Goal: Task Accomplishment & Management: Use online tool/utility

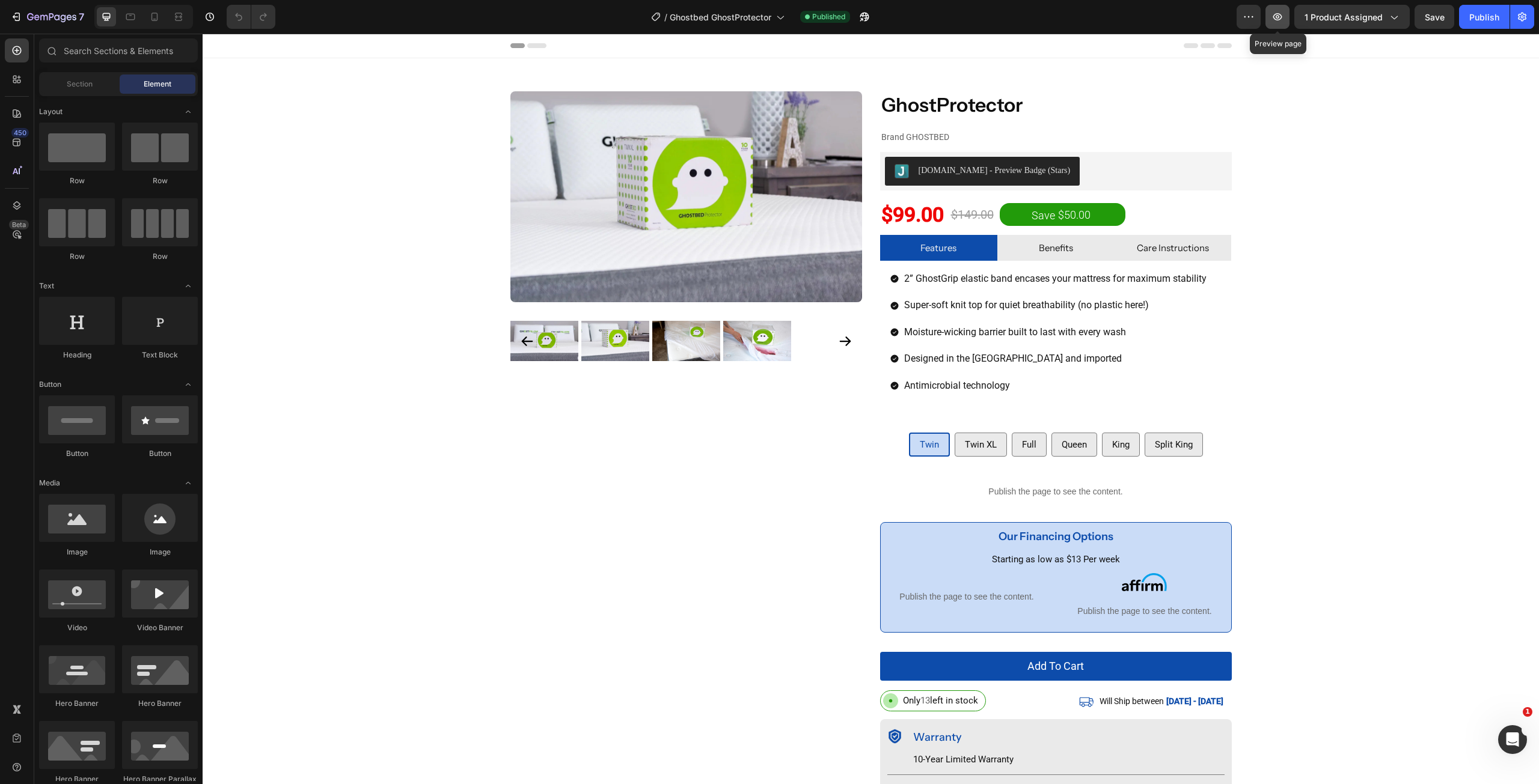
click at [1285, 25] on button "button" at bounding box center [1278, 17] width 24 height 24
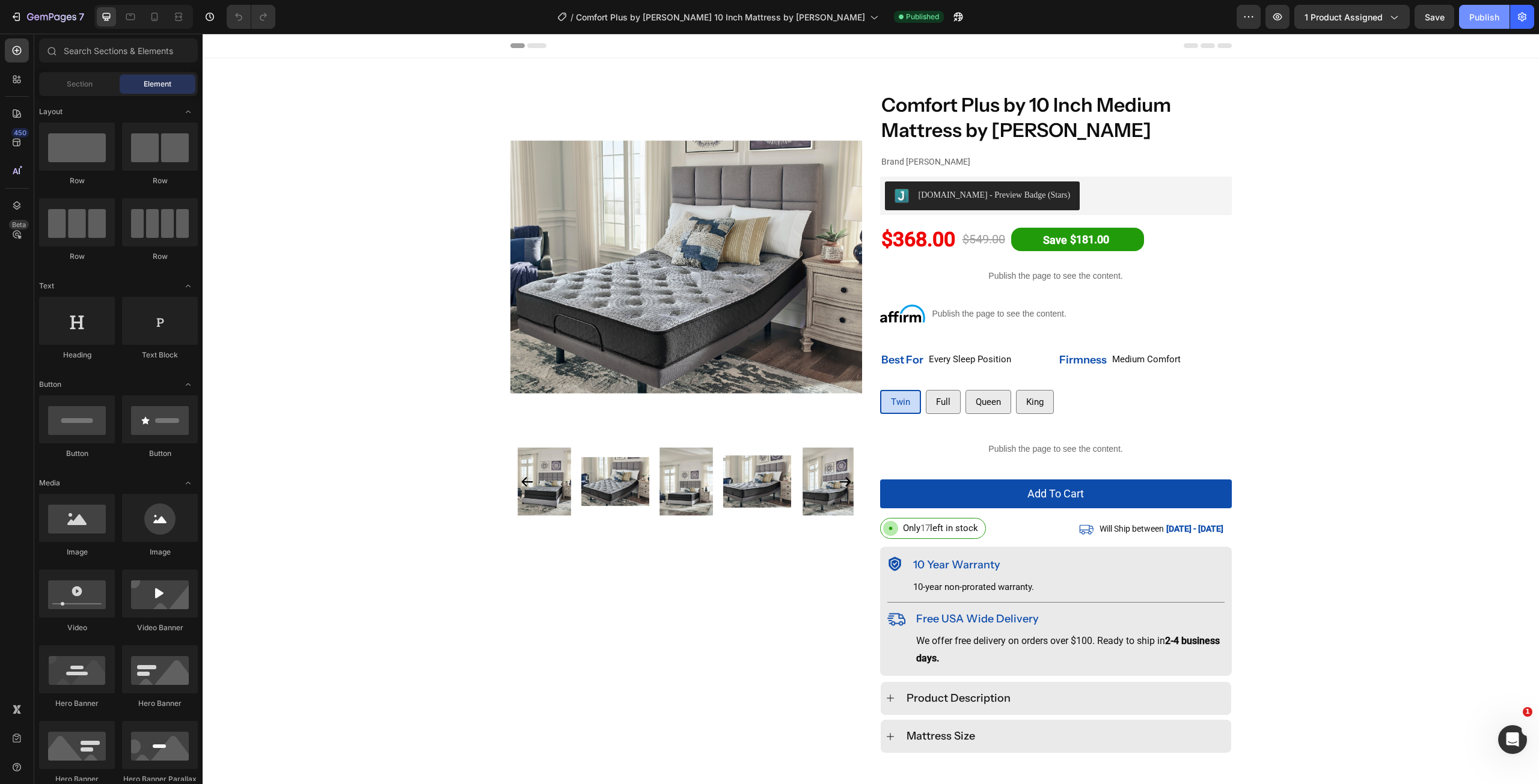
click at [1487, 16] on div "Publish" at bounding box center [1484, 17] width 30 height 13
click at [1277, 24] on button "button" at bounding box center [1278, 17] width 24 height 24
click at [1378, 15] on span "0 product assigned" at bounding box center [1343, 17] width 80 height 13
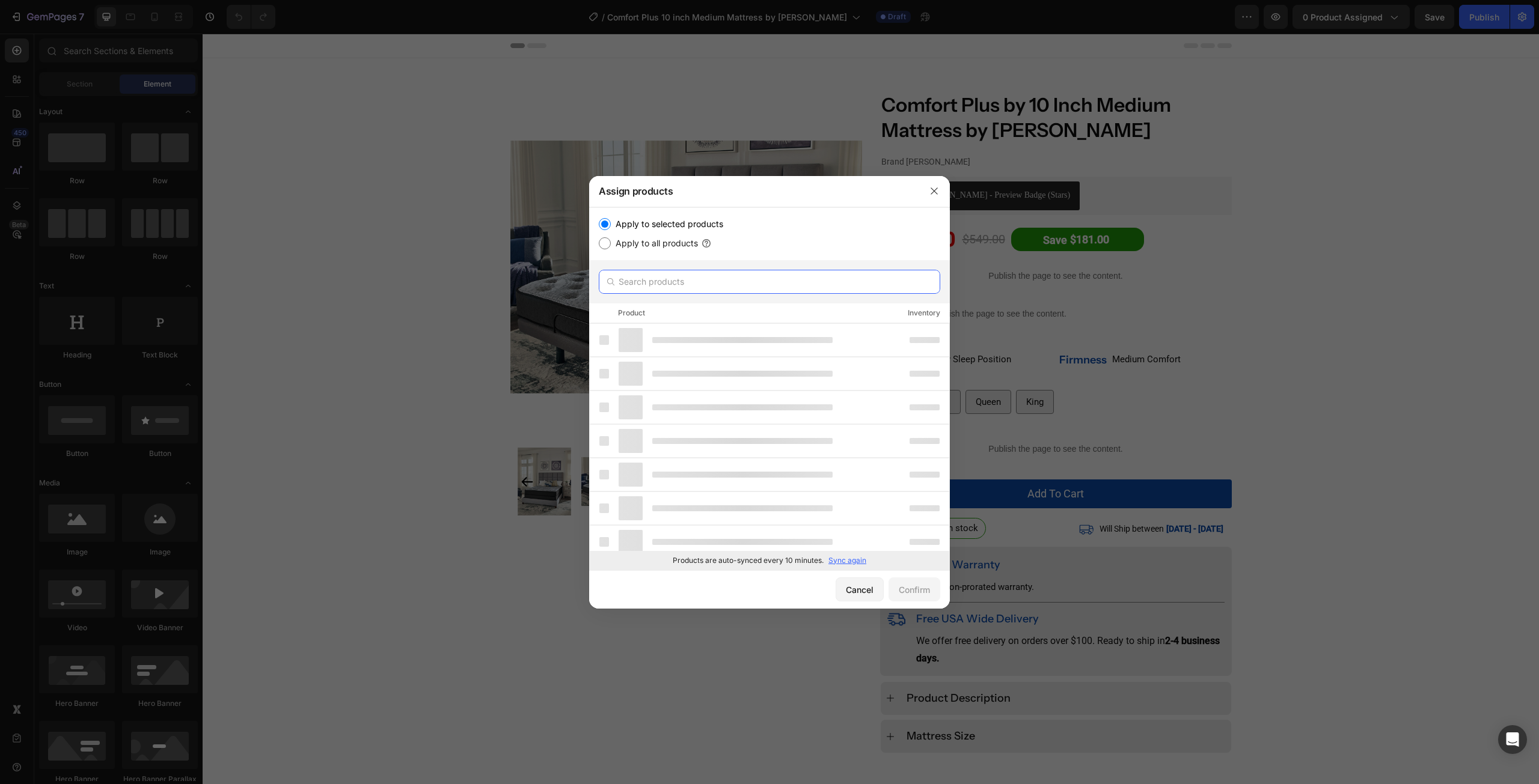
click at [725, 288] on input "text" at bounding box center [770, 282] width 341 height 24
paste input "Comfort Plus 10 inch Medium Mattress by [PERSON_NAME]"
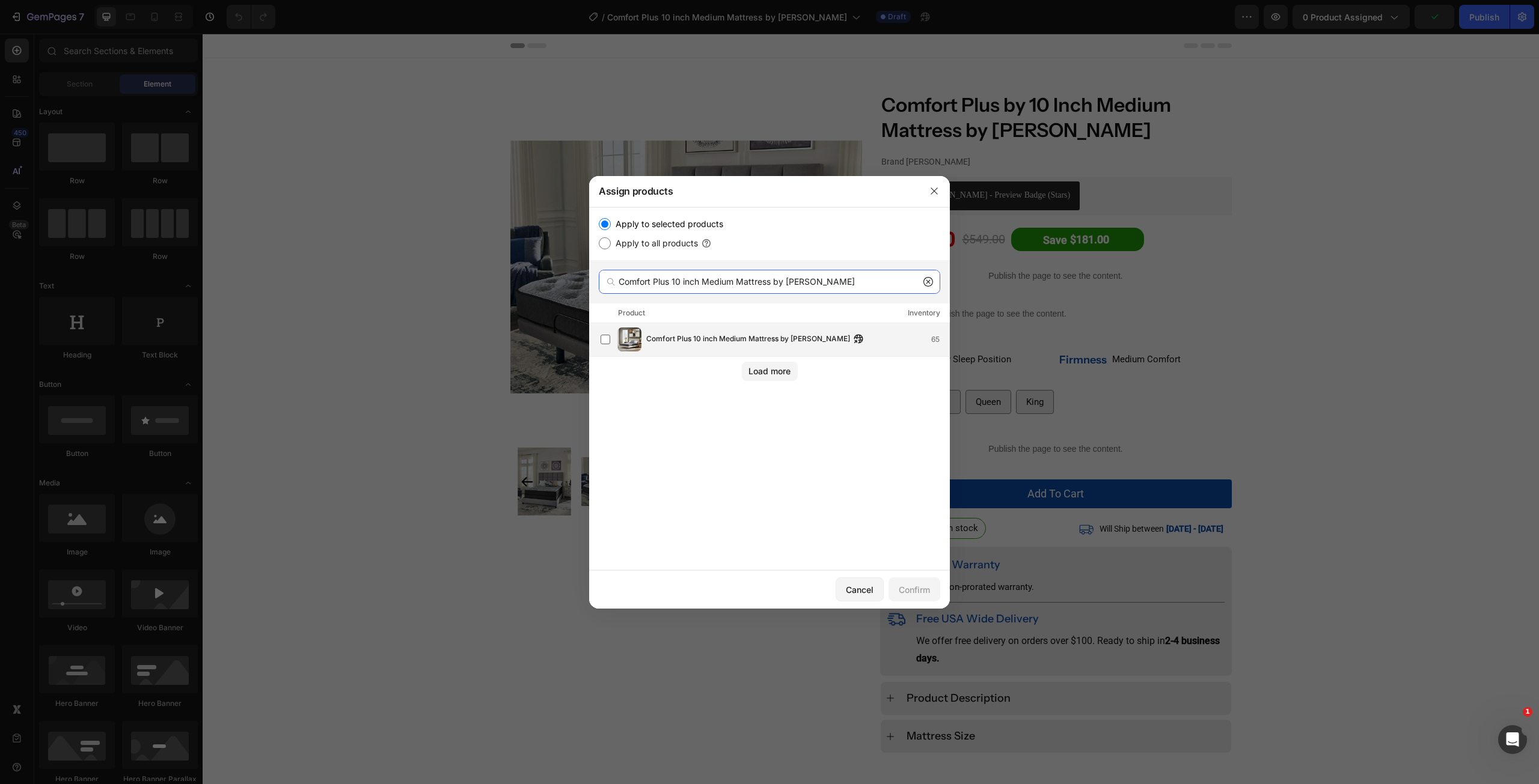
type input "Comfort Plus 10 inch Medium Mattress by [PERSON_NAME]"
click at [715, 352] on div "Comfort Plus 10 inch Medium Mattress by Ashley 65" at bounding box center [770, 339] width 361 height 33
click at [914, 586] on div "Confirm" at bounding box center [914, 590] width 31 height 13
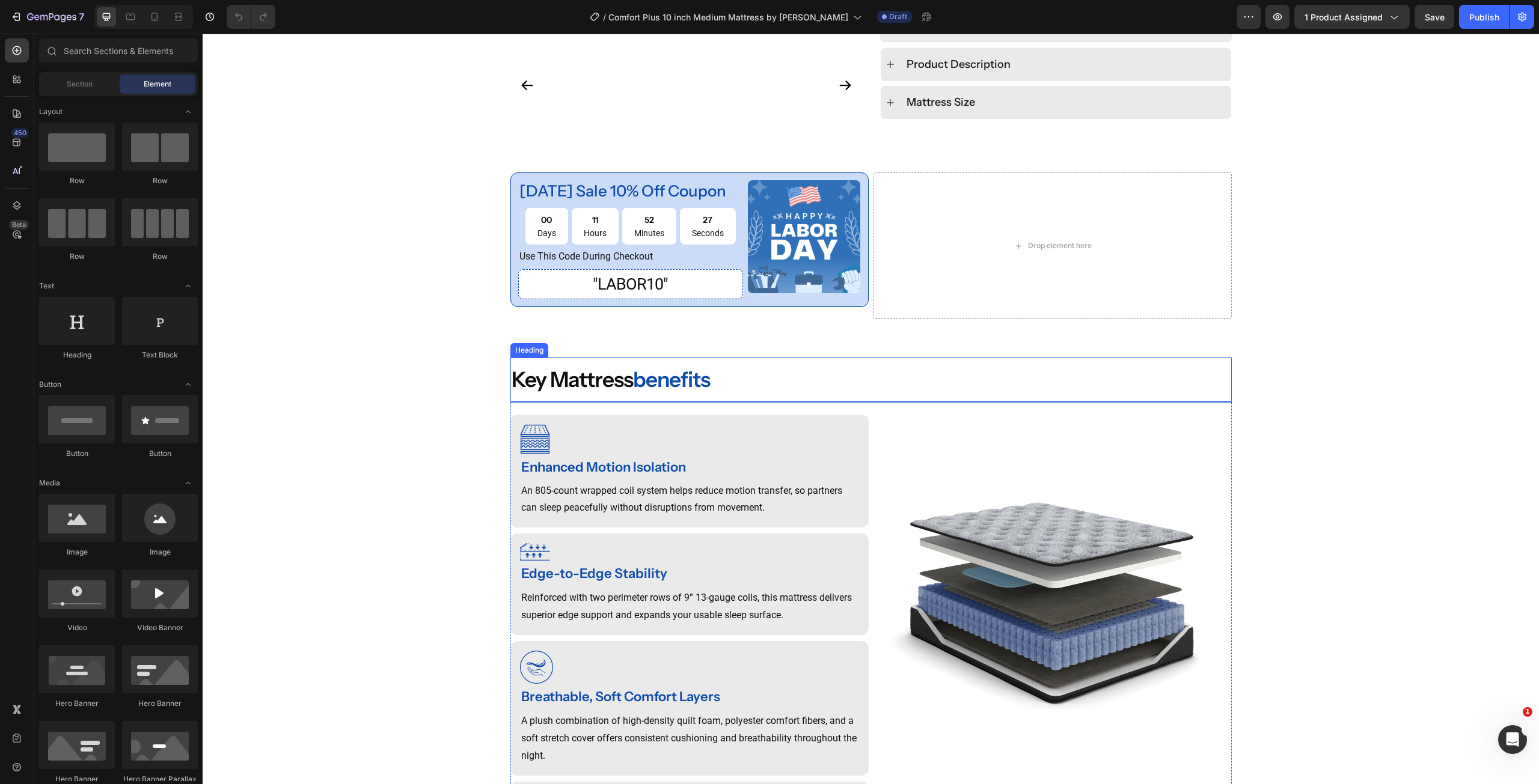
scroll to position [661, 0]
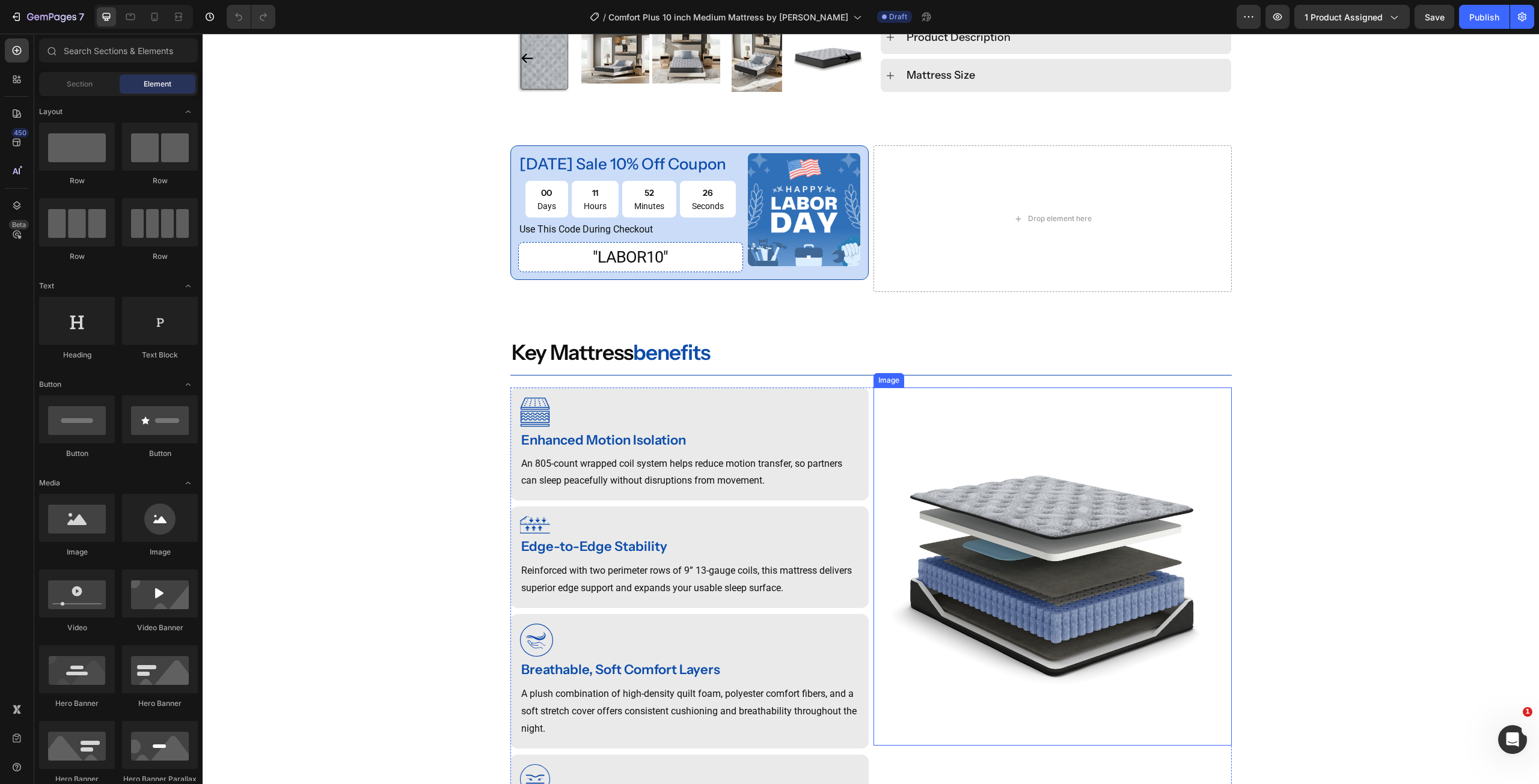
click at [1001, 527] on img at bounding box center [1053, 567] width 358 height 358
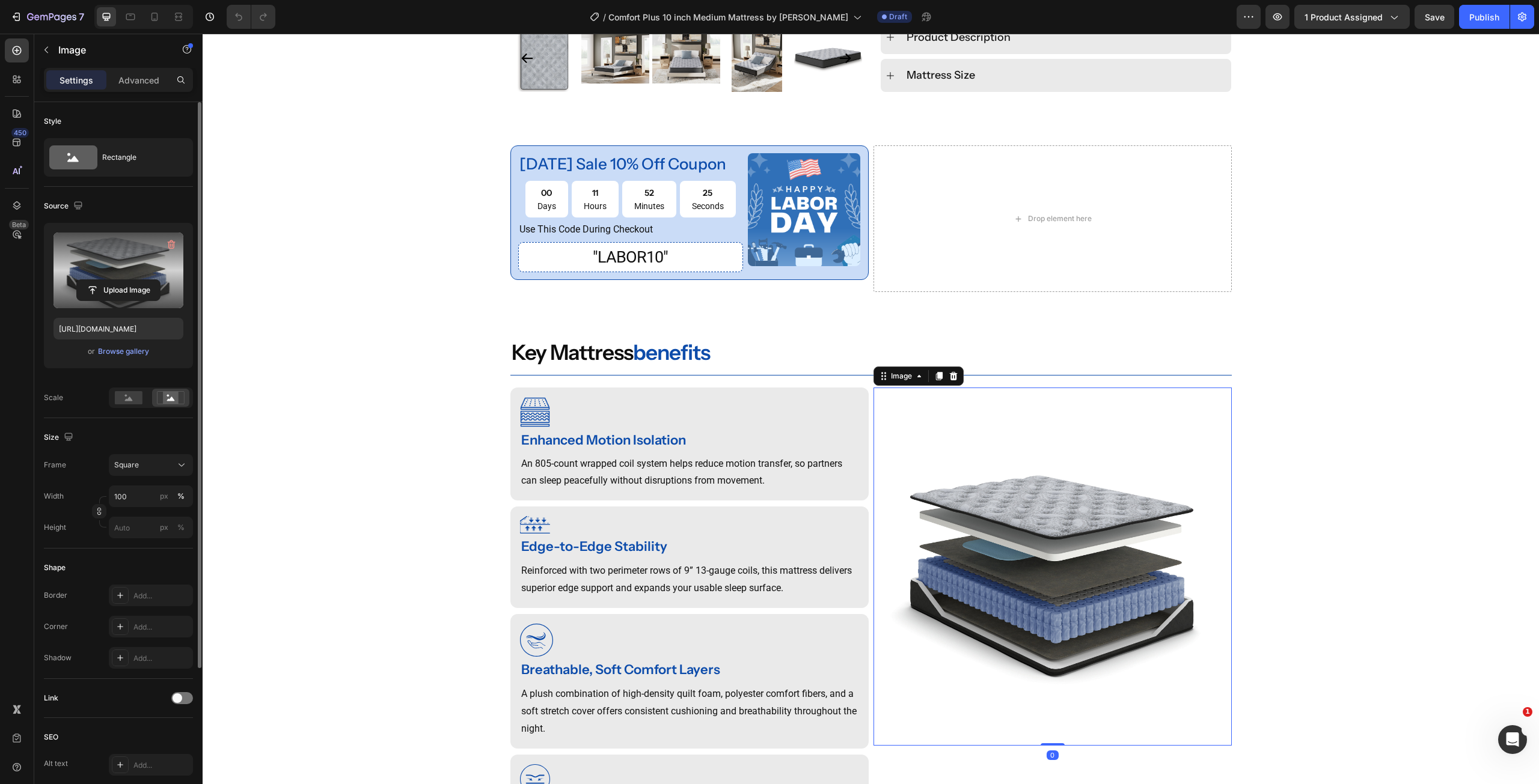
click at [128, 275] on label at bounding box center [118, 270] width 130 height 76
click at [128, 280] on input "file" at bounding box center [118, 290] width 83 height 21
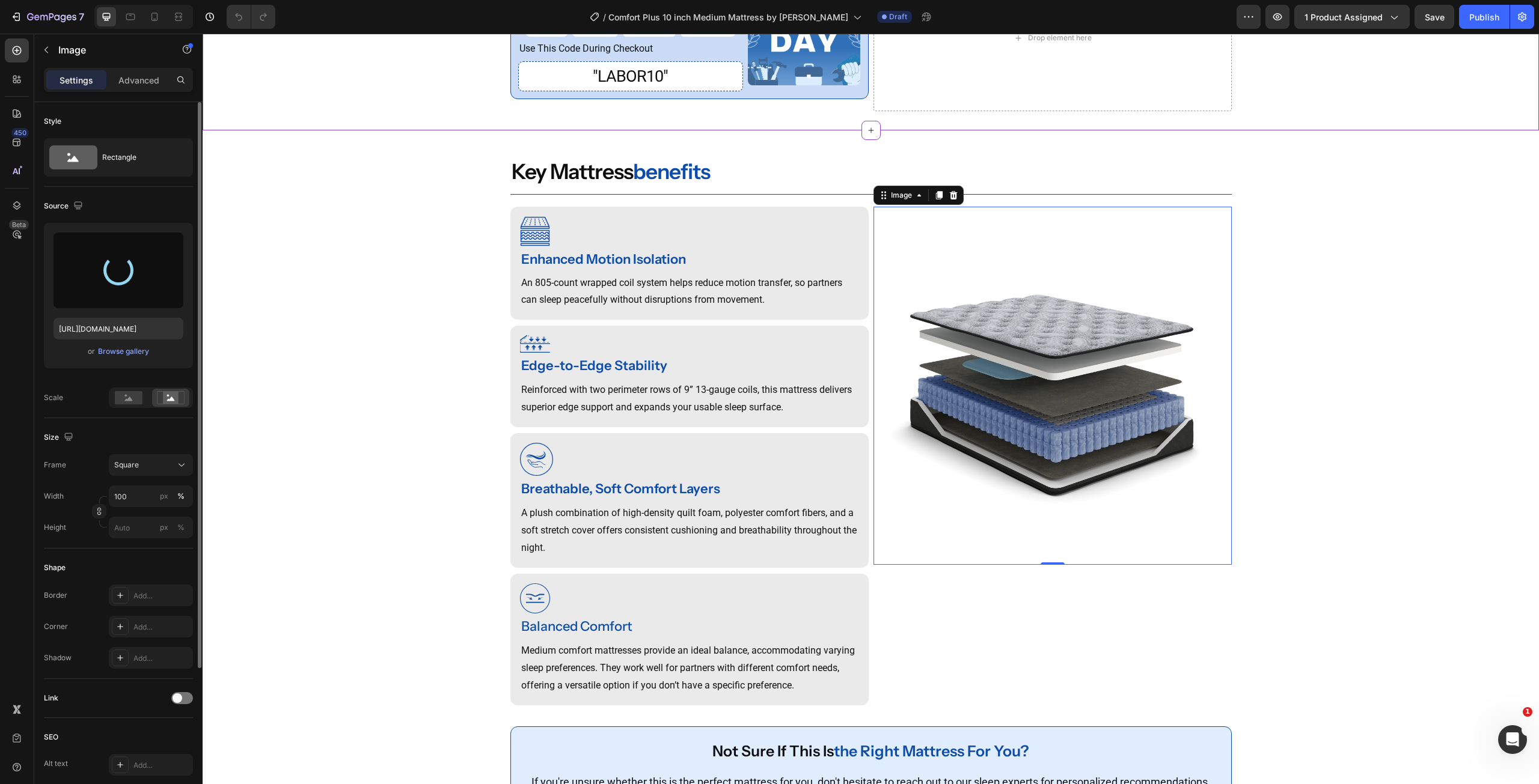
scroll to position [901, 0]
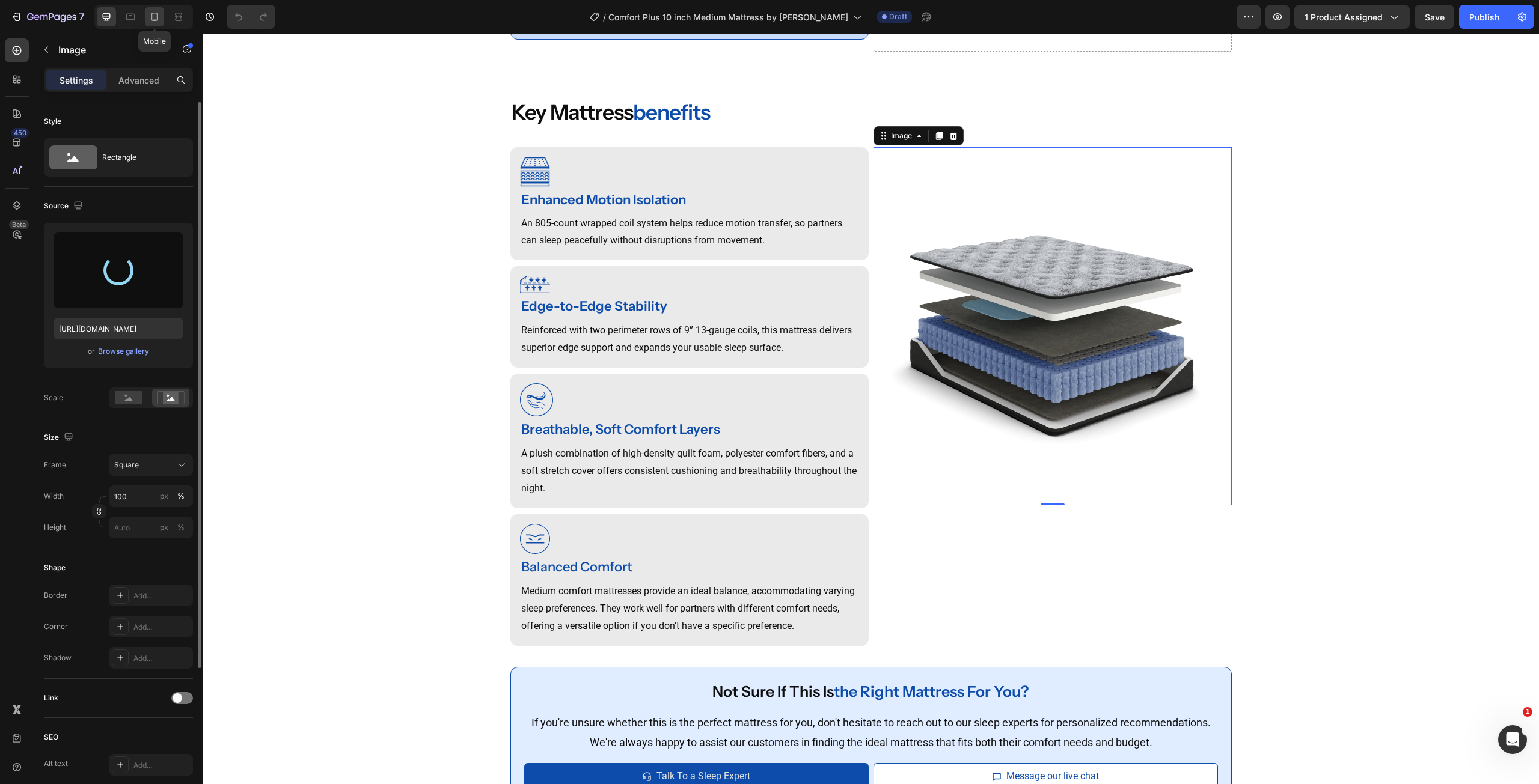
type input "https://cdn.shopify.com/s/files/1/0607/7939/7364/files/gempages_491294865229873…"
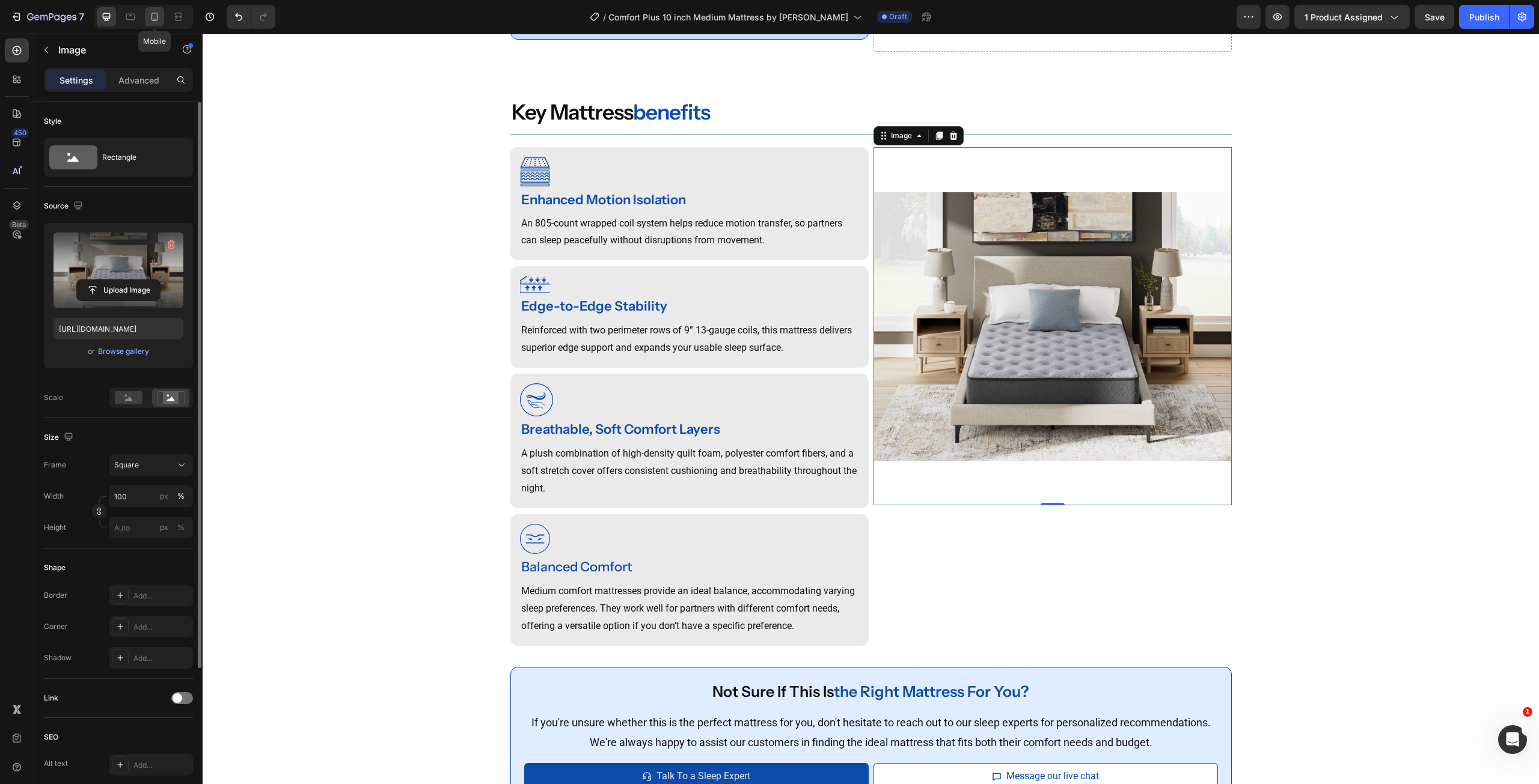
click at [156, 18] on icon at bounding box center [154, 17] width 12 height 12
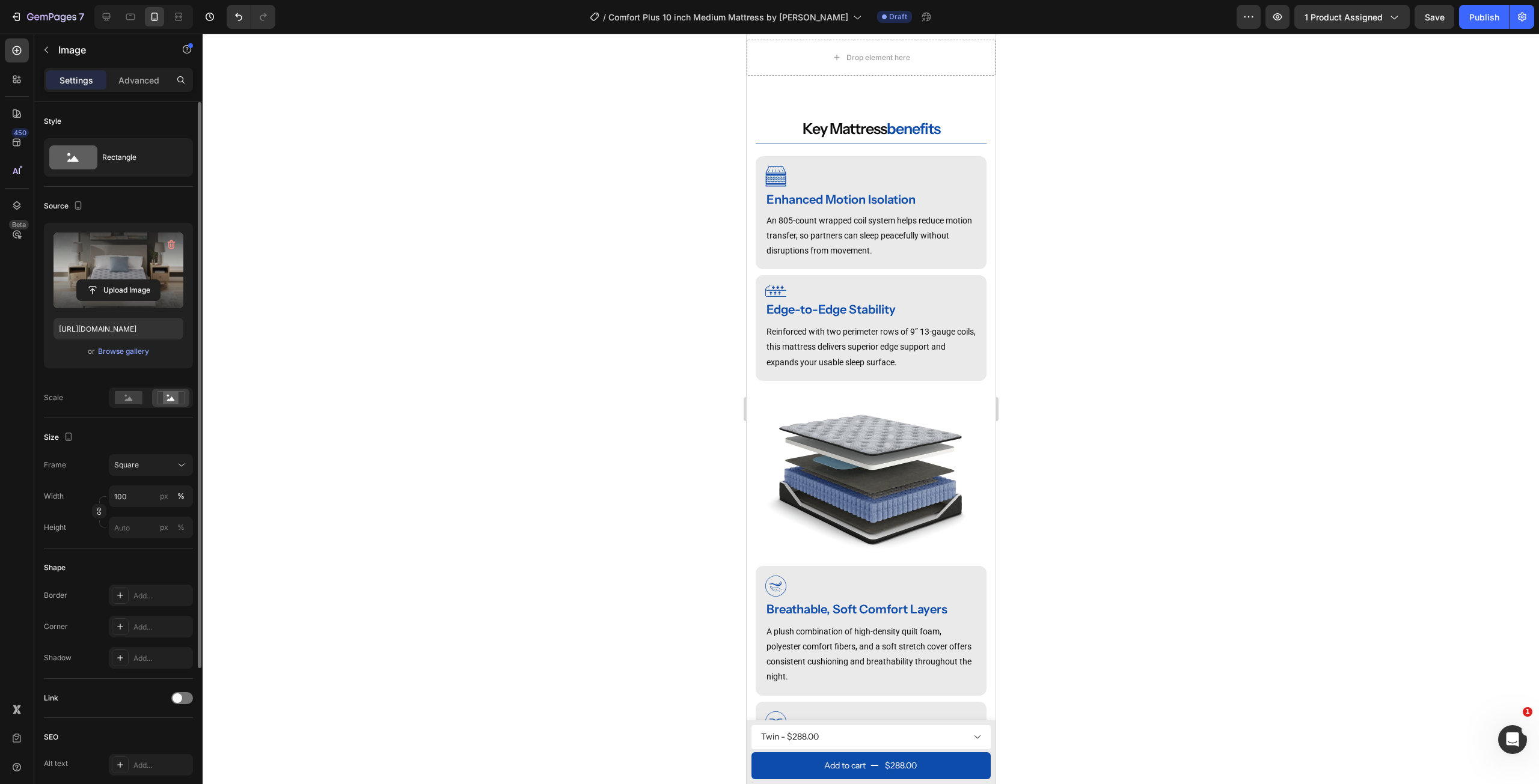
scroll to position [859, 0]
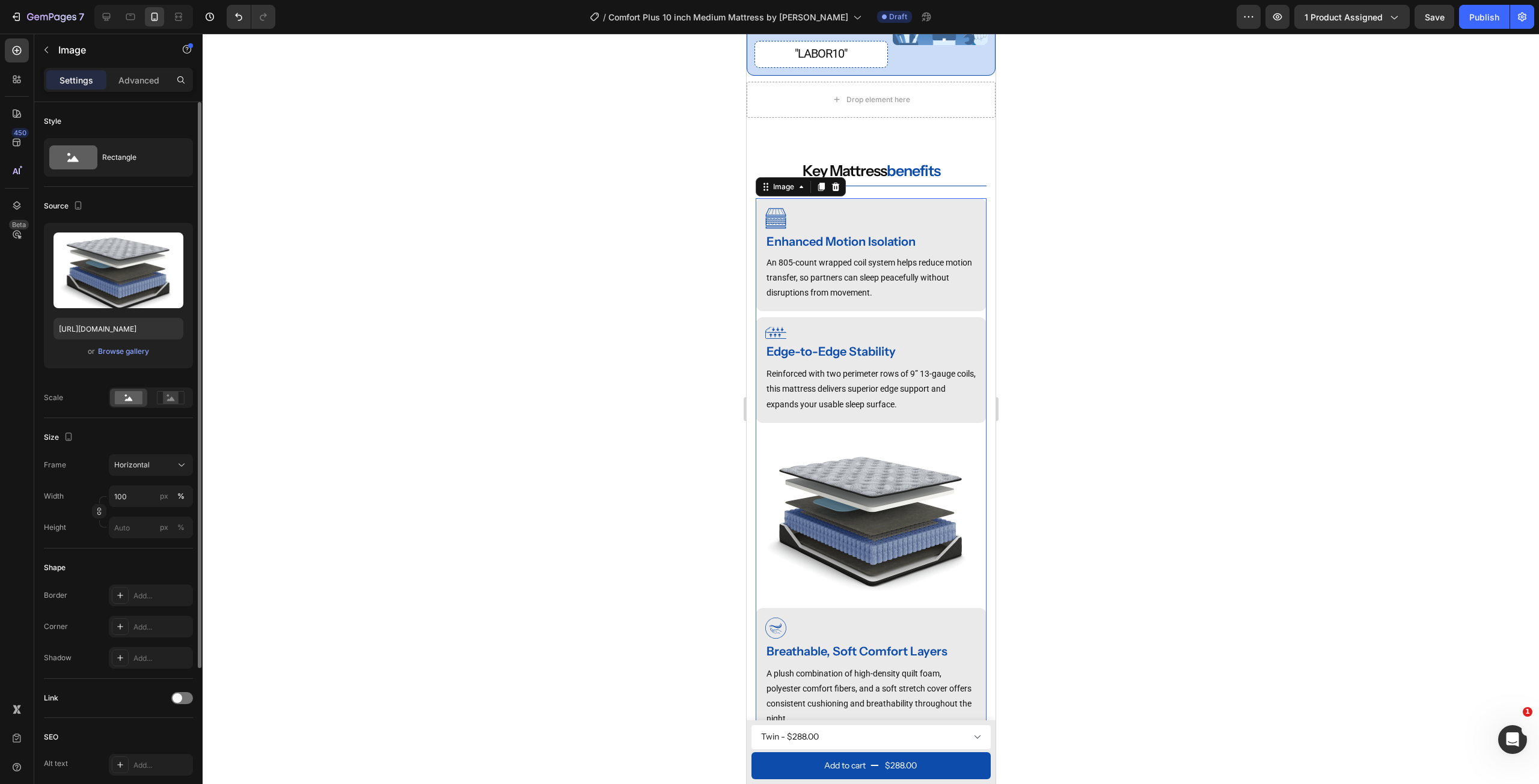
drag, startPoint x: 815, startPoint y: 451, endPoint x: 1329, endPoint y: 445, distance: 514.0
click at [815, 451] on img at bounding box center [871, 515] width 231 height 173
click at [112, 350] on div "Browse gallery" at bounding box center [123, 352] width 51 height 11
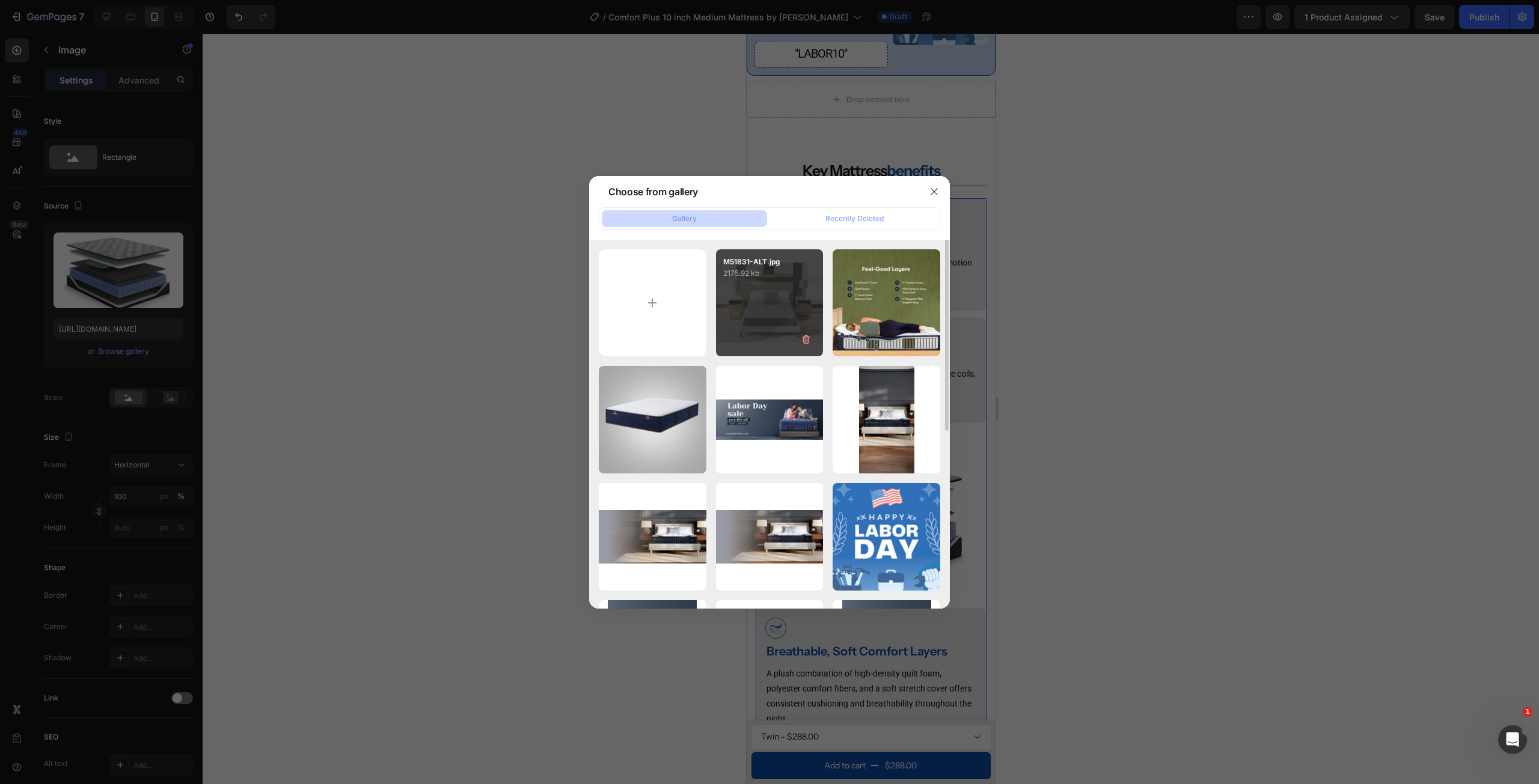
click at [755, 288] on div "M51831-ALT.jpg 2175.92 kb" at bounding box center [769, 303] width 108 height 107
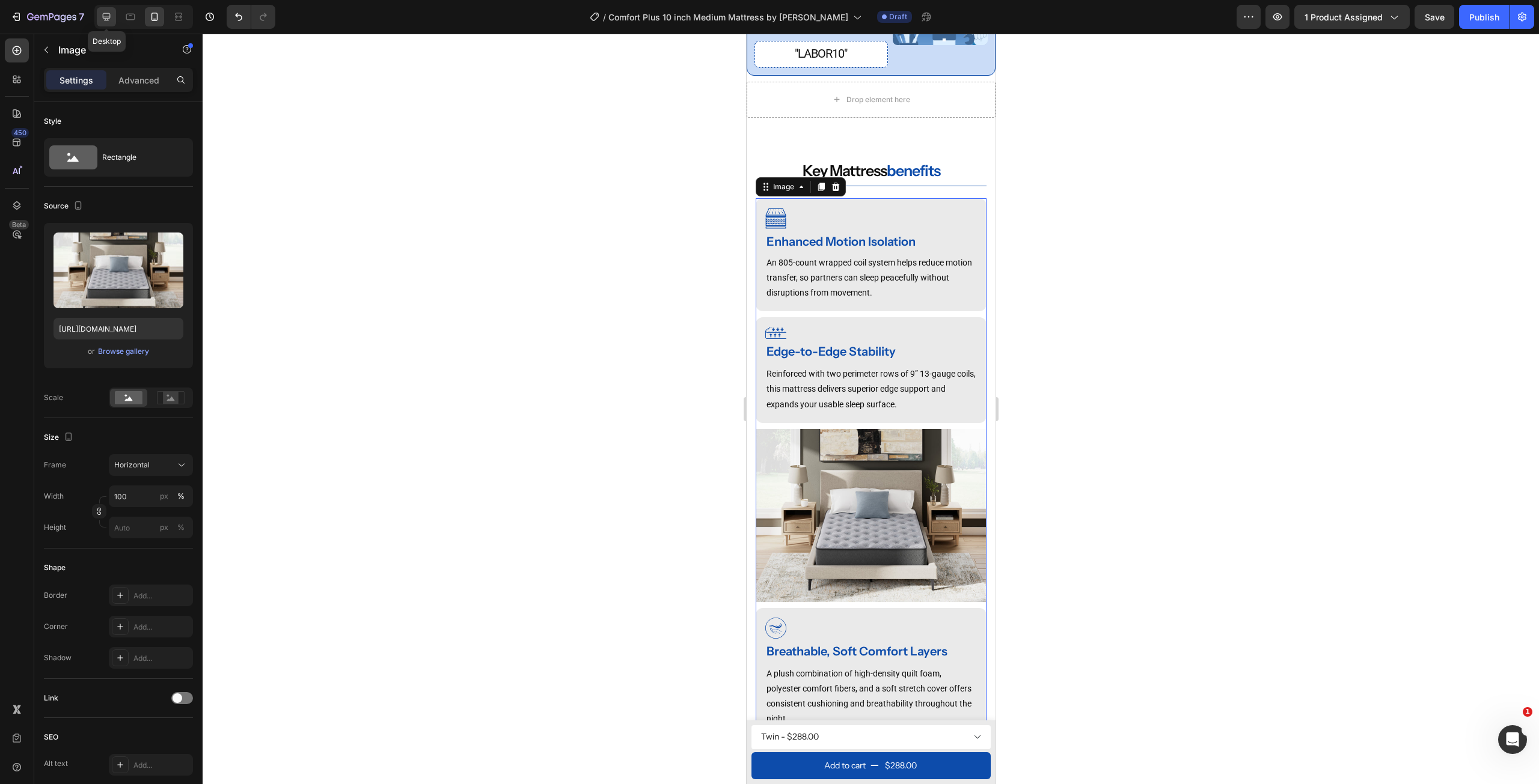
click at [107, 19] on icon at bounding box center [106, 17] width 12 height 12
type input "[URL][DOMAIN_NAME]"
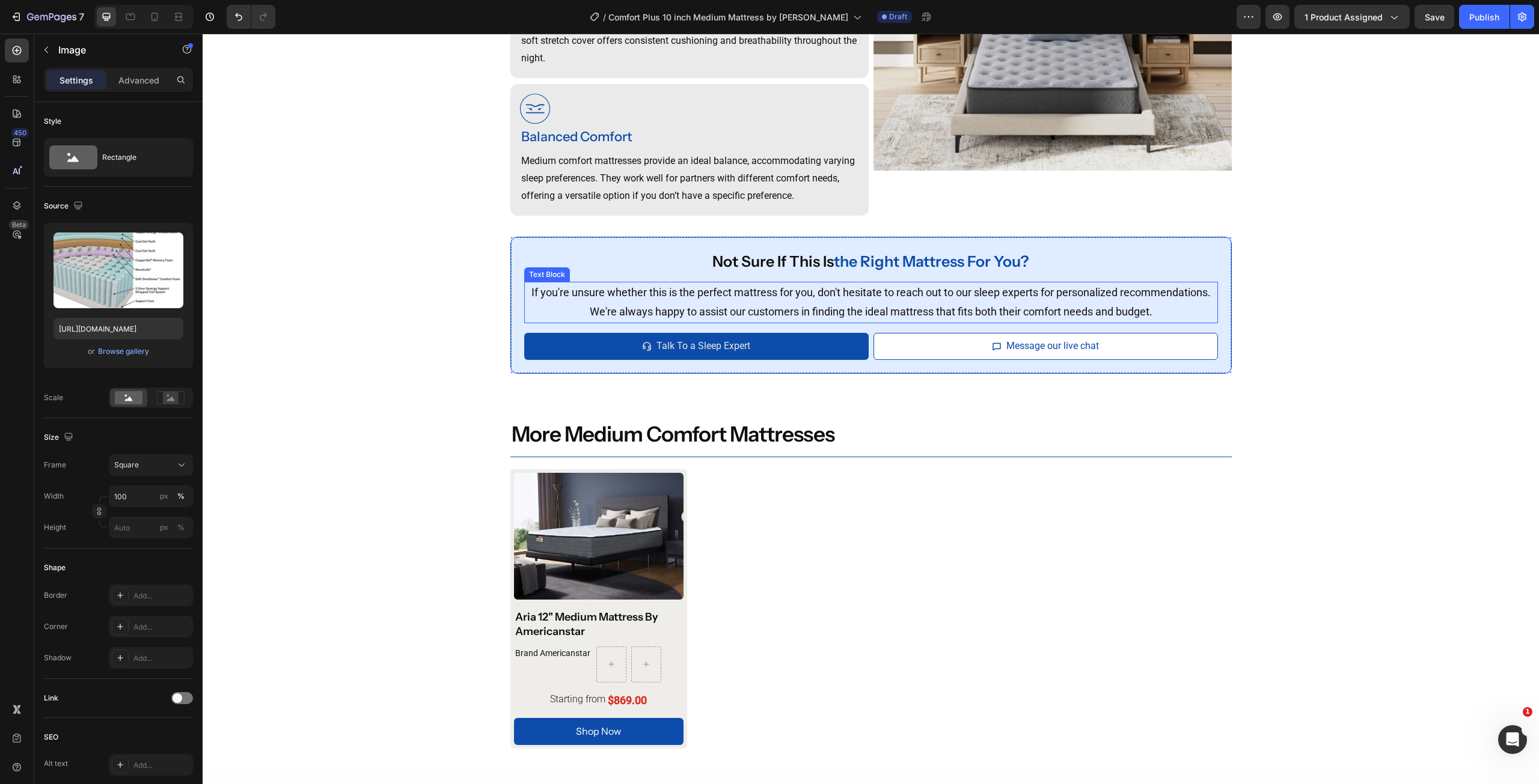
scroll to position [1383, 0]
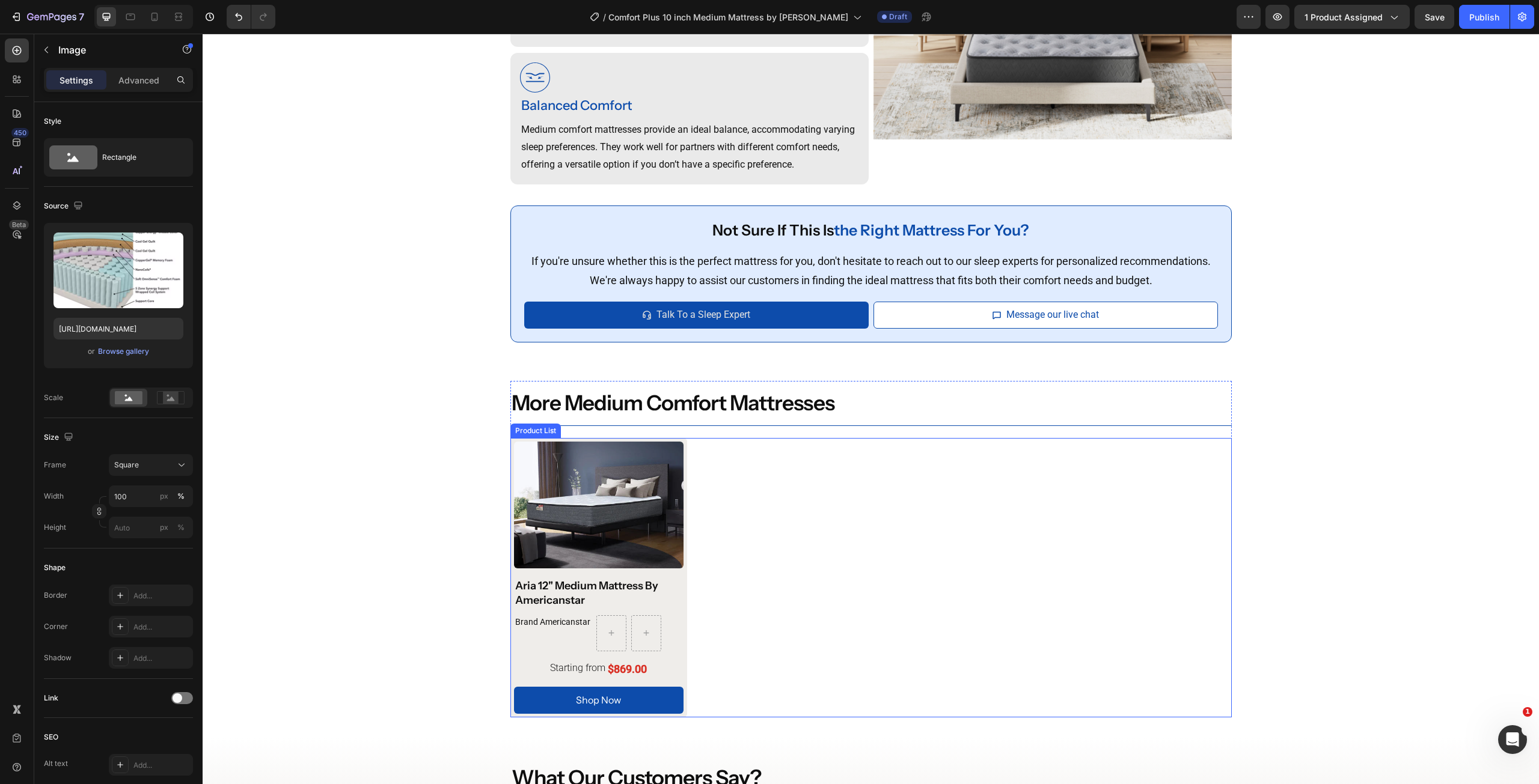
click at [761, 472] on div "Product Images Aria 12" Medium Mattress By Americanstar Product Title Brand Ame…" at bounding box center [871, 578] width 721 height 280
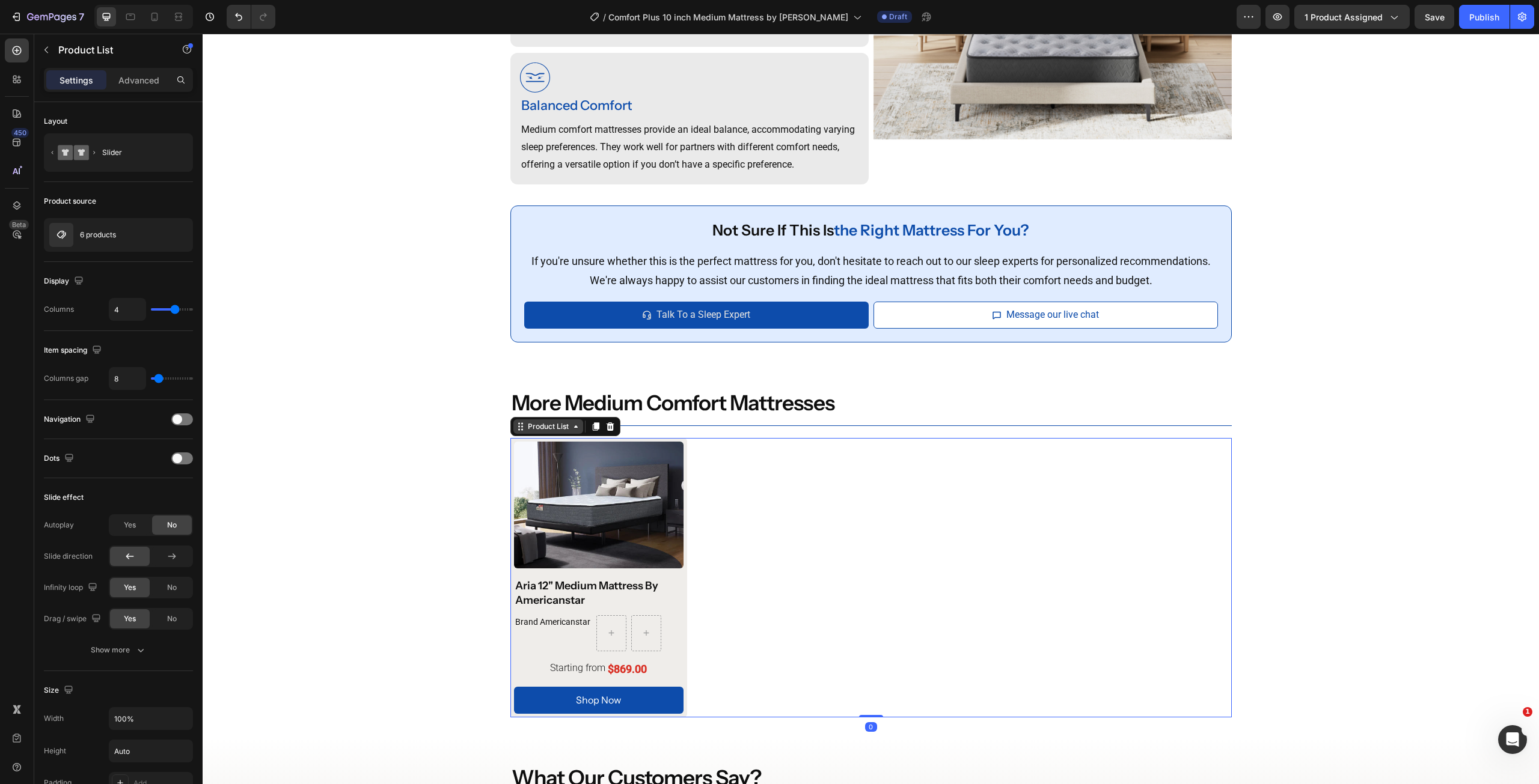
click at [565, 422] on div "Product List" at bounding box center [548, 427] width 46 height 11
click at [128, 248] on div "6 products" at bounding box center [118, 234] width 149 height 33
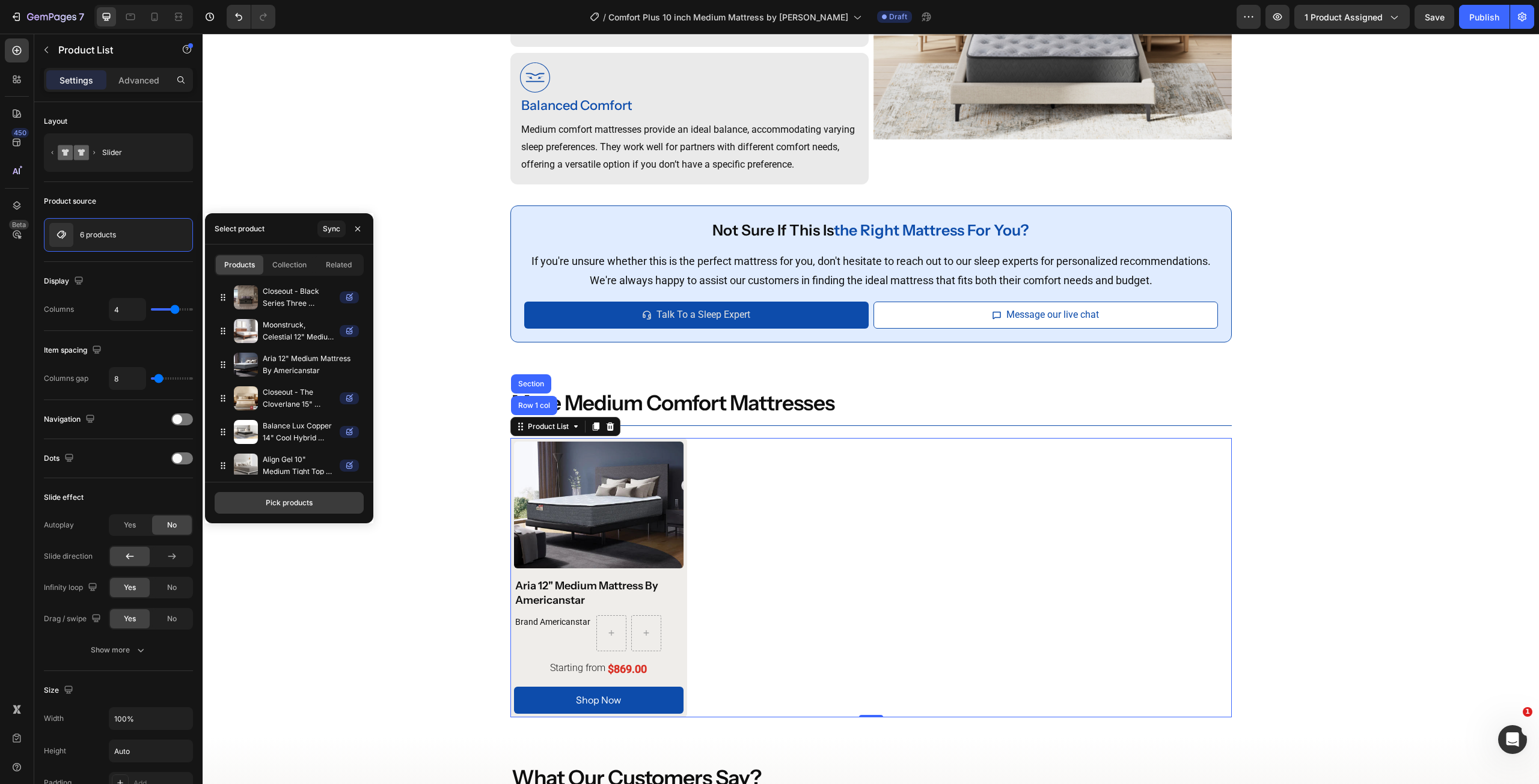
click at [286, 507] on div "Pick products" at bounding box center [289, 503] width 47 height 11
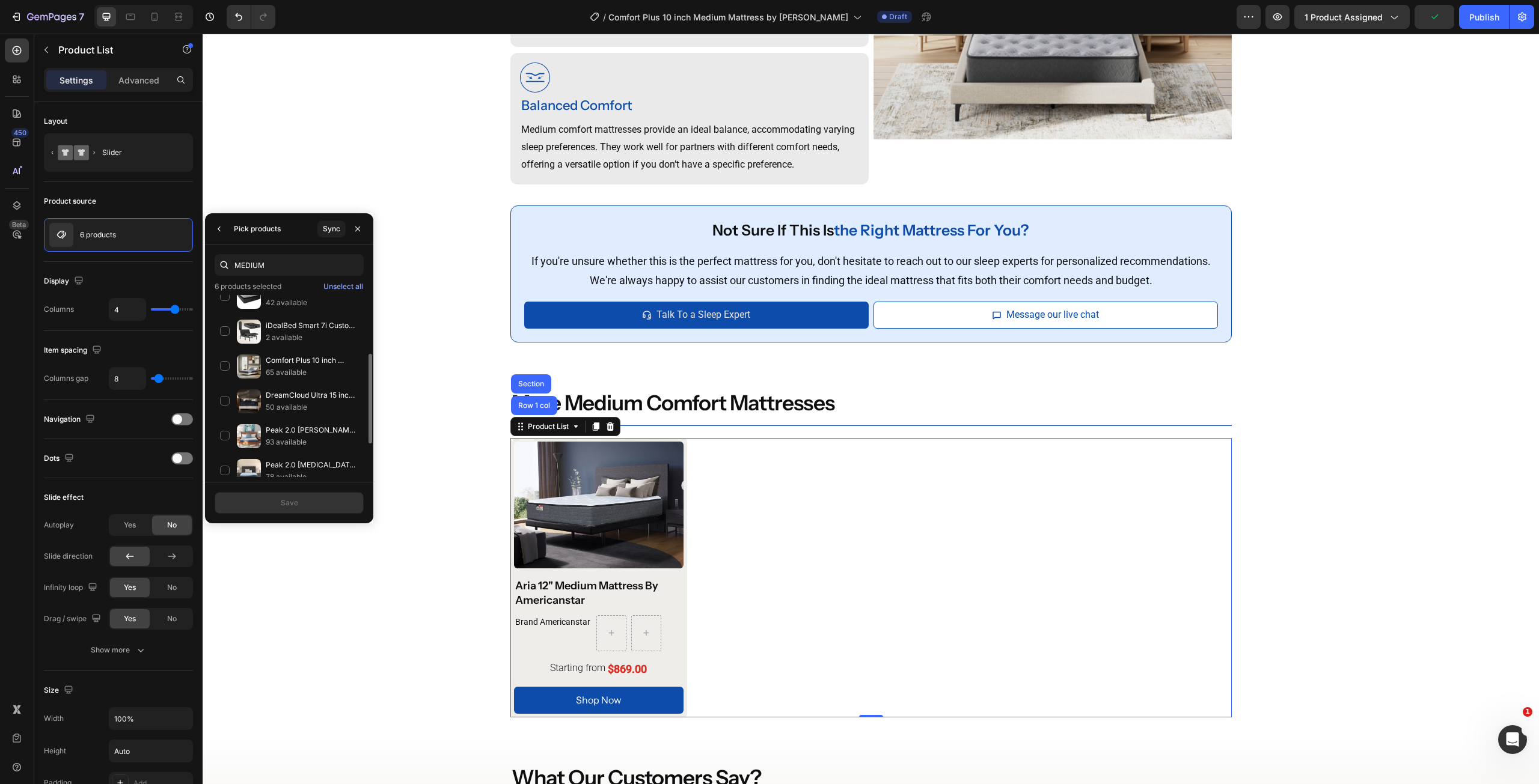
scroll to position [180, 0]
type input "MEDIUM"
click at [269, 377] on p "93 available" at bounding box center [312, 382] width 92 height 12
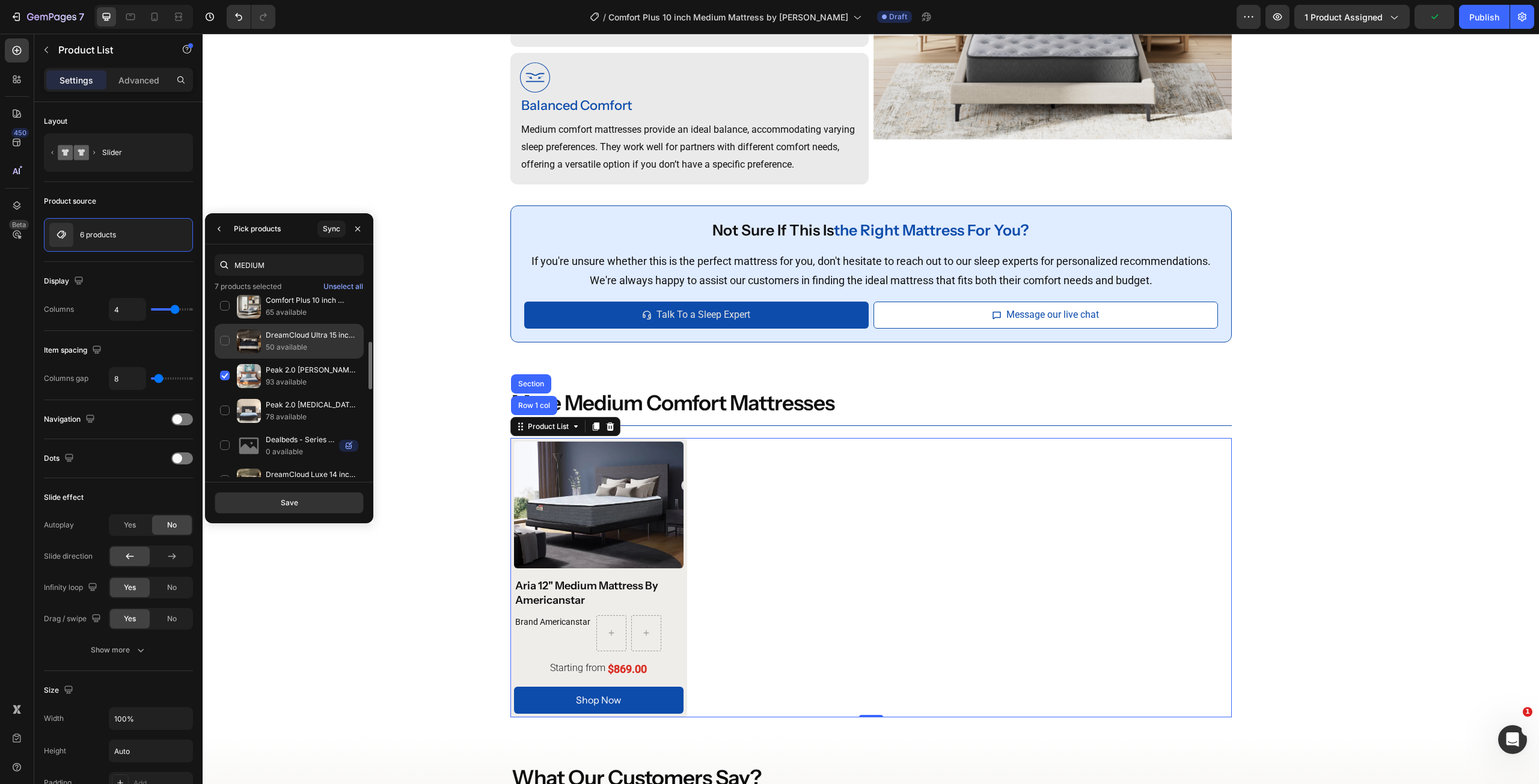
click at [295, 343] on p "50 available" at bounding box center [312, 347] width 92 height 12
click at [297, 308] on p "65 available" at bounding box center [312, 313] width 92 height 12
click at [301, 421] on p "78 available" at bounding box center [312, 417] width 92 height 12
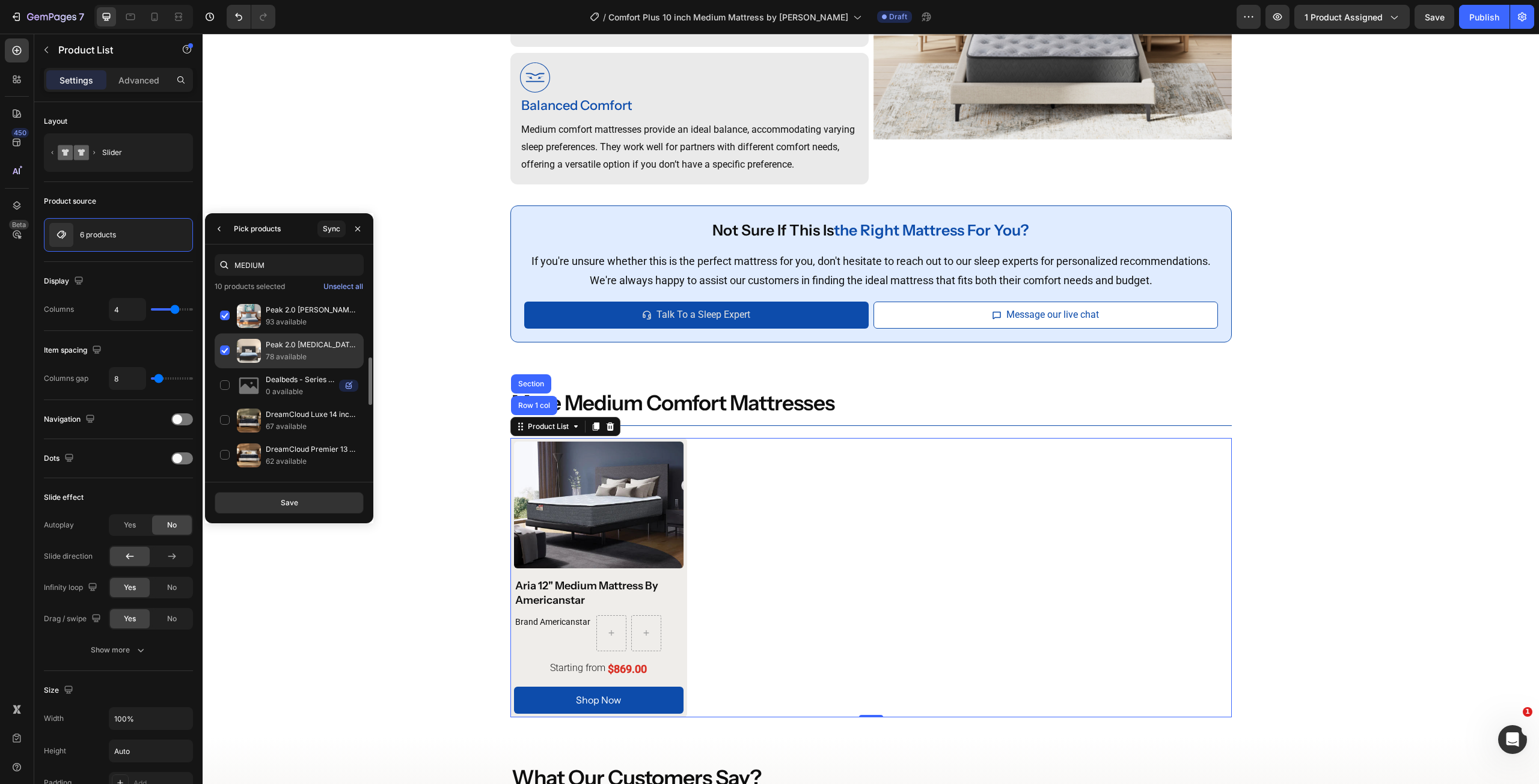
scroll to position [301, 0]
click at [302, 404] on p "62 available" at bounding box center [312, 401] width 92 height 12
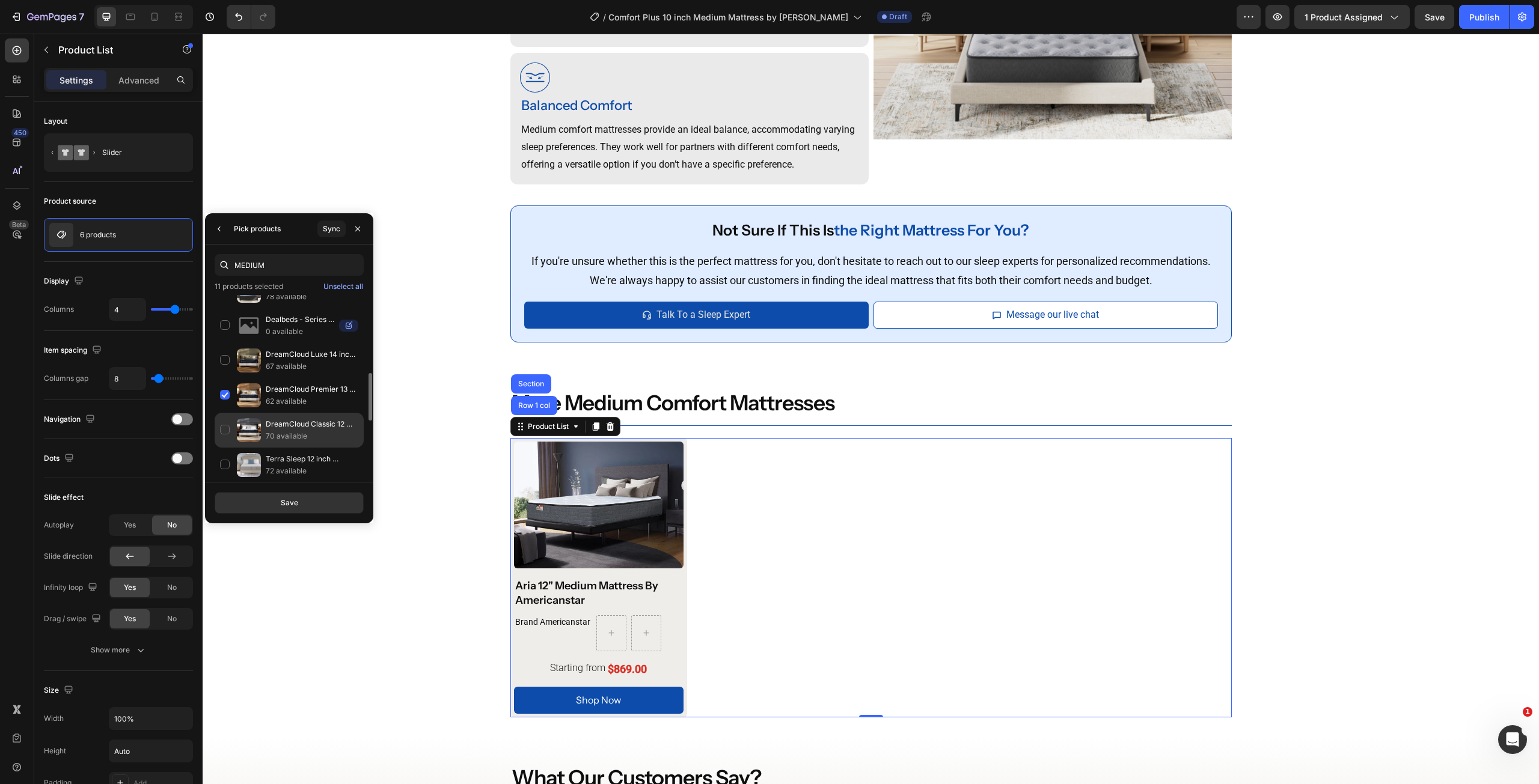
click at [303, 438] on p "70 available" at bounding box center [312, 436] width 92 height 12
click at [301, 483] on div "Terra Sleep 12 inch Medium Mattress by Ashley 72 available" at bounding box center [289, 500] width 149 height 35
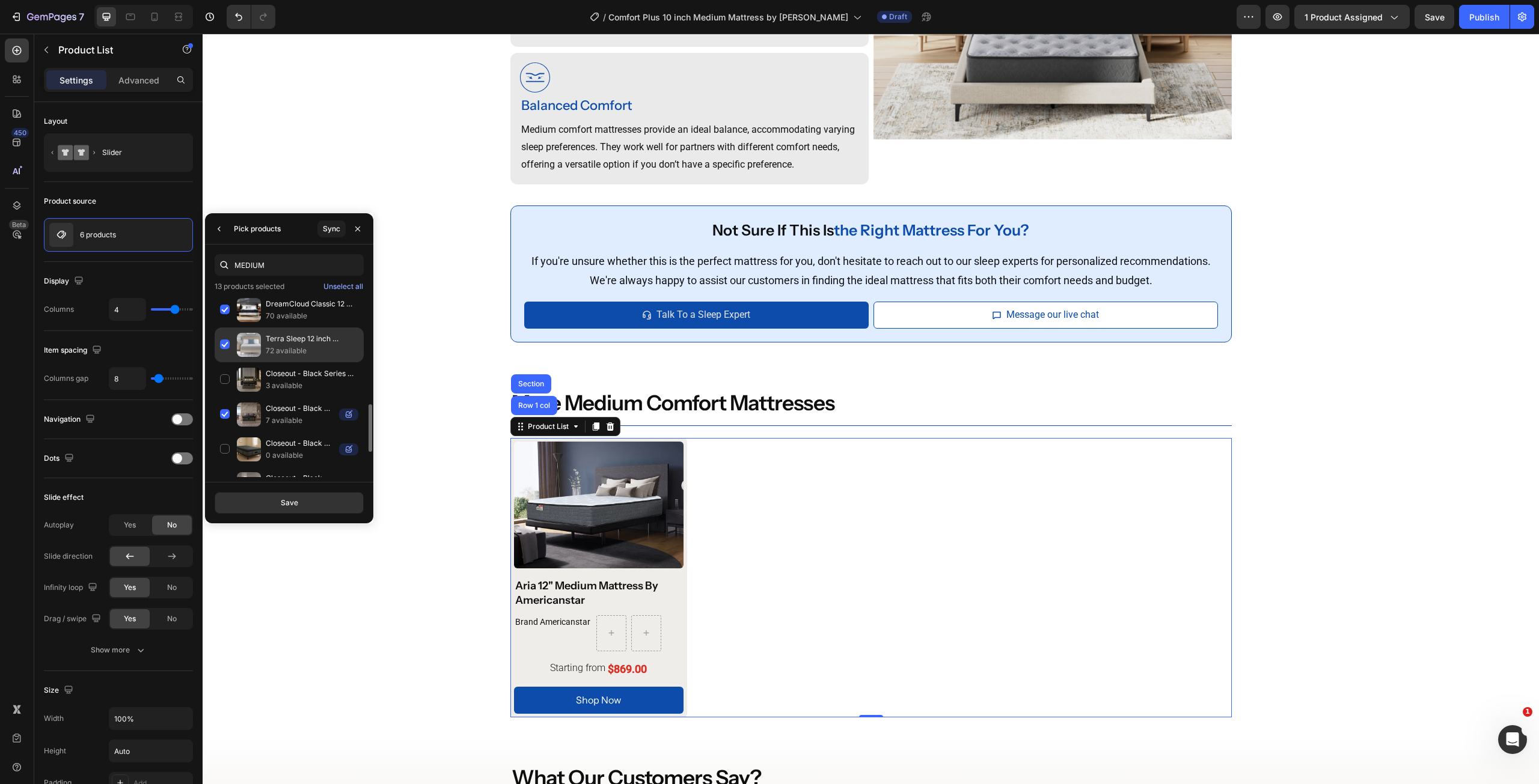
scroll to position [481, 0]
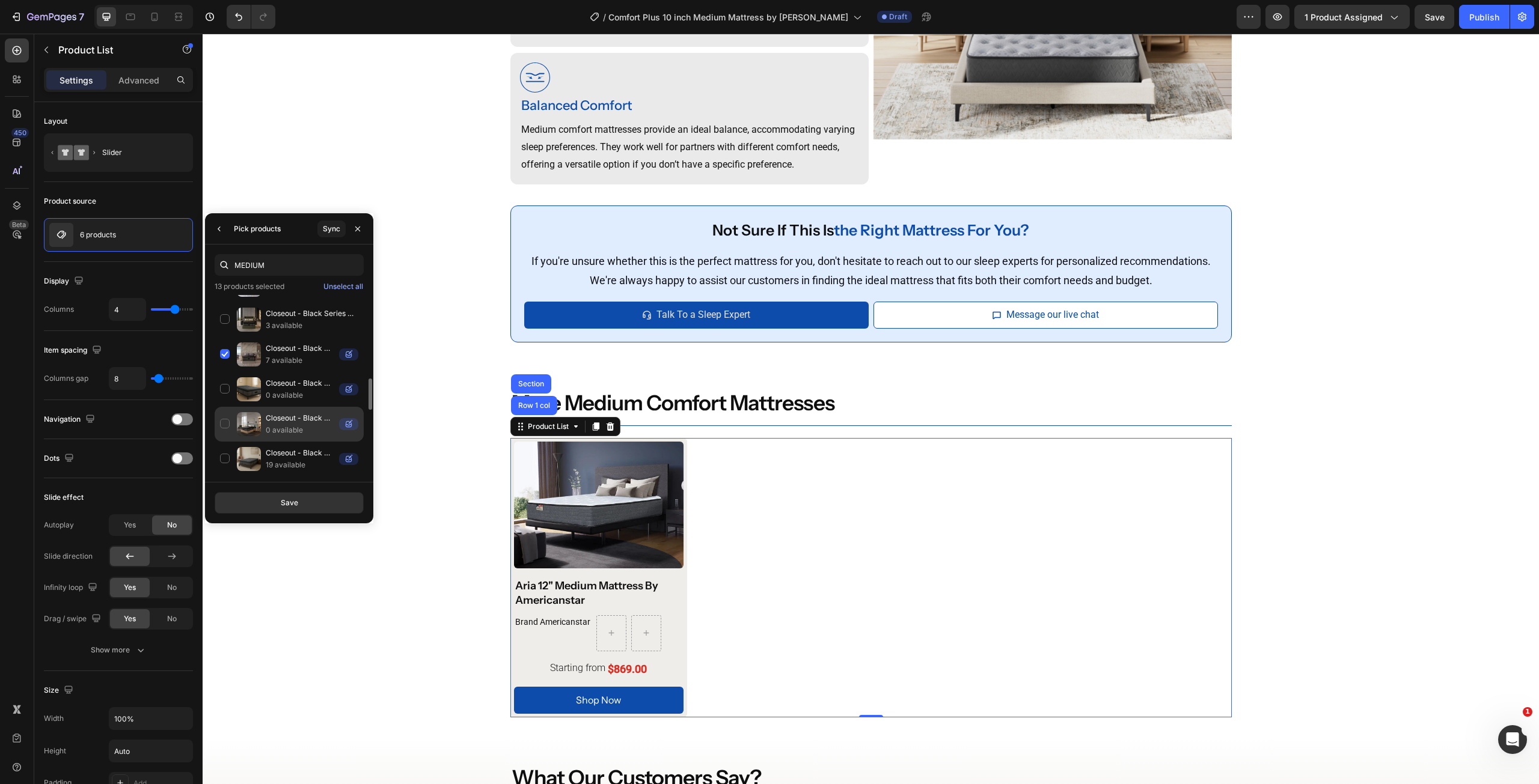
click at [281, 441] on div "Closeout - Black Hybrid Series Two Medium Apex Pillow Top 15.5" Mattress 0 avai…" at bounding box center [289, 458] width 149 height 35
click at [287, 429] on p "0 available" at bounding box center [300, 431] width 69 height 12
click at [286, 362] on p "7 available" at bounding box center [300, 361] width 69 height 12
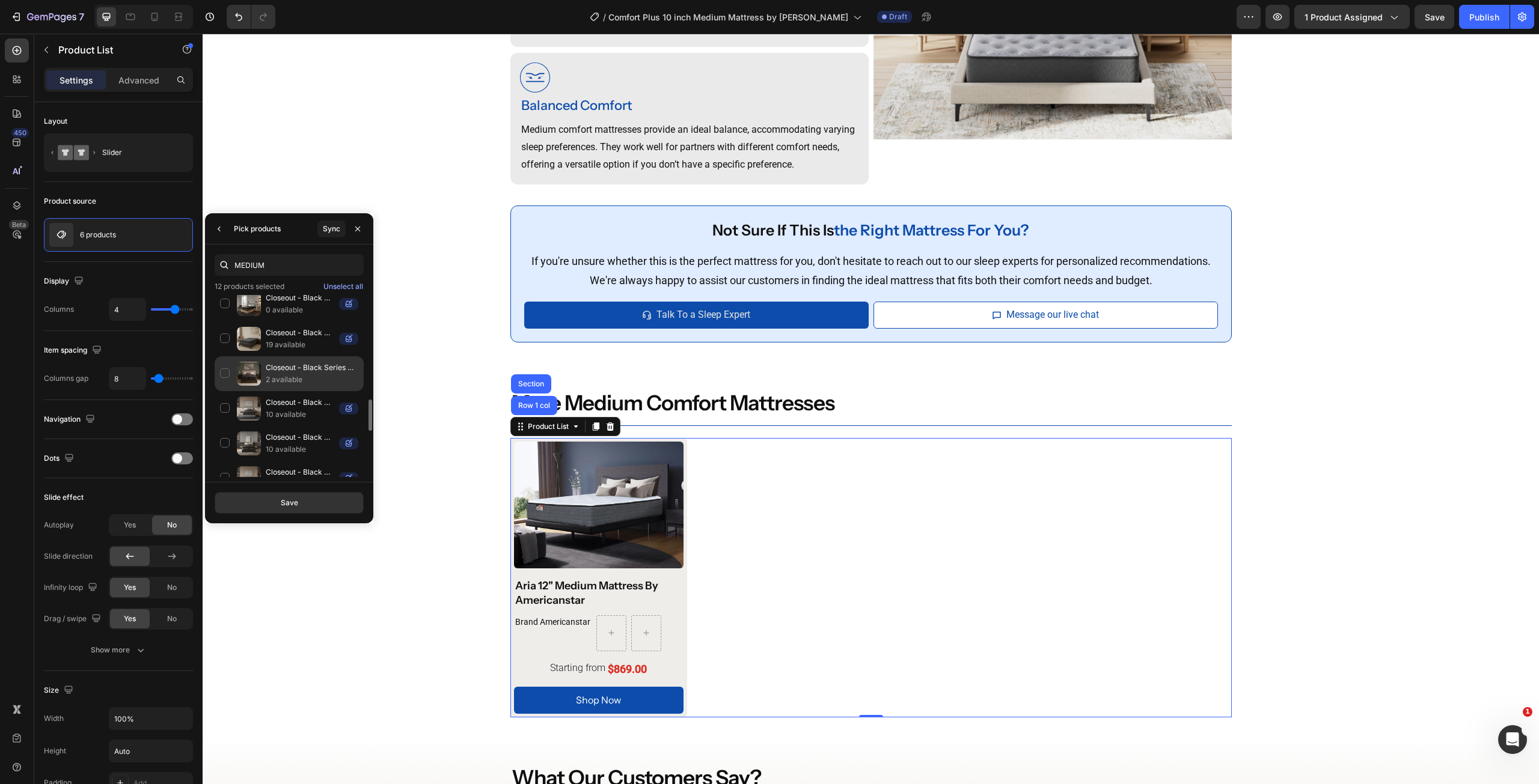
click at [297, 380] on p "2 available" at bounding box center [312, 380] width 92 height 12
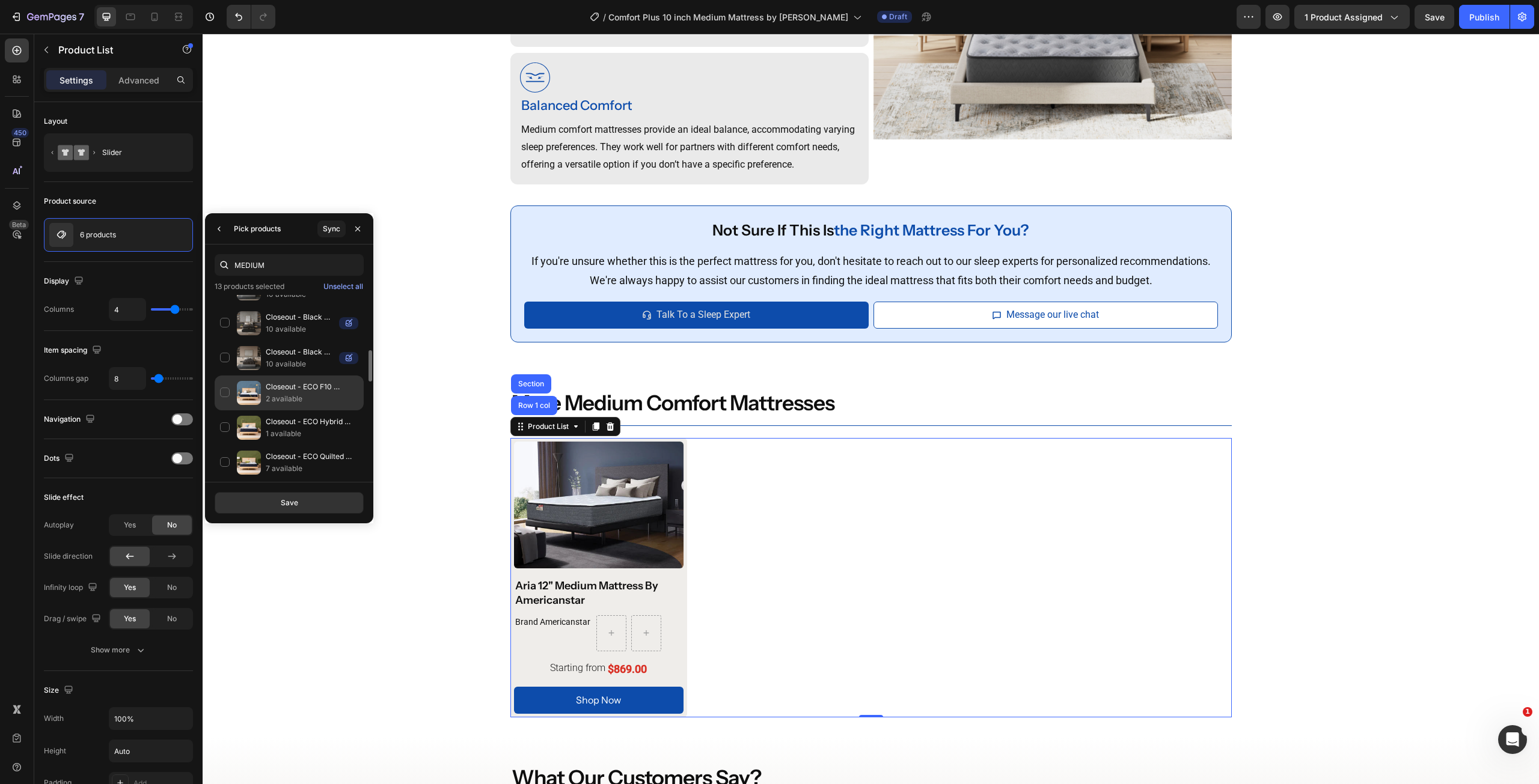
scroll to position [781, 0]
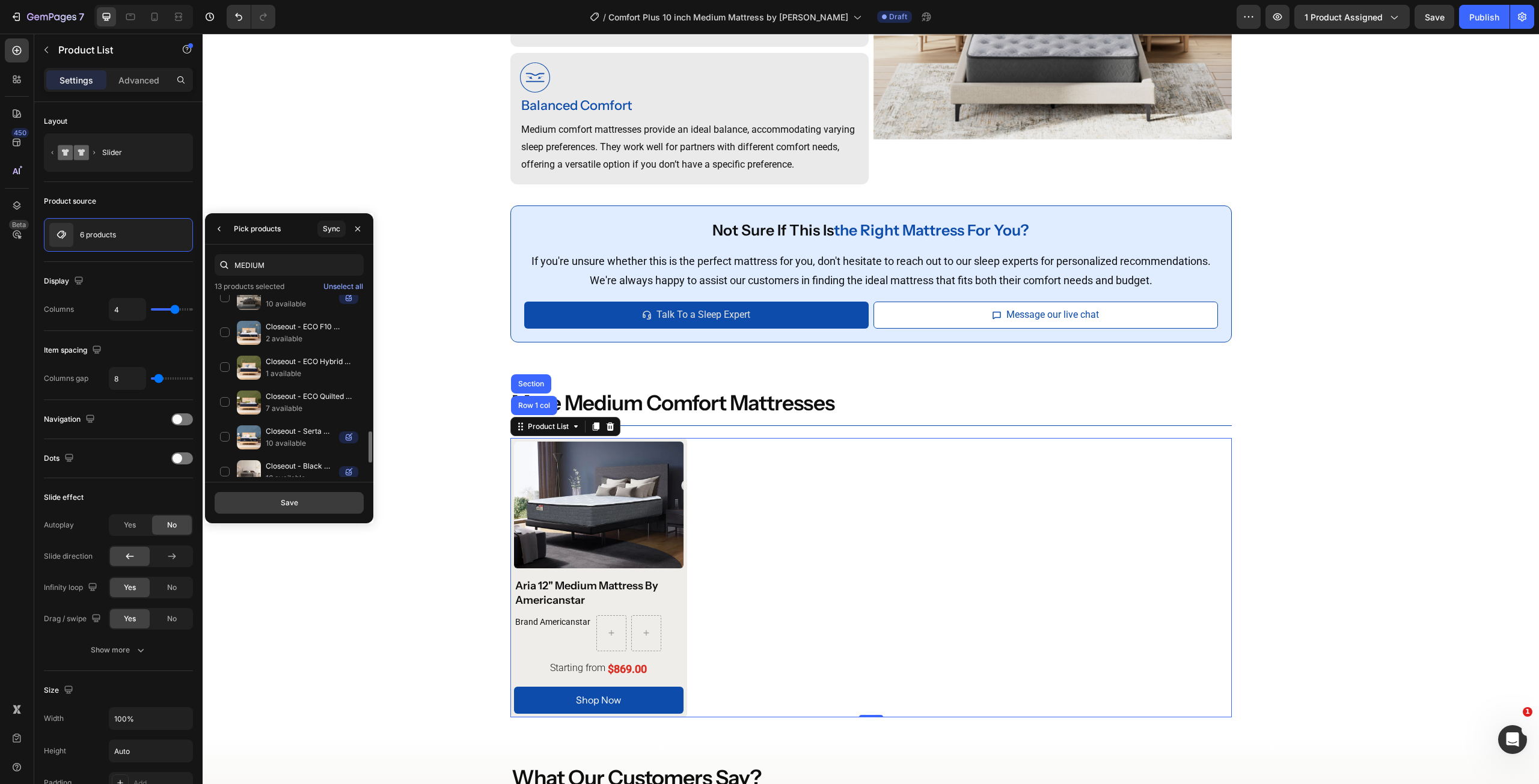
click at [290, 506] on div "Save" at bounding box center [289, 503] width 18 height 11
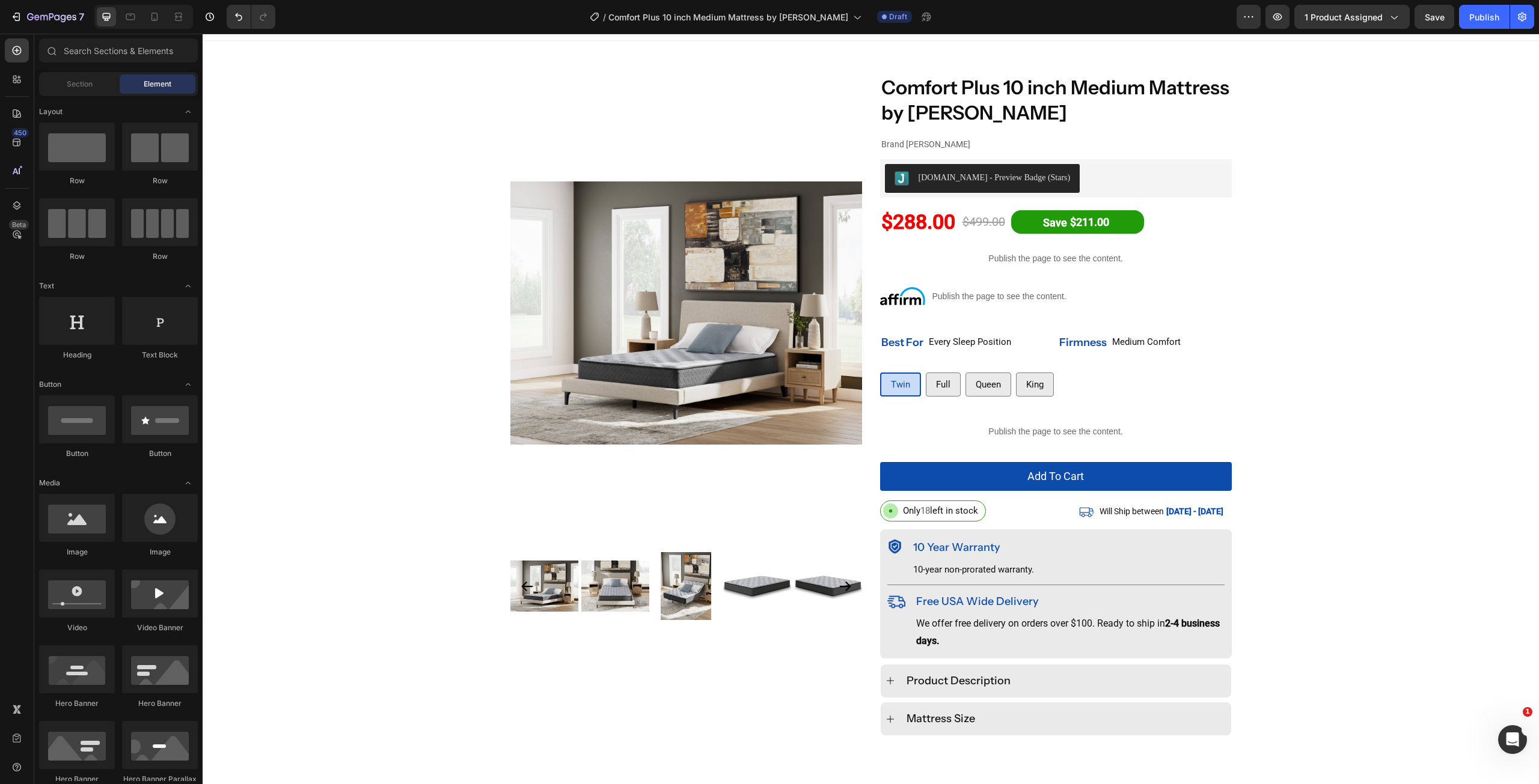
scroll to position [0, 0]
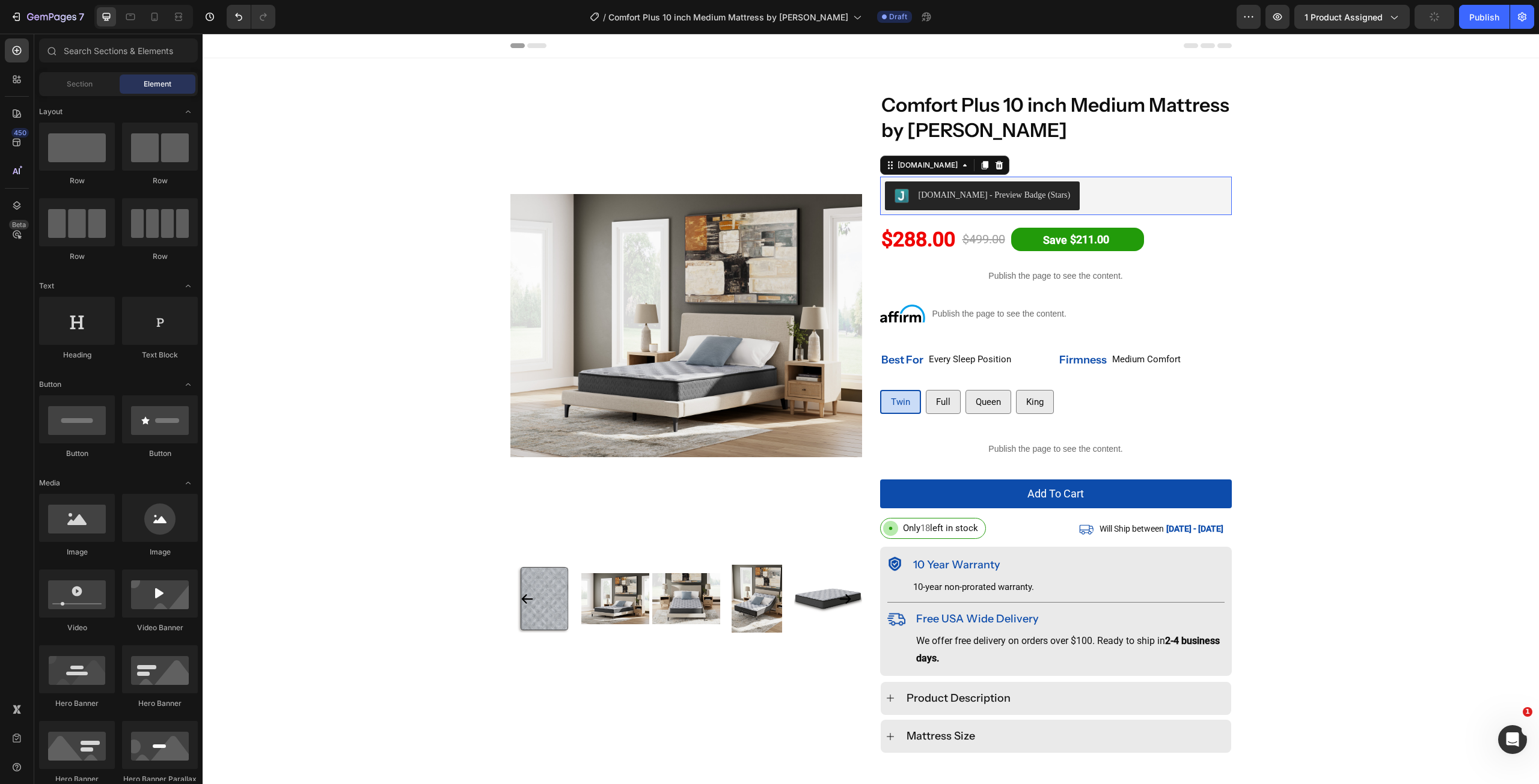
click at [1105, 199] on div "[DOMAIN_NAME] - Preview Badge (Stars)" at bounding box center [1056, 196] width 342 height 29
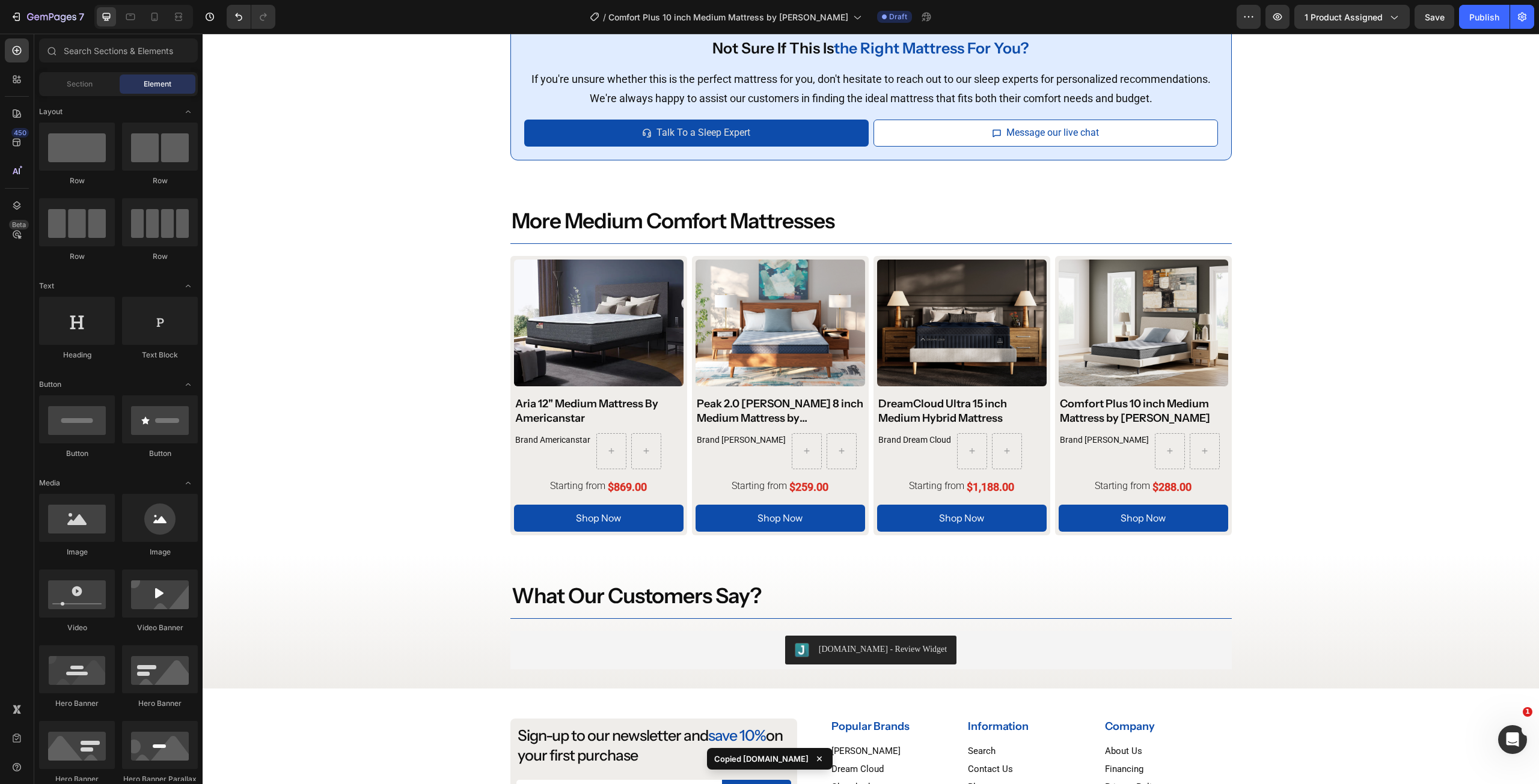
scroll to position [1579, 0]
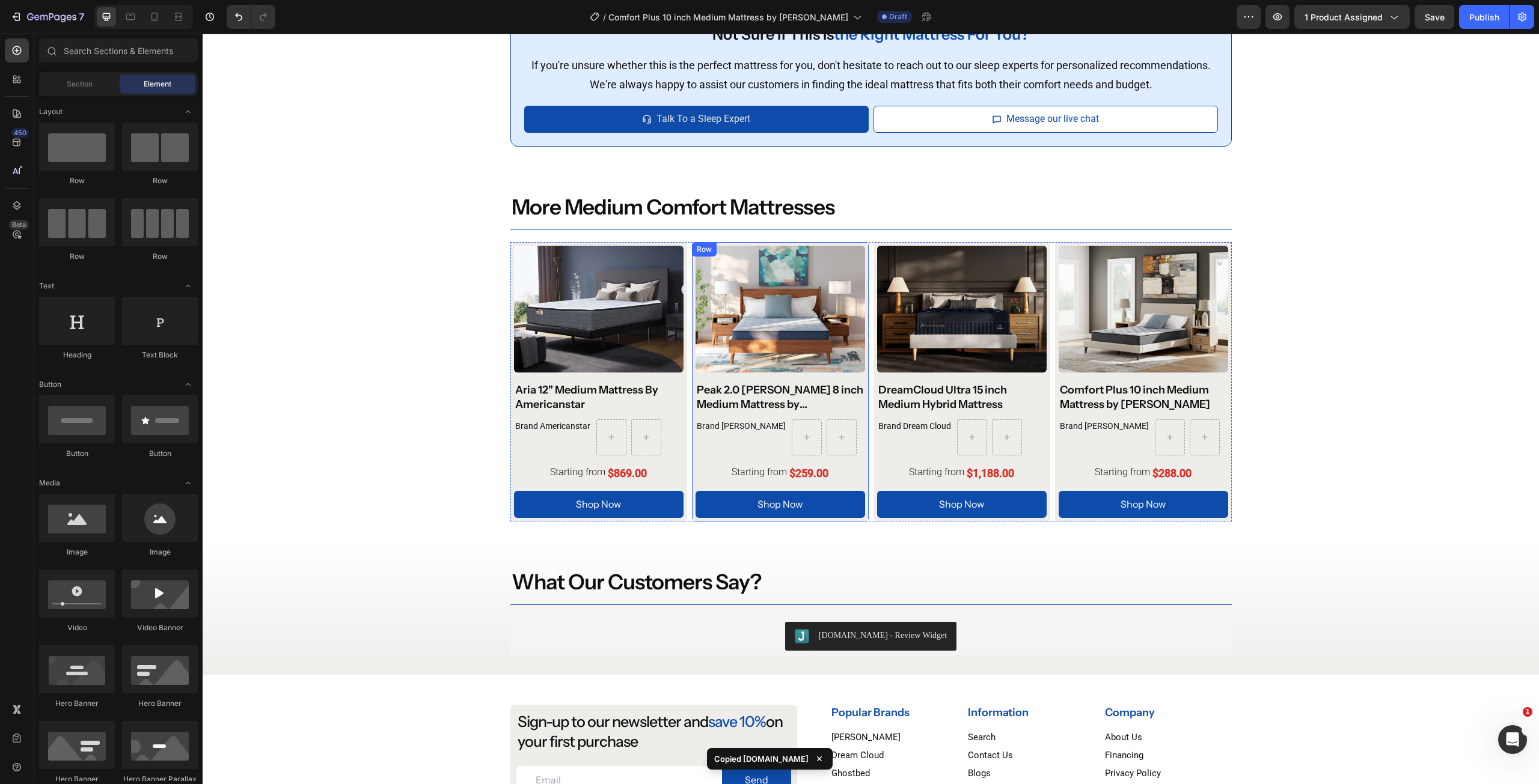
click at [684, 462] on div "Product Images Peak 2.0 Bonnell 8 inch Medium Mattress by Ashley Product Title …" at bounding box center [598, 382] width 170 height 273
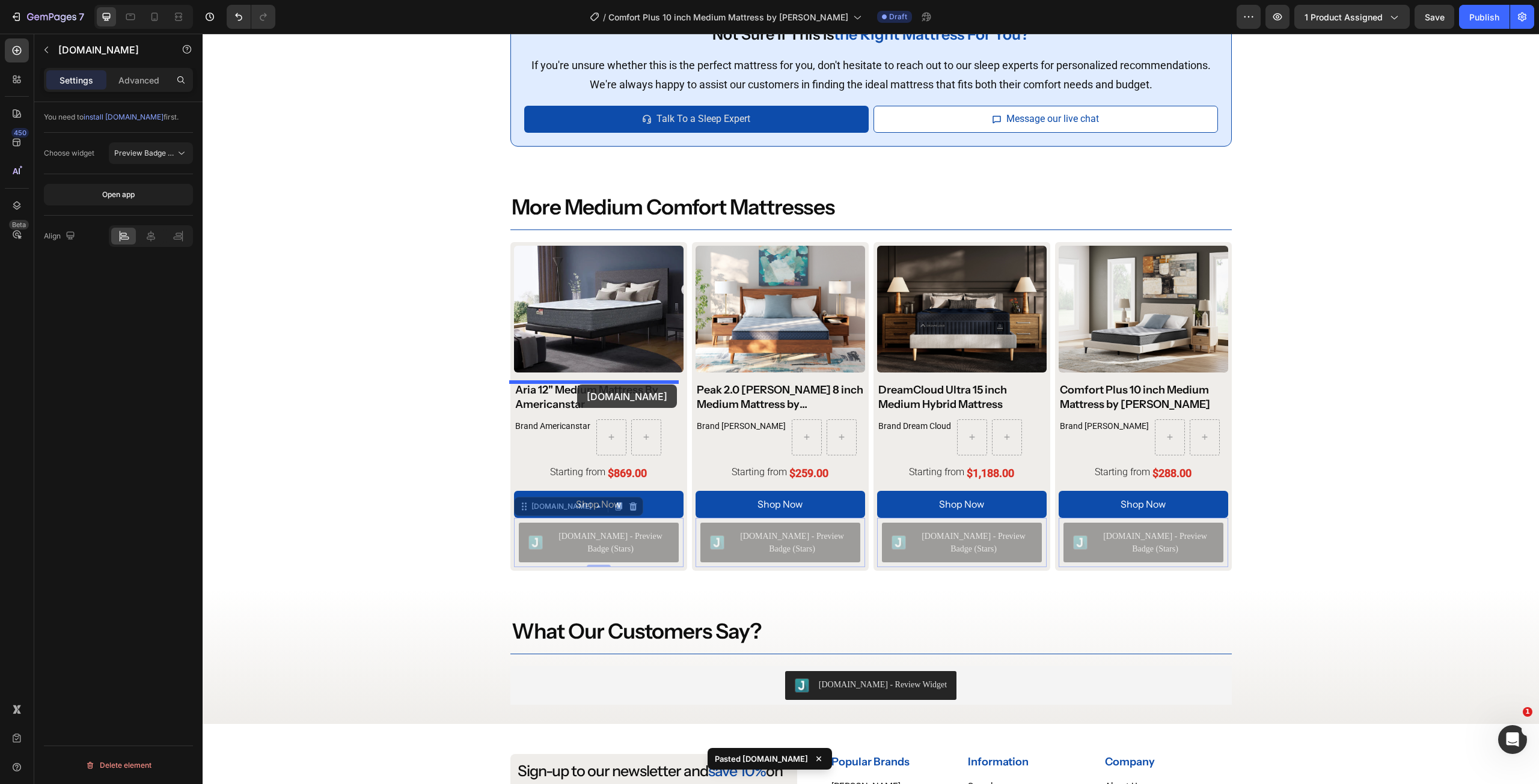
drag, startPoint x: 519, startPoint y: 511, endPoint x: 577, endPoint y: 384, distance: 139.6
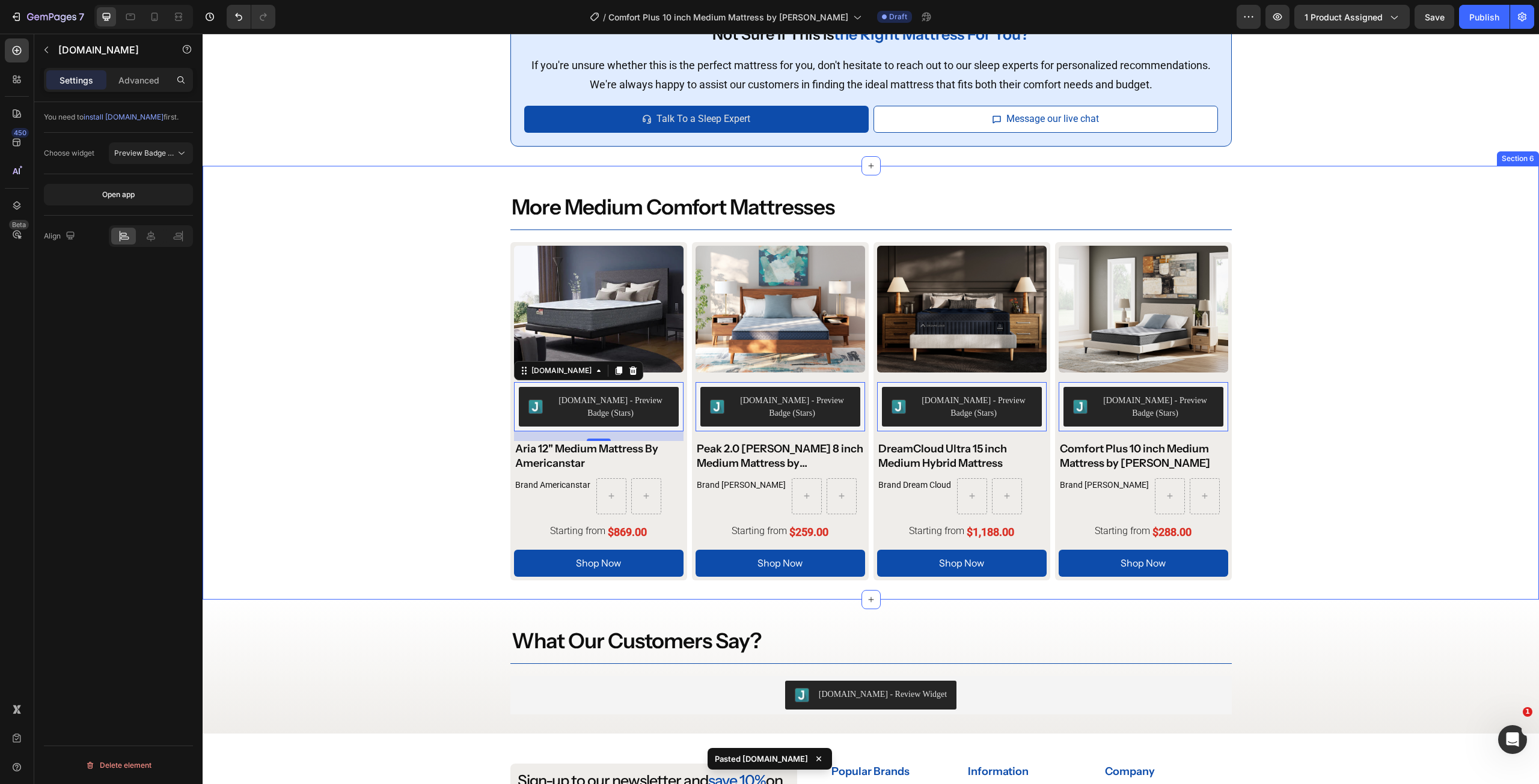
click at [1289, 372] on div "more medium comfort mattresses Heading Product Images Judge.me - Preview Badge …" at bounding box center [871, 383] width 1337 height 396
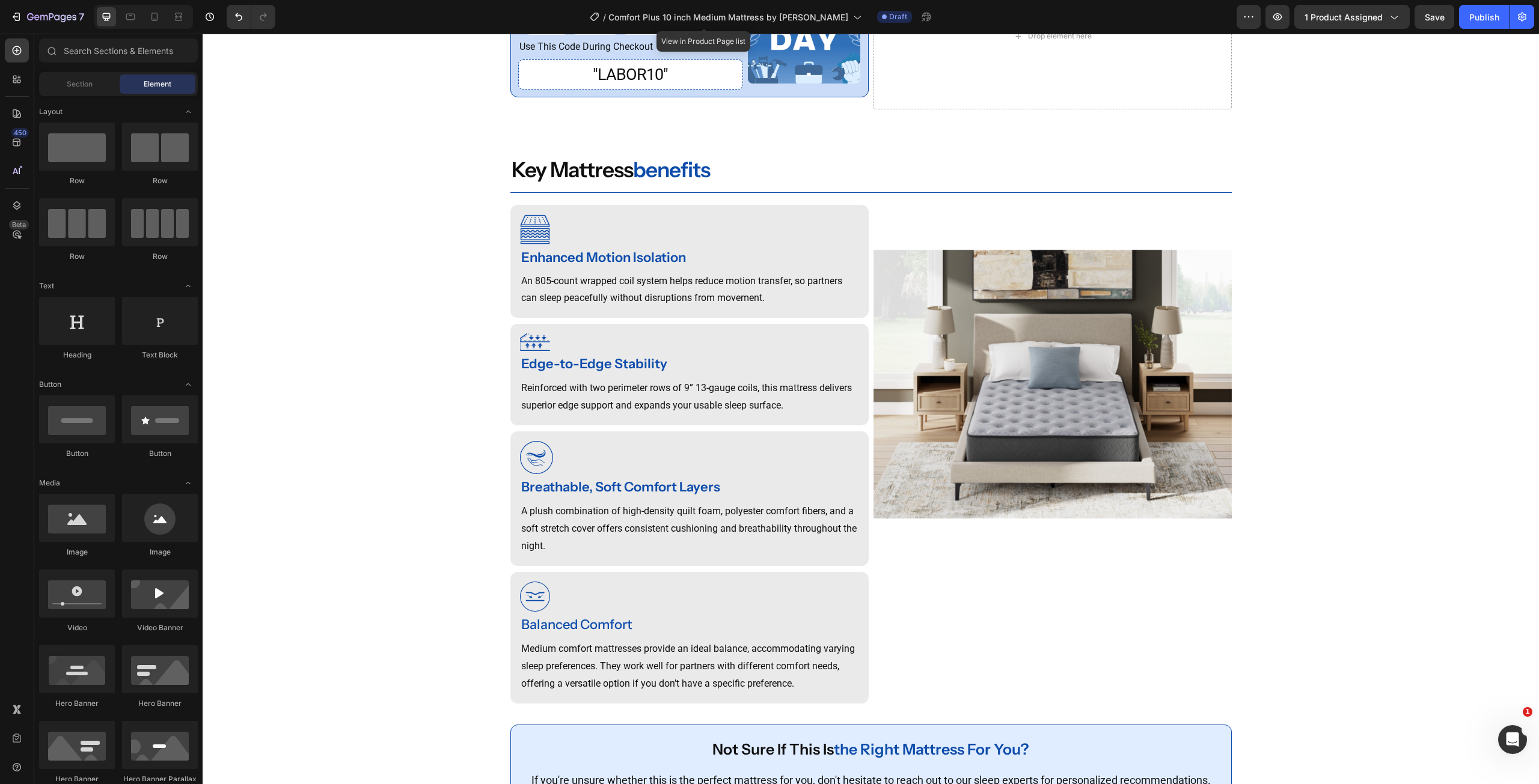
scroll to position [790, 0]
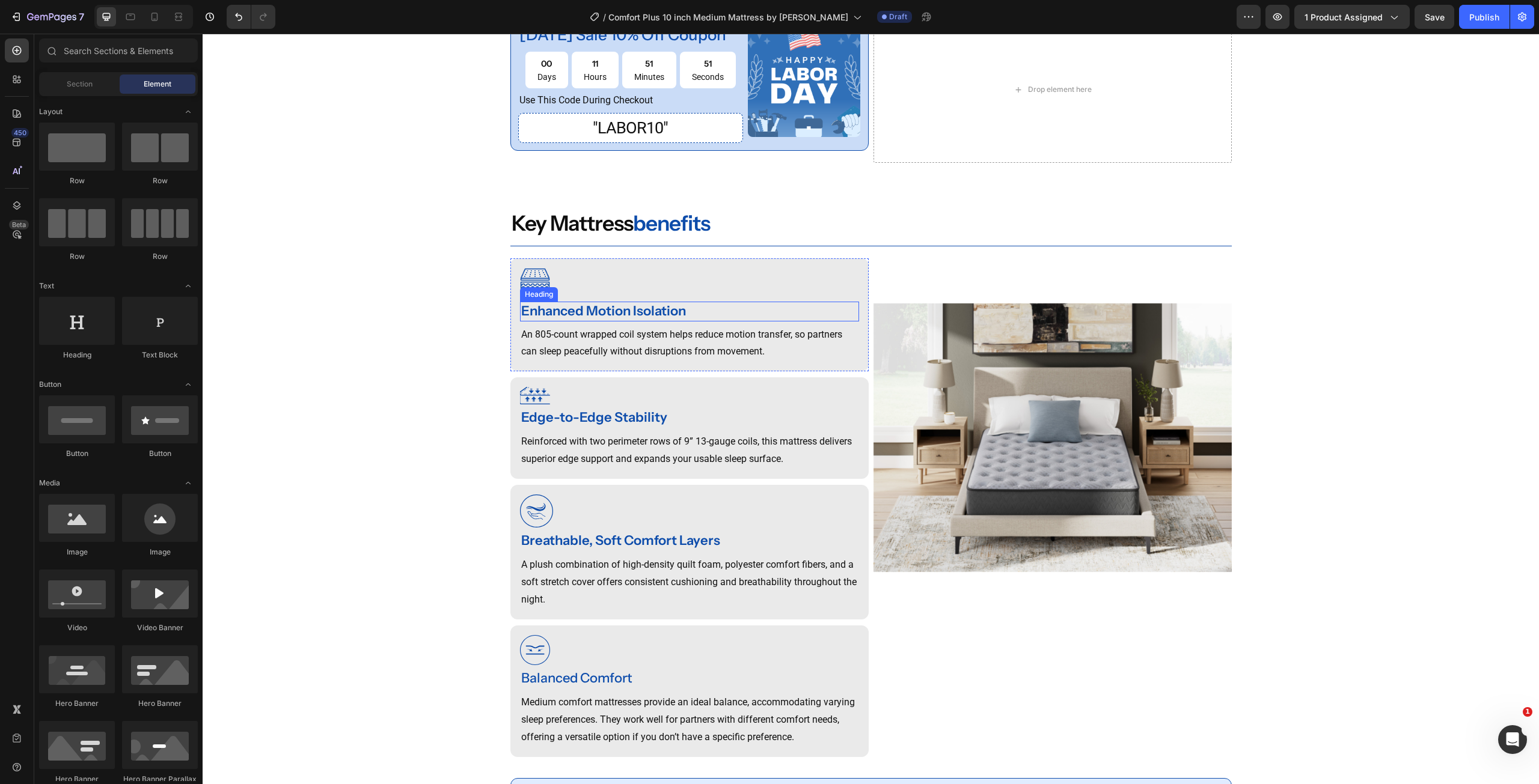
click at [626, 319] on strong "Enhanced Motion Isolation" at bounding box center [603, 311] width 165 height 16
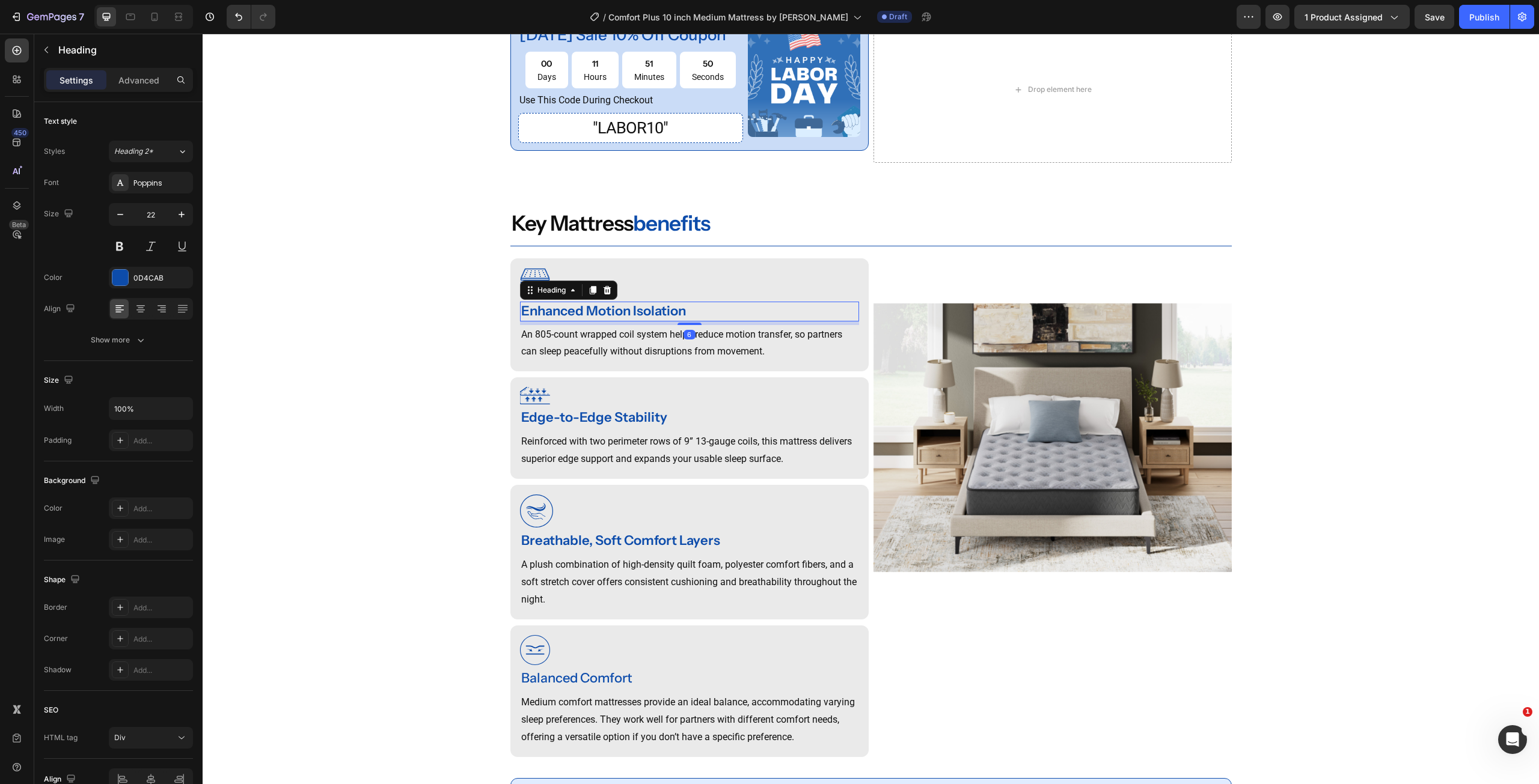
click at [626, 319] on strong "Enhanced Motion Isolation" at bounding box center [603, 311] width 165 height 16
click at [602, 360] on p "An 805-count wrapped coil system helps reduce motion transfer, so partners can …" at bounding box center [690, 343] width 337 height 35
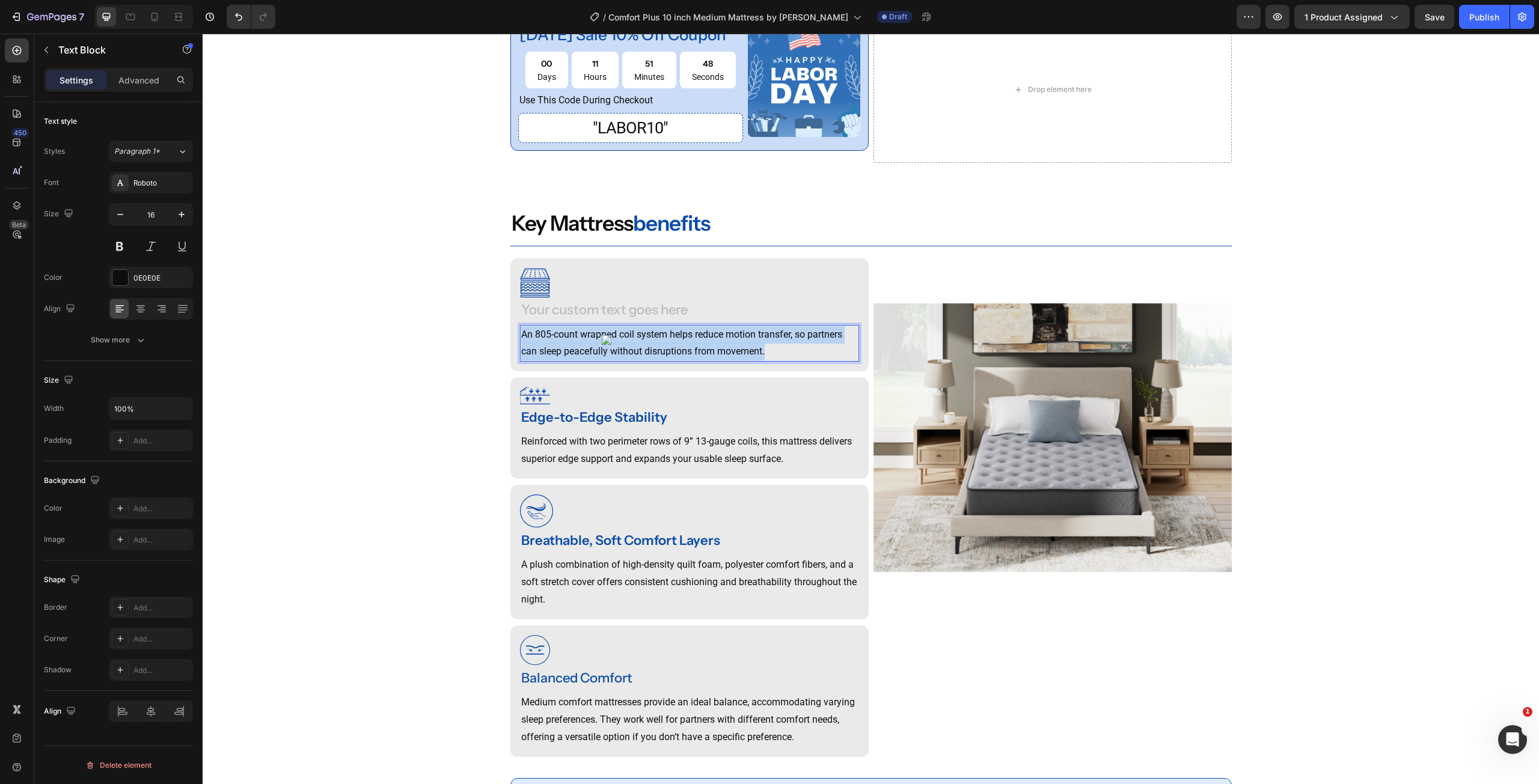
click at [602, 360] on p "An 805-count wrapped coil system helps reduce motion transfer, so partners can …" at bounding box center [690, 343] width 337 height 35
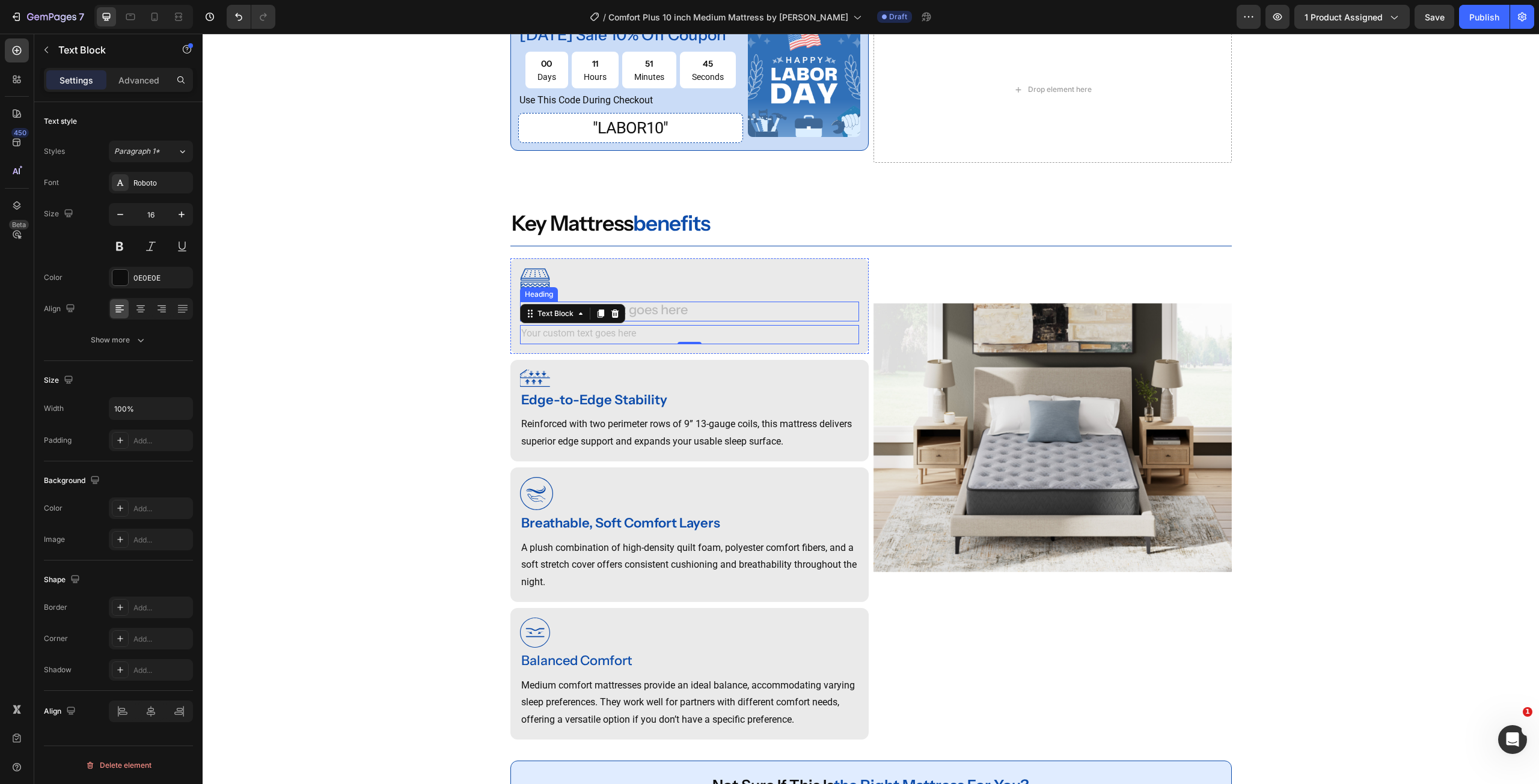
click at [660, 321] on div "Rich Text Editor. Editing area: main" at bounding box center [690, 312] width 339 height 20
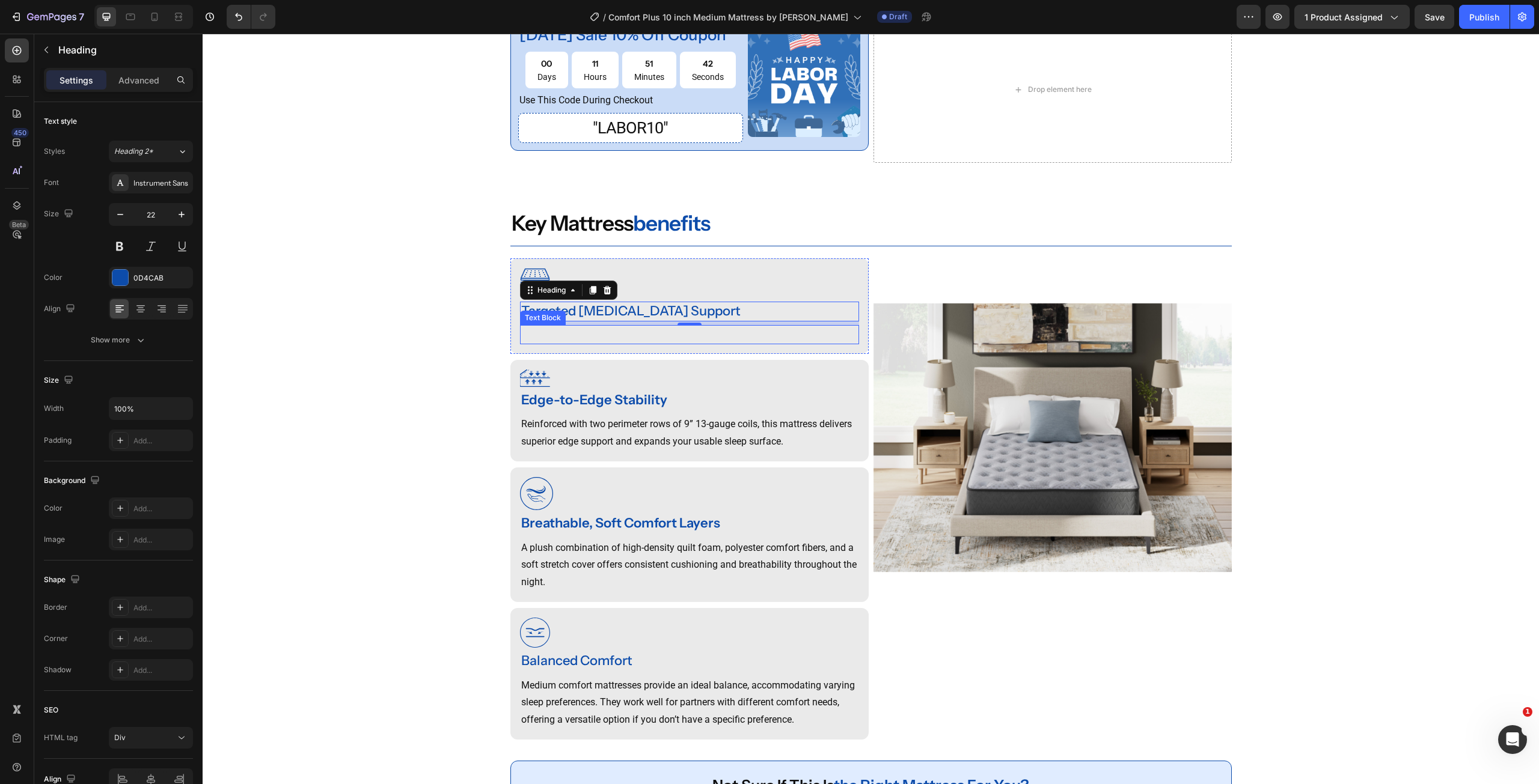
click at [635, 344] on p "Rich Text Editor. Editing area: main" at bounding box center [690, 335] width 337 height 18
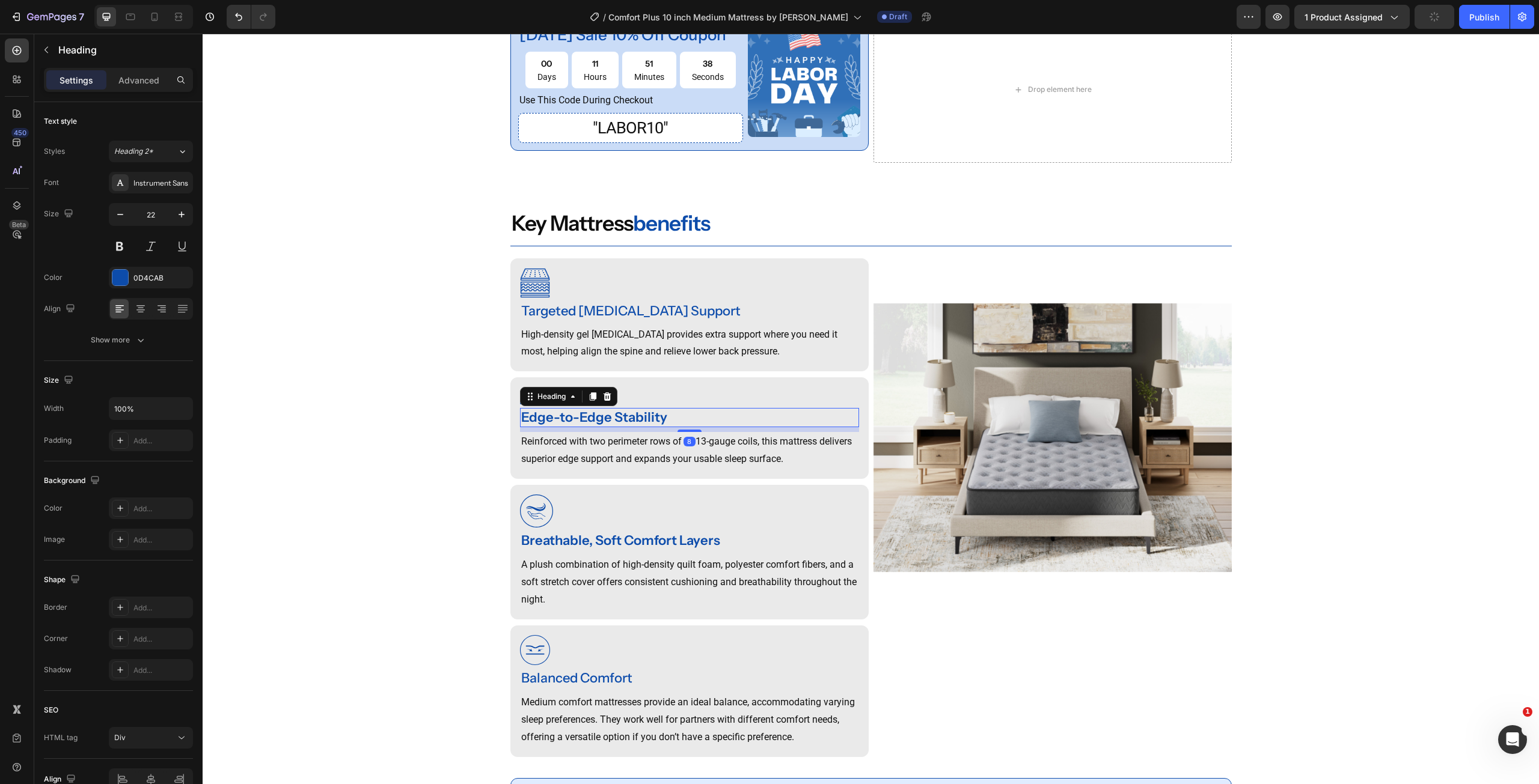
click at [564, 426] on strong "Edge-to-Edge Stability" at bounding box center [594, 417] width 146 height 16
click at [602, 428] on div "Rich Text Editor. Editing area: main" at bounding box center [690, 418] width 339 height 20
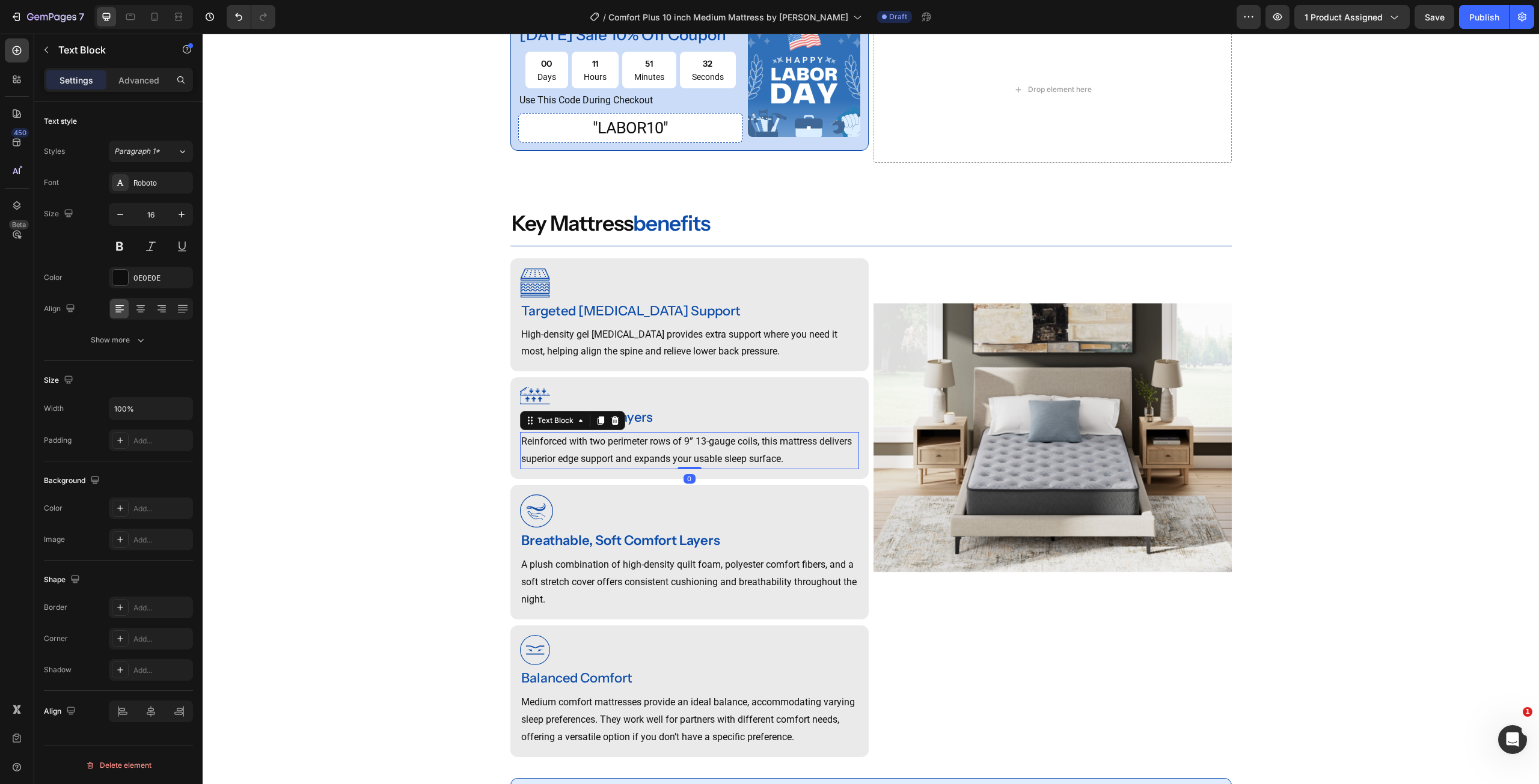
click at [582, 468] on p "Reinforced with two perimeter rows of 9” 13-gauge coils, this mattress delivers…" at bounding box center [690, 450] width 337 height 35
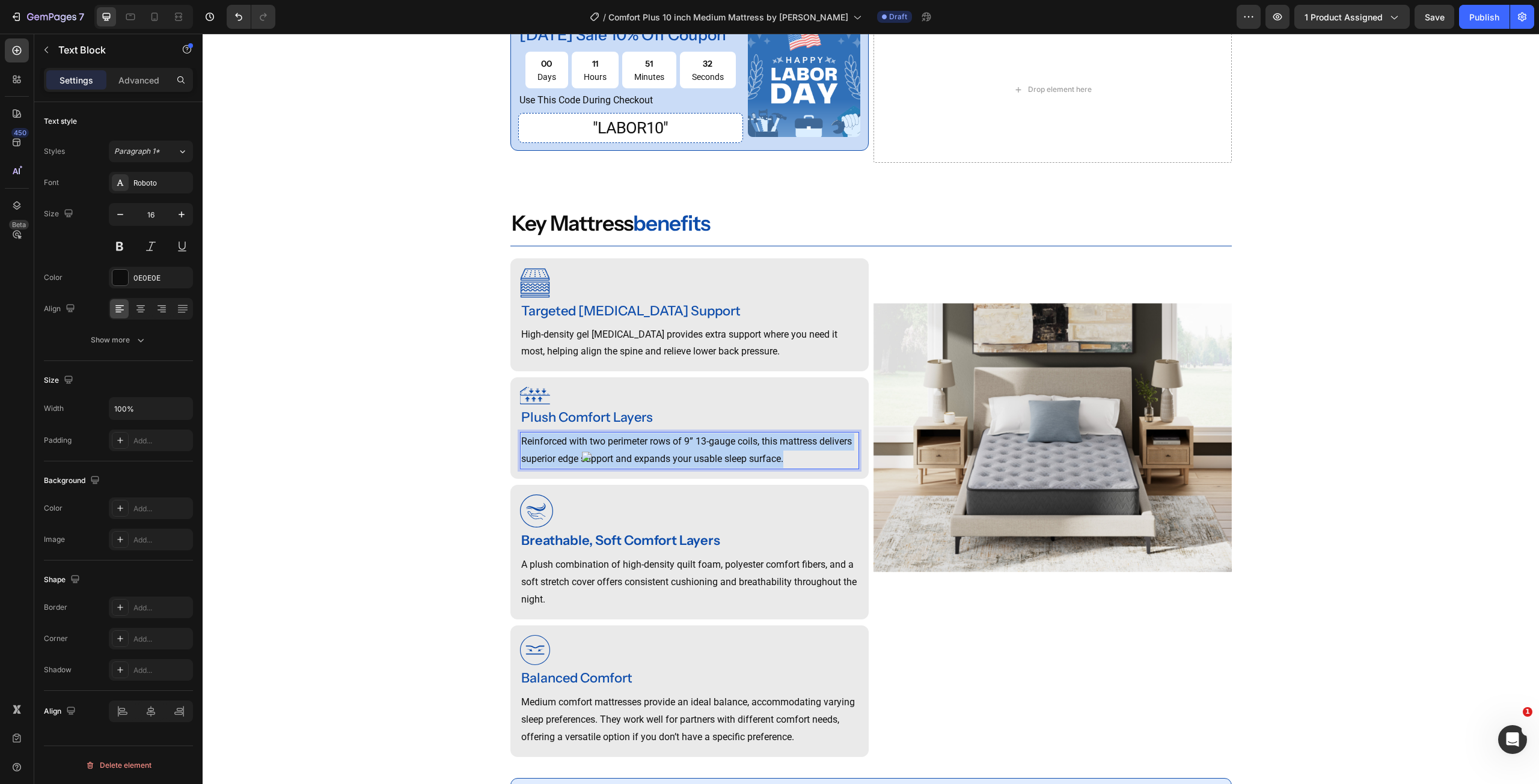
click at [582, 468] on p "Reinforced with two perimeter rows of 9” 13-gauge coils, this mattress delivers…" at bounding box center [690, 450] width 337 height 35
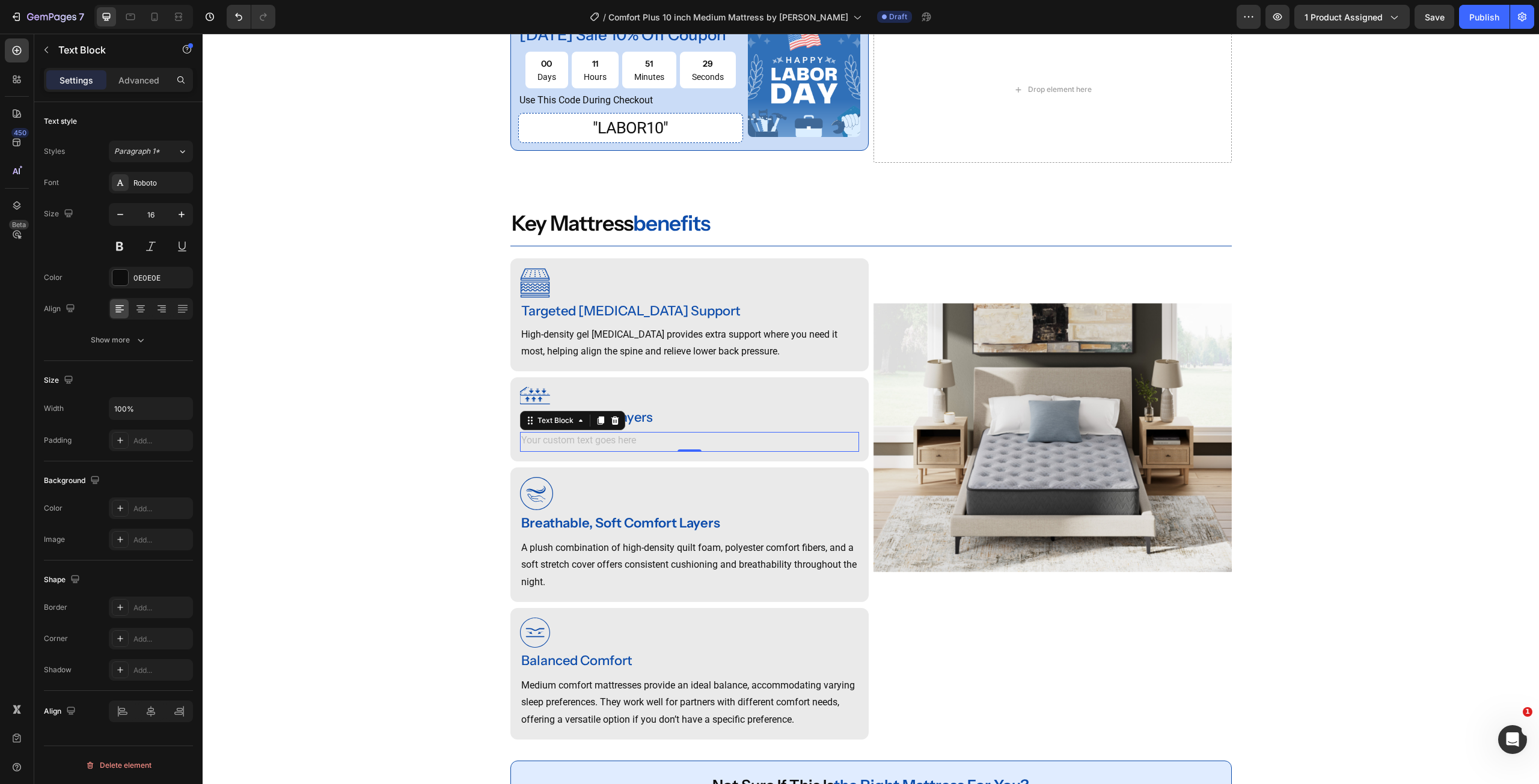
click at [586, 452] on div "Rich Text Editor. Editing area: main" at bounding box center [690, 441] width 339 height 20
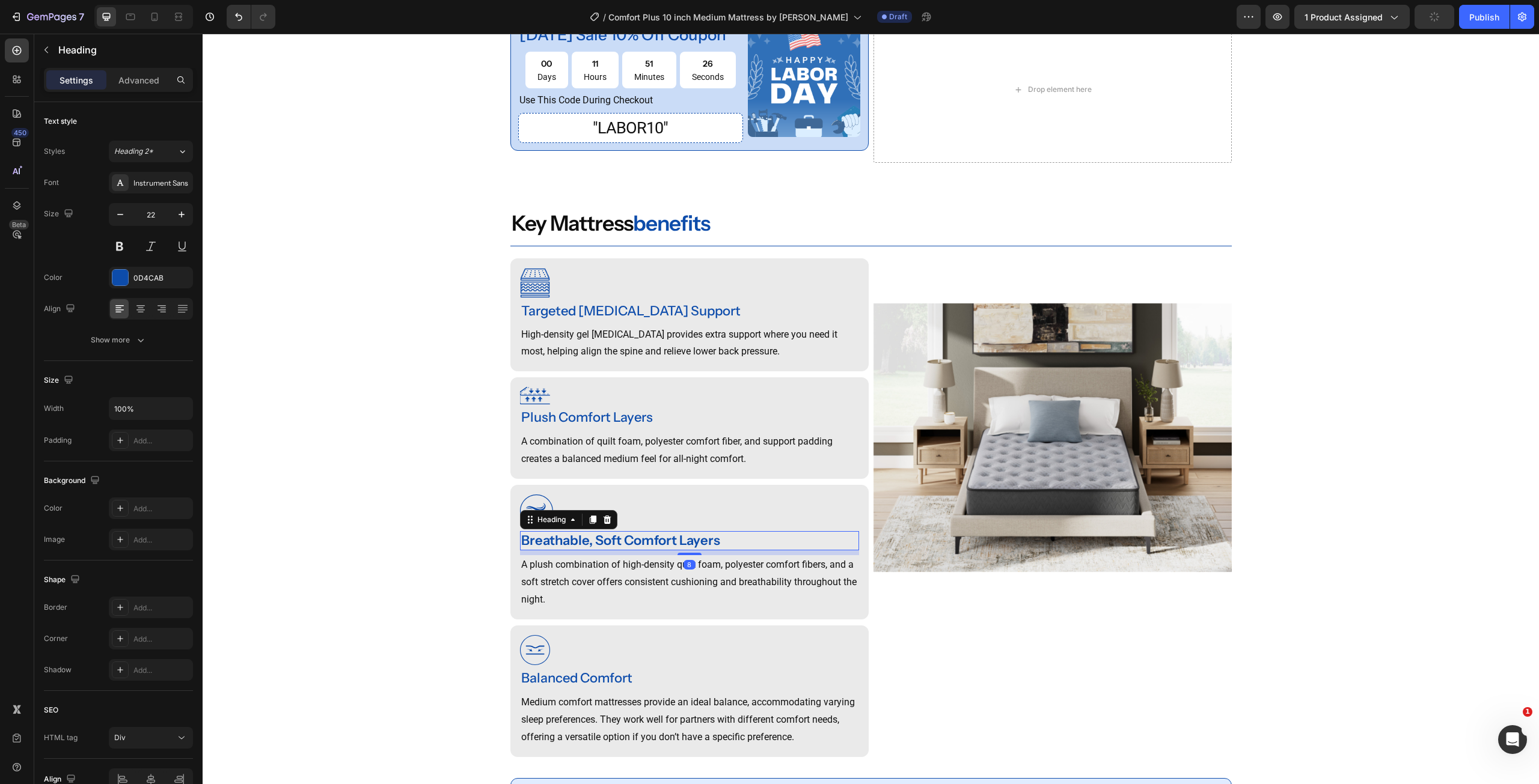
click at [633, 551] on div "Breathable, Soft Comfort Layers" at bounding box center [690, 541] width 339 height 20
click at [633, 550] on p "Breathable, Soft Comfort Layers" at bounding box center [690, 541] width 337 height 18
click at [628, 581] on p "A plush combination of high-density quilt foam, polyester comfort fibers, and a…" at bounding box center [690, 582] width 337 height 52
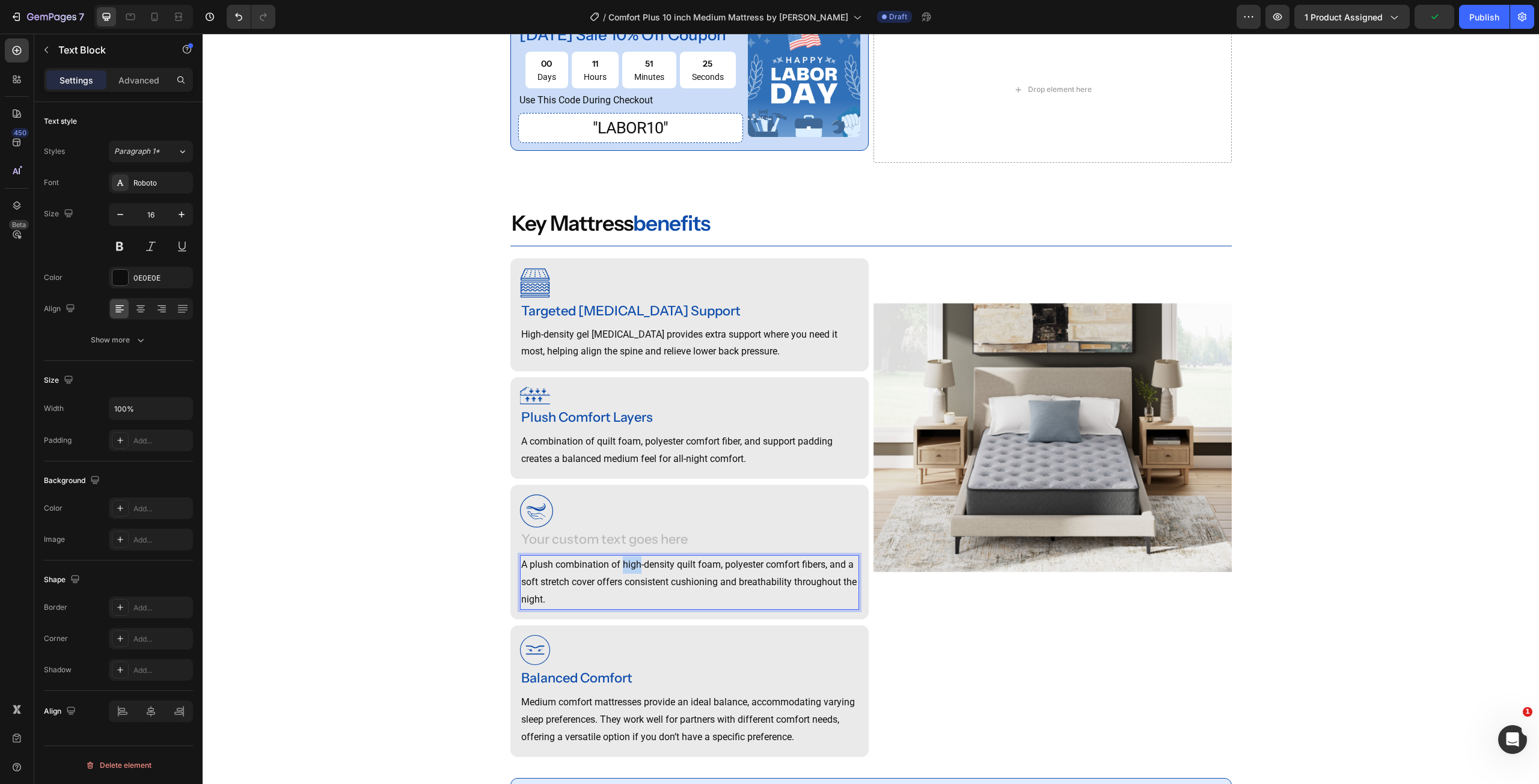
click at [628, 581] on p "A plush combination of high-density quilt foam, polyester comfort fibers, and a…" at bounding box center [690, 582] width 337 height 52
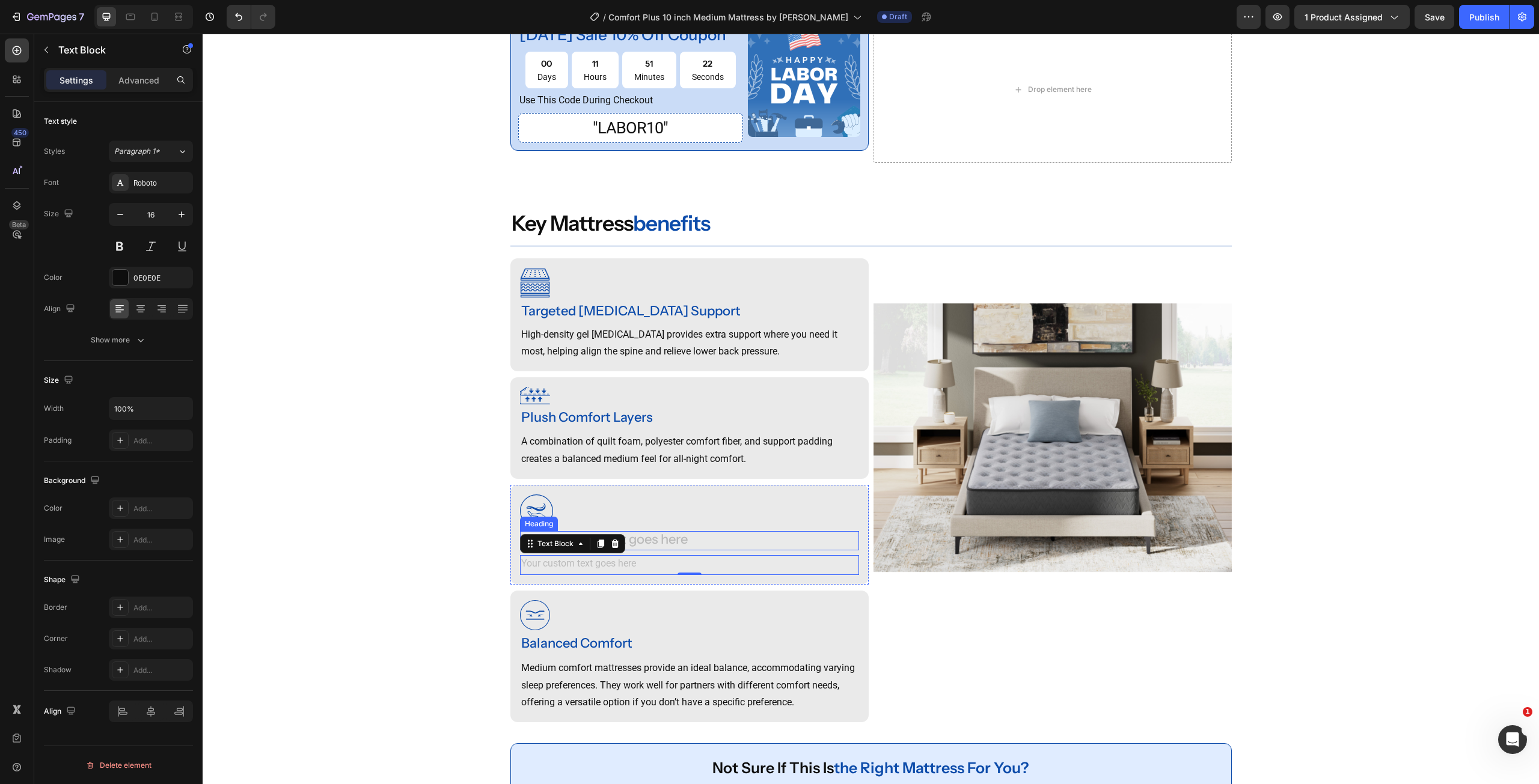
click at [655, 551] on div "Rich Text Editor. Editing area: main" at bounding box center [690, 541] width 339 height 20
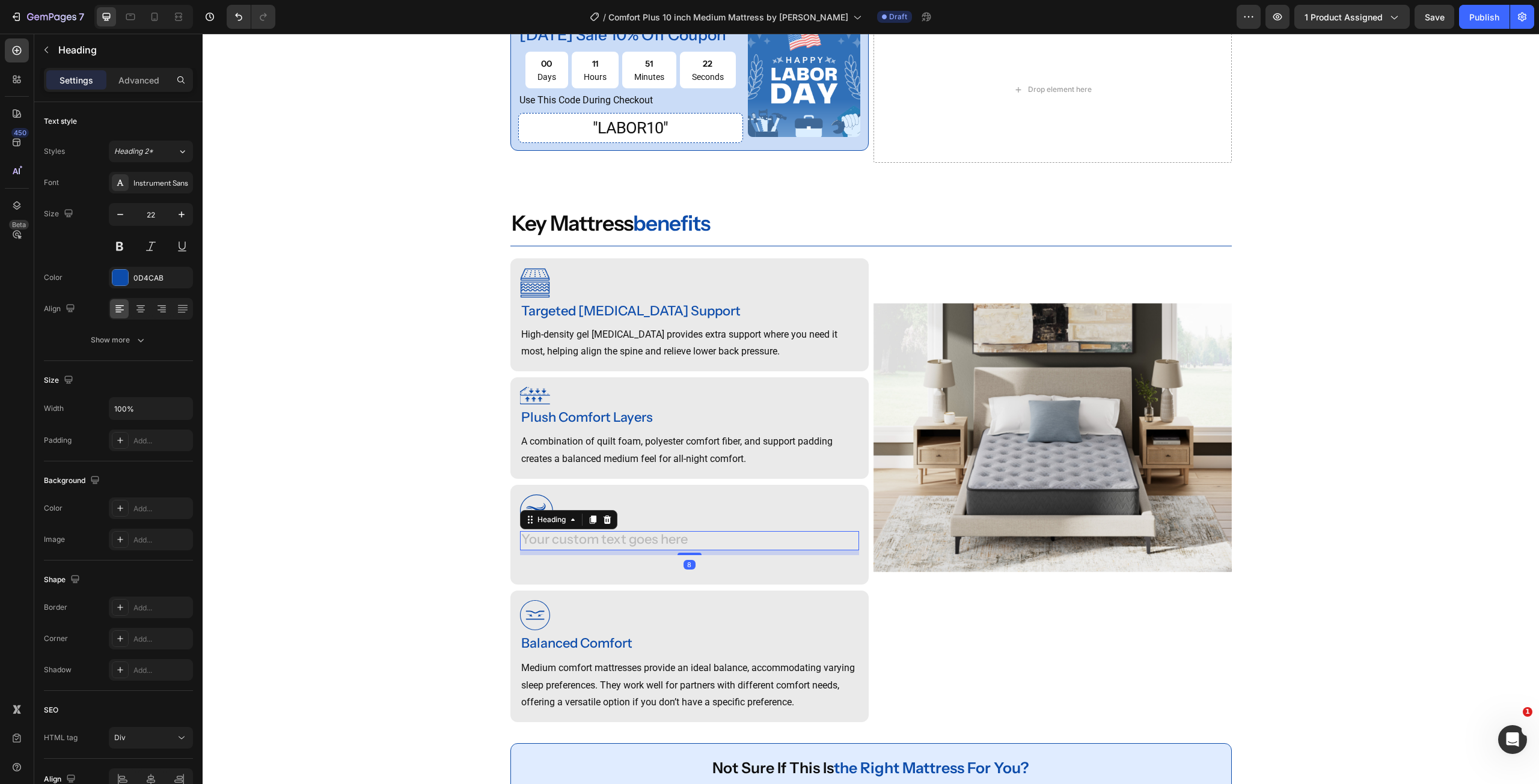
click at [655, 551] on div "Rich Text Editor. Editing area: main" at bounding box center [690, 541] width 339 height 20
click at [631, 574] on p "Rich Text Editor. Editing area: main" at bounding box center [690, 565] width 337 height 18
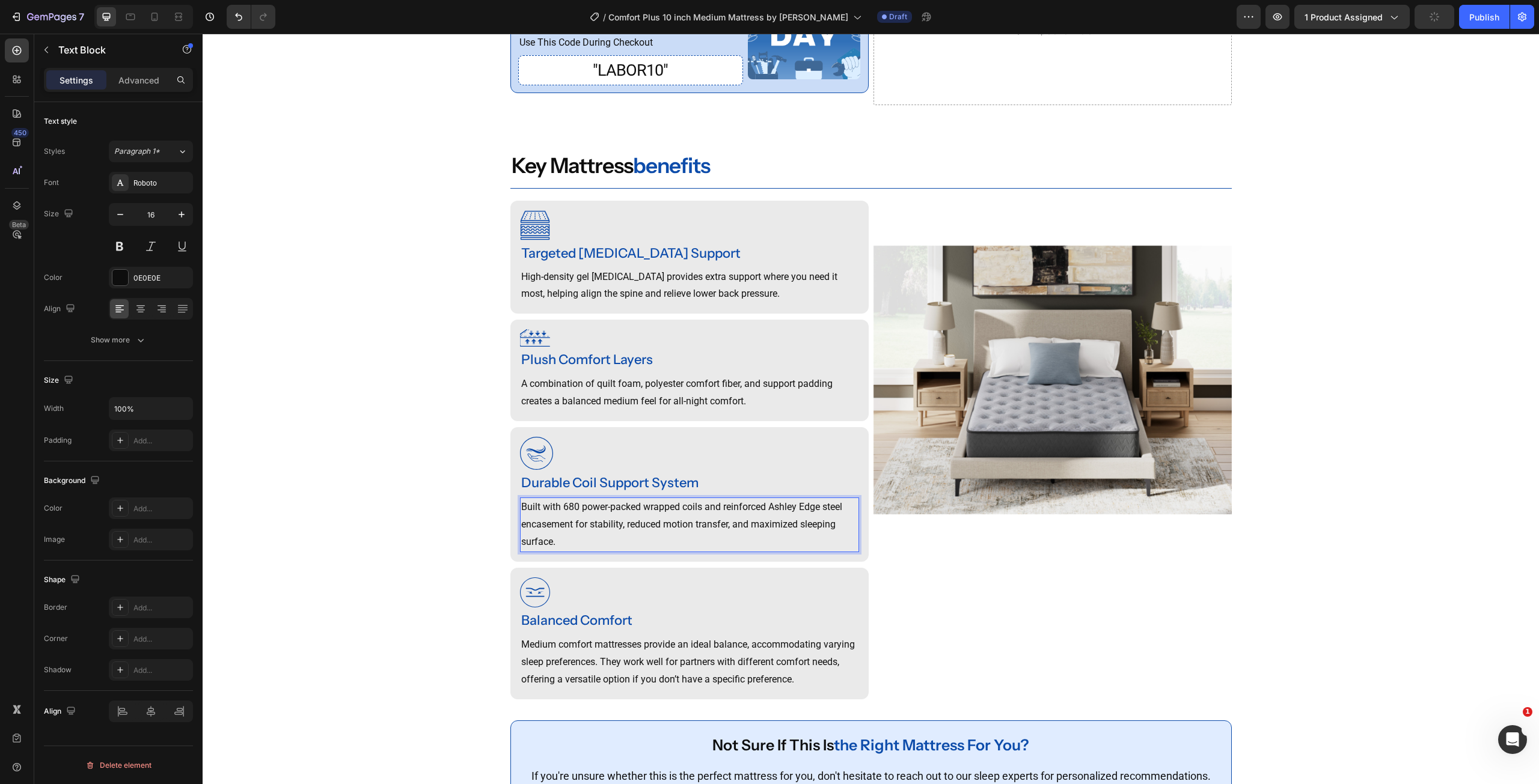
scroll to position [850, 0]
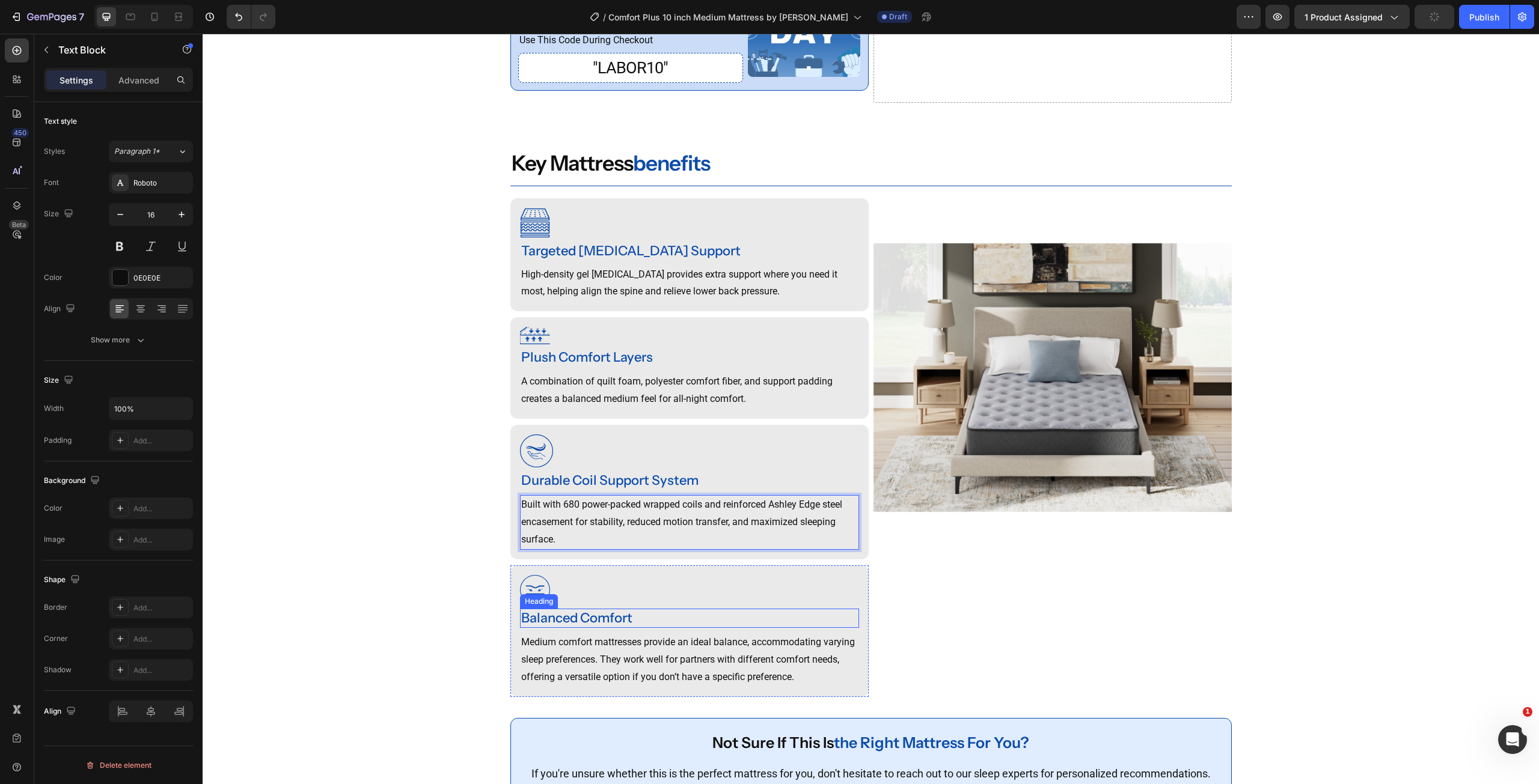
click at [599, 629] on div "Balanced Comfort" at bounding box center [690, 618] width 339 height 20
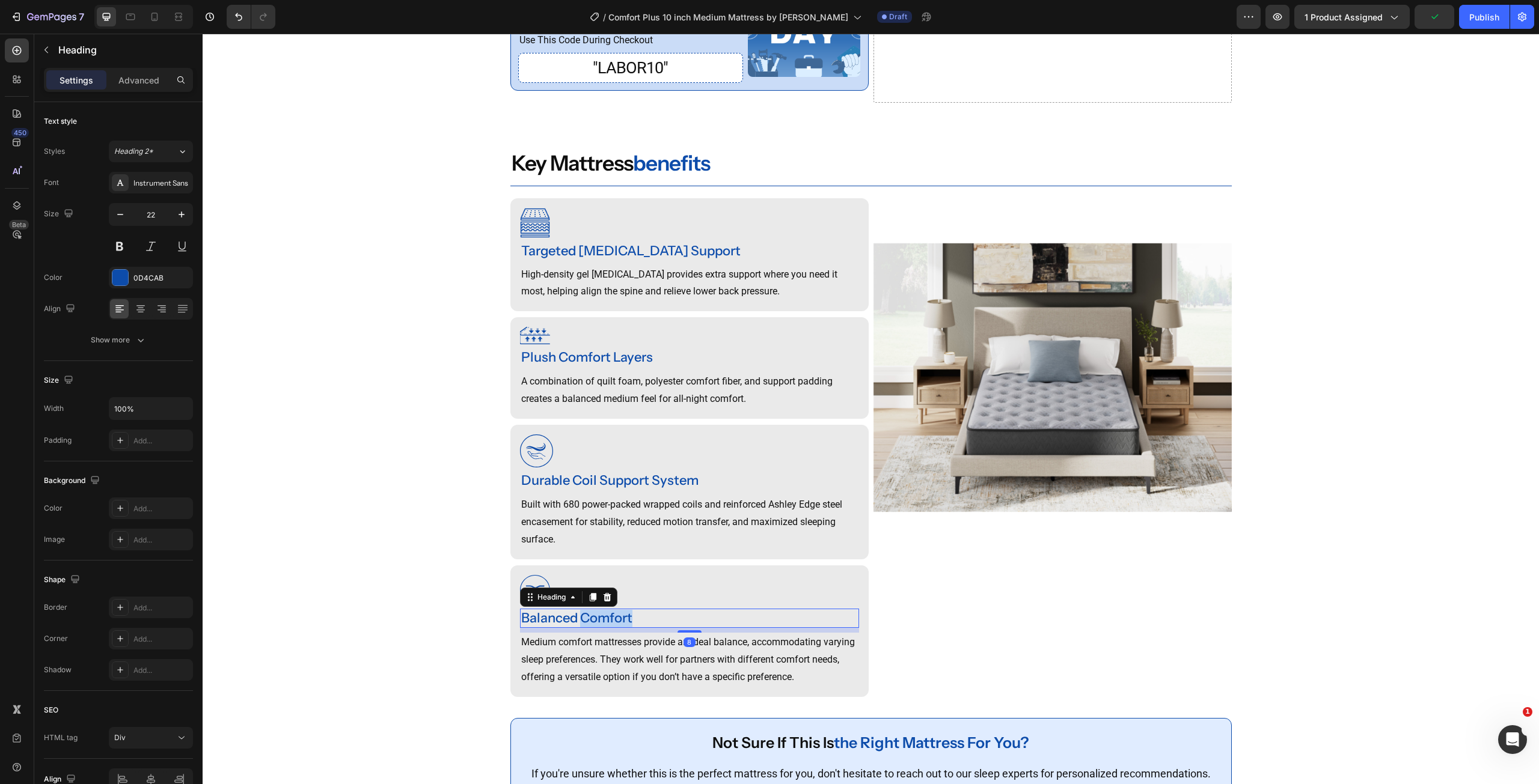
click at [599, 629] on div "Balanced Comfort" at bounding box center [690, 618] width 339 height 20
click at [599, 627] on p "Balanced Comfort" at bounding box center [690, 618] width 337 height 18
click at [594, 676] on p "Medium comfort mattresses provide an ideal balance, accommodating varying sleep…" at bounding box center [690, 660] width 337 height 52
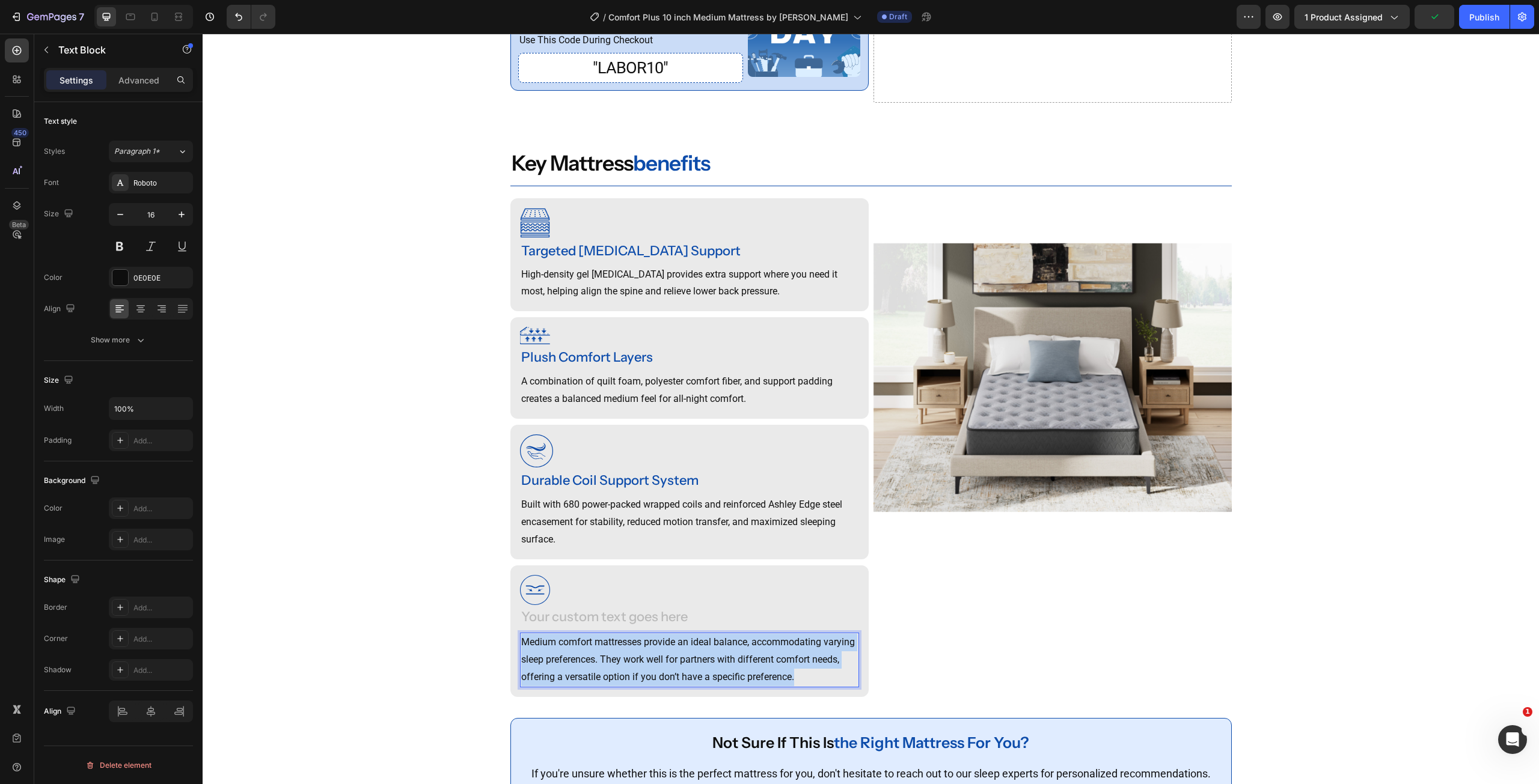
click at [594, 676] on p "Medium comfort mattresses provide an ideal balance, accommodating varying sleep…" at bounding box center [690, 660] width 337 height 52
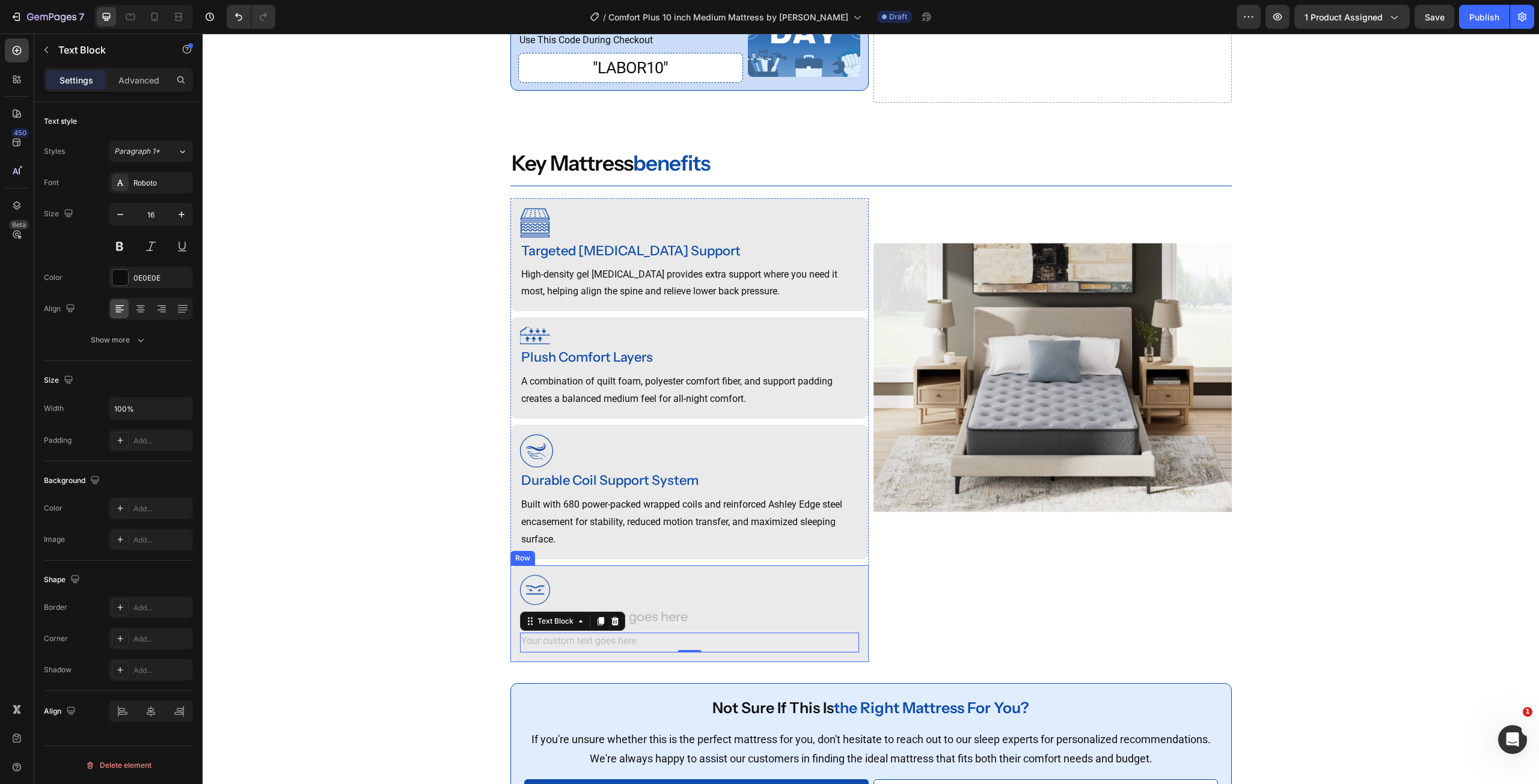
click at [655, 629] on div "Rich Text Editor. Editing area: main" at bounding box center [690, 618] width 339 height 20
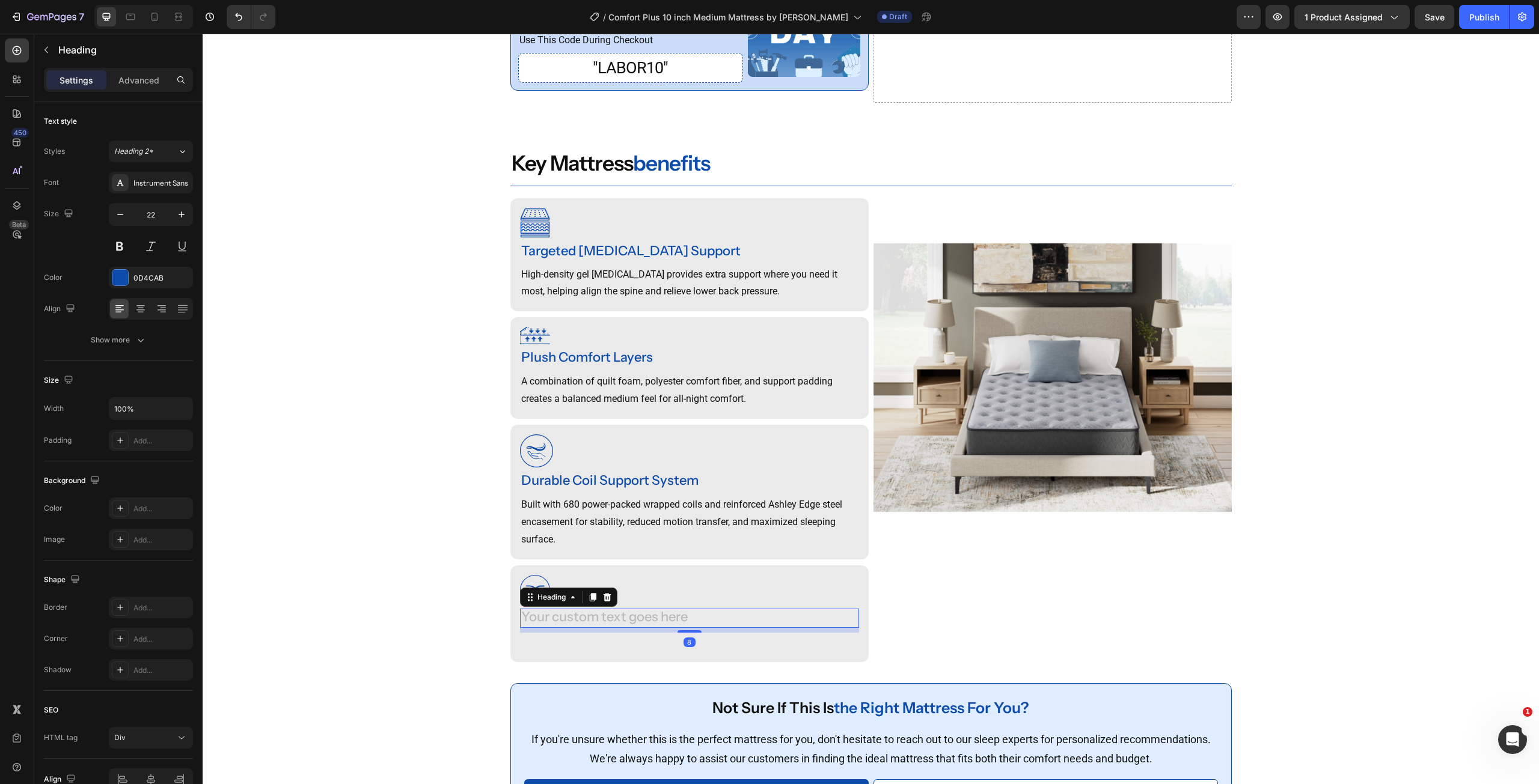
click at [655, 629] on div "Rich Text Editor. Editing area: main" at bounding box center [690, 618] width 339 height 20
click at [575, 652] on p "Rich Text Editor. Editing area: main" at bounding box center [690, 643] width 337 height 18
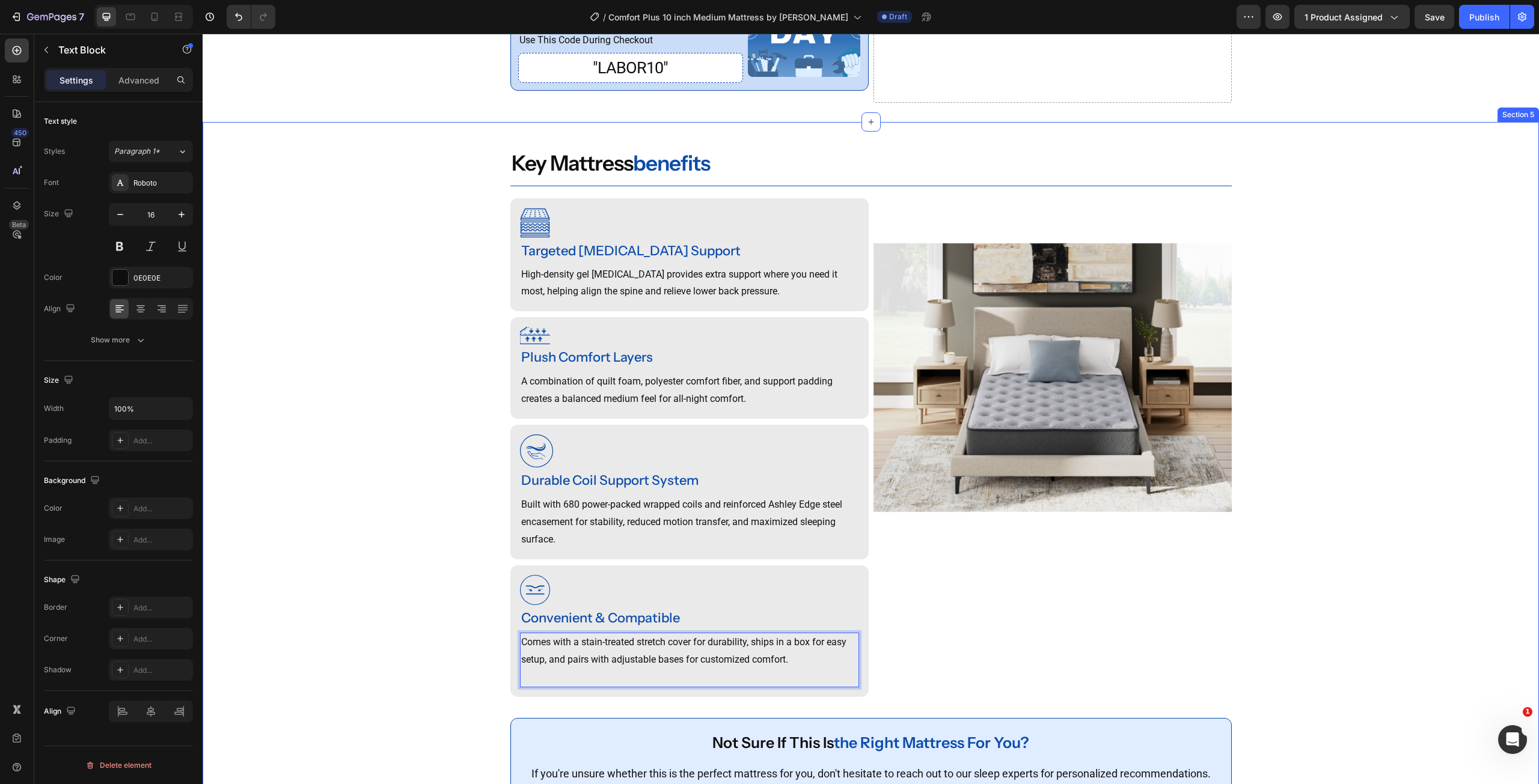
click at [391, 579] on div "key mattress benefits Heading Image Targeted Lumbar Support Heading High-densit…" at bounding box center [871, 499] width 1337 height 714
click at [612, 669] on p "Comes with a stain-treated stretch cover for durability, ships in a box for eas…" at bounding box center [690, 651] width 337 height 35
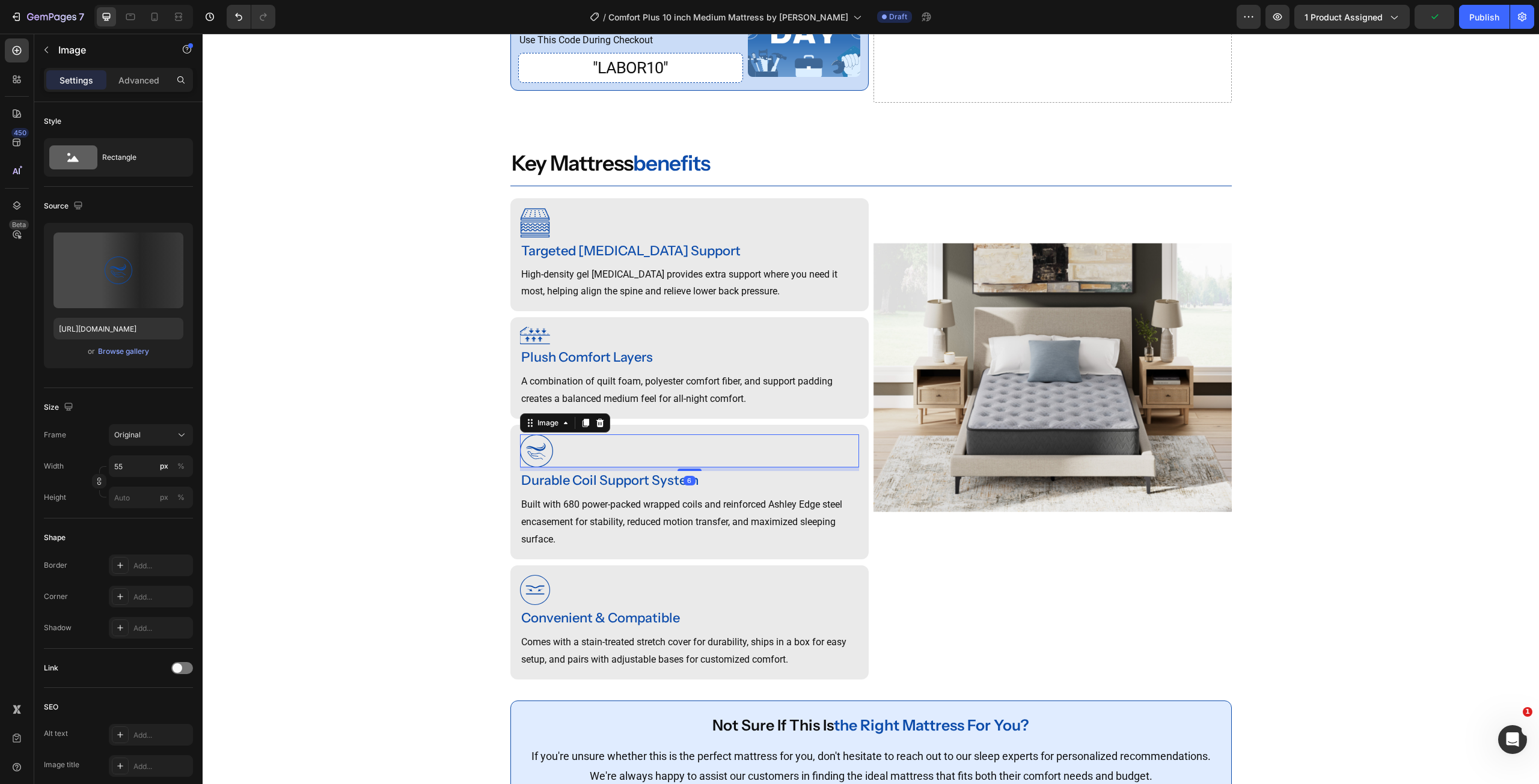
click at [538, 460] on img at bounding box center [536, 451] width 33 height 33
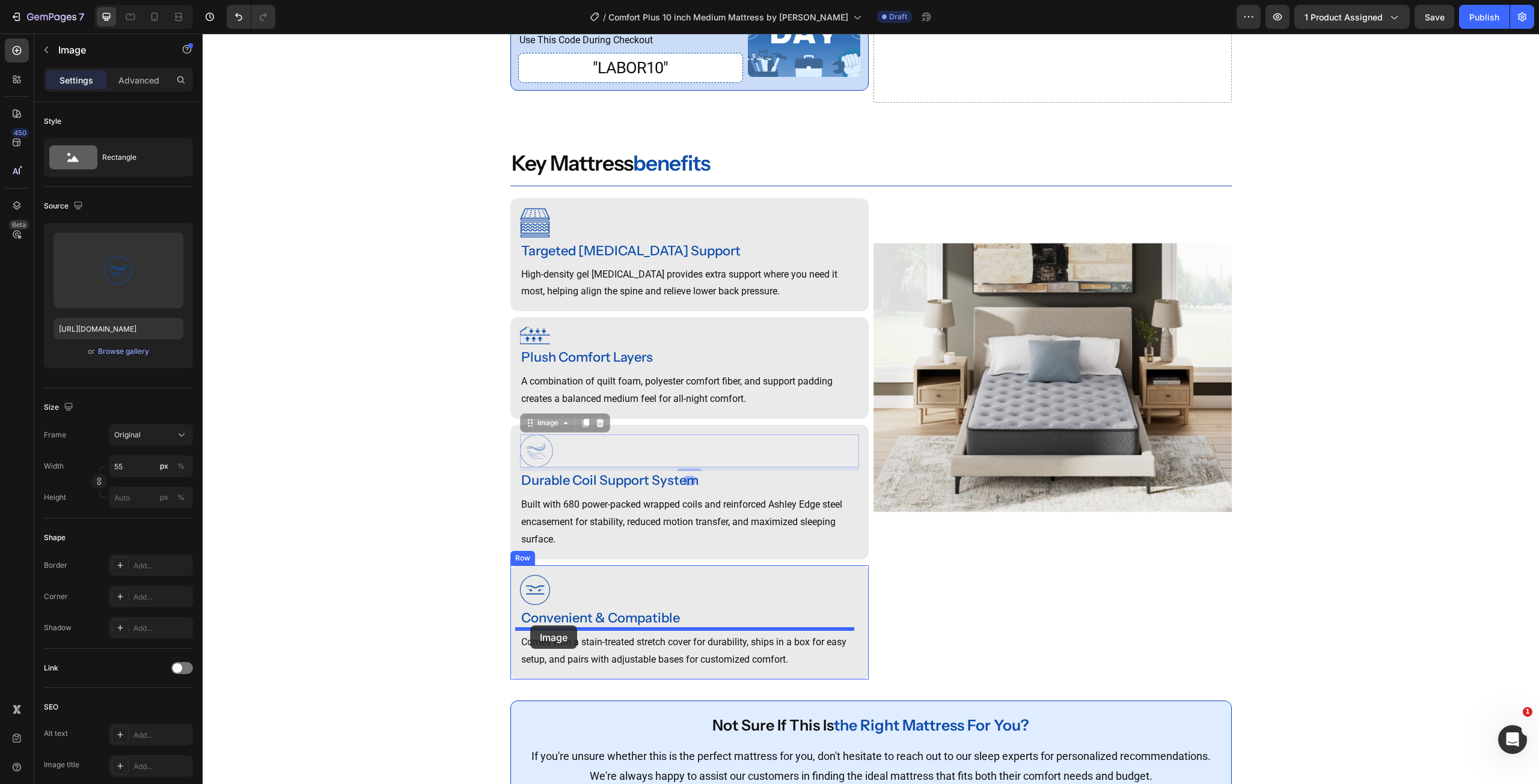
drag, startPoint x: 524, startPoint y: 444, endPoint x: 530, endPoint y: 625, distance: 181.1
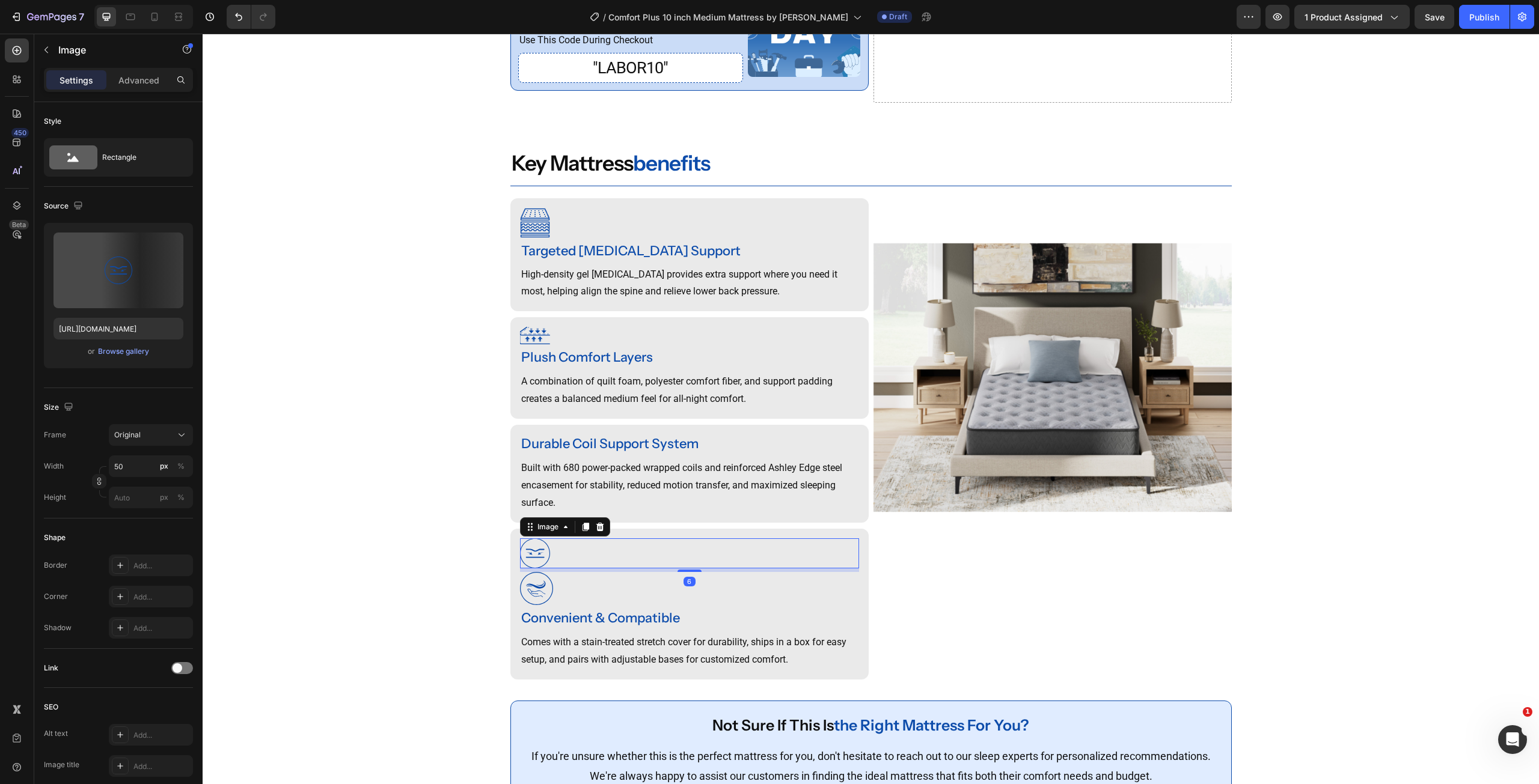
click at [532, 563] on img at bounding box center [535, 553] width 30 height 30
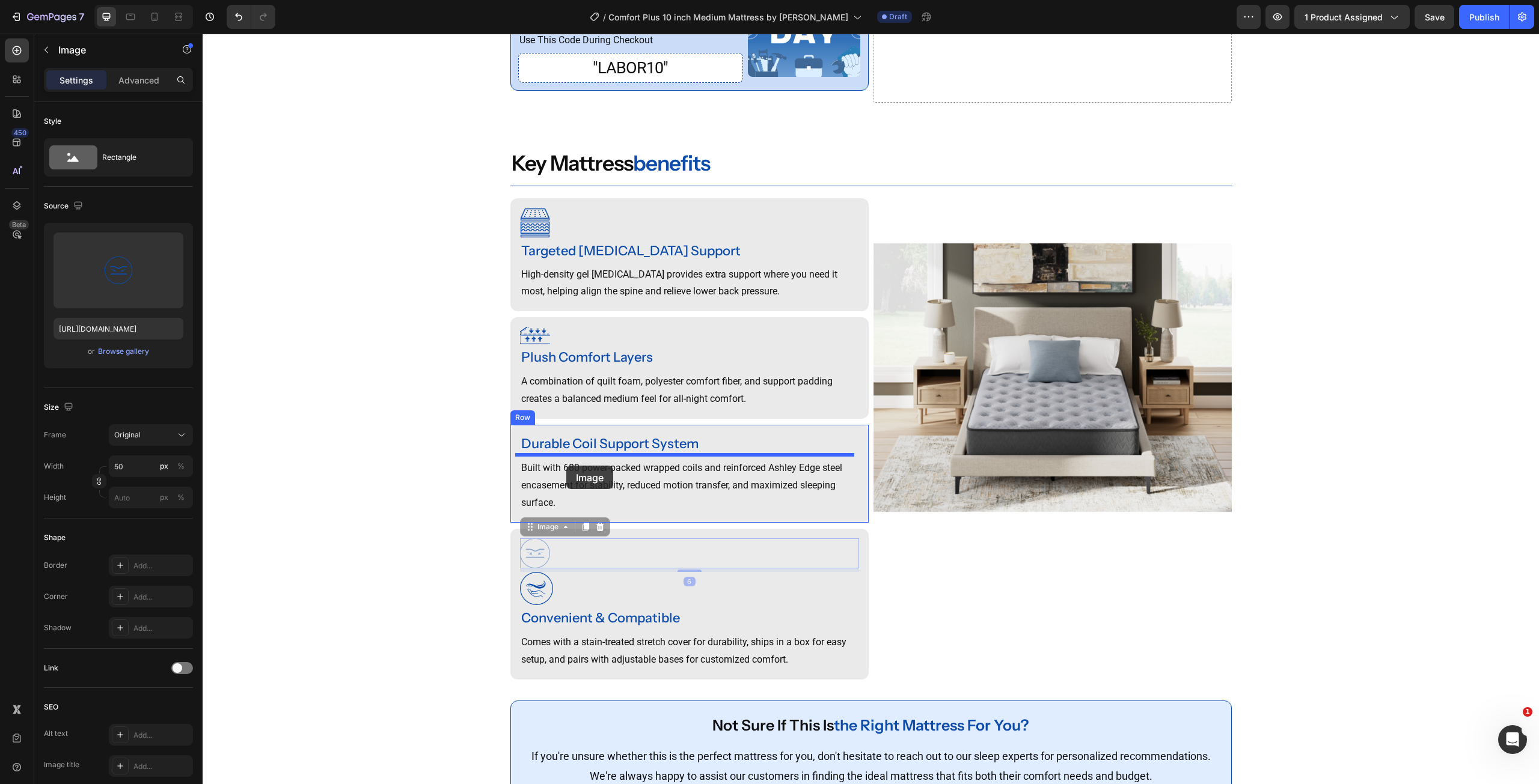
drag, startPoint x: 529, startPoint y: 546, endPoint x: 566, endPoint y: 466, distance: 88.1
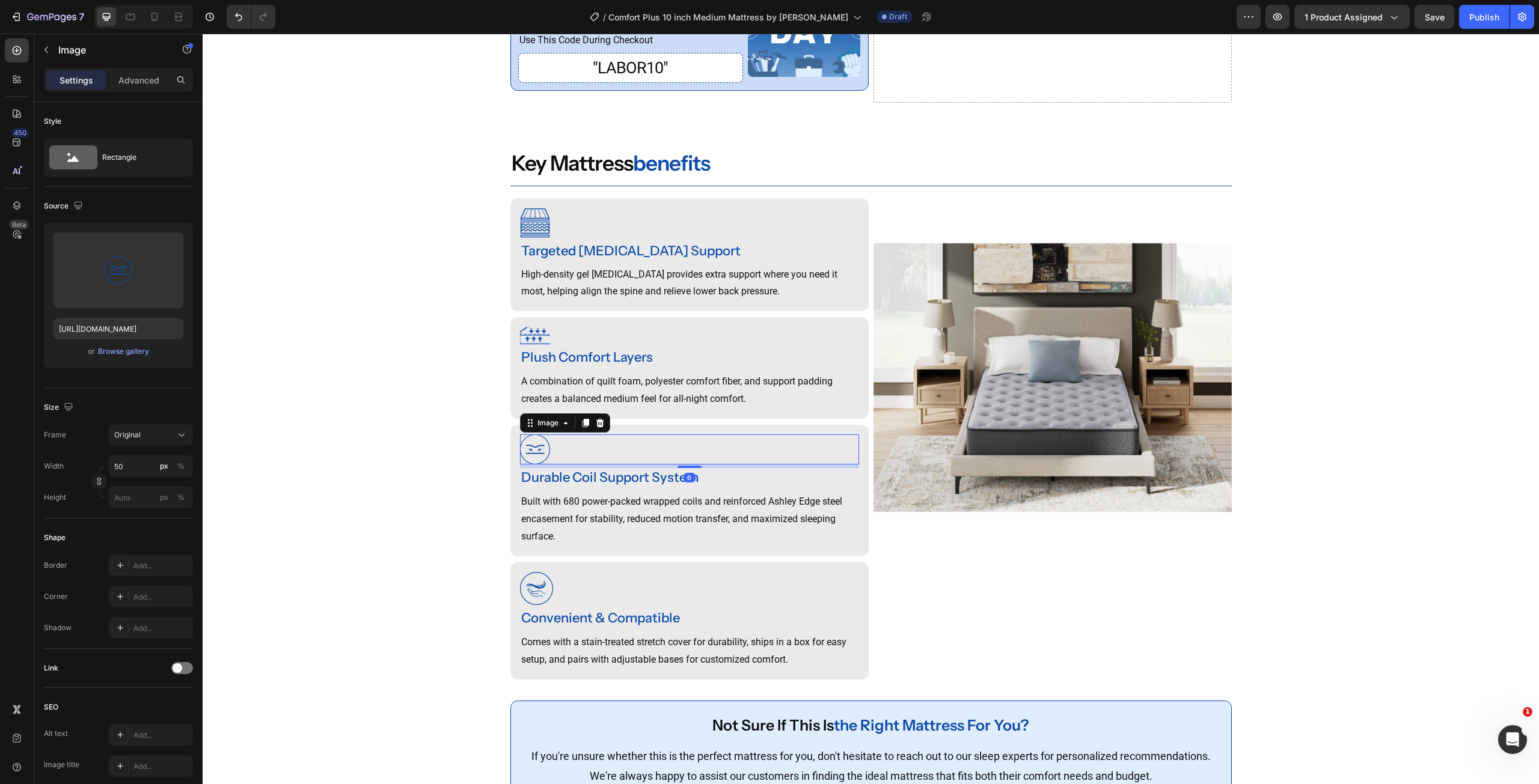
drag, startPoint x: 526, startPoint y: 471, endPoint x: 488, endPoint y: 460, distance: 39.6
click at [526, 465] on img at bounding box center [535, 449] width 30 height 30
click at [148, 350] on div "Browse gallery" at bounding box center [123, 352] width 51 height 11
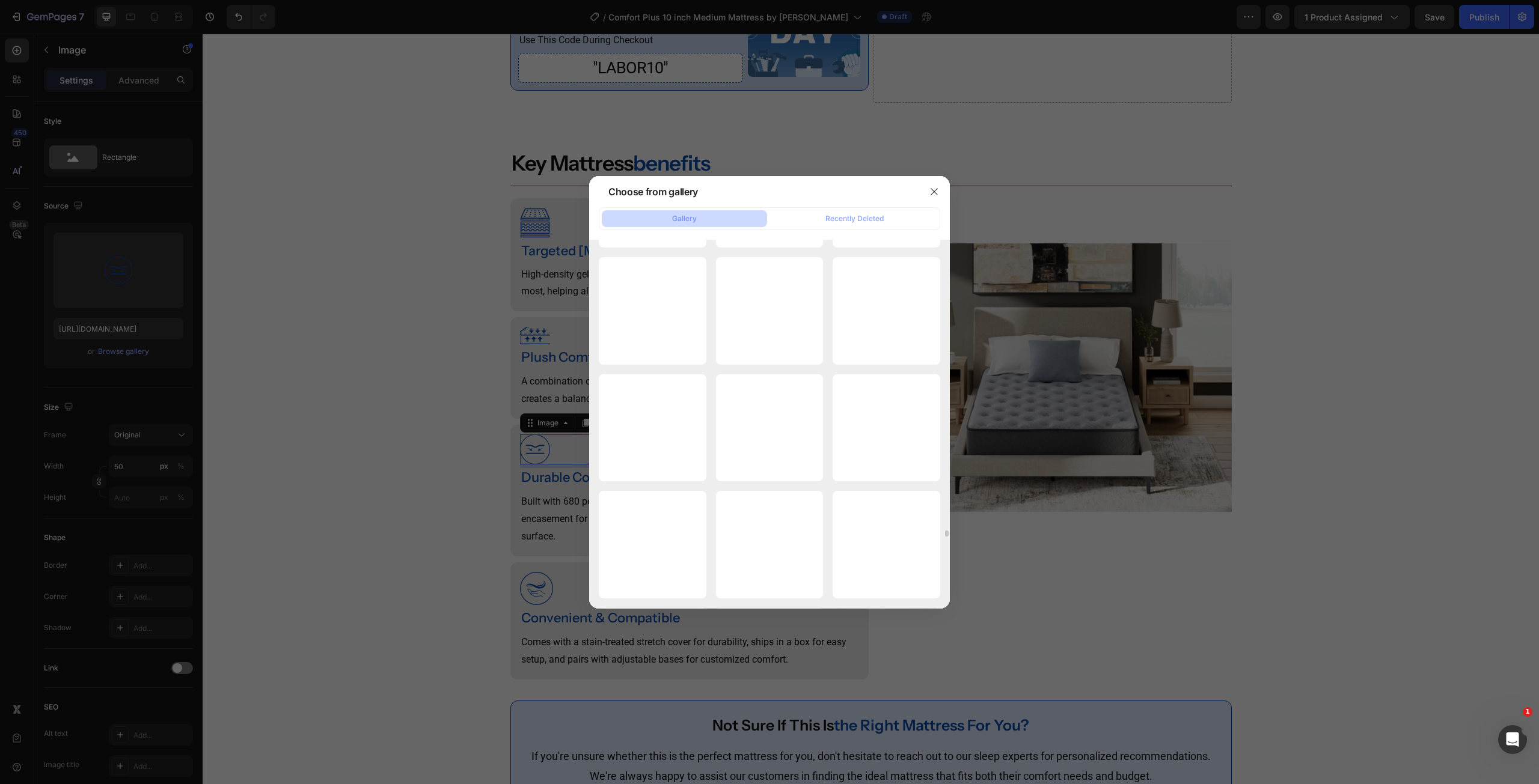
scroll to position [19701, 0]
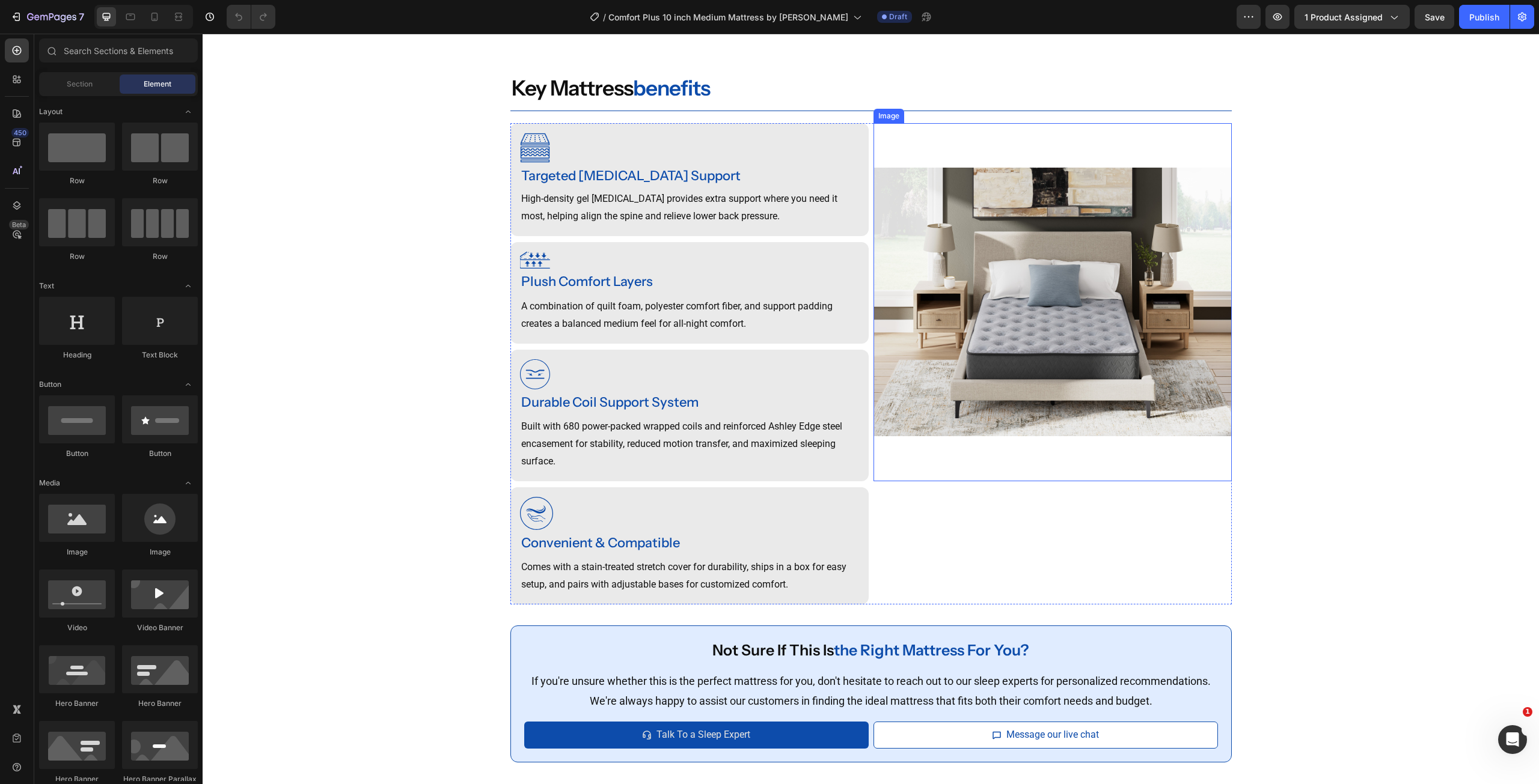
scroll to position [1021, 0]
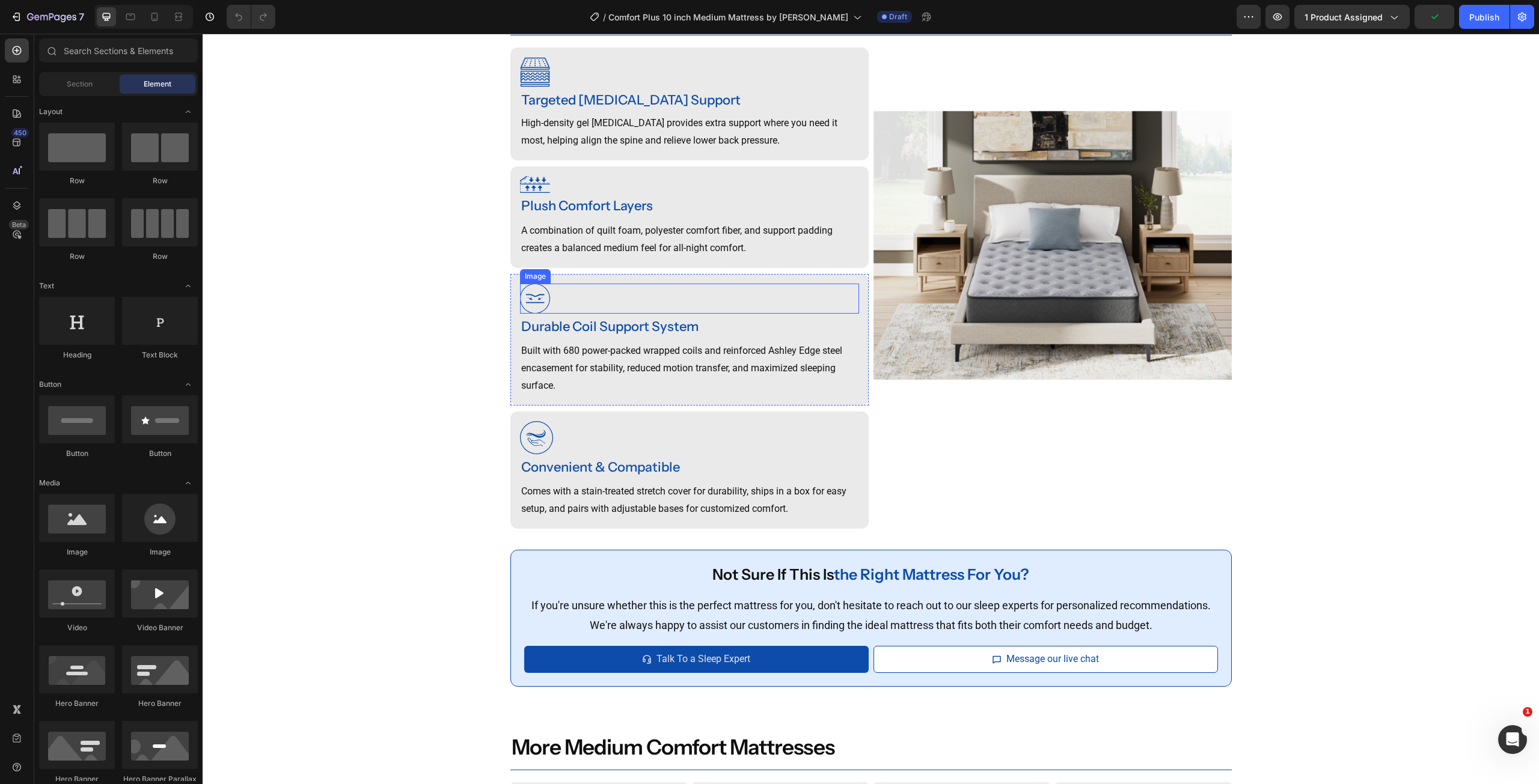
click at [535, 295] on img at bounding box center [535, 298] width 30 height 30
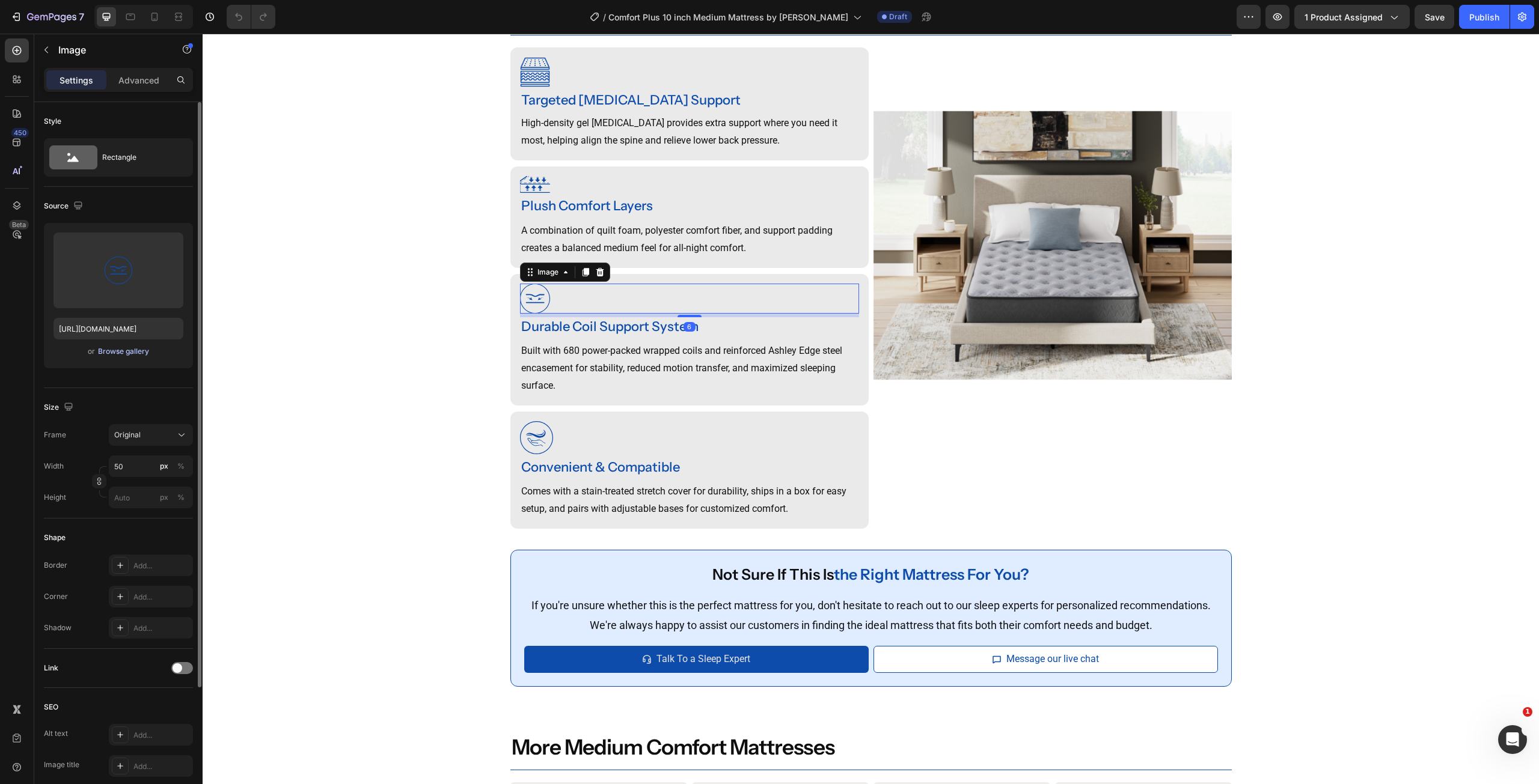
click at [135, 349] on div "Browse gallery" at bounding box center [123, 352] width 51 height 11
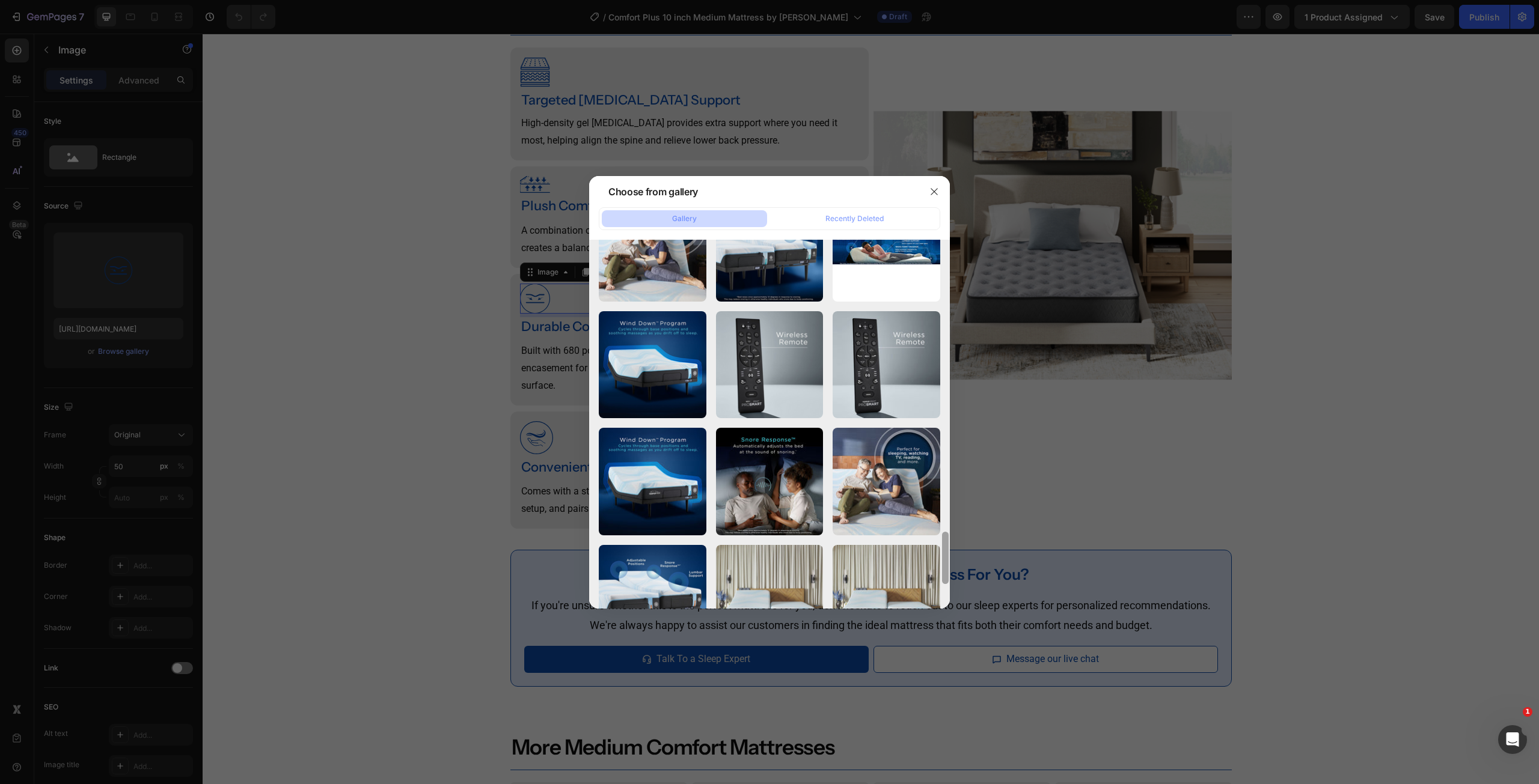
drag, startPoint x: 945, startPoint y: 473, endPoint x: 941, endPoint y: 658, distance: 185.0
click at [941, 656] on div "Choose from gallery Gallery Recently Deleted M51831-ALT.jpg 2175.92 kb 03_SE23_…" at bounding box center [769, 392] width 1539 height 784
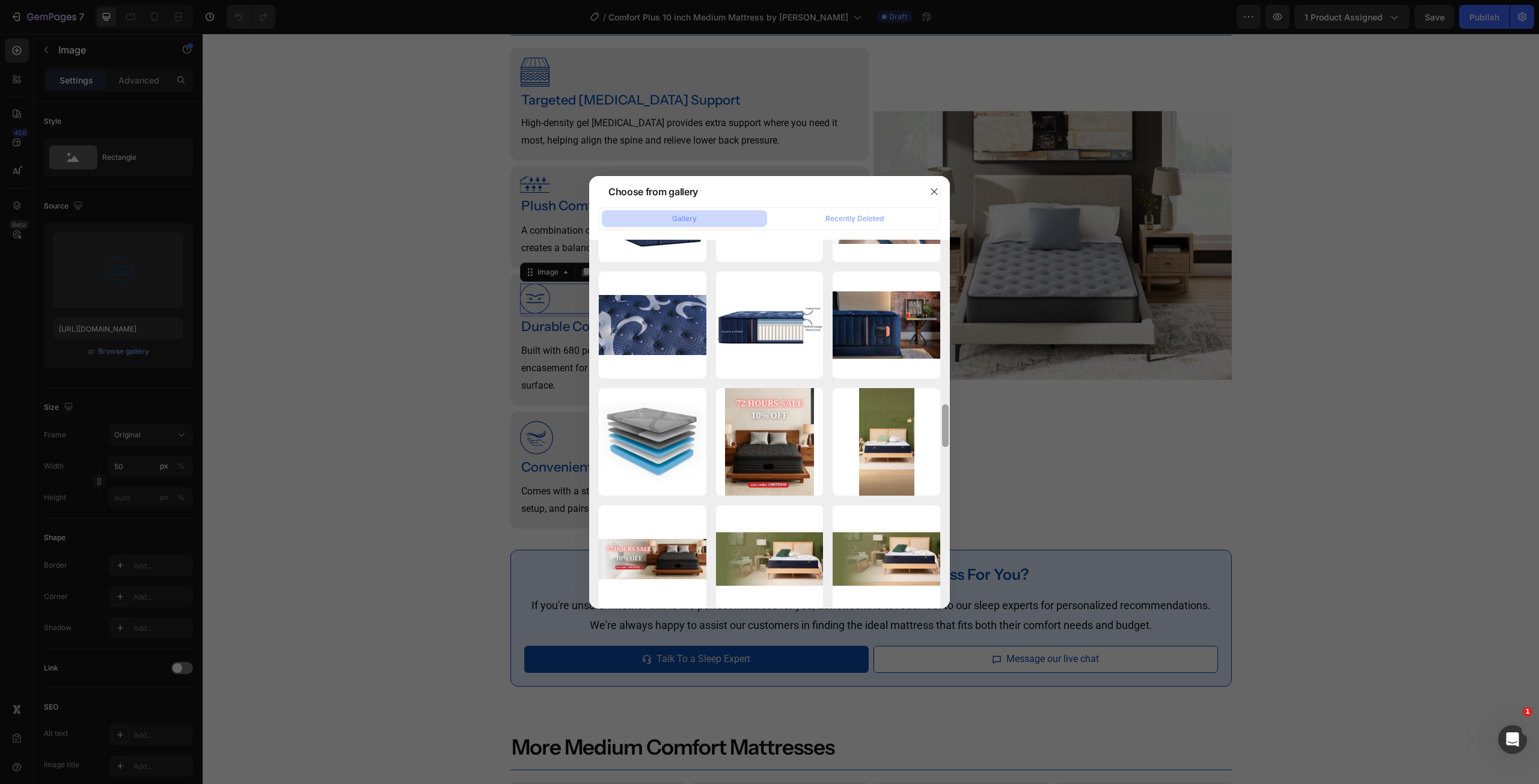
drag, startPoint x: 947, startPoint y: 544, endPoint x: 937, endPoint y: 671, distance: 127.4
click at [939, 655] on div "Choose from gallery Gallery Recently Deleted M51831-ALT.jpg 2175.92 kb 03_SE23_…" at bounding box center [769, 392] width 1539 height 784
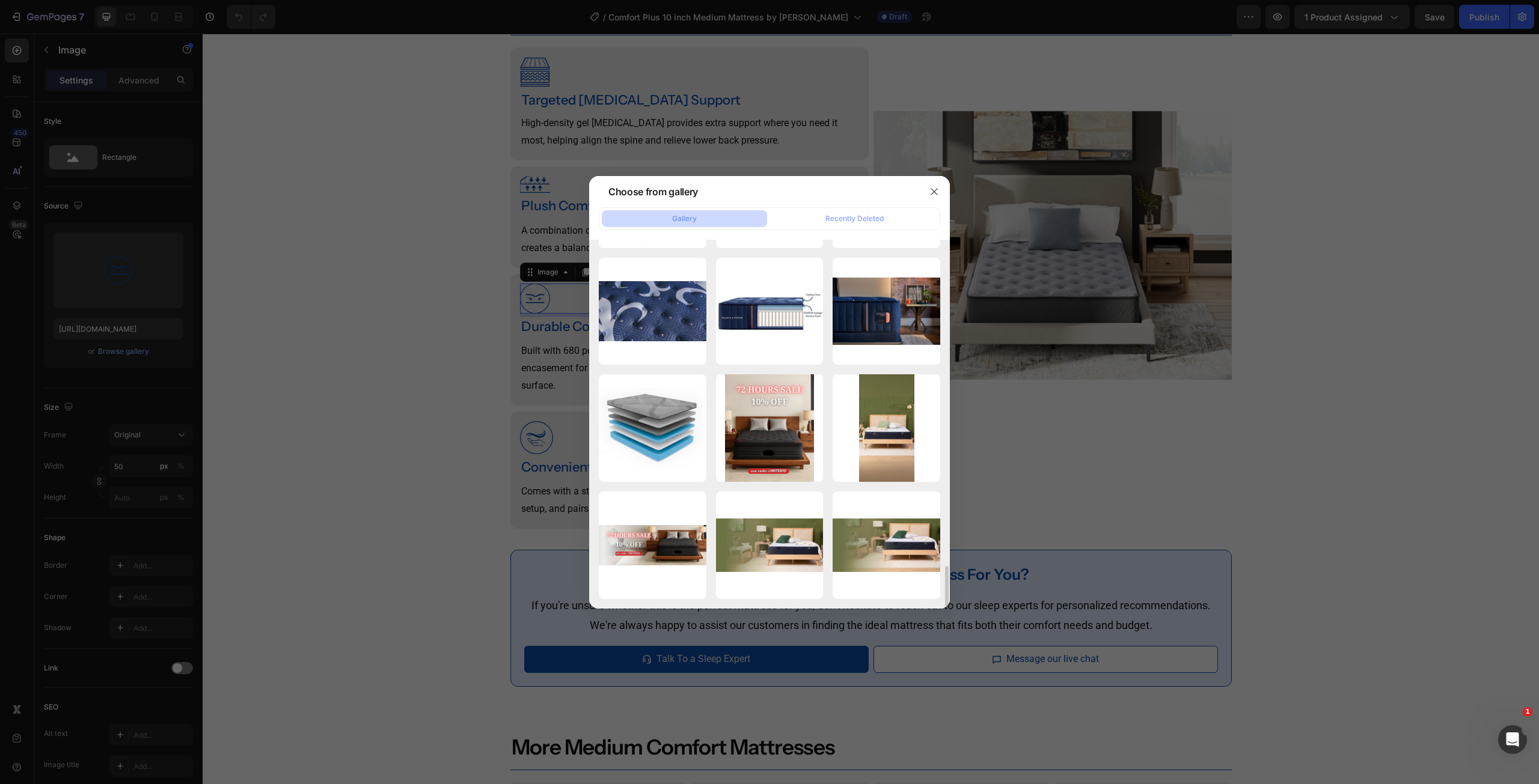
drag, startPoint x: 937, startPoint y: 671, endPoint x: 934, endPoint y: 686, distance: 15.3
click at [934, 686] on div at bounding box center [769, 392] width 1539 height 784
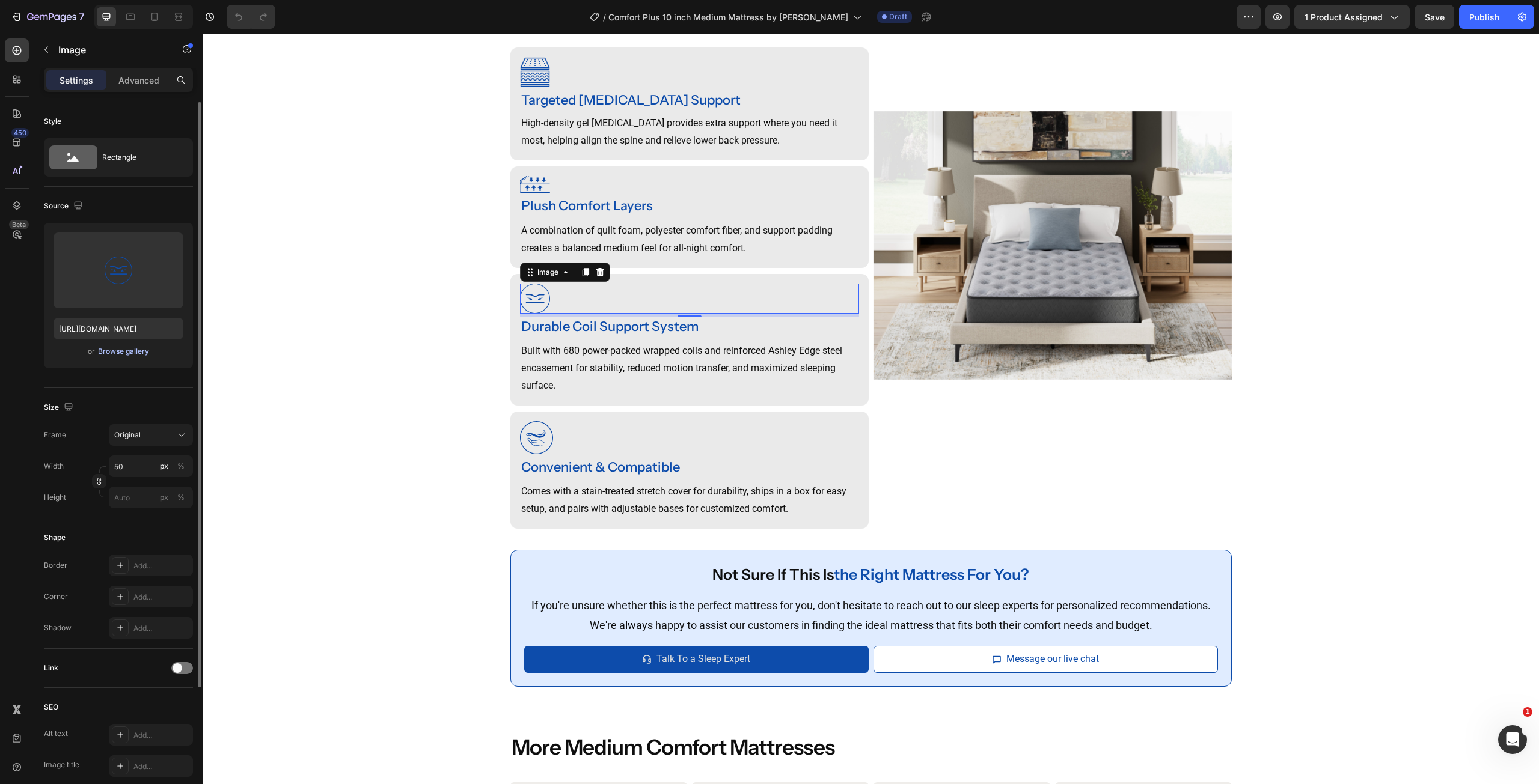
click at [133, 348] on div "Browse gallery" at bounding box center [123, 352] width 51 height 11
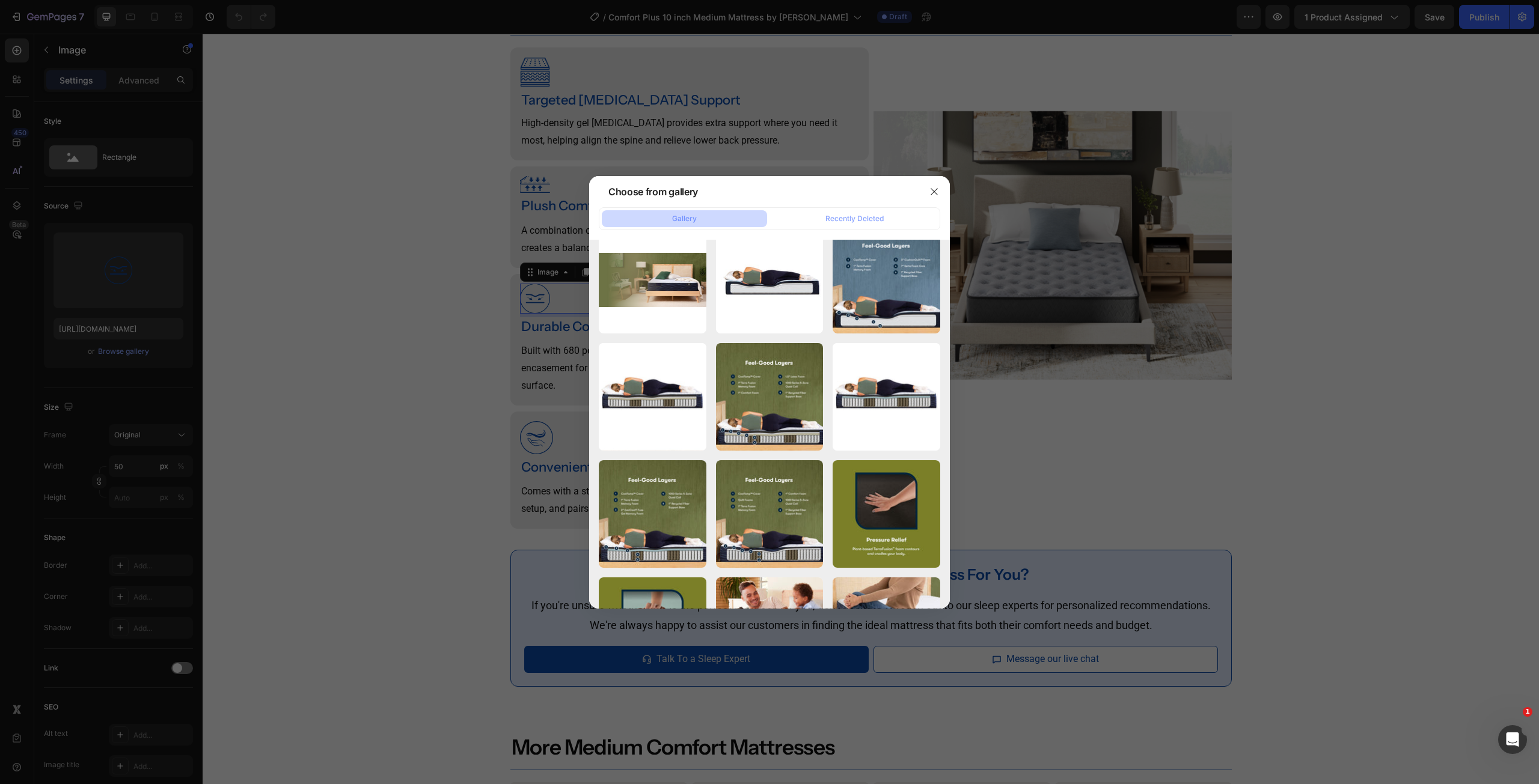
scroll to position [3501, 0]
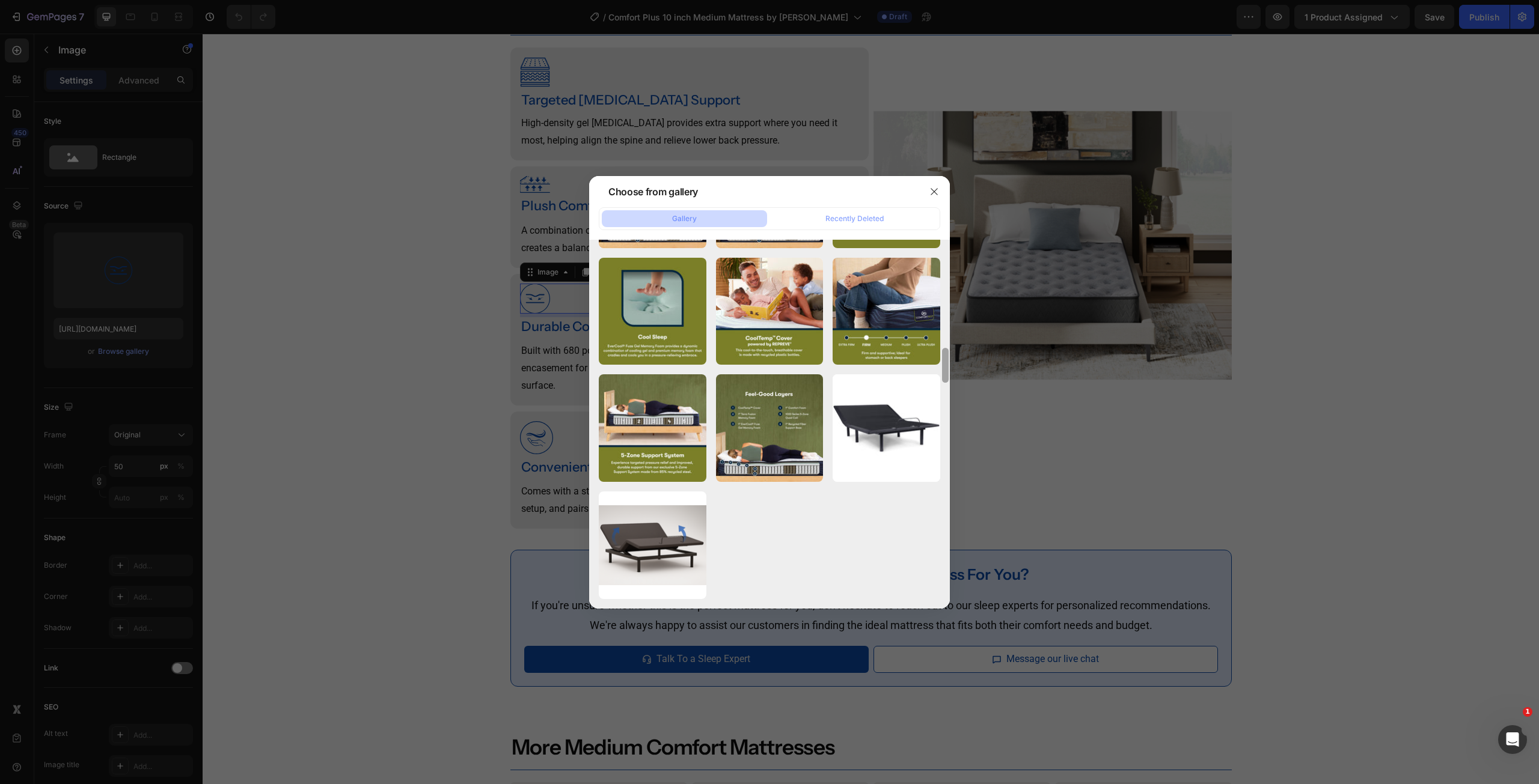
drag, startPoint x: 947, startPoint y: 284, endPoint x: 947, endPoint y: 615, distance: 331.0
click at [947, 610] on div "Choose from gallery Gallery Recently Deleted M51831-ALT.jpg 2175.92 kb 03_SE23_…" at bounding box center [769, 392] width 1539 height 784
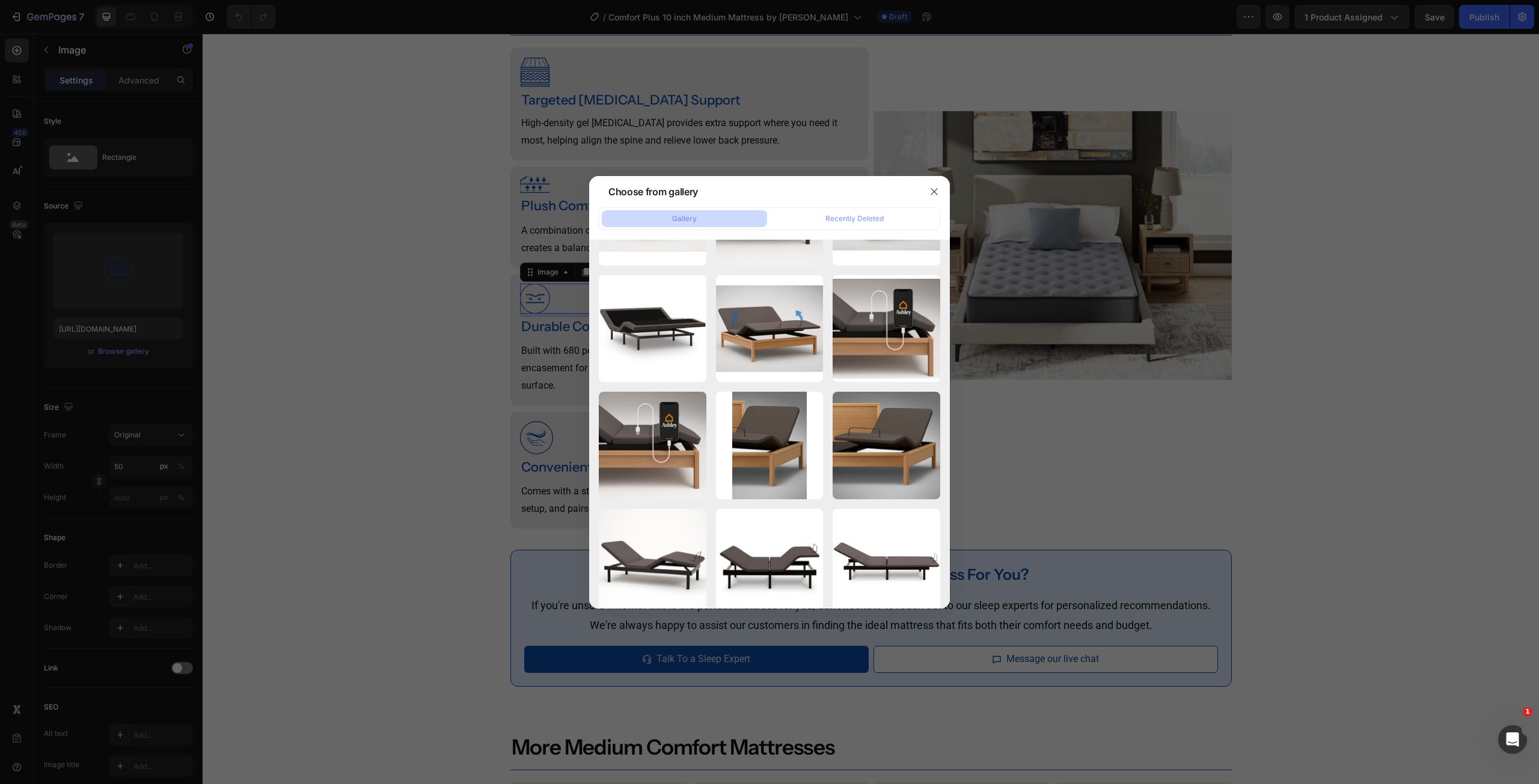
scroll to position [4086, 0]
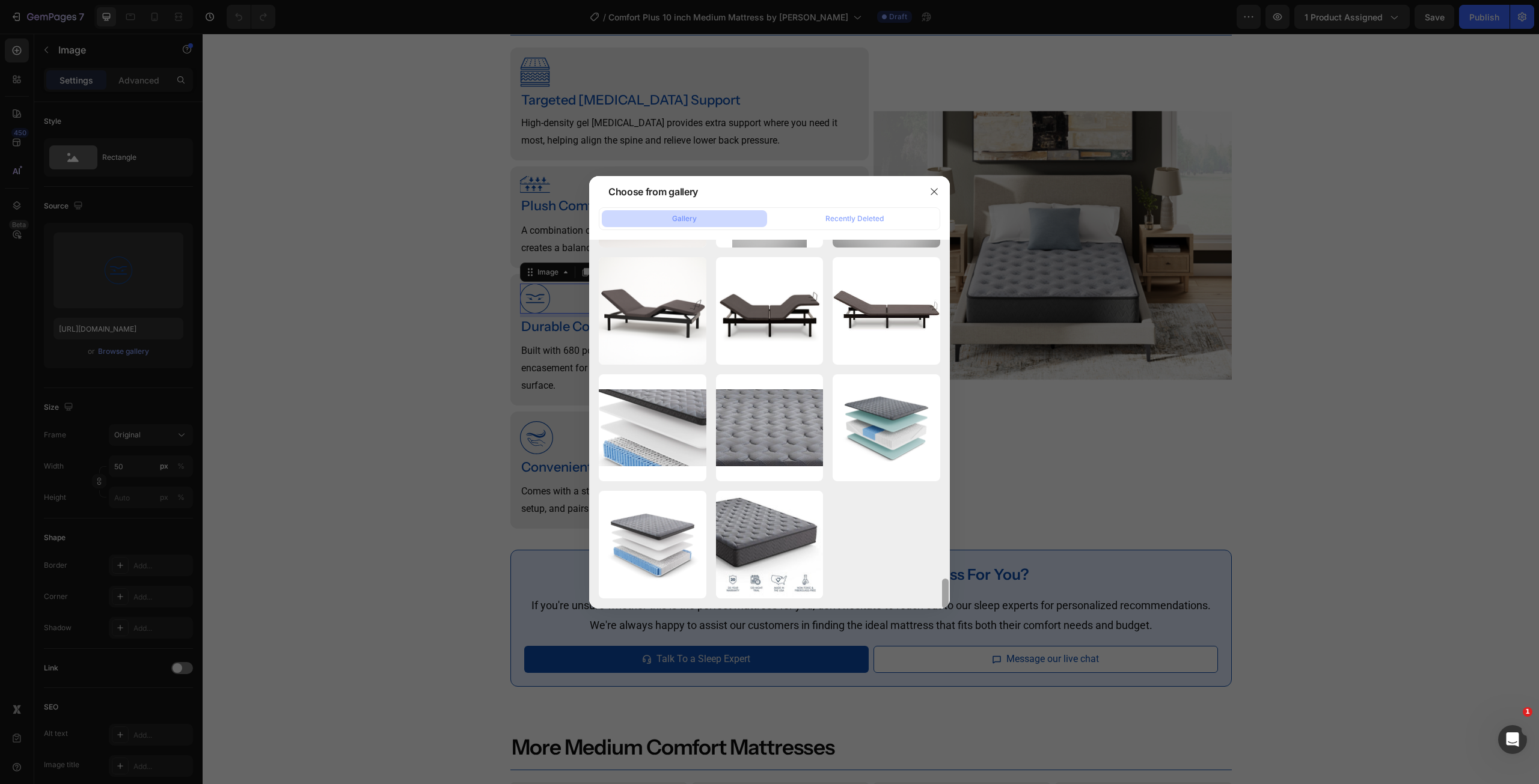
drag, startPoint x: 943, startPoint y: 543, endPoint x: 940, endPoint y: 618, distance: 75.1
click at [940, 618] on div "Choose from gallery Gallery Recently Deleted M51831-ALT.jpg 2175.92 kb 03_SE23_…" at bounding box center [769, 392] width 1539 height 784
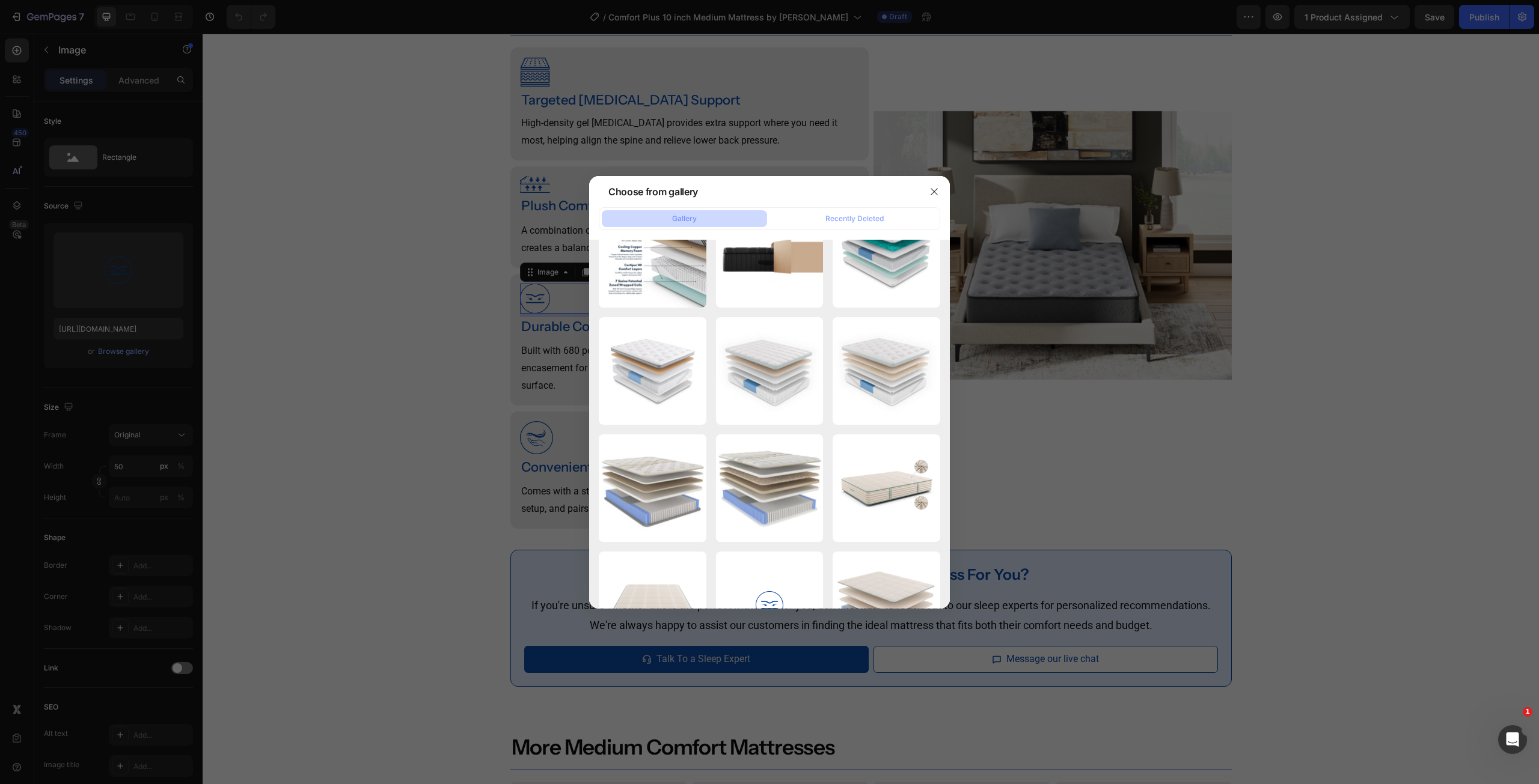
scroll to position [4671, 0]
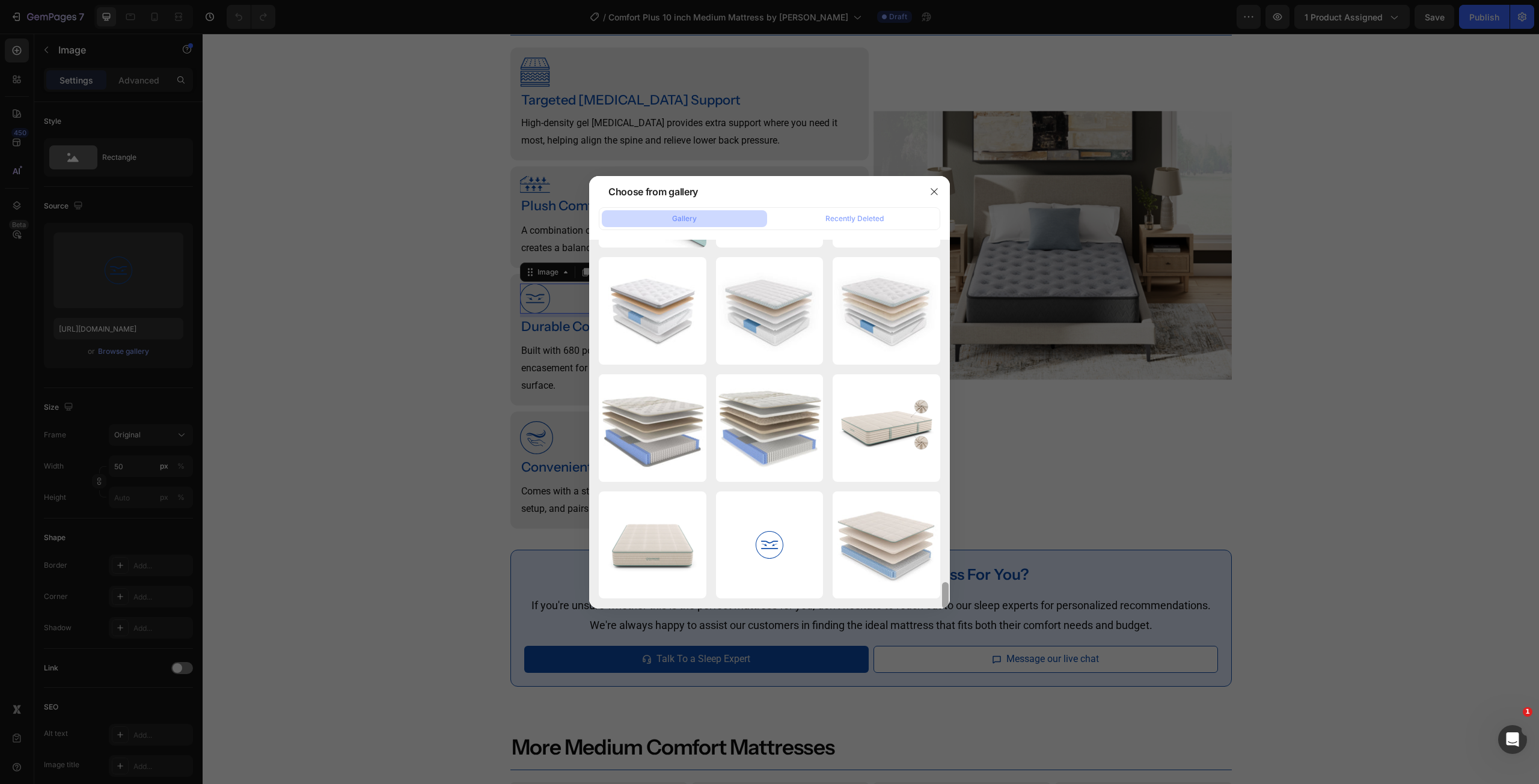
drag, startPoint x: 945, startPoint y: 554, endPoint x: 937, endPoint y: 639, distance: 85.4
click at [940, 628] on div "Choose from gallery Gallery Recently Deleted M51831-ALT.jpg 2175.92 kb 03_SE23_…" at bounding box center [769, 392] width 1539 height 784
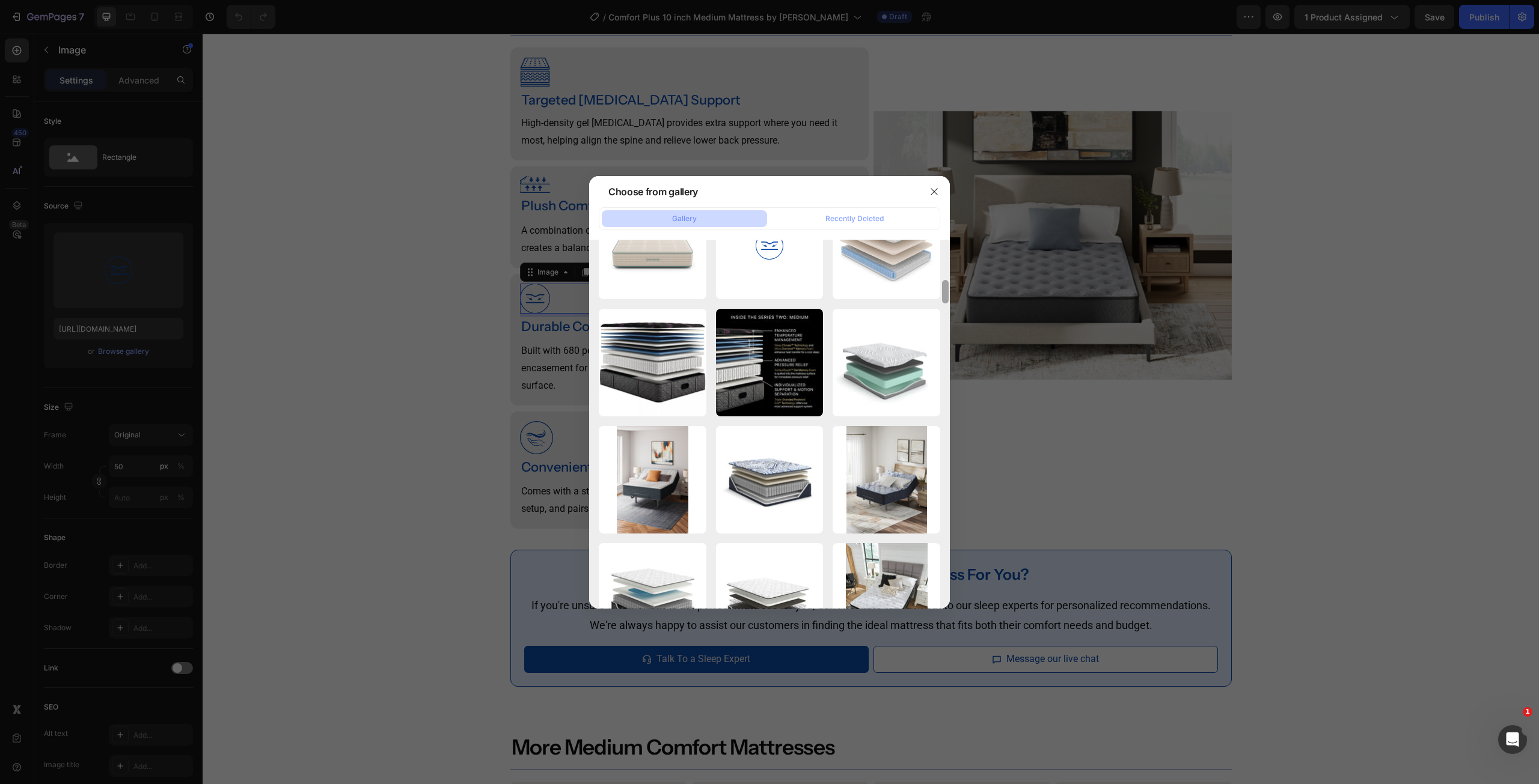
scroll to position [5373, 0]
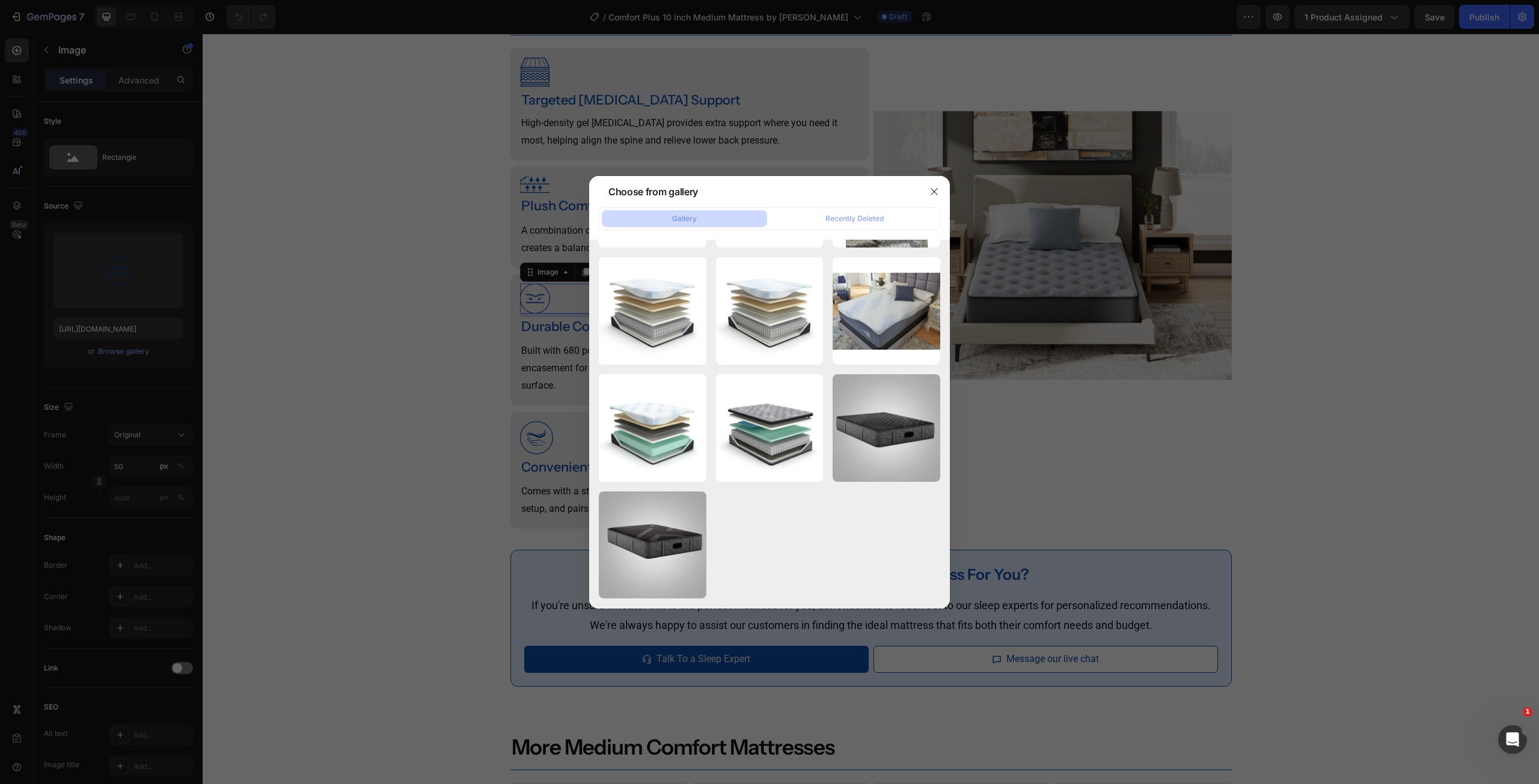
drag, startPoint x: 944, startPoint y: 548, endPoint x: 940, endPoint y: 627, distance: 79.1
click at [940, 625] on div "Choose from gallery Gallery Recently Deleted M51831-ALT.jpg 2175.92 kb 03_SE23_…" at bounding box center [769, 392] width 1539 height 784
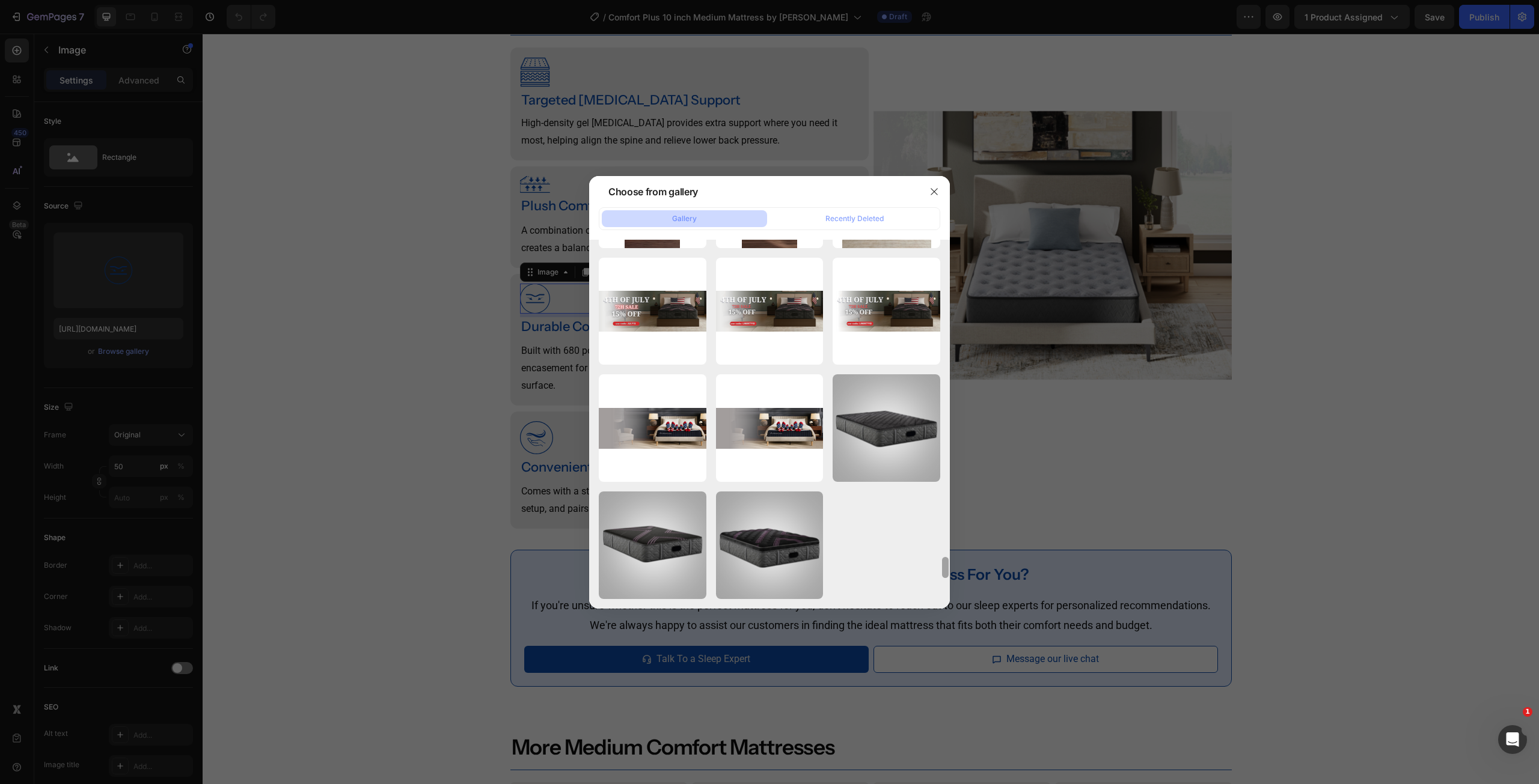
drag, startPoint x: 945, startPoint y: 559, endPoint x: 944, endPoint y: 659, distance: 100.0
click at [944, 655] on div "Choose from gallery Gallery Recently Deleted M51831-ALT.jpg 2175.92 kb 03_SE23_…" at bounding box center [769, 392] width 1539 height 784
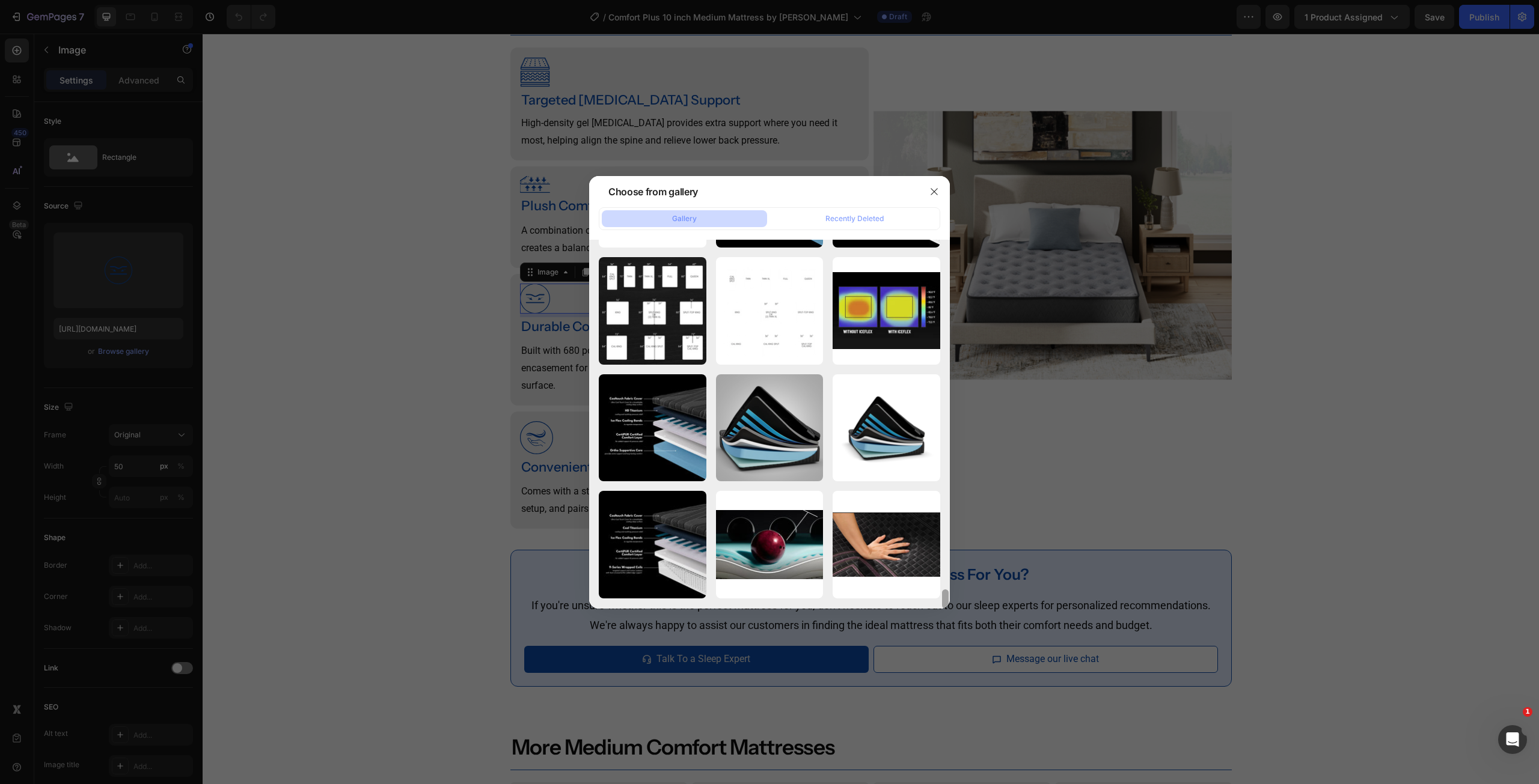
drag, startPoint x: 944, startPoint y: 595, endPoint x: 923, endPoint y: 676, distance: 83.7
click at [929, 671] on div "Choose from gallery Gallery Recently Deleted M51831-ALT.jpg 2175.92 kb 03_SE23_…" at bounding box center [769, 392] width 1539 height 784
drag, startPoint x: 944, startPoint y: 596, endPoint x: 946, endPoint y: 641, distance: 45.0
click at [946, 641] on div "Choose from gallery Gallery Recently Deleted M51831-ALT.jpg 2175.92 kb 03_SE23_…" at bounding box center [769, 392] width 1539 height 784
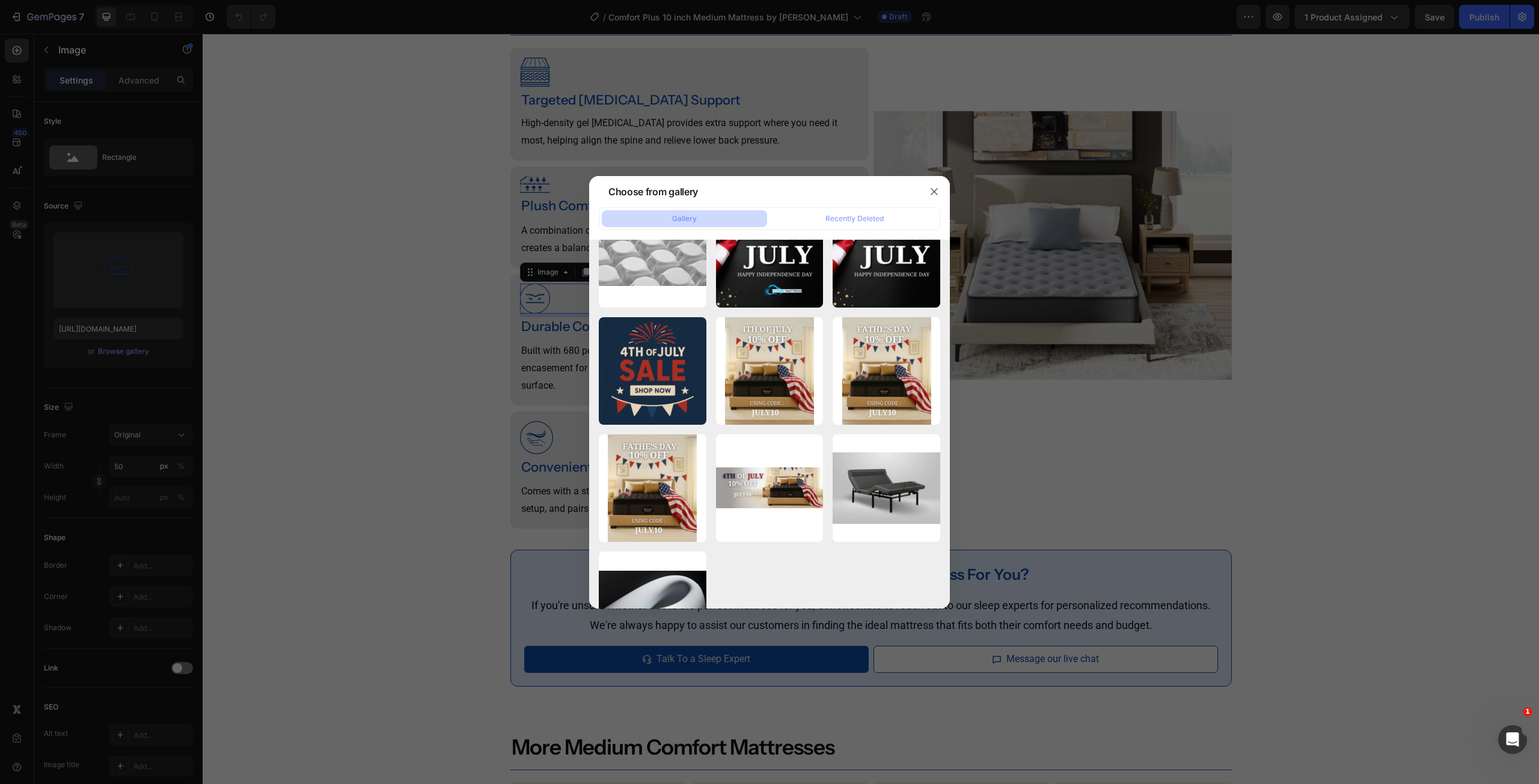
scroll to position [7244, 0]
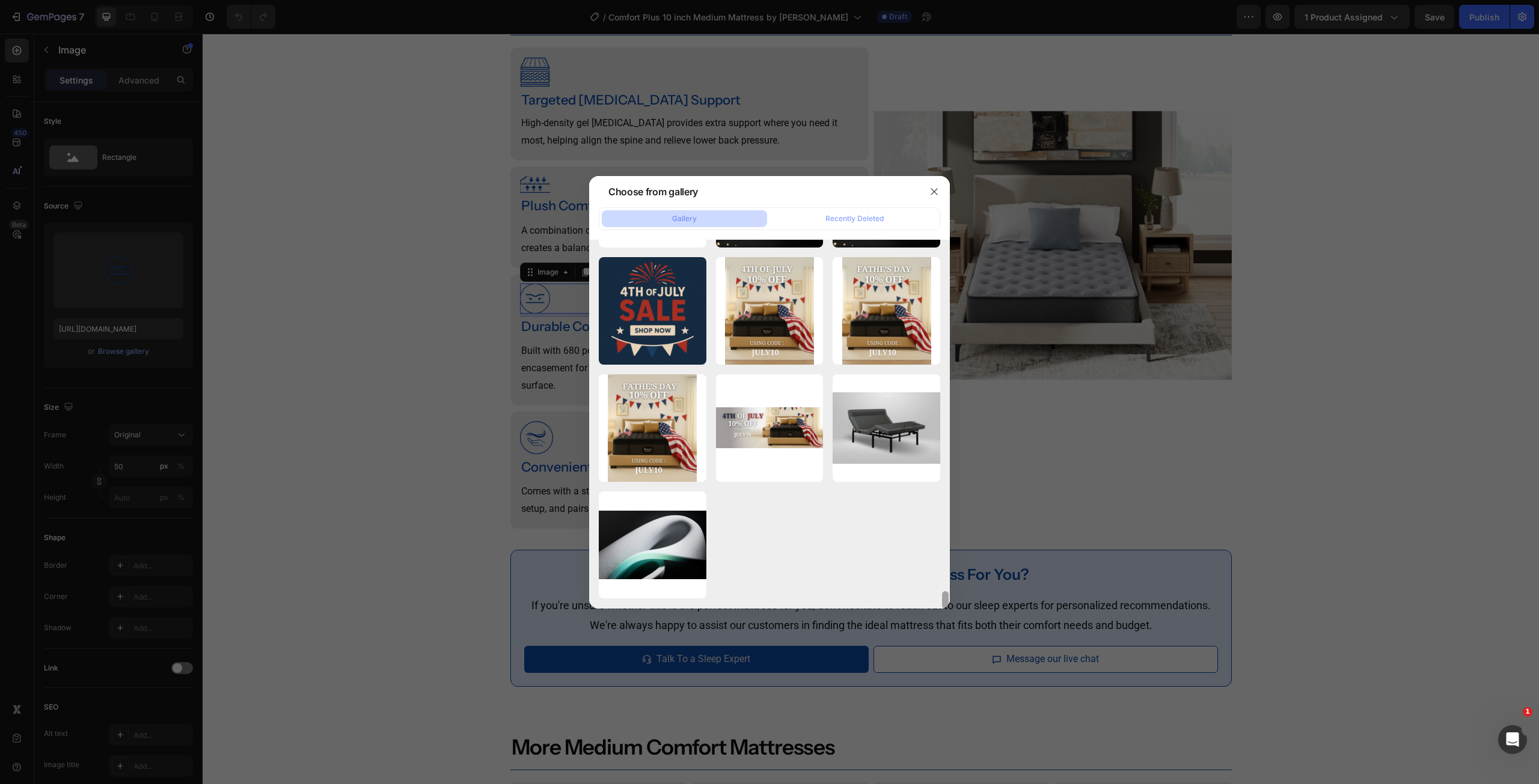
drag, startPoint x: 943, startPoint y: 598, endPoint x: 942, endPoint y: 663, distance: 65.0
click at [942, 663] on div "Choose from gallery Gallery Recently Deleted M51831-ALT.jpg 2175.92 kb 03_SE23_…" at bounding box center [769, 392] width 1539 height 784
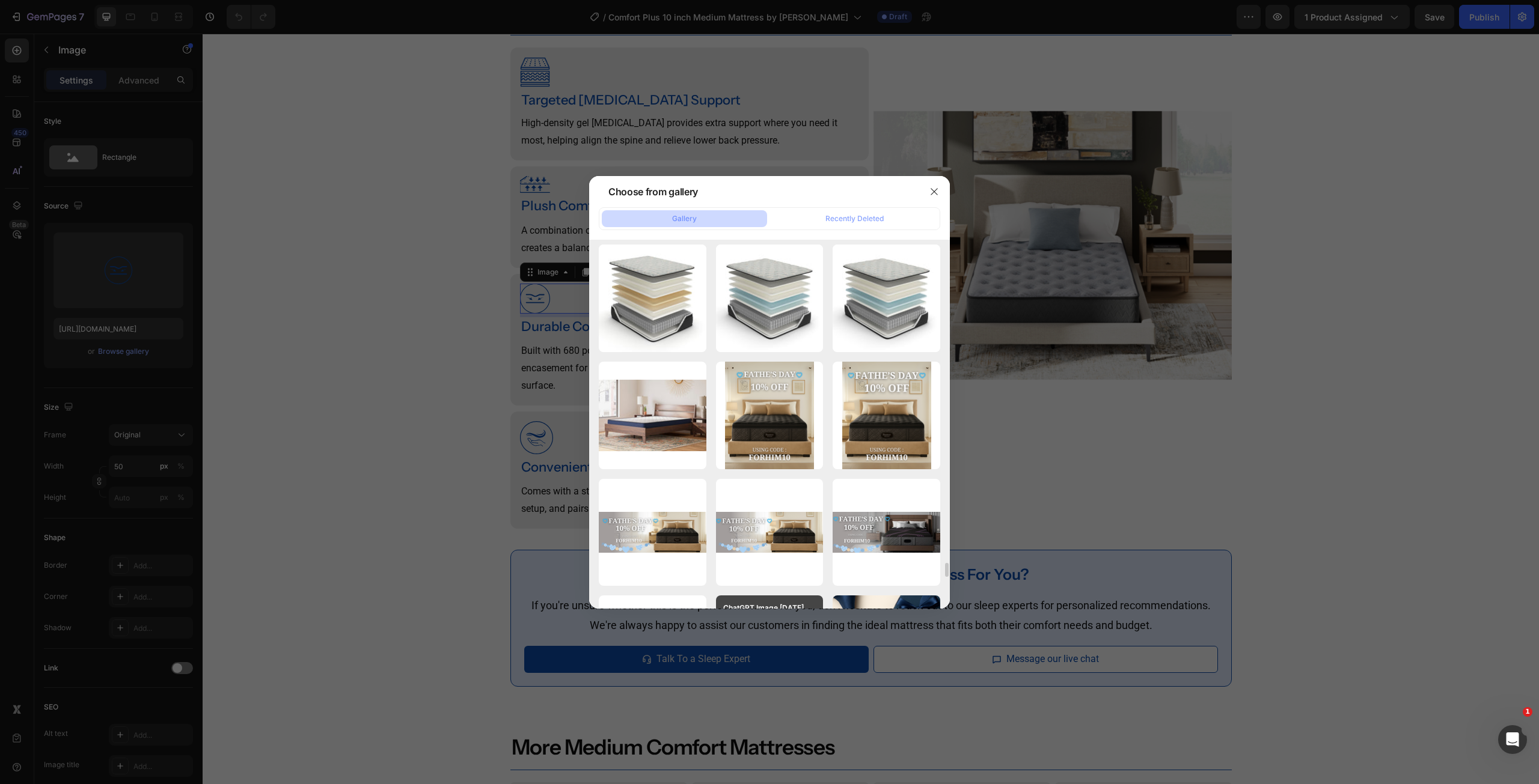
scroll to position [8430, 0]
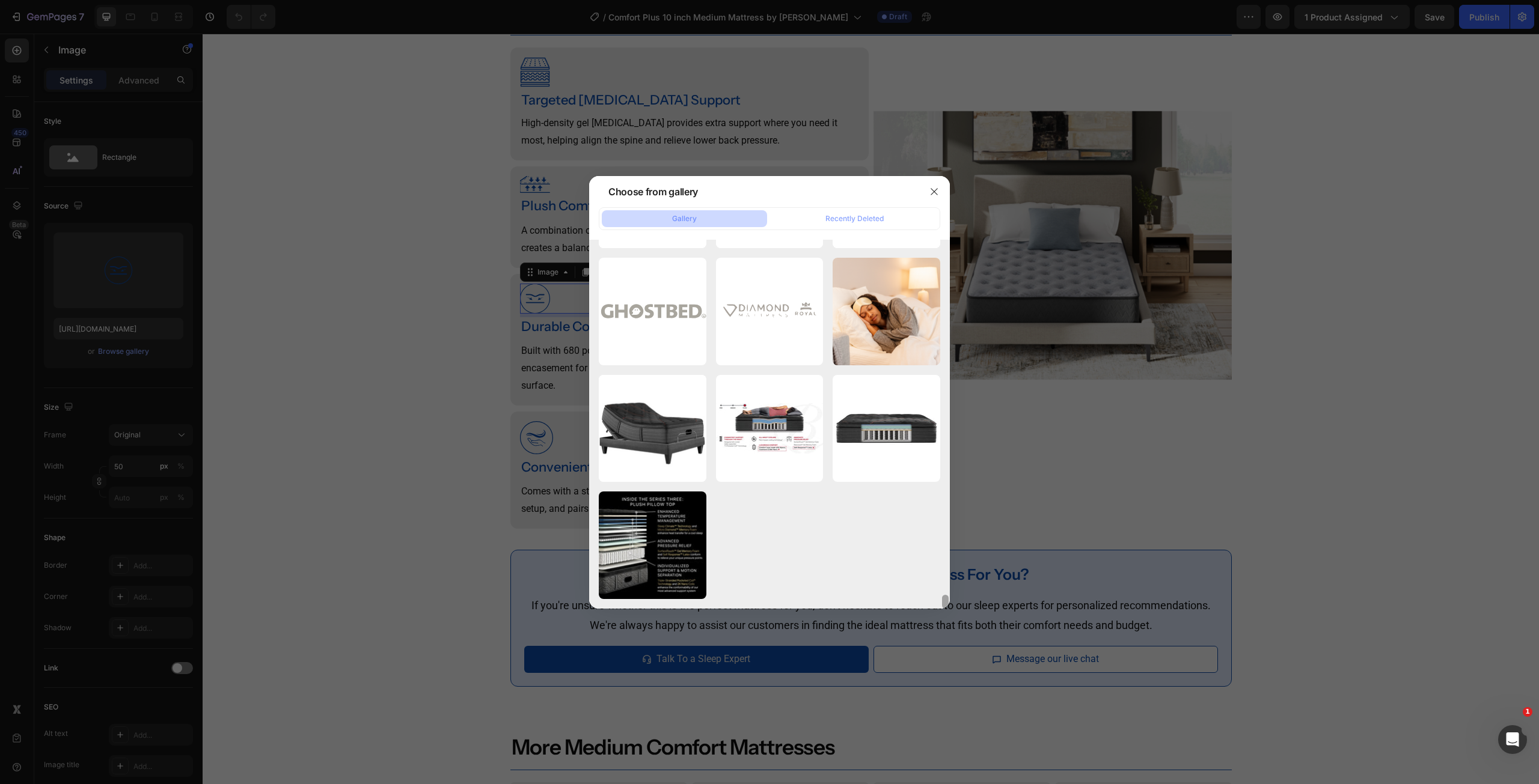
drag, startPoint x: 947, startPoint y: 580, endPoint x: 931, endPoint y: 624, distance: 46.8
click at [947, 632] on div "Choose from gallery Gallery Recently Deleted M51831-ALT.jpg 2175.92 kb 03_SE23_…" at bounding box center [769, 392] width 1539 height 784
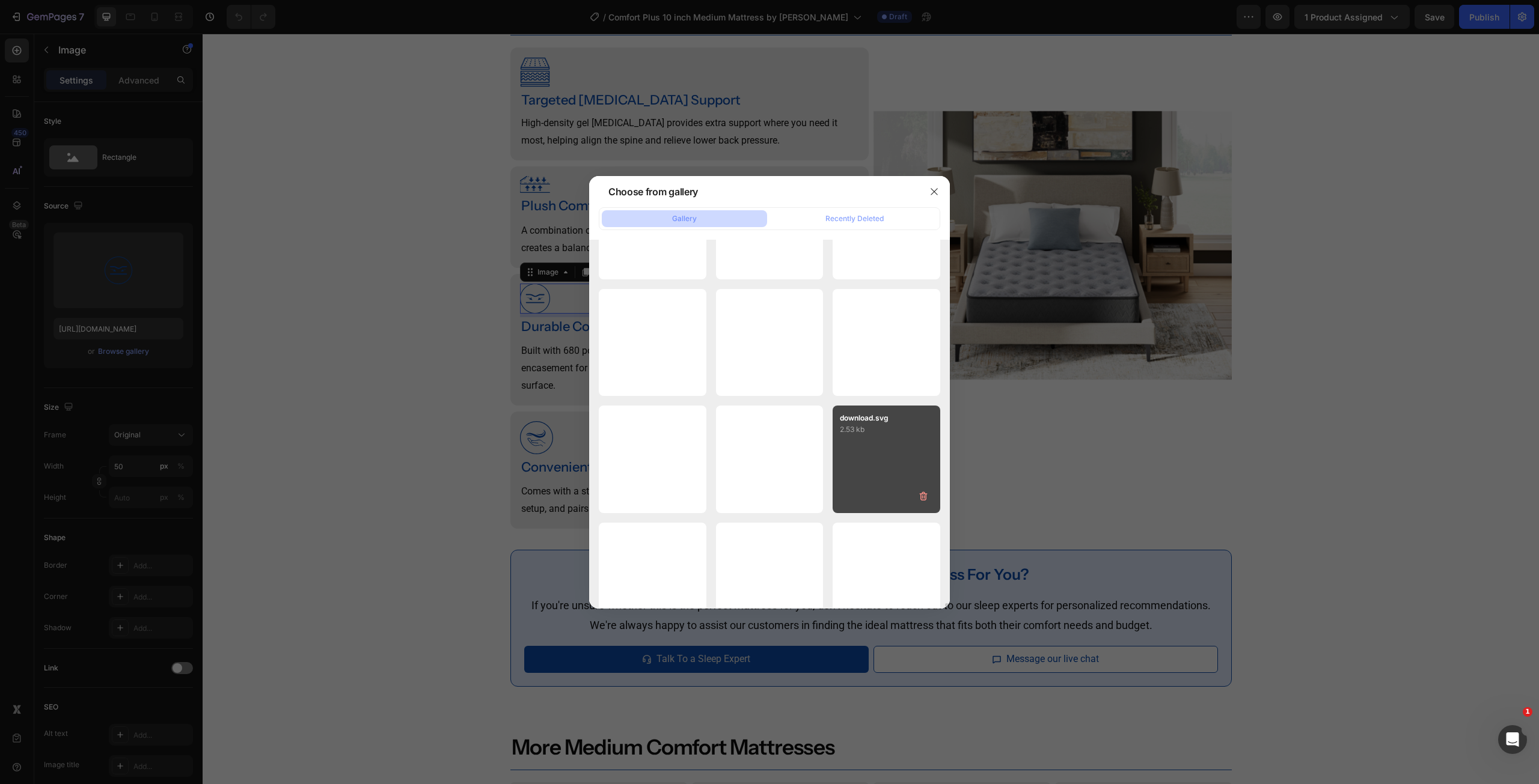
scroll to position [34529, 0]
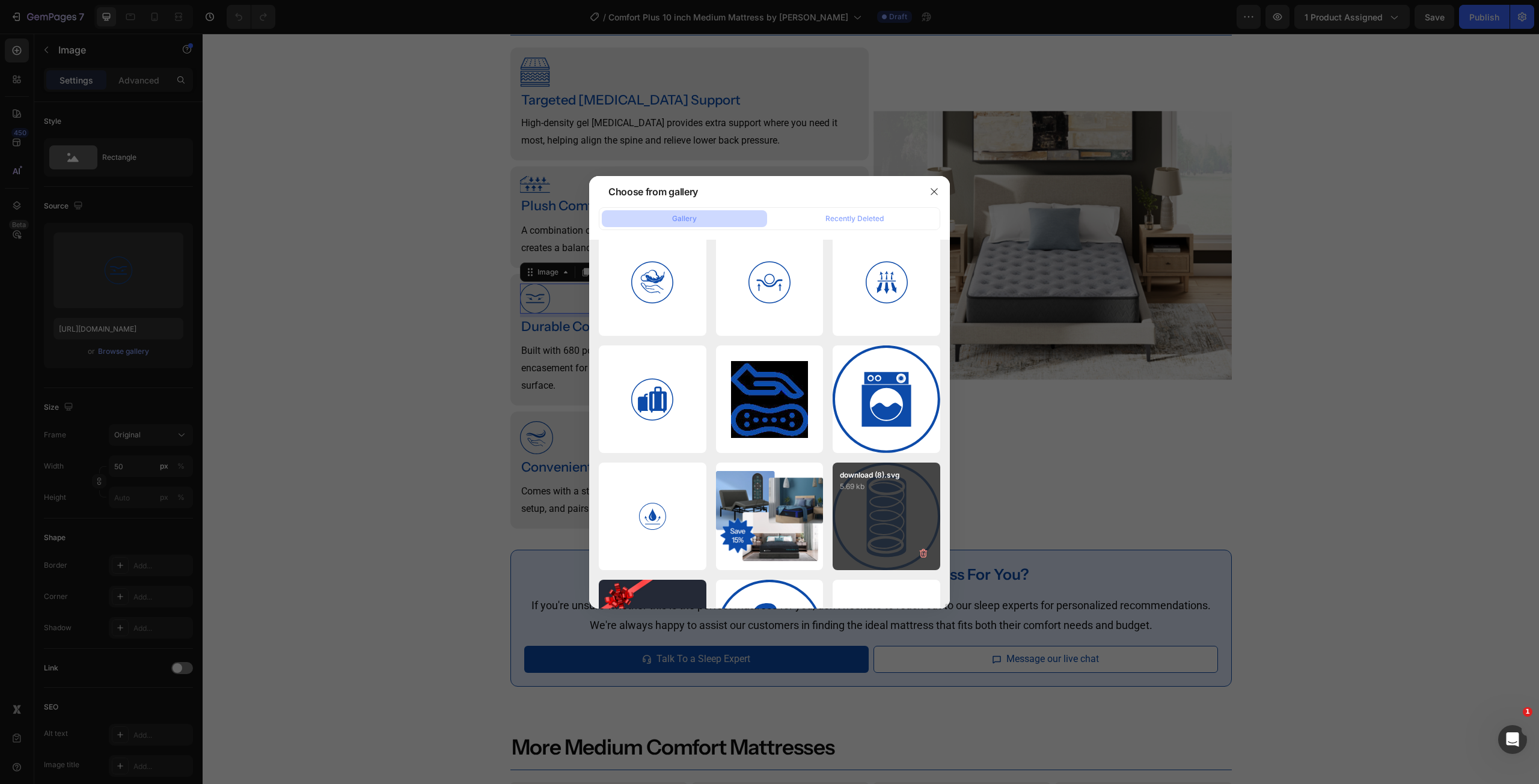
click at [876, 520] on div "download (8).svg 5.69 kb" at bounding box center [886, 516] width 108 height 107
type input "https://cdn.shopify.com/s/files/1/0607/7939/7364/files/gempages_491294865229873…"
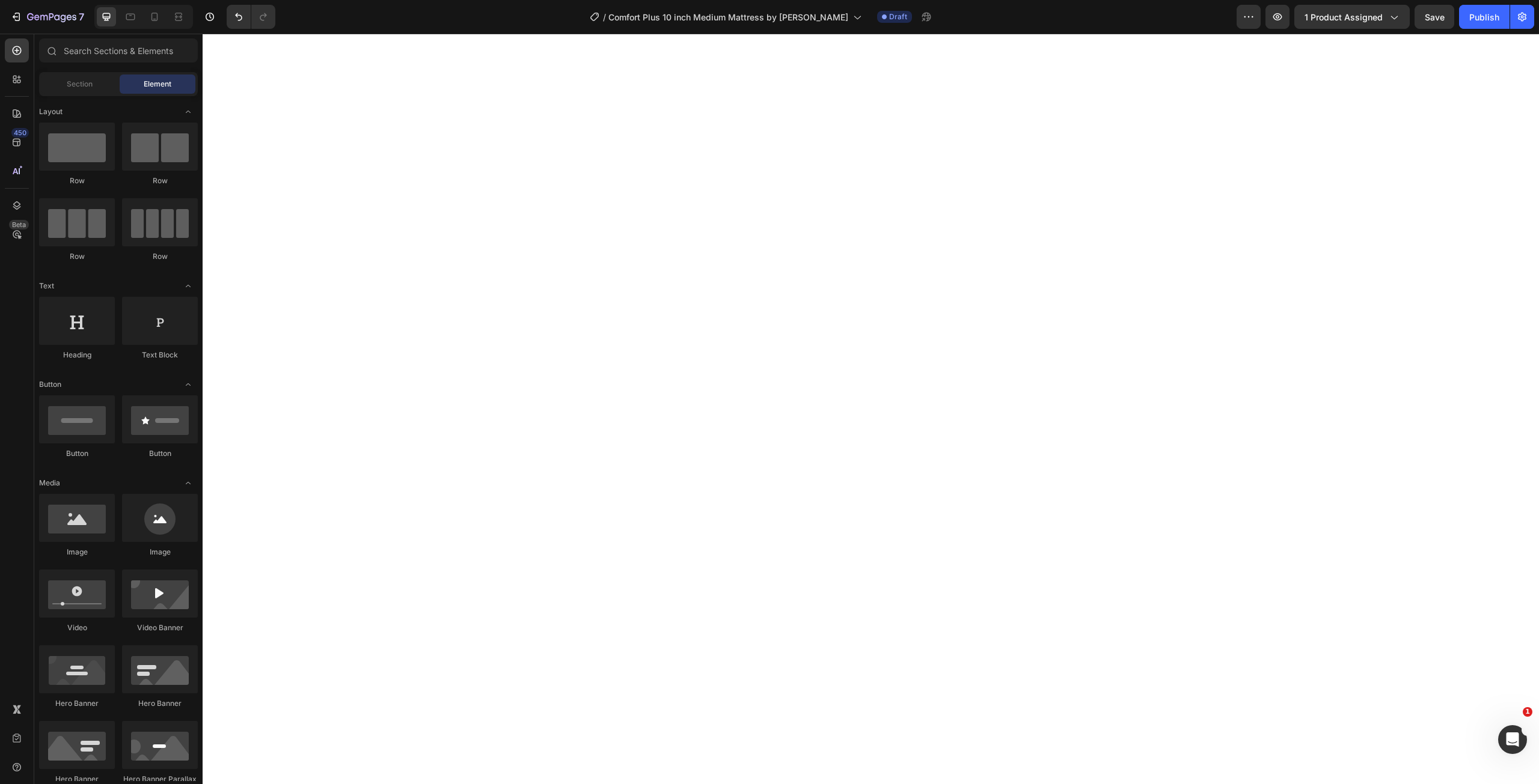
scroll to position [0, 0]
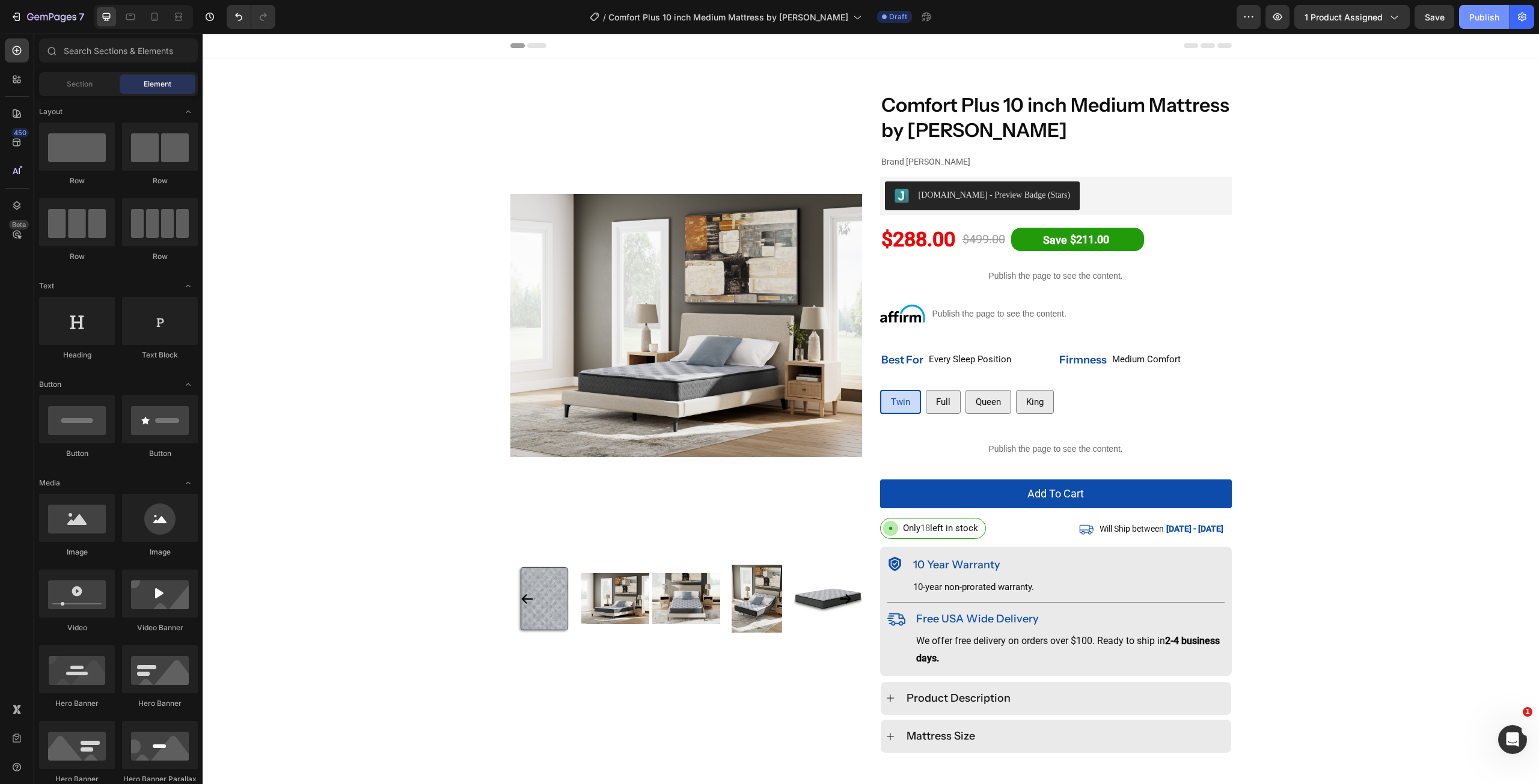
click at [1477, 18] on div "Publish" at bounding box center [1484, 17] width 30 height 13
click at [27, 22] on icon "button" at bounding box center [52, 18] width 49 height 10
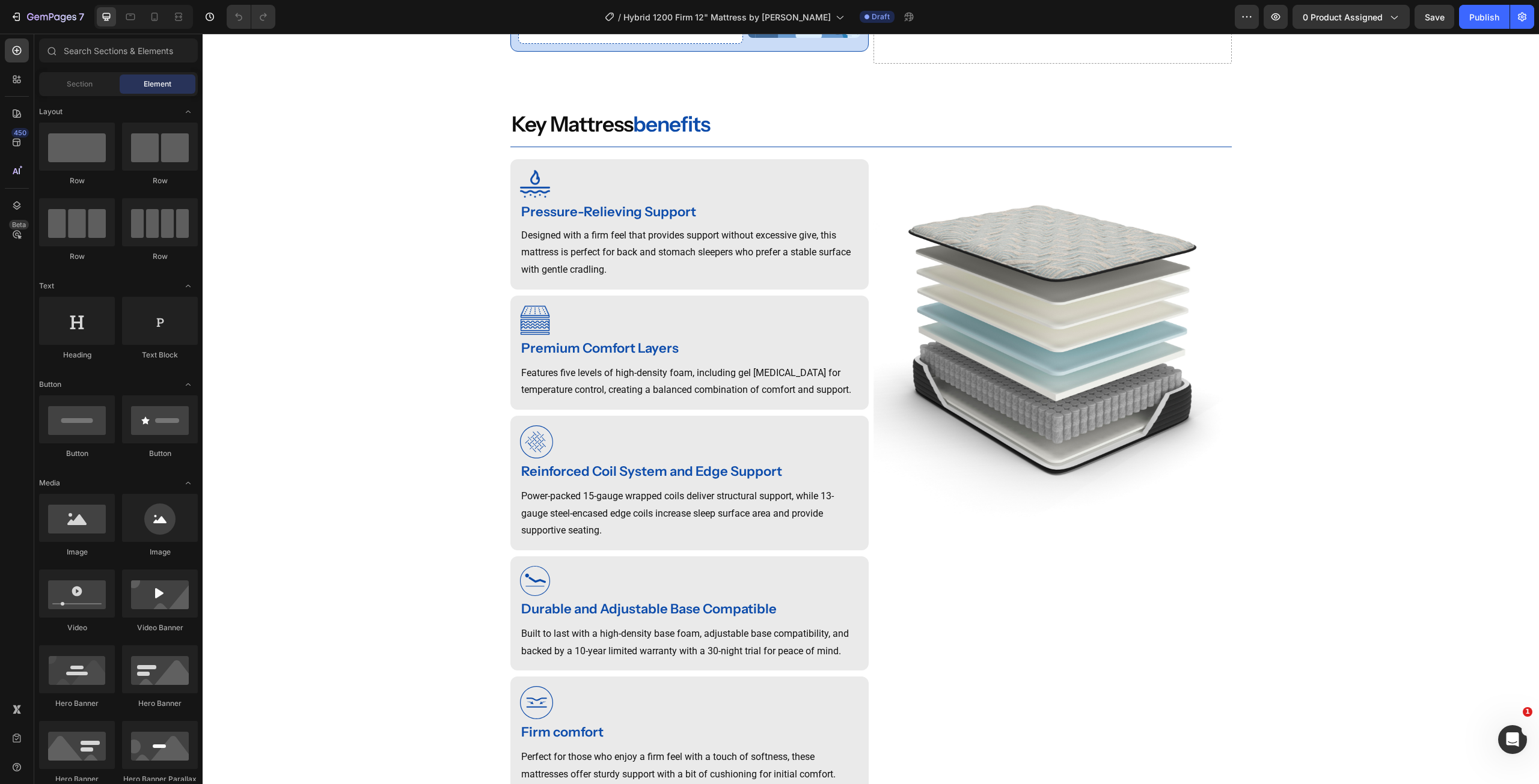
scroll to position [929, 0]
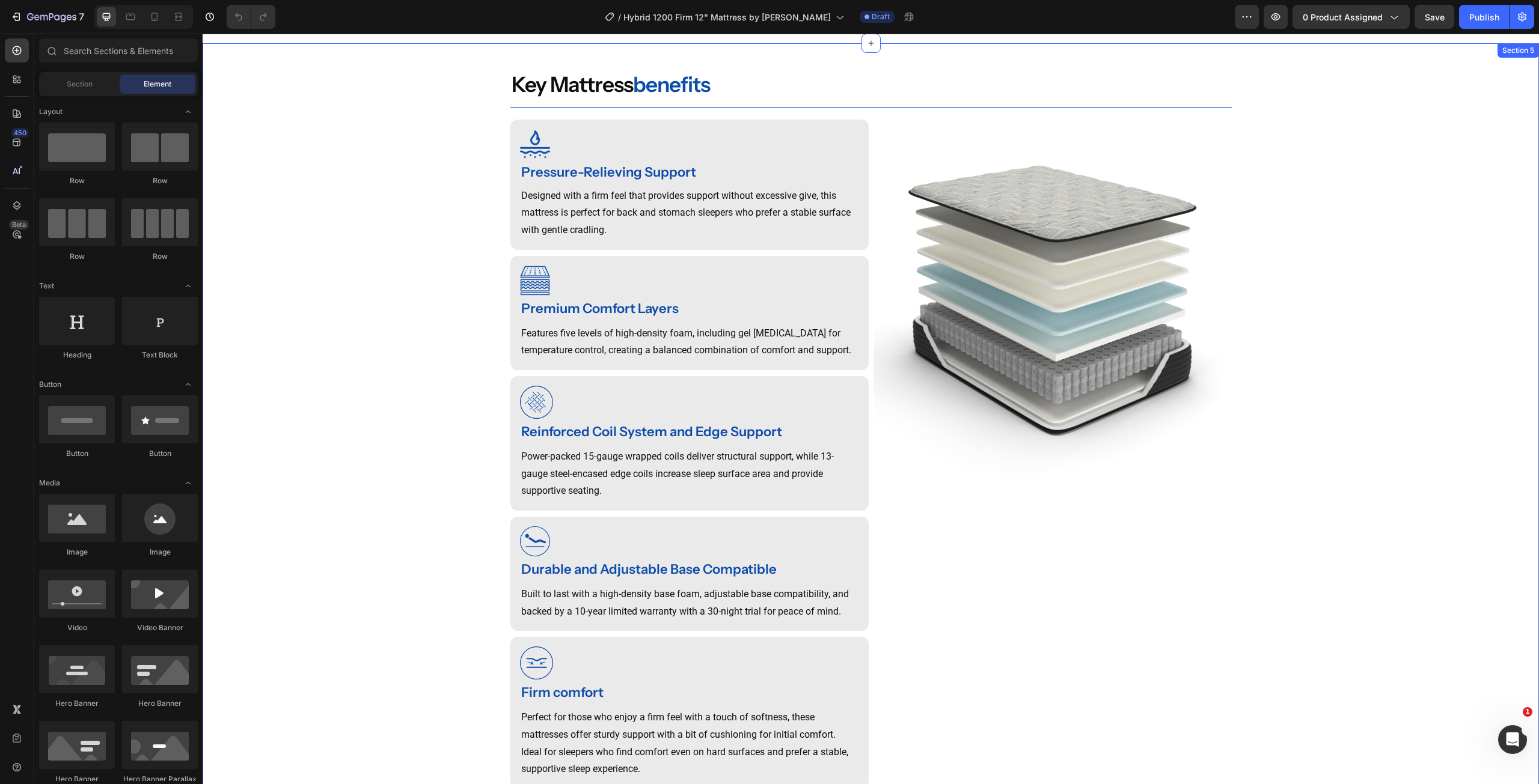
click at [1035, 403] on img at bounding box center [1053, 299] width 358 height 358
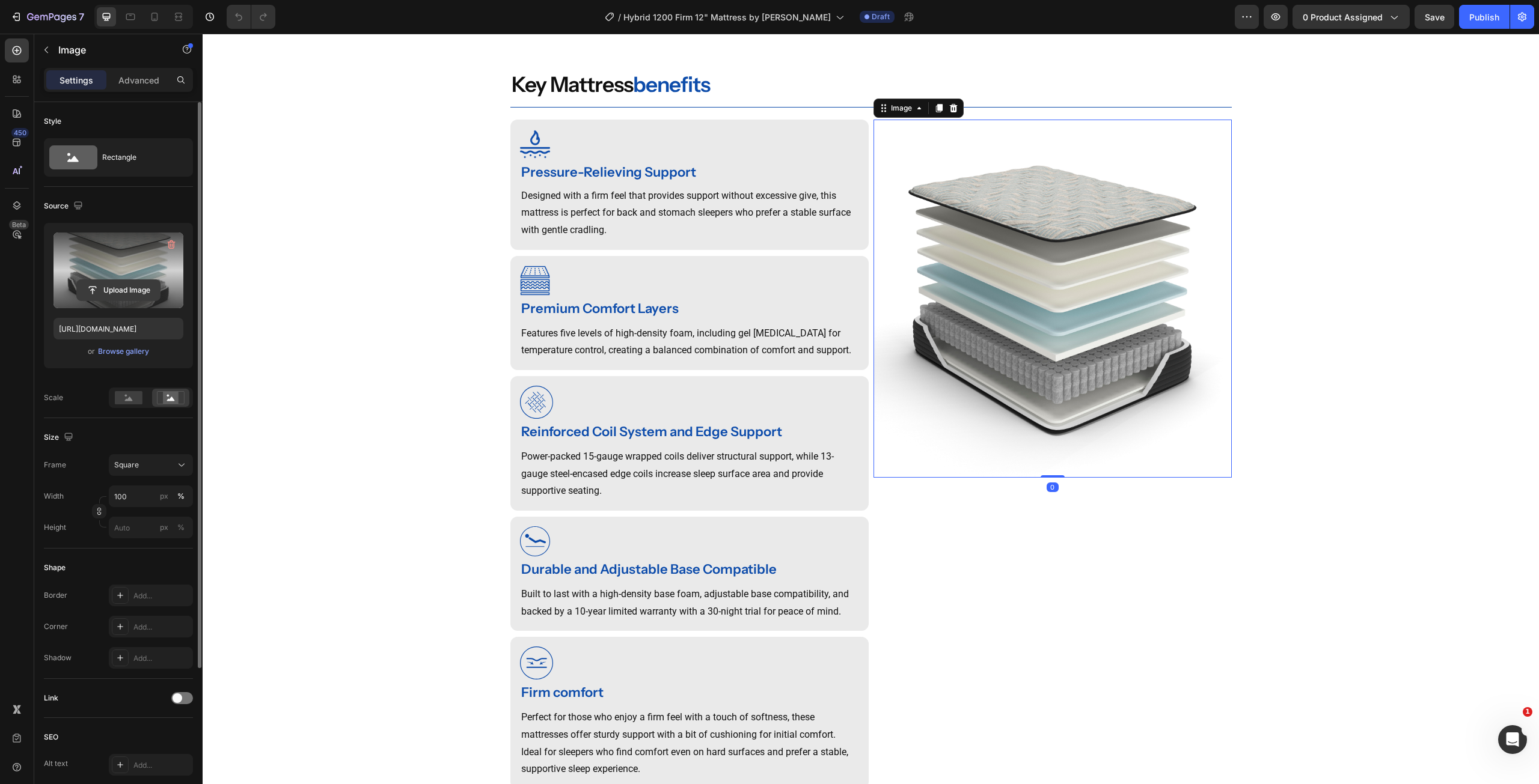
click at [96, 288] on input "file" at bounding box center [118, 290] width 83 height 21
type input "[URL][DOMAIN_NAME]"
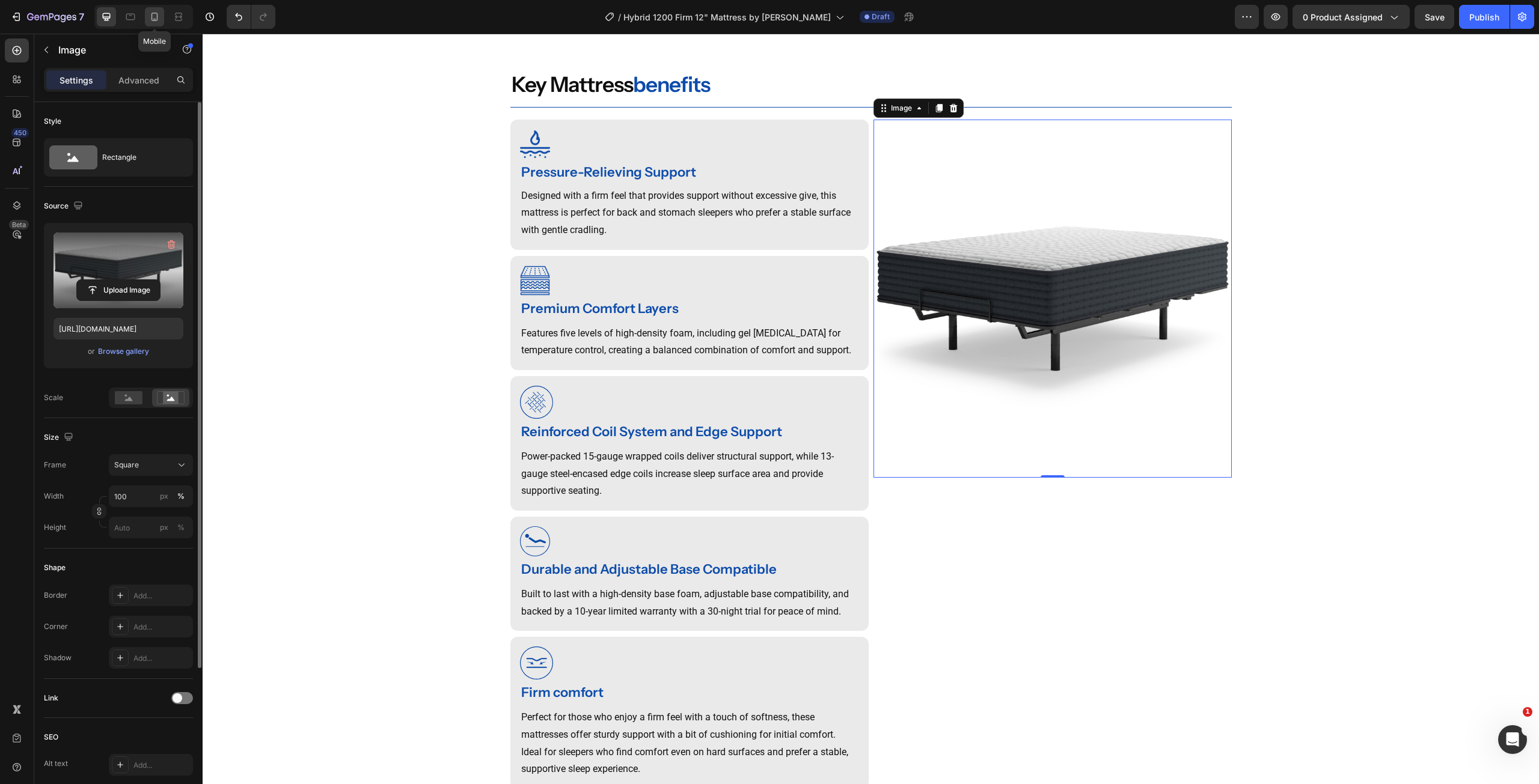
click at [151, 16] on icon at bounding box center [154, 17] width 7 height 9
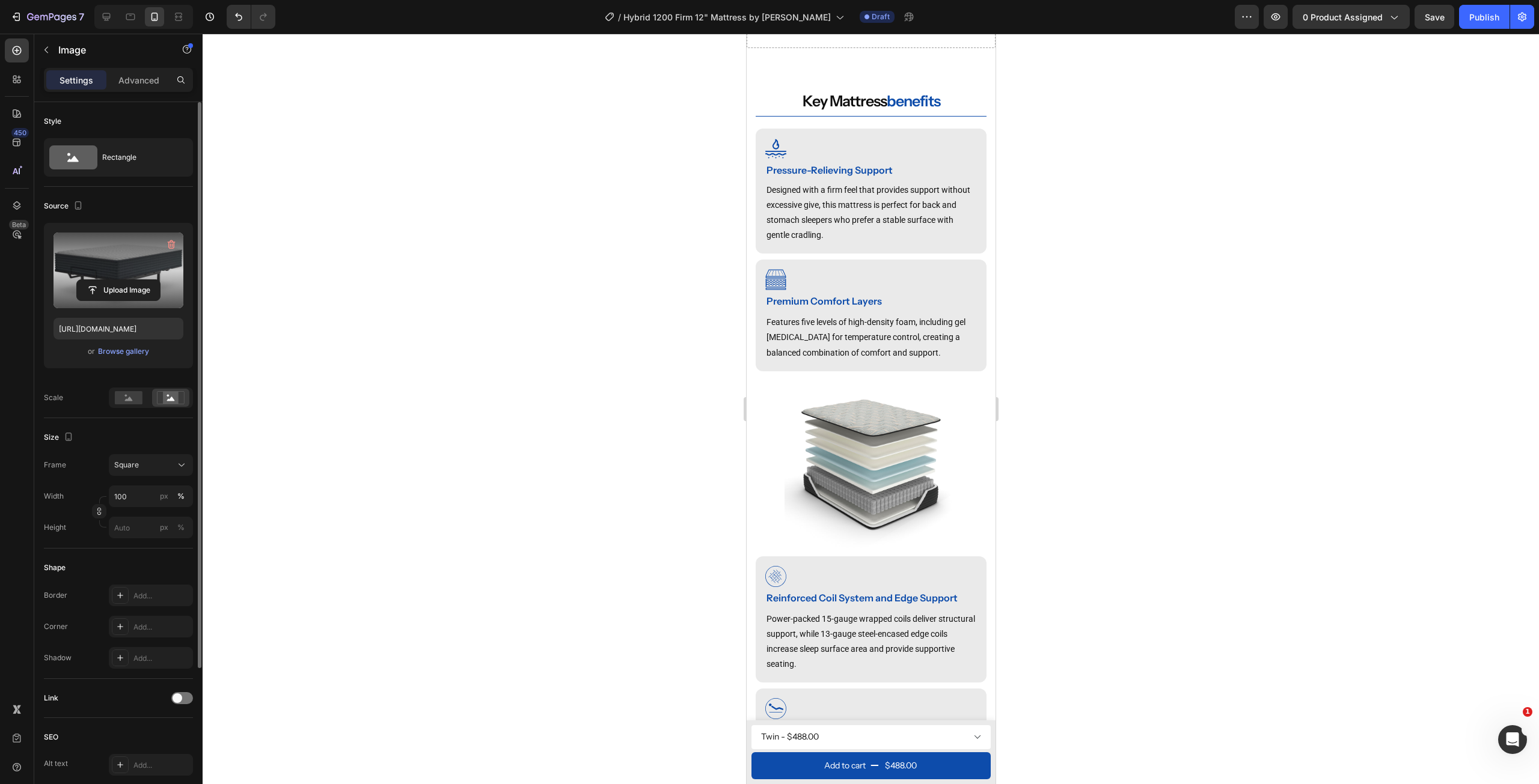
scroll to position [872, 0]
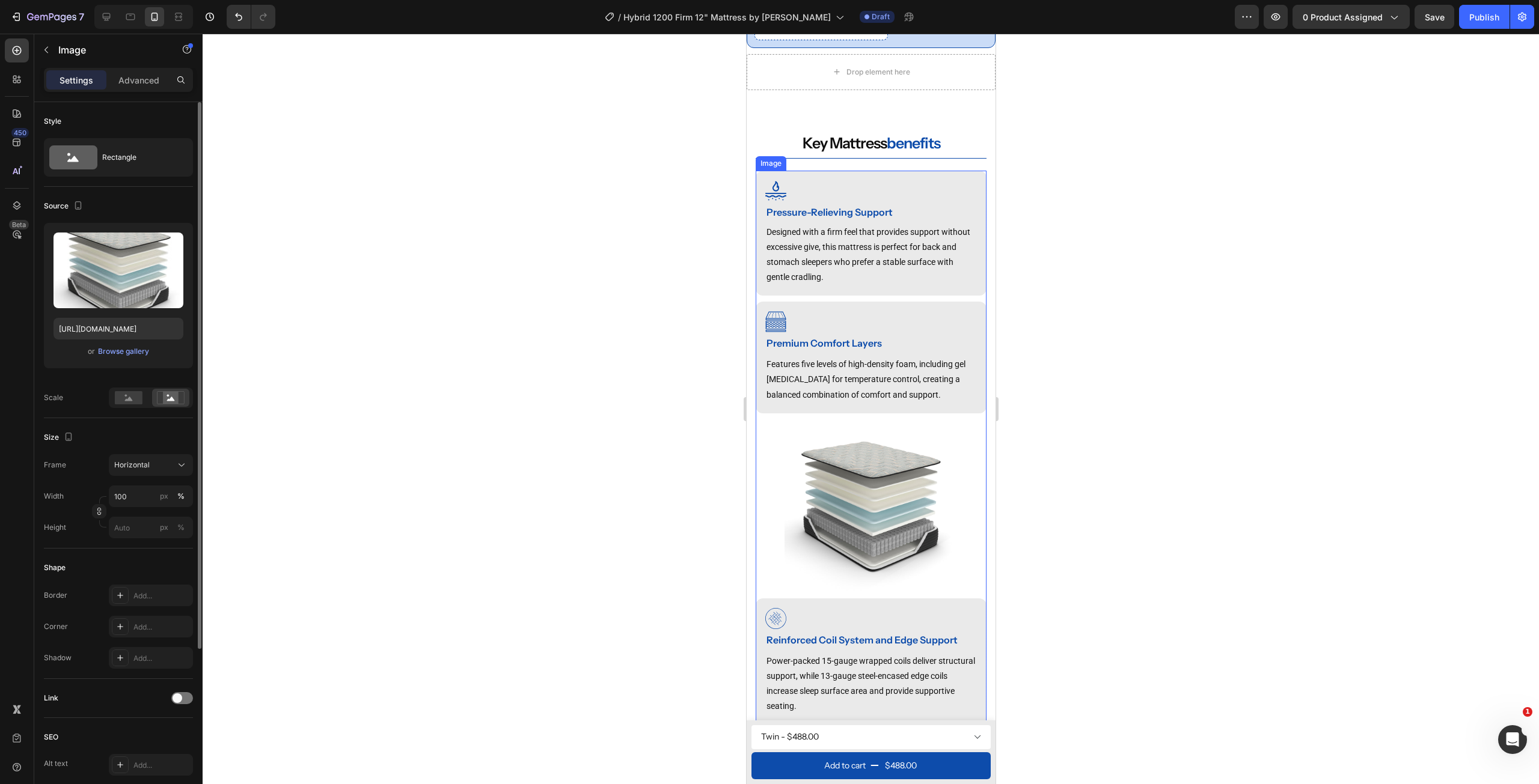
click at [853, 495] on img at bounding box center [871, 506] width 231 height 173
click at [130, 350] on div "Browse gallery" at bounding box center [123, 352] width 51 height 11
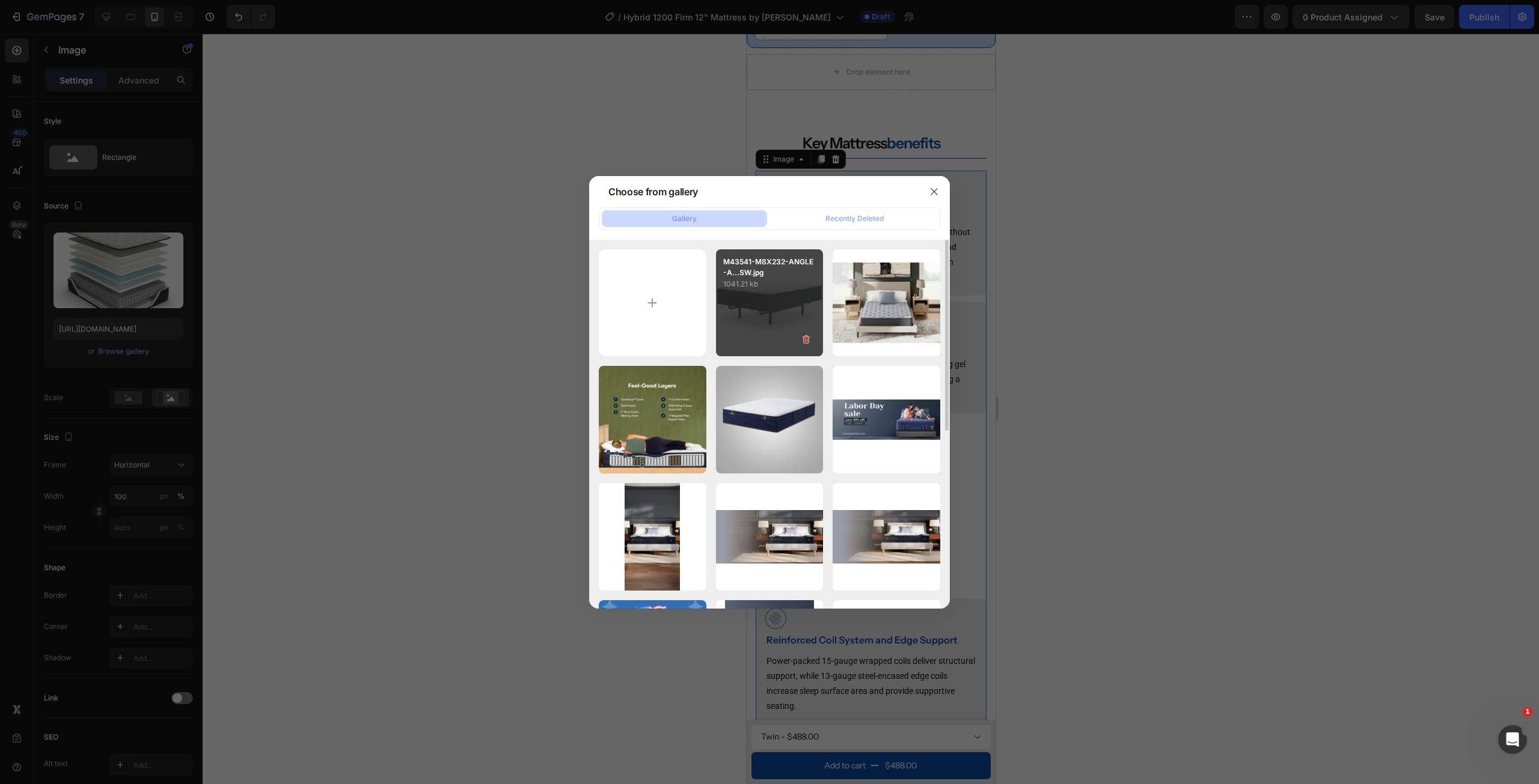
click at [766, 310] on div "M43541-M8X232-ANGLE-A...SW.jpg 1041.21 kb" at bounding box center [769, 303] width 108 height 107
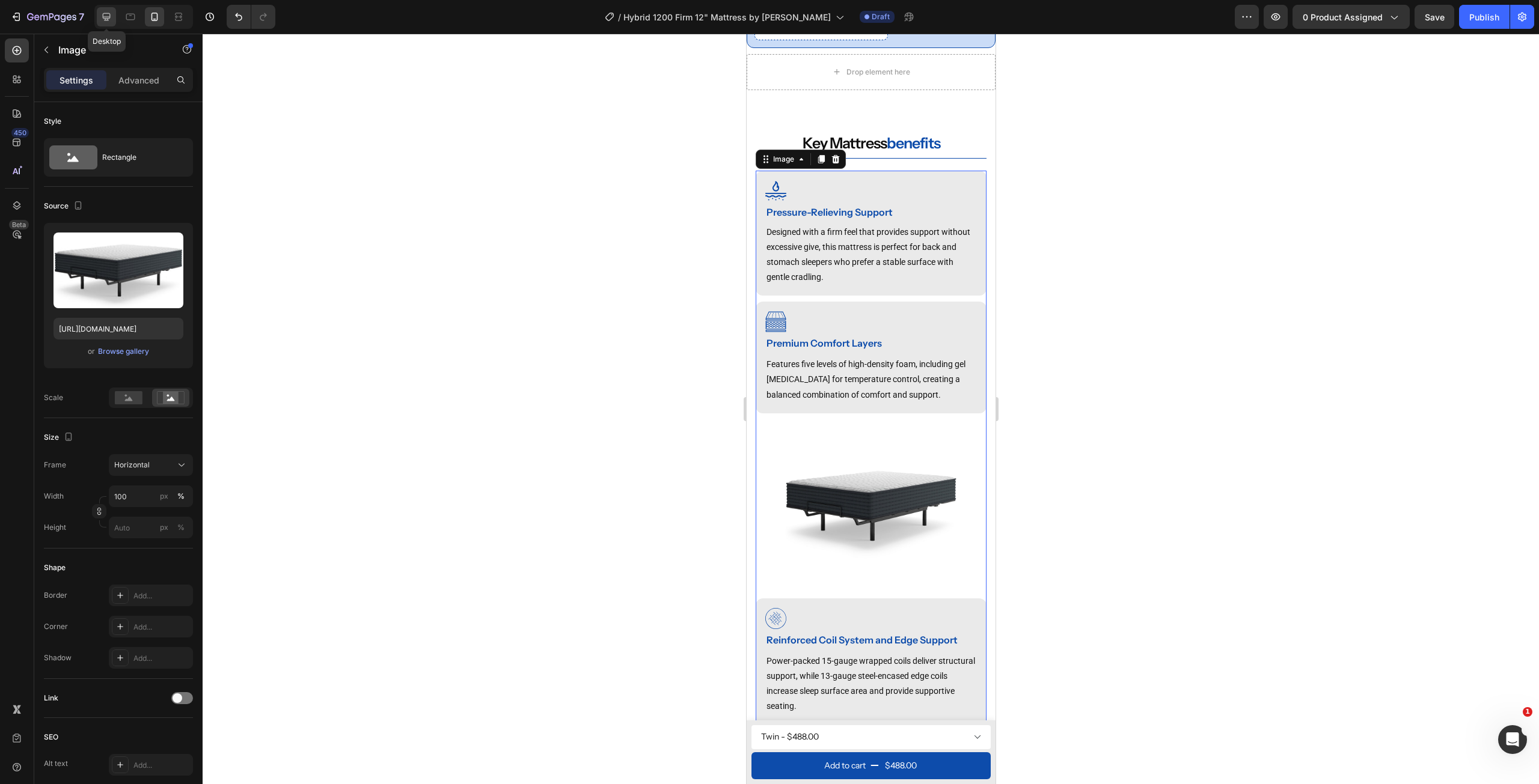
click at [105, 11] on icon at bounding box center [106, 17] width 12 height 12
type input "[URL][DOMAIN_NAME]"
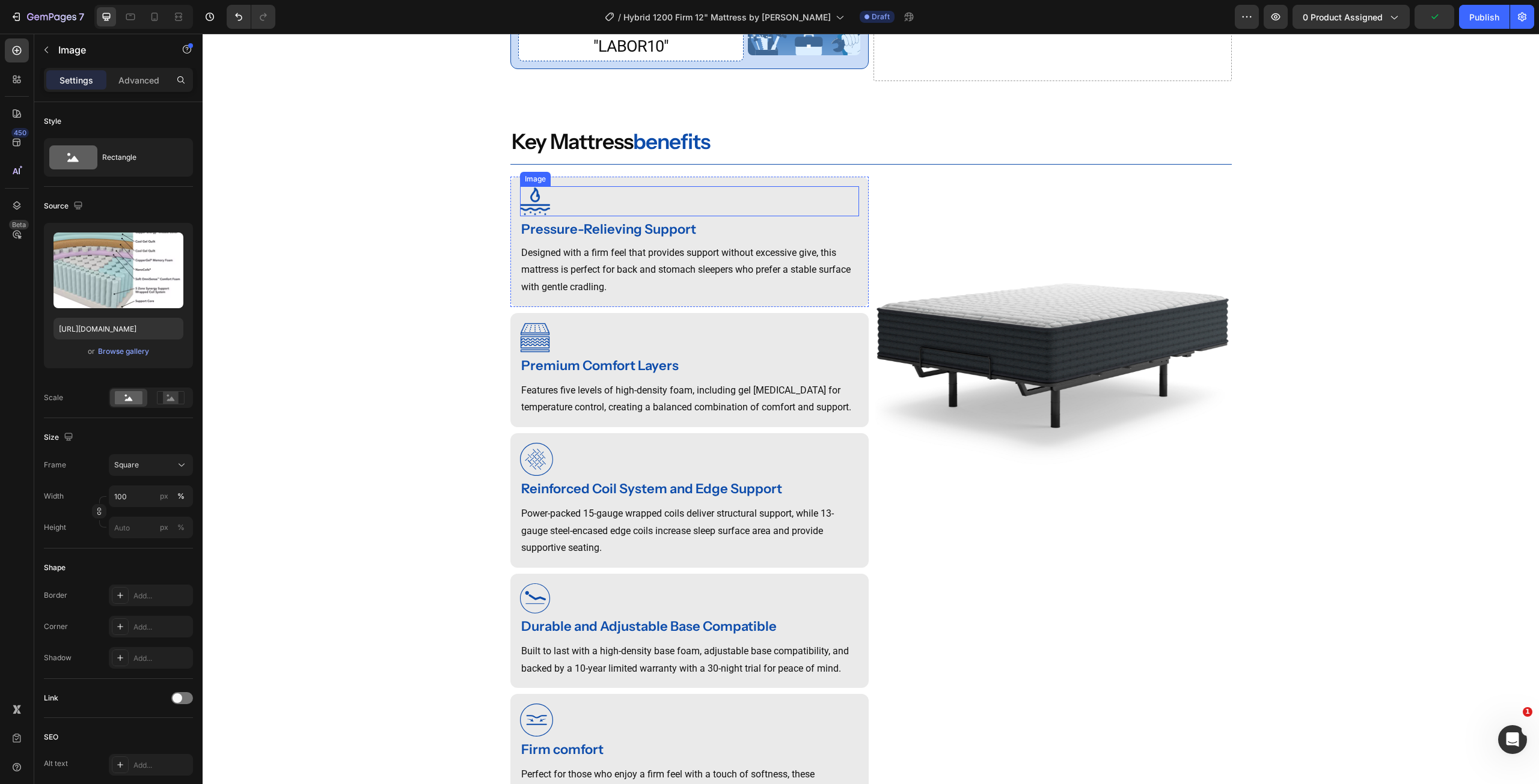
scroll to position [870, 0]
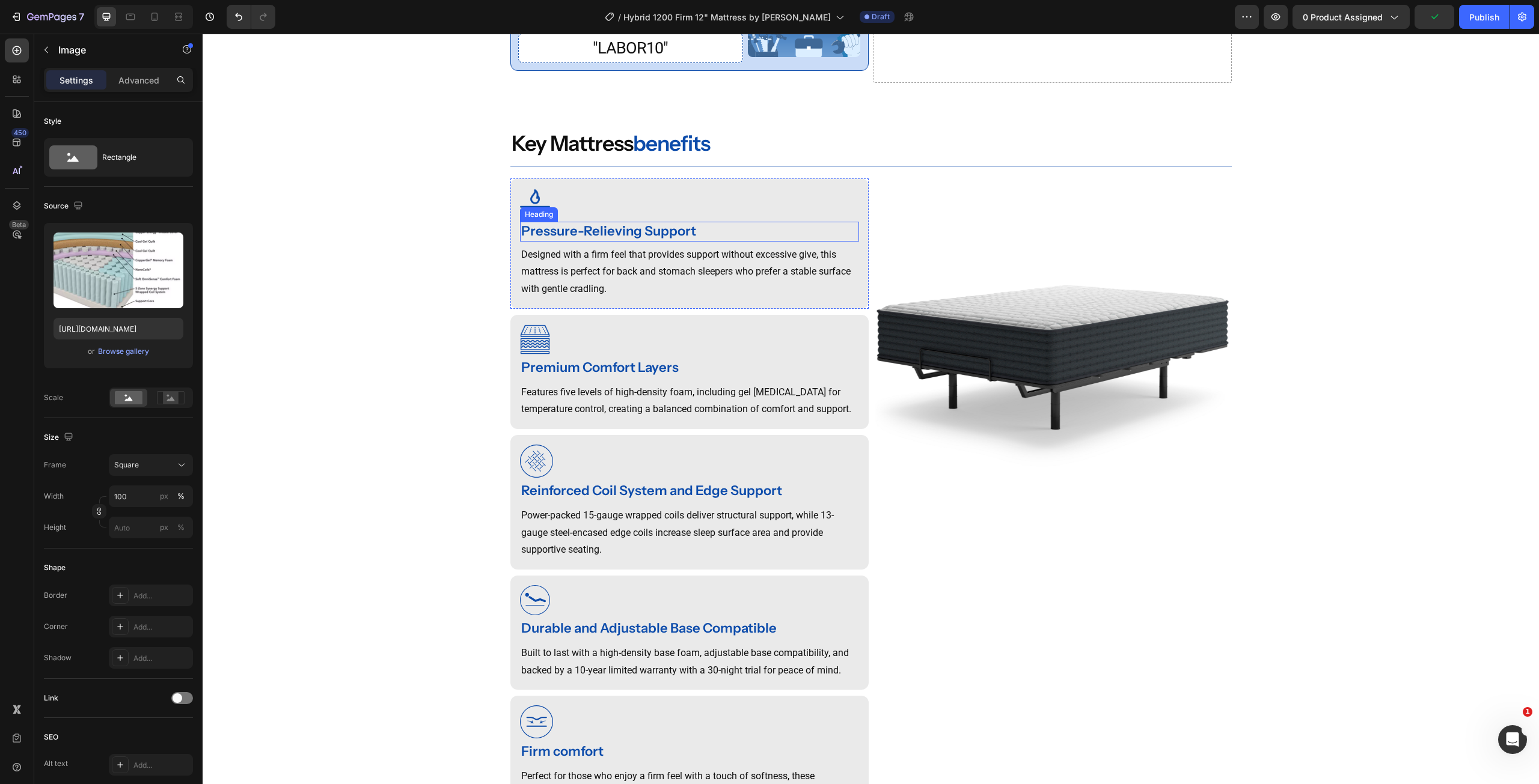
click at [621, 242] on div "Pressure-Relieving Support" at bounding box center [690, 231] width 339 height 20
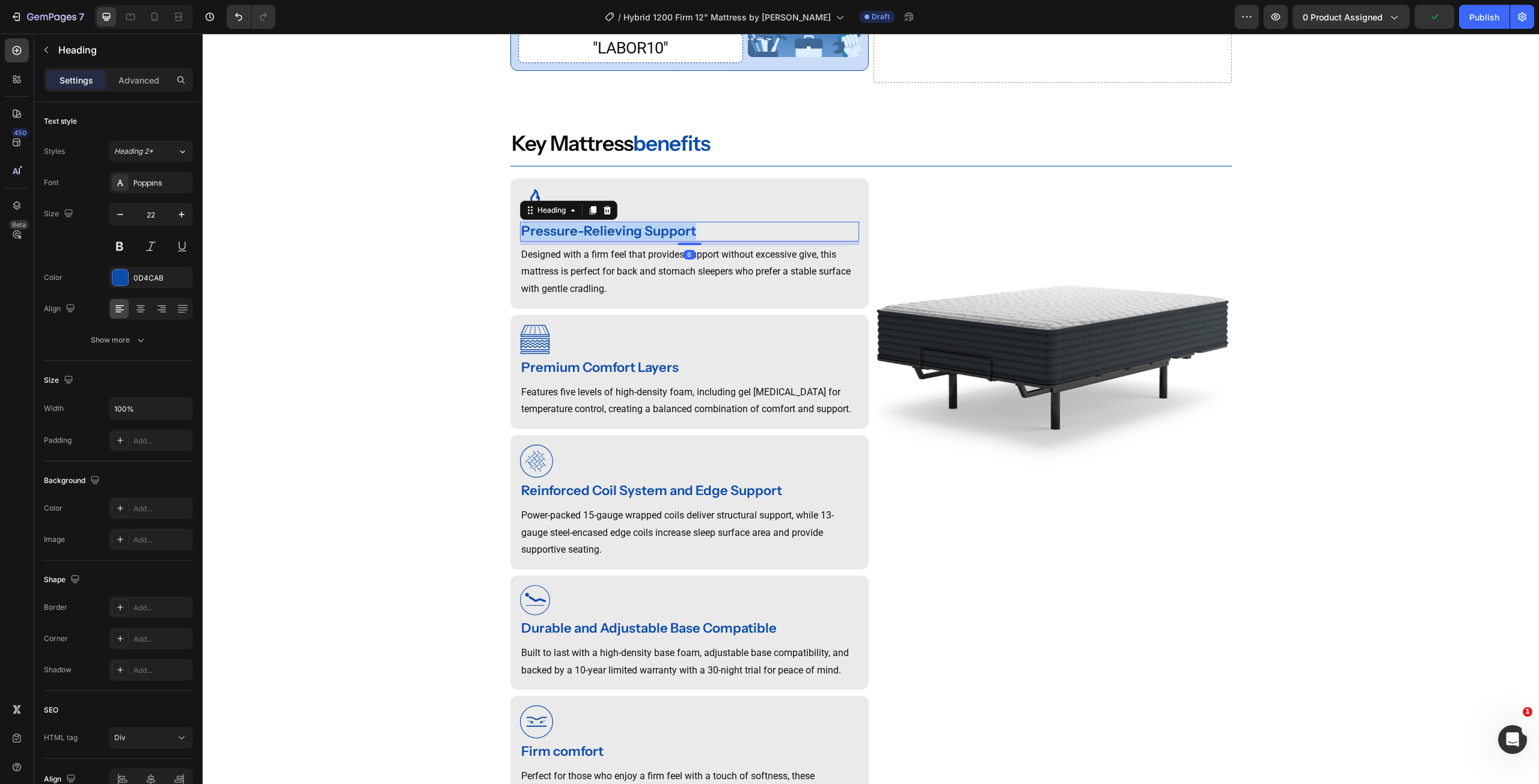
click at [621, 242] on div "Pressure-Relieving Support" at bounding box center [690, 231] width 339 height 20
click at [605, 276] on p "Designed with a firm feel that provides support without excessive give, this ma…" at bounding box center [690, 272] width 337 height 52
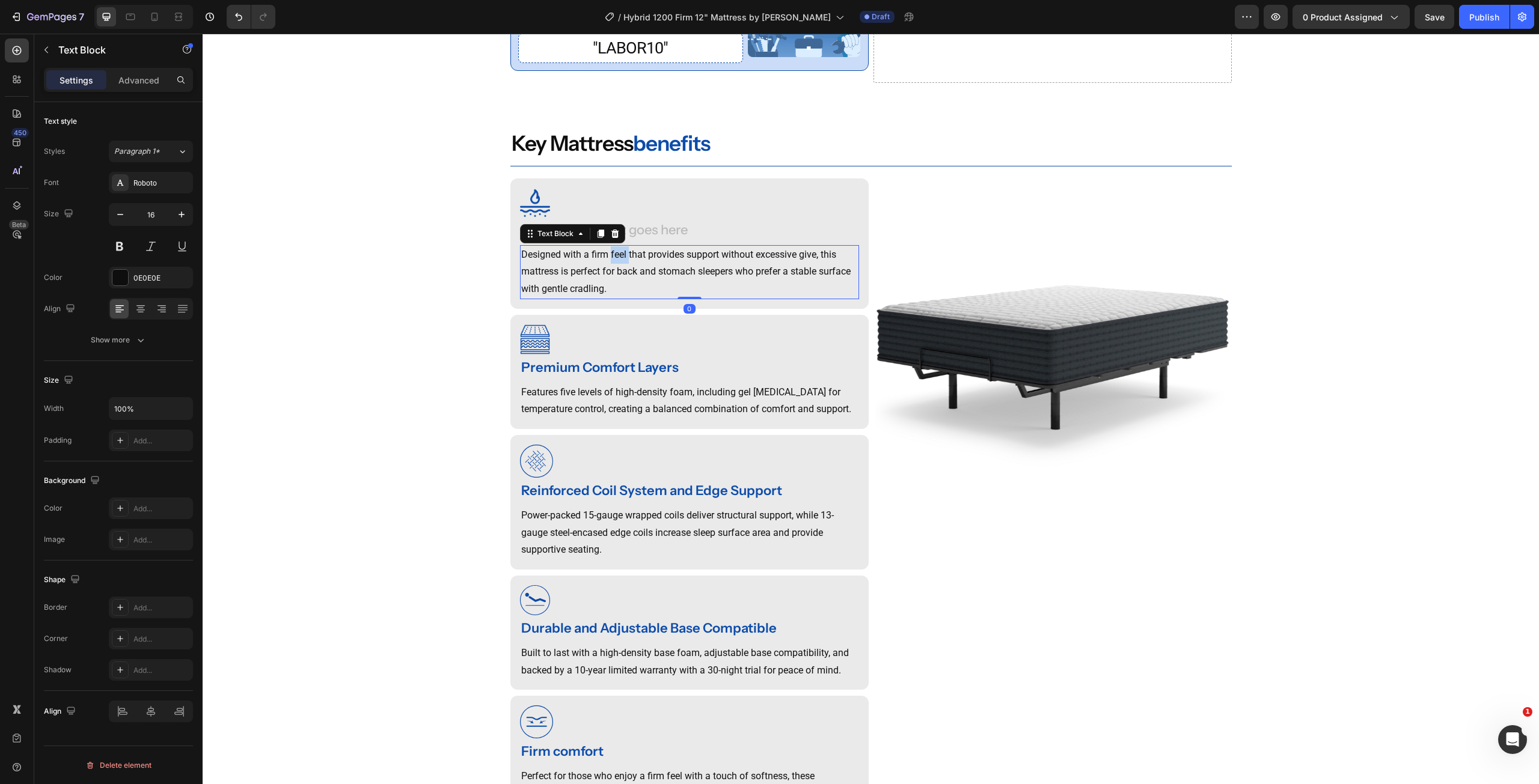
click at [605, 276] on p "Designed with a firm feel that provides support without excessive give, this ma…" at bounding box center [690, 272] width 337 height 52
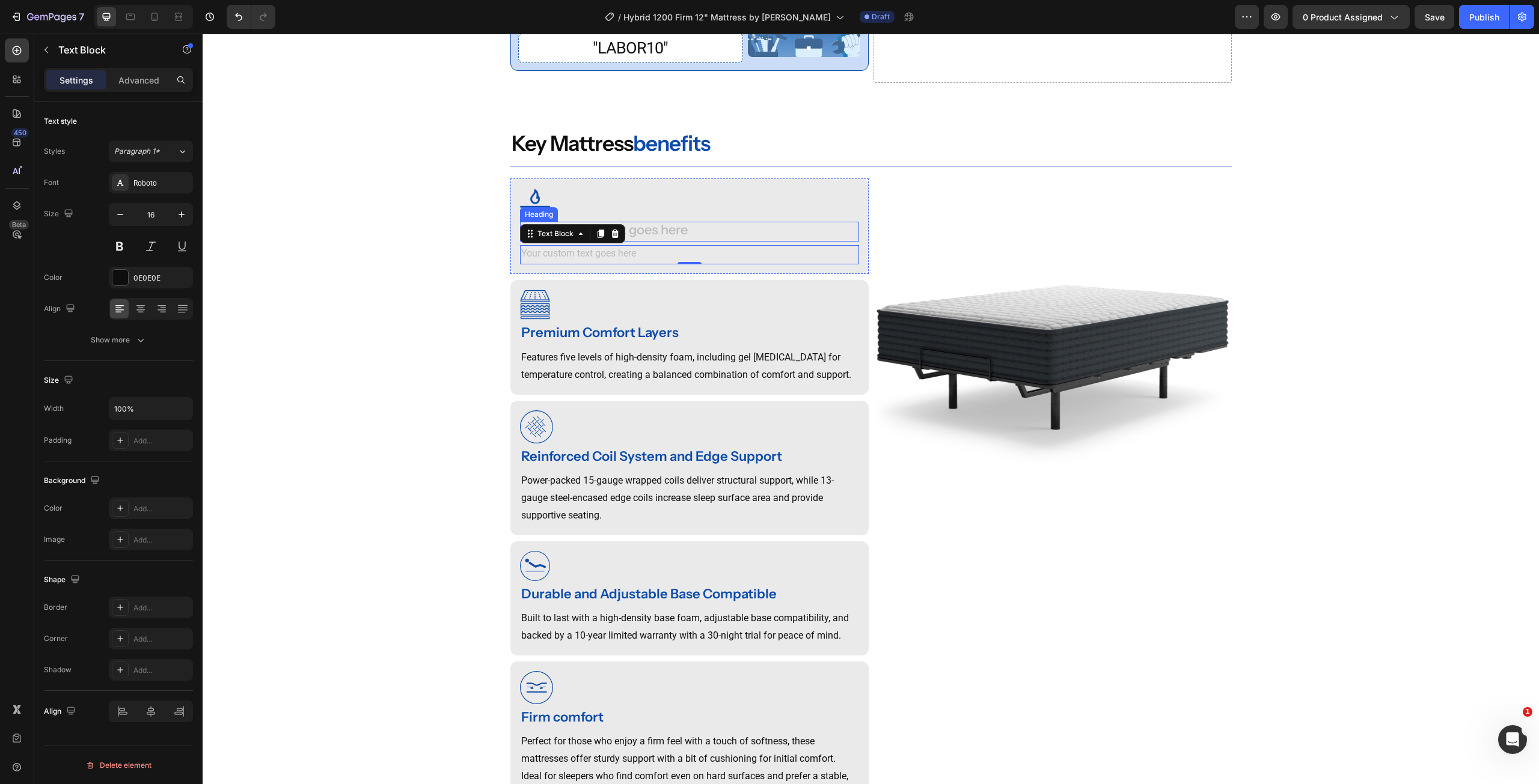
click at [666, 242] on div "Rich Text Editor. Editing area: main" at bounding box center [690, 231] width 339 height 20
click at [637, 264] on p "Rich Text Editor. Editing area: main" at bounding box center [690, 255] width 337 height 18
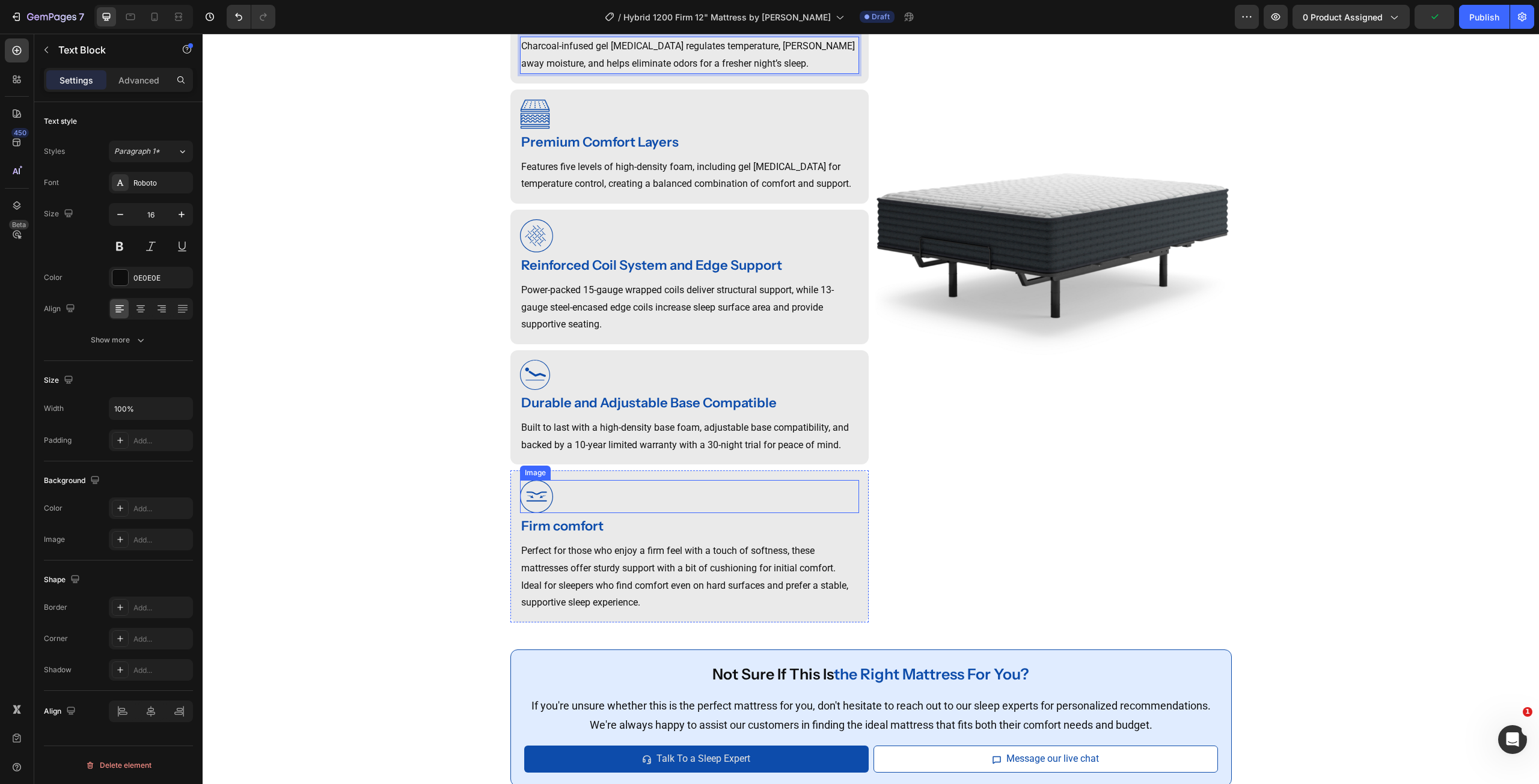
scroll to position [1111, 0]
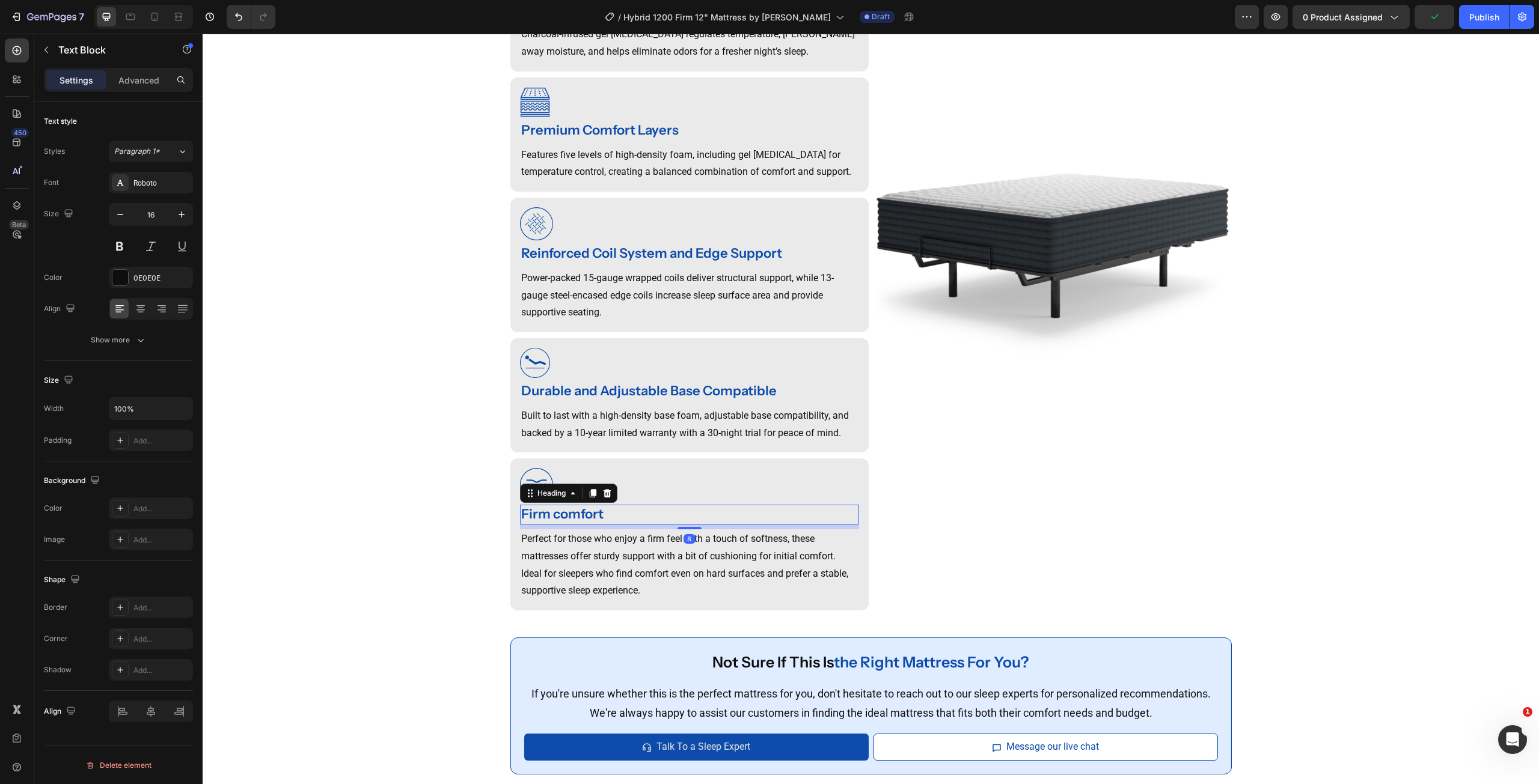
click at [569, 508] on strong "Firm comfort" at bounding box center [563, 514] width 83 height 16
click at [569, 570] on p "Perfect for those who enjoy a firm feel with a touch of softness, these mattres…" at bounding box center [690, 565] width 337 height 69
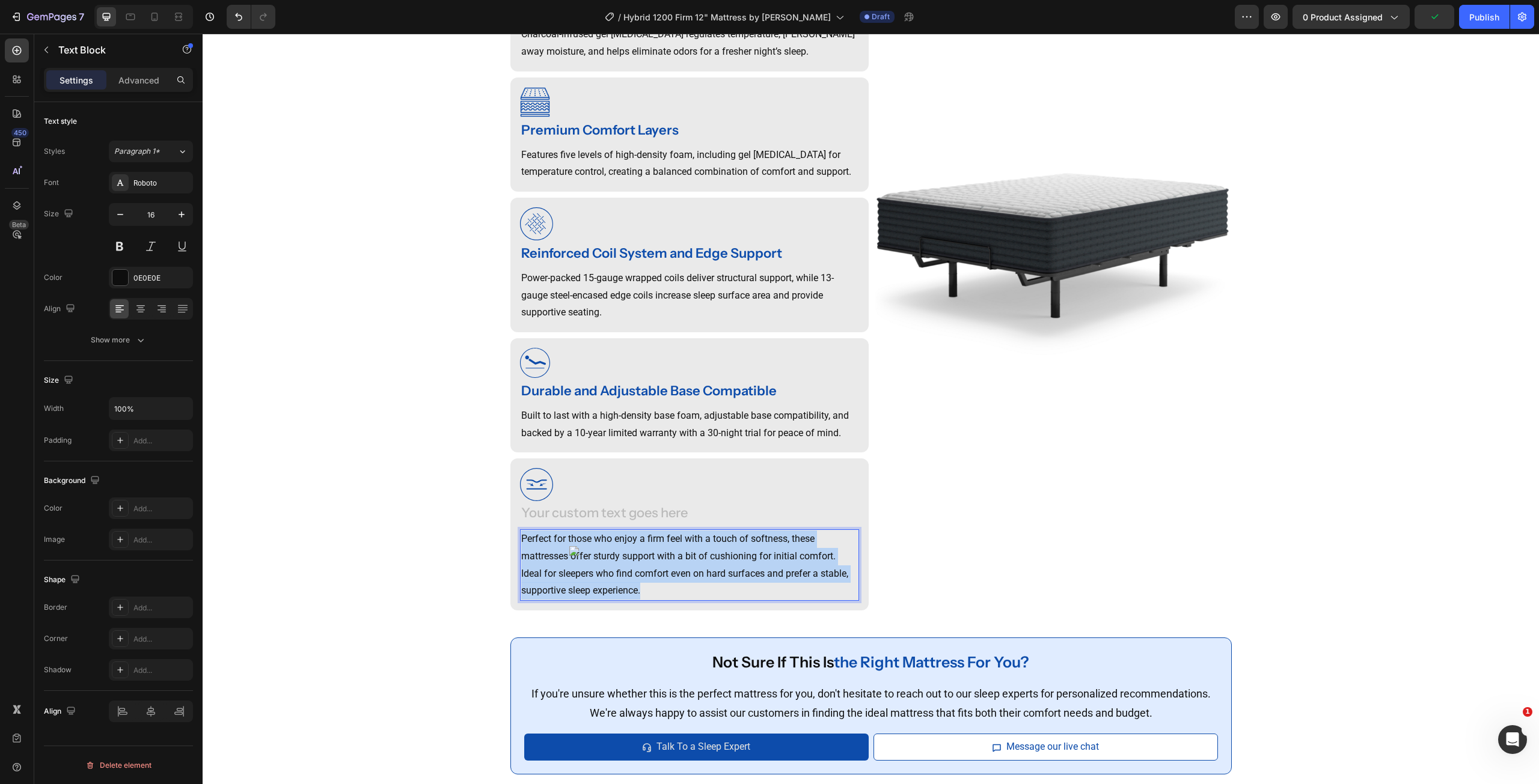
click at [569, 570] on p "Perfect for those who enjoy a firm feel with a touch of softness, these mattres…" at bounding box center [690, 565] width 337 height 69
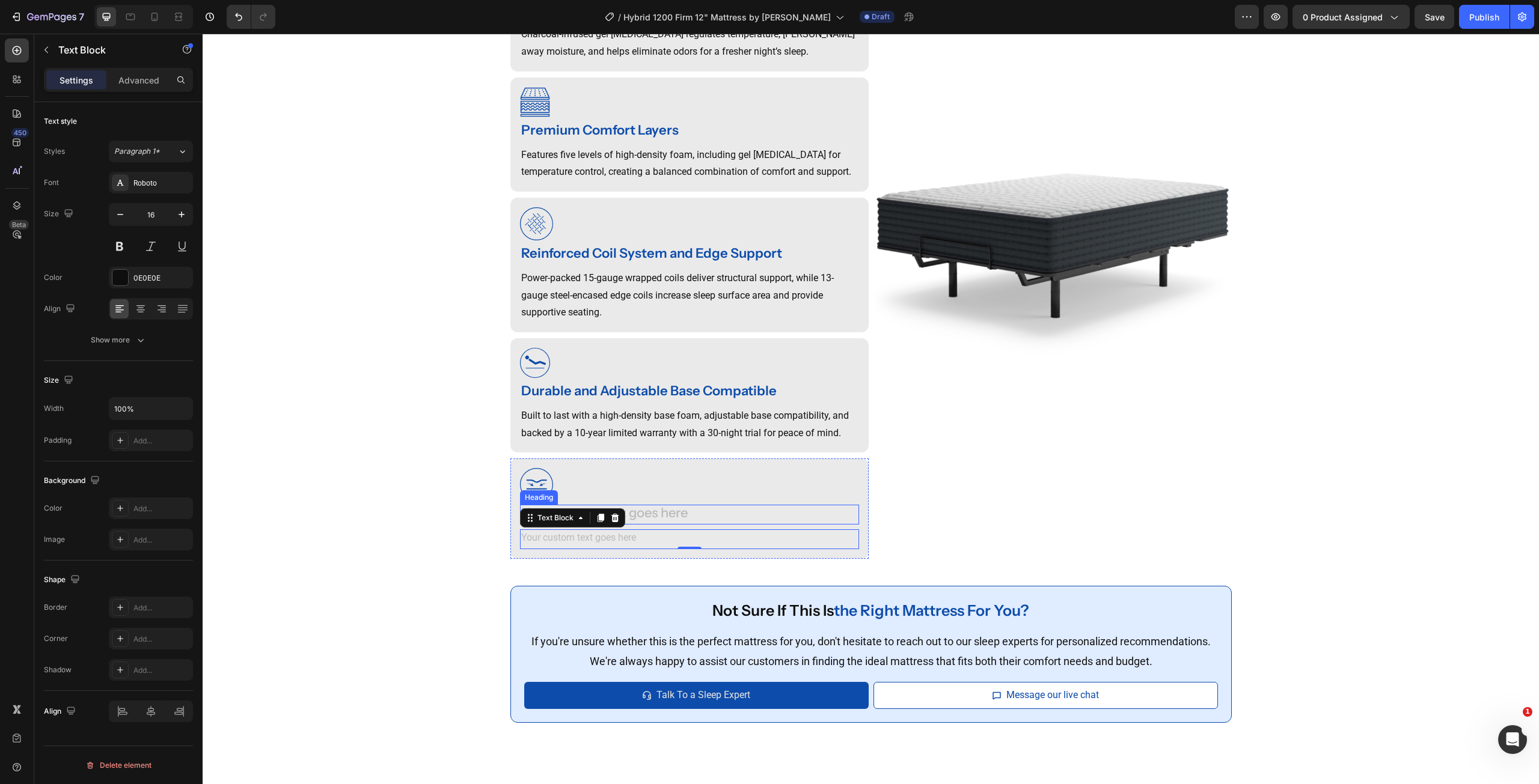
click at [658, 512] on div "Rich Text Editor. Editing area: main" at bounding box center [690, 514] width 339 height 20
click at [638, 546] on p "Rich Text Editor. Editing area: main" at bounding box center [690, 539] width 337 height 18
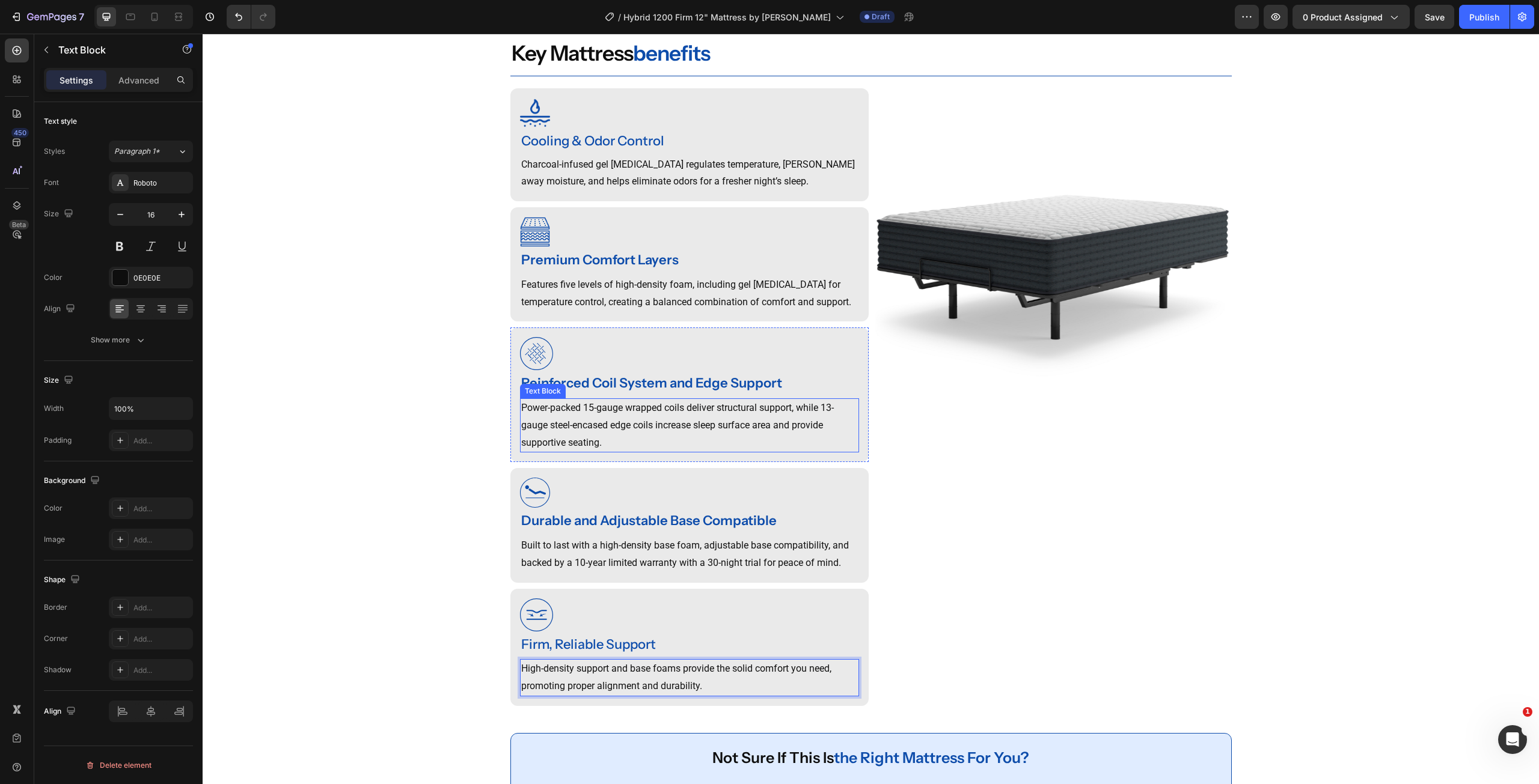
scroll to position [930, 0]
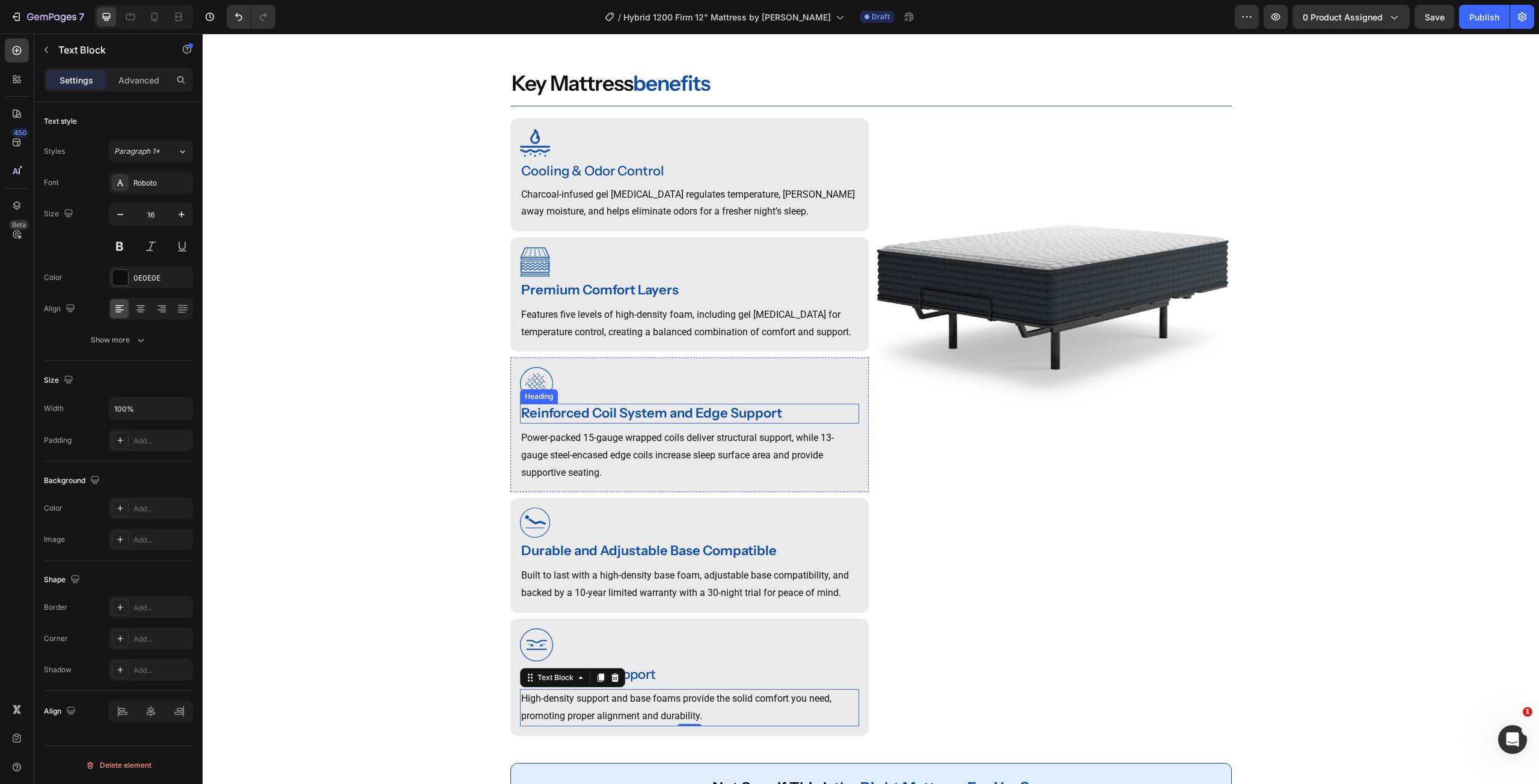
click at [617, 421] on strong "Reinforced Coil System and Edge Support" at bounding box center [651, 413] width 261 height 16
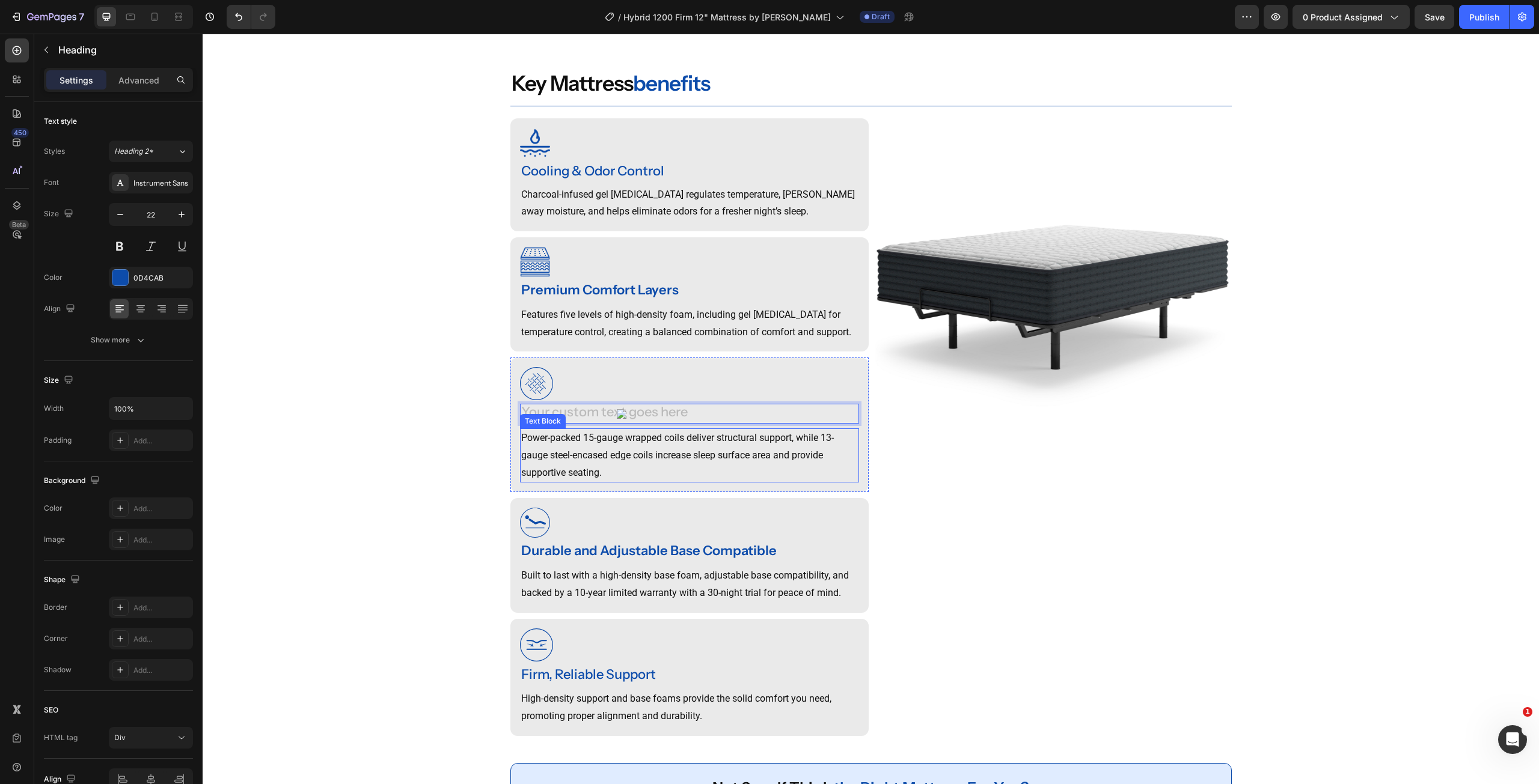
click at [588, 462] on p "Power-packed 15-gauge wrapped coils deliver structural support, while 13-gauge …" at bounding box center [690, 455] width 337 height 52
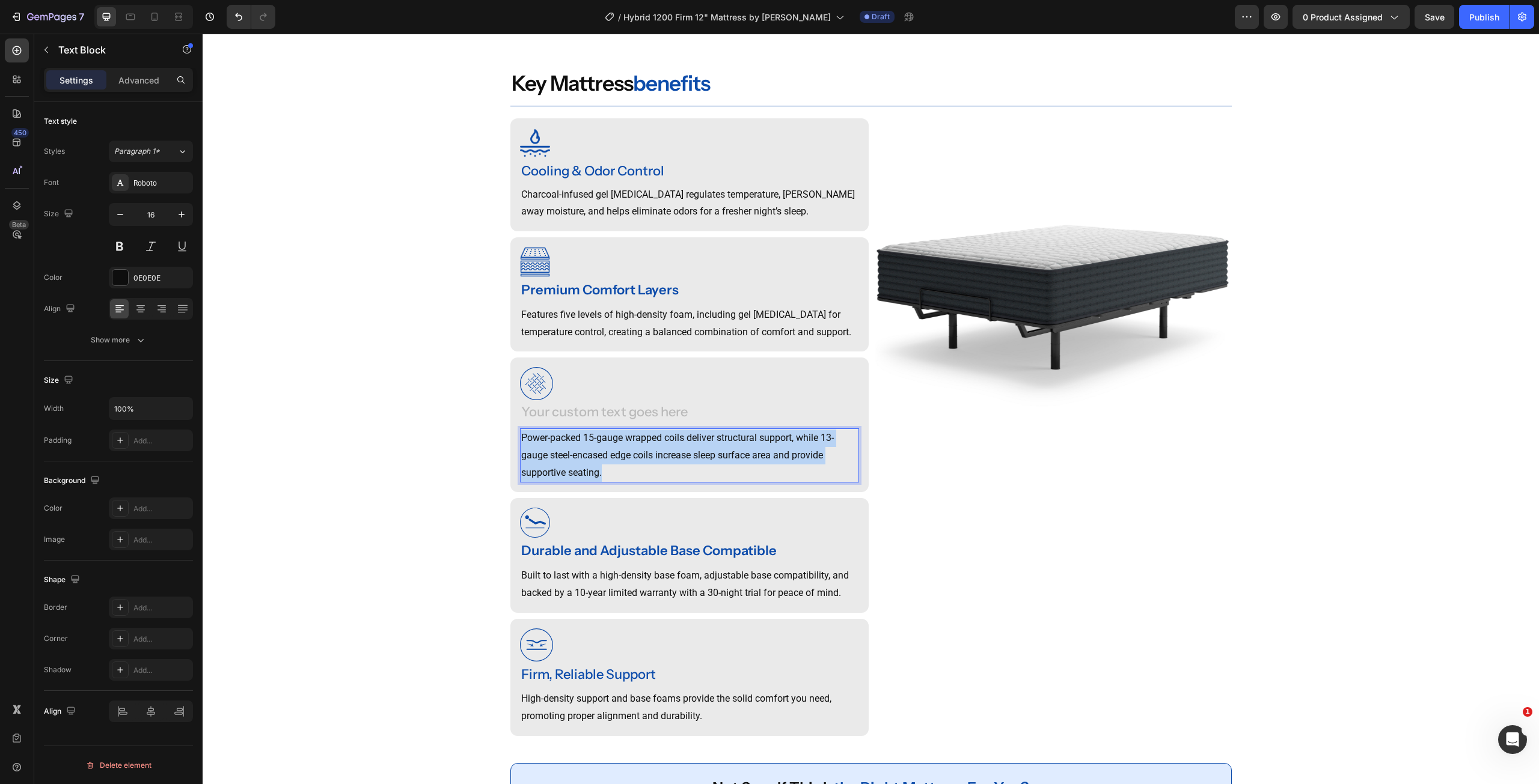
click at [588, 462] on p "Power-packed 15-gauge wrapped coils deliver structural support, while 13-gauge …" at bounding box center [690, 455] width 337 height 52
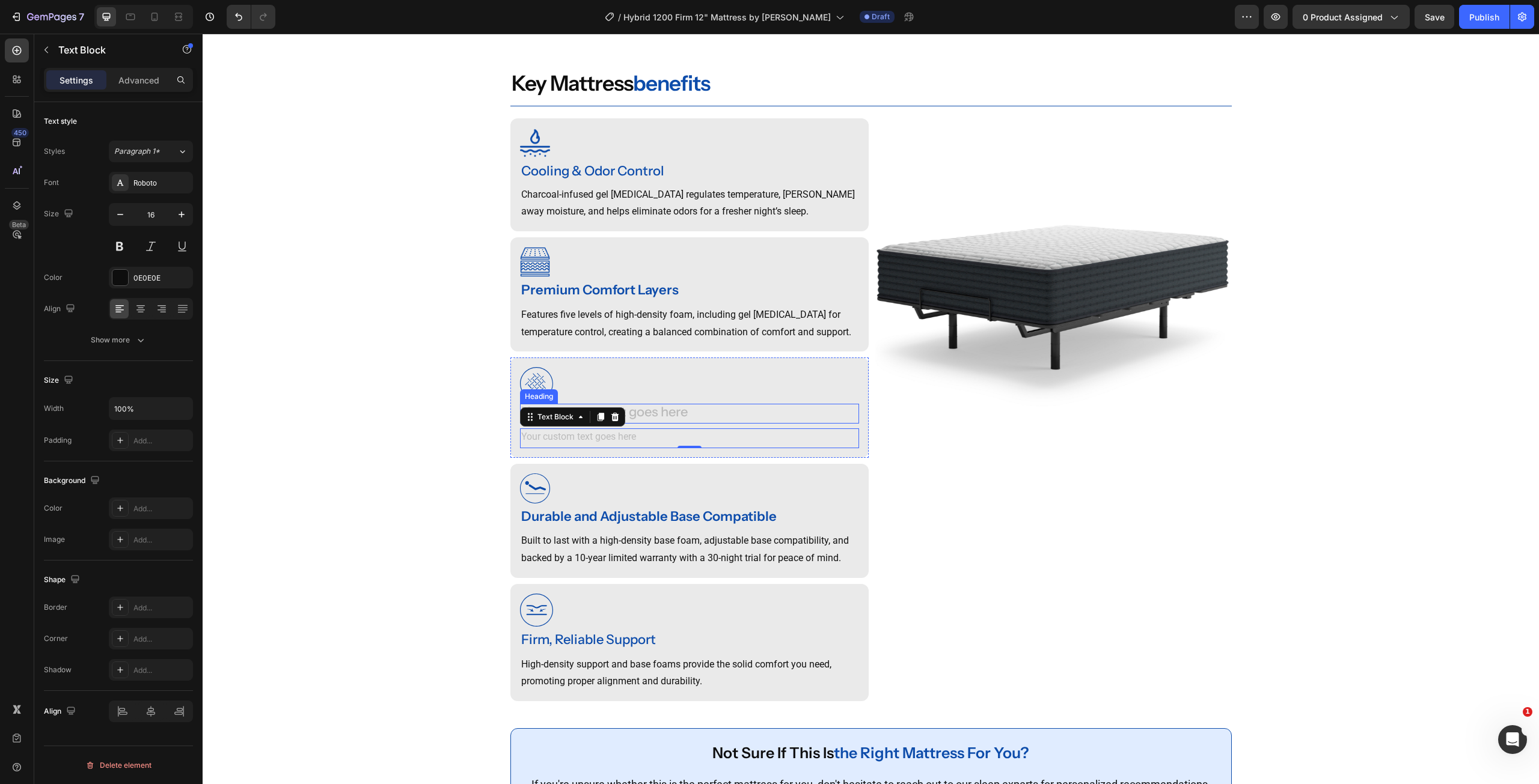
click at [671, 424] on div "Rich Text Editor. Editing area: main" at bounding box center [690, 414] width 339 height 20
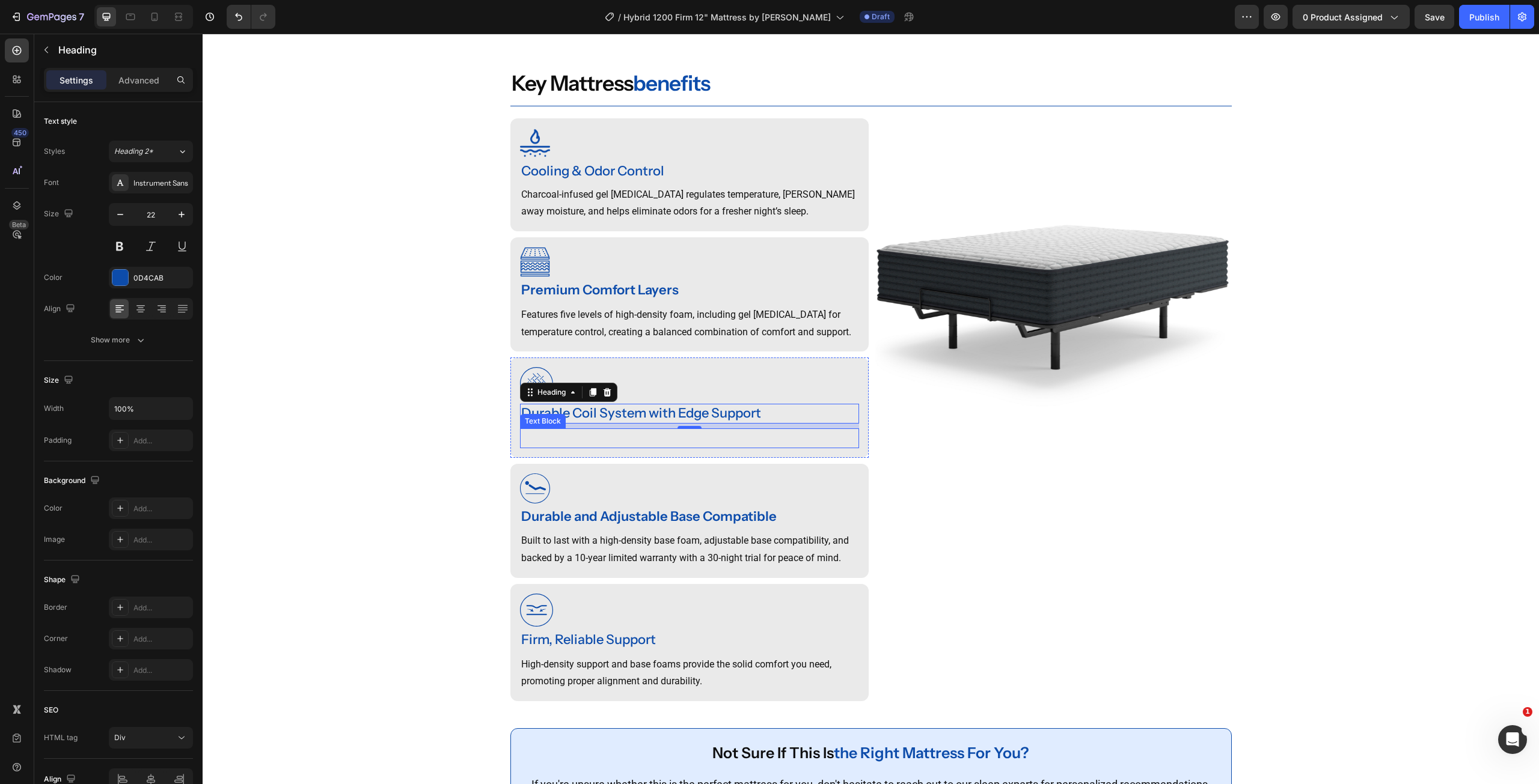
click at [631, 447] on p "Rich Text Editor. Editing area: main" at bounding box center [690, 438] width 337 height 18
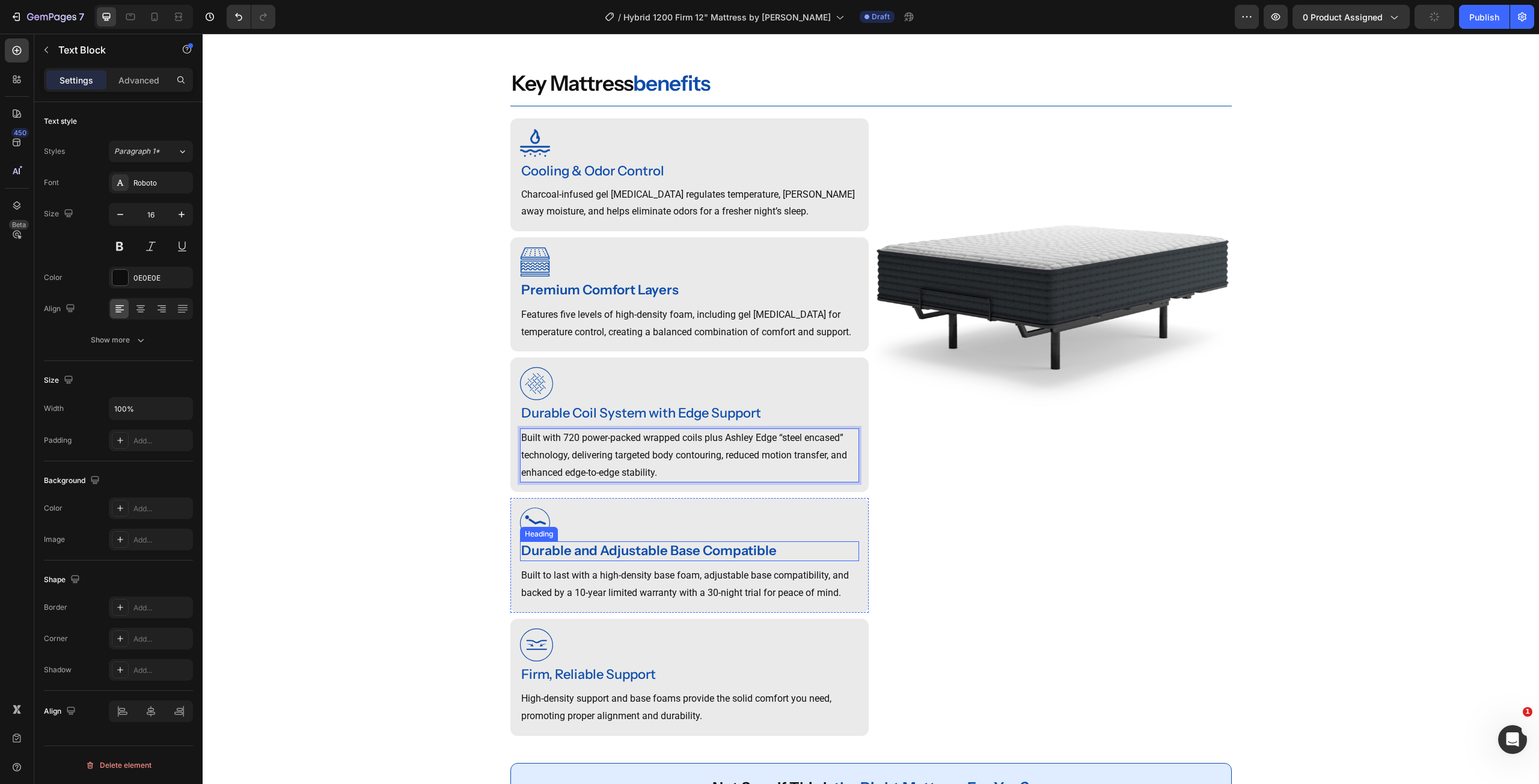
click at [709, 559] on strong "Durable and Adjustable Base Compatible" at bounding box center [649, 551] width 256 height 16
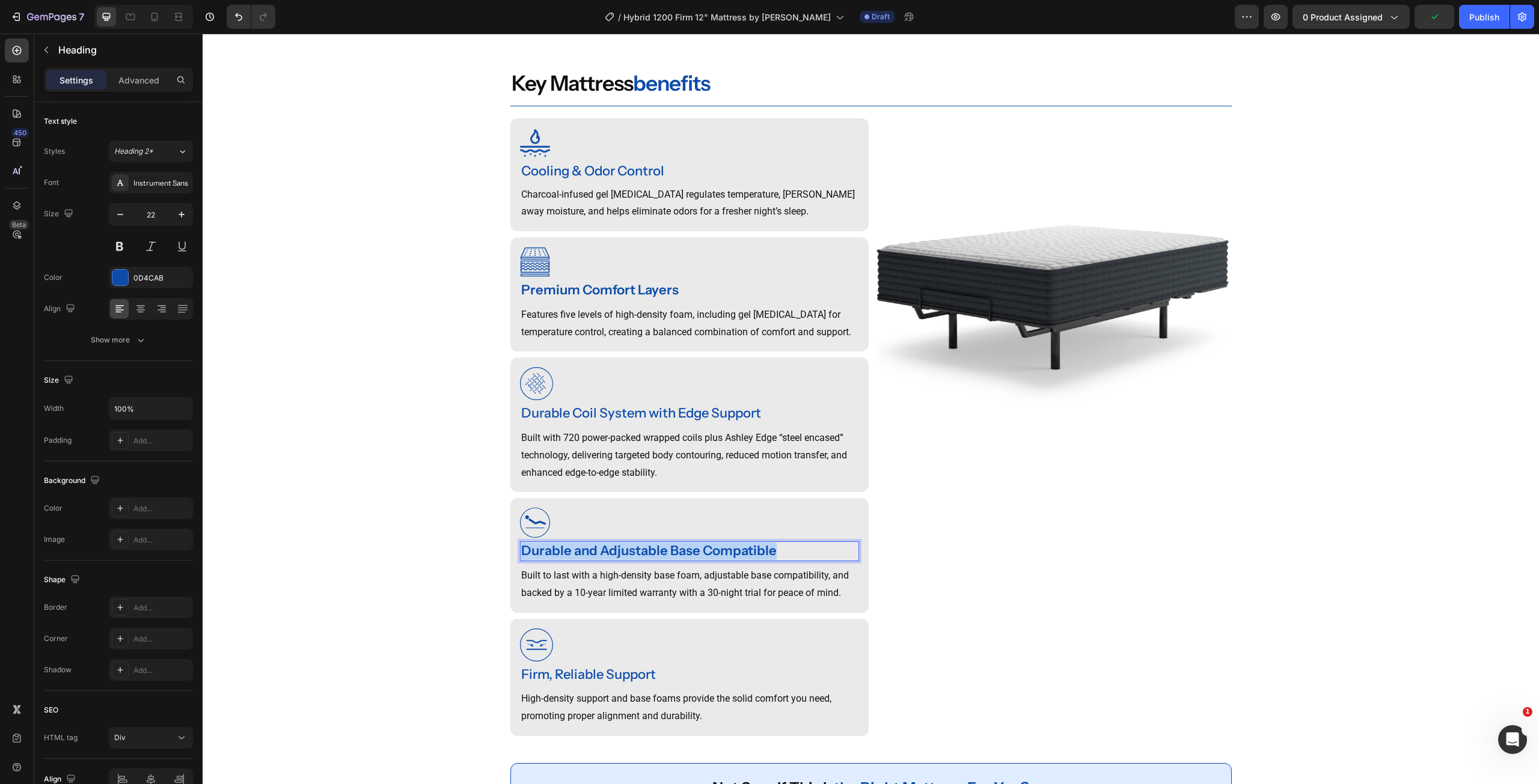
click at [709, 559] on strong "Durable and Adjustable Base Compatible" at bounding box center [649, 551] width 256 height 16
click at [687, 591] on p "Built to last with a high-density base foam, adjustable base compatibility, and…" at bounding box center [690, 584] width 337 height 35
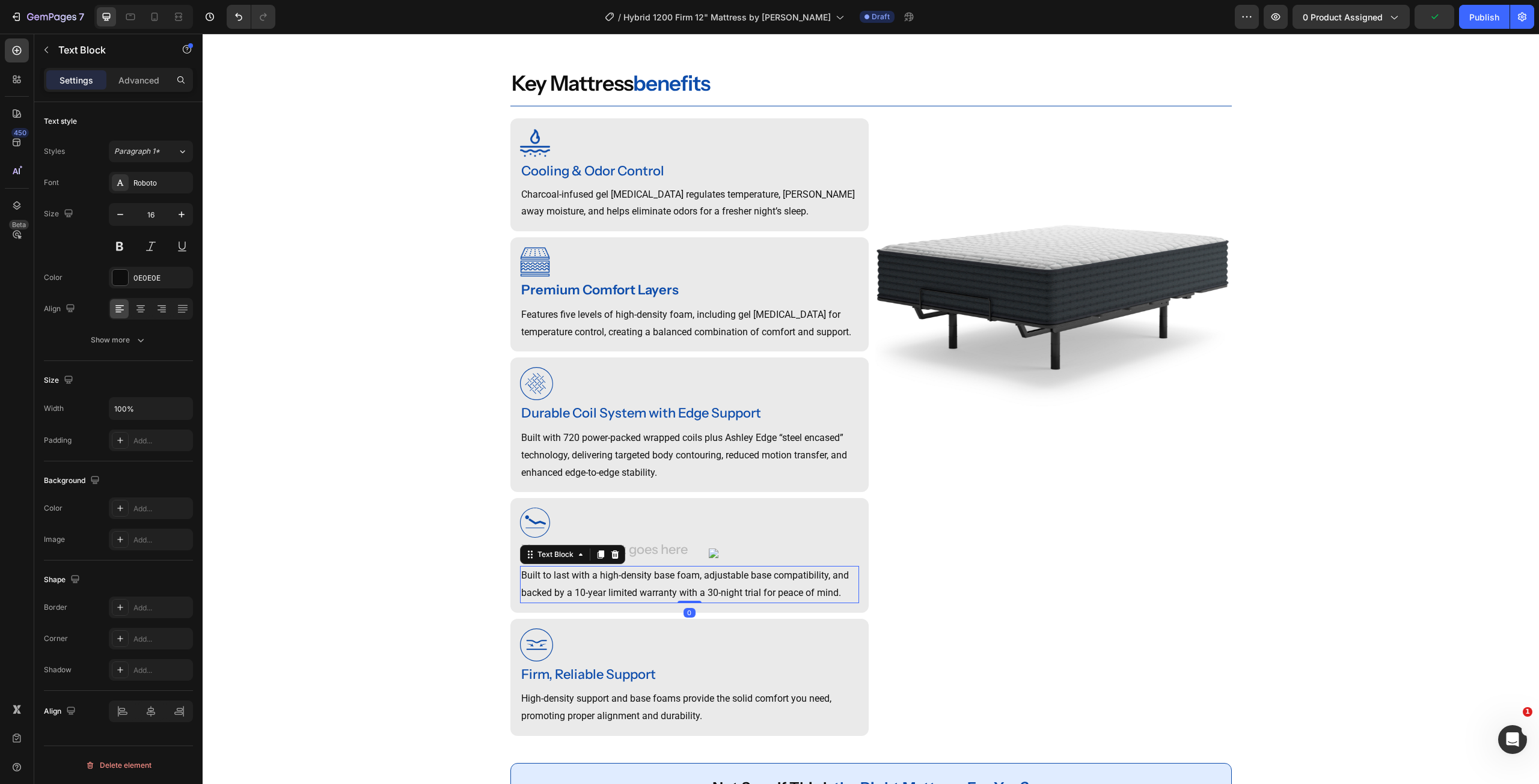
click at [687, 591] on p "Built to last with a high-density base foam, adjustable base compatibility, and…" at bounding box center [690, 584] width 337 height 35
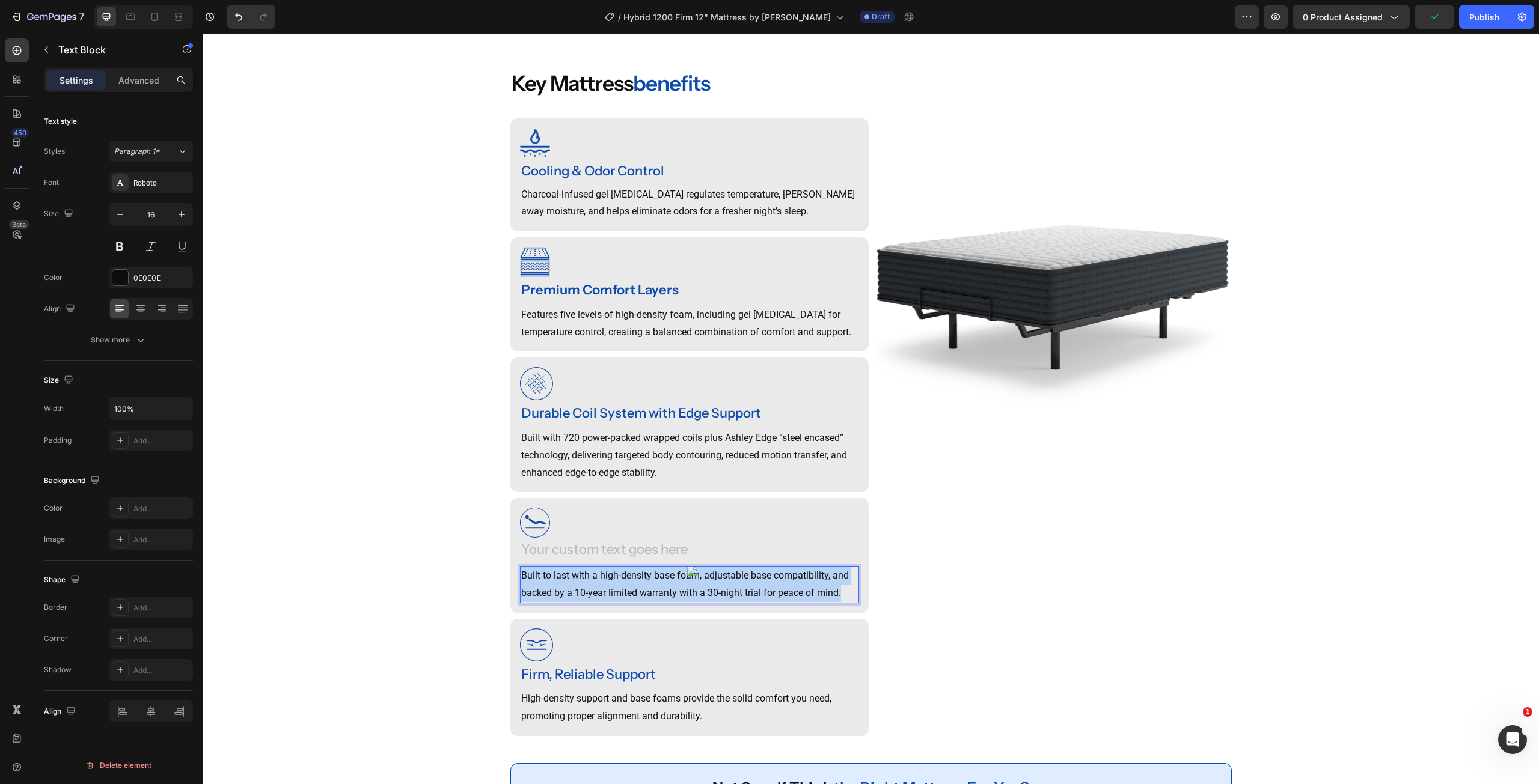
click at [687, 591] on p "Built to last with a high-density base foam, adjustable base compatibility, and…" at bounding box center [690, 584] width 337 height 35
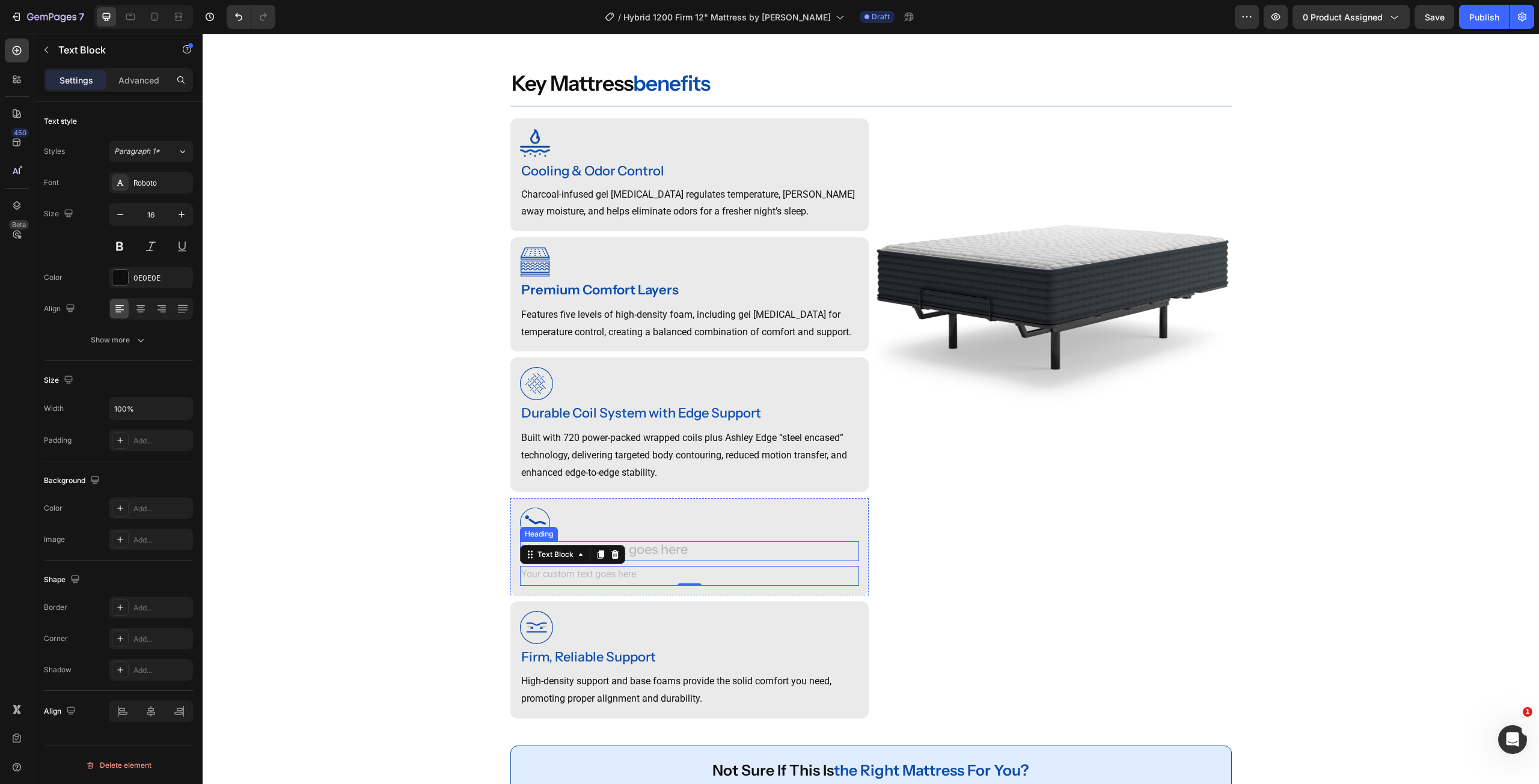
click at [683, 561] on div "Rich Text Editor. Editing area: main" at bounding box center [690, 551] width 339 height 20
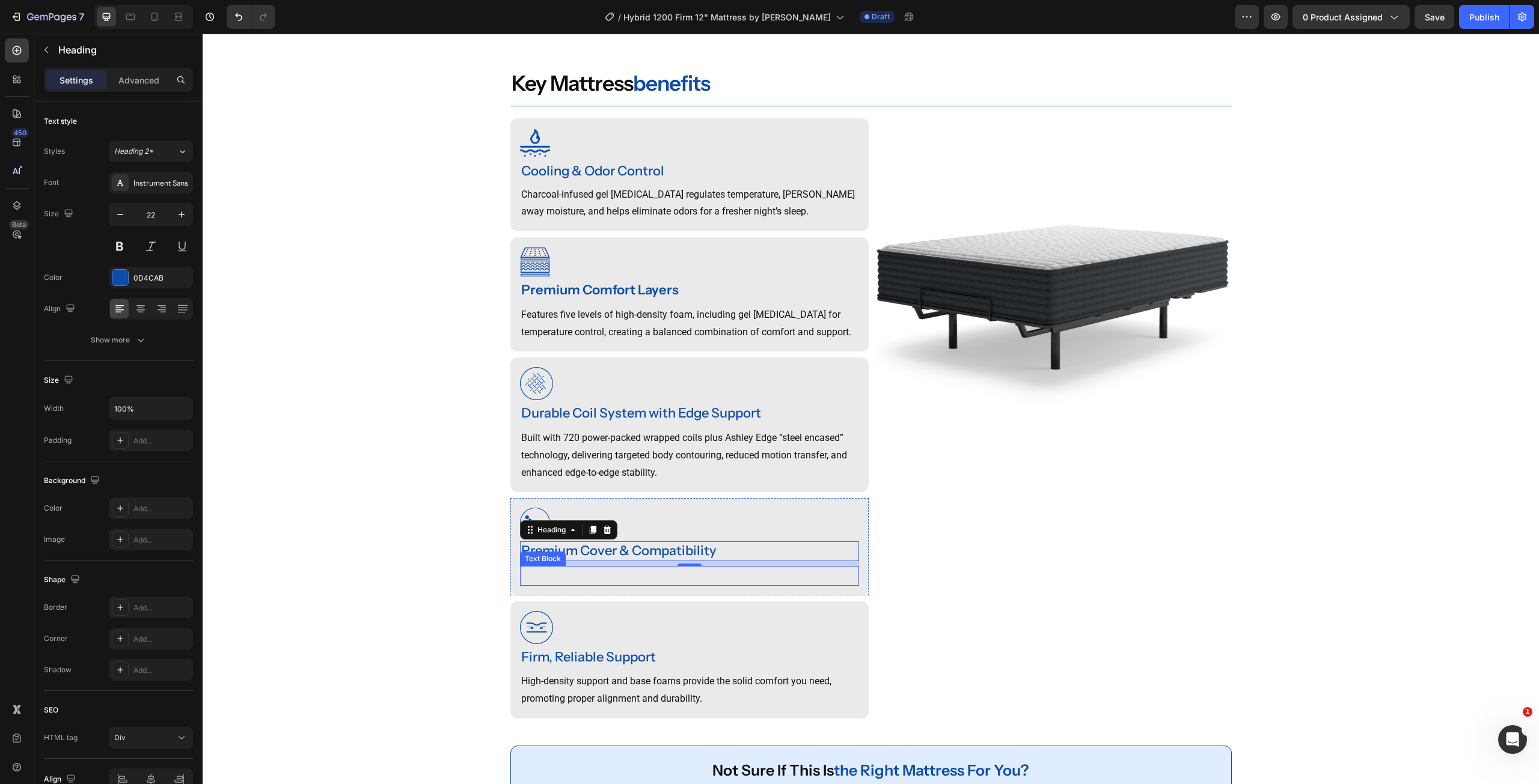
click at [637, 585] on p "Rich Text Editor. Editing area: main" at bounding box center [690, 576] width 337 height 18
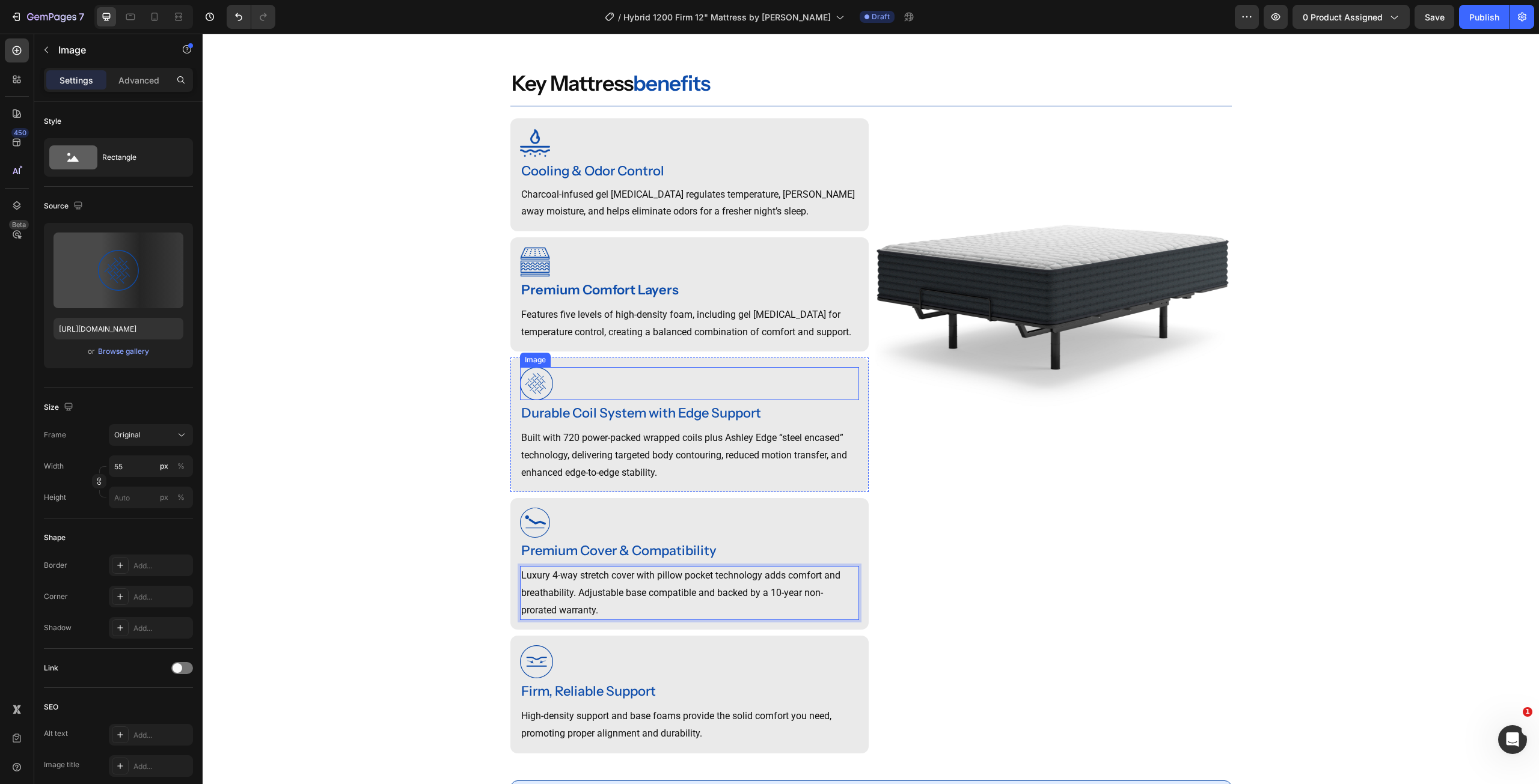
click at [533, 395] on img at bounding box center [536, 384] width 33 height 33
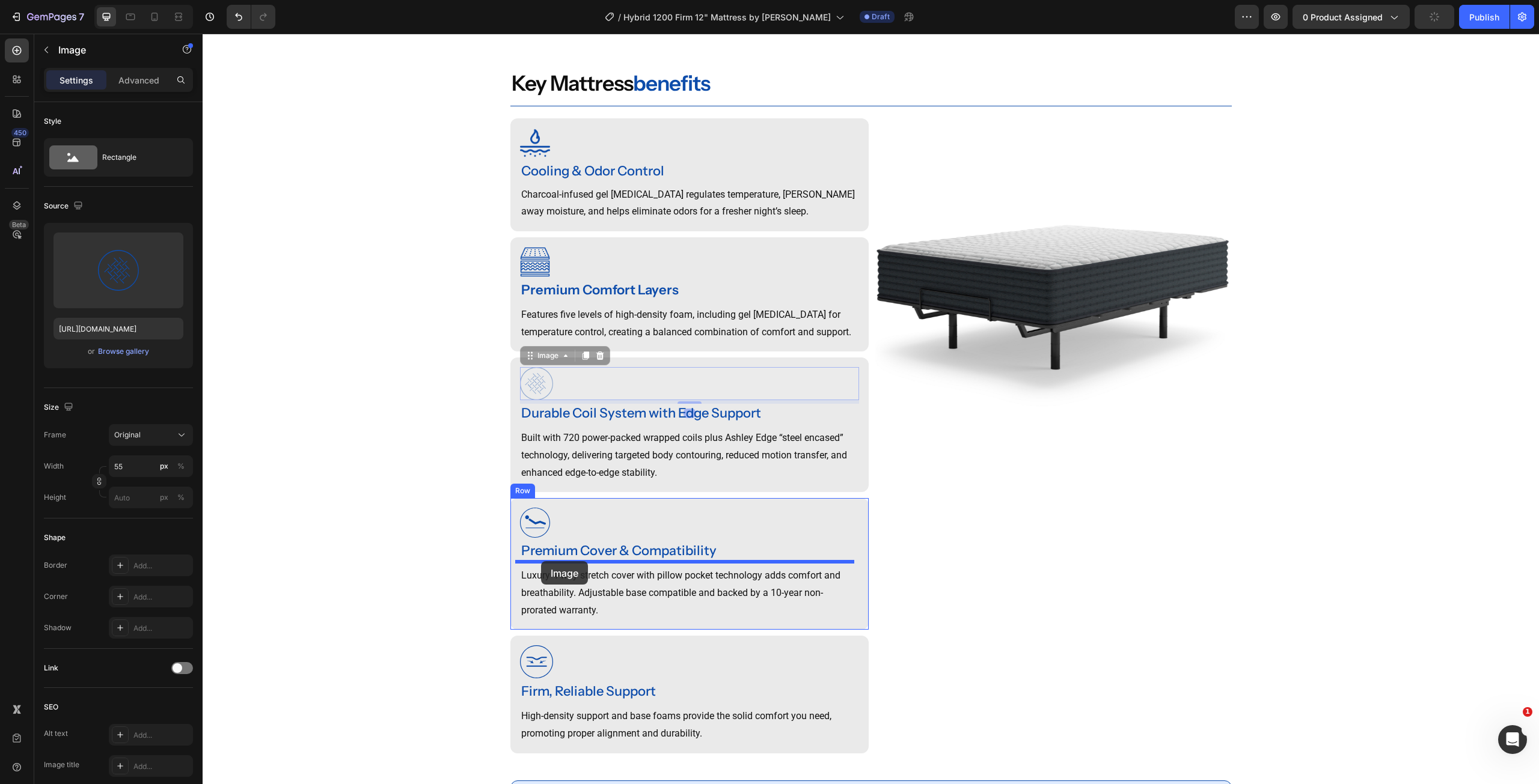
drag, startPoint x: 524, startPoint y: 375, endPoint x: 541, endPoint y: 561, distance: 186.8
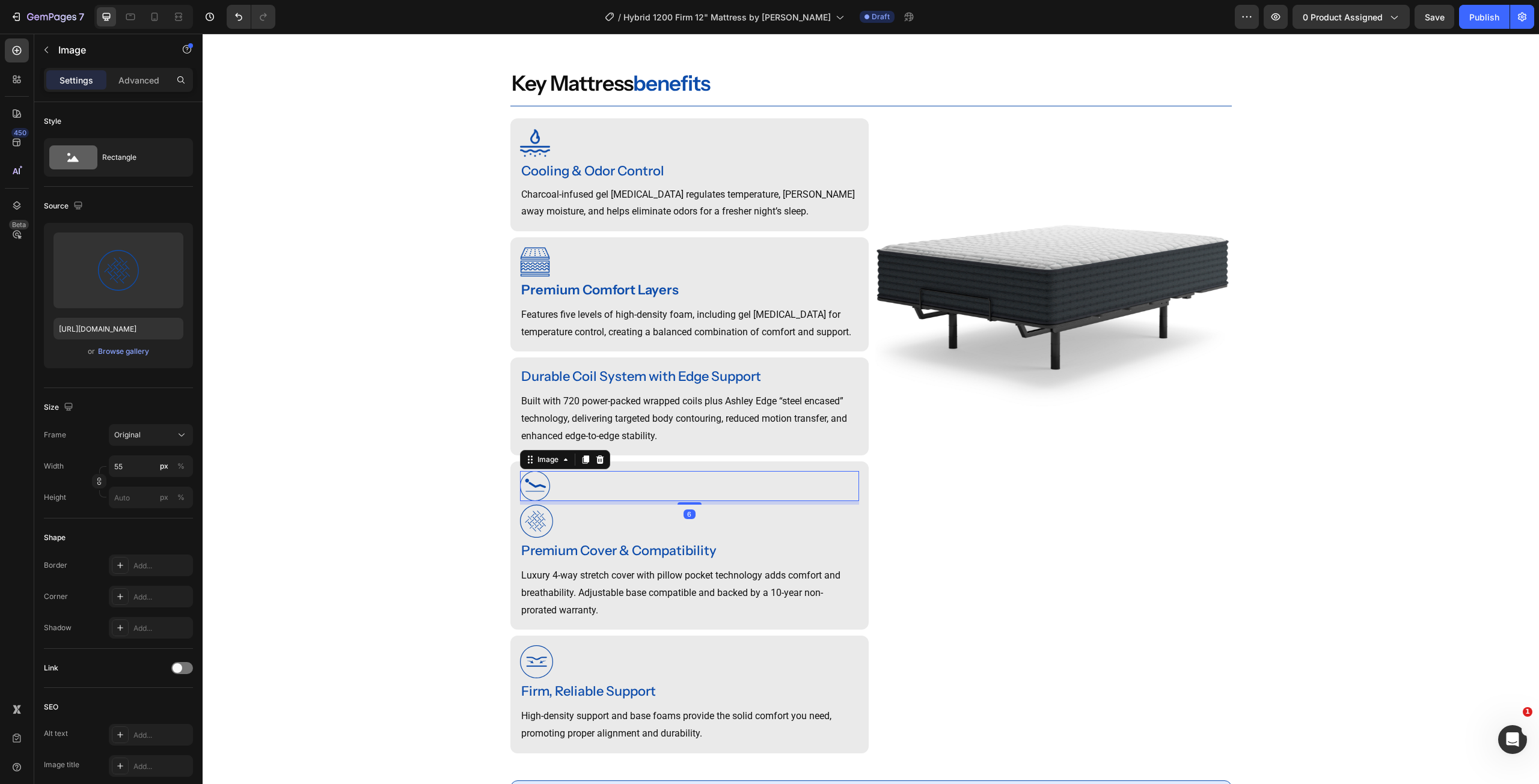
click at [530, 498] on img at bounding box center [535, 486] width 30 height 30
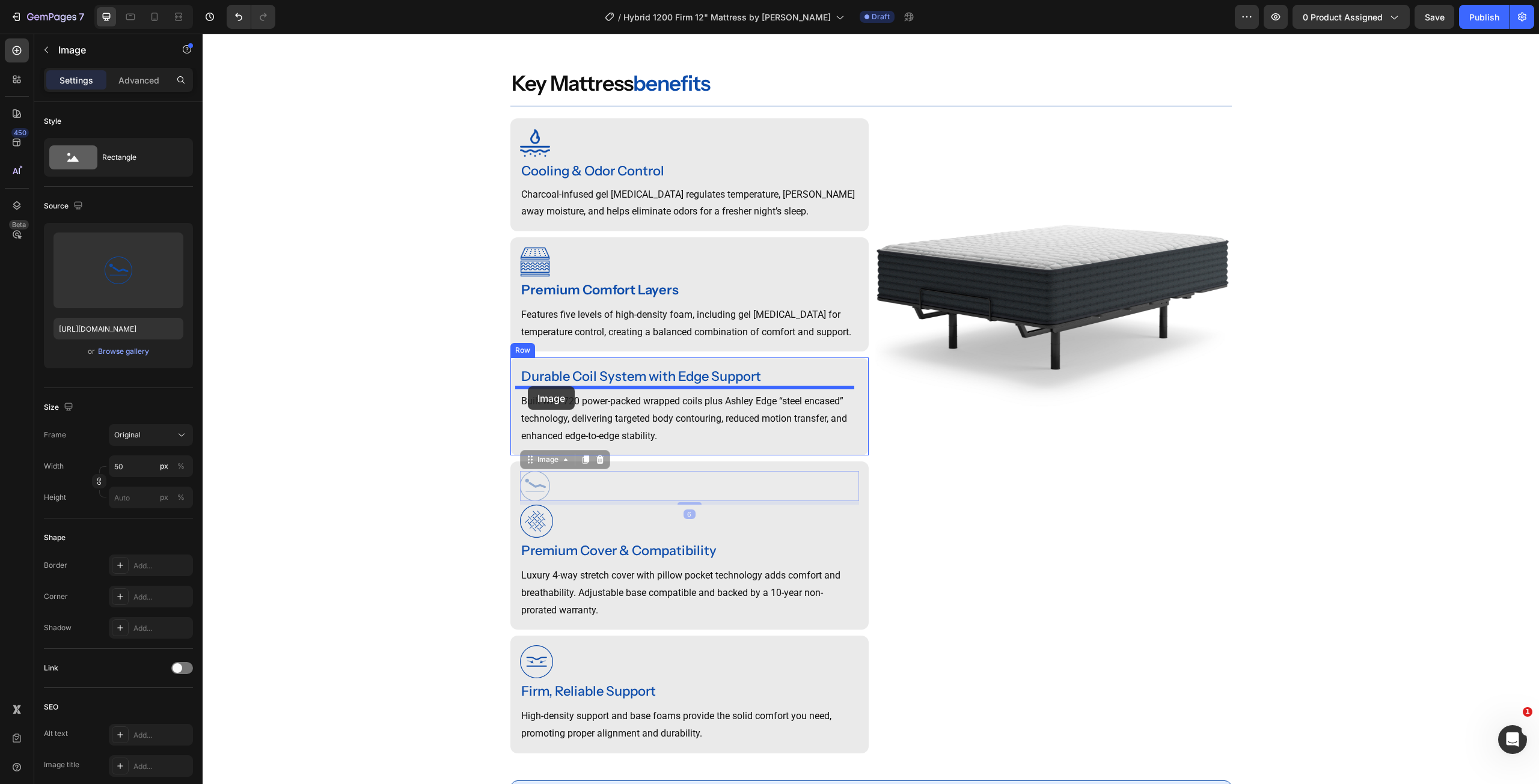
drag, startPoint x: 525, startPoint y: 482, endPoint x: 528, endPoint y: 386, distance: 96.0
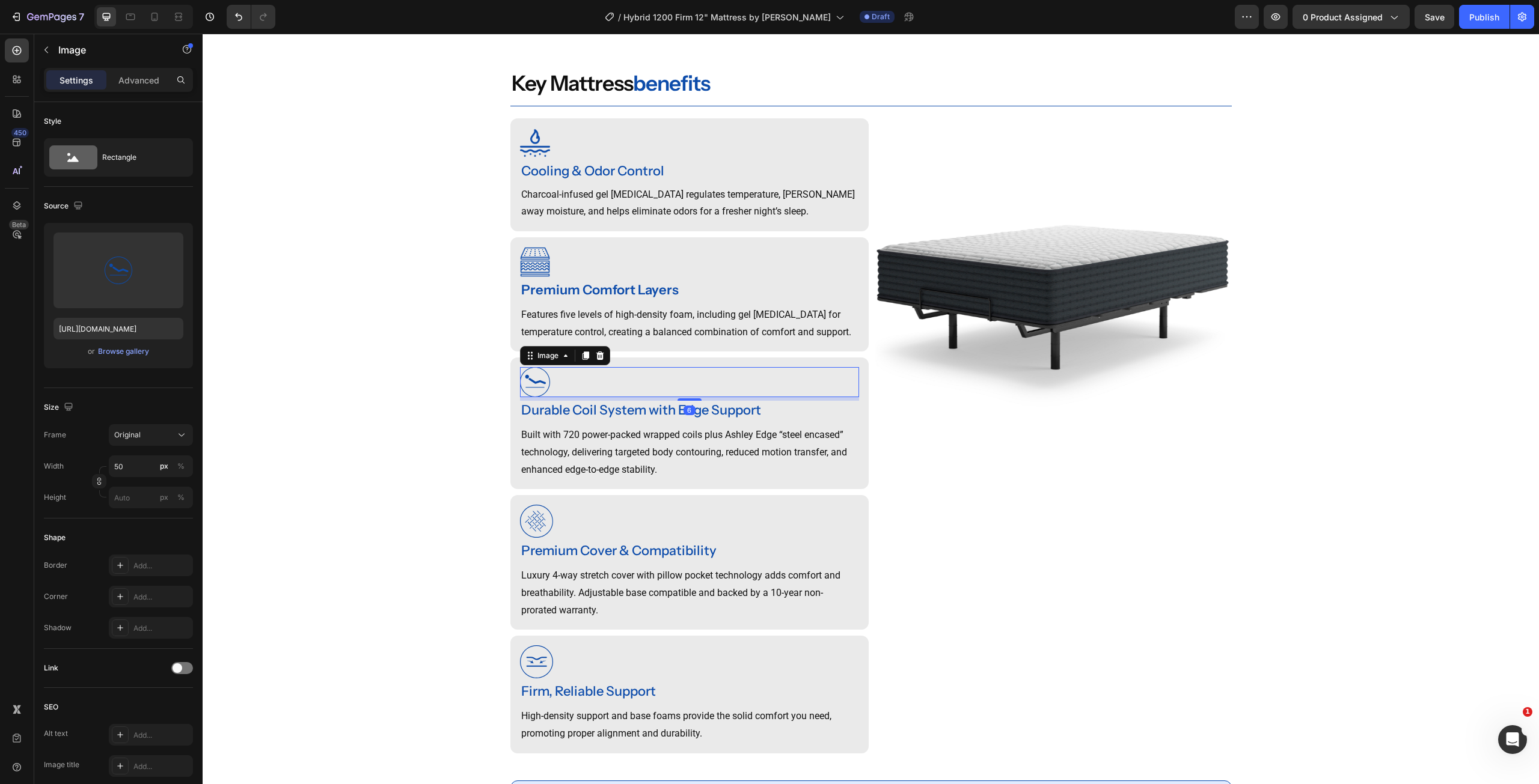
click at [527, 397] on img at bounding box center [535, 382] width 30 height 30
click at [134, 350] on div "Browse gallery" at bounding box center [123, 352] width 51 height 11
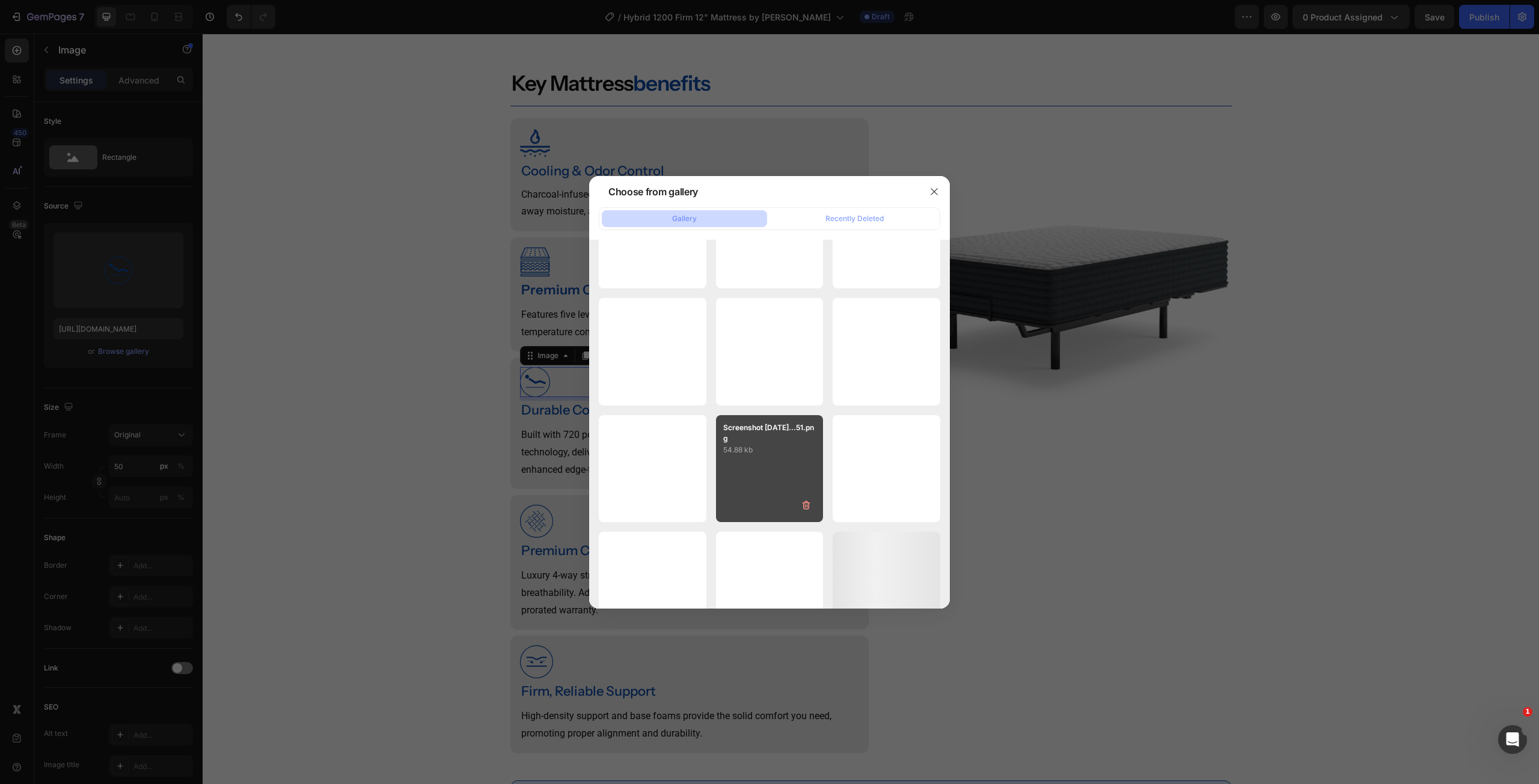
scroll to position [34734, 0]
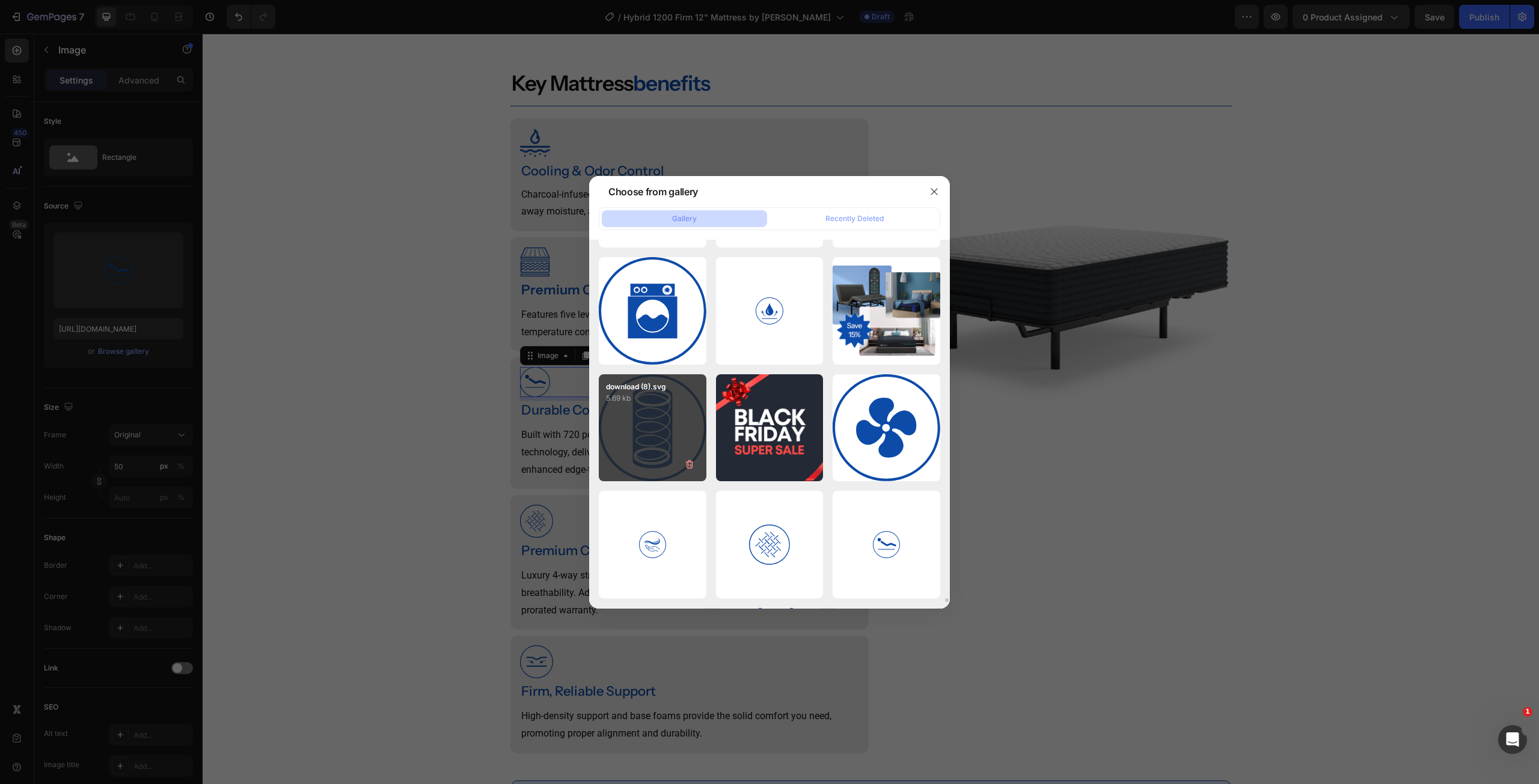
click at [663, 433] on div "download (8).svg 5.69 kb" at bounding box center [653, 428] width 108 height 107
type input "[URL][DOMAIN_NAME]"
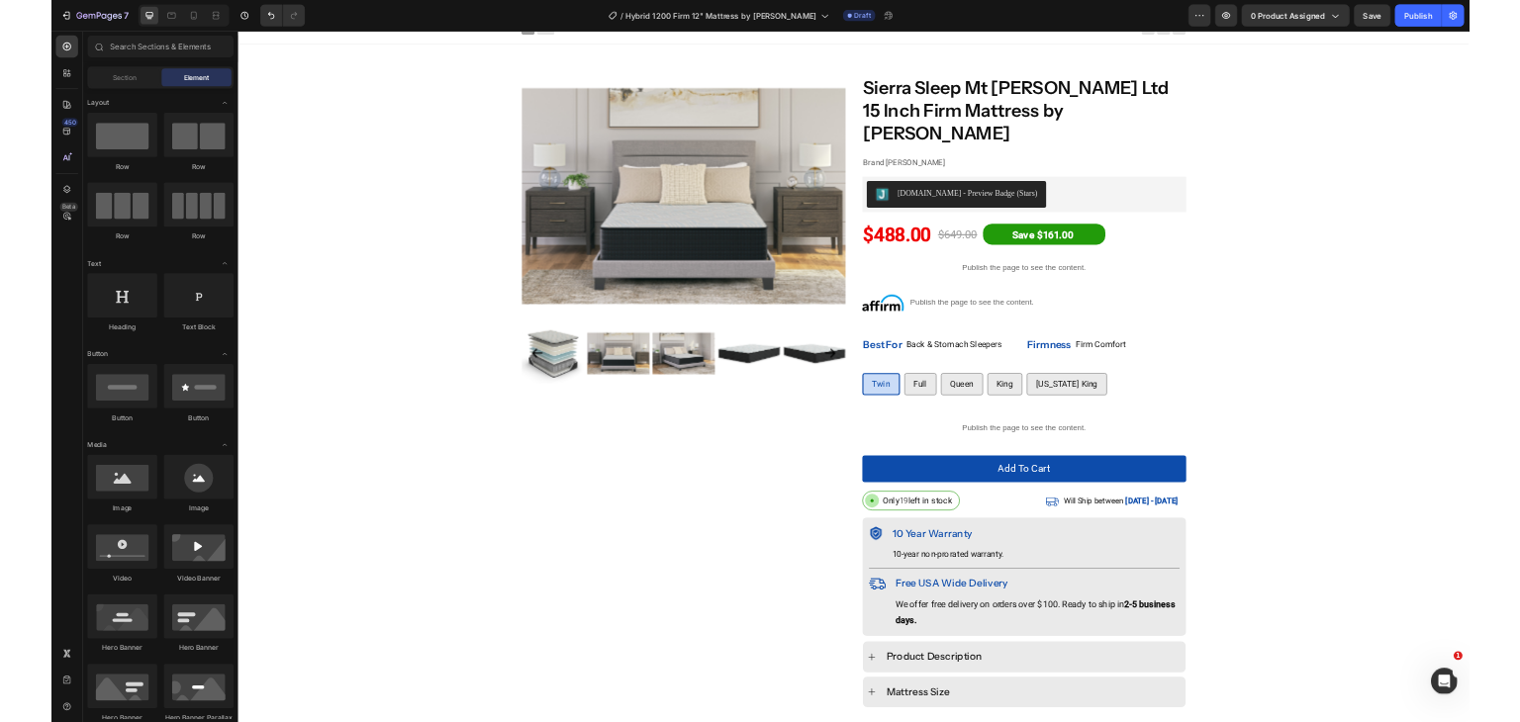
scroll to position [0, 0]
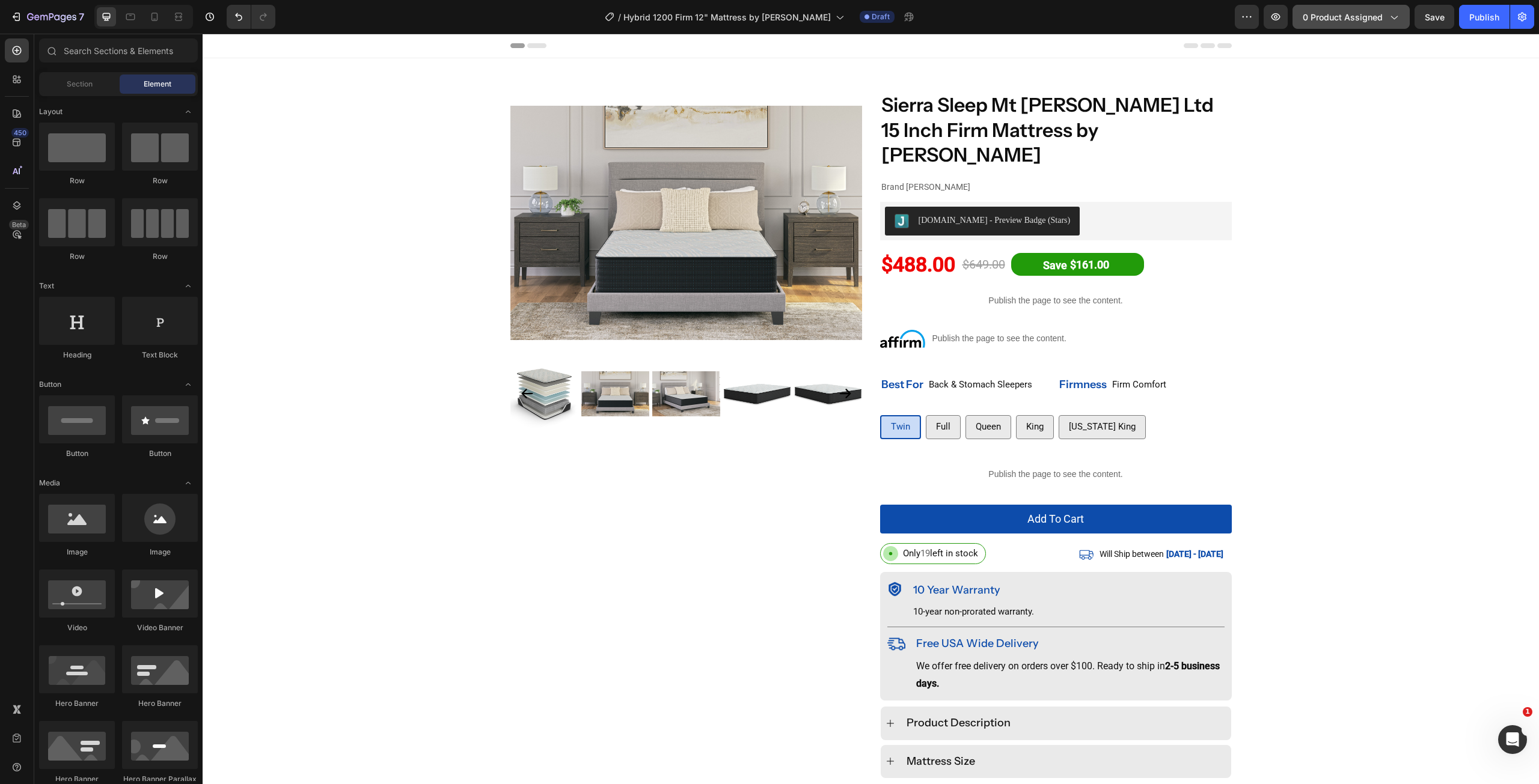
click at [1380, 15] on span "0 product assigned" at bounding box center [1343, 17] width 80 height 13
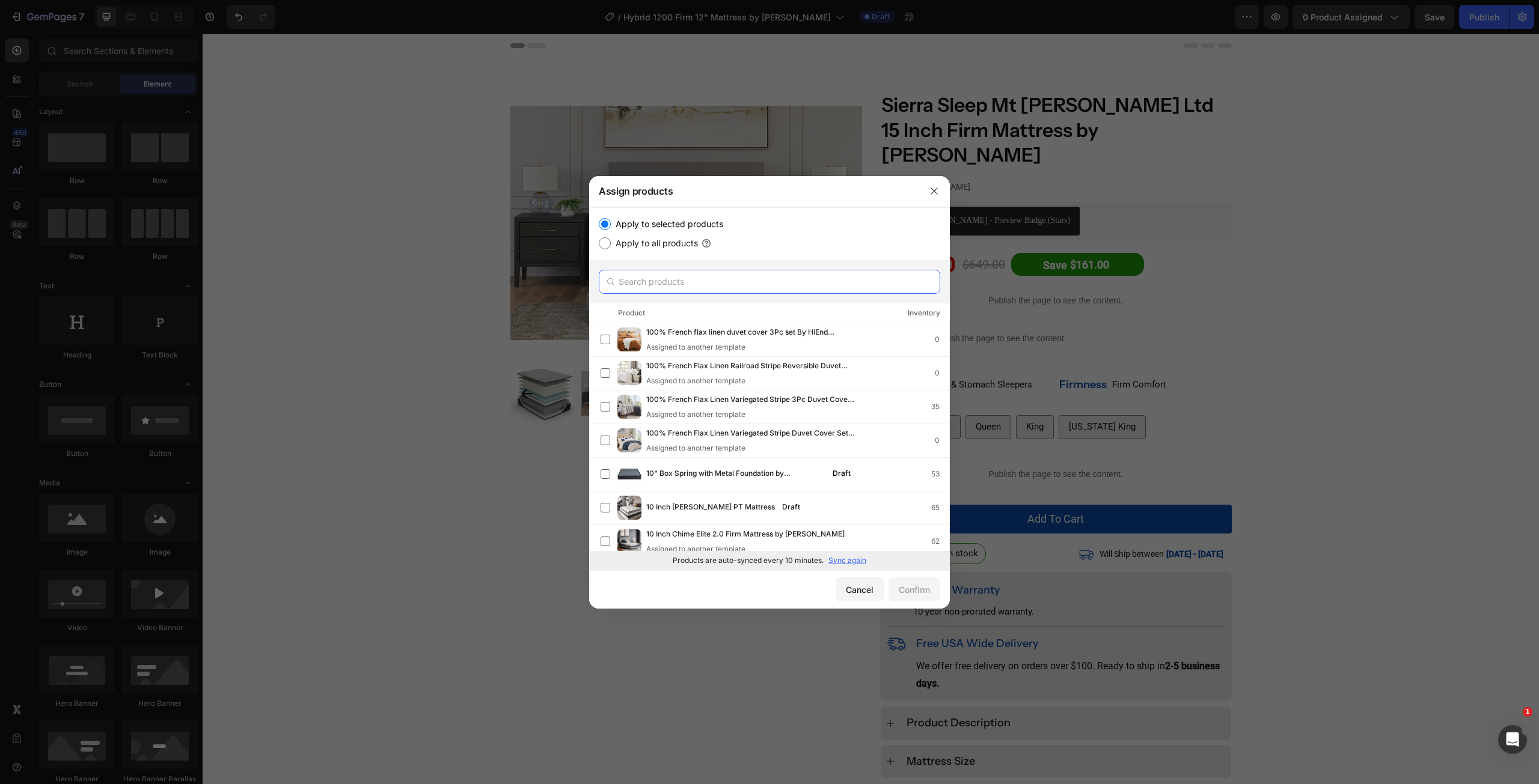
click at [715, 281] on input "text" at bounding box center [770, 282] width 341 height 24
paste input "Hybrid 1200 Firm 12" Mattress by [PERSON_NAME]"
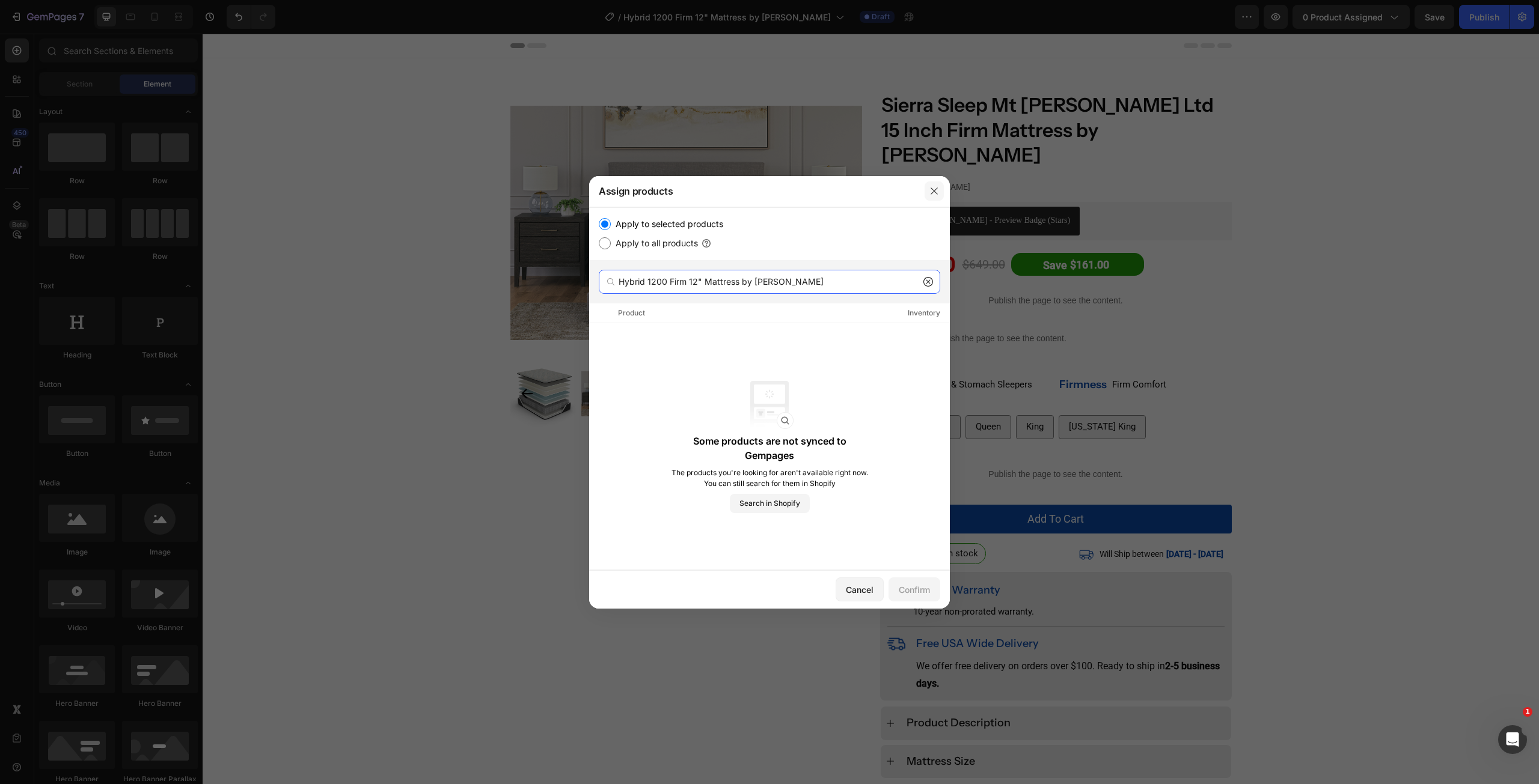
type input "Hybrid 1200 Firm 12" Mattress by [PERSON_NAME]"
click at [934, 198] on button "button" at bounding box center [934, 191] width 19 height 19
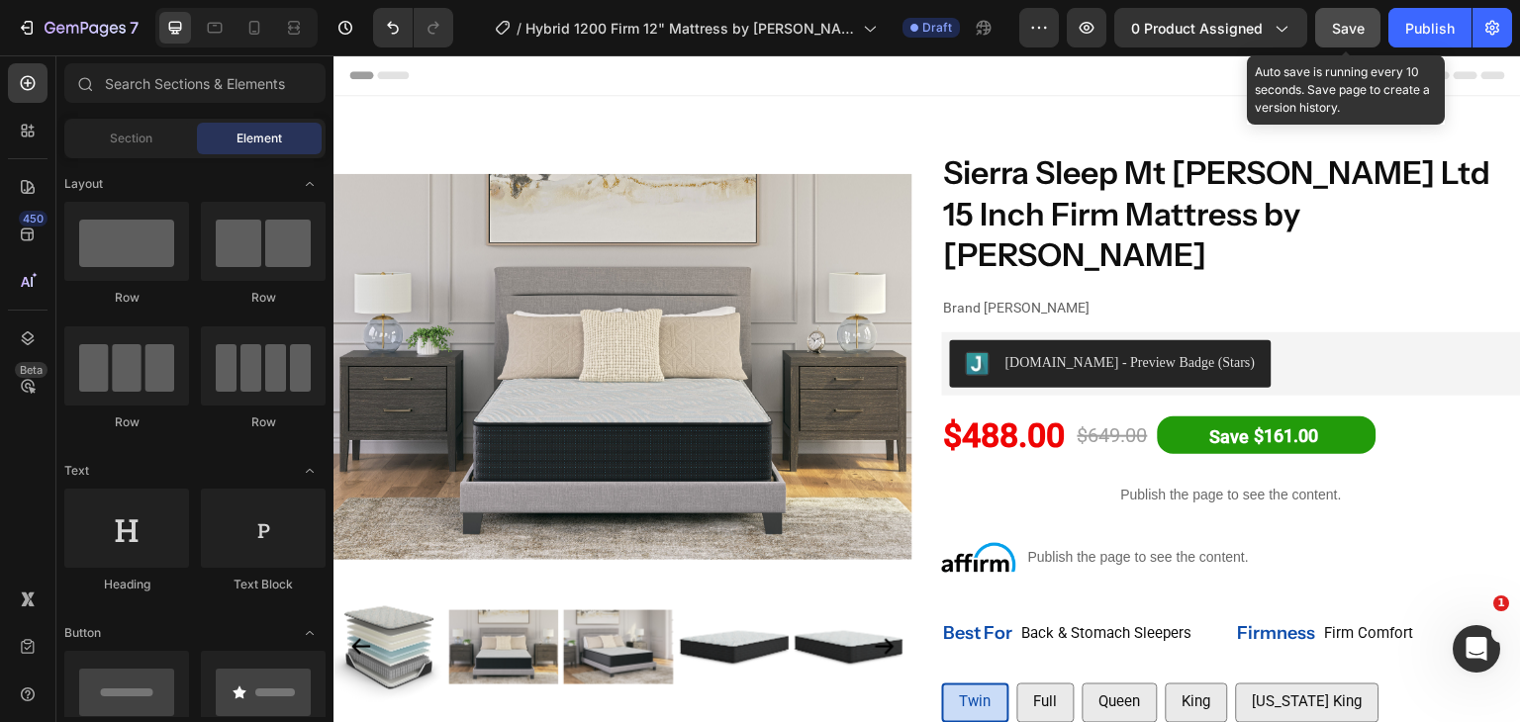
click at [1342, 28] on span "Save" at bounding box center [1348, 28] width 33 height 17
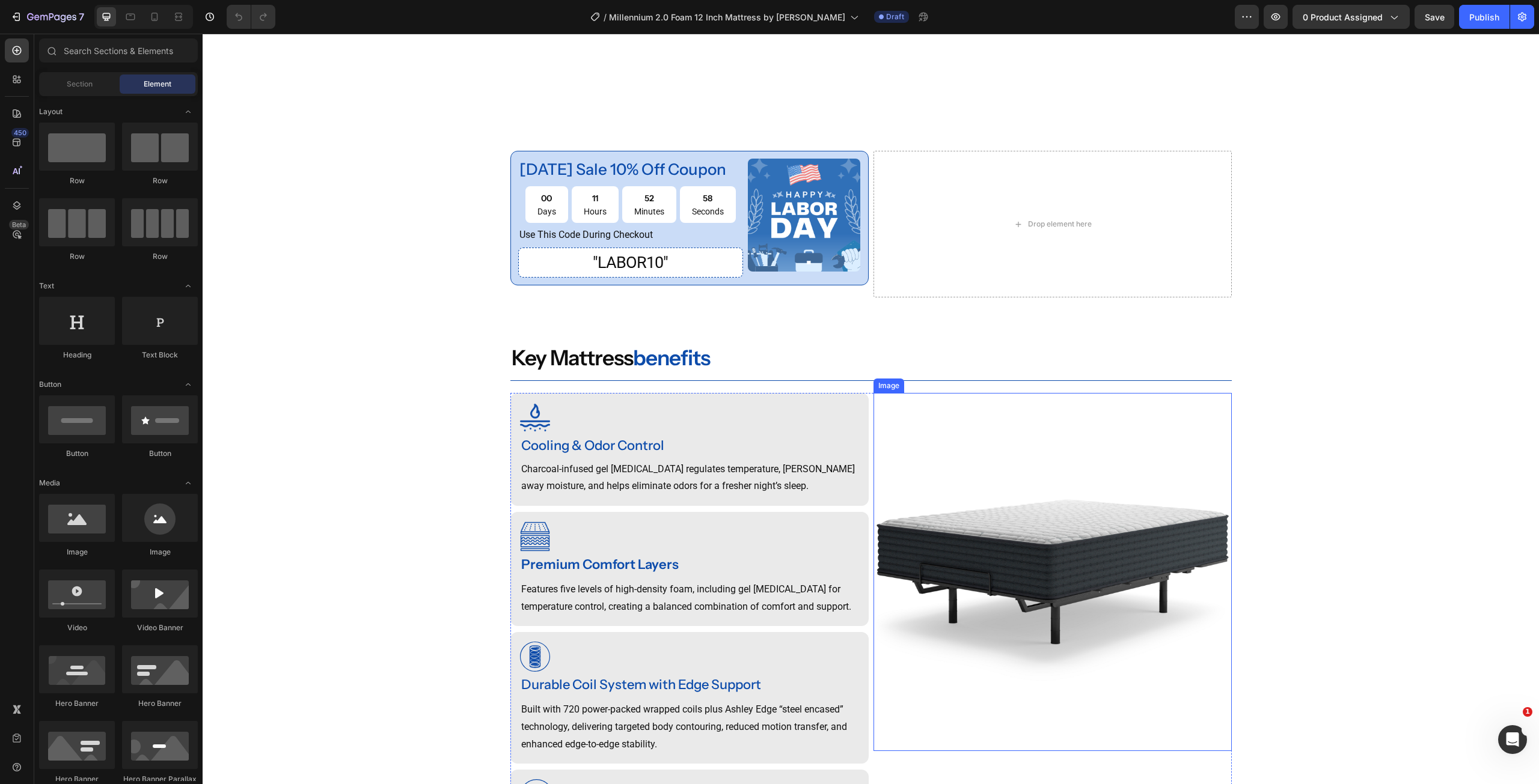
scroll to position [781, 0]
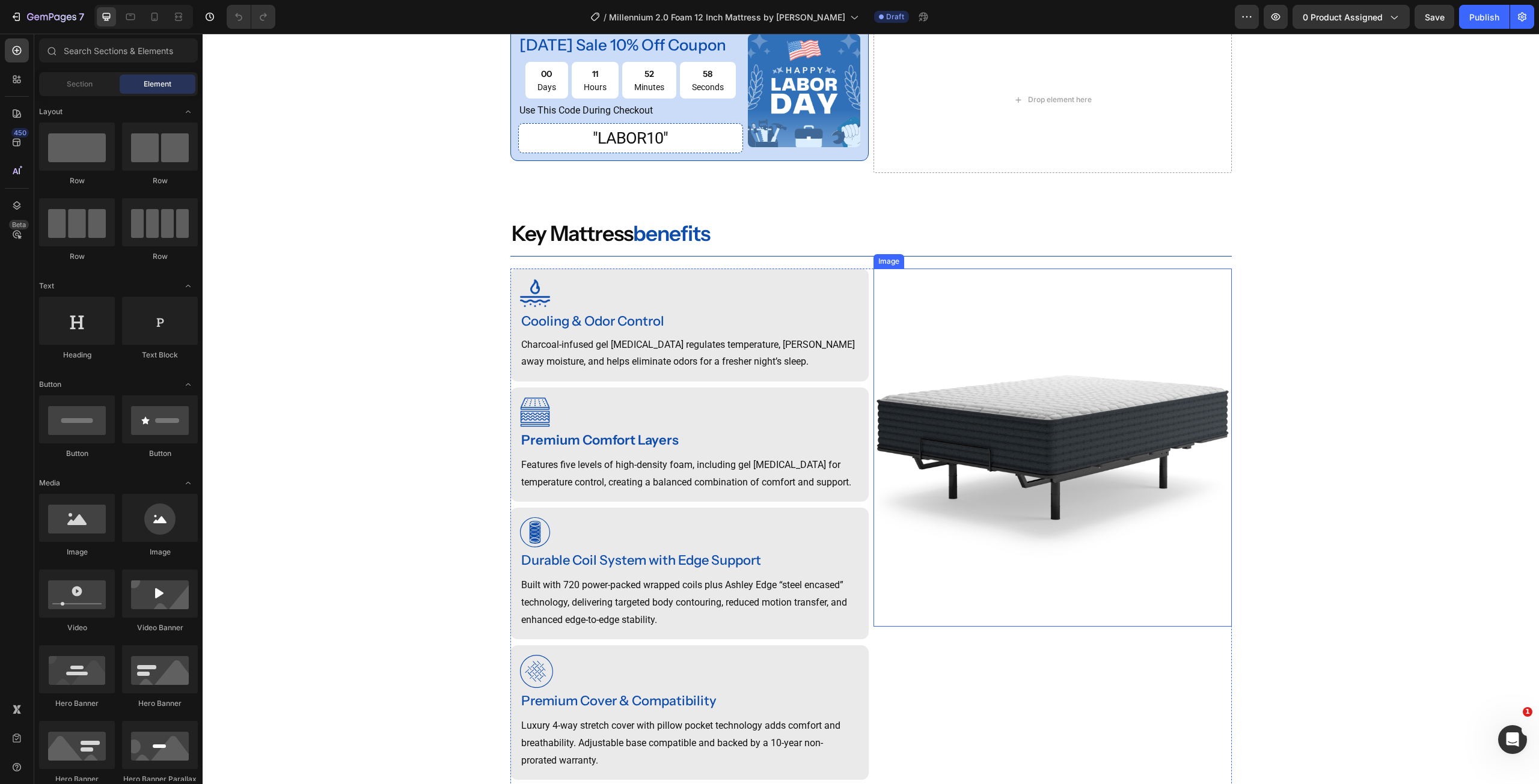
click at [1021, 489] on img at bounding box center [1053, 448] width 358 height 358
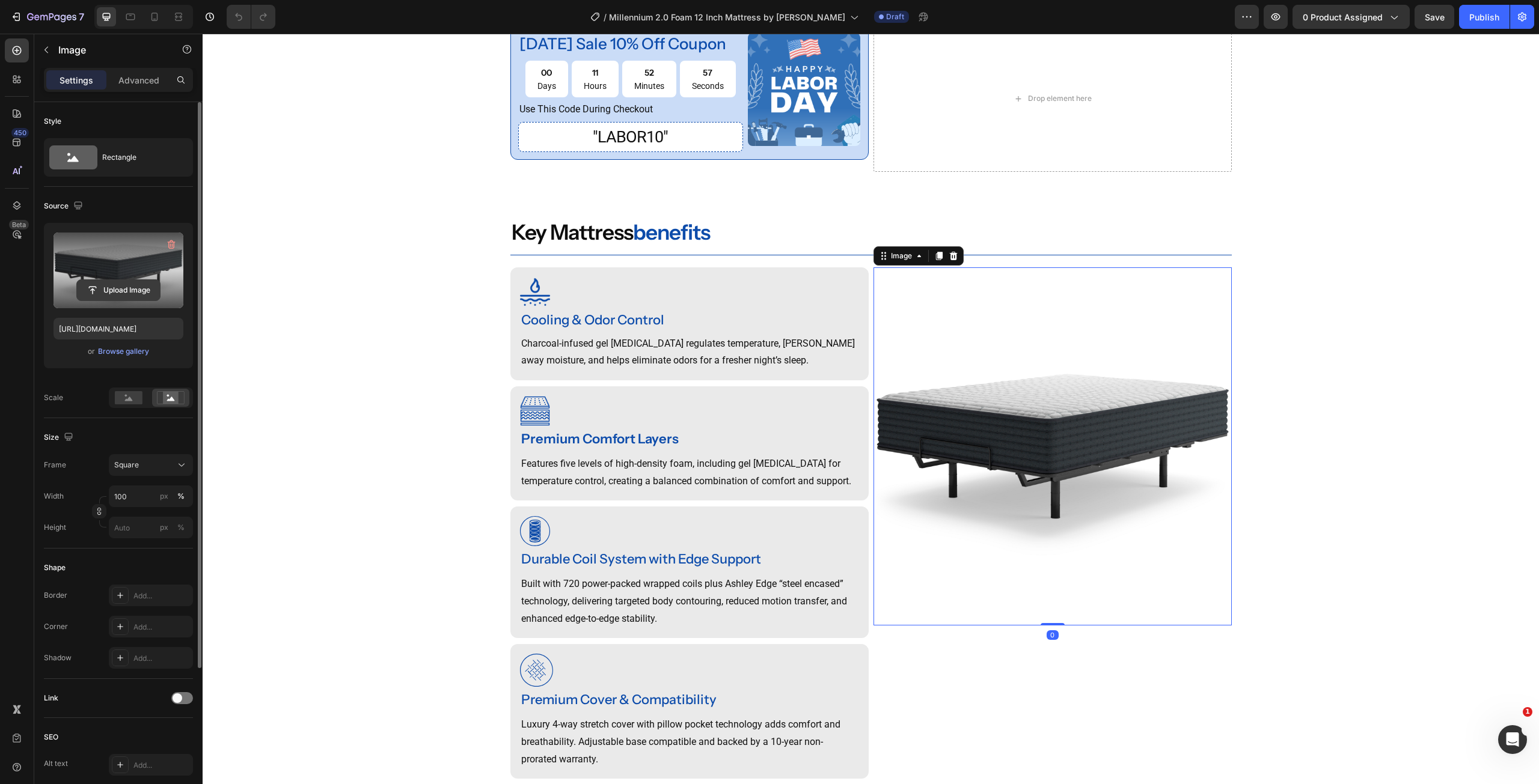
click at [143, 288] on input "file" at bounding box center [118, 290] width 83 height 21
type input "[URL][DOMAIN_NAME]"
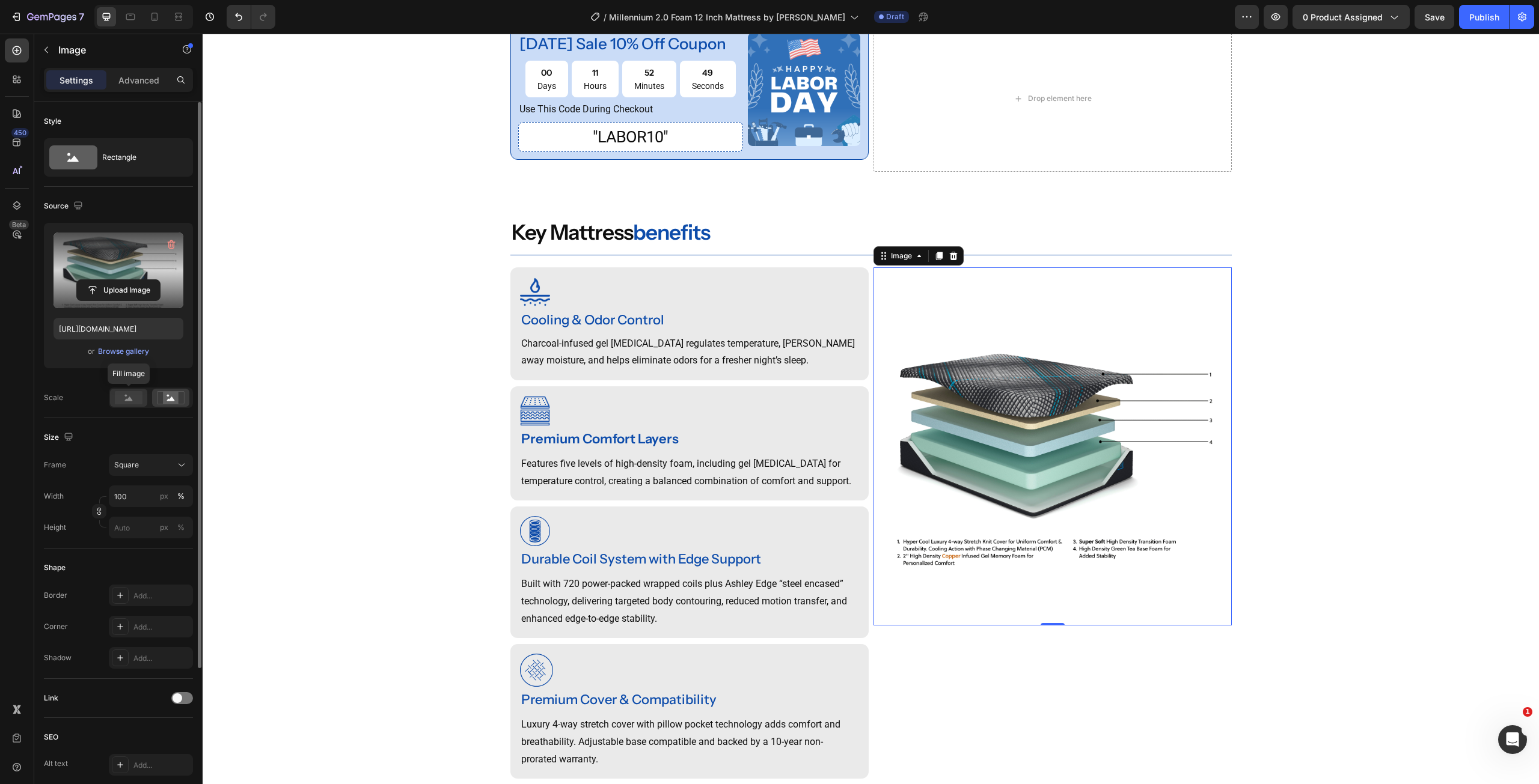
click at [123, 395] on rect at bounding box center [129, 398] width 28 height 13
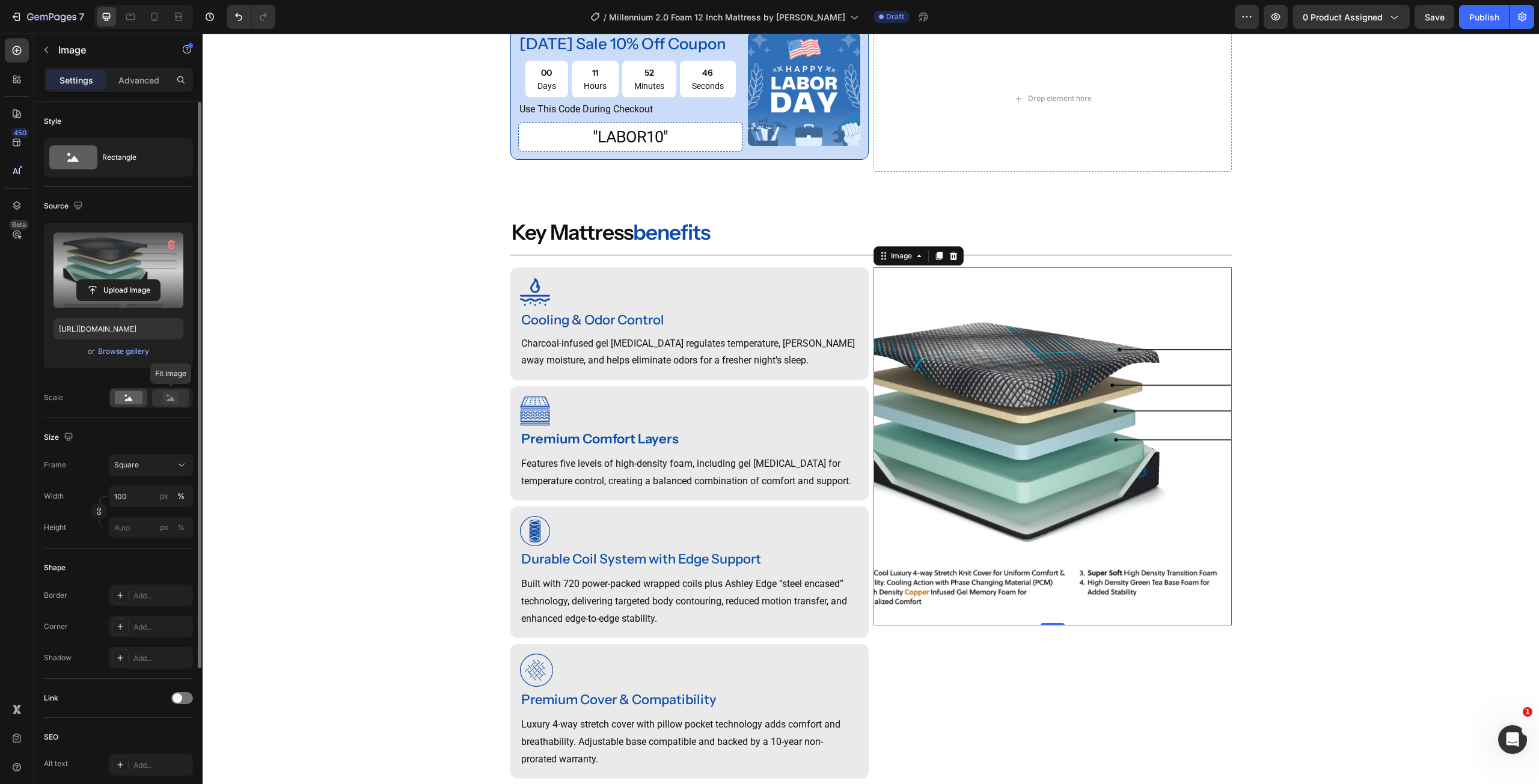
click at [166, 398] on rect at bounding box center [171, 398] width 16 height 12
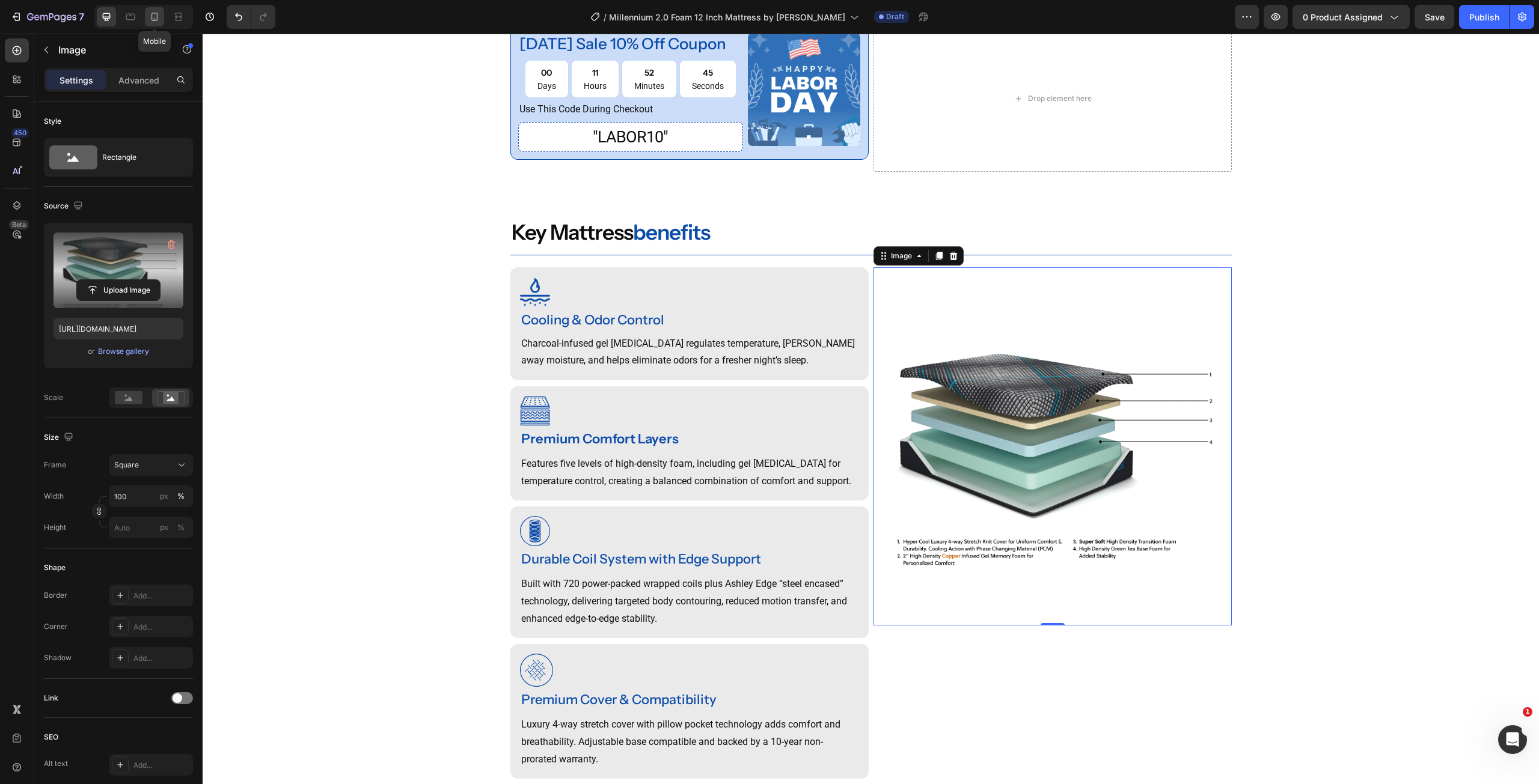
click at [148, 19] on icon at bounding box center [154, 17] width 12 height 12
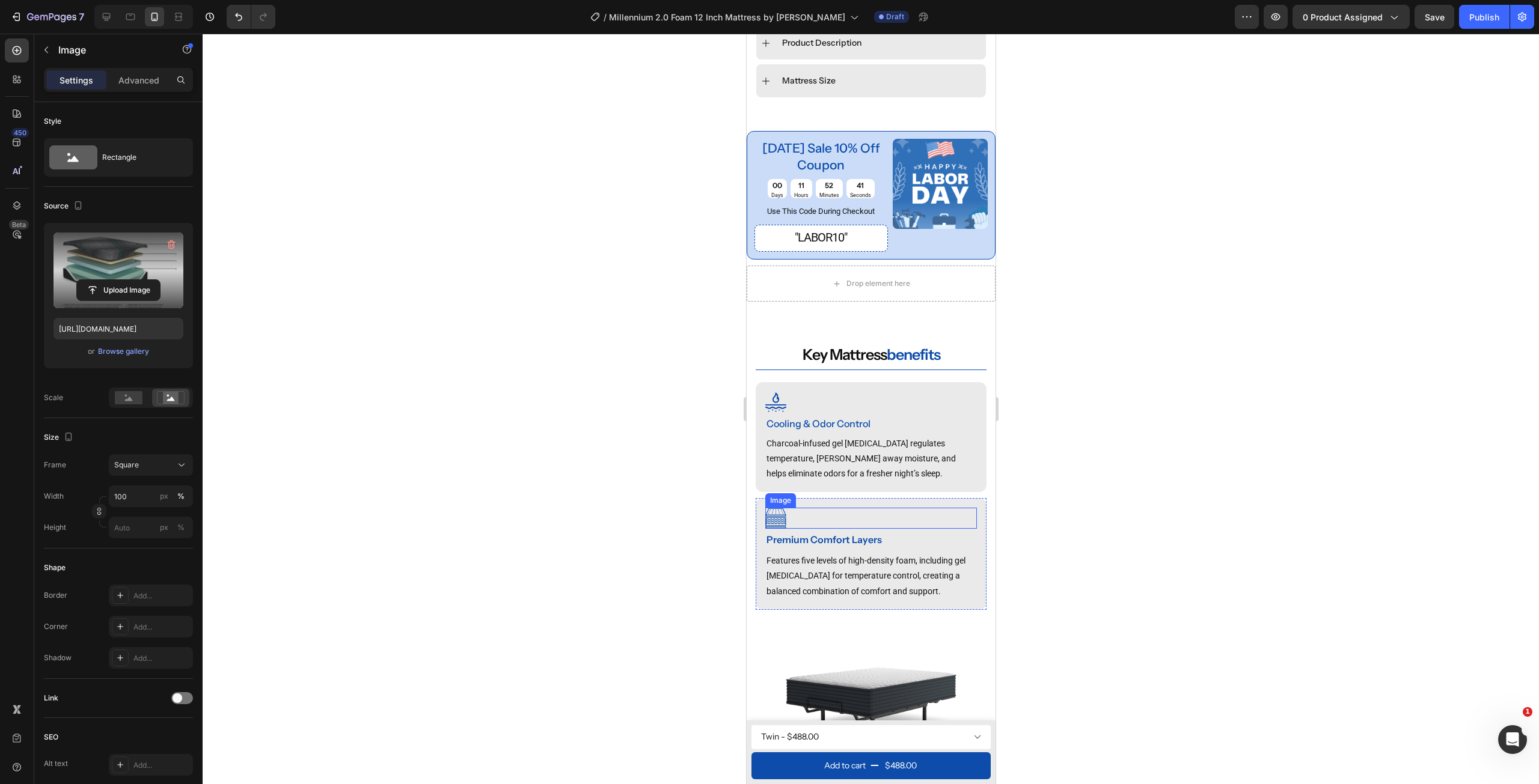
scroll to position [1024, 0]
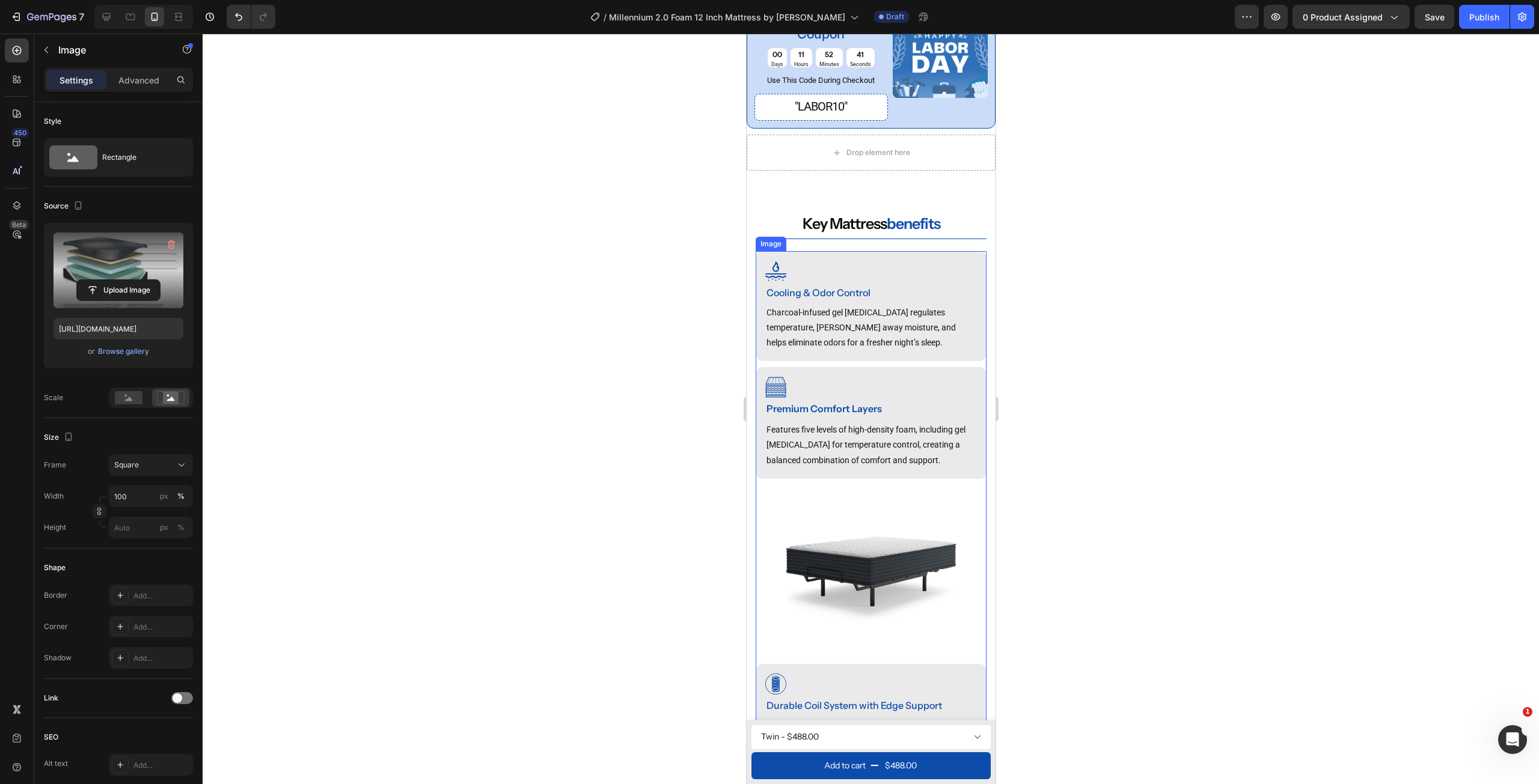
click at [859, 570] on img at bounding box center [871, 571] width 231 height 173
click at [123, 354] on div "Browse gallery" at bounding box center [123, 352] width 51 height 11
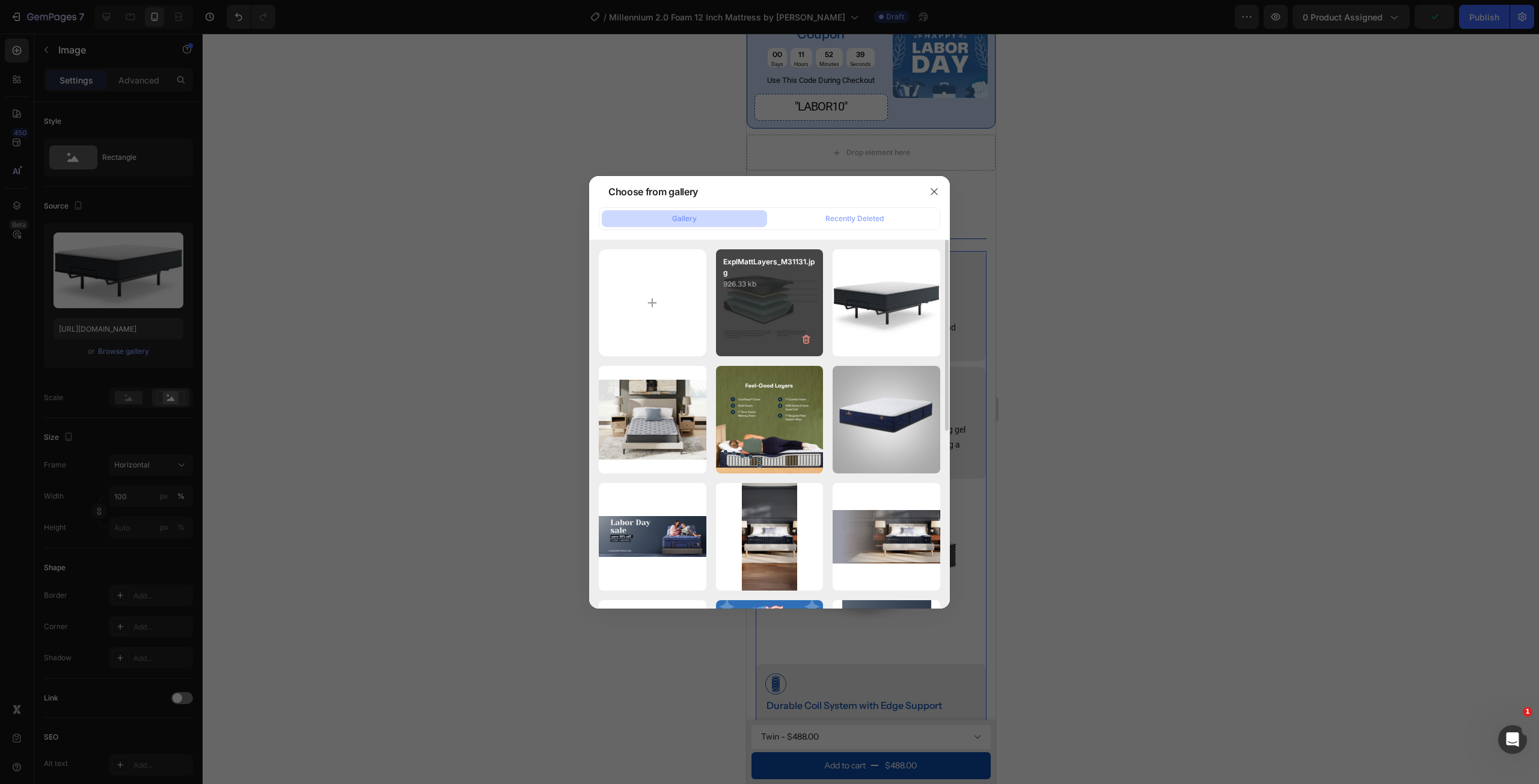
click at [777, 305] on div "ExplMattLayers_M31131.jpg 926.33 kb" at bounding box center [769, 303] width 108 height 107
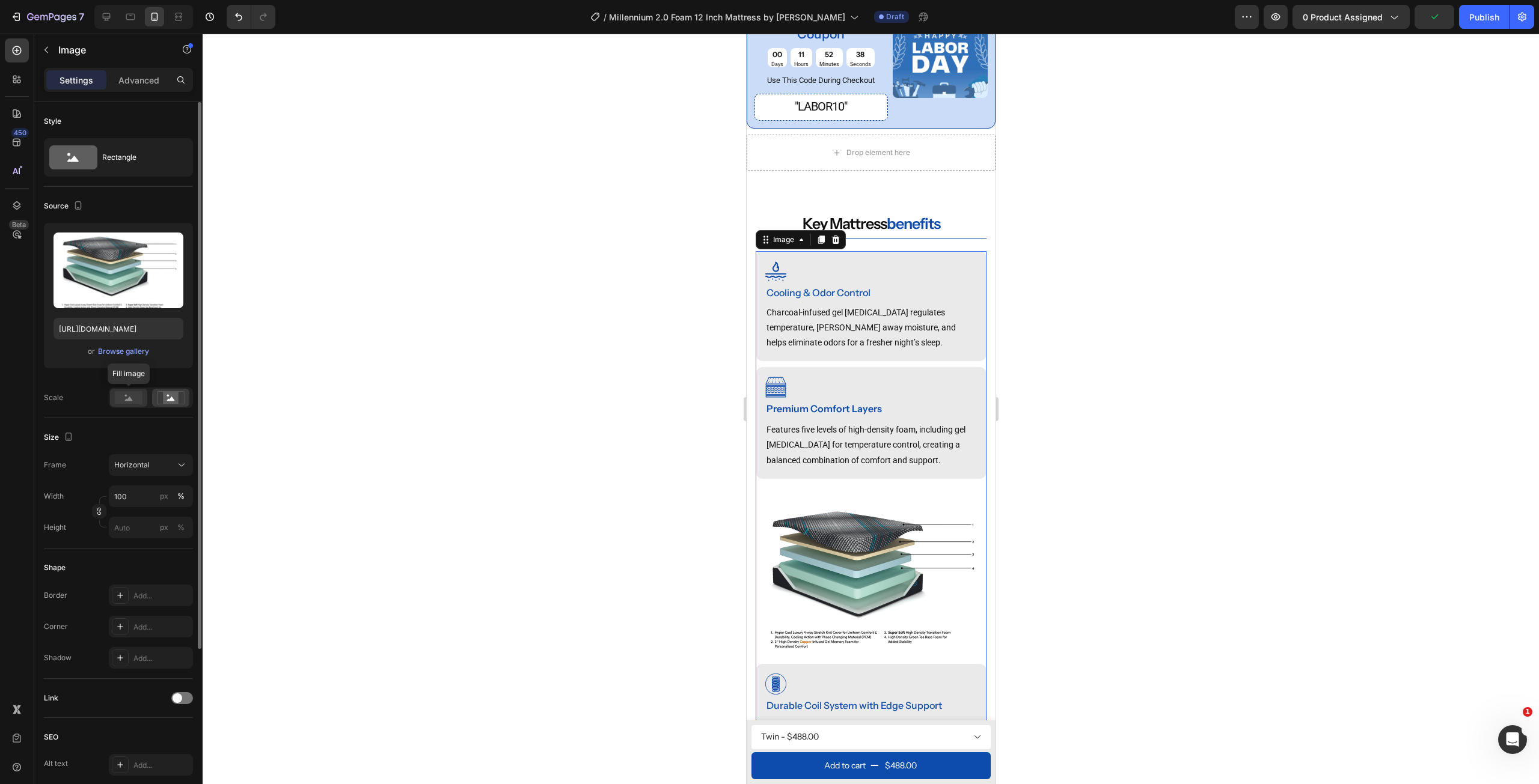
click at [132, 395] on rect at bounding box center [129, 398] width 28 height 13
click at [163, 403] on icon at bounding box center [171, 398] width 28 height 13
click at [112, 403] on div at bounding box center [128, 398] width 37 height 18
click at [116, 21] on div at bounding box center [106, 17] width 19 height 19
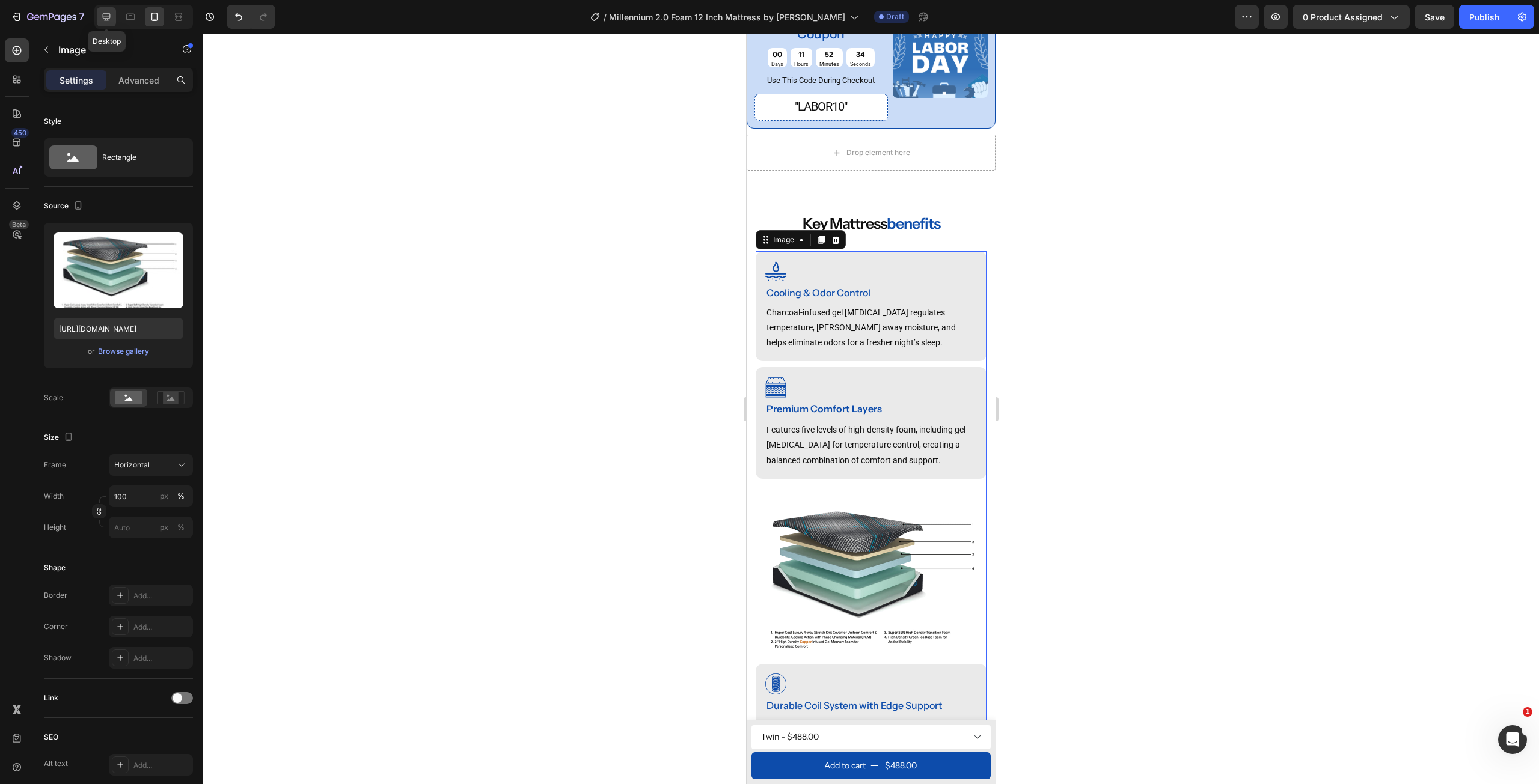
type input "[URL][DOMAIN_NAME]"
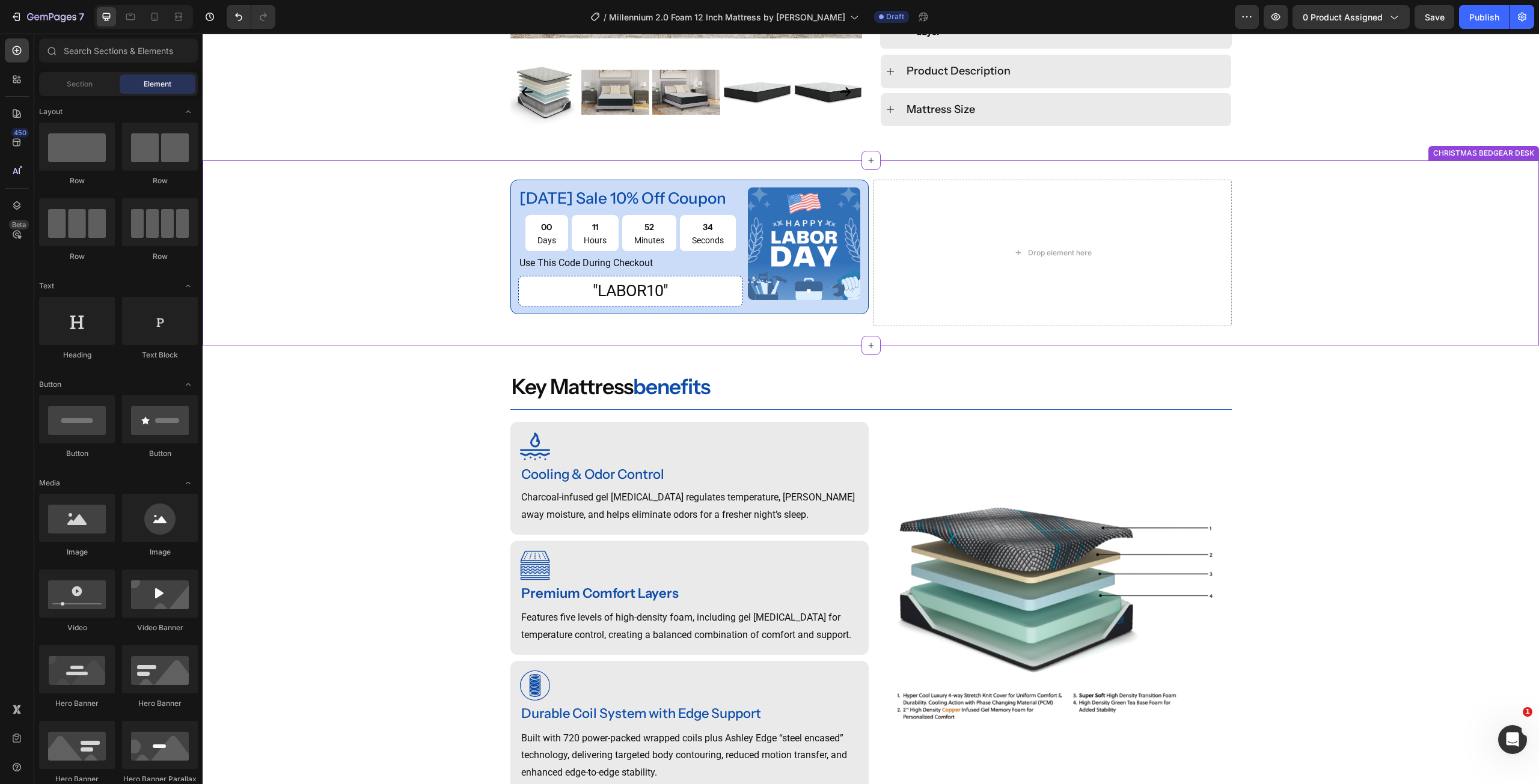
scroll to position [673, 0]
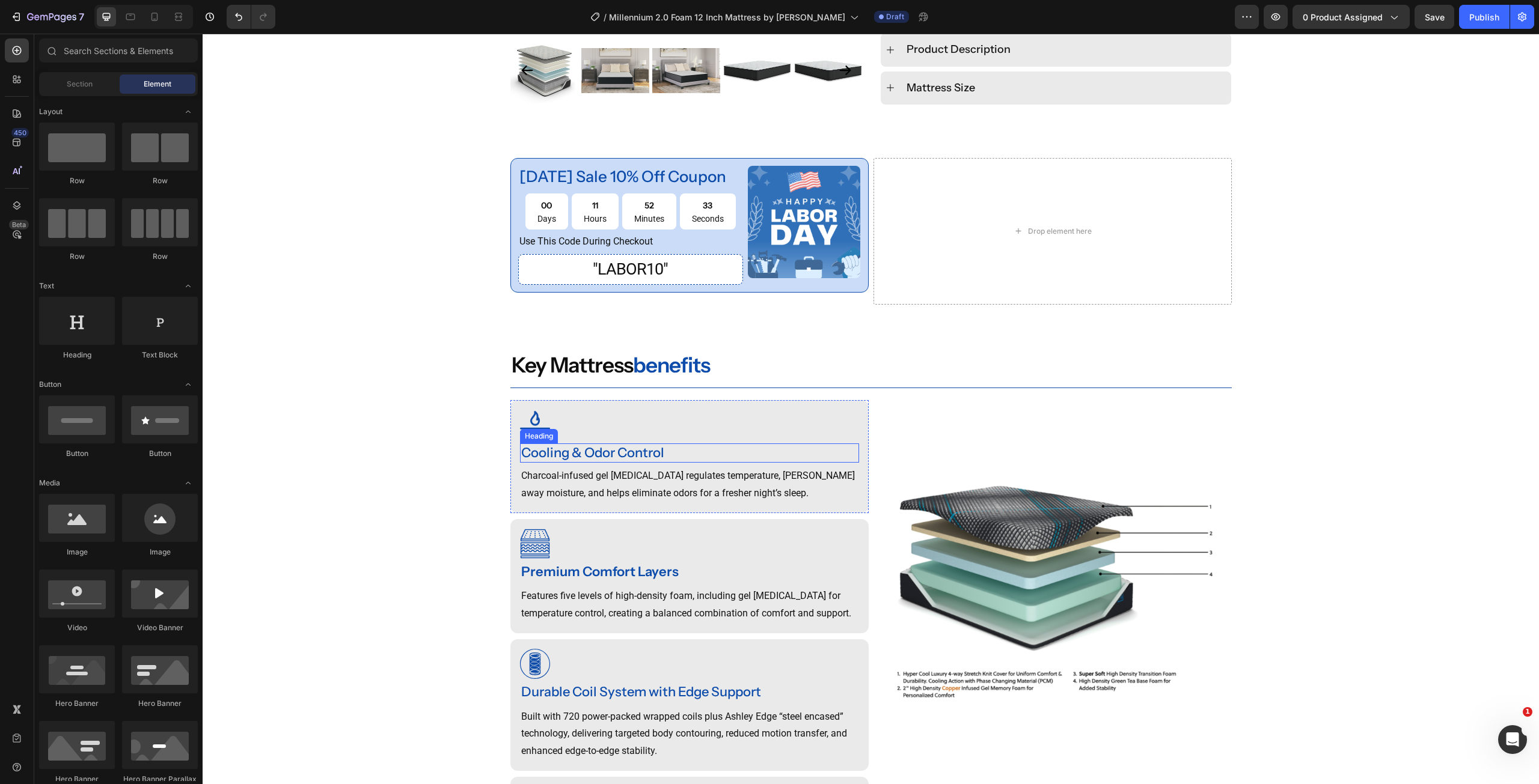
click at [594, 443] on div "Cooling & Odor Control" at bounding box center [690, 453] width 339 height 20
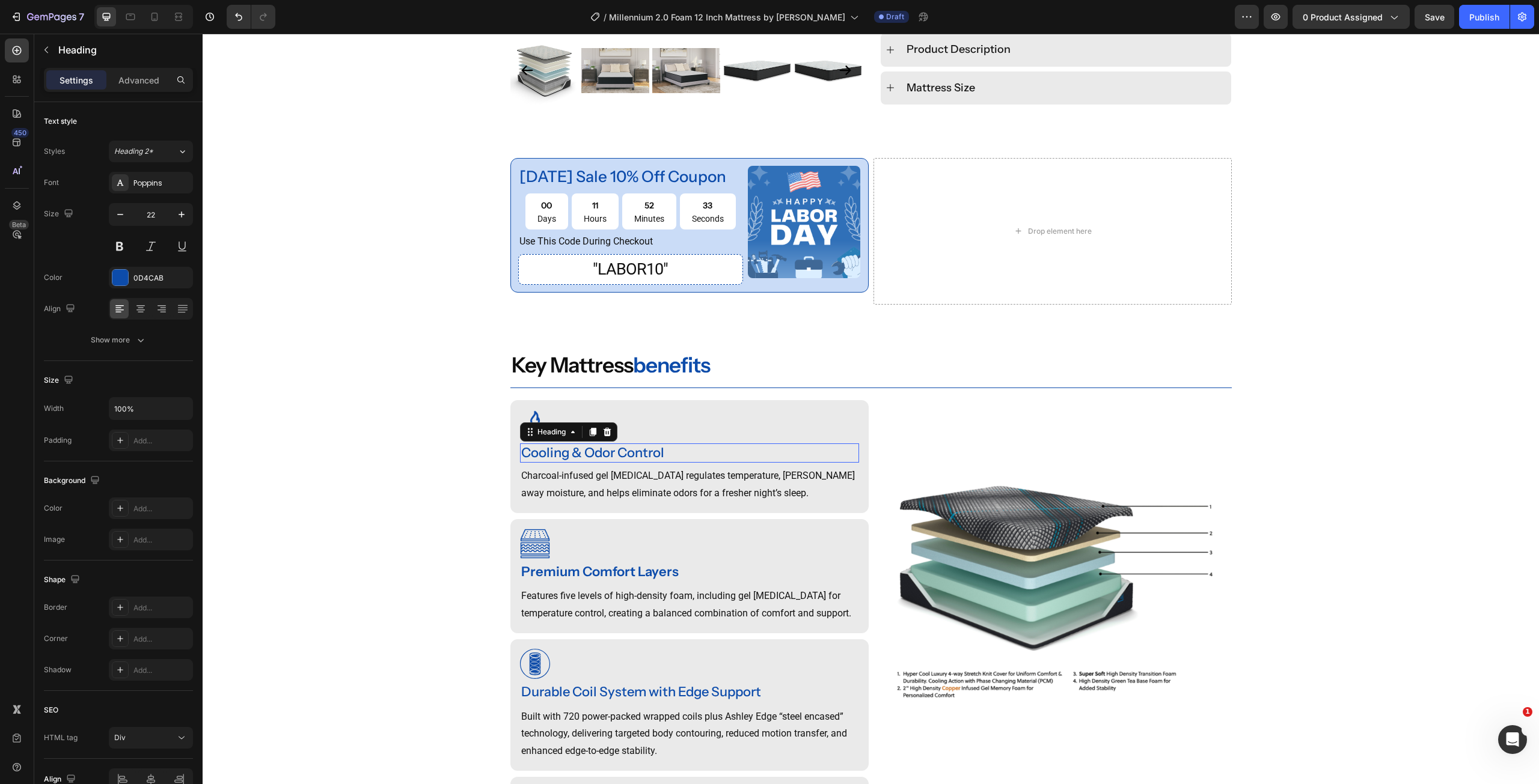
click at [594, 445] on p "Cooling & Odor Control" at bounding box center [690, 453] width 337 height 18
click at [575, 481] on p "Charcoal-infused gel [MEDICAL_DATA] regulates temperature, [PERSON_NAME] away m…" at bounding box center [690, 485] width 337 height 35
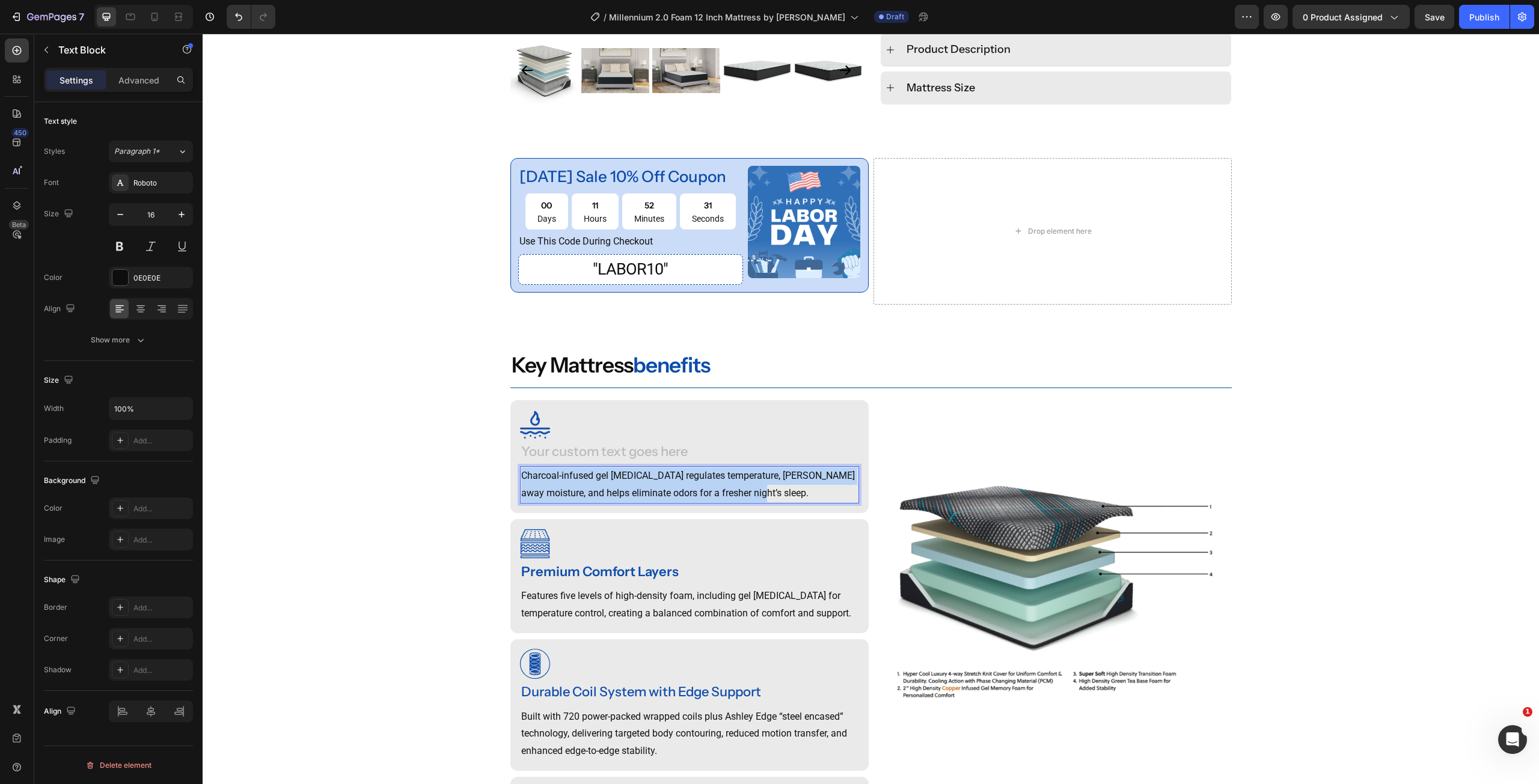
click at [575, 481] on p "Charcoal-infused gel [MEDICAL_DATA] regulates temperature, [PERSON_NAME] away m…" at bounding box center [690, 485] width 337 height 35
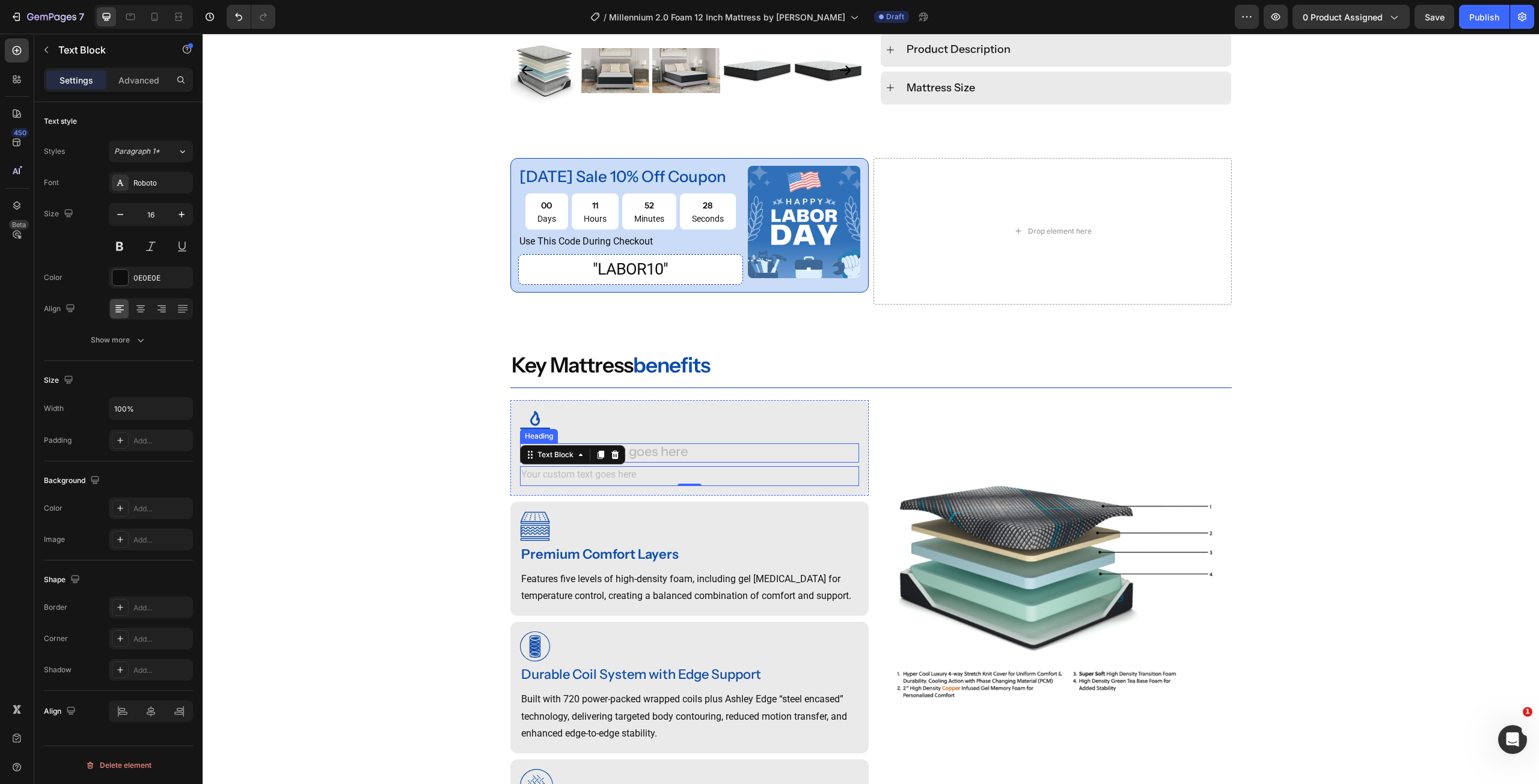
click at [661, 443] on div "Rich Text Editor. Editing area: main" at bounding box center [690, 453] width 339 height 20
click at [623, 470] on p "Rich Text Editor. Editing area: main" at bounding box center [690, 476] width 337 height 18
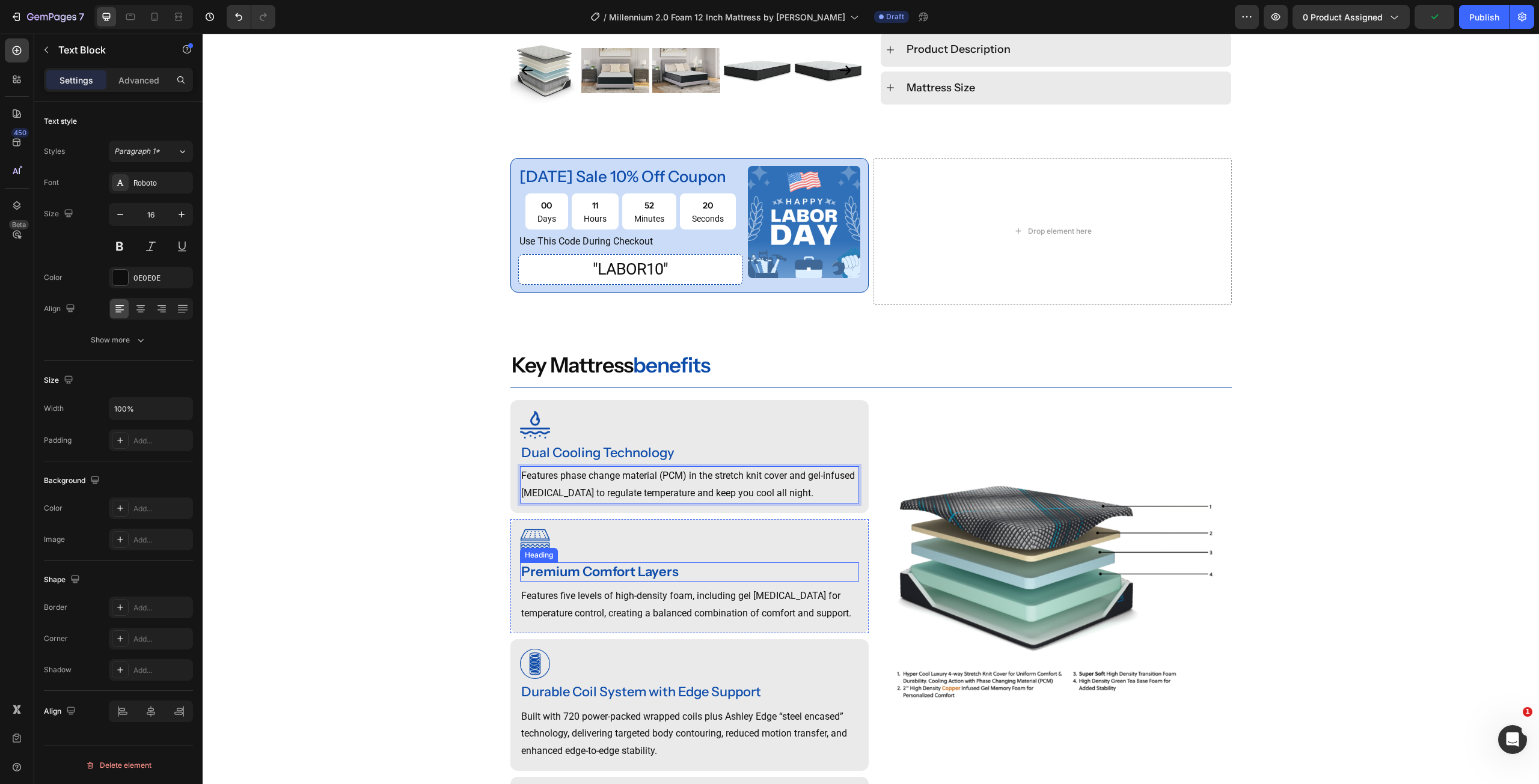
click at [611, 569] on strong "Premium Comfort Layers" at bounding box center [600, 571] width 157 height 16
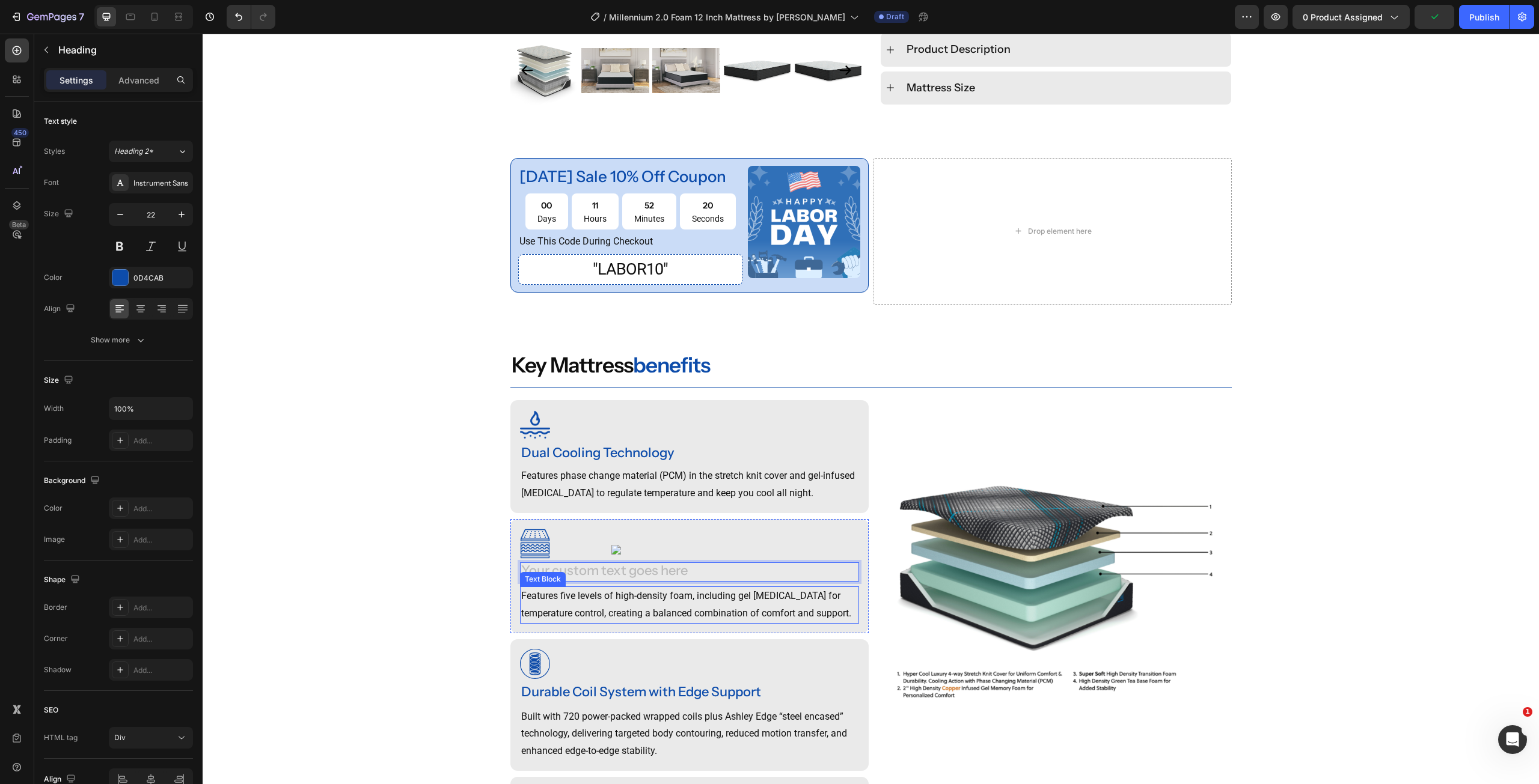
click at [611, 593] on p "Features five levels of high-density foam, including gel [MEDICAL_DATA] for tem…" at bounding box center [690, 605] width 337 height 35
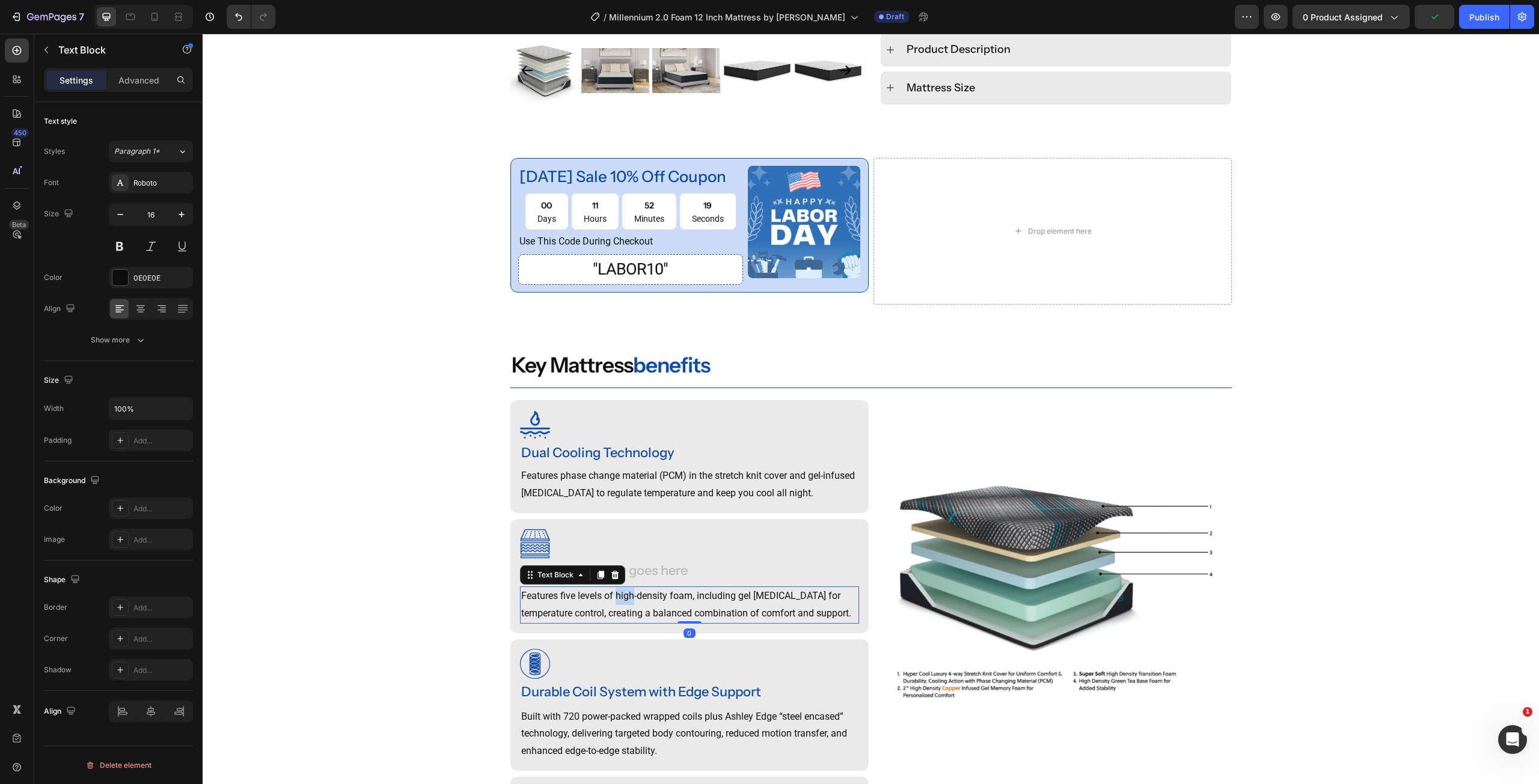
click at [611, 593] on p "Features five levels of high-density foam, including gel [MEDICAL_DATA] for tem…" at bounding box center [690, 605] width 337 height 35
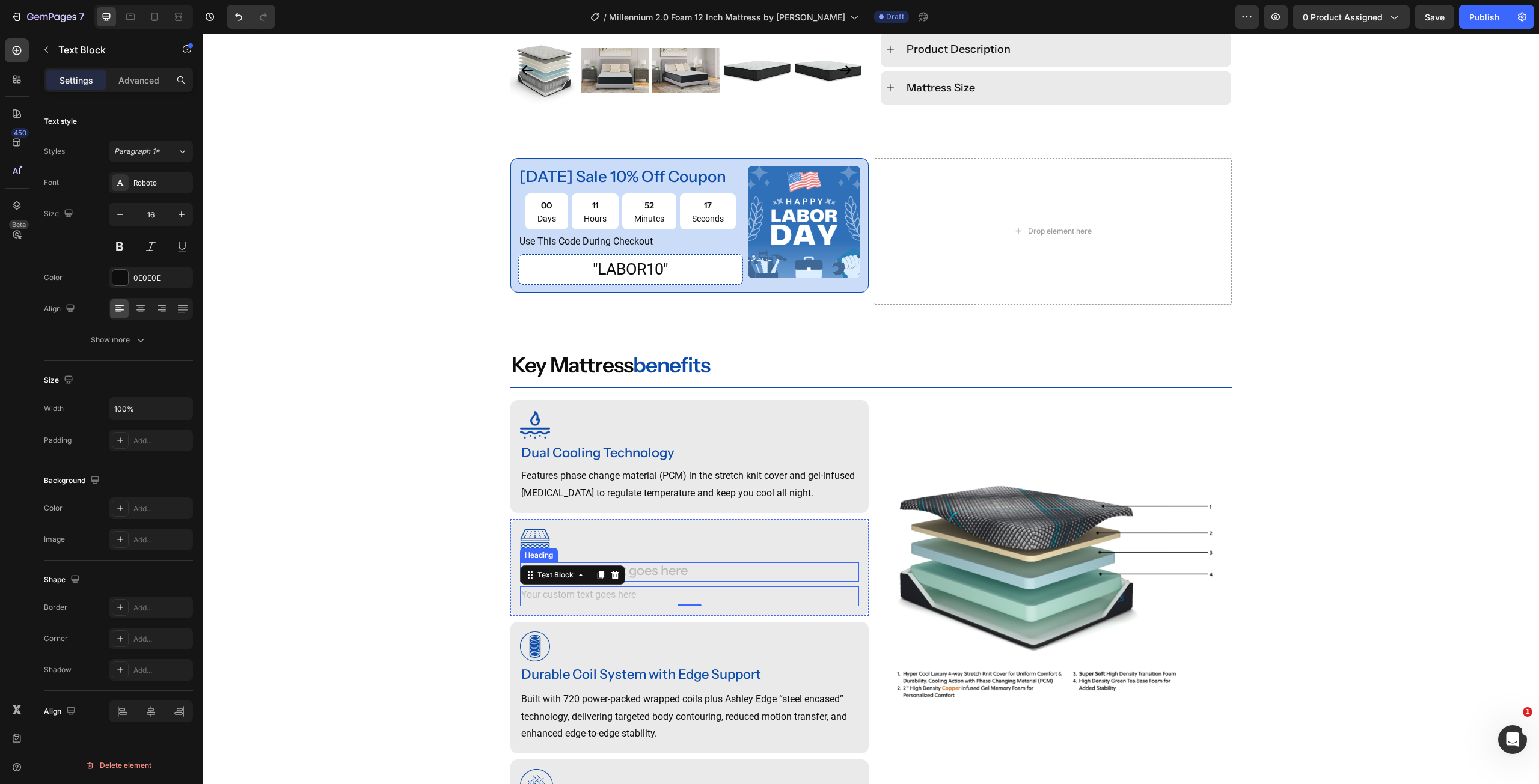
click at [649, 562] on div "Rich Text Editor. Editing area: main" at bounding box center [690, 572] width 339 height 20
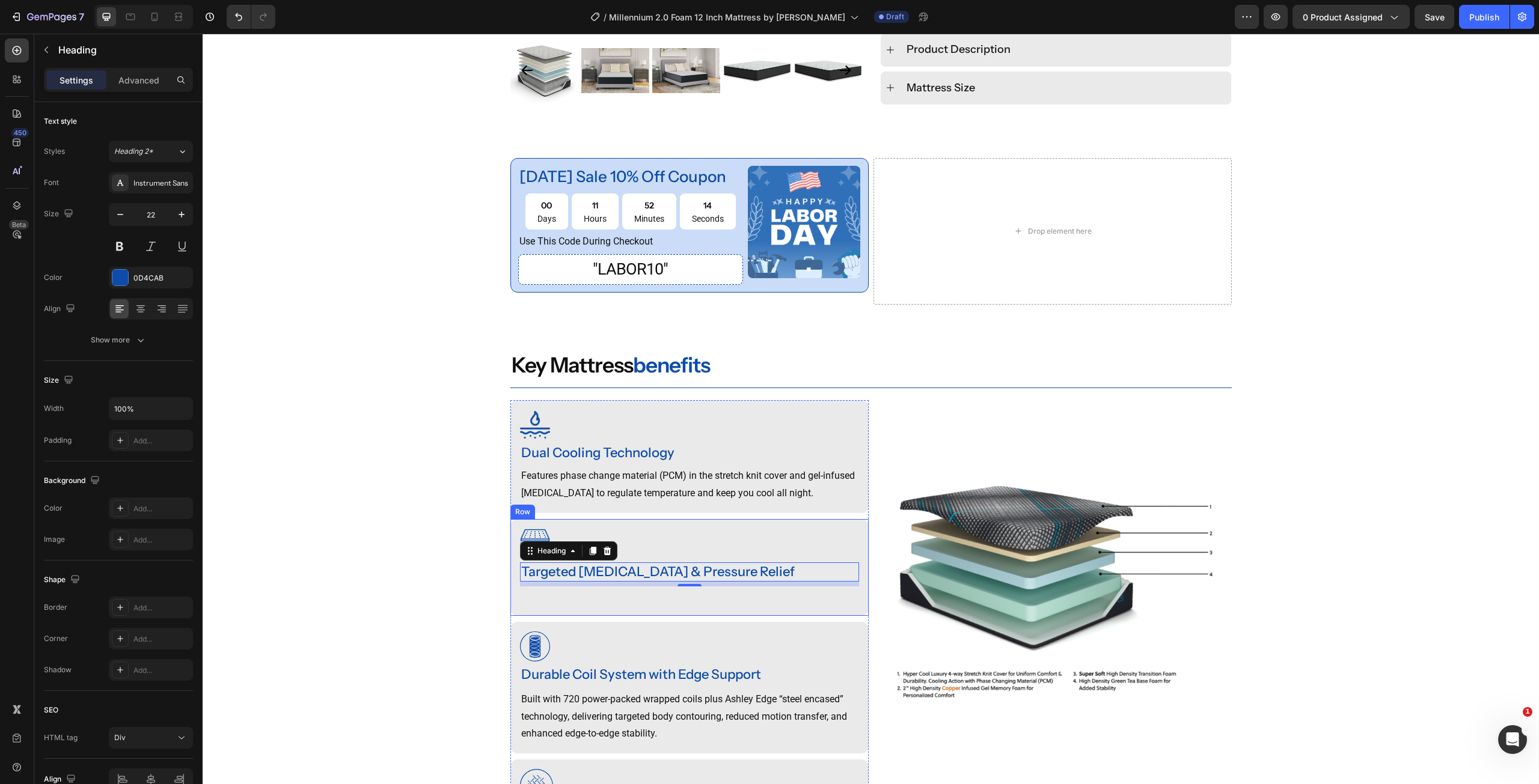
click at [626, 588] on p "Rich Text Editor. Editing area: main" at bounding box center [690, 596] width 337 height 18
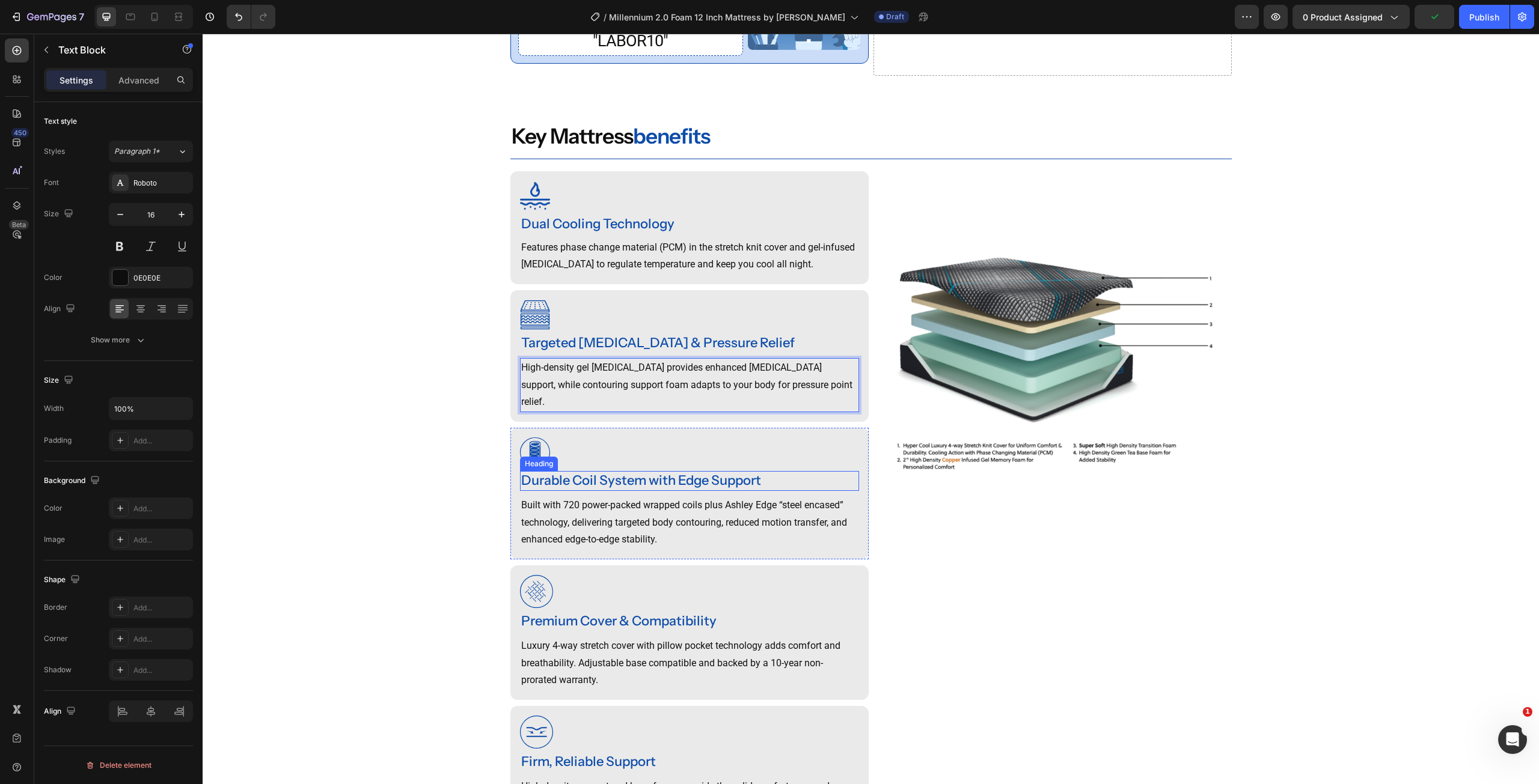
scroll to position [914, 0]
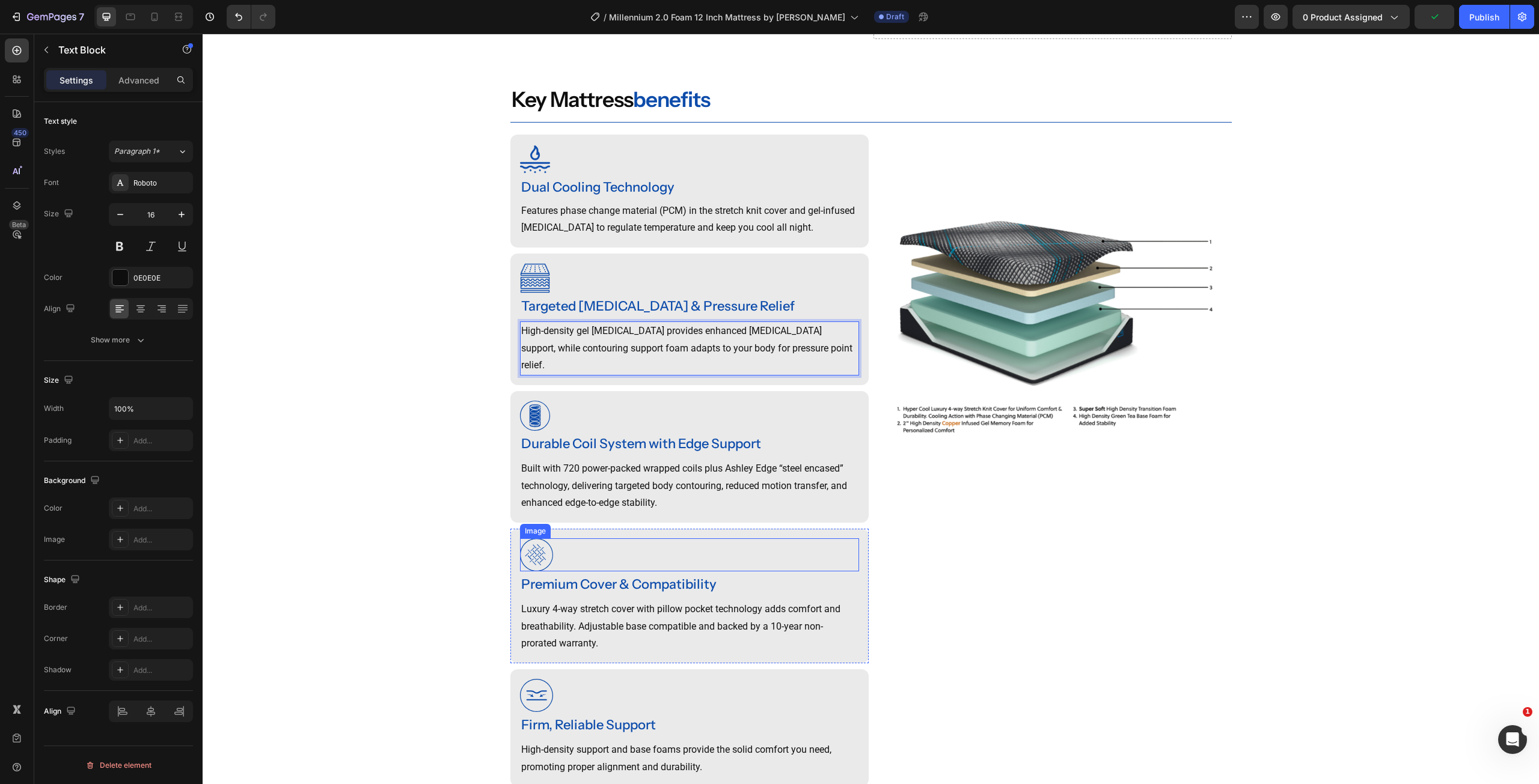
click at [531, 547] on img at bounding box center [536, 555] width 33 height 33
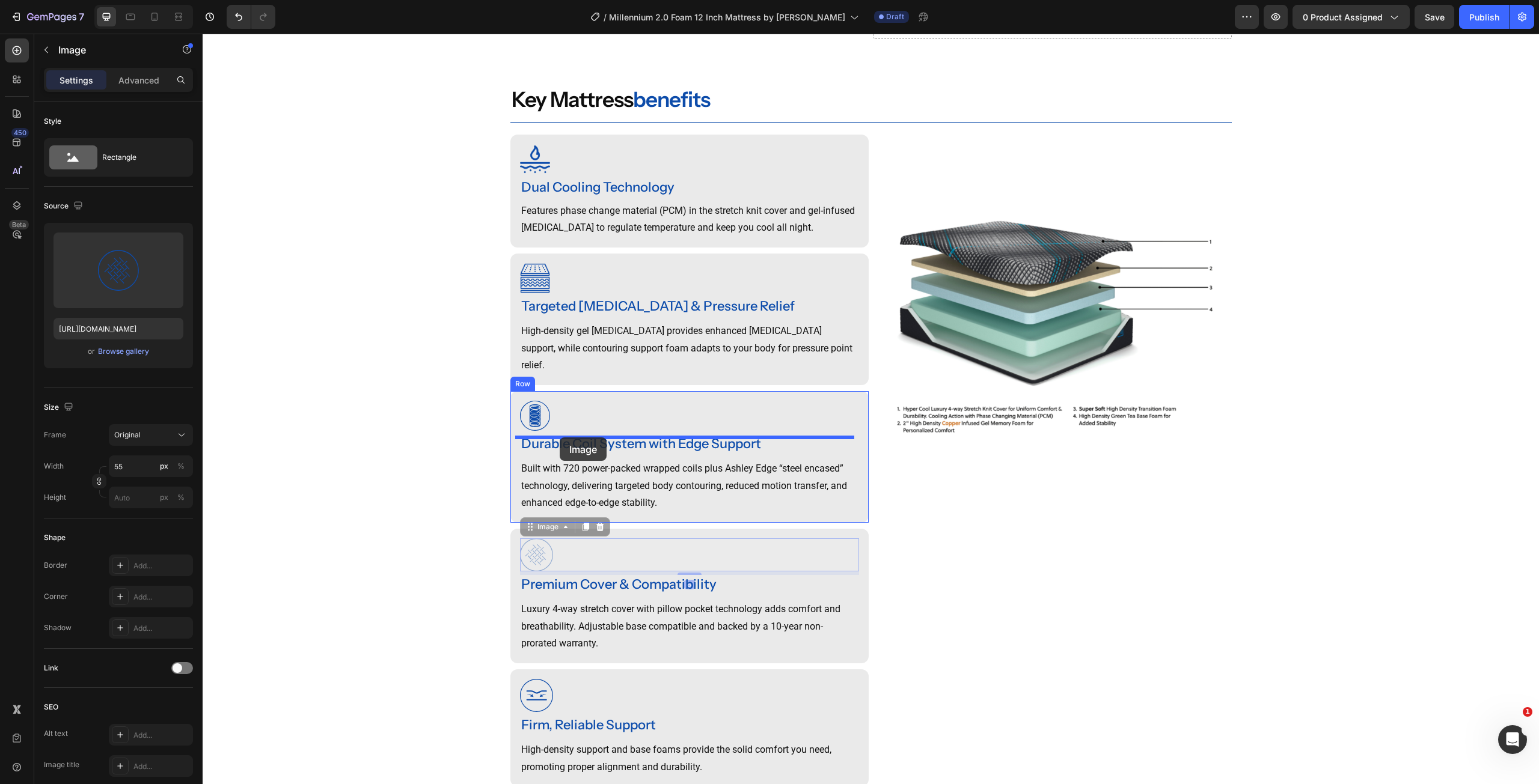
drag, startPoint x: 529, startPoint y: 530, endPoint x: 560, endPoint y: 437, distance: 98.0
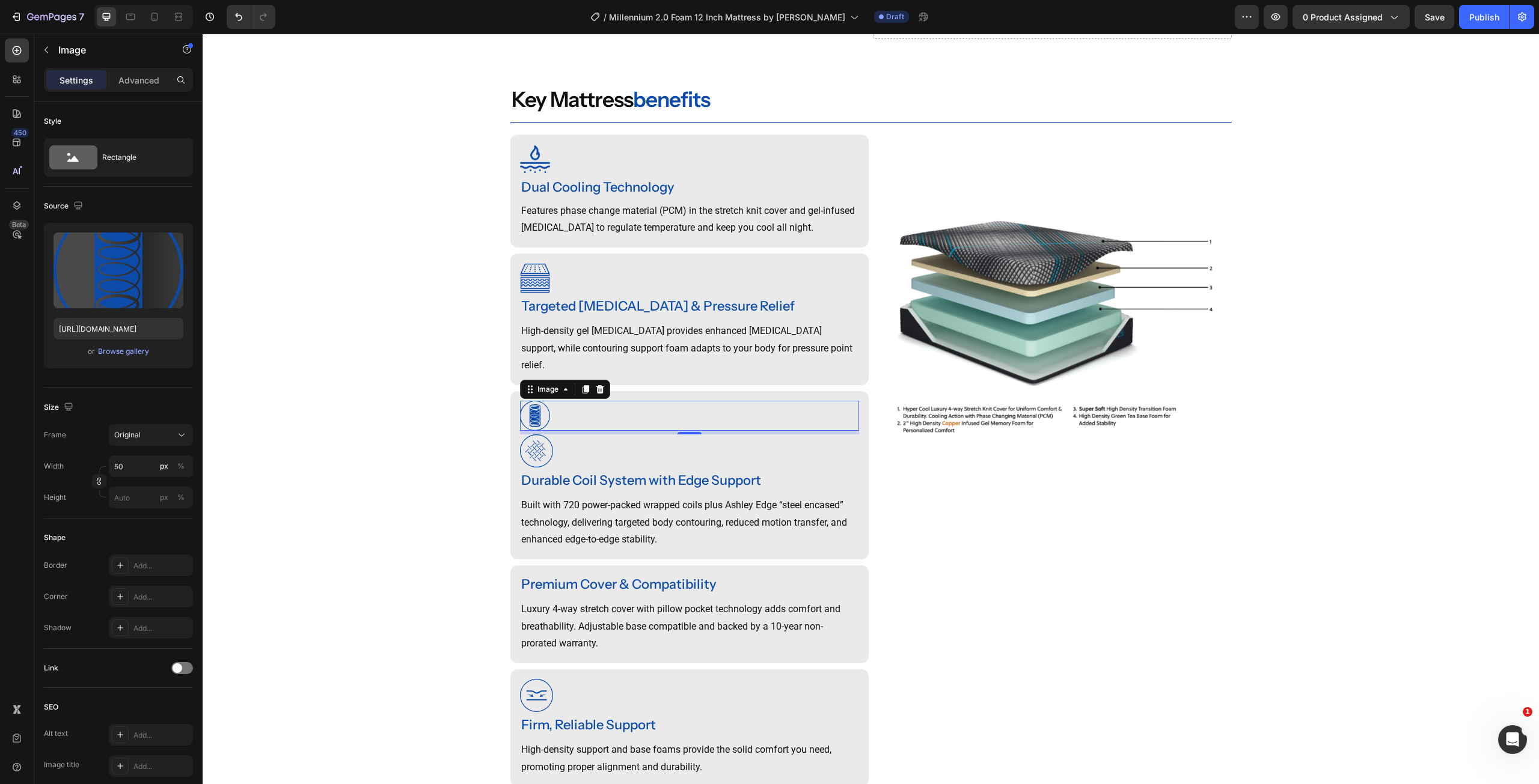
click at [531, 409] on img at bounding box center [535, 415] width 30 height 30
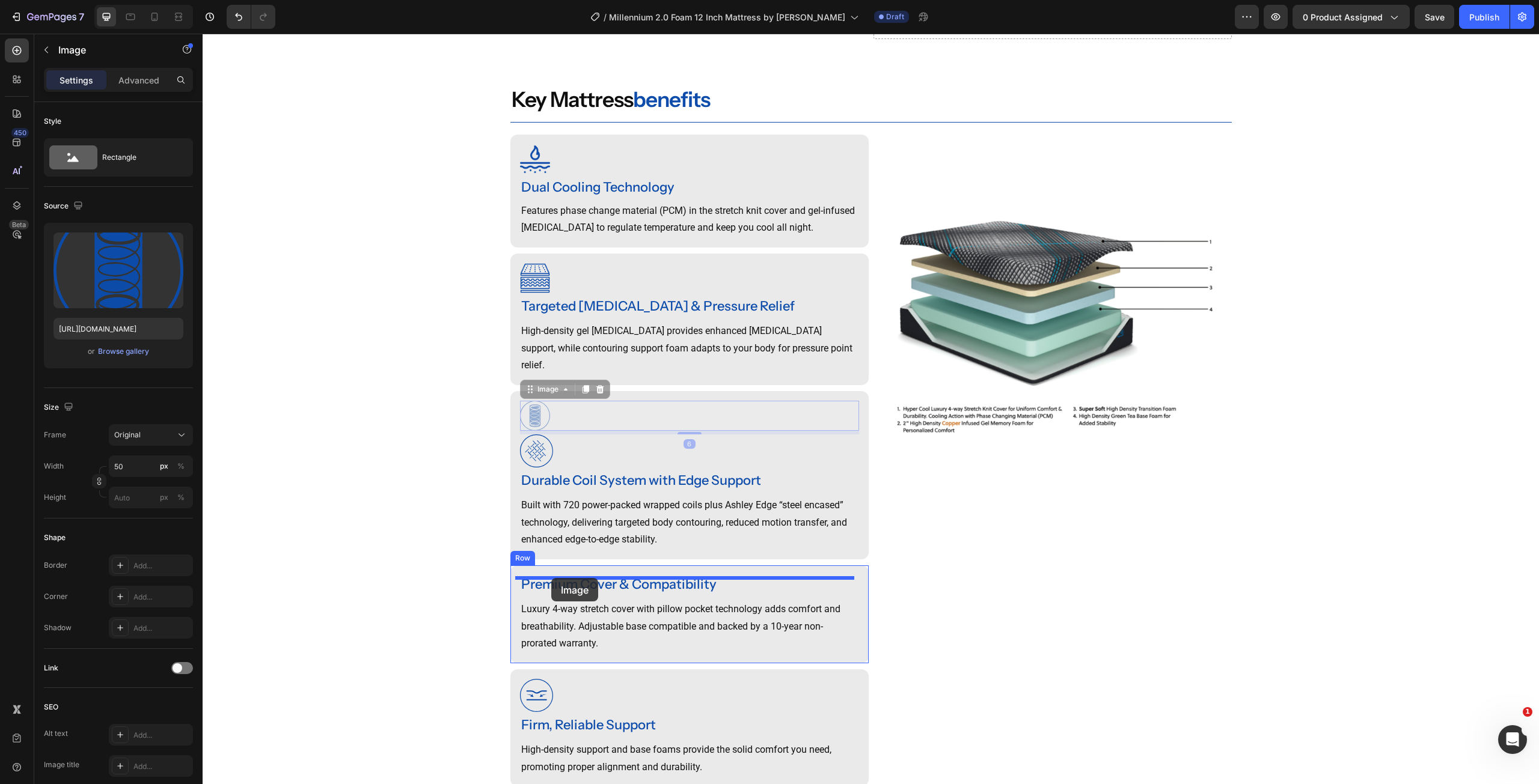
drag, startPoint x: 521, startPoint y: 394, endPoint x: 551, endPoint y: 578, distance: 186.4
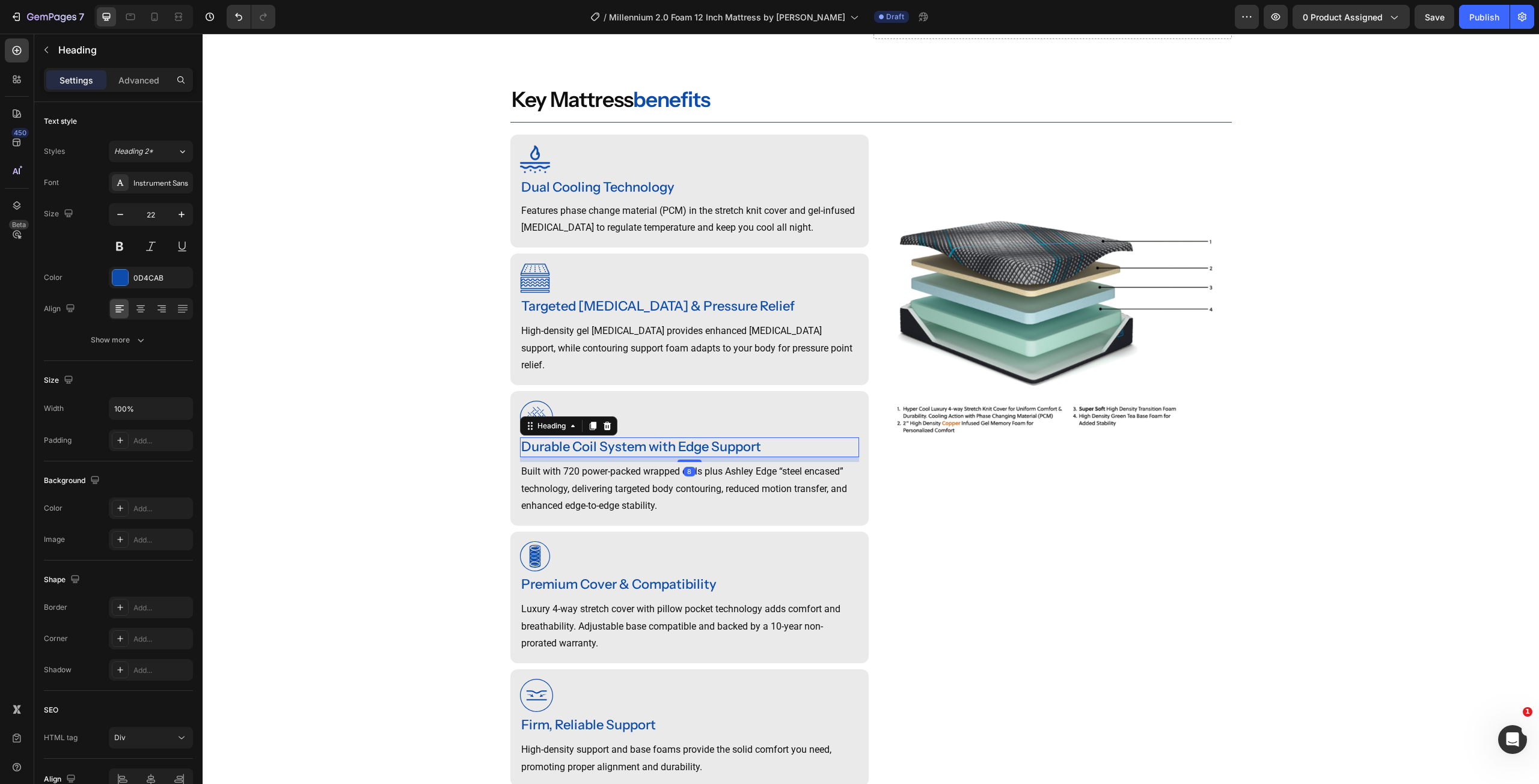
click at [581, 446] on div "Durable Coil System with Edge Support" at bounding box center [690, 447] width 339 height 20
click at [581, 446] on p "Durable Coil System with Edge Support" at bounding box center [690, 447] width 337 height 18
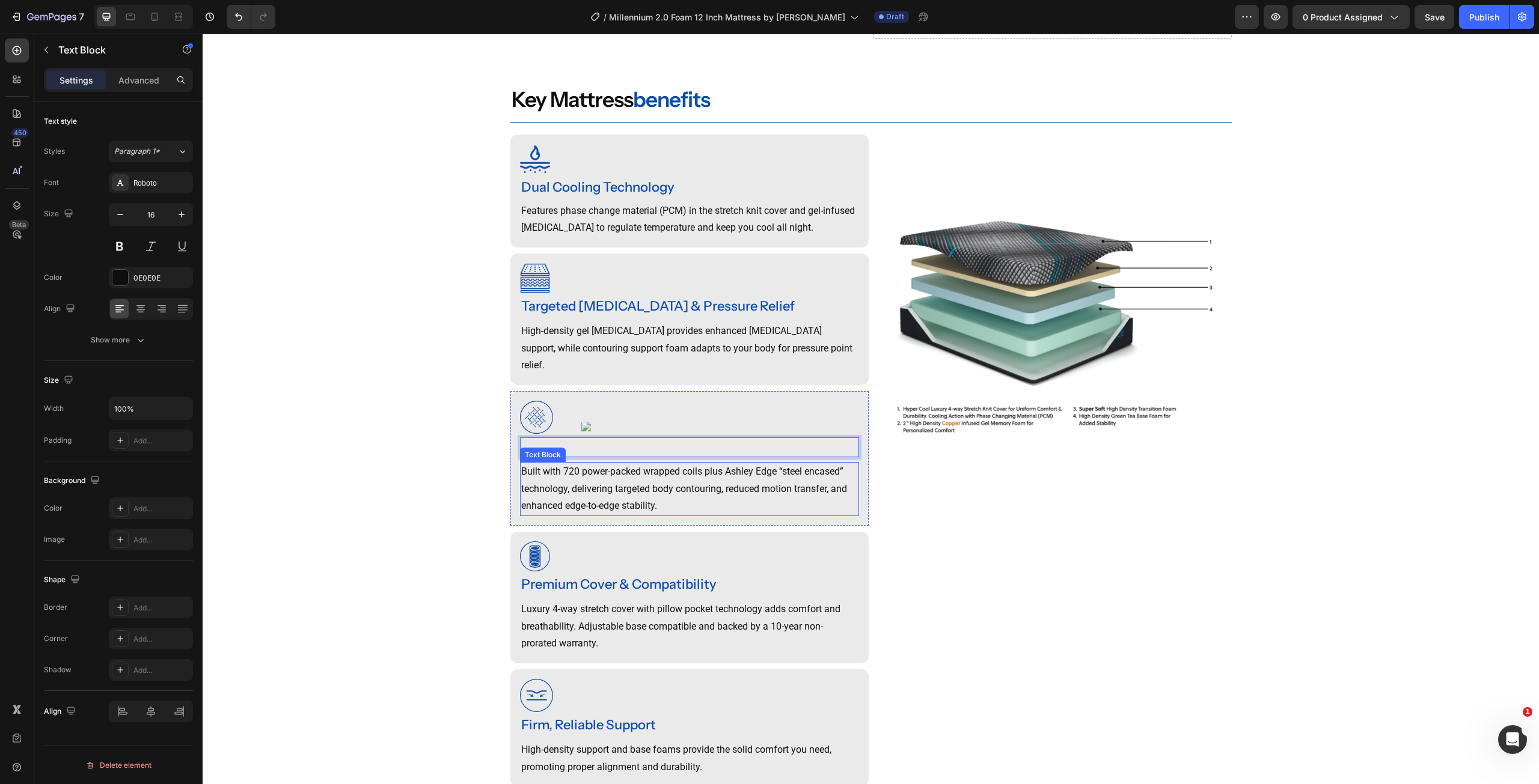
click at [585, 500] on p "Built with 720 power-packed wrapped coils plus Ashley Edge “steel encased” tech…" at bounding box center [690, 489] width 337 height 52
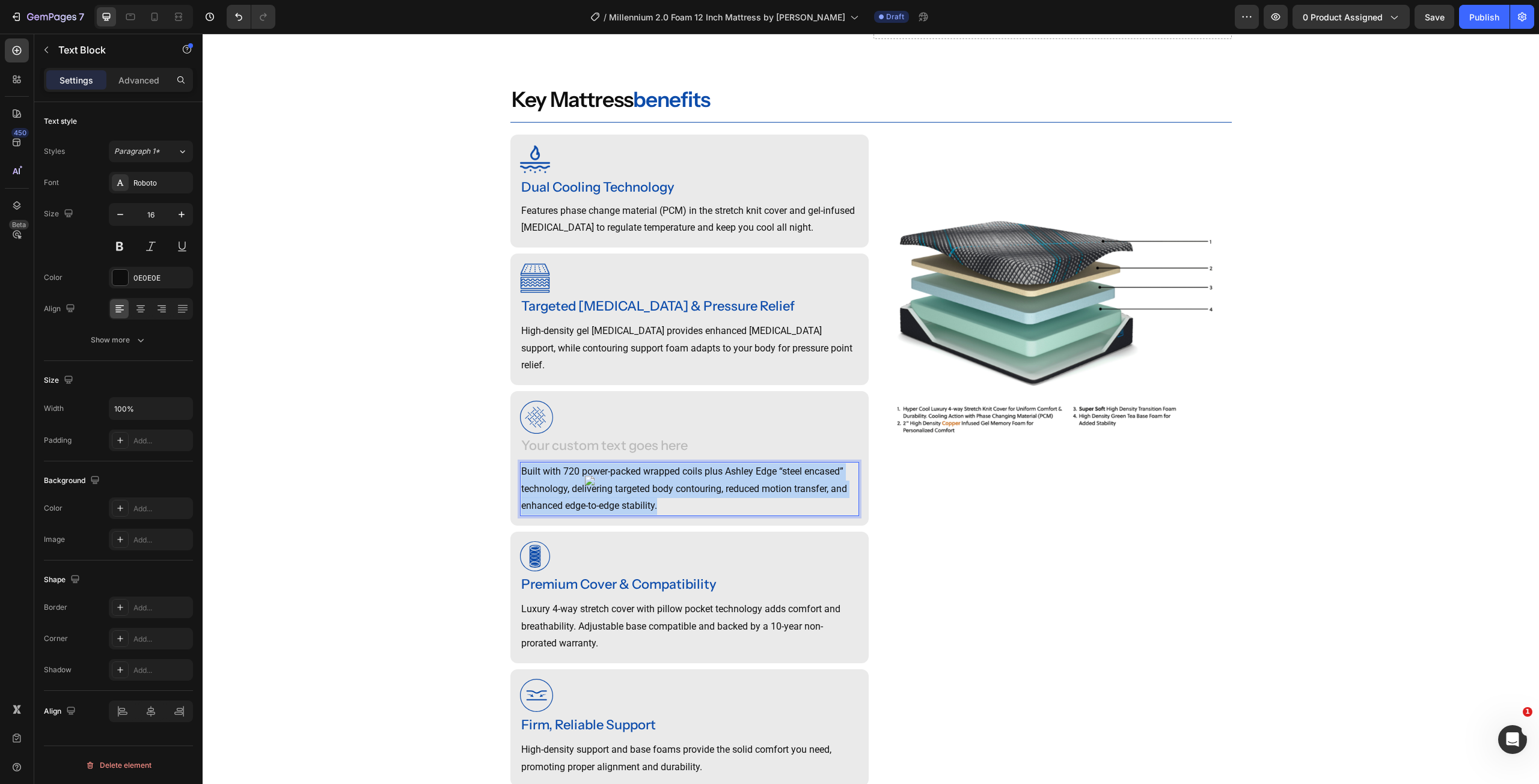
click at [585, 500] on p "Built with 720 power-packed wrapped coils plus Ashley Edge “steel encased” tech…" at bounding box center [690, 489] width 337 height 52
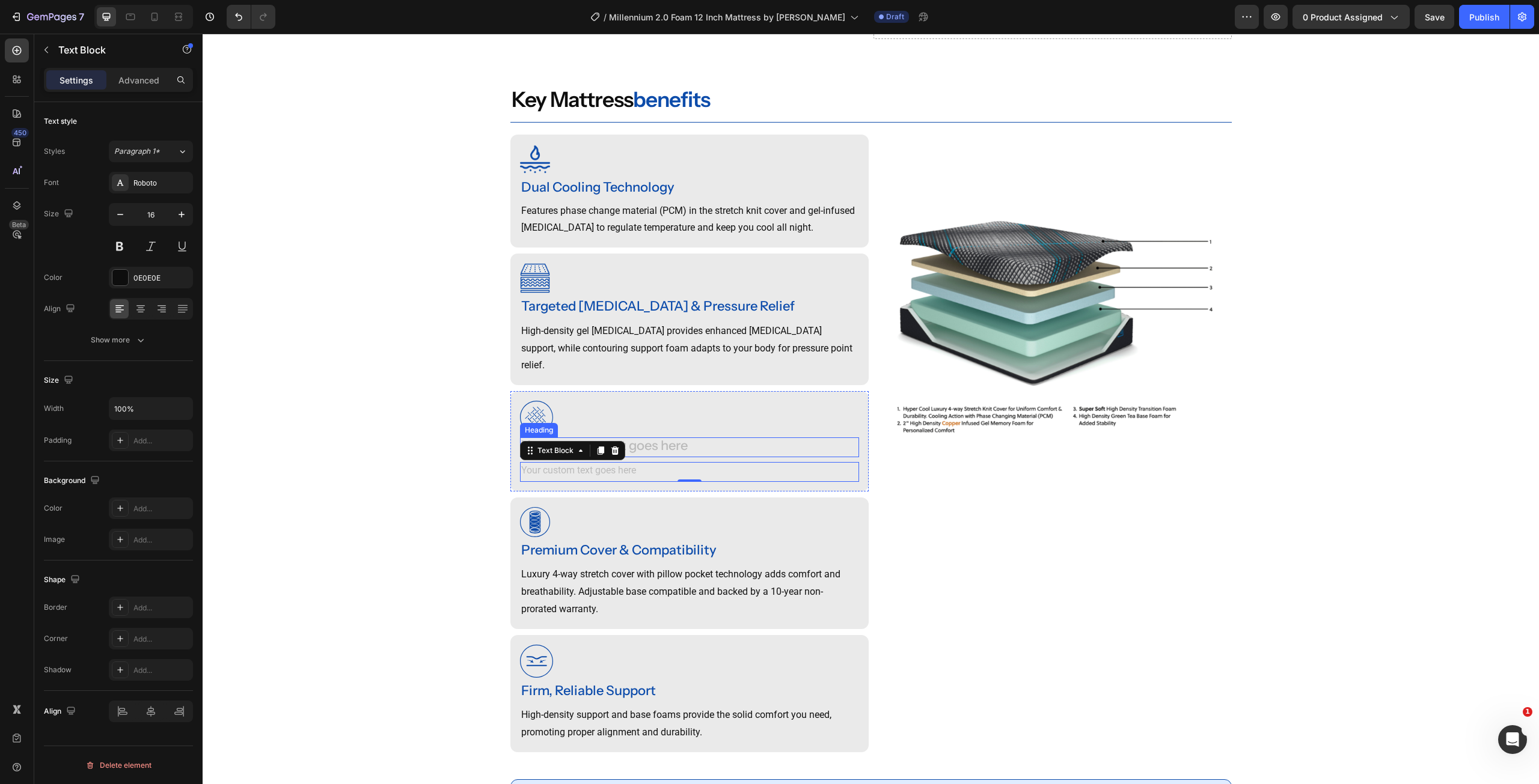
click at [682, 449] on div "Rich Text Editor. Editing area: main" at bounding box center [690, 447] width 339 height 20
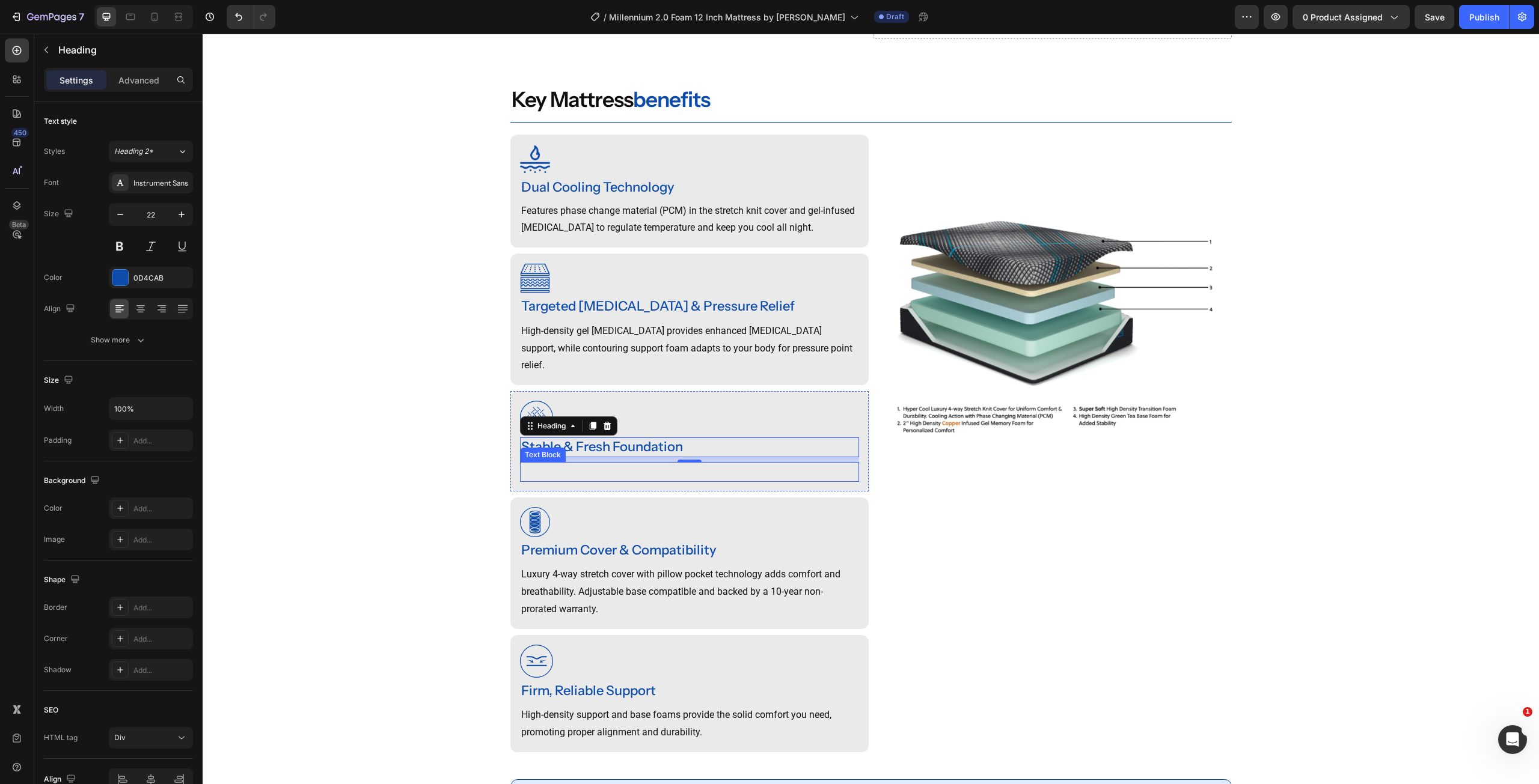
click at [589, 477] on p "Rich Text Editor. Editing area: main" at bounding box center [690, 472] width 337 height 18
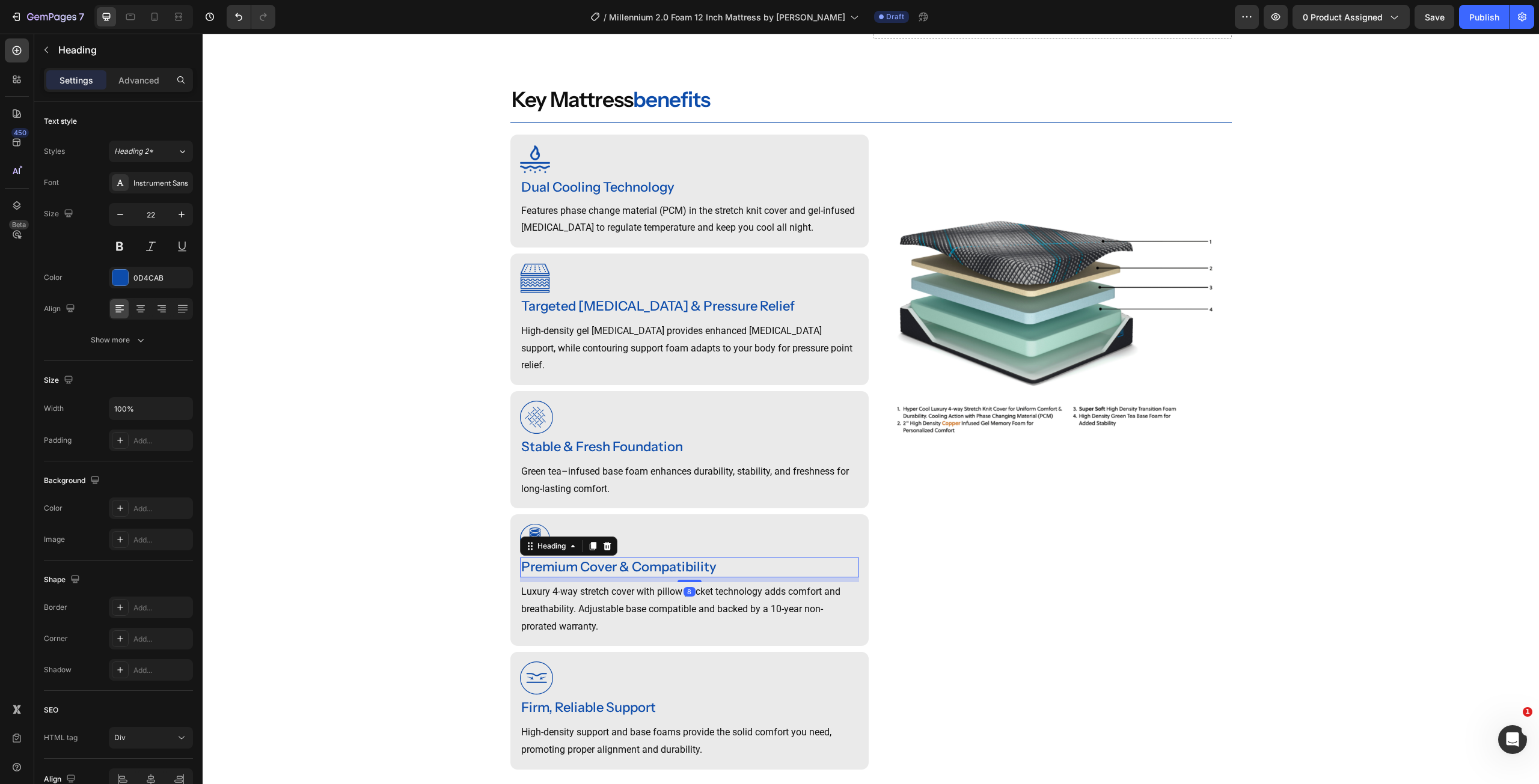
click at [616, 569] on div "Premium Cover & Compatibility" at bounding box center [690, 567] width 339 height 20
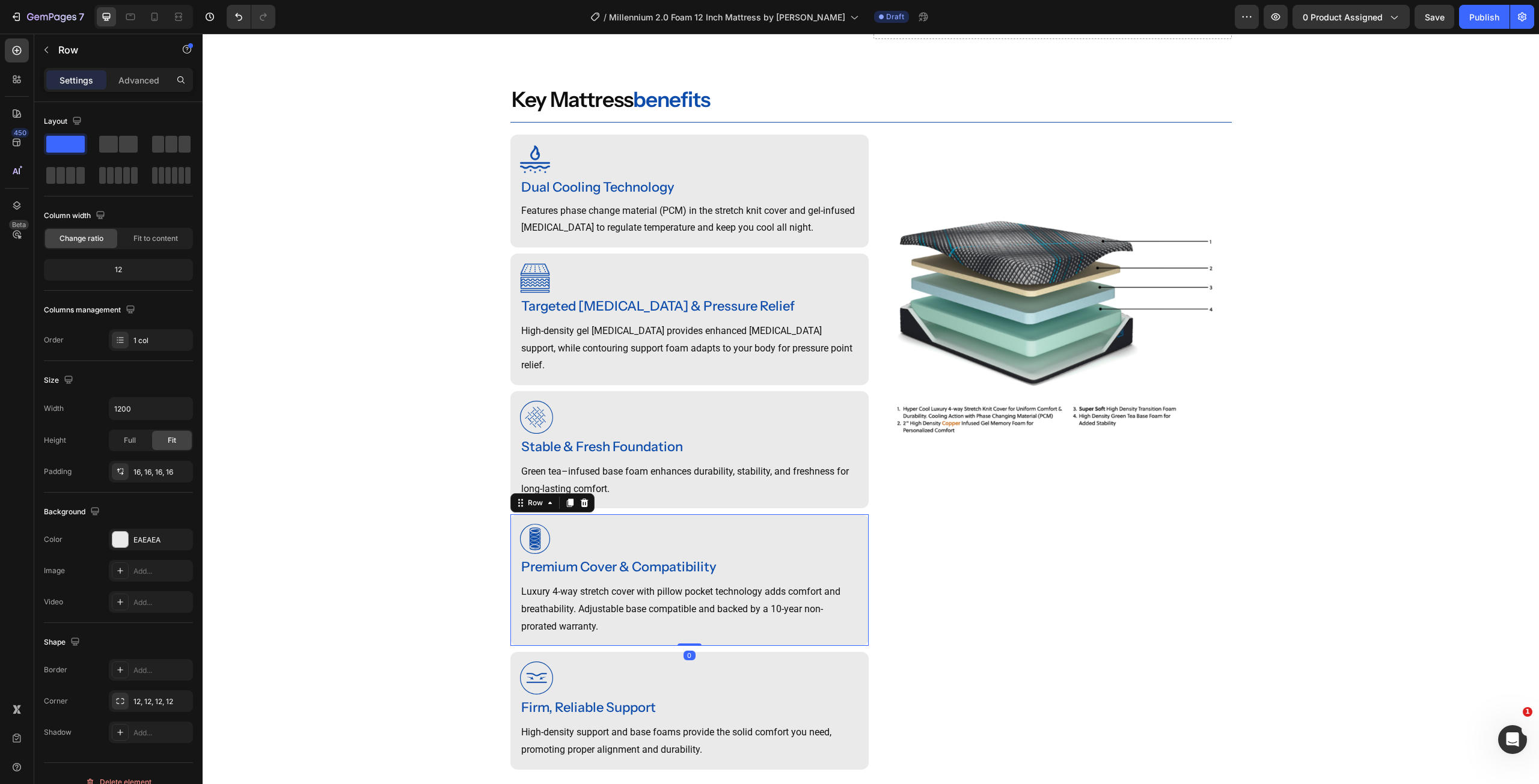
click at [859, 539] on div "Image Premium Cover & Compatibility Heading Luxury 4-way stretch cover with pil…" at bounding box center [690, 580] width 358 height 132
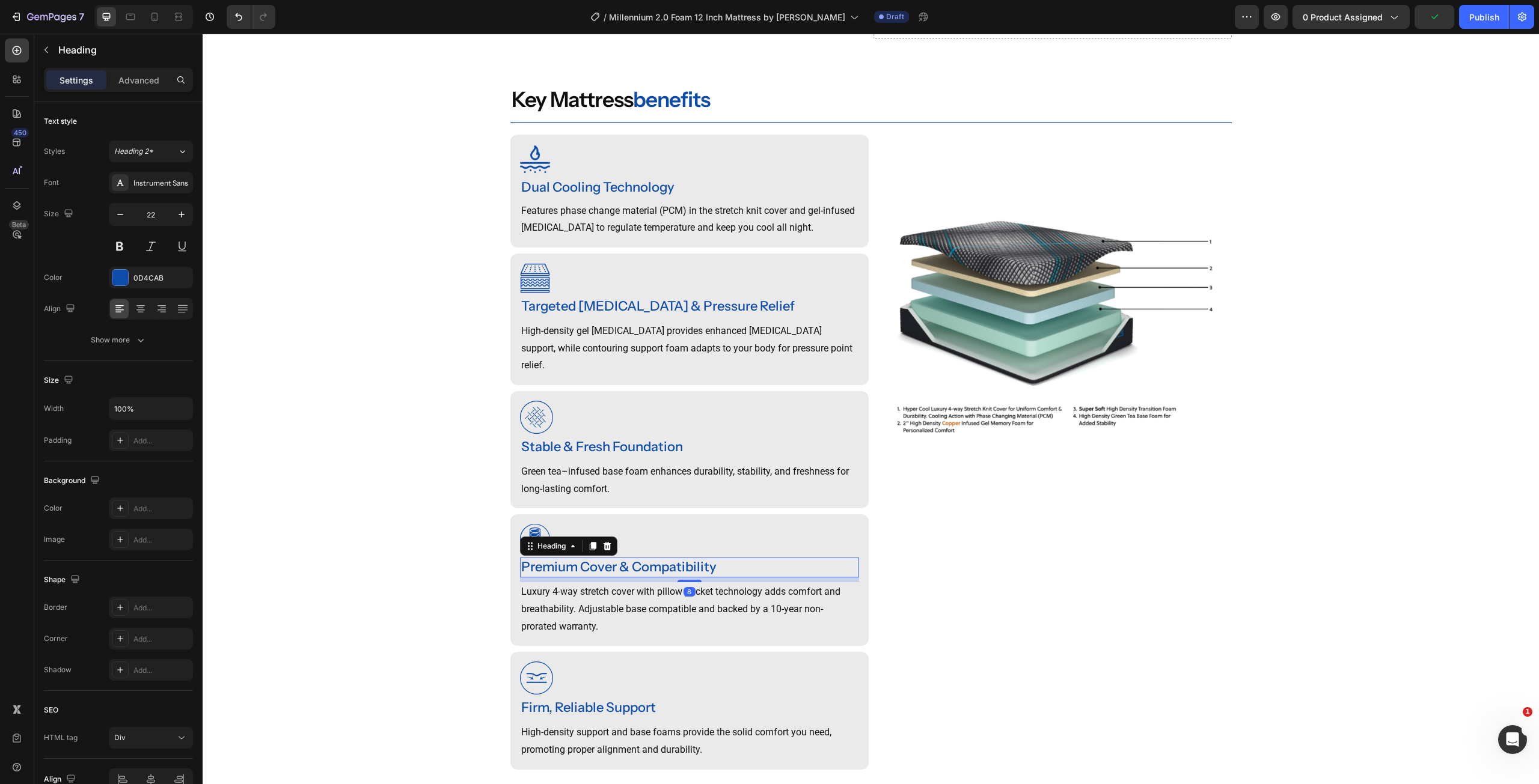
click at [586, 571] on p "Premium Cover & Compatibility" at bounding box center [690, 567] width 337 height 18
click at [586, 571] on div "Premium Cover & Compatibility" at bounding box center [690, 567] width 339 height 20
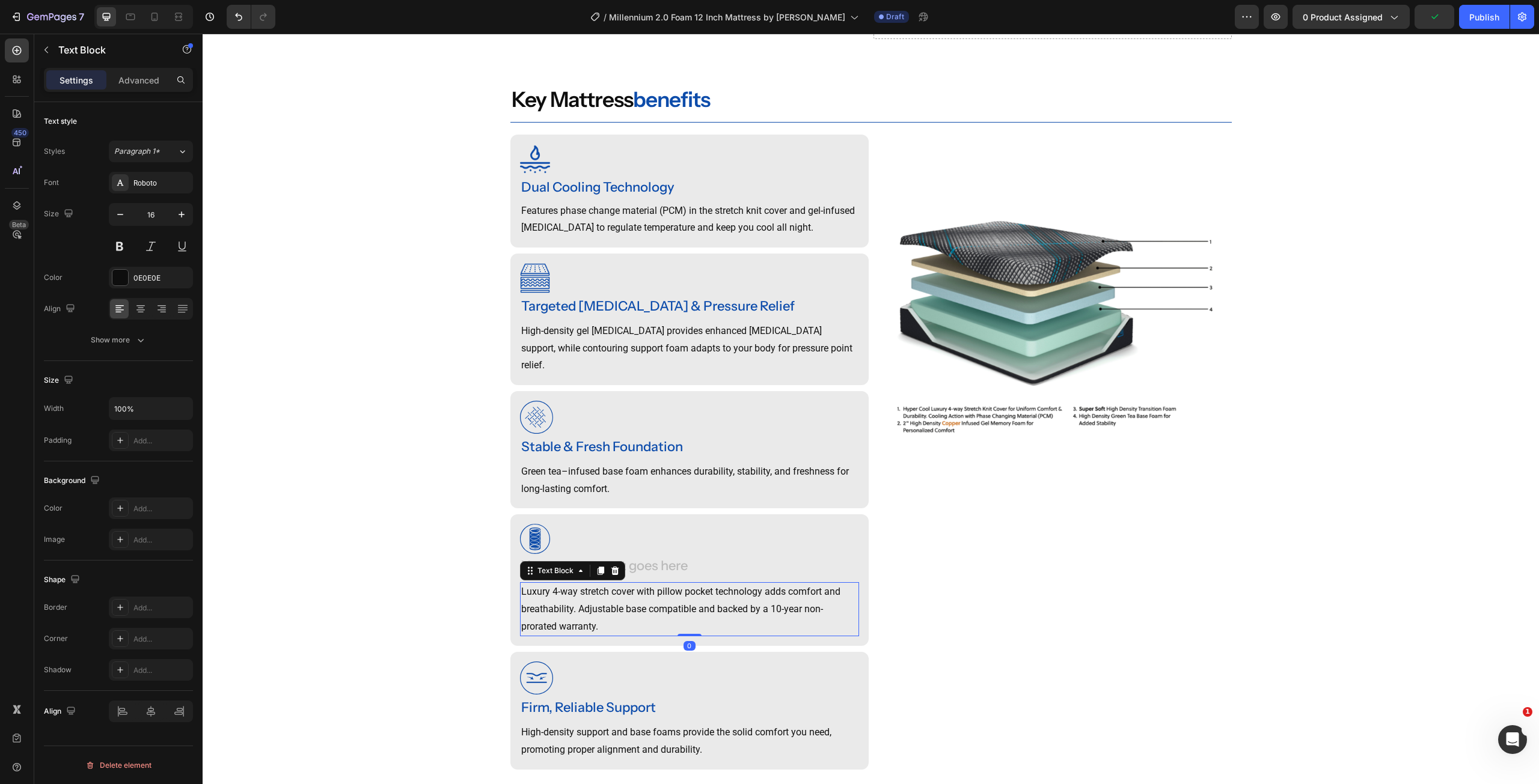
click at [590, 600] on p "Luxury 4-way stretch cover with pillow pocket technology adds comfort and breat…" at bounding box center [690, 609] width 337 height 52
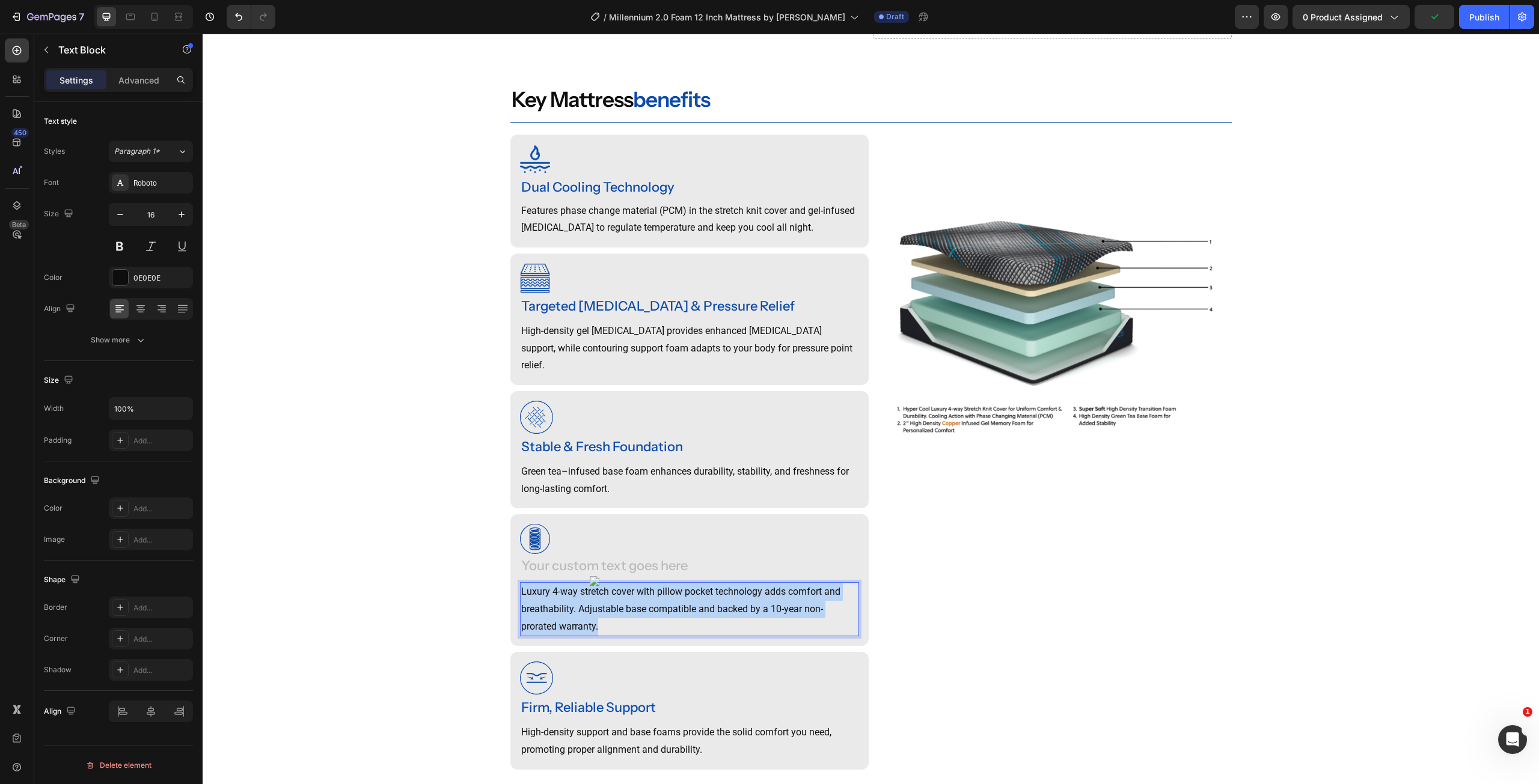
click at [590, 600] on p "Luxury 4-way stretch cover with pillow pocket technology adds comfort and breat…" at bounding box center [690, 609] width 337 height 52
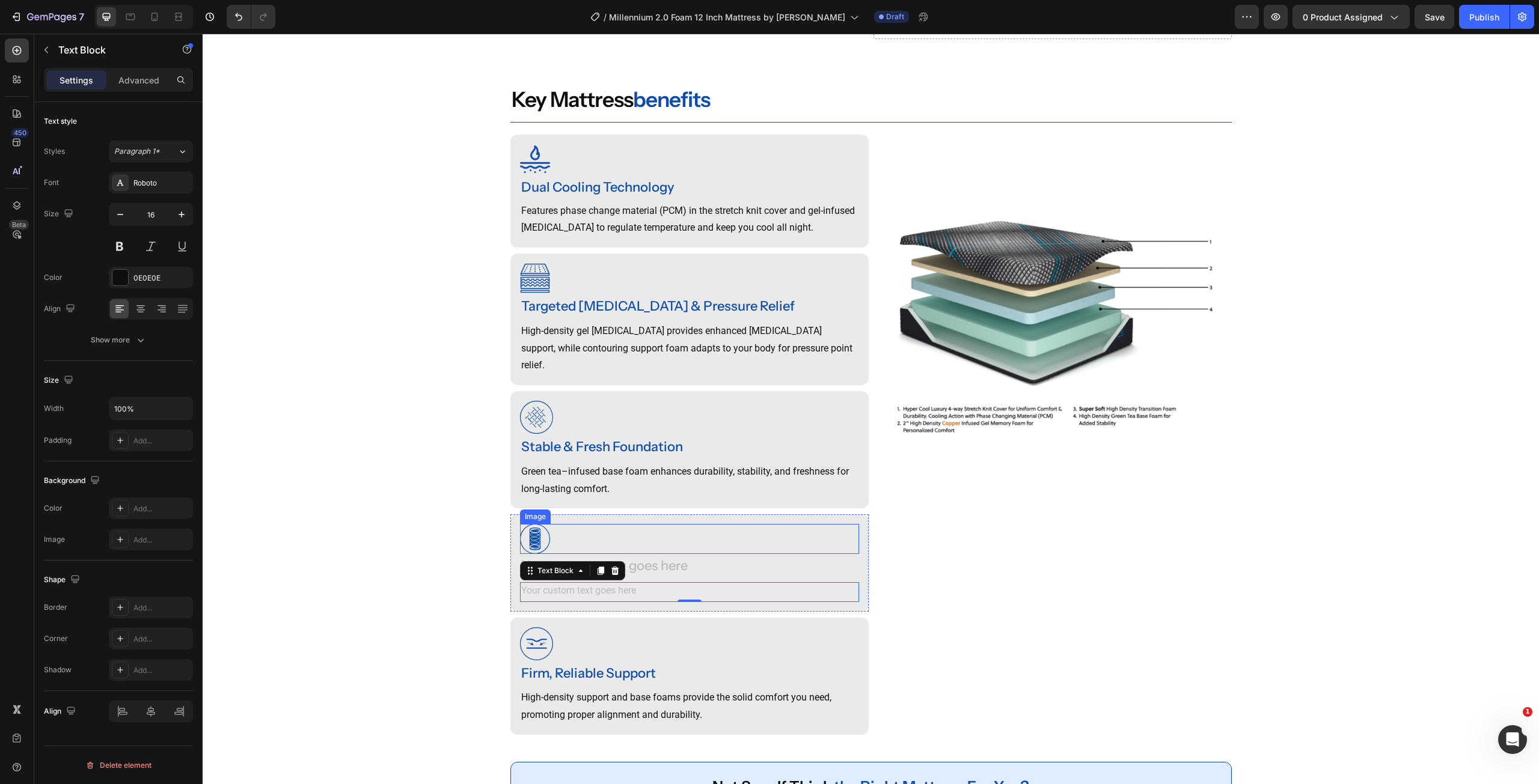
click at [667, 553] on div at bounding box center [690, 539] width 339 height 30
click at [663, 568] on div "Rich Text Editor. Editing area: main" at bounding box center [690, 567] width 339 height 20
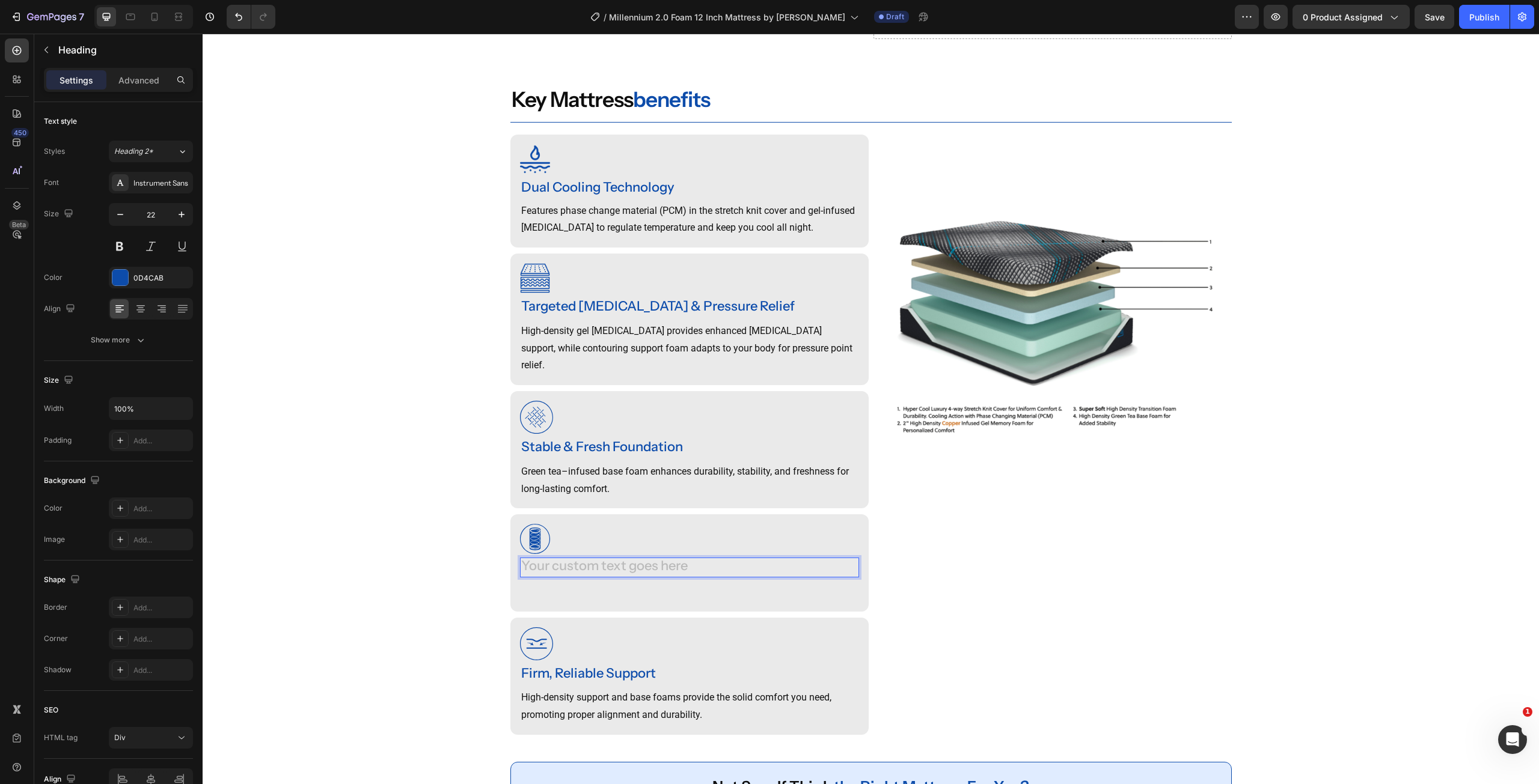
click at [663, 568] on div "Rich Text Editor. Editing area: main" at bounding box center [690, 567] width 339 height 20
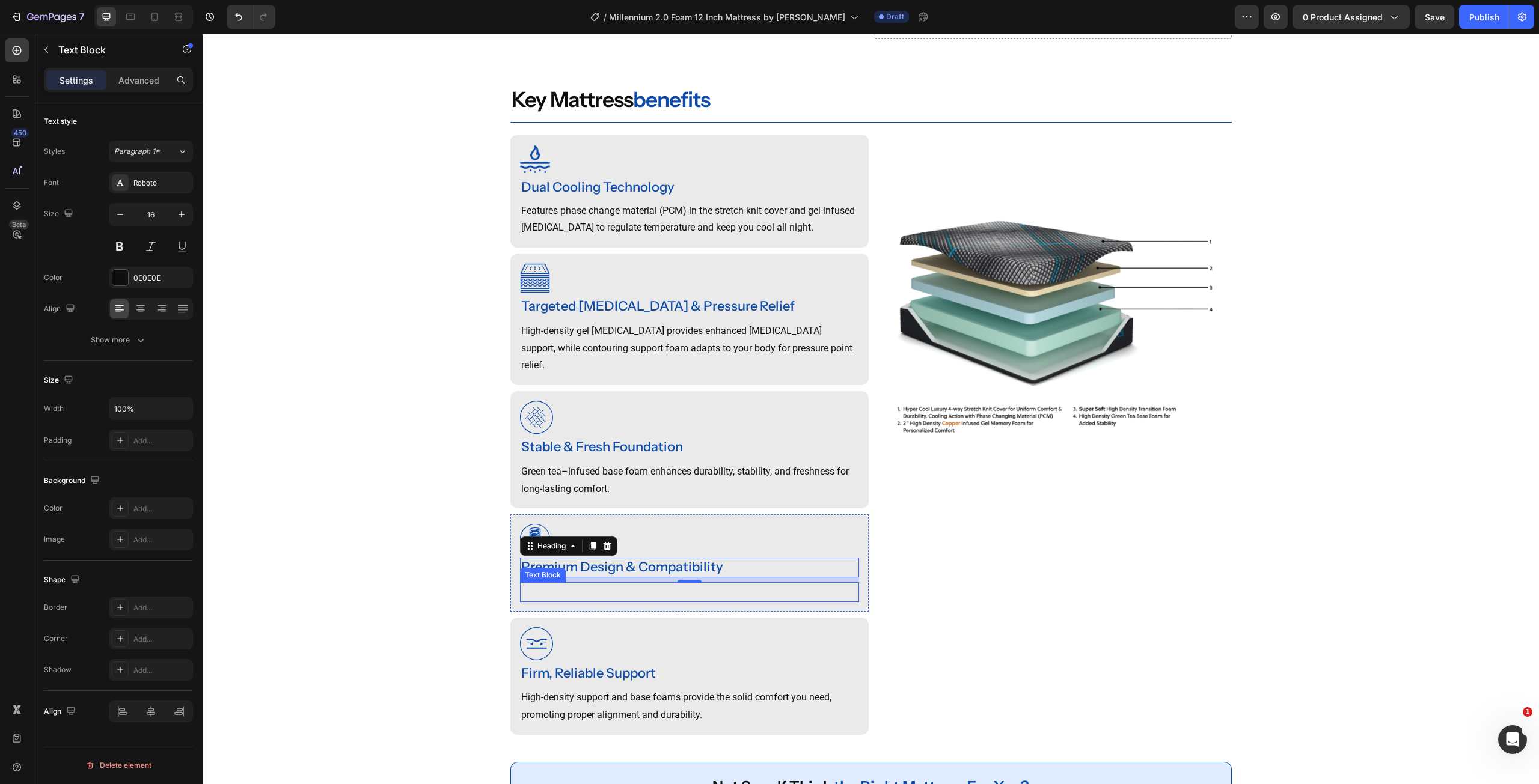
click at [592, 593] on p "Rich Text Editor. Editing area: main" at bounding box center [690, 592] width 337 height 18
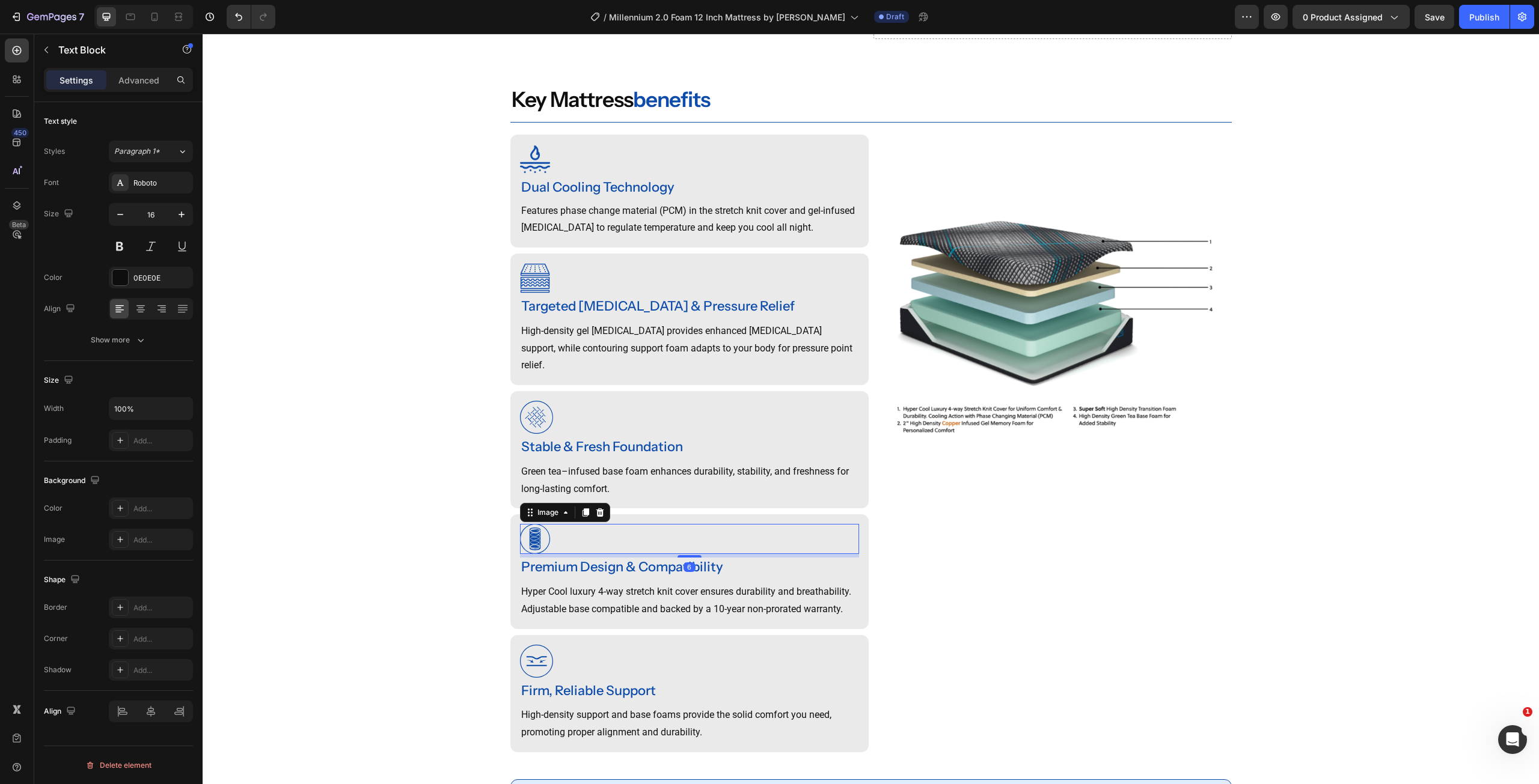
click at [529, 544] on img at bounding box center [535, 539] width 30 height 30
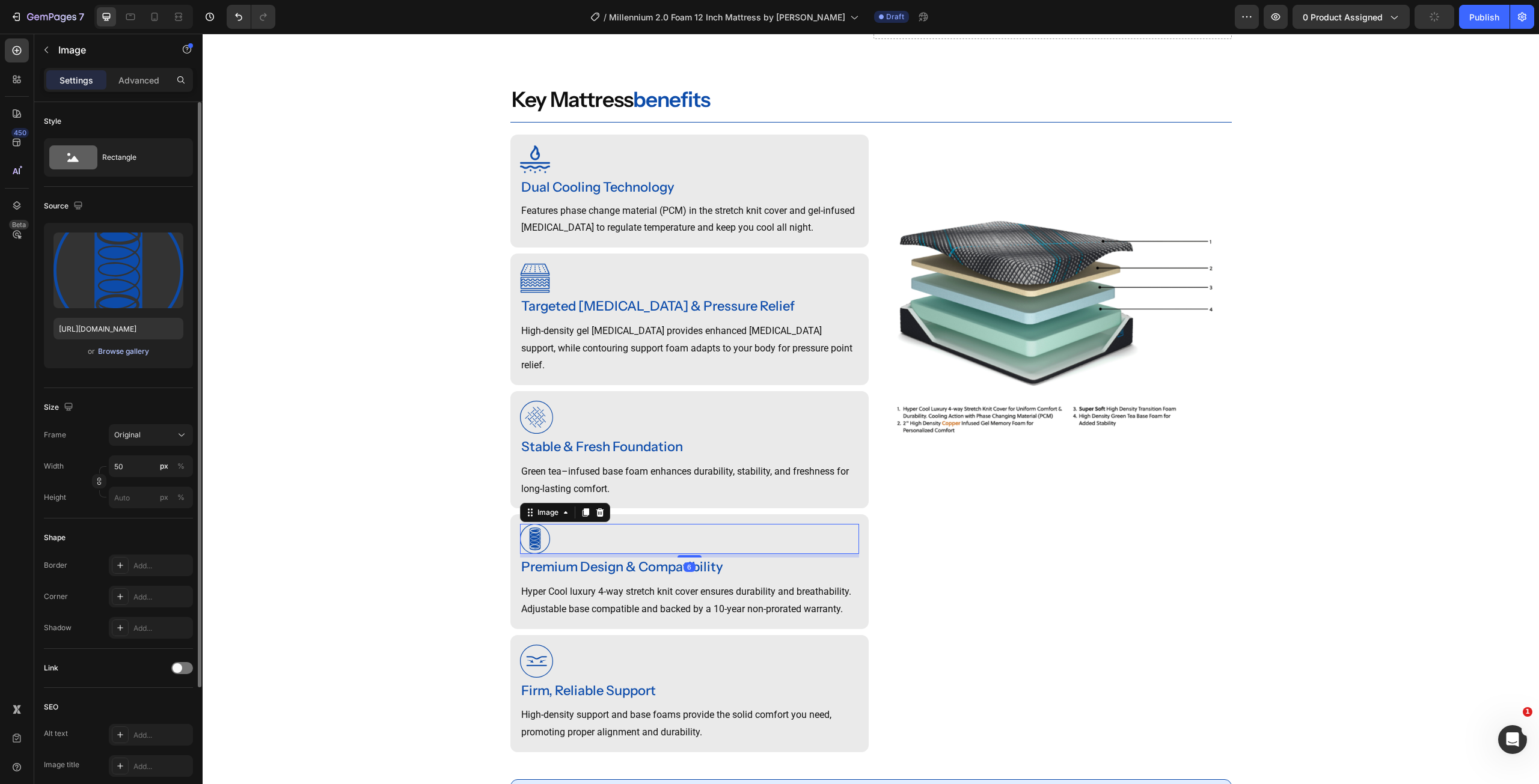
click at [131, 355] on div "Browse gallery" at bounding box center [123, 352] width 51 height 11
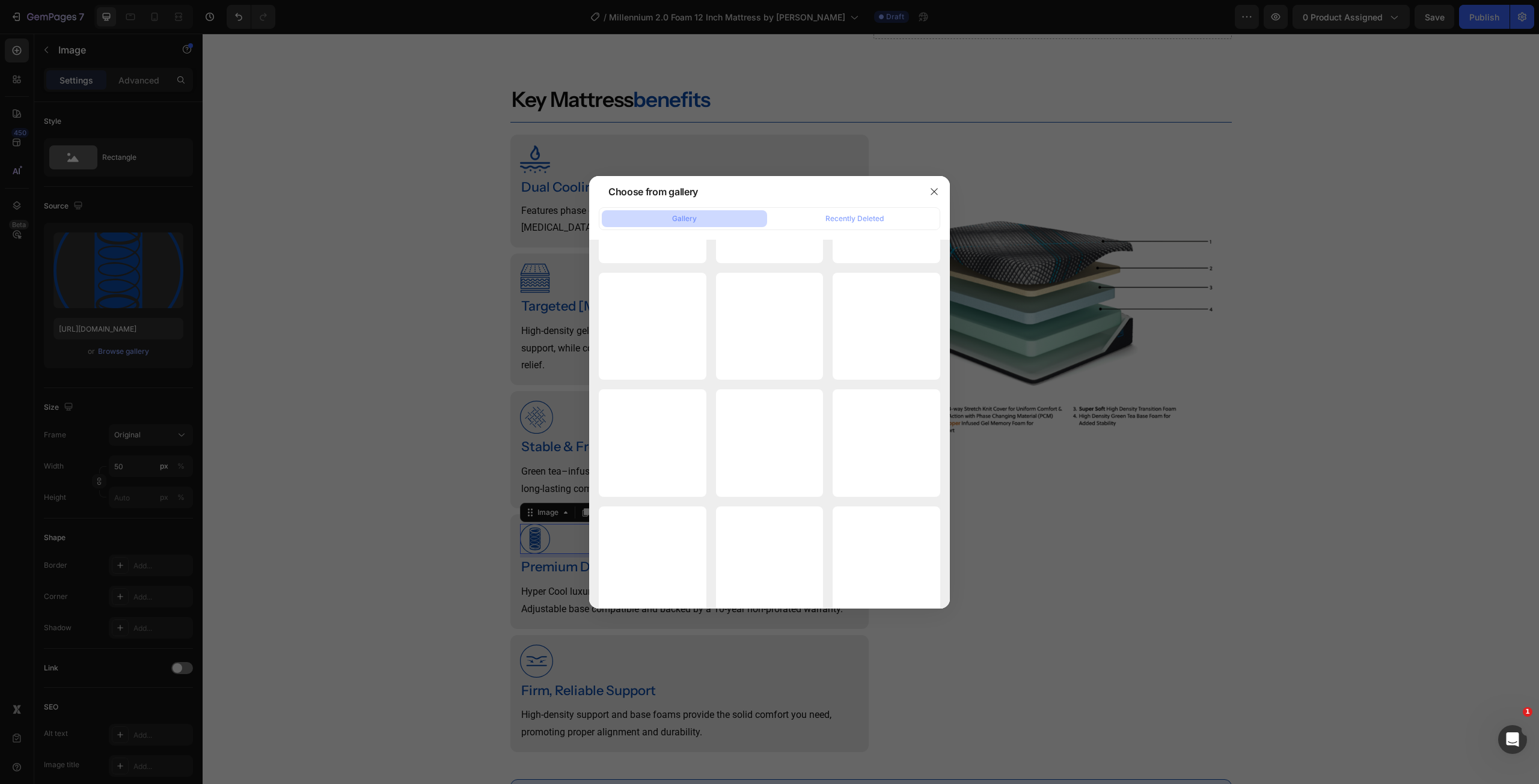
scroll to position [33843, 0]
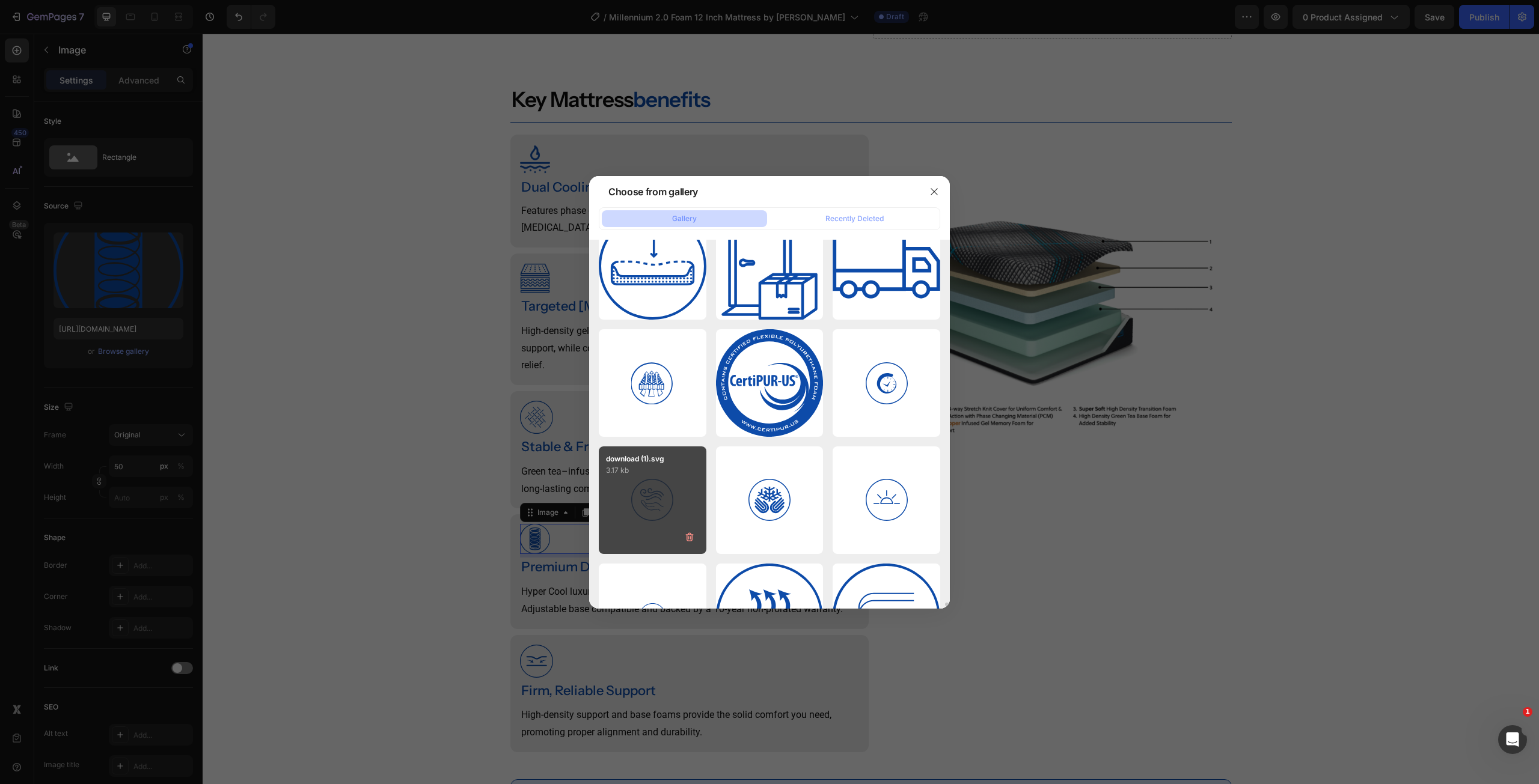
click at [676, 498] on div "download (1).svg 3.17 kb" at bounding box center [653, 500] width 108 height 107
type input "[URL][DOMAIN_NAME]"
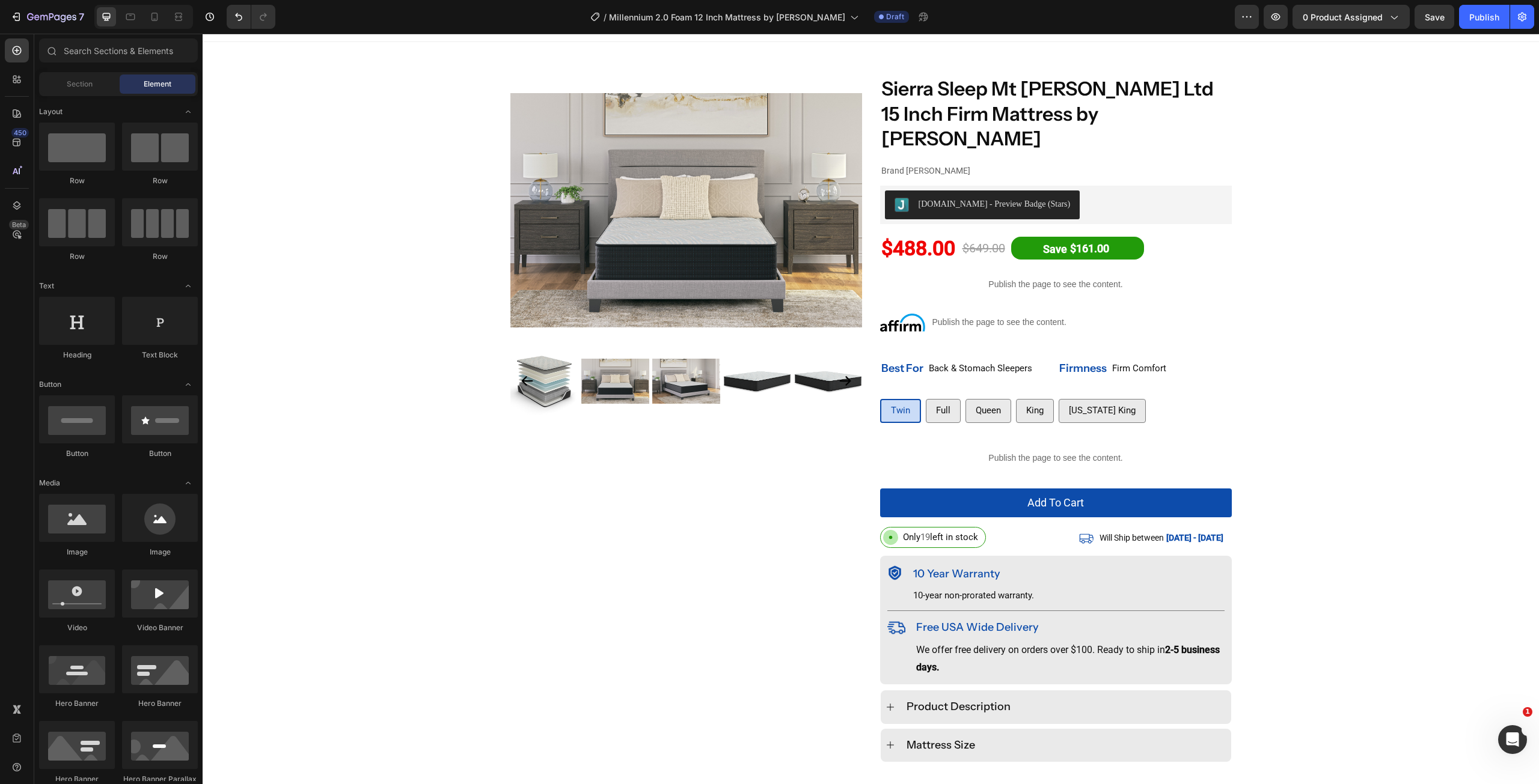
scroll to position [0, 0]
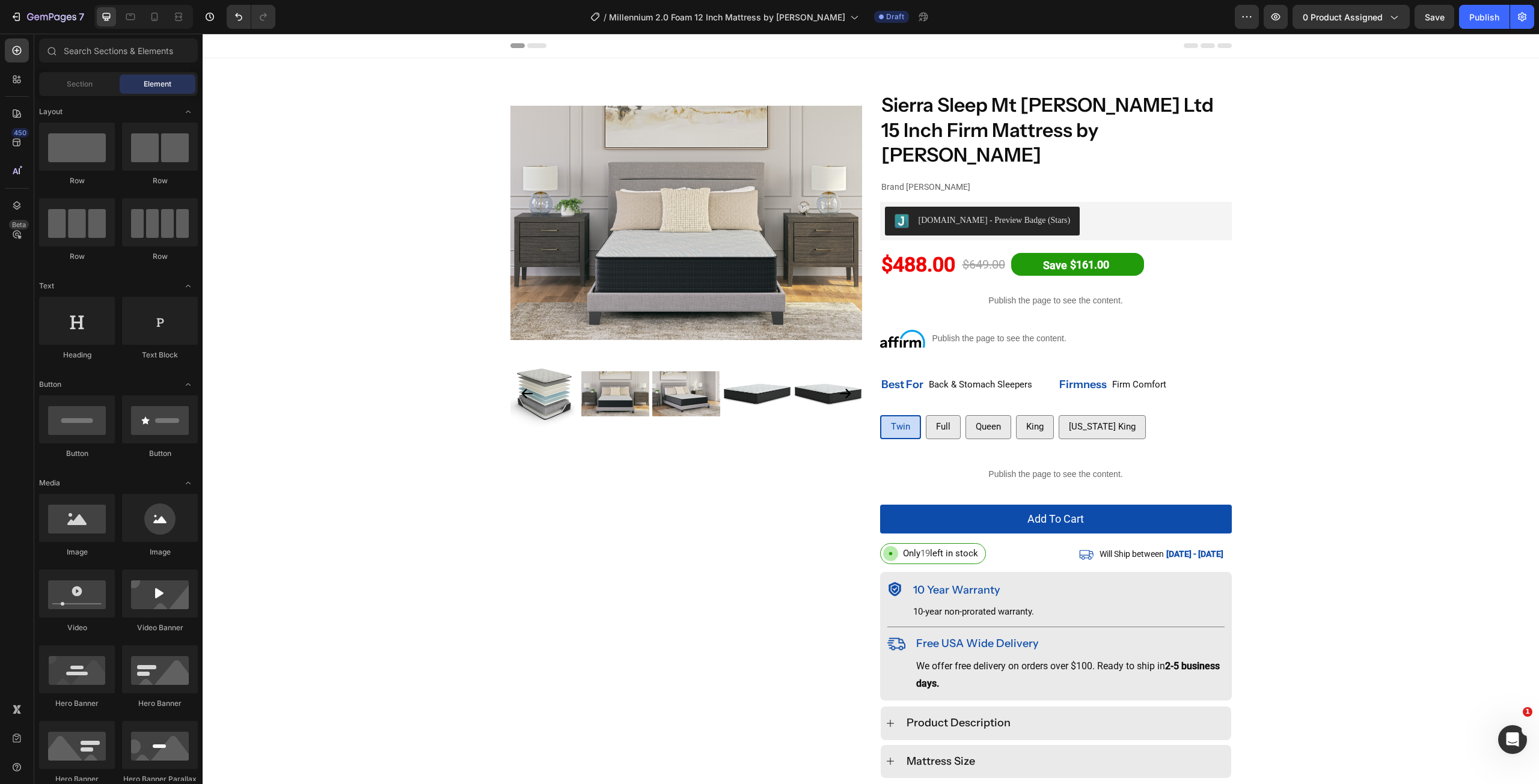
drag, startPoint x: 1537, startPoint y: 295, endPoint x: 1735, endPoint y: 62, distance: 305.8
click at [1379, 12] on span "0 product assigned" at bounding box center [1343, 17] width 80 height 13
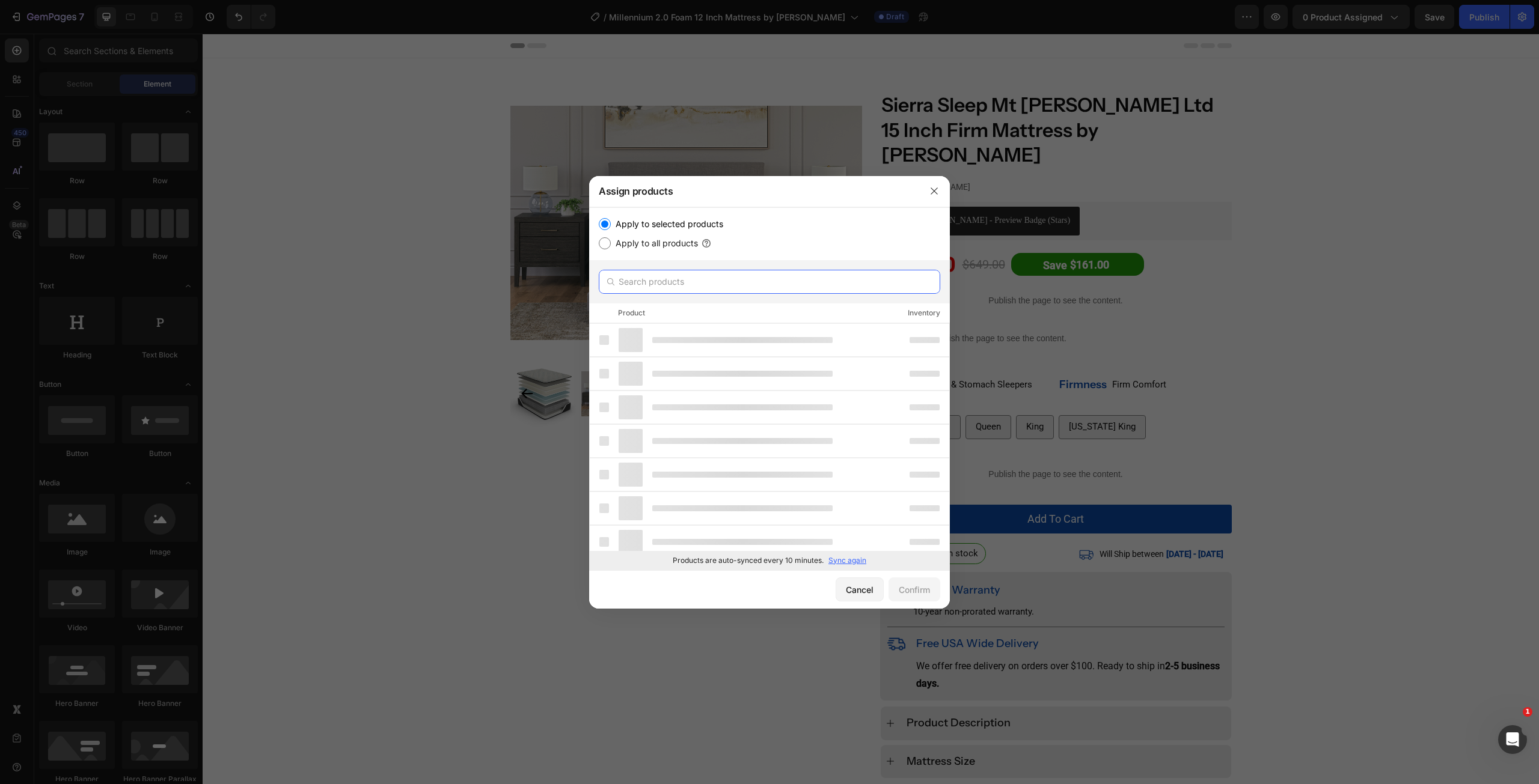
click at [752, 279] on input "text" at bounding box center [770, 282] width 341 height 24
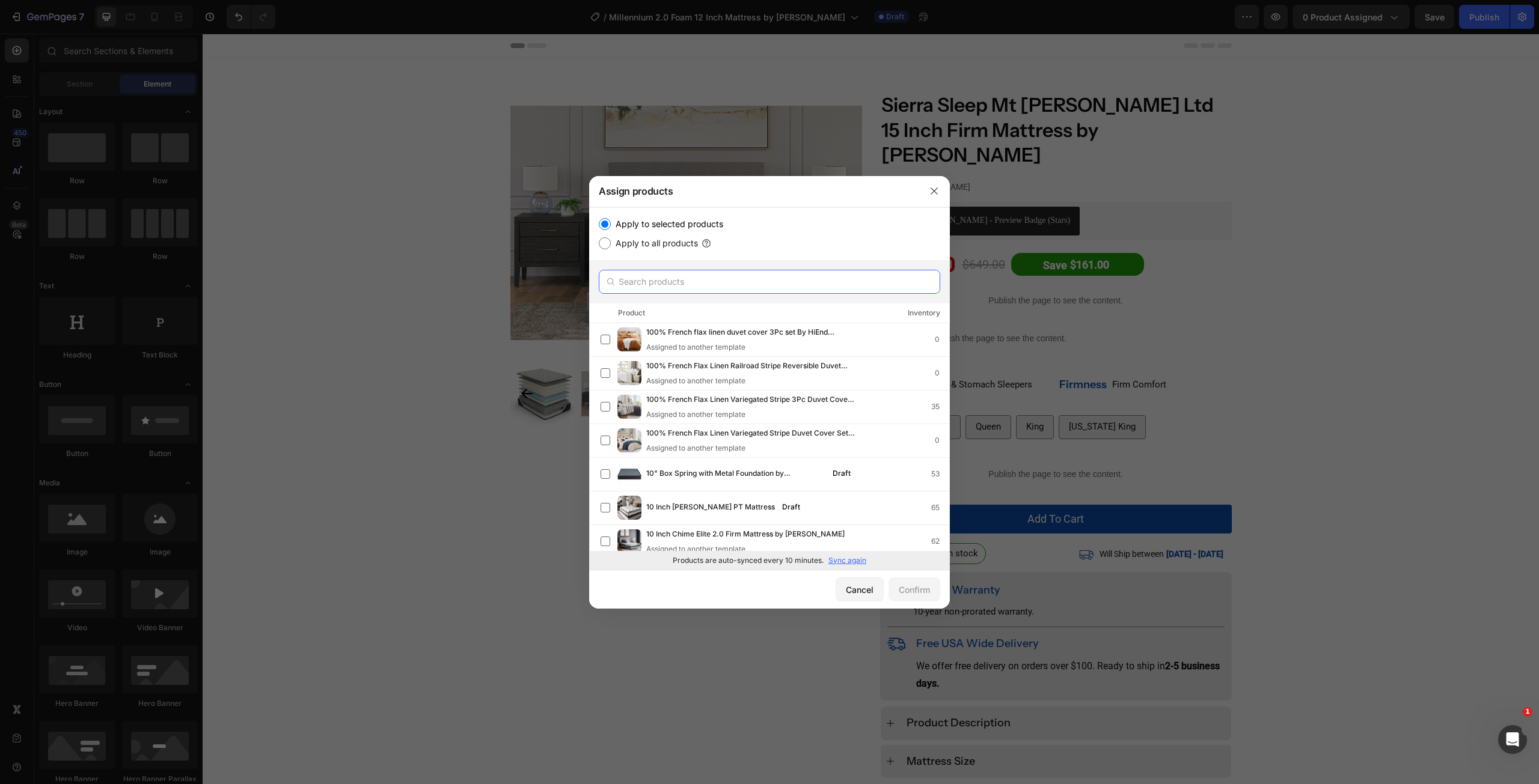
paste input "Millennium 2.0 Foam 12 Inch Mattress by [PERSON_NAME]"
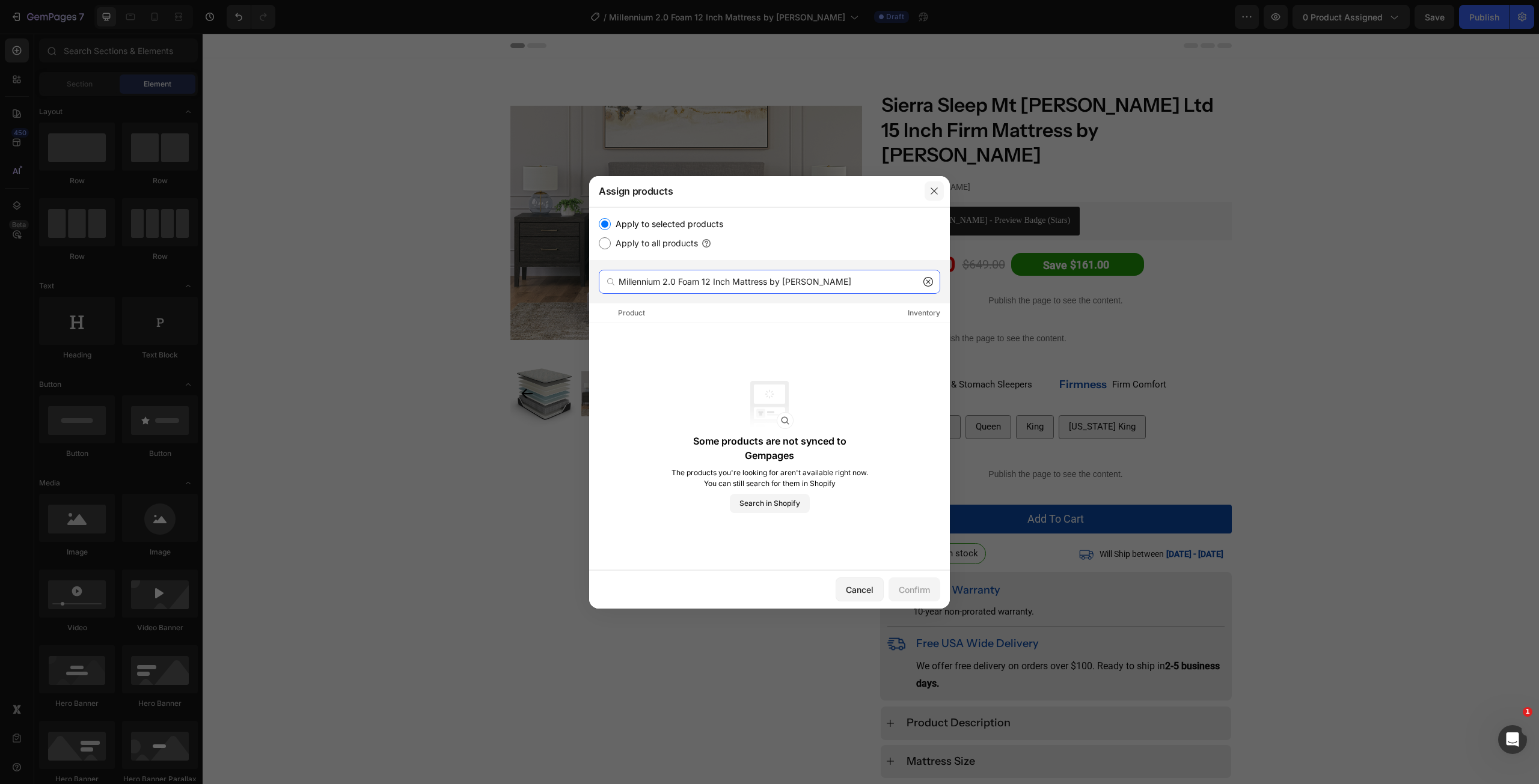
type input "Millennium 2.0 Foam 12 Inch Mattress by [PERSON_NAME]"
click at [934, 194] on icon "button" at bounding box center [934, 191] width 10 height 10
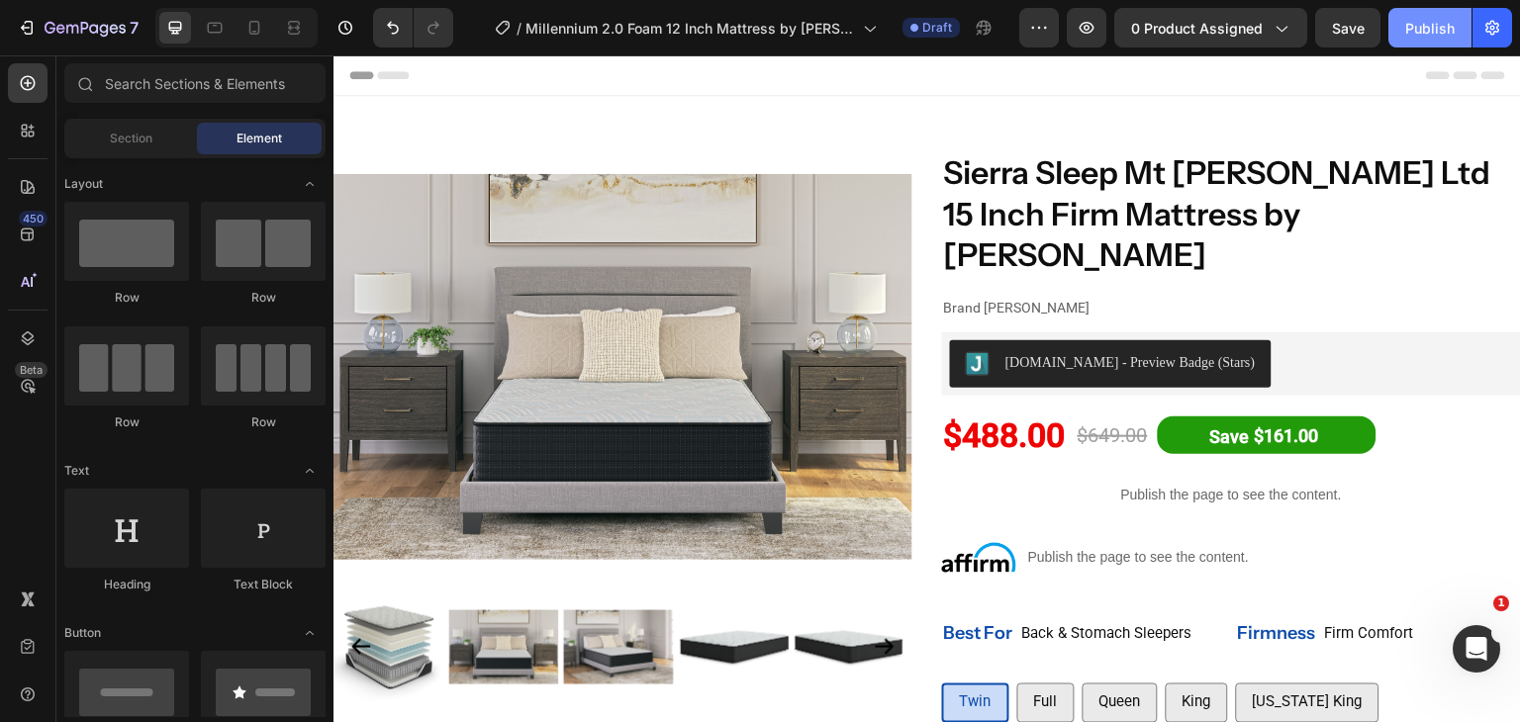
click at [1416, 23] on div "Publish" at bounding box center [1429, 28] width 49 height 21
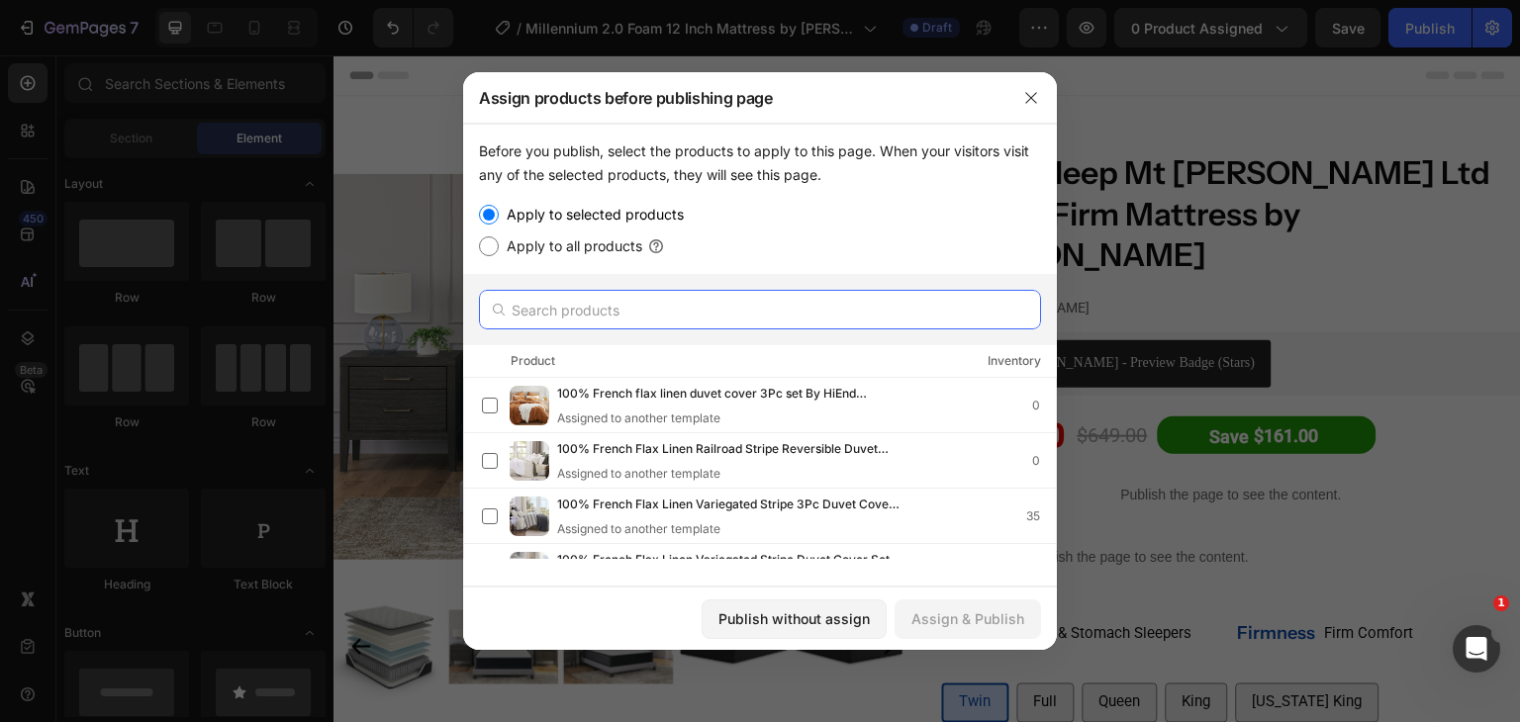
click at [630, 322] on input "text" at bounding box center [760, 310] width 562 height 40
paste input "Millennium 2.0 Foam 12 Inch Mattress by [PERSON_NAME]"
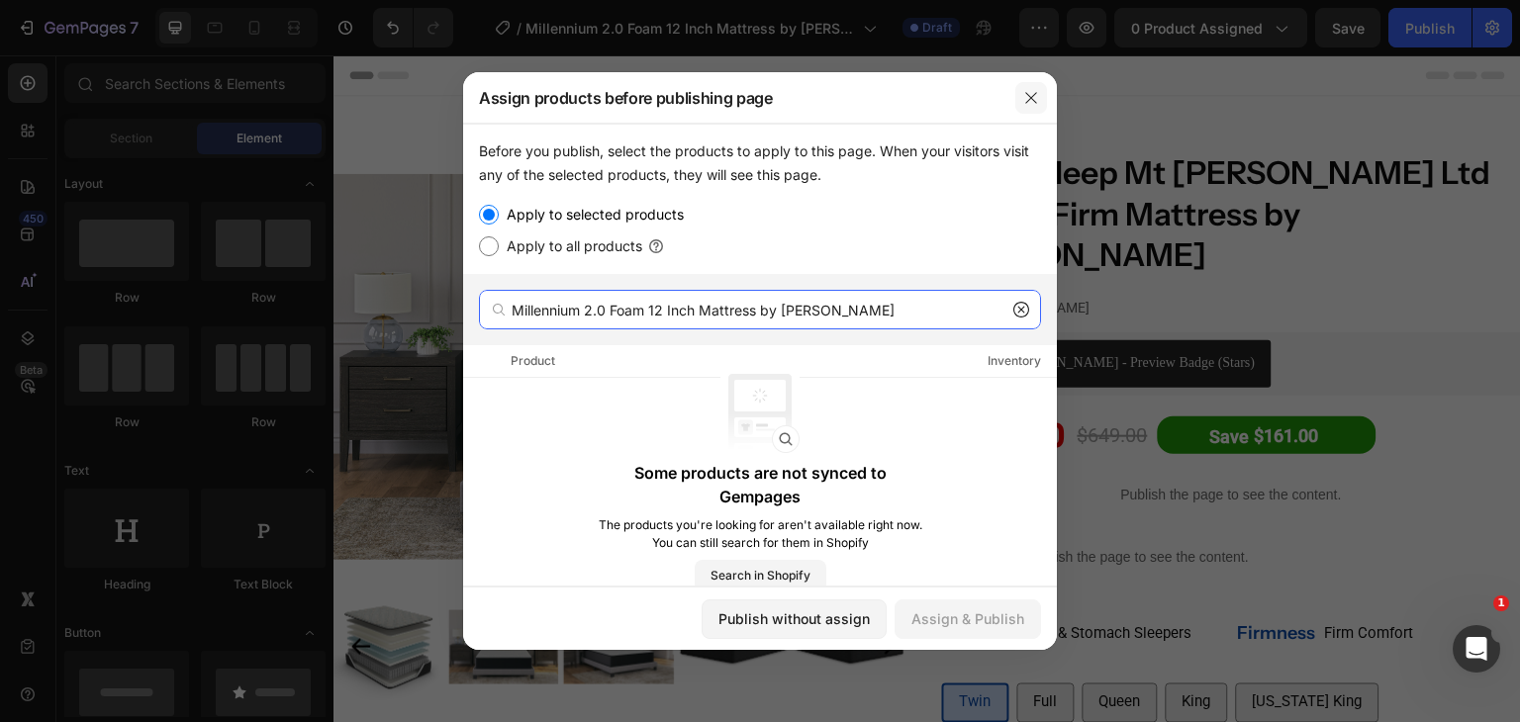
type input "Millennium 2.0 Foam 12 Inch Mattress by [PERSON_NAME]"
click at [1041, 90] on button "button" at bounding box center [1031, 98] width 32 height 32
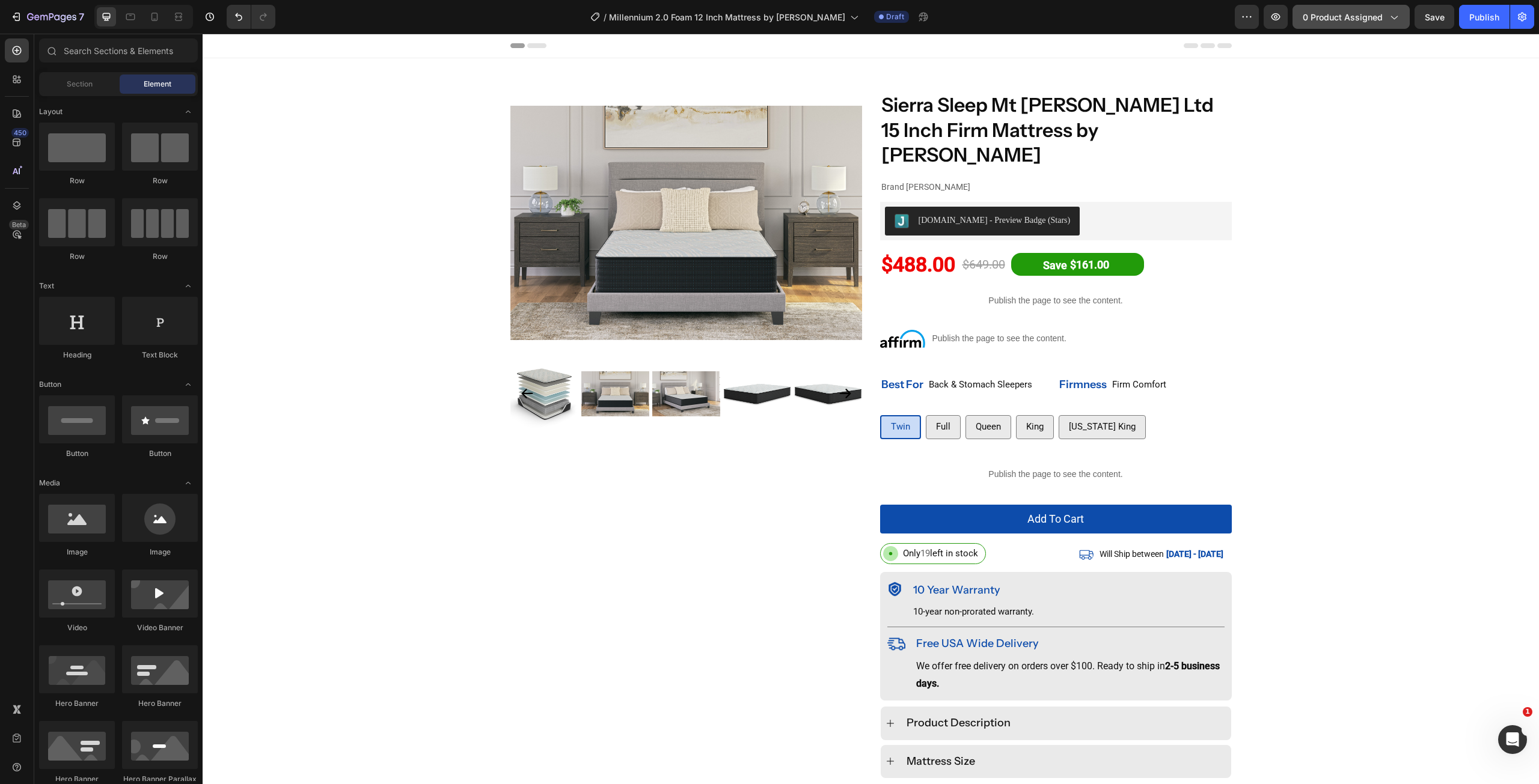
click at [1375, 14] on span "0 product assigned" at bounding box center [1343, 17] width 80 height 13
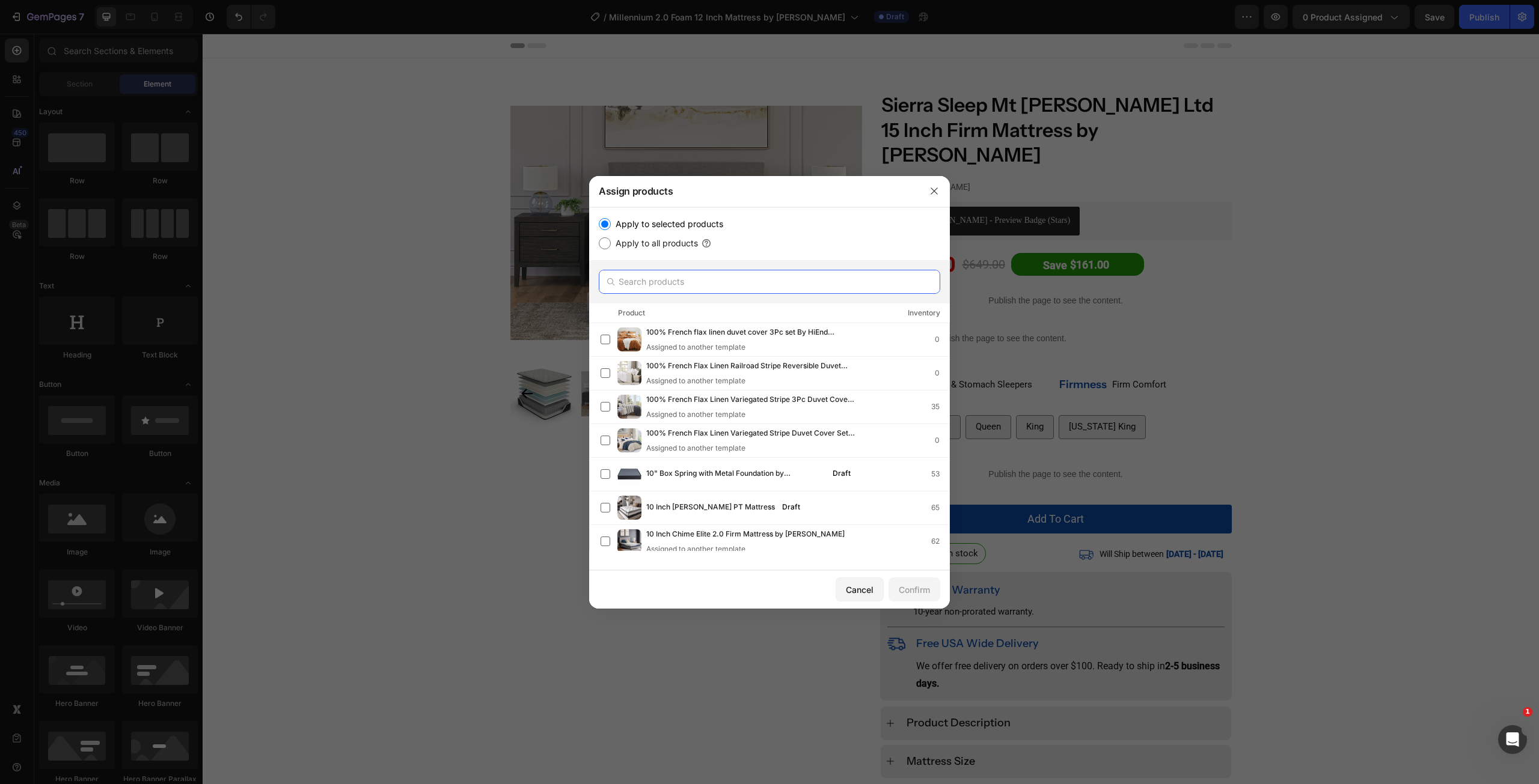
click at [651, 293] on input "text" at bounding box center [770, 282] width 341 height 24
paste input "Millennium 2.0 Foam 12 Inch Mattress by [PERSON_NAME]"
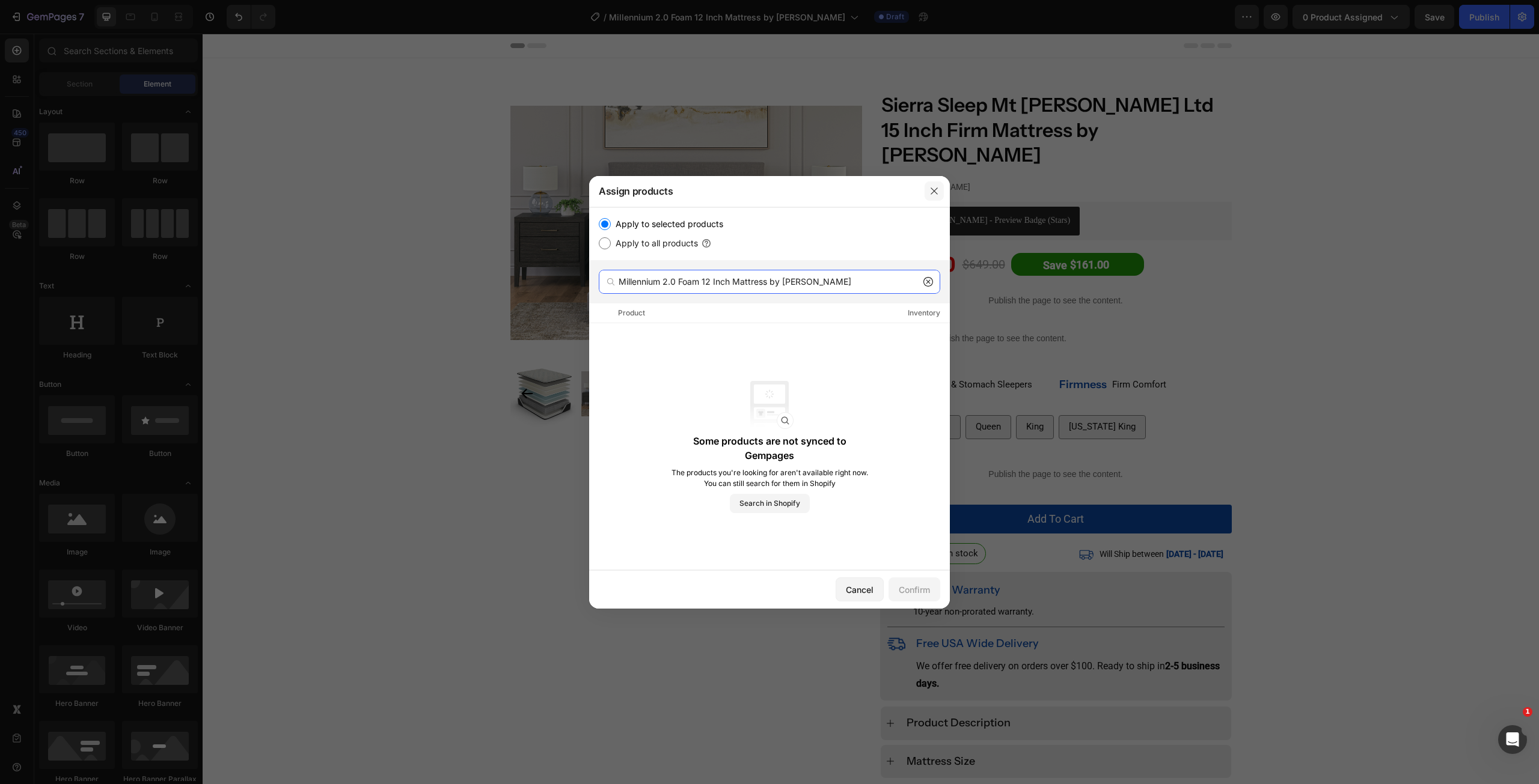
type input "Millennium 2.0 Foam 12 Inch Mattress by [PERSON_NAME]"
drag, startPoint x: 937, startPoint y: 188, endPoint x: 583, endPoint y: 137, distance: 357.7
click at [937, 188] on icon "button" at bounding box center [934, 191] width 7 height 7
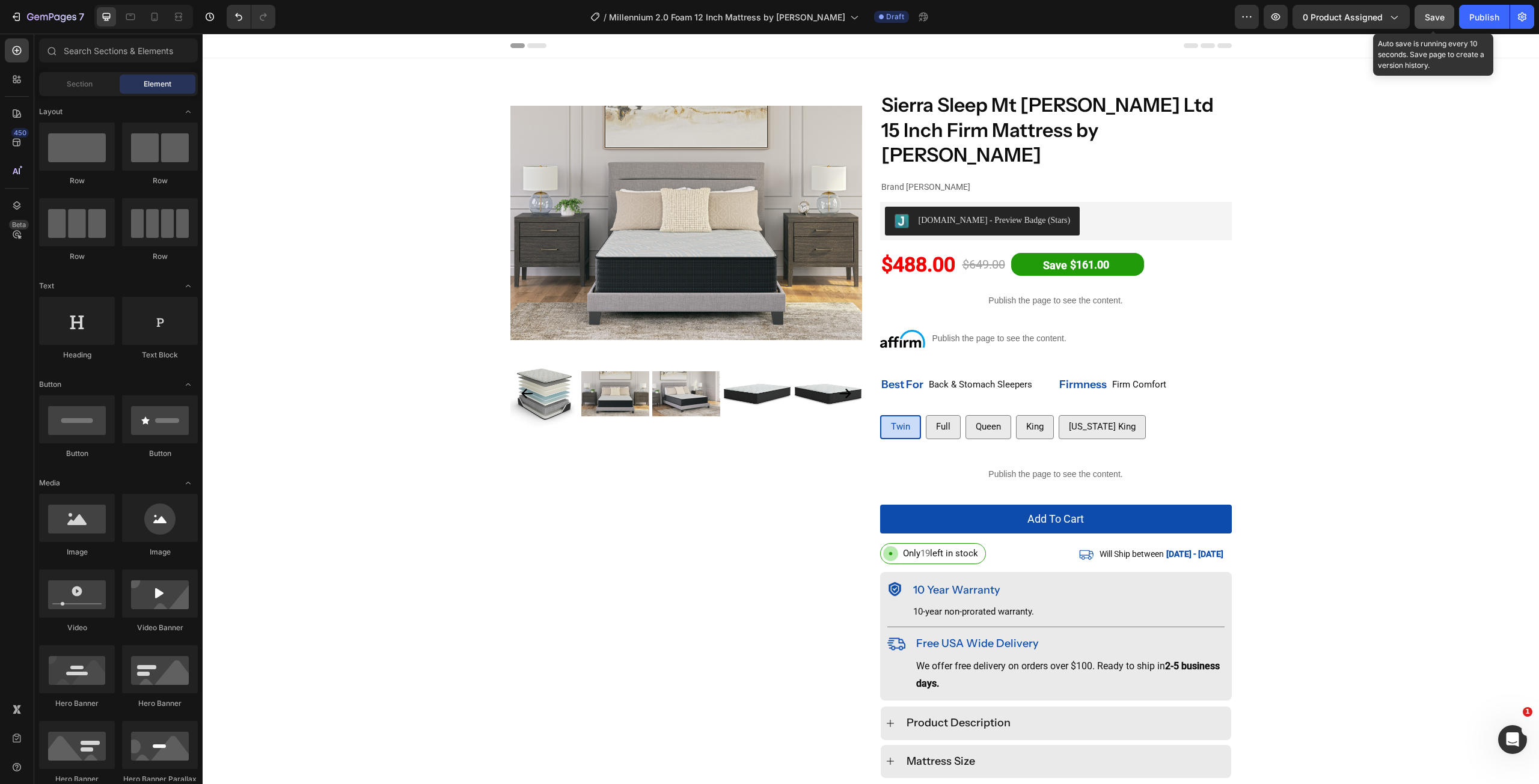
click at [1431, 22] on div "Save" at bounding box center [1434, 17] width 20 height 13
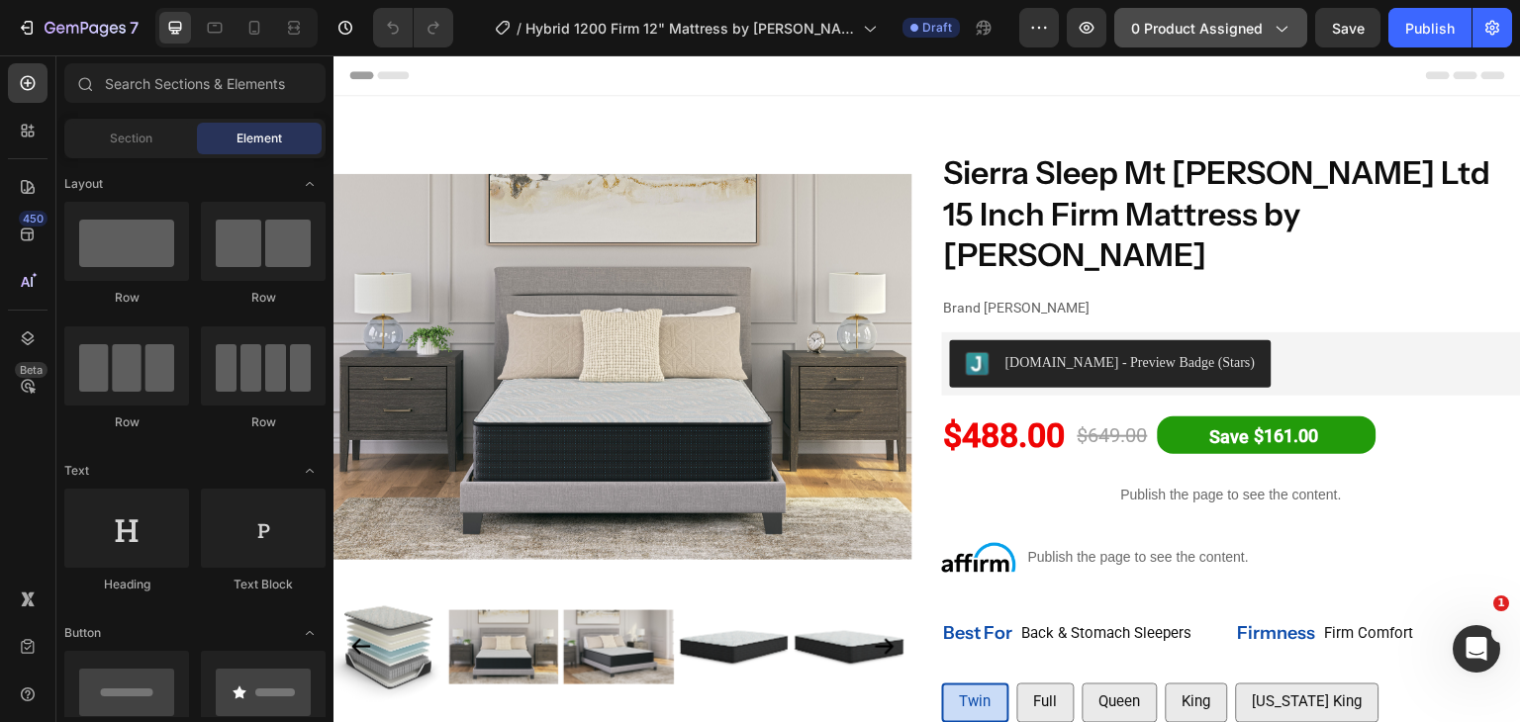
click at [1217, 28] on span "0 product assigned" at bounding box center [1197, 28] width 132 height 21
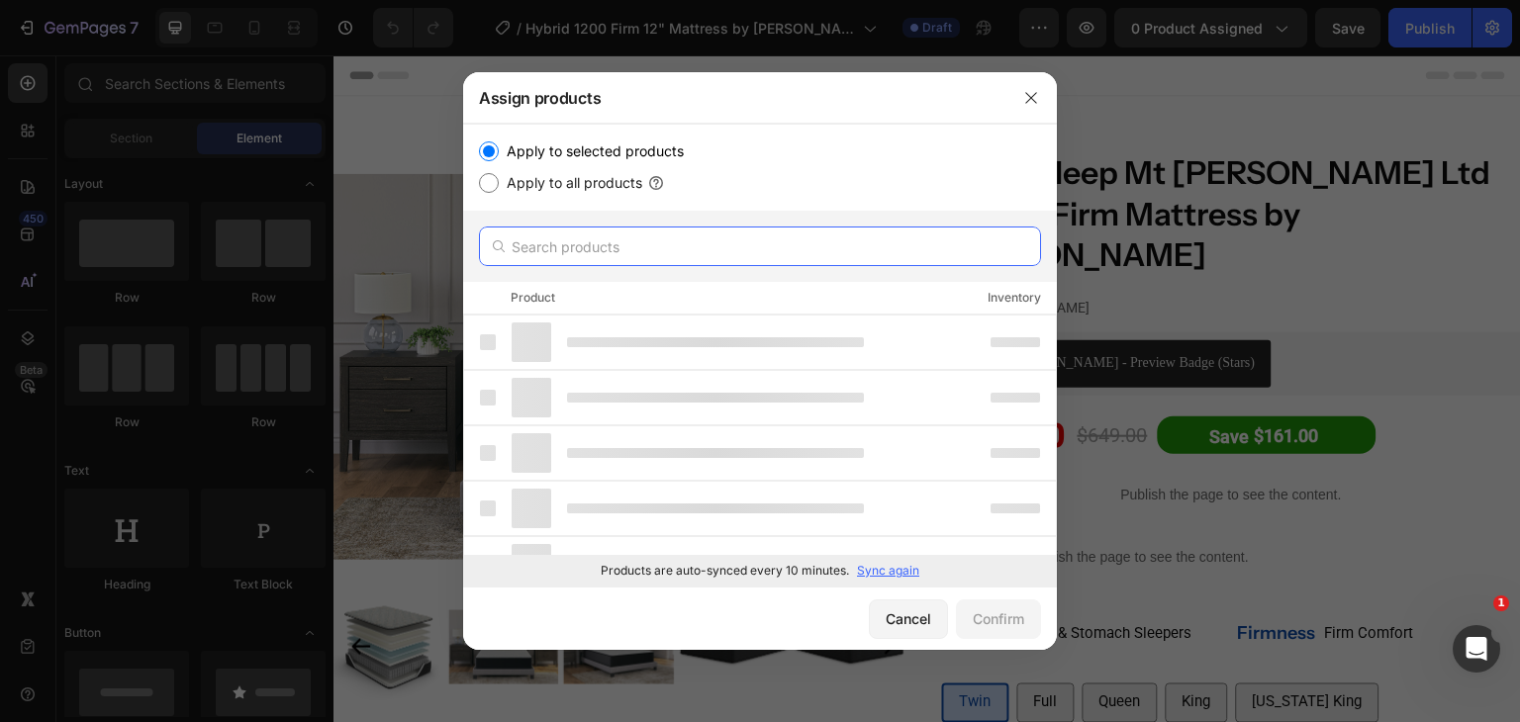
click at [692, 247] on input "text" at bounding box center [760, 247] width 562 height 40
paste input "Hybrid 1200 Firm 12" Mattress by [PERSON_NAME]"
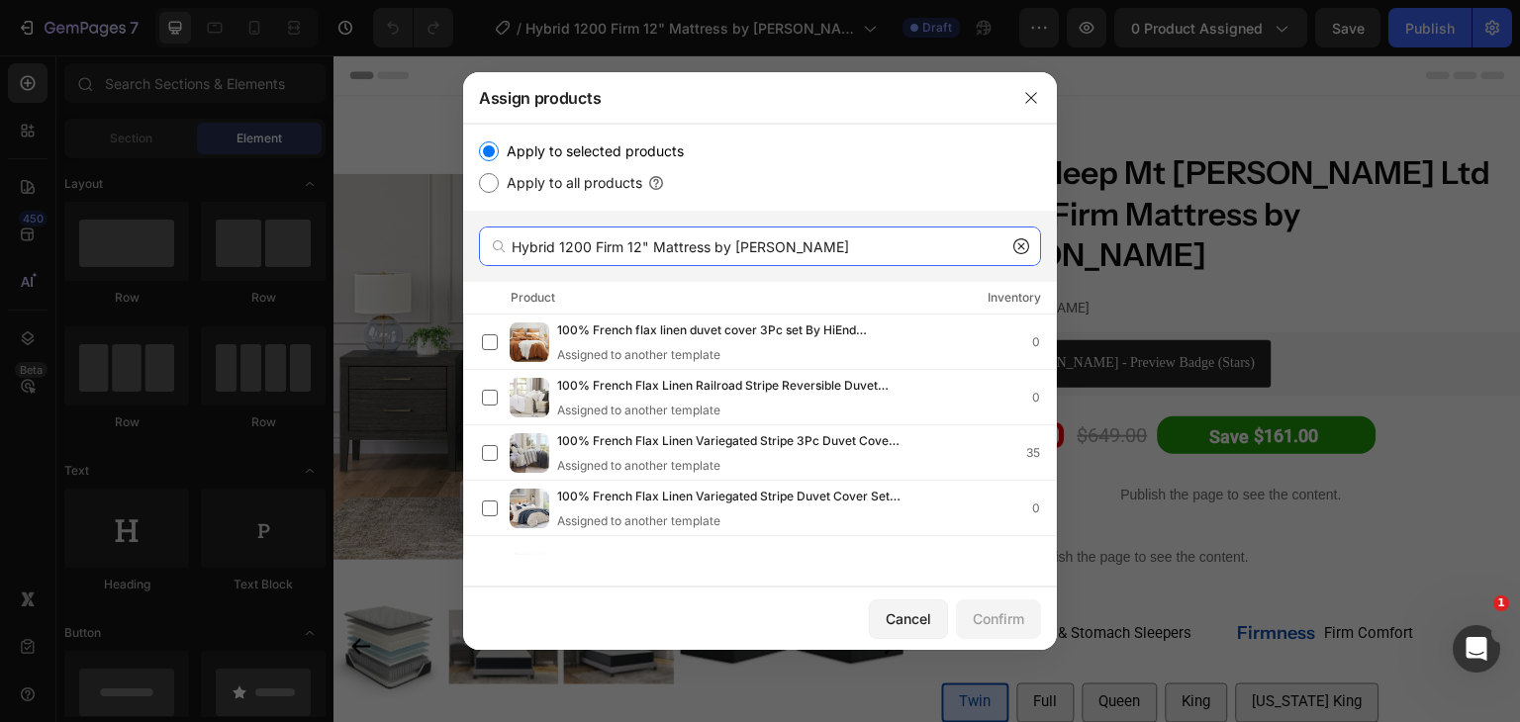
type input "Hybrid 1200 Firm 12" Mattress by [PERSON_NAME]"
click at [1023, 249] on icon at bounding box center [1021, 246] width 16 height 16
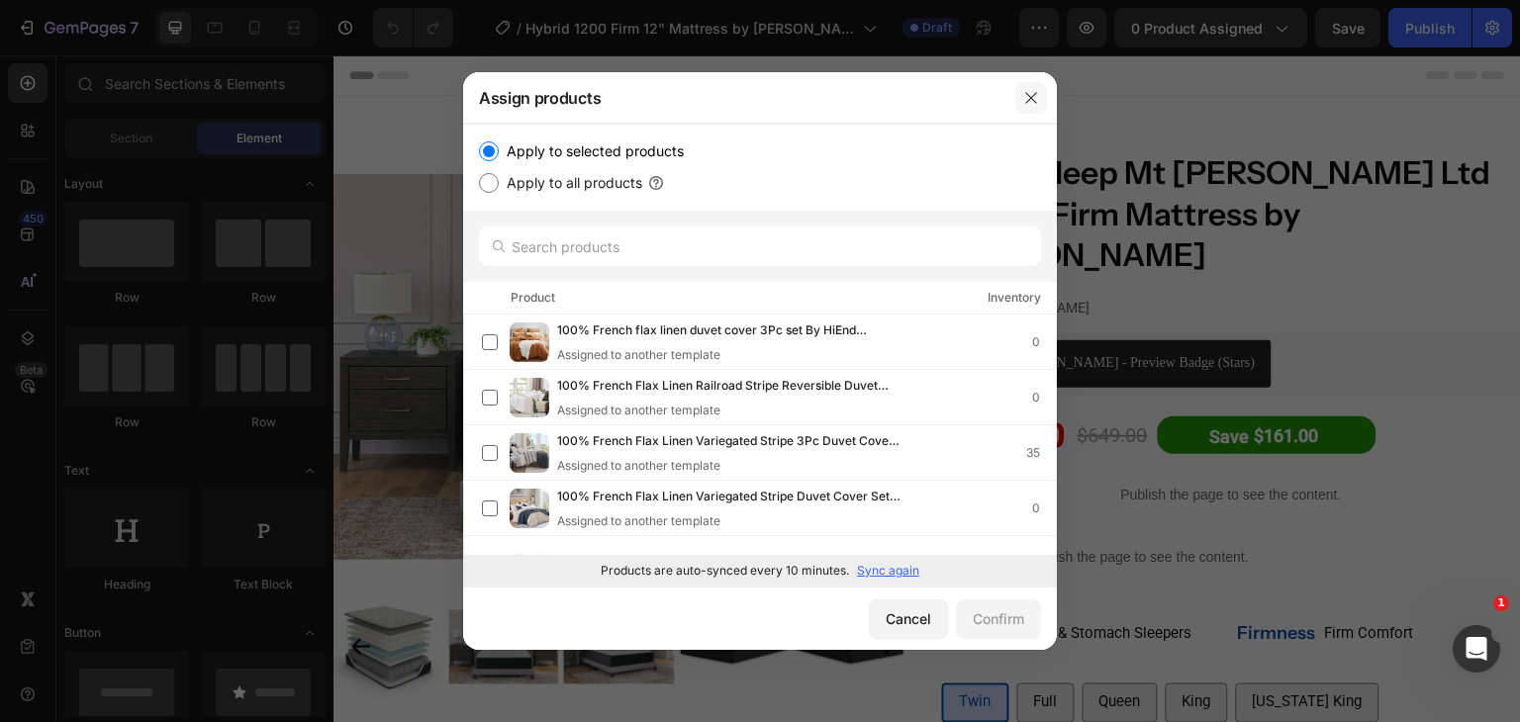
click at [1028, 104] on icon "button" at bounding box center [1031, 98] width 16 height 16
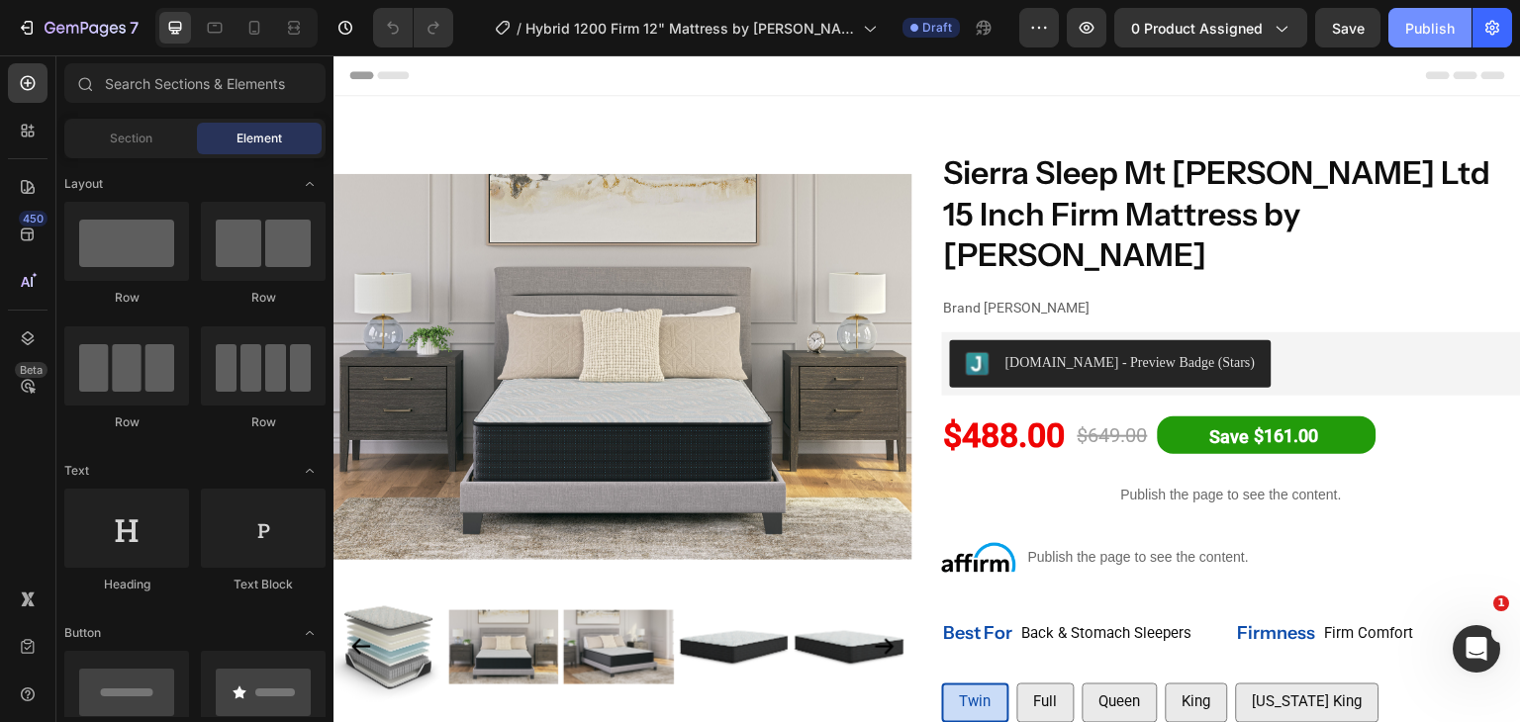
click at [1417, 32] on div "Publish" at bounding box center [1429, 28] width 49 height 21
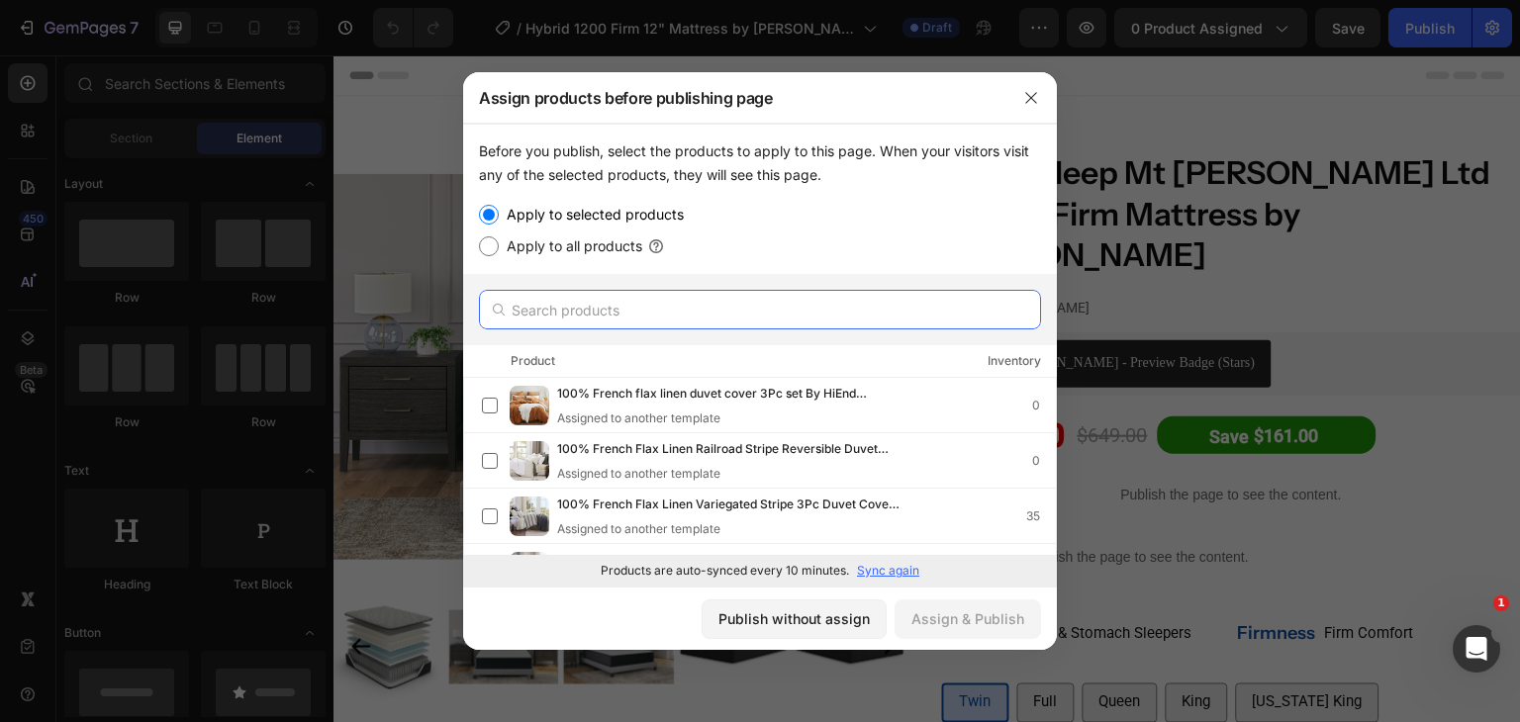
click at [608, 291] on input "text" at bounding box center [760, 310] width 562 height 40
paste input "Hybrid 1200 Firm 12" Mattress by [PERSON_NAME]"
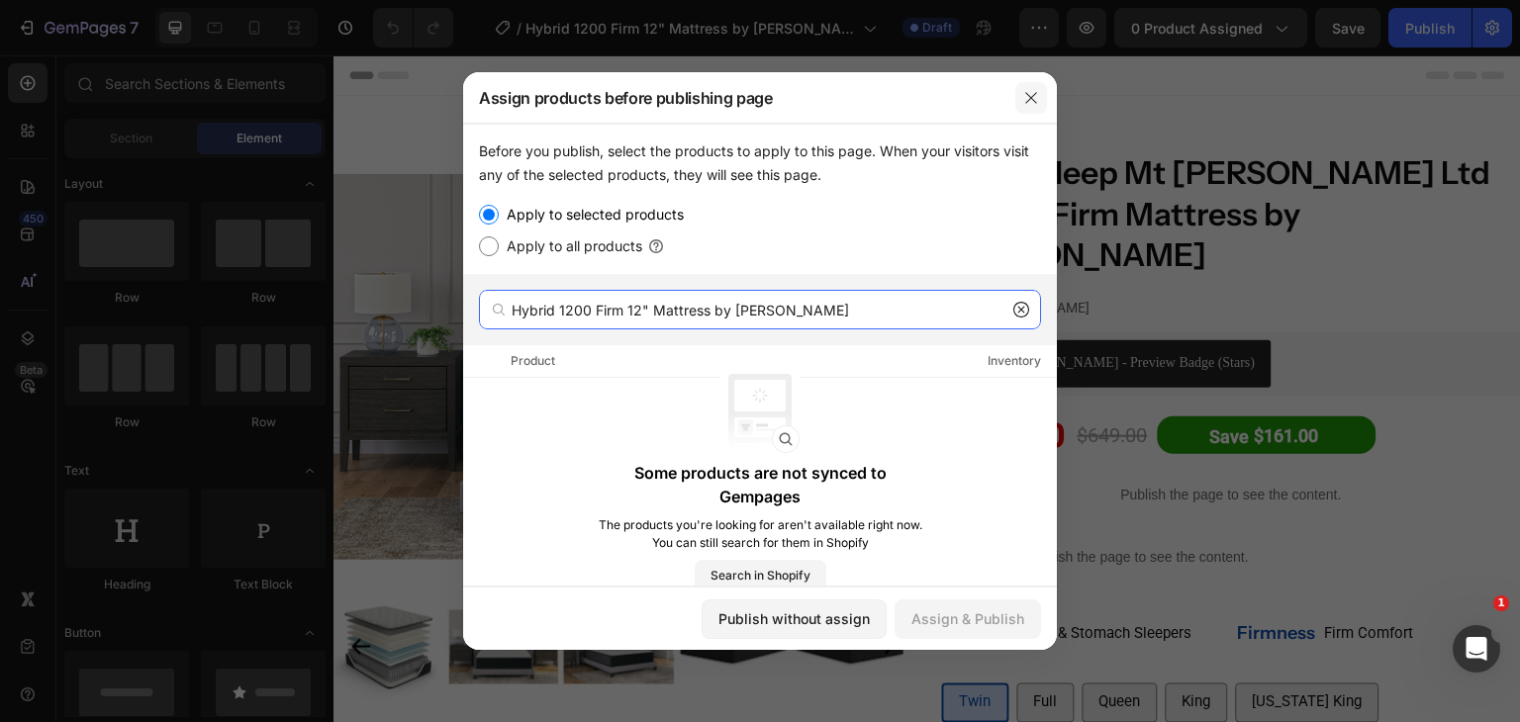
type input "Hybrid 1200 Firm 12" Mattress by [PERSON_NAME]"
click at [1025, 96] on icon "button" at bounding box center [1031, 98] width 16 height 16
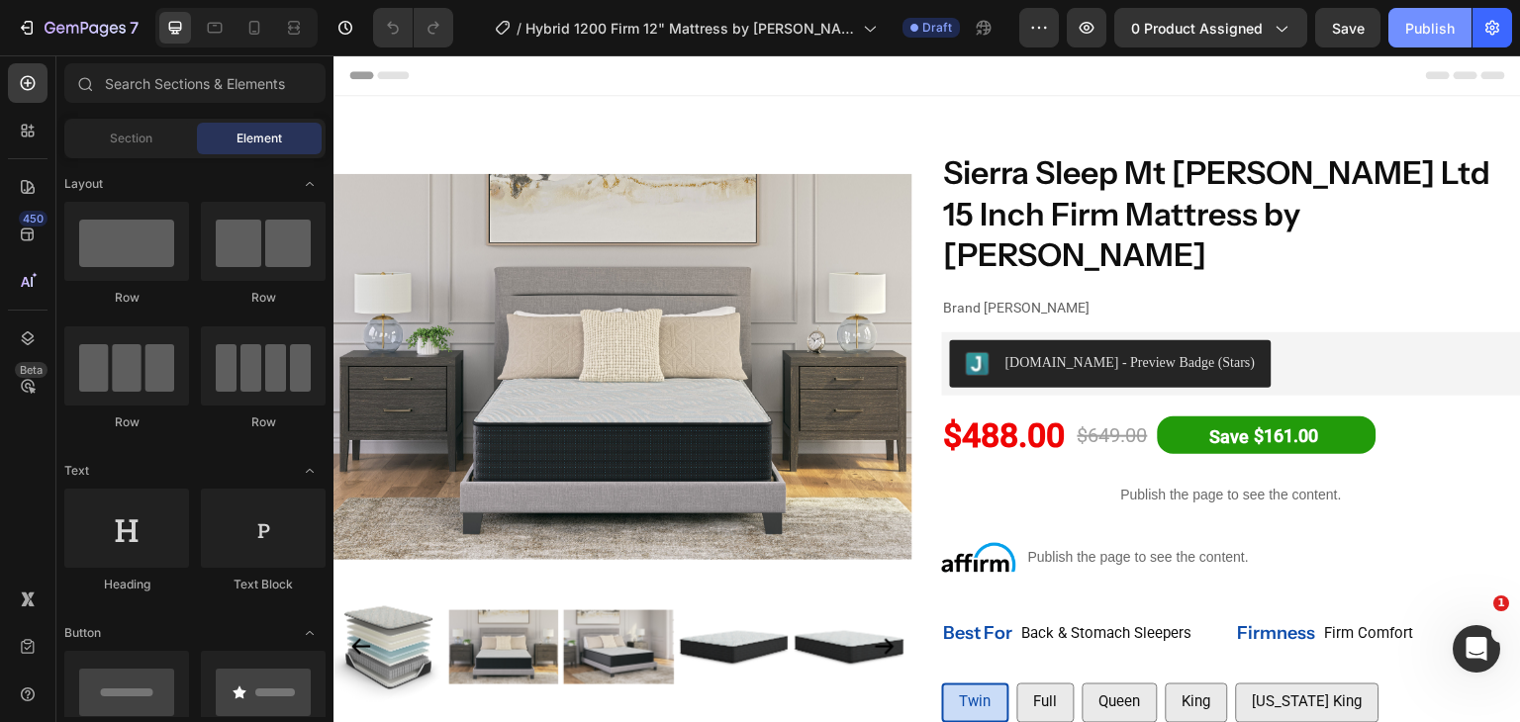
click at [1421, 31] on div "Publish" at bounding box center [1429, 28] width 49 height 21
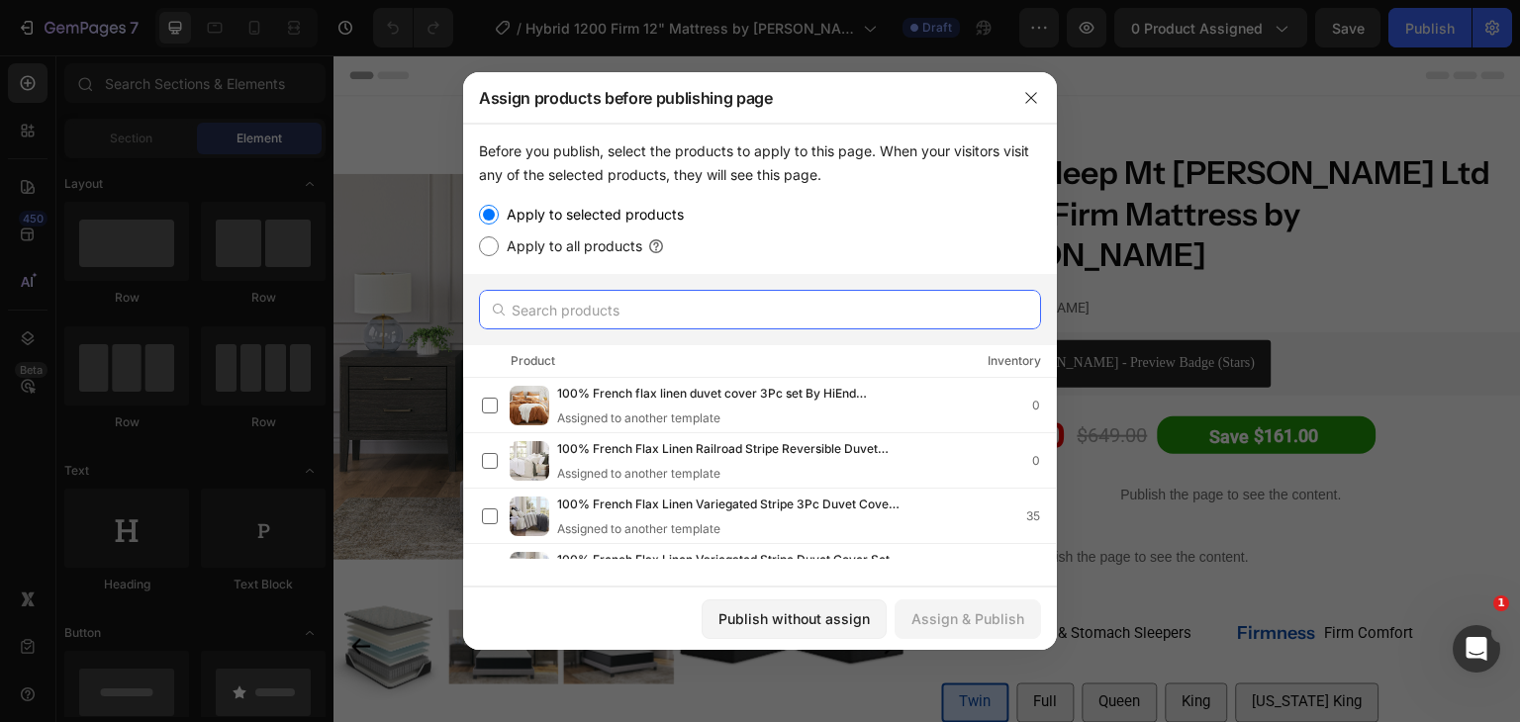
click at [634, 299] on input "text" at bounding box center [760, 310] width 562 height 40
paste input "Hybrid 1200 Firm 12" Mattress by [PERSON_NAME]"
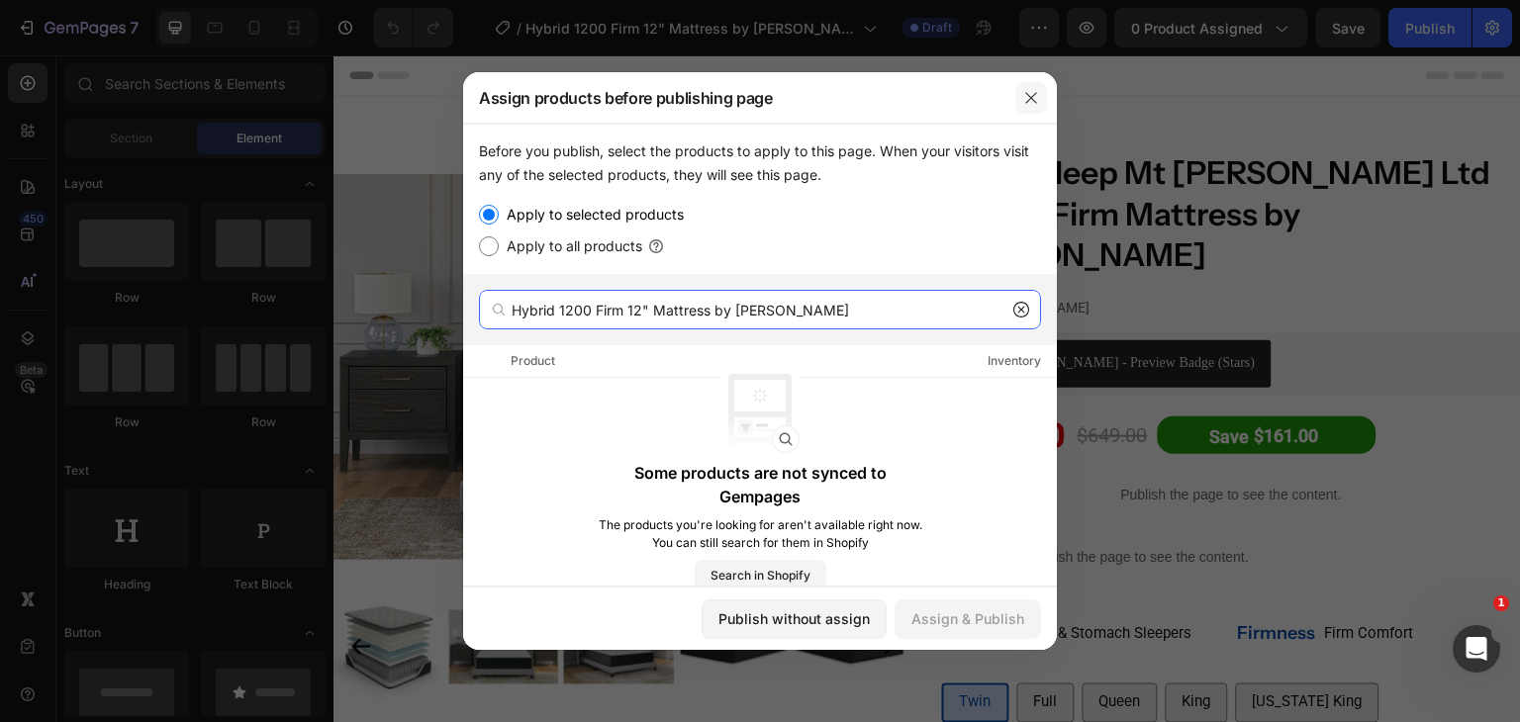
type input "Hybrid 1200 Firm 12" Mattress by [PERSON_NAME]"
click at [1037, 92] on icon "button" at bounding box center [1031, 98] width 16 height 16
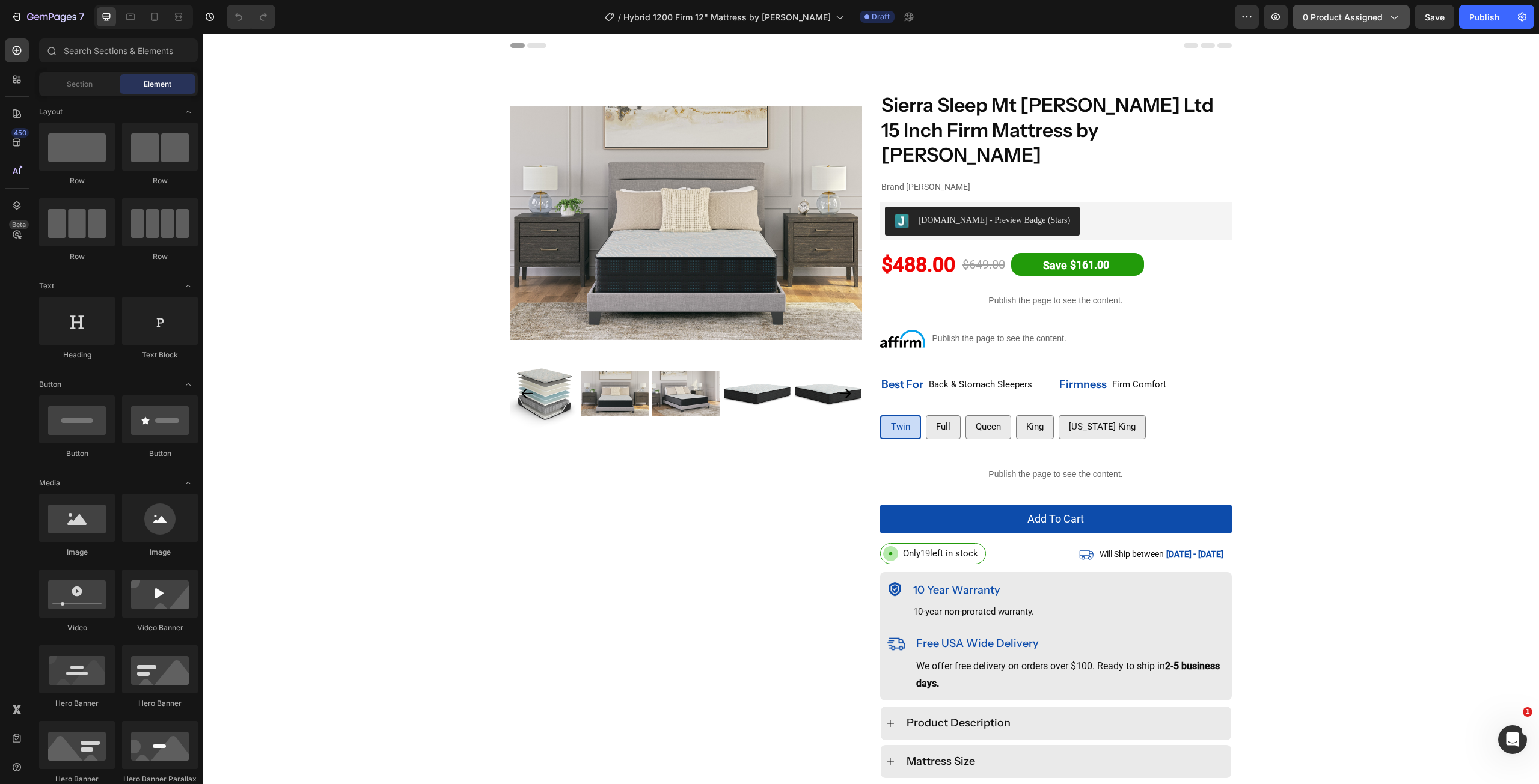
click at [923, 20] on span "0 product assigned" at bounding box center [1343, 17] width 80 height 13
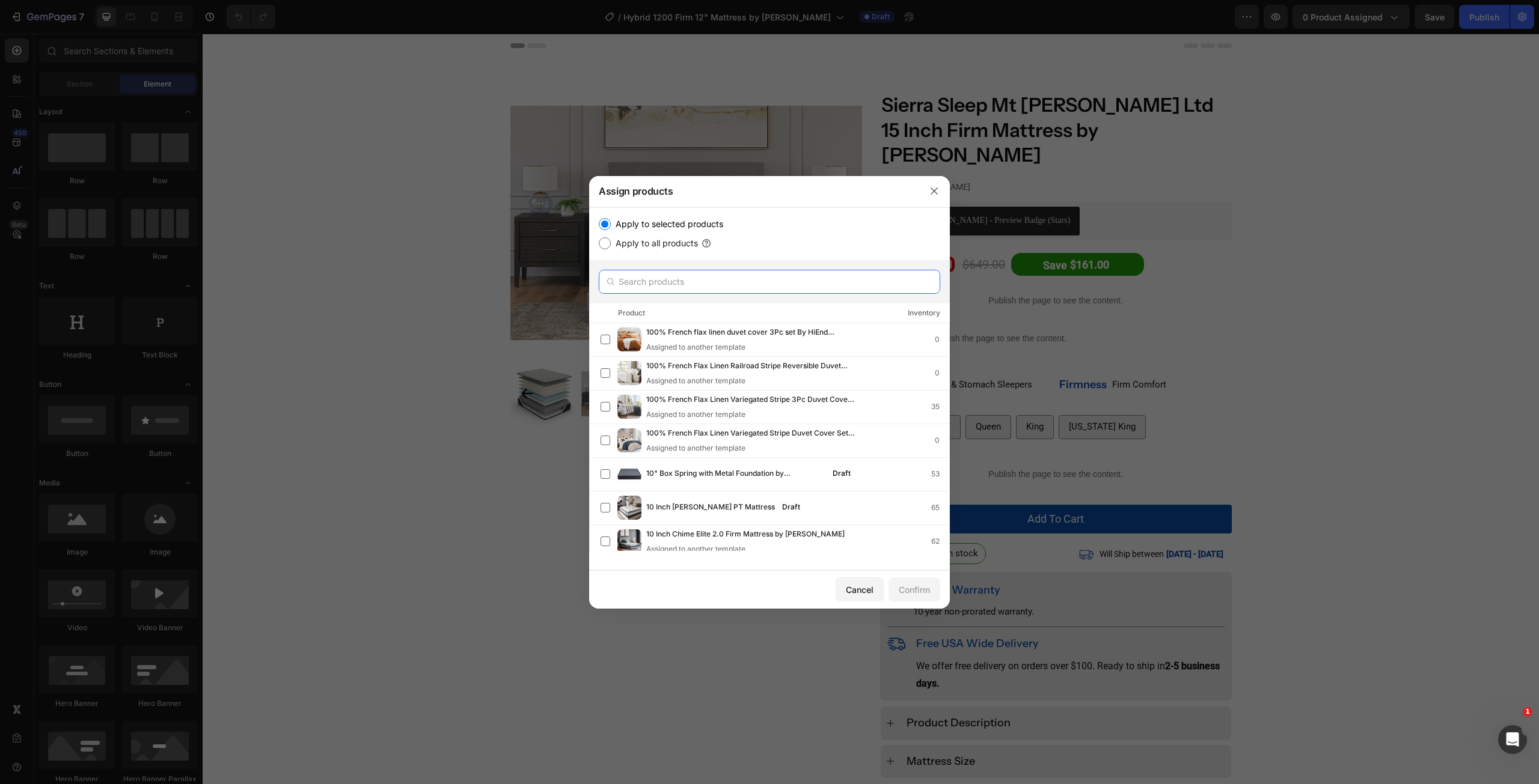
click at [740, 287] on input "text" at bounding box center [770, 282] width 341 height 24
paste input "Hybrid 1200 Firm 12" Mattress by [PERSON_NAME]"
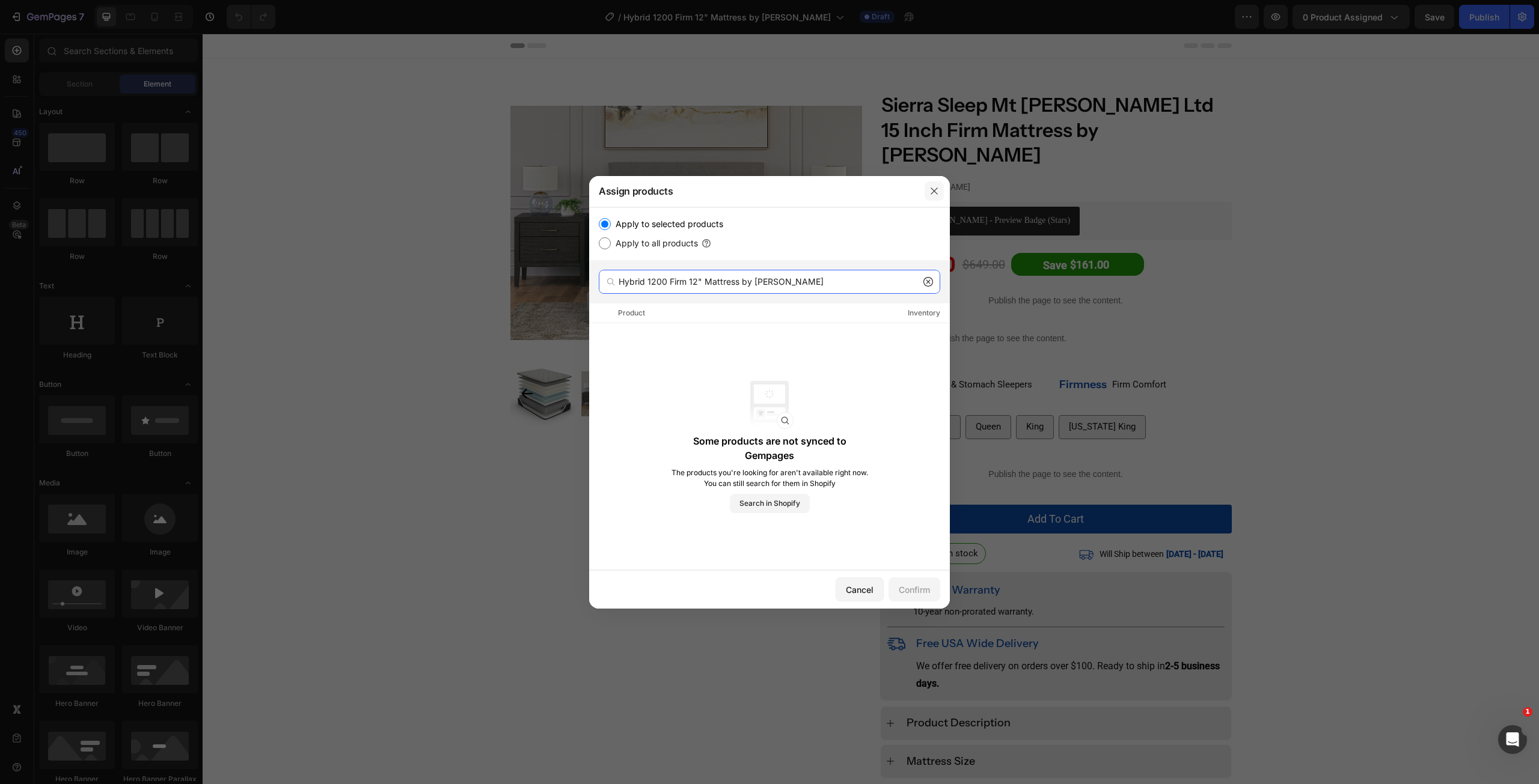
type input "Hybrid 1200 Firm 12" Mattress by [PERSON_NAME]"
click at [923, 189] on button "button" at bounding box center [934, 191] width 19 height 19
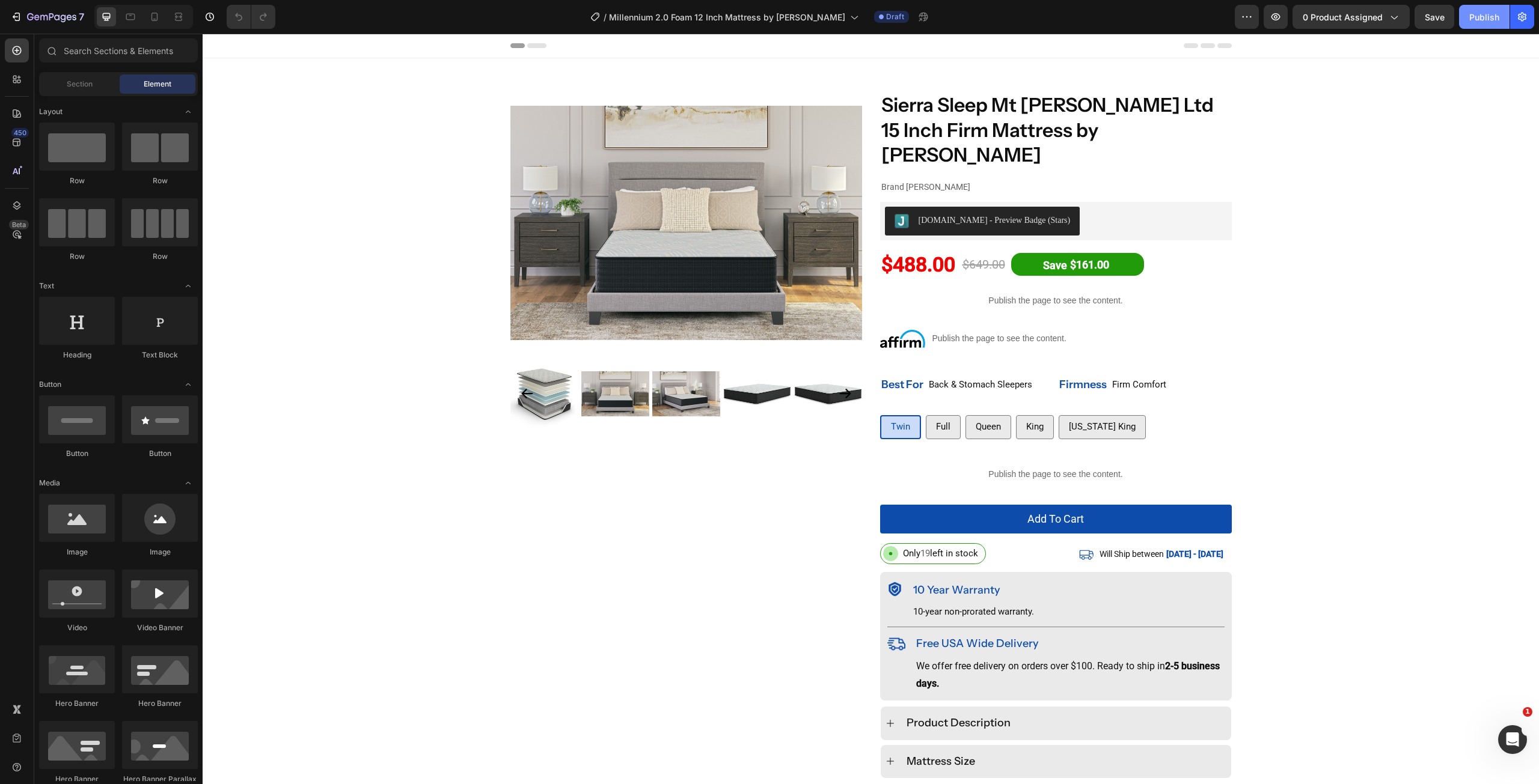
click at [1473, 20] on div "Publish" at bounding box center [1484, 17] width 30 height 13
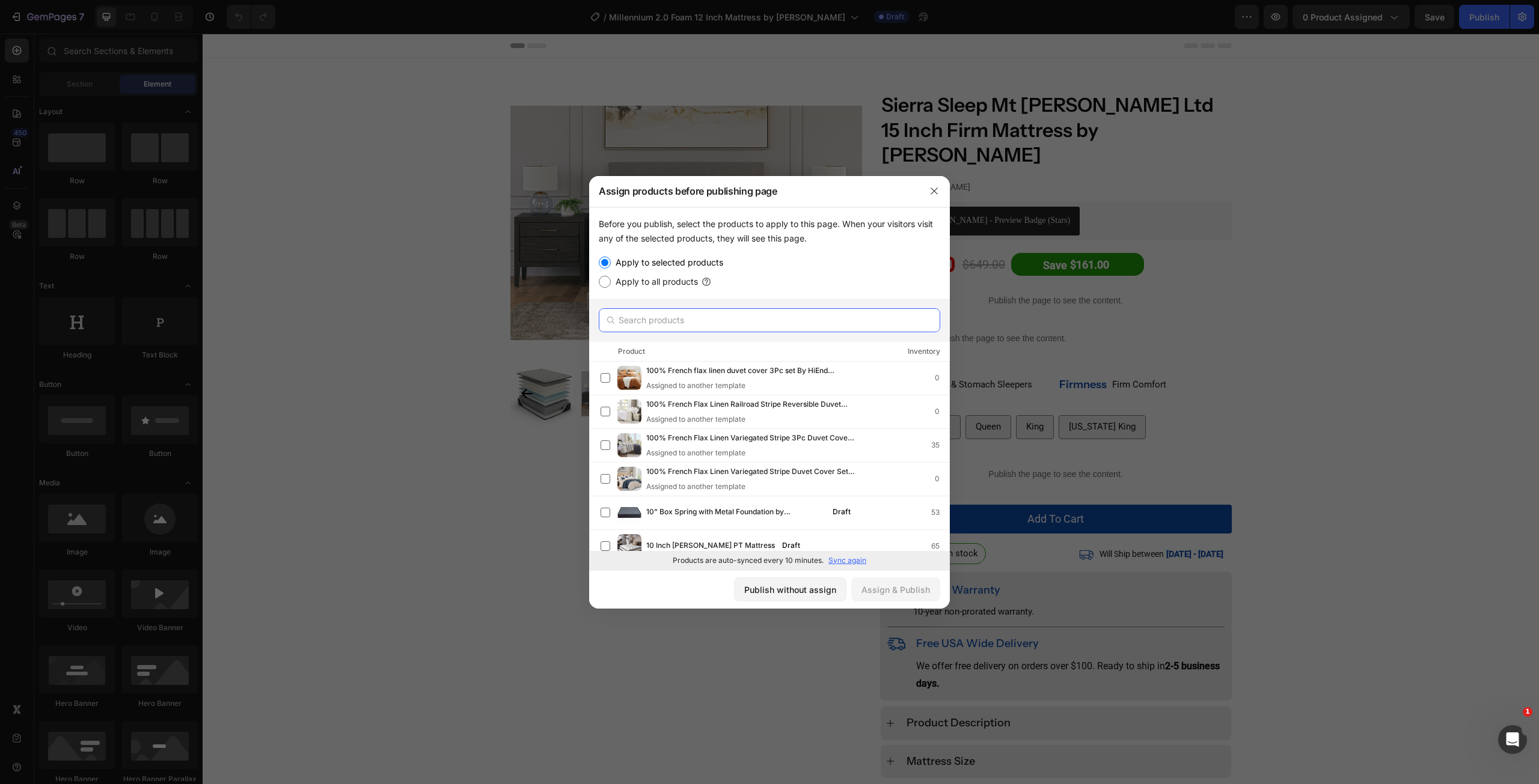
click at [714, 324] on input "text" at bounding box center [770, 321] width 341 height 24
paste input "Millennium 2.0 Foam 12 Inch Mattress by [PERSON_NAME]"
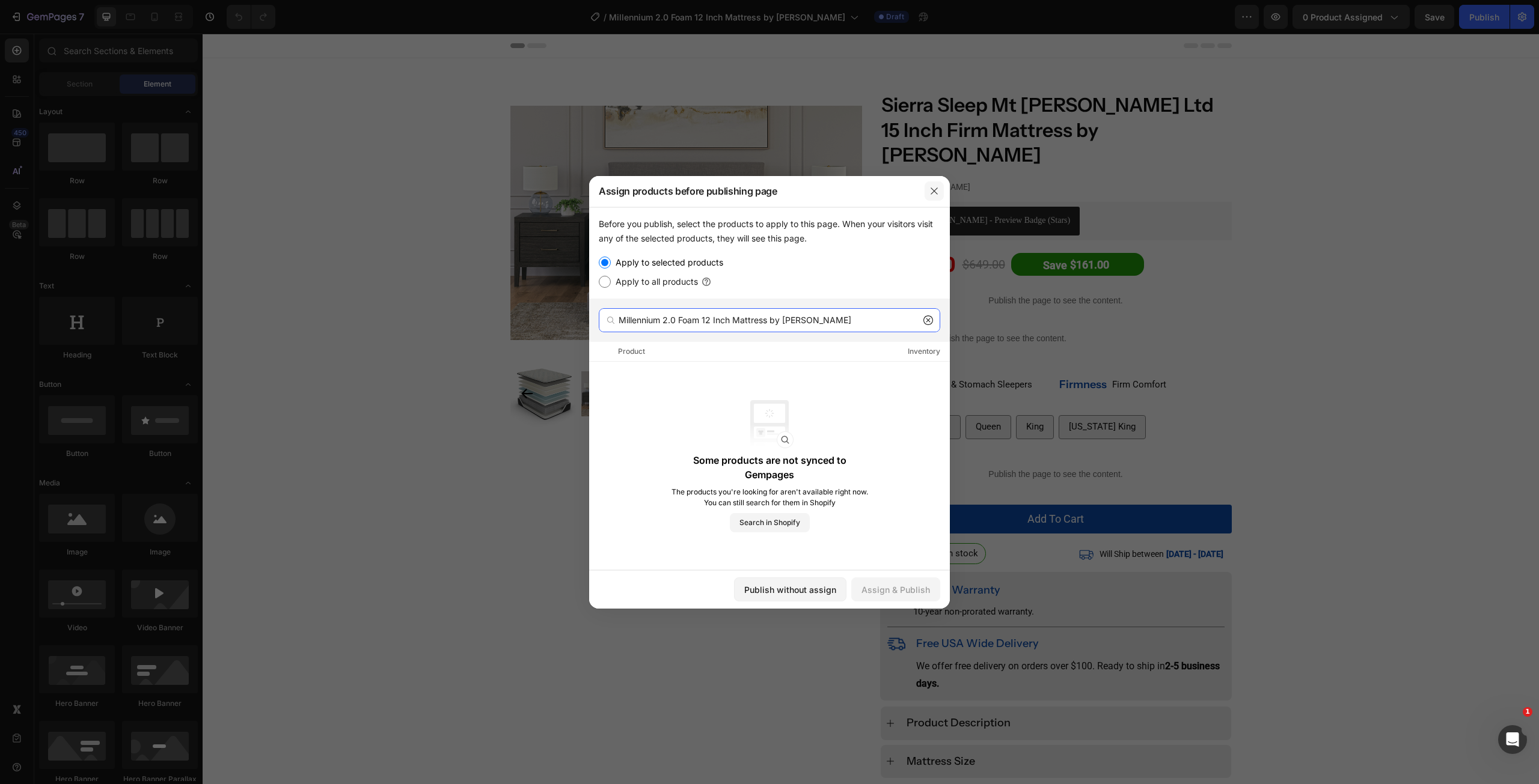
type input "Millennium 2.0 Foam 12 Inch Mattress by [PERSON_NAME]"
click at [931, 198] on button "button" at bounding box center [934, 191] width 19 height 19
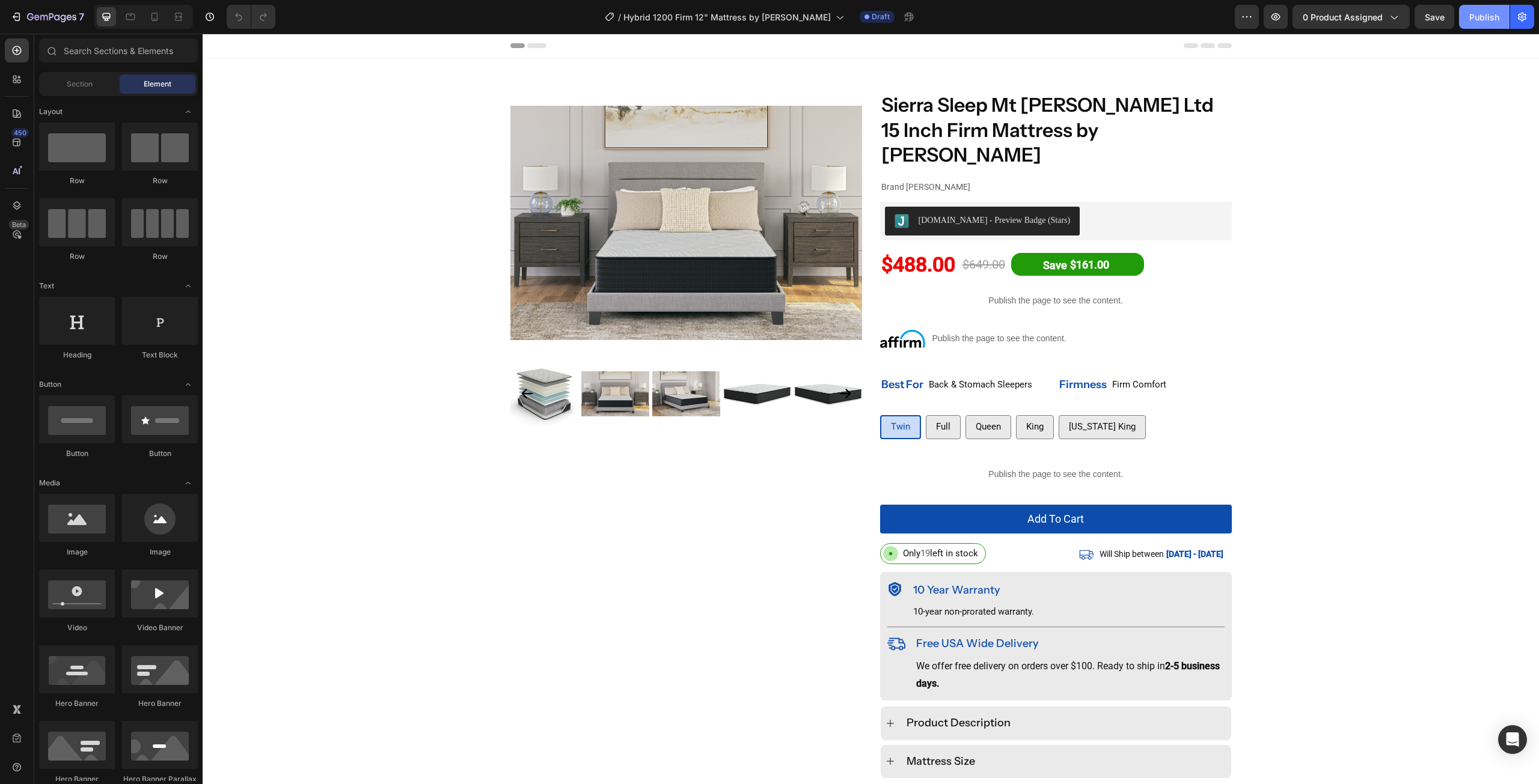
click at [1471, 19] on div "Publish" at bounding box center [1484, 17] width 30 height 13
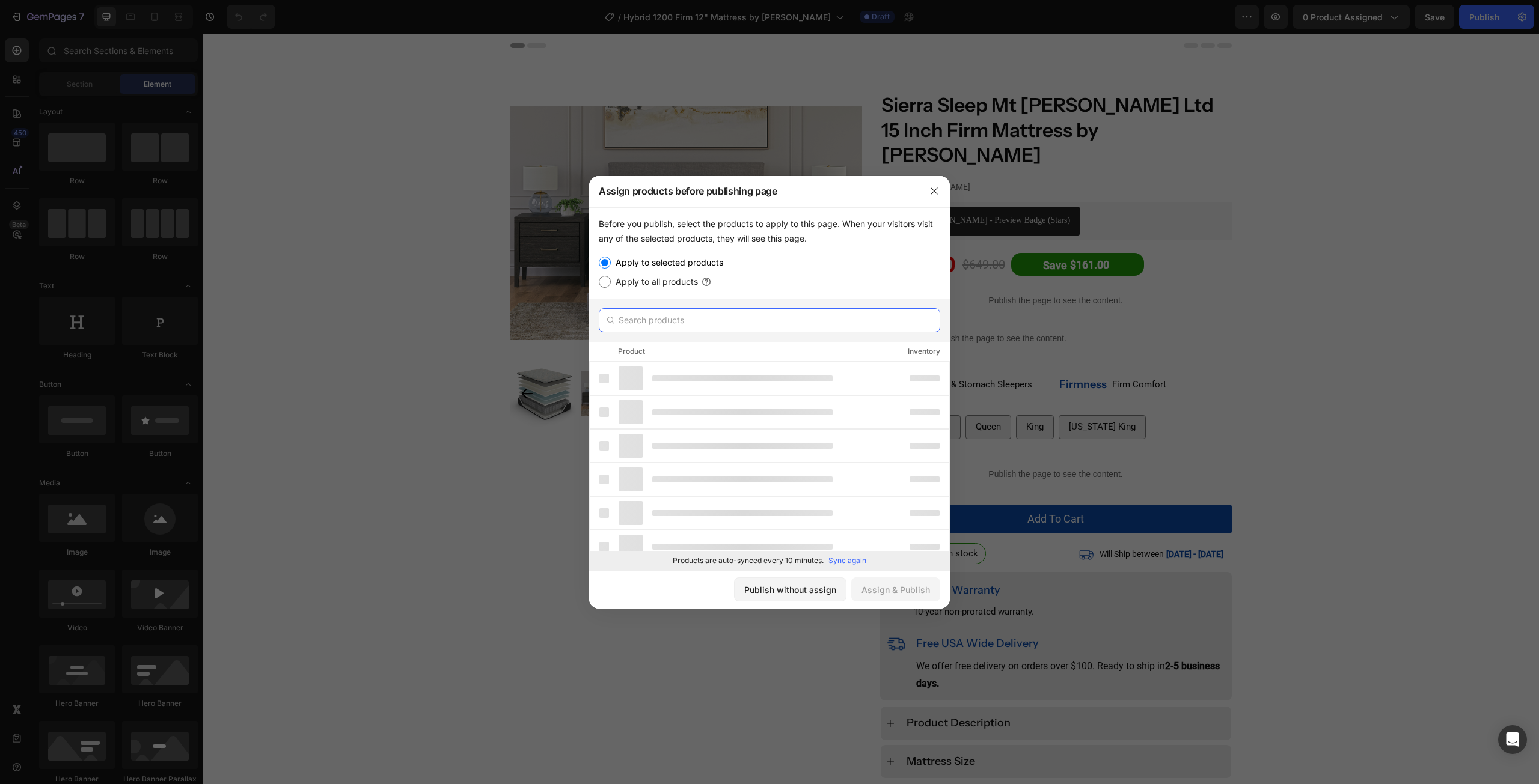
click at [714, 320] on input "text" at bounding box center [770, 321] width 341 height 24
paste input "Hybrid 1200 Firm 12" Mattress by [PERSON_NAME]"
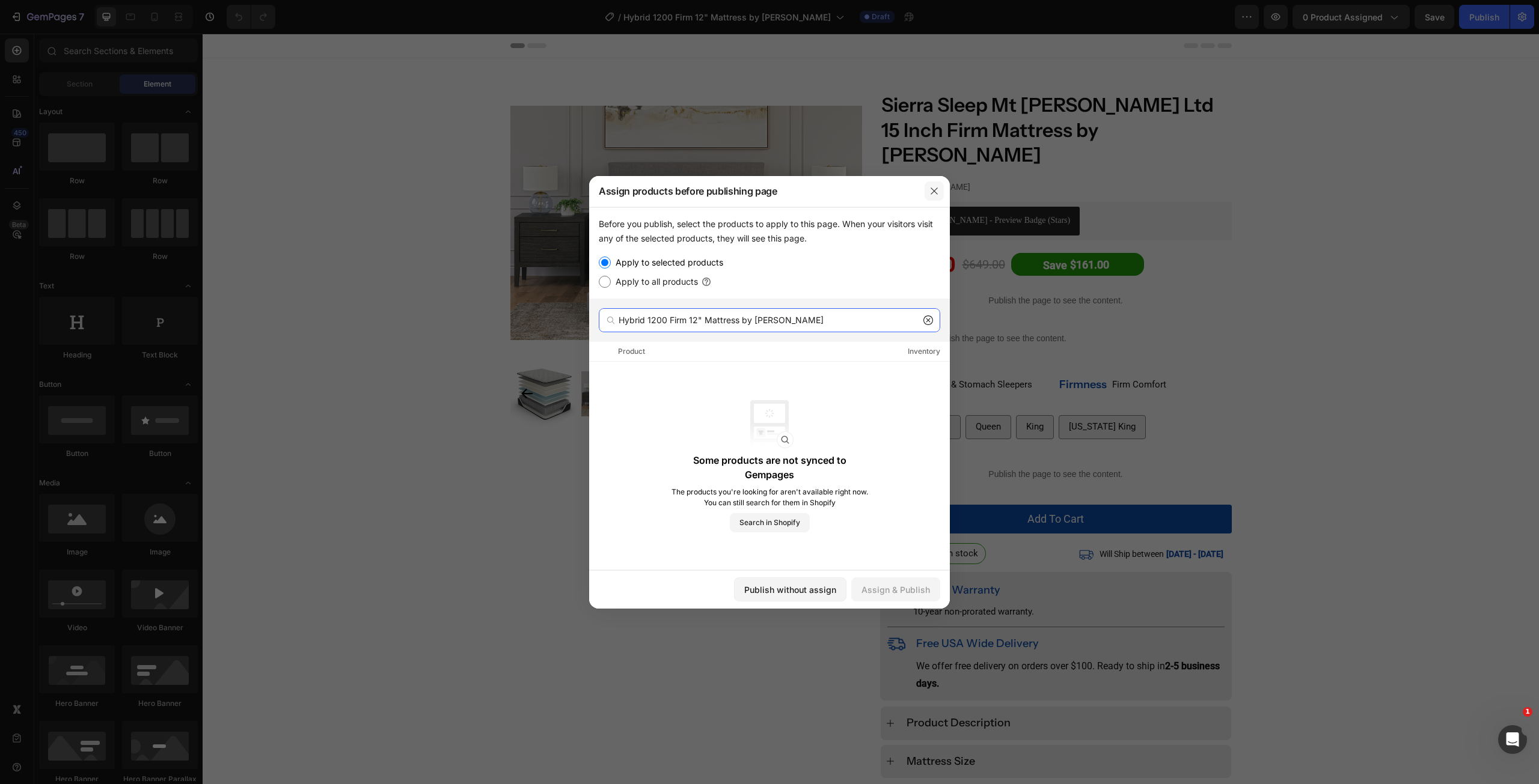
type input "Hybrid 1200 Firm 12" Mattress by [PERSON_NAME]"
click at [934, 183] on button "button" at bounding box center [934, 191] width 19 height 19
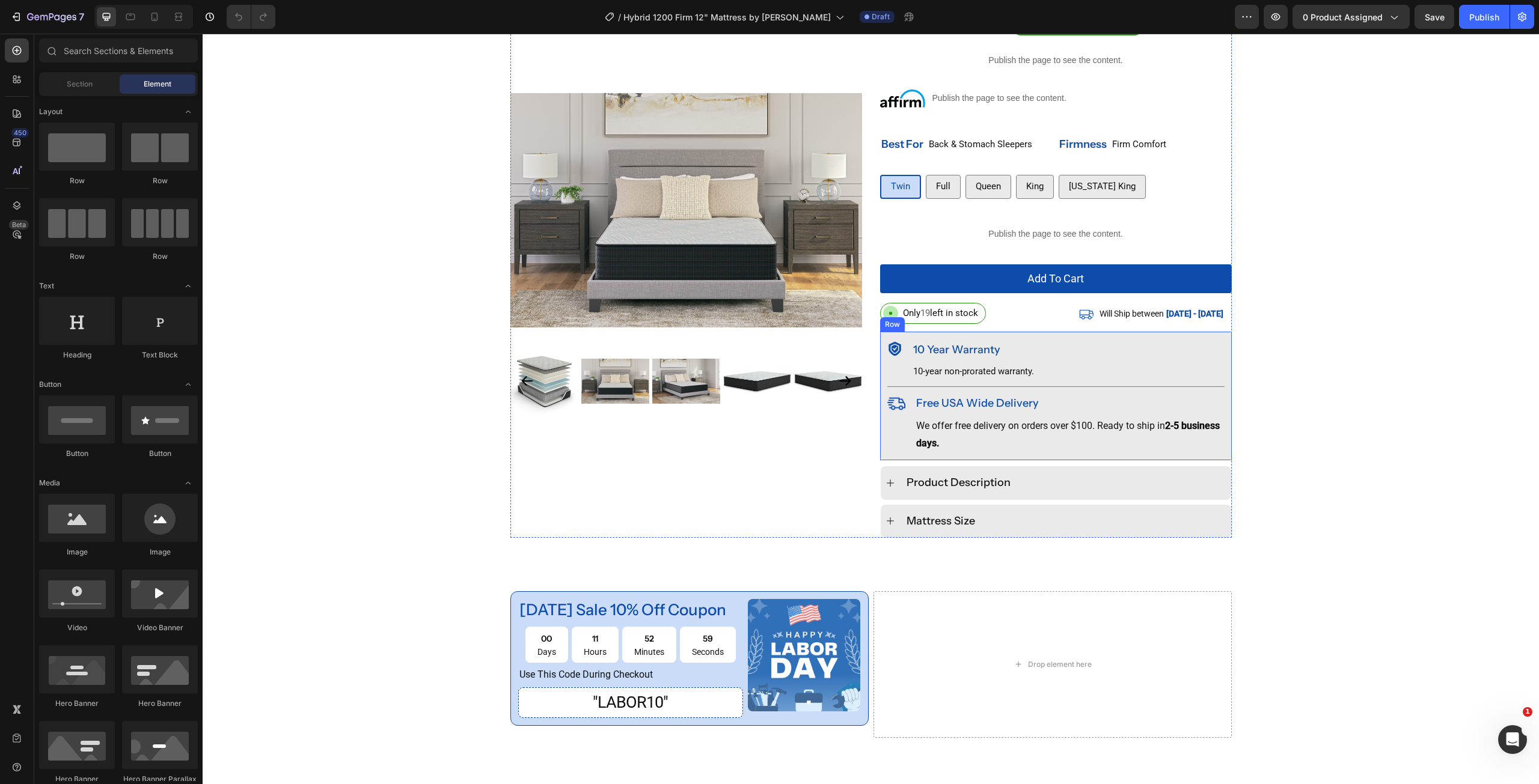
scroll to position [301, 0]
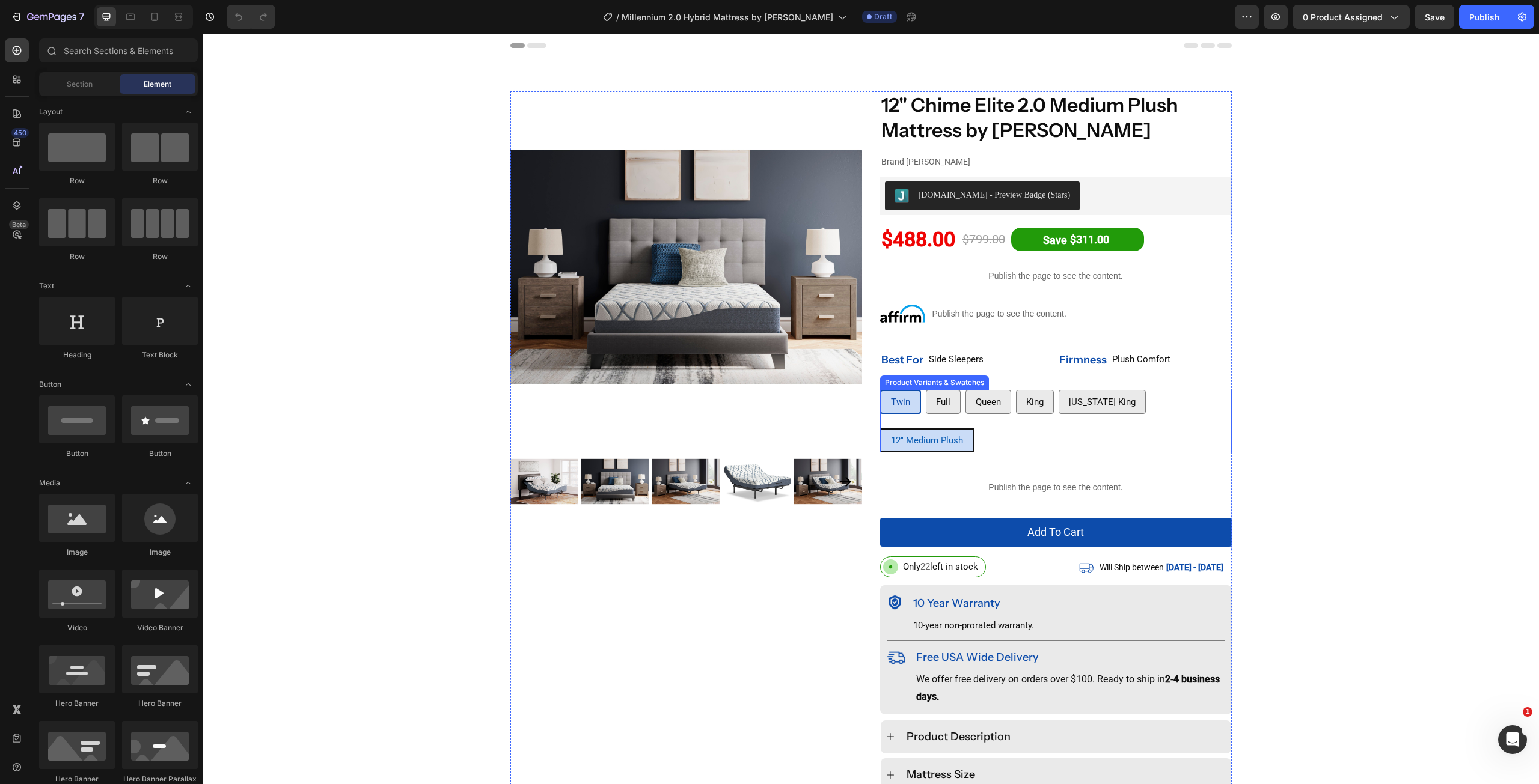
click at [936, 450] on div "12" Medium Plush" at bounding box center [927, 441] width 91 height 26
click at [880, 429] on input "12" Medium Plush 12" Medium Plush 12" Medium Plush" at bounding box center [880, 428] width 1 height 1
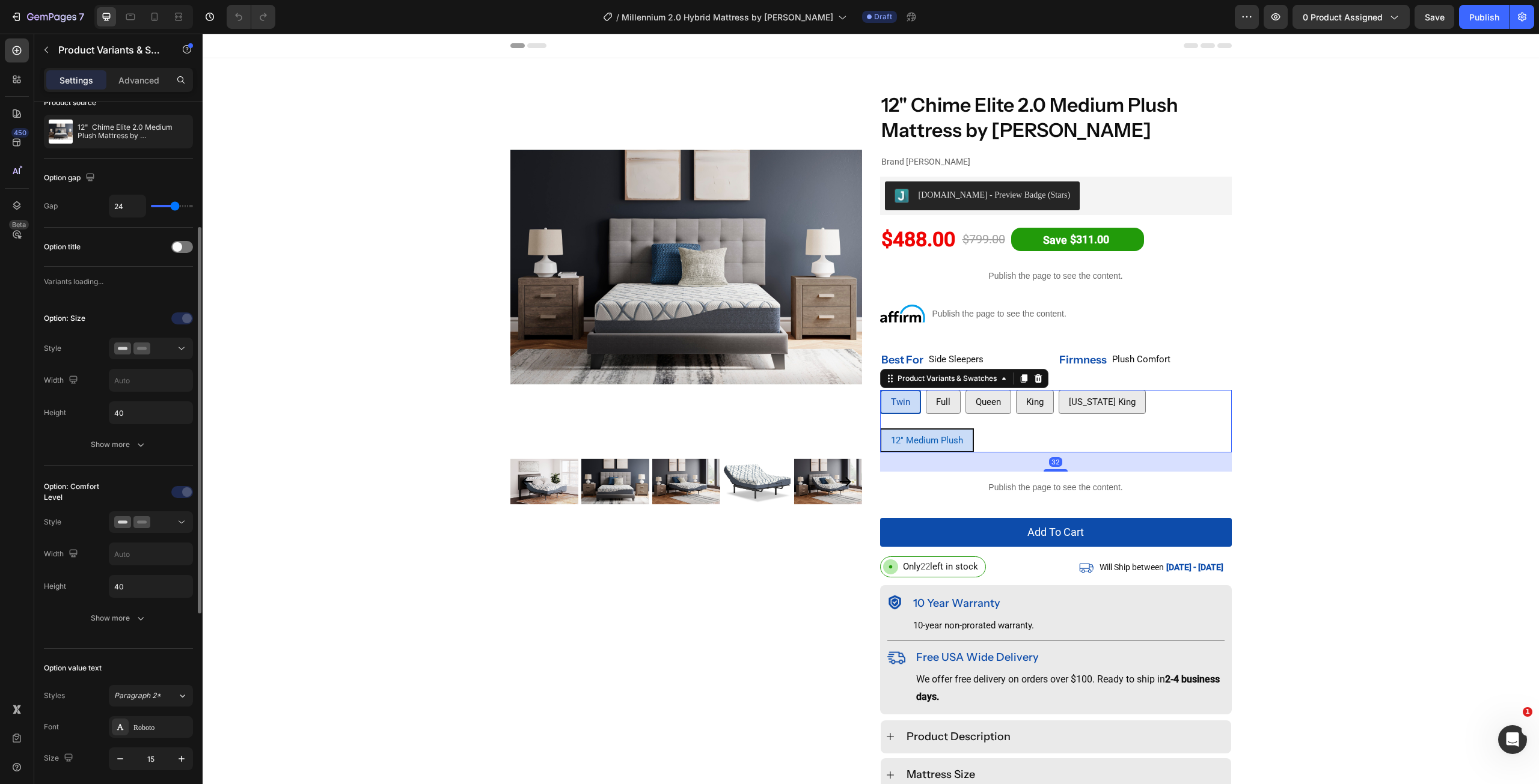
scroll to position [120, 0]
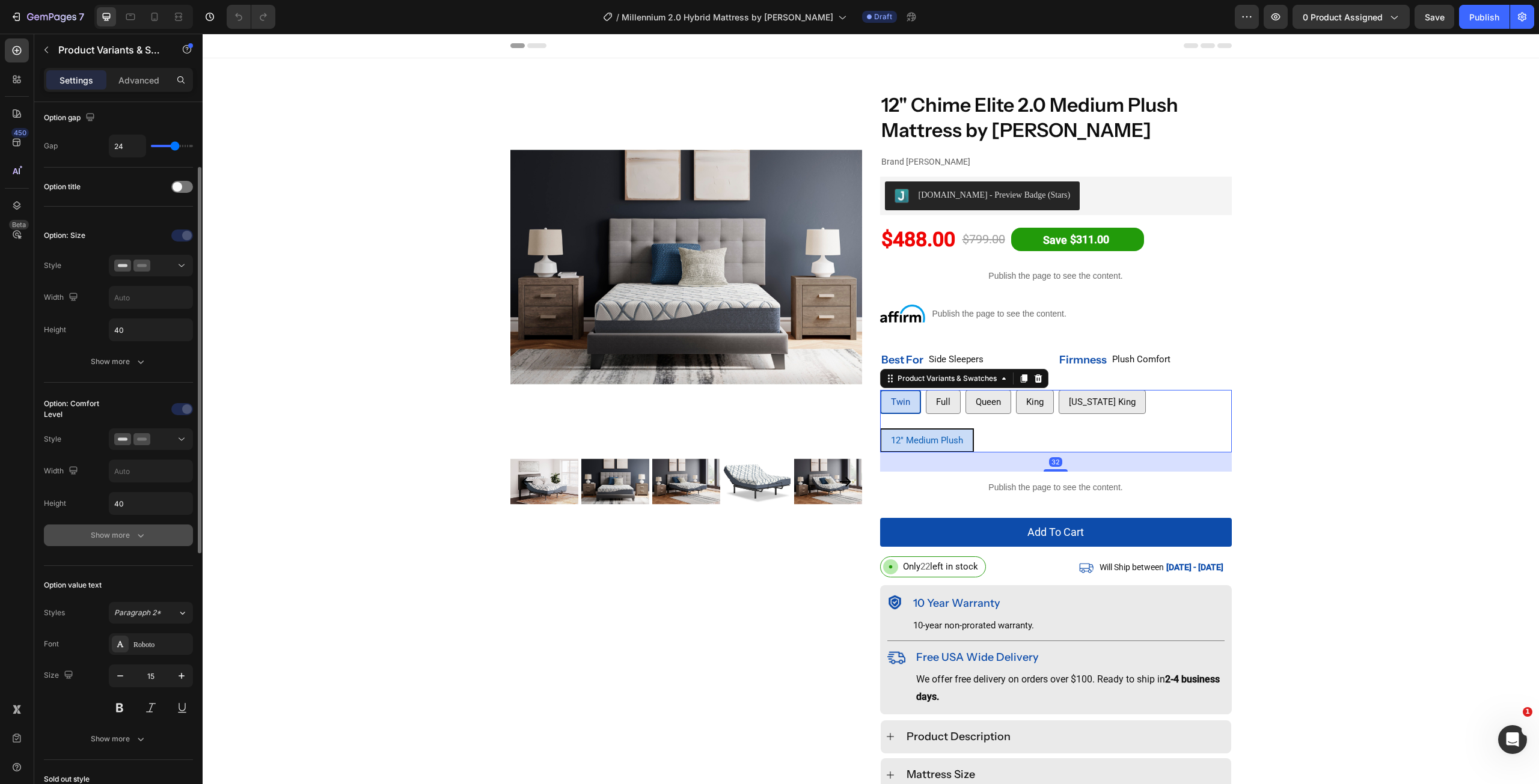
click at [143, 531] on icon "button" at bounding box center [141, 536] width 12 height 12
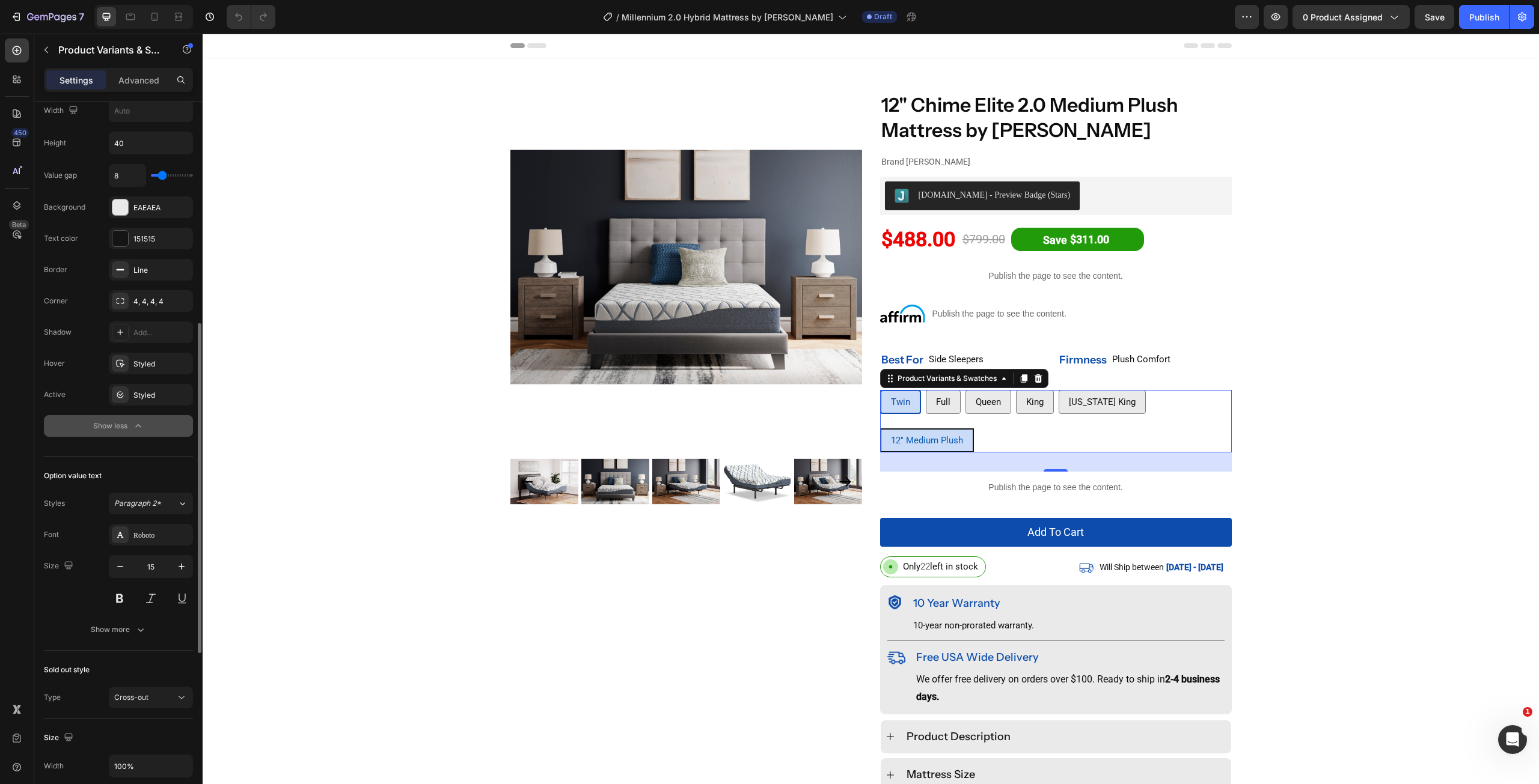
scroll to position [541, 0]
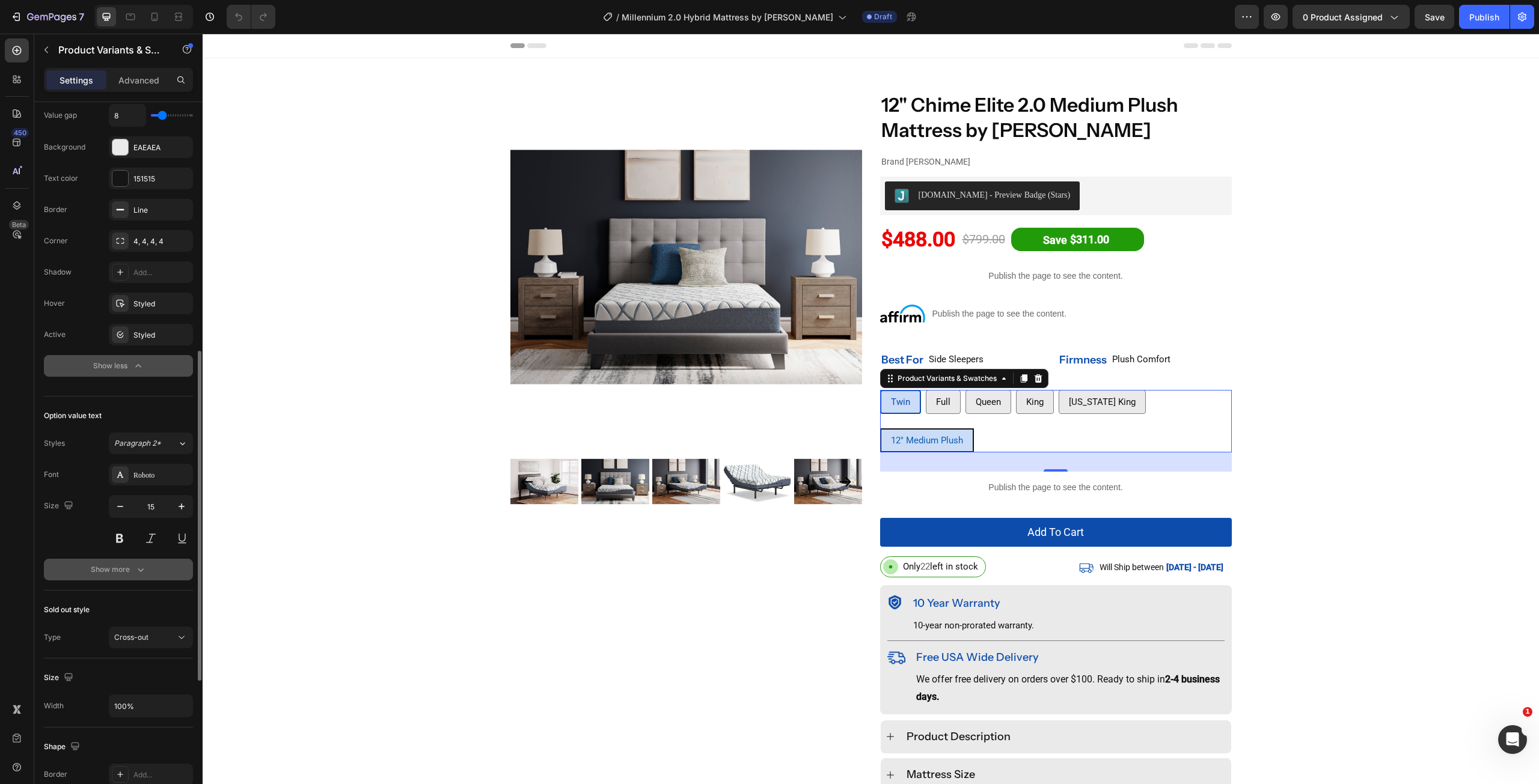
click at [142, 580] on button "Show more" at bounding box center [118, 570] width 149 height 22
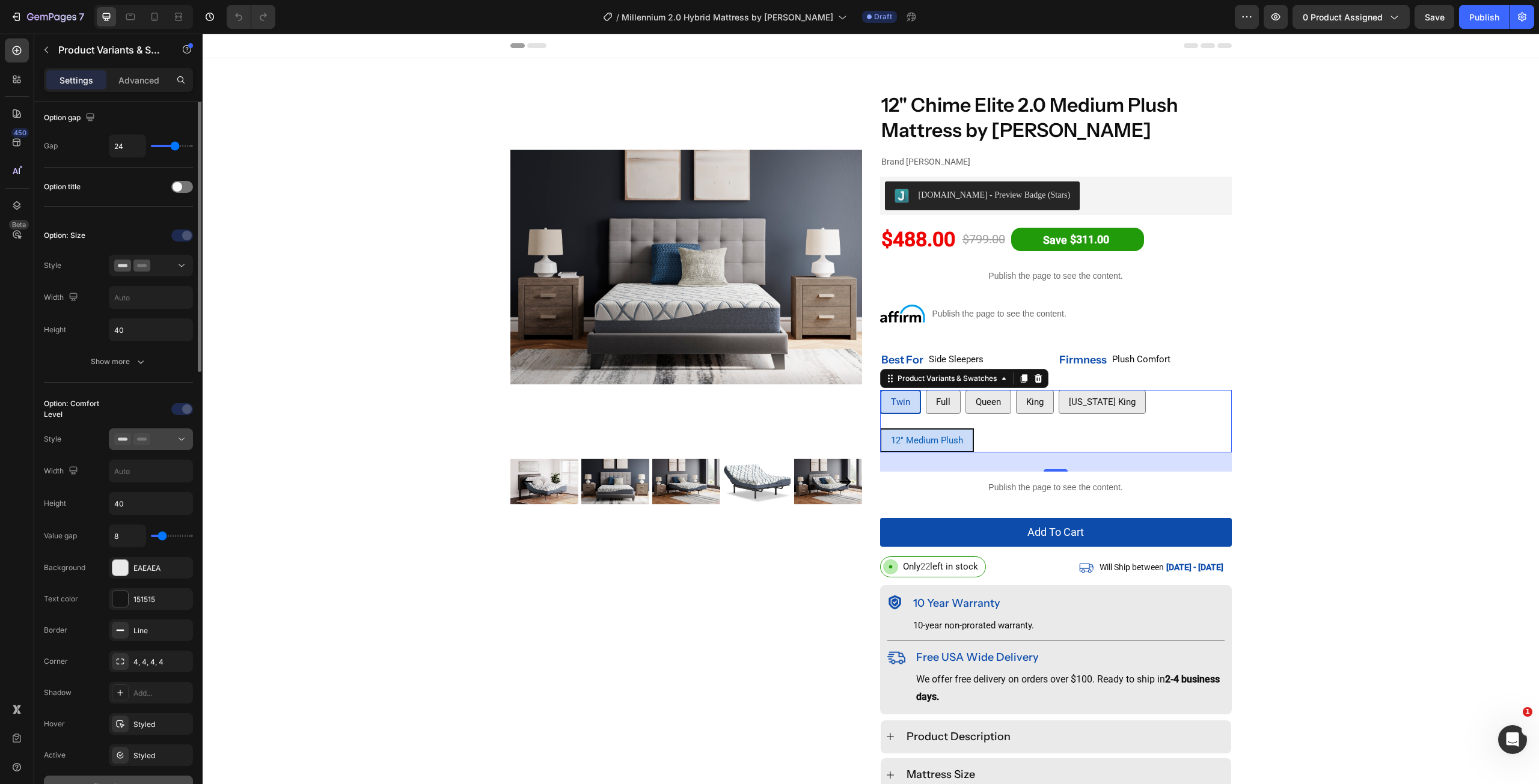
scroll to position [60, 0]
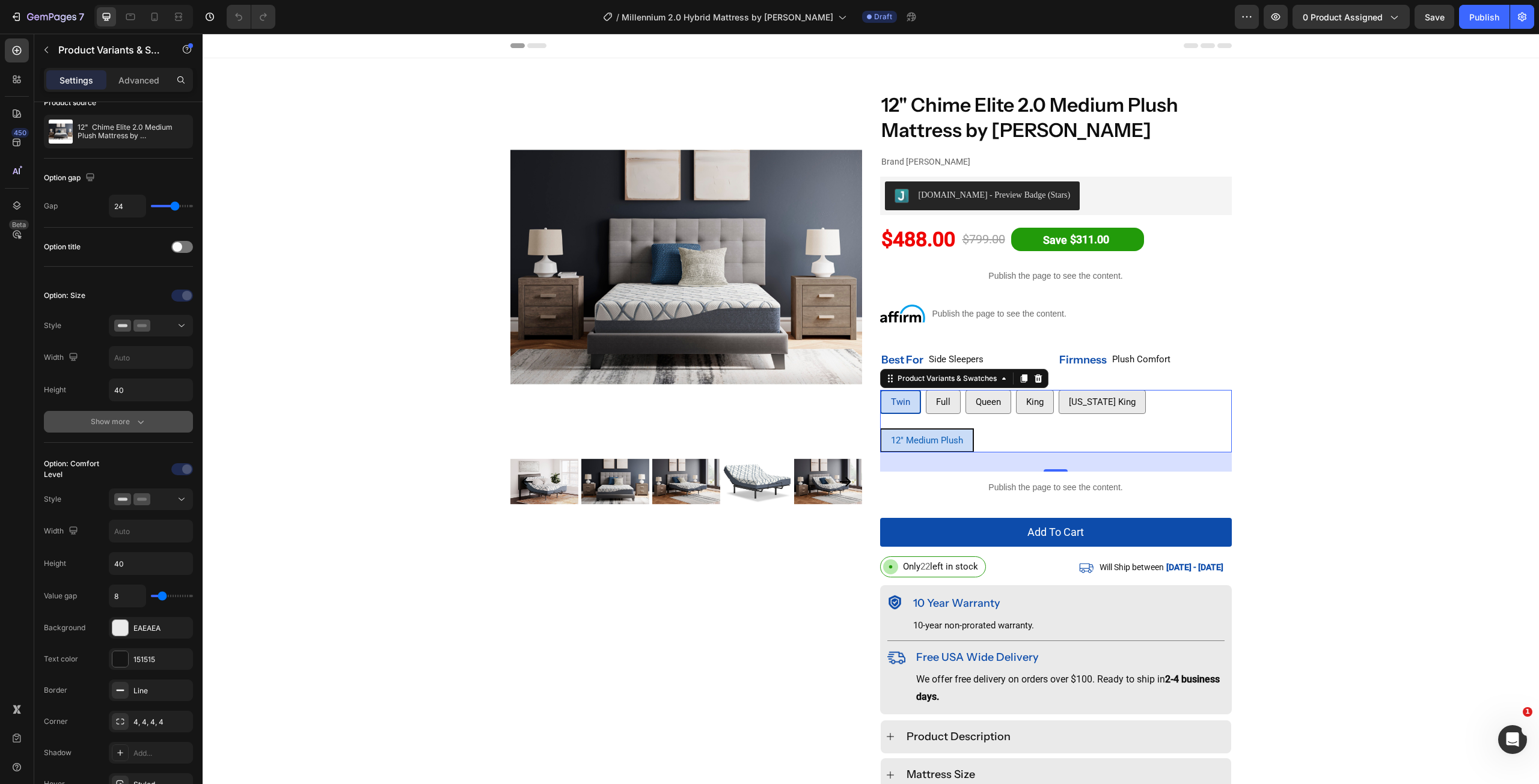
click at [128, 428] on div "Show more" at bounding box center [118, 422] width 56 height 12
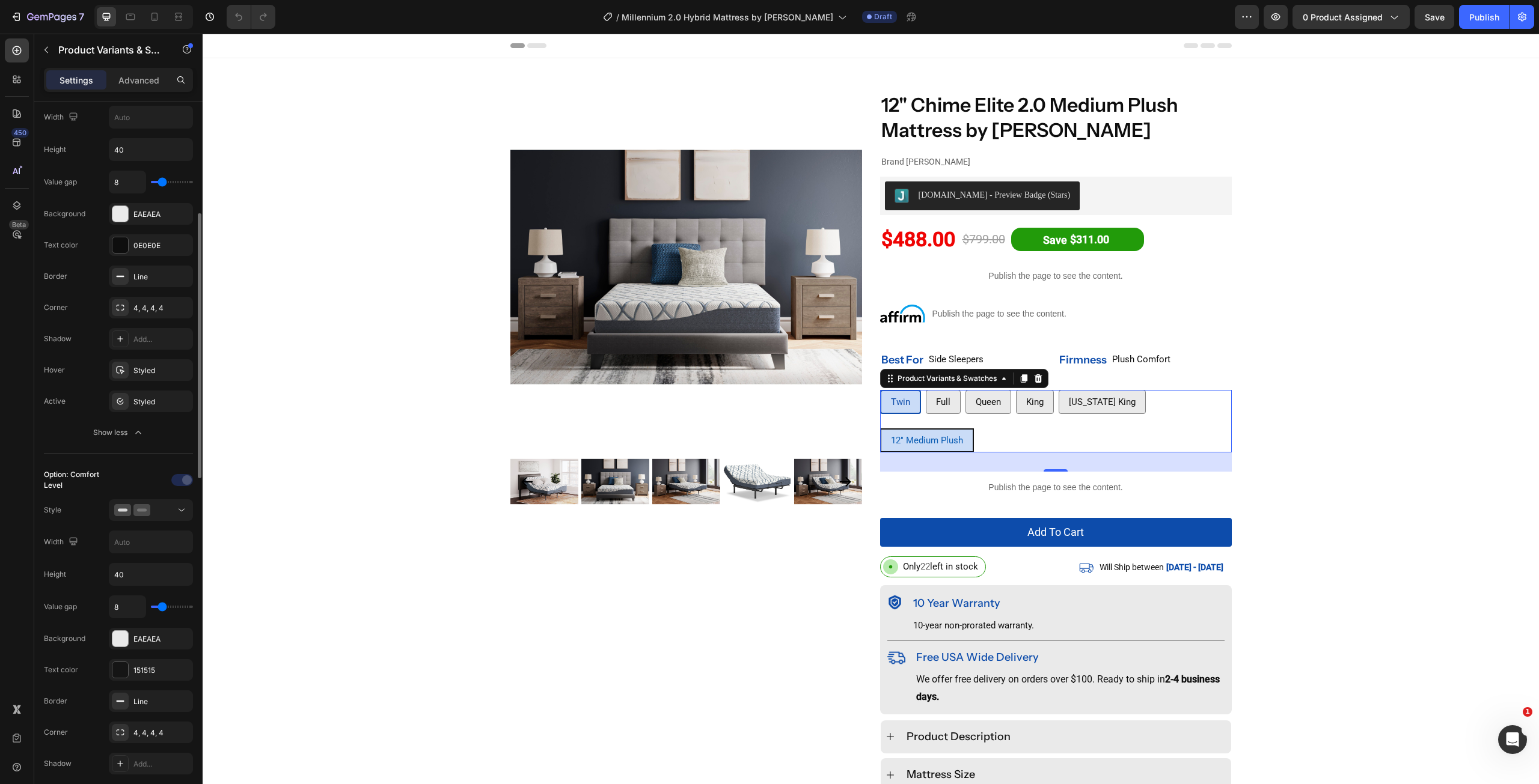
scroll to position [421, 0]
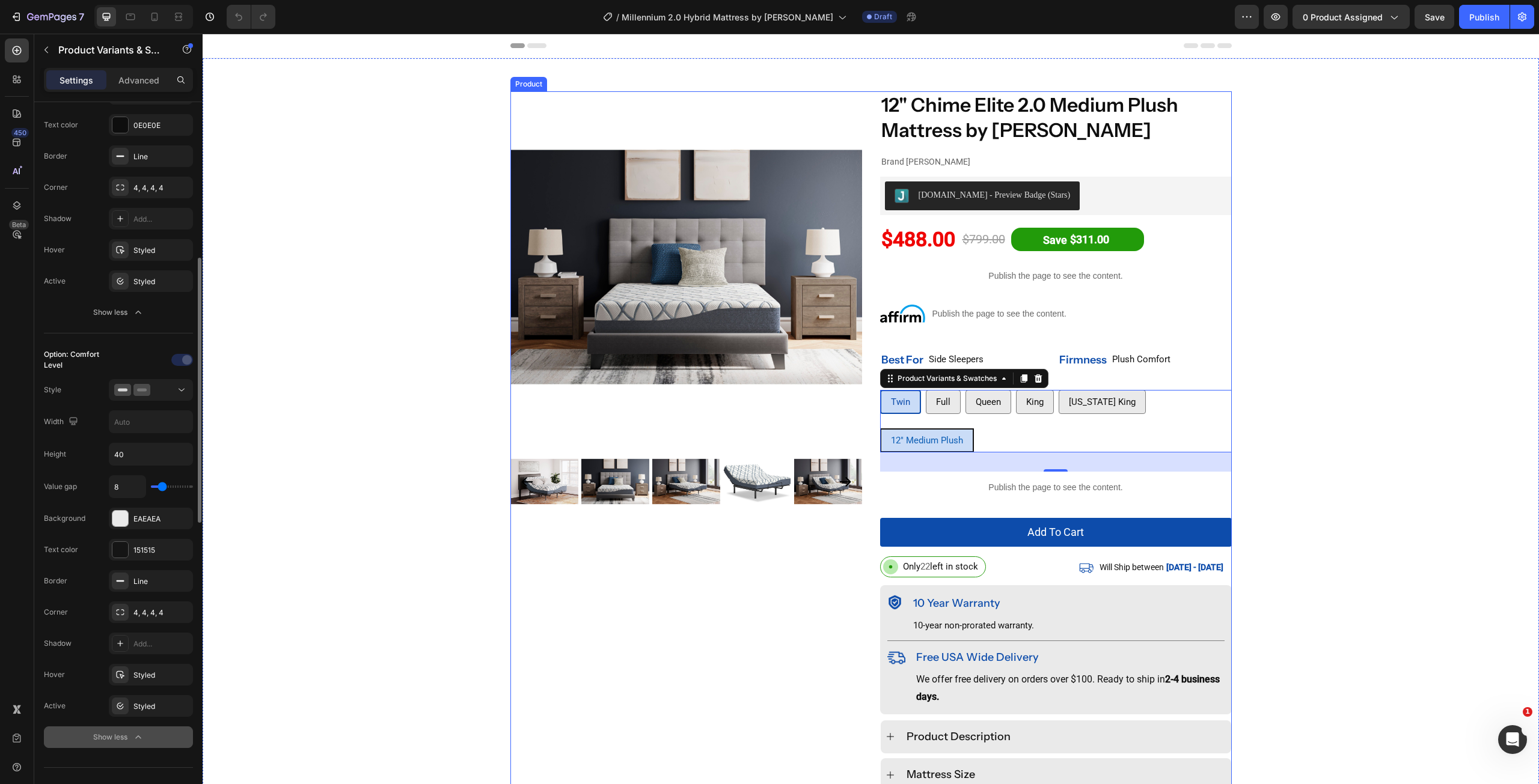
click at [600, 612] on div "Product Images" at bounding box center [686, 441] width 352 height 700
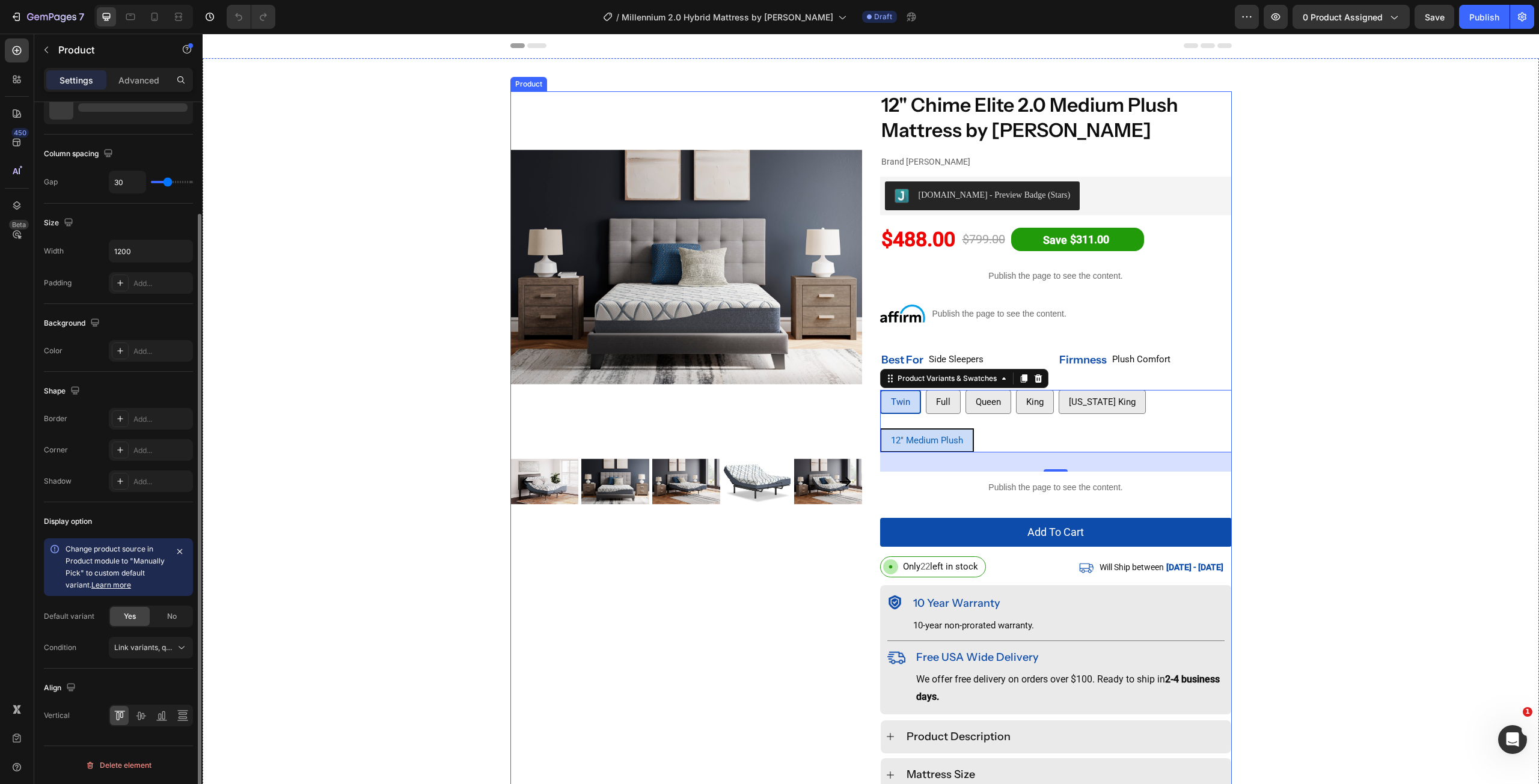
scroll to position [0, 0]
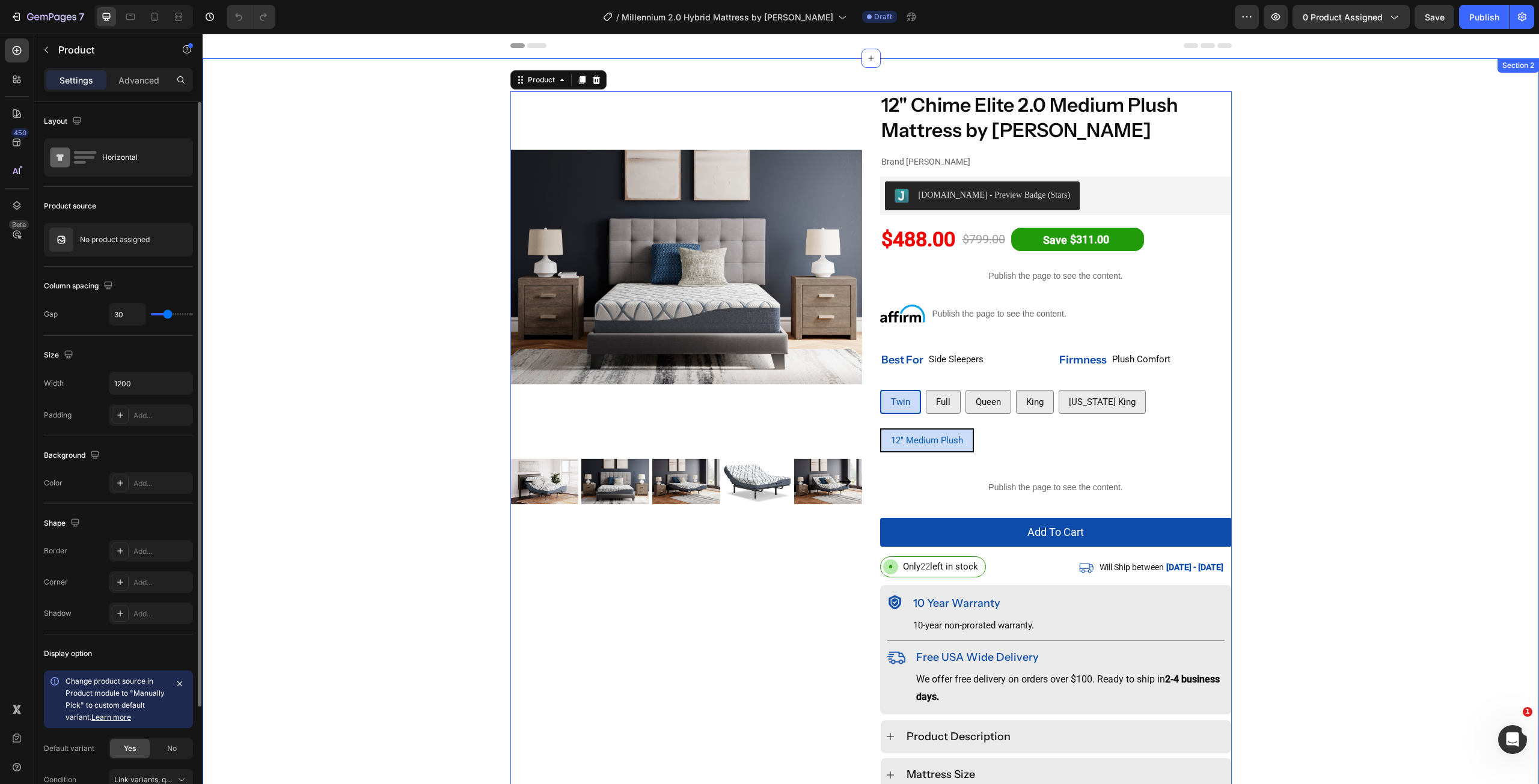
drag, startPoint x: 395, startPoint y: 468, endPoint x: 428, endPoint y: 467, distance: 33.0
click at [396, 467] on div "Product Images 12" Chime Elite 2.0 Medium Plush Mattress by Ashley Product Titl…" at bounding box center [871, 451] width 1337 height 719
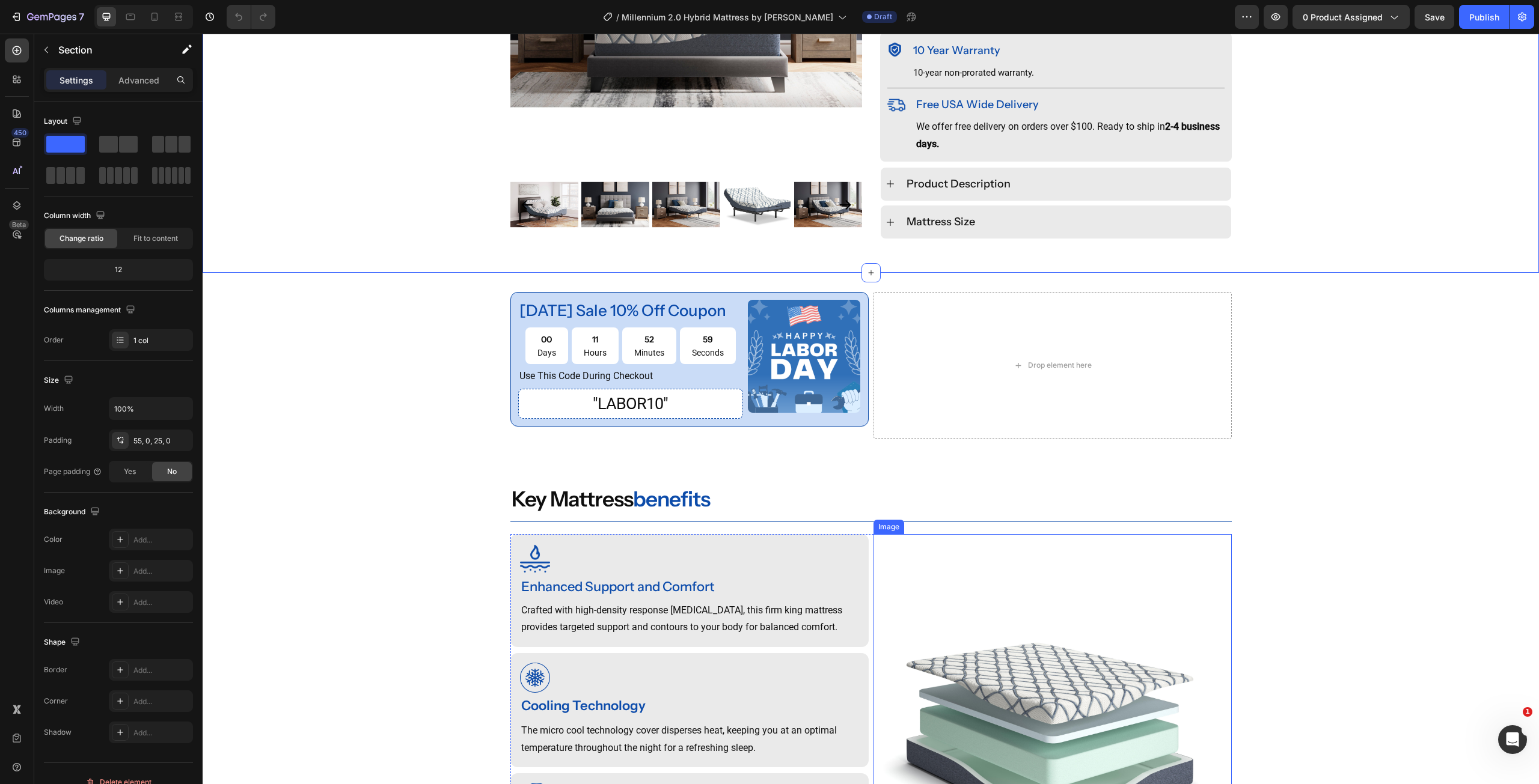
scroll to position [541, 0]
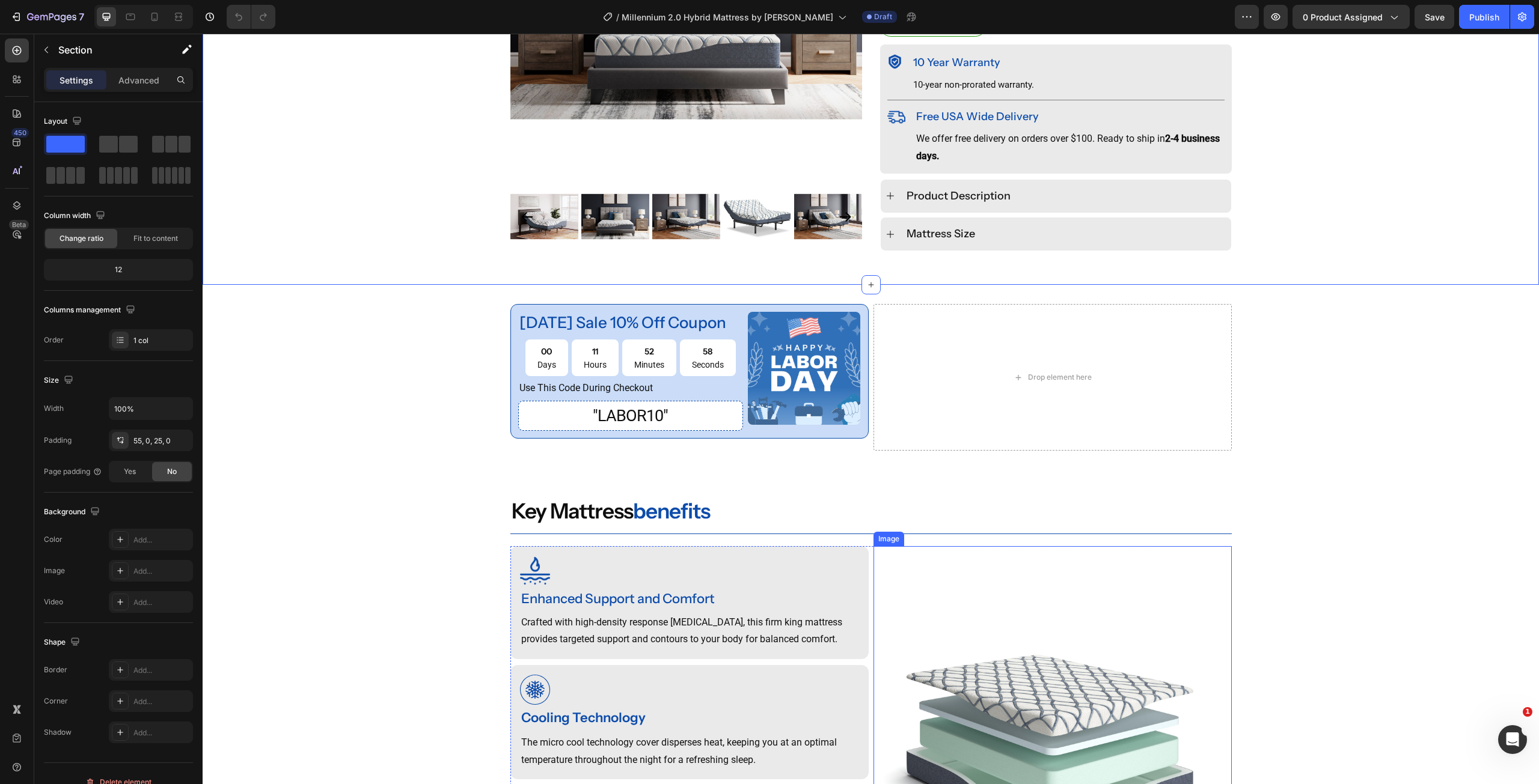
click at [1054, 692] on img at bounding box center [1053, 725] width 358 height 358
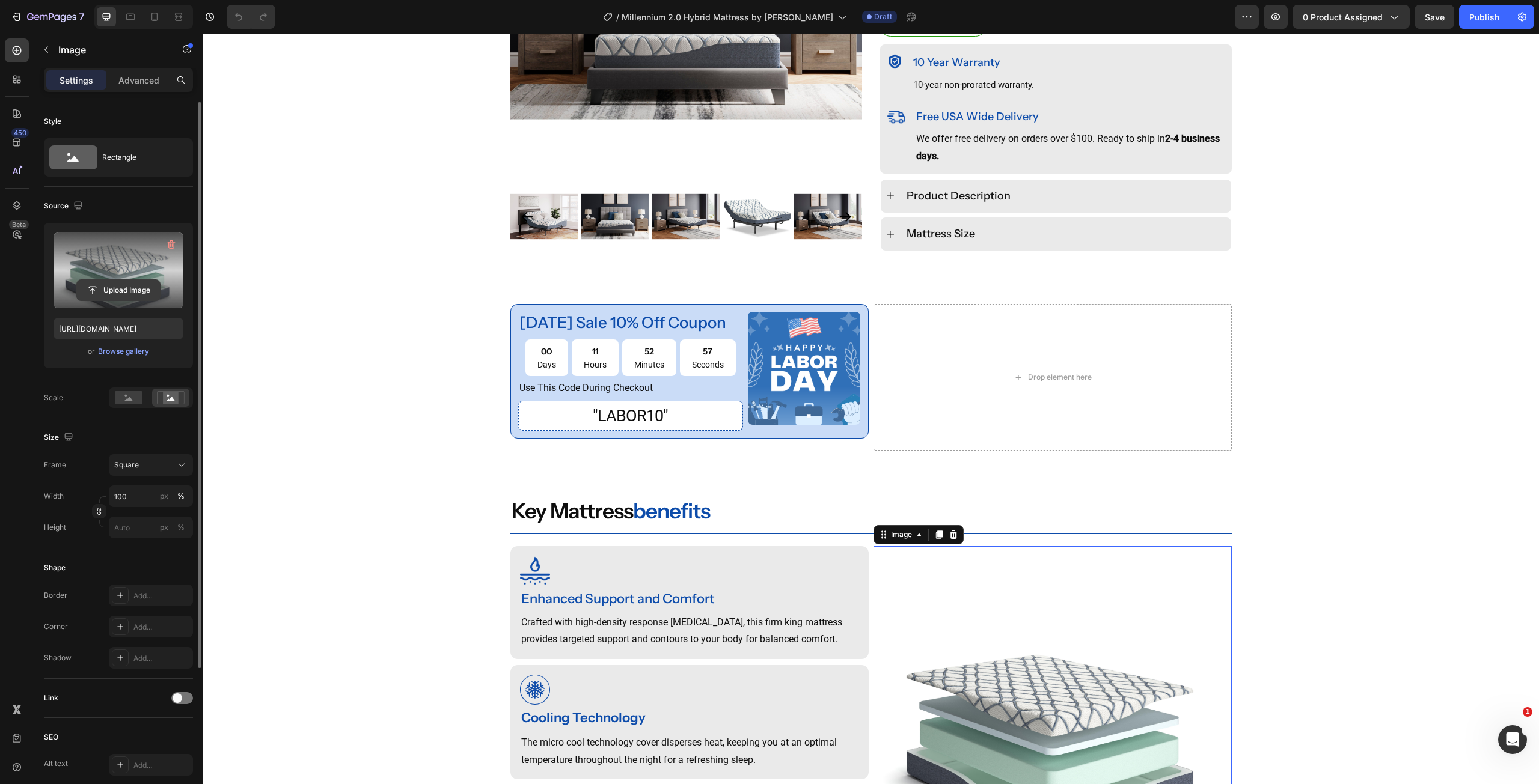
click at [121, 289] on input "file" at bounding box center [118, 290] width 83 height 21
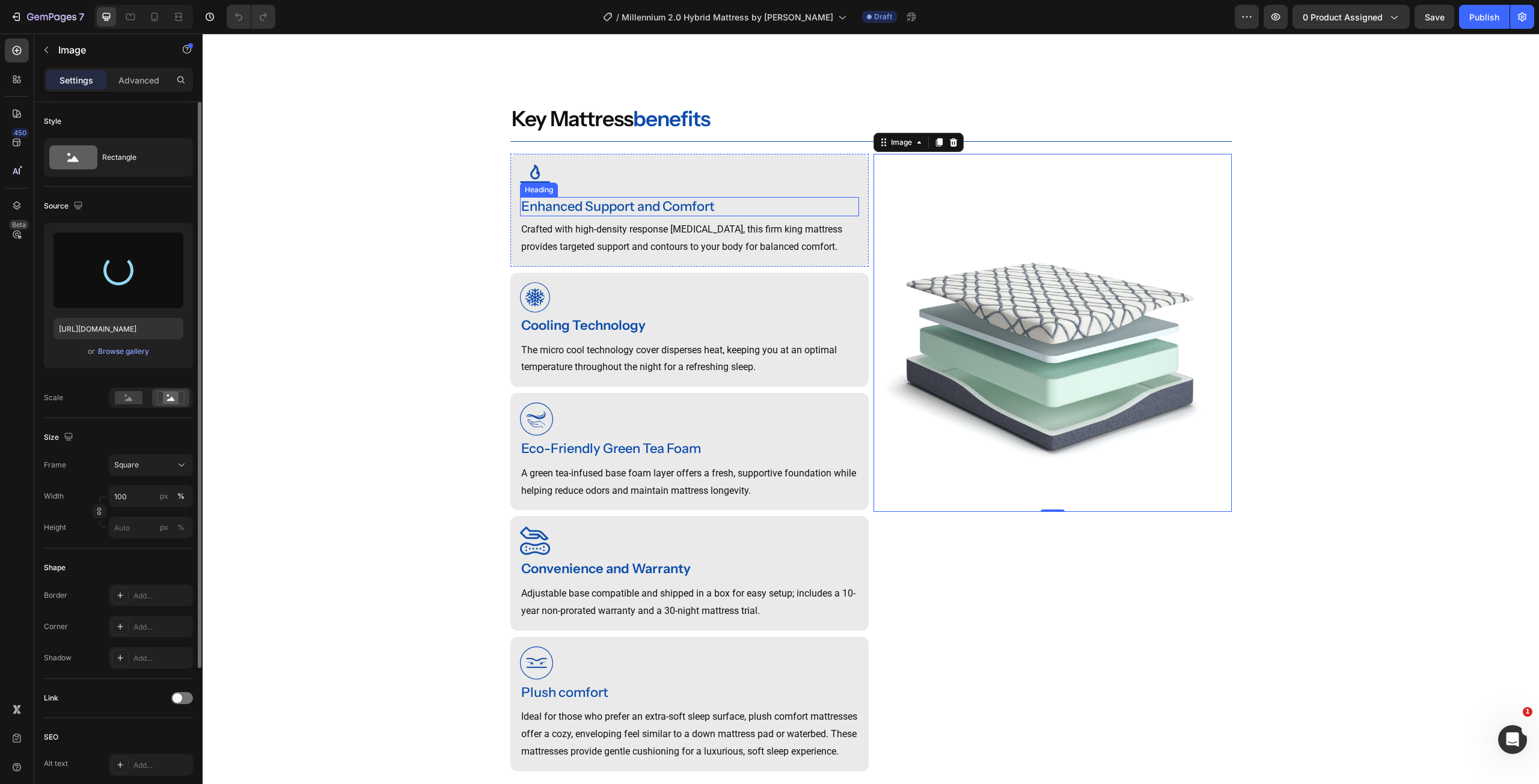
scroll to position [1021, 0]
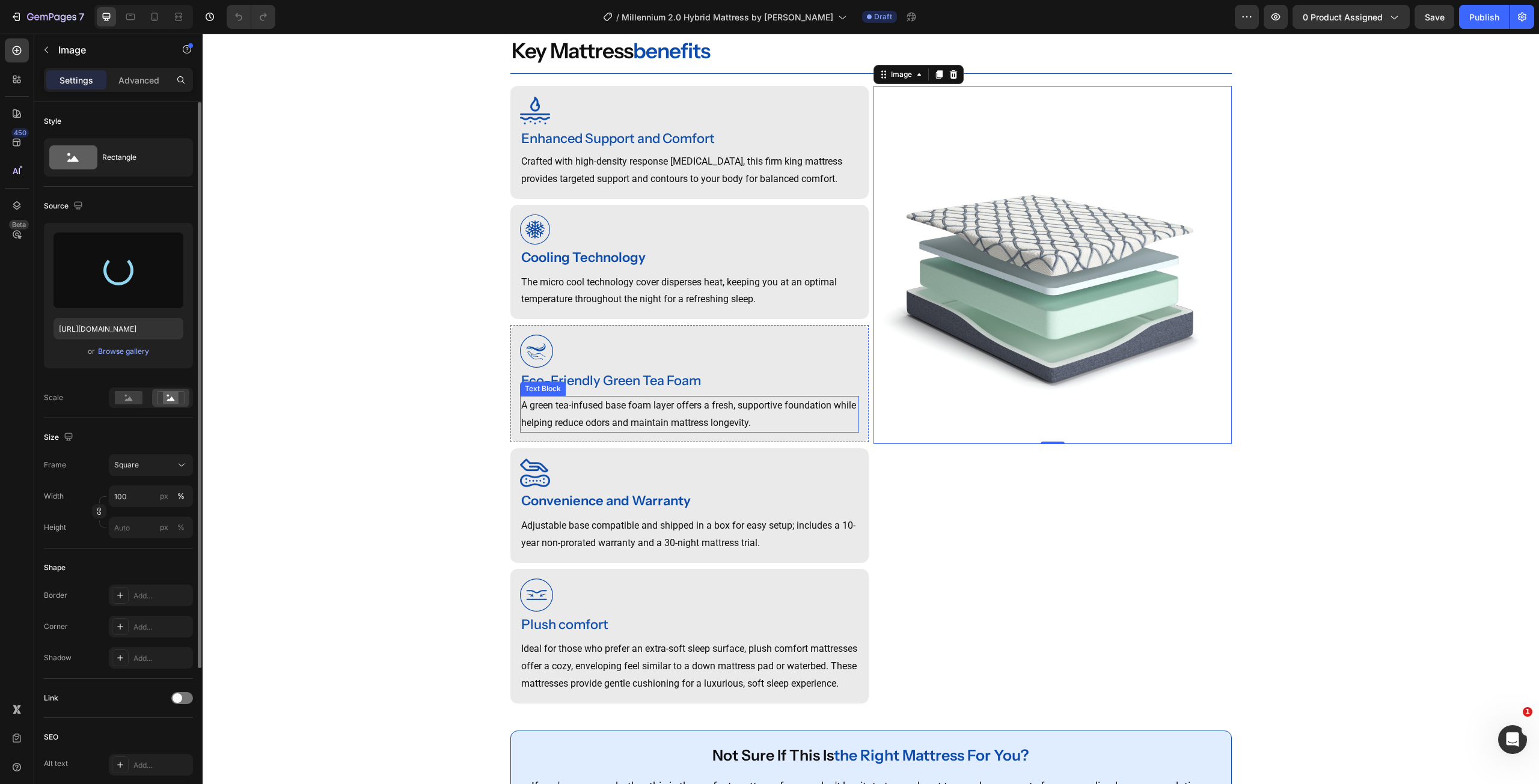
type input "https://cdn.shopify.com/s/files/1/0607/7939/7364/files/gempages_491294865229873…"
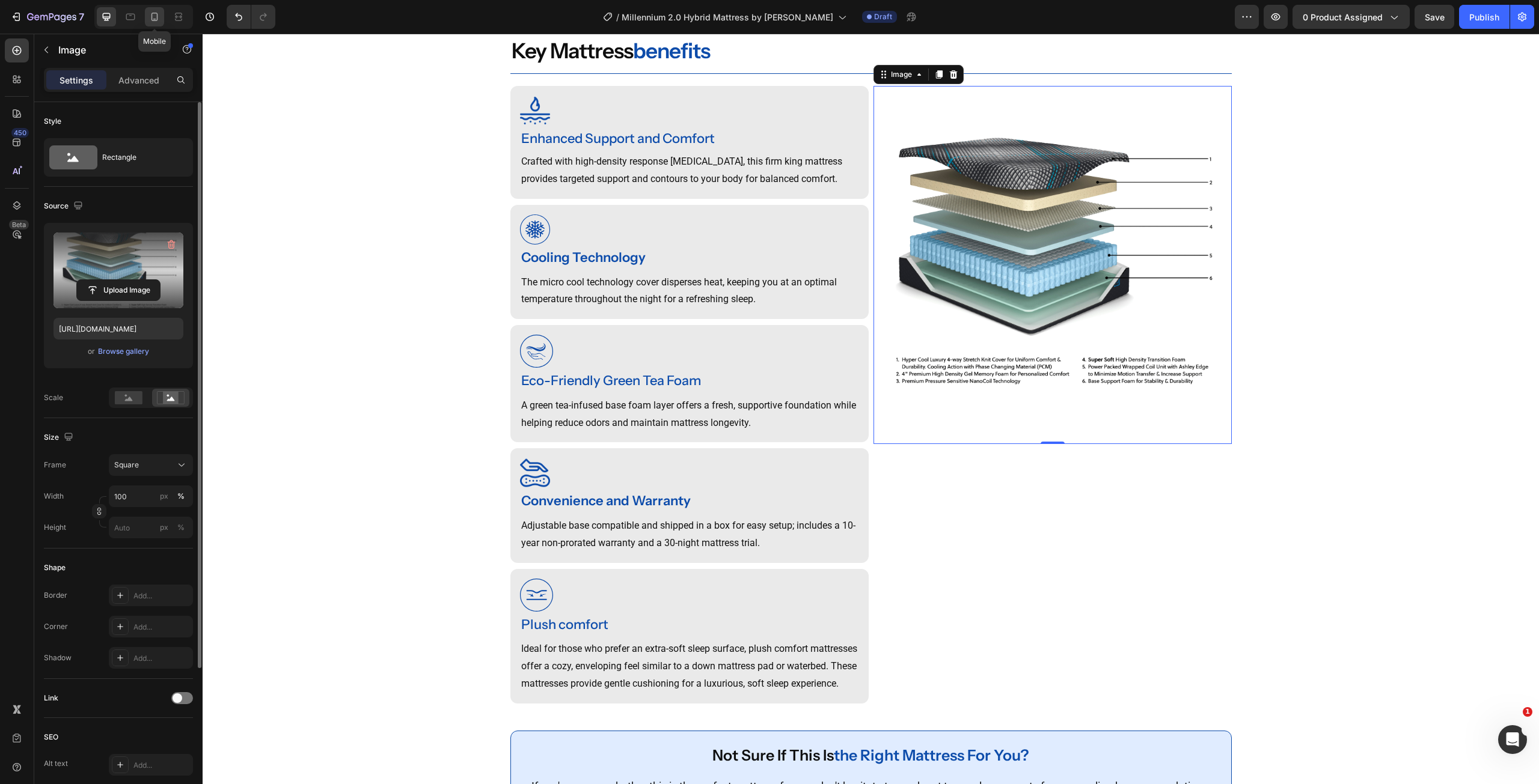
click at [153, 10] on div at bounding box center [154, 17] width 19 height 19
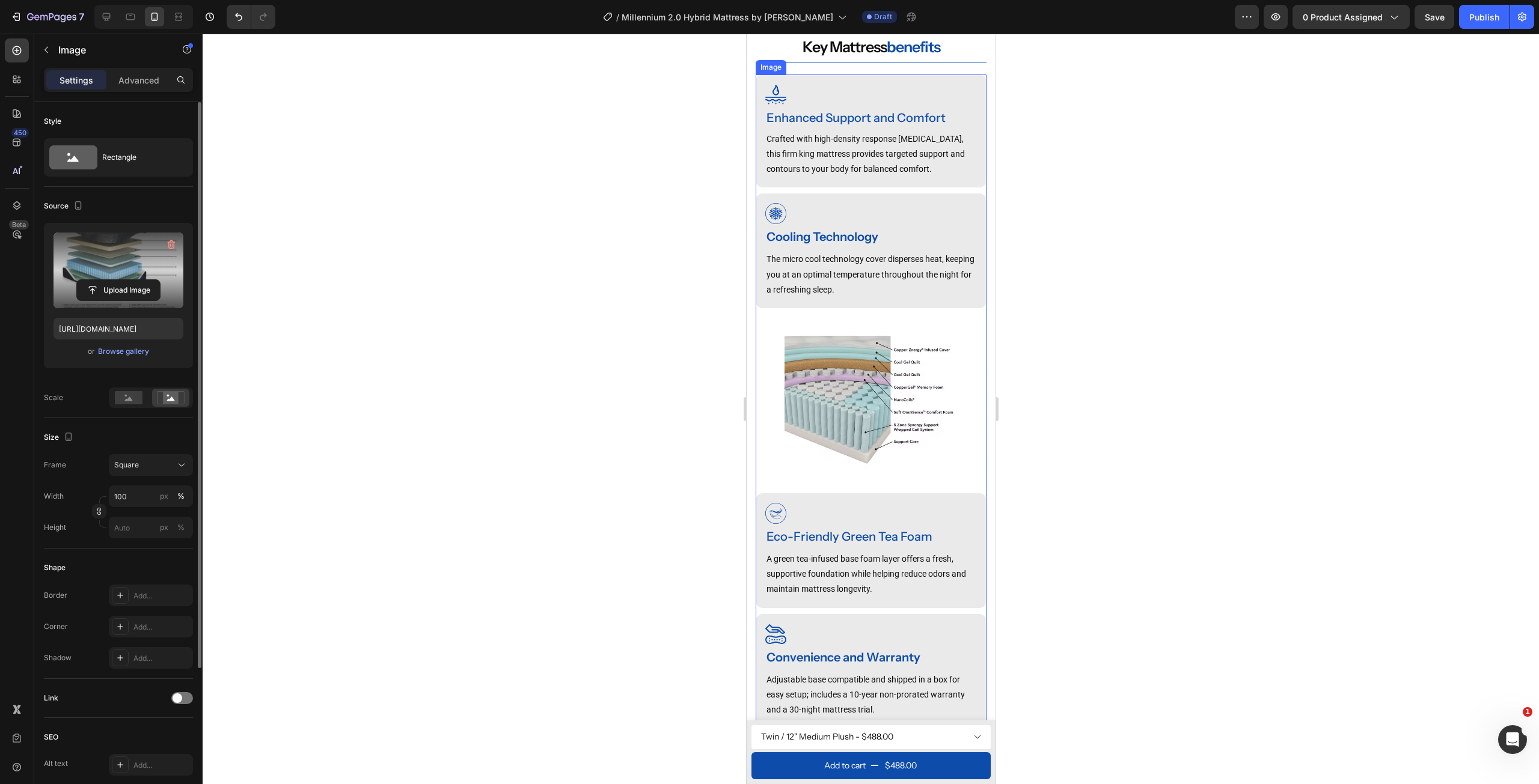
scroll to position [980, 0]
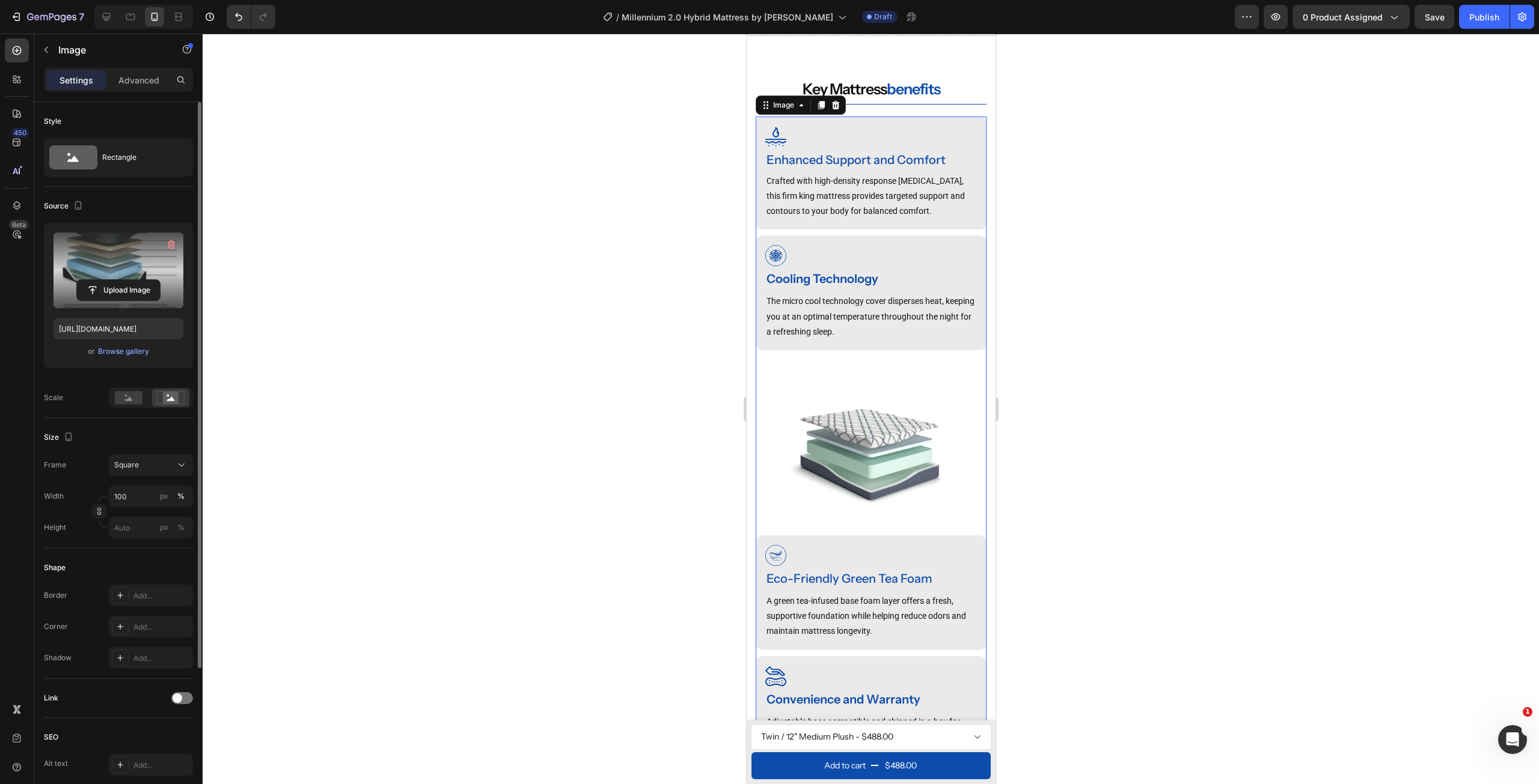
click at [872, 438] on img at bounding box center [871, 443] width 231 height 173
click at [120, 346] on button "Browse gallery" at bounding box center [123, 352] width 52 height 12
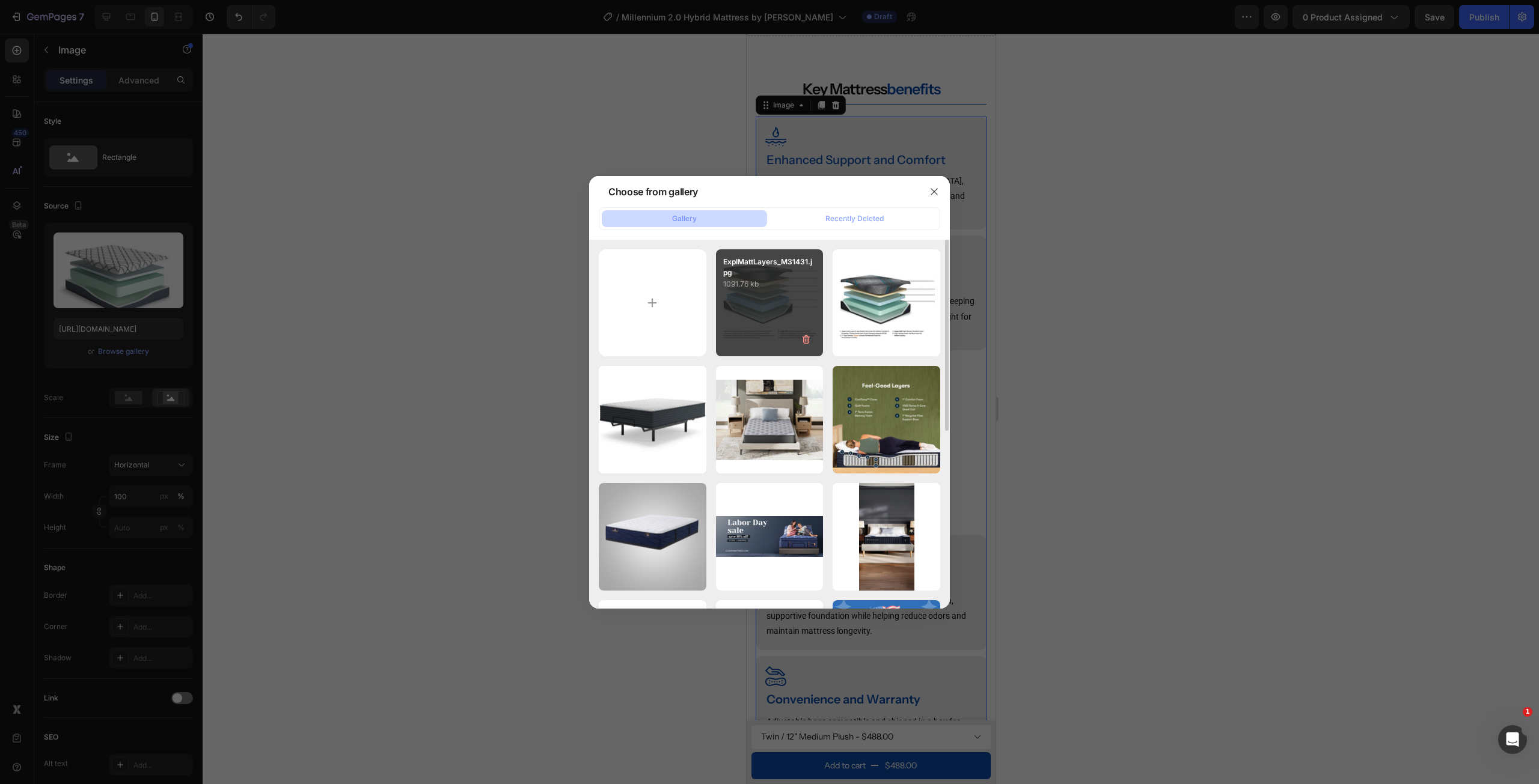
click at [768, 302] on div "ExplMattLayers_M31431.jpg 1091.76 kb" at bounding box center [769, 303] width 108 height 107
type input "https://cdn.shopify.com/s/files/1/0607/7939/7364/files/gempages_491294865229873…"
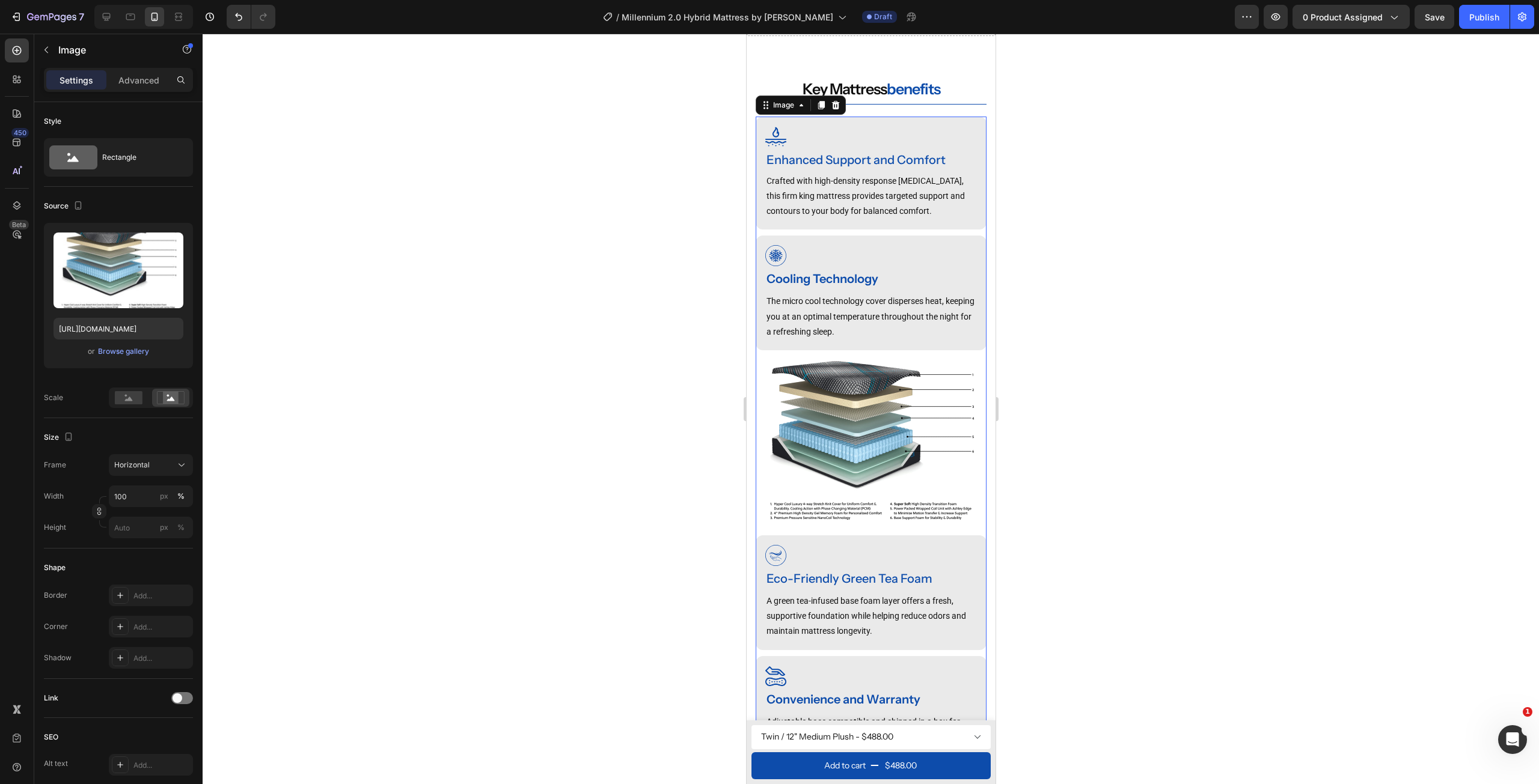
click at [521, 387] on div at bounding box center [871, 409] width 1337 height 751
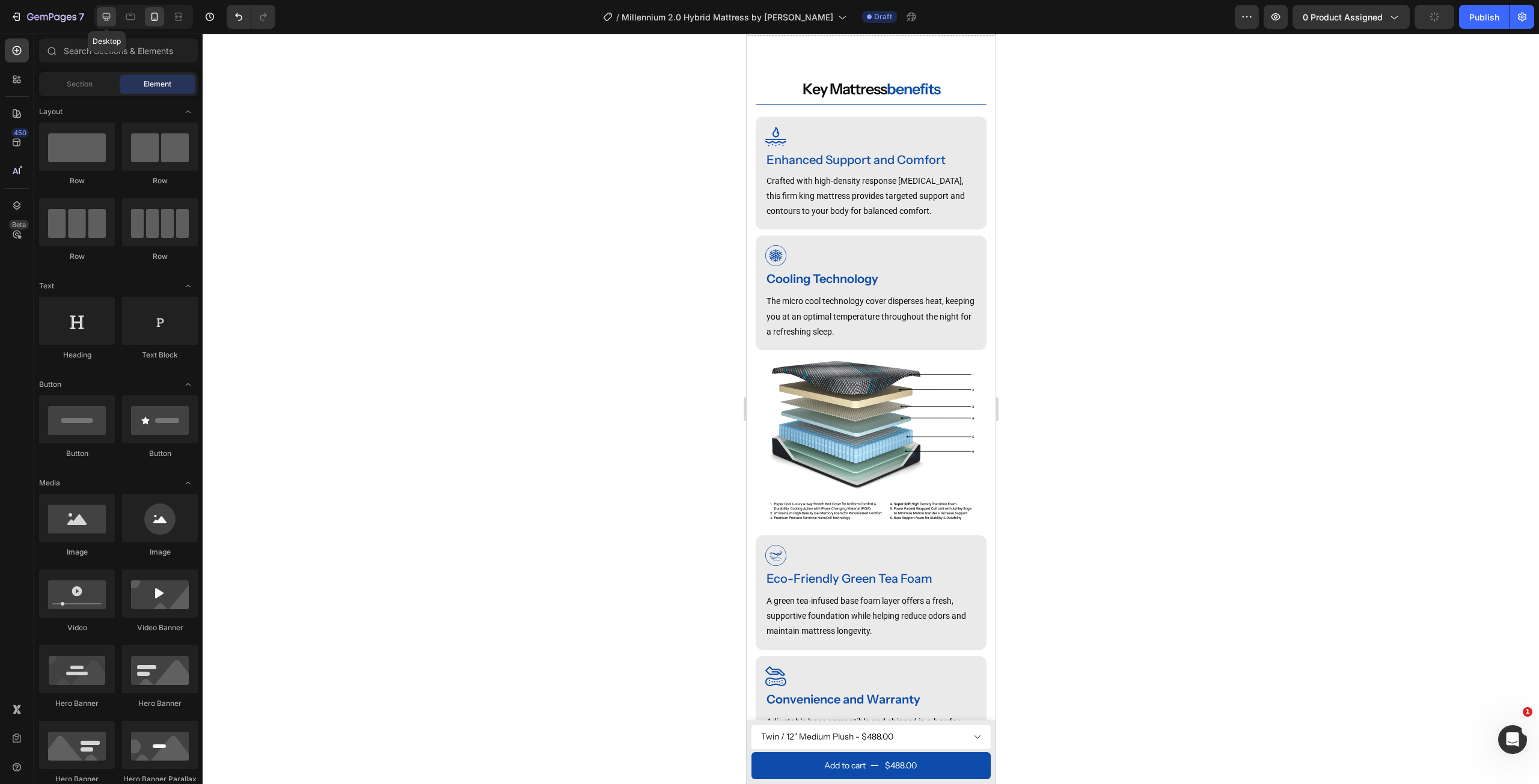
click at [98, 24] on div at bounding box center [106, 17] width 19 height 19
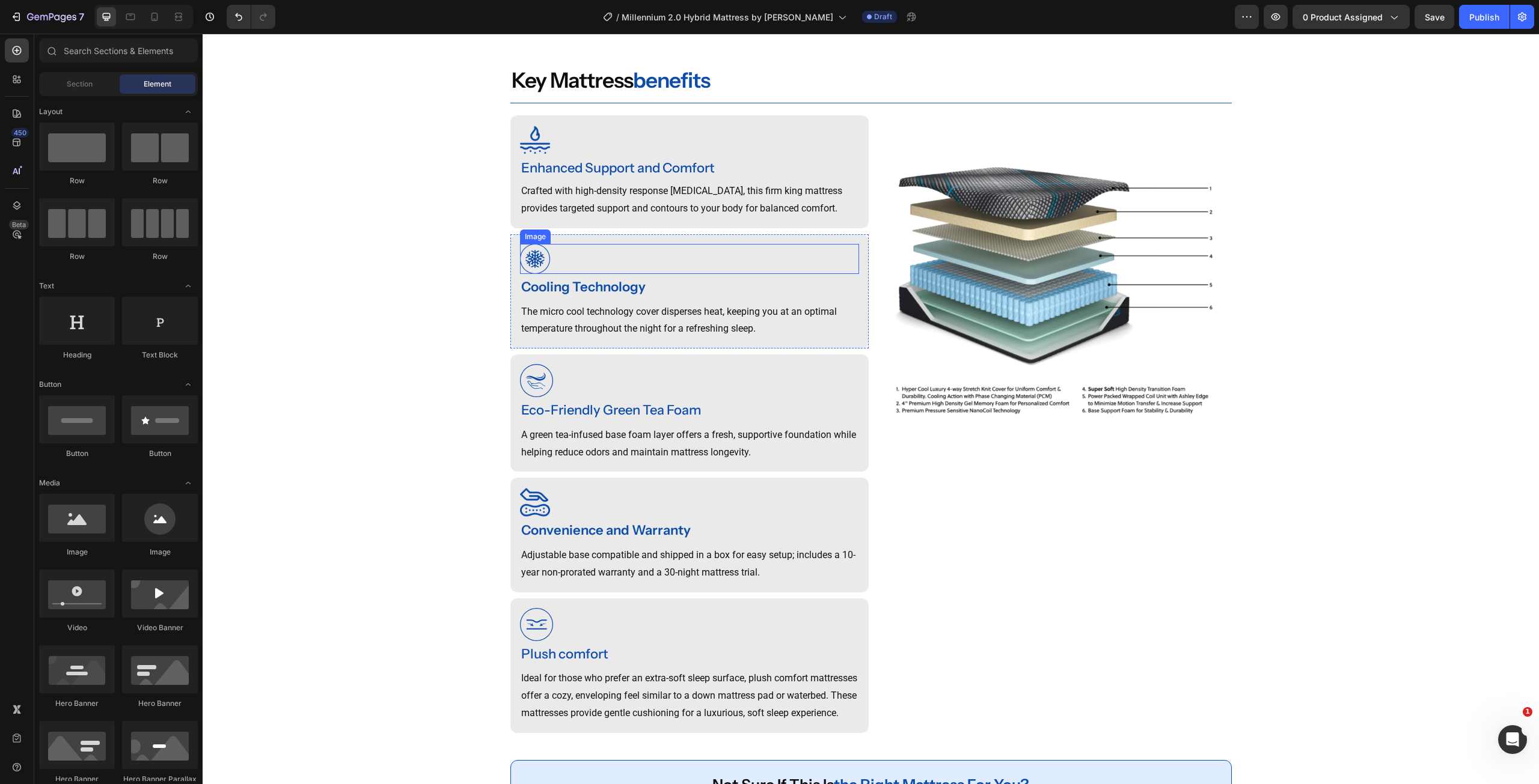
scroll to position [1004, 0]
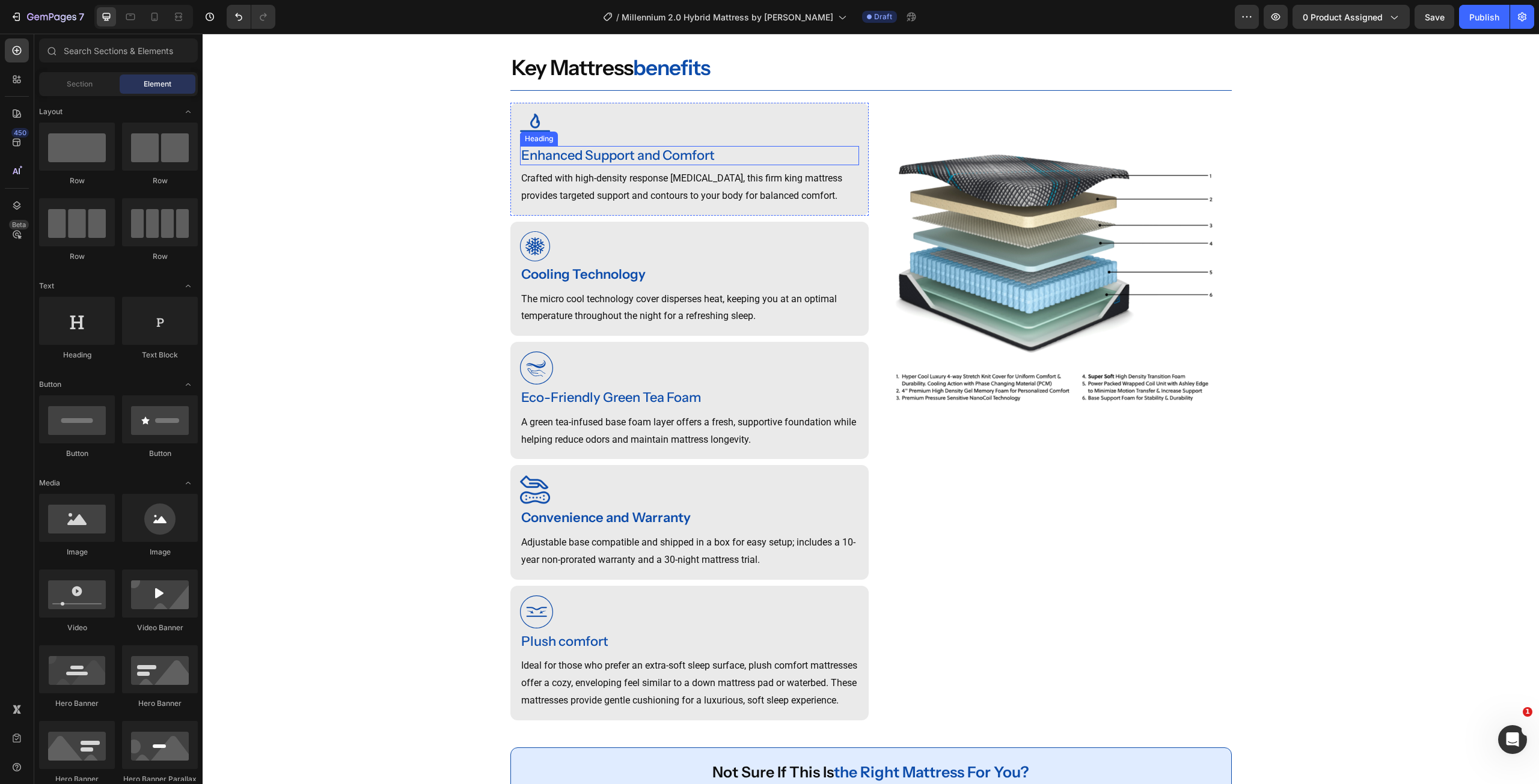
click at [645, 159] on div "Enhanced Support and Comfort" at bounding box center [690, 155] width 339 height 20
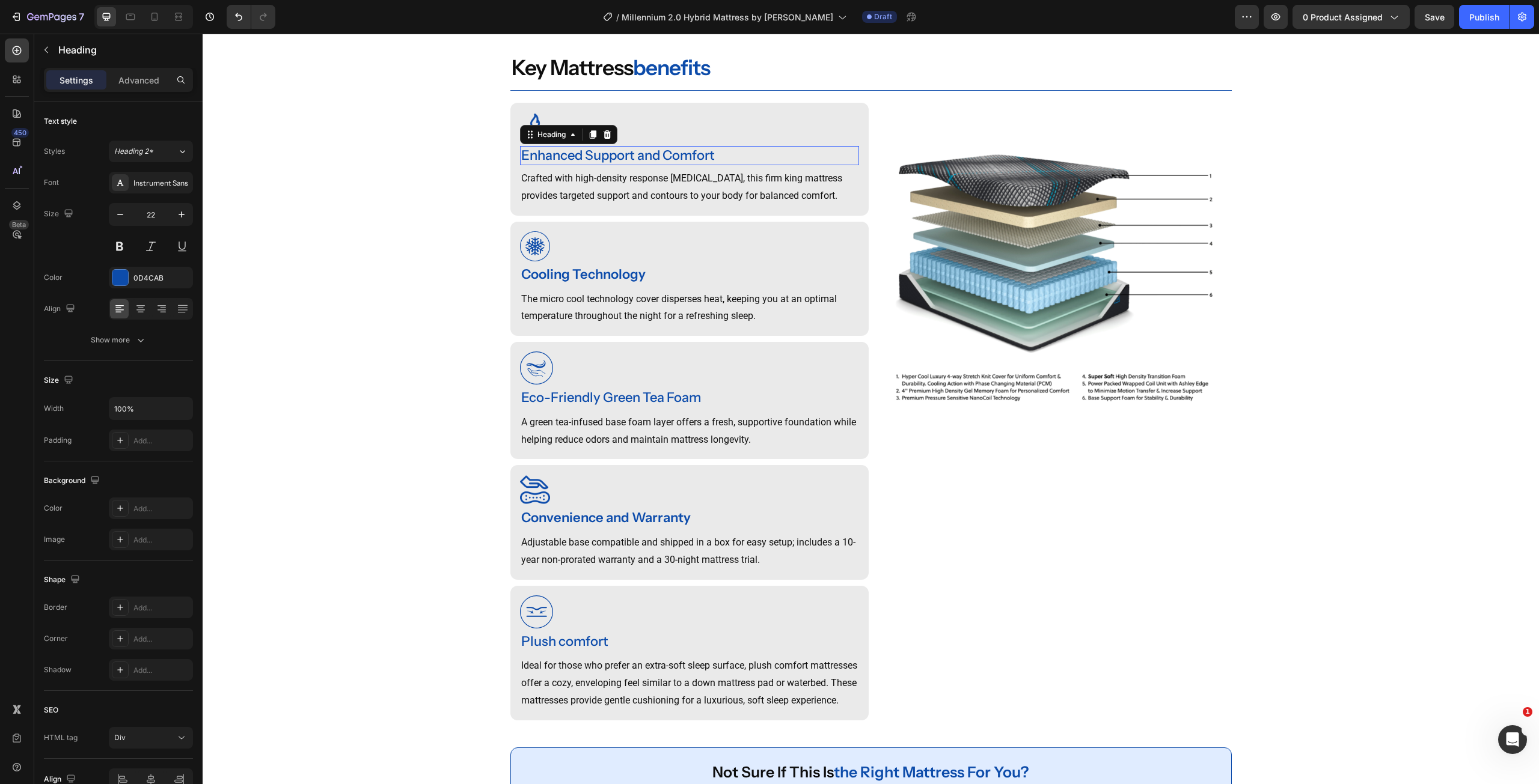
click at [645, 159] on p "Enhanced Support and Comfort" at bounding box center [690, 155] width 337 height 18
click at [596, 279] on strong "Cooling Technology" at bounding box center [583, 274] width 125 height 16
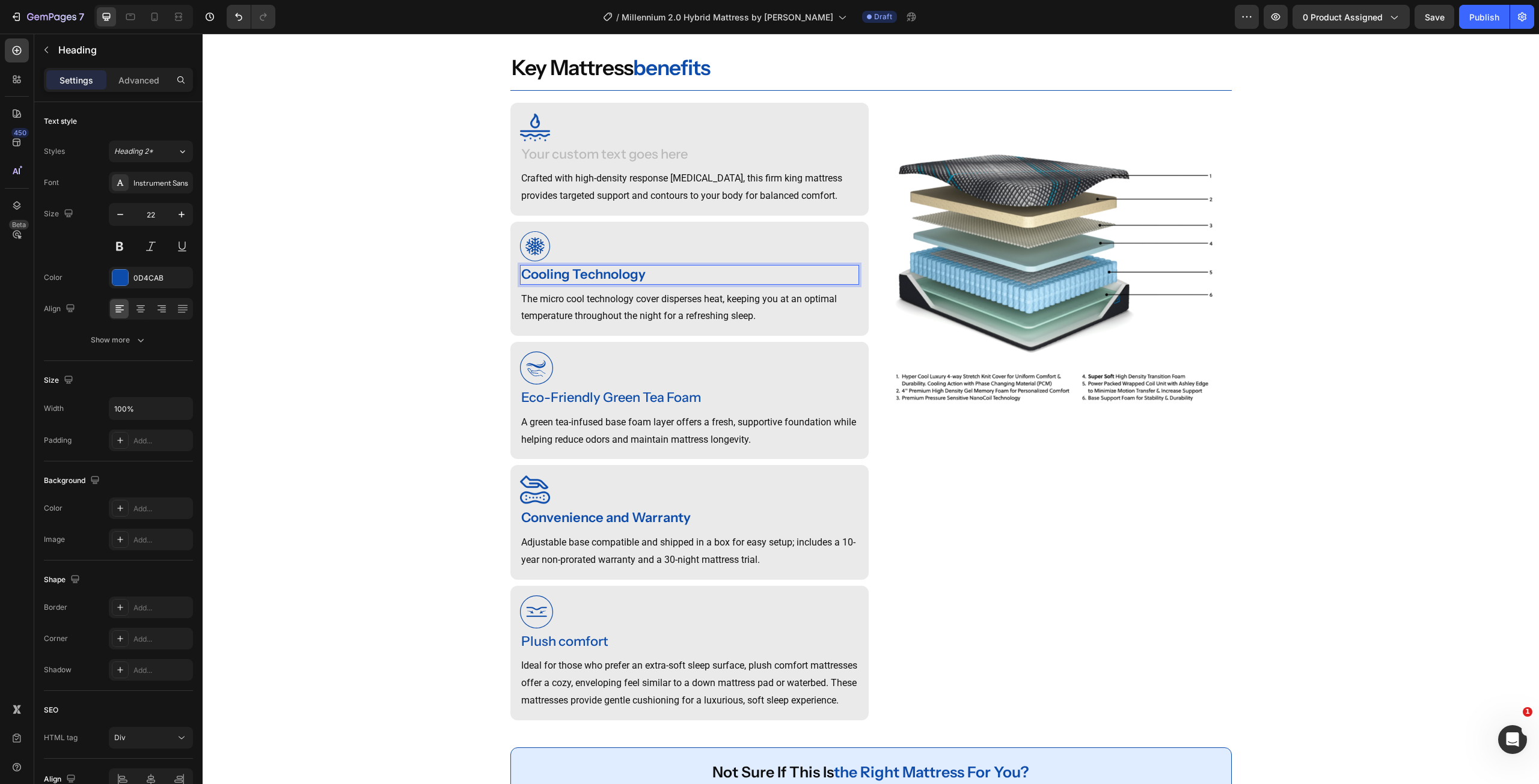
click at [596, 279] on strong "Cooling Technology" at bounding box center [583, 274] width 125 height 16
click at [600, 310] on p "The micro cool technology cover disperses heat, keeping you at an optimal tempe…" at bounding box center [690, 308] width 337 height 35
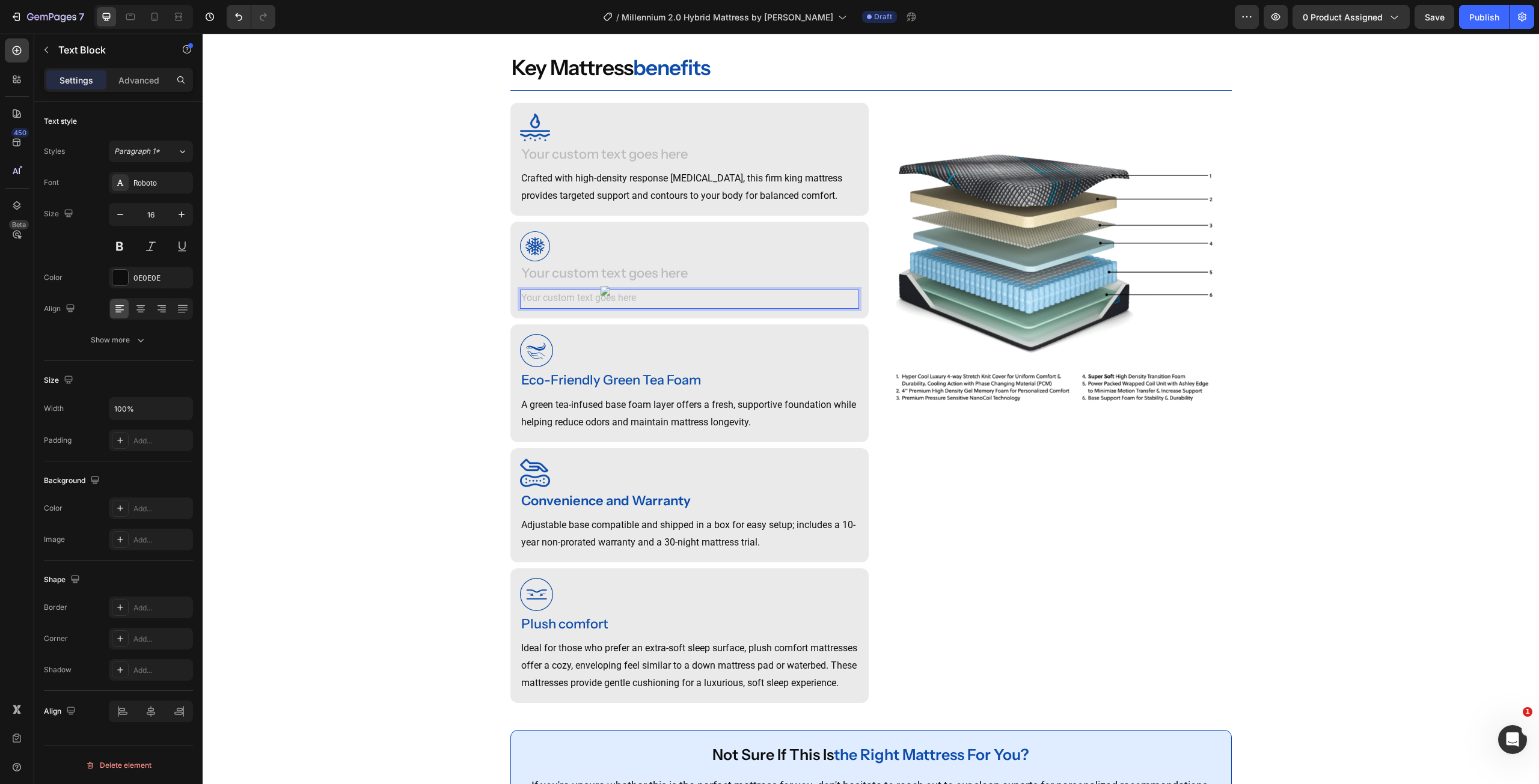
click at [600, 310] on div "Image Heading Text Block 0 Row" at bounding box center [690, 270] width 358 height 97
click at [673, 276] on div "Rich Text Editor. Editing area: main" at bounding box center [690, 274] width 339 height 20
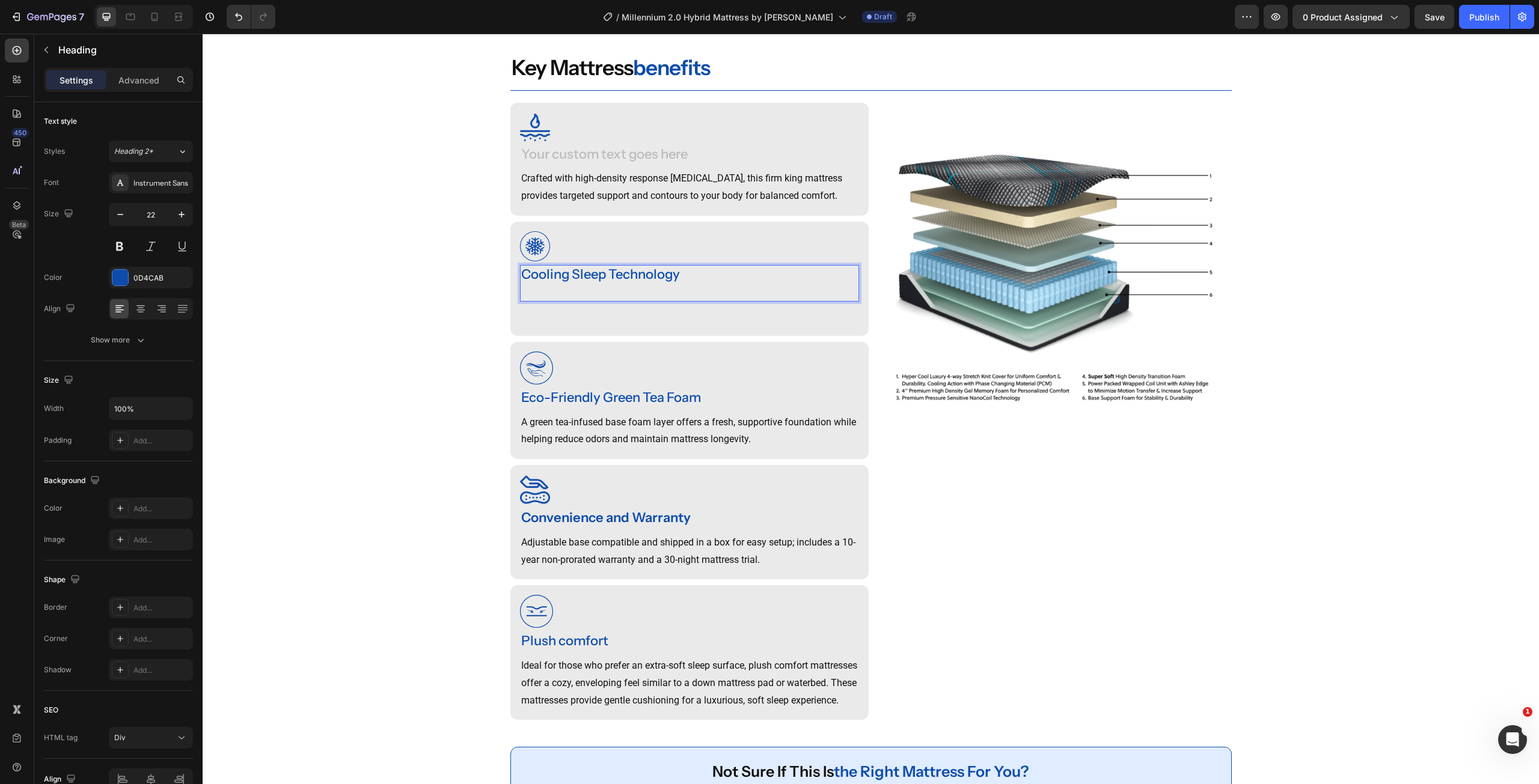
click at [563, 282] on p "Cooling Sleep Technology" at bounding box center [690, 283] width 337 height 34
click at [528, 288] on p "Cooling Sleep Technology" at bounding box center [690, 283] width 337 height 34
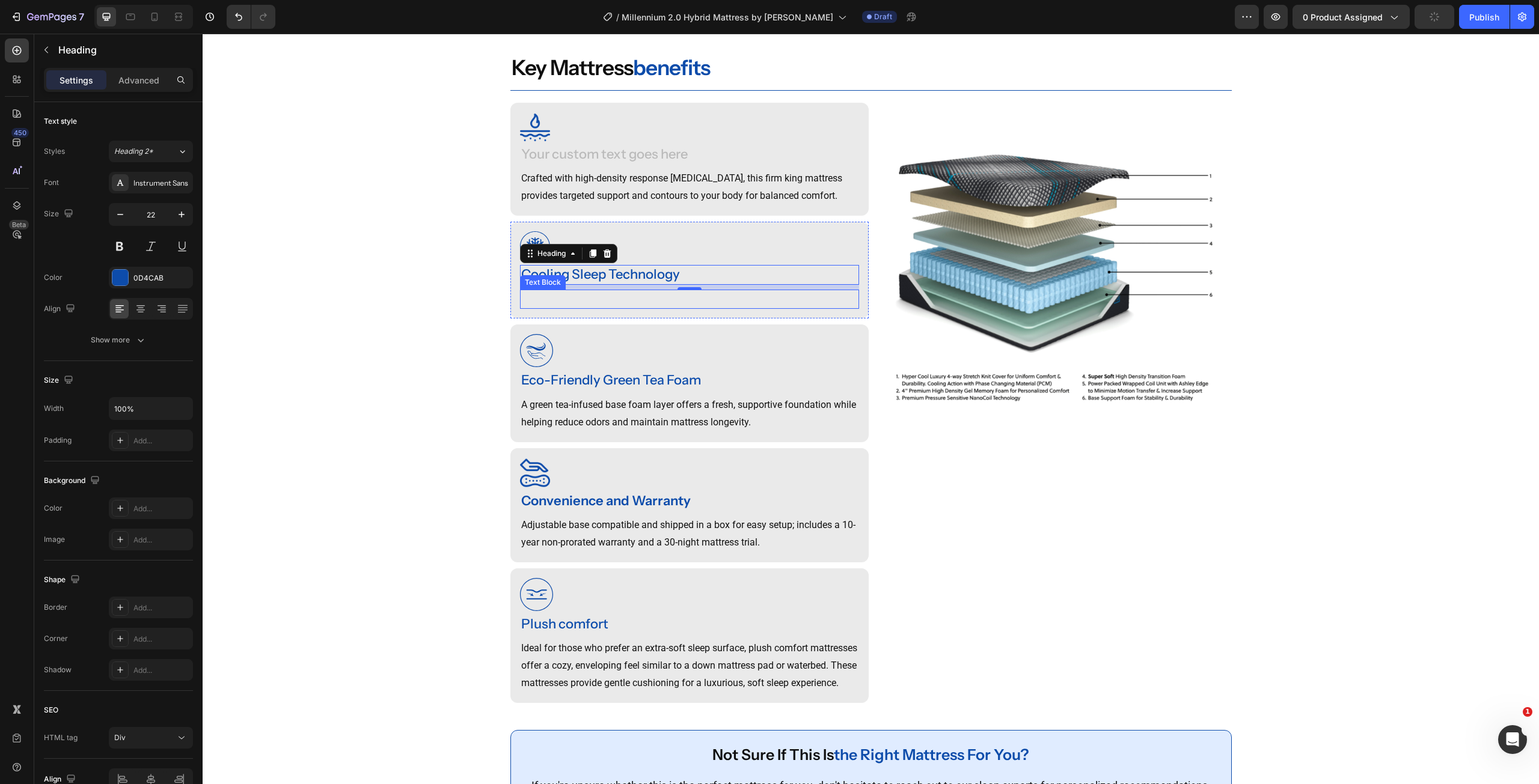
click at [544, 299] on p "Rich Text Editor. Editing area: main" at bounding box center [690, 299] width 337 height 18
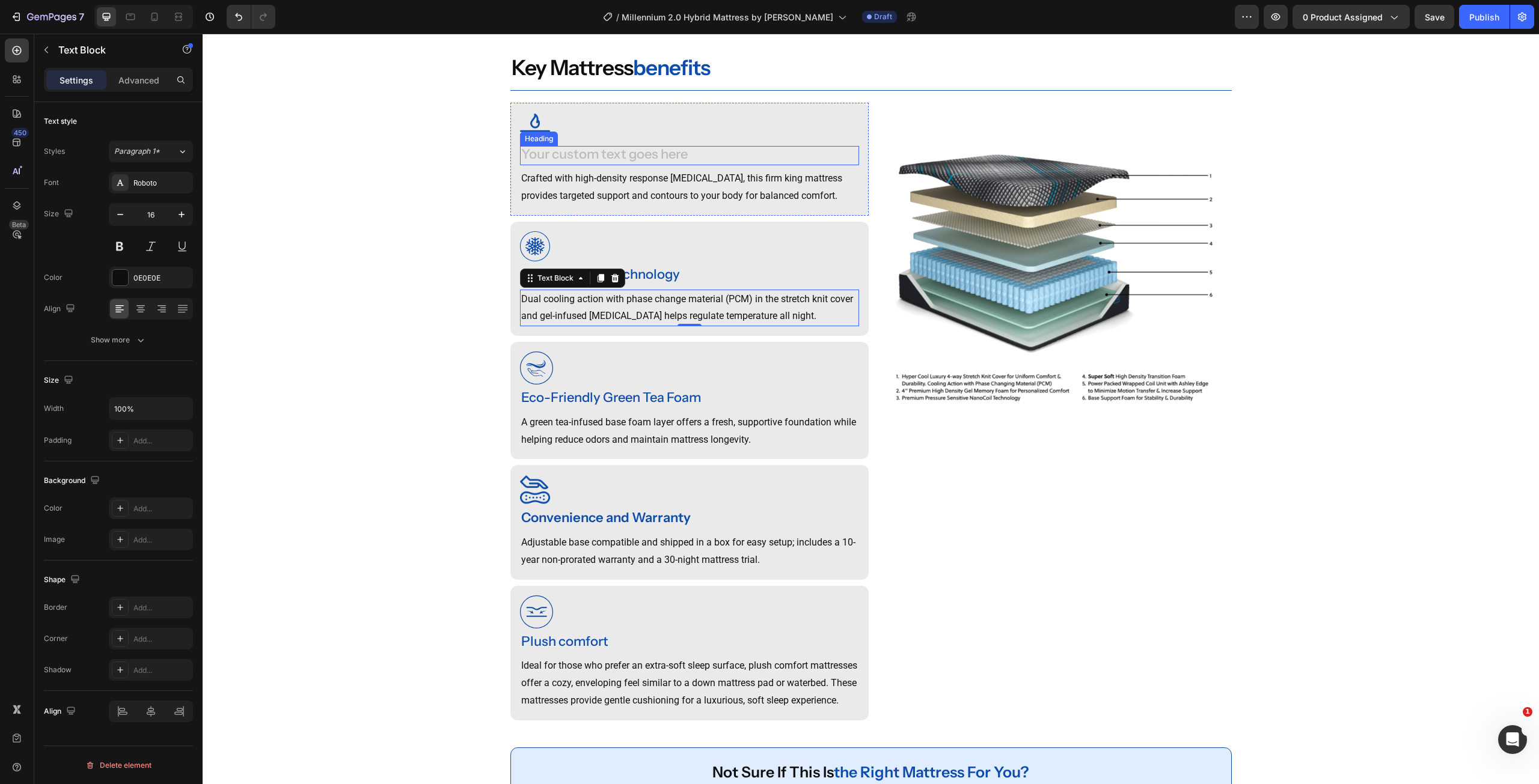
click at [623, 160] on div "Rich Text Editor. Editing area: main" at bounding box center [690, 155] width 339 height 20
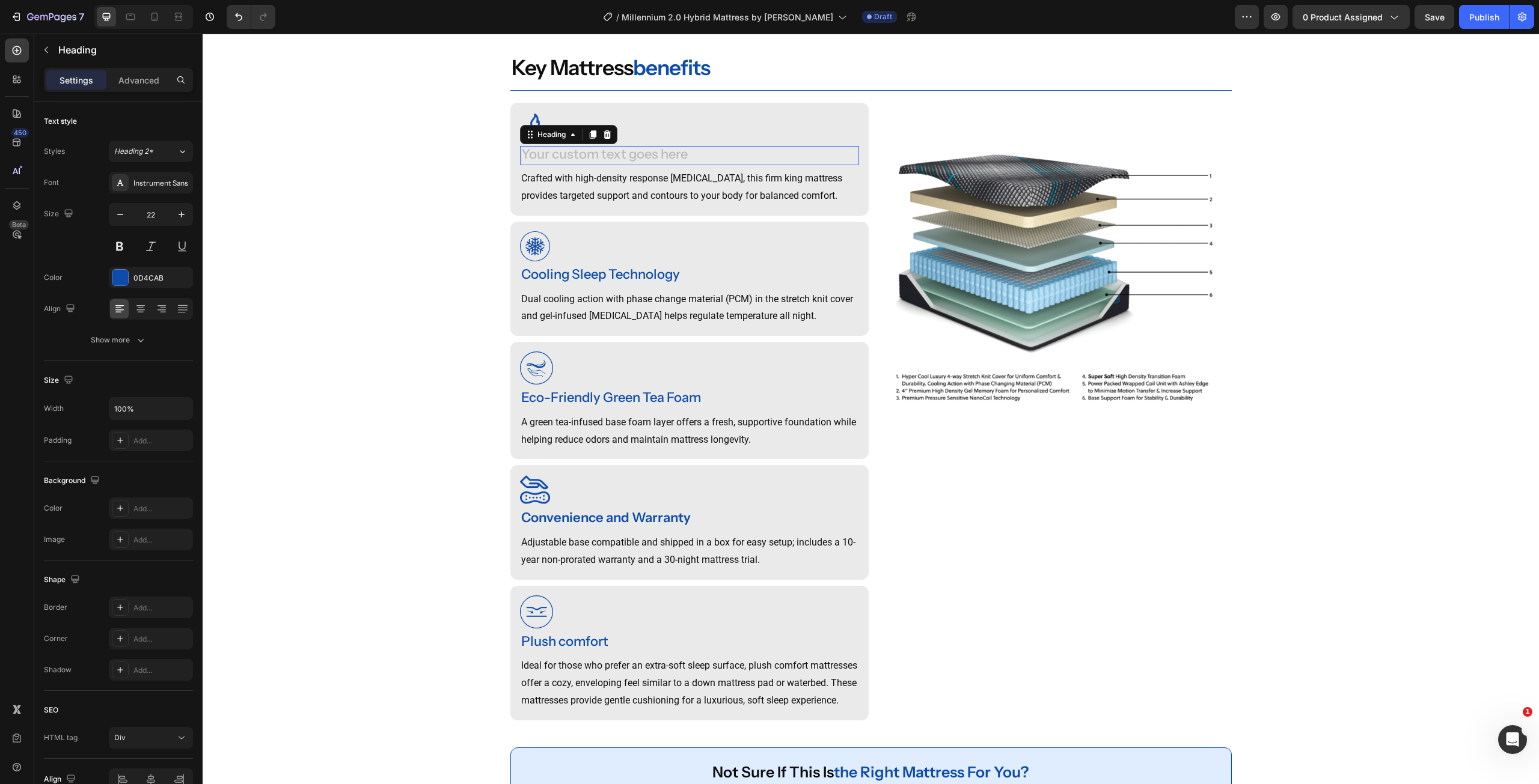
click at [623, 160] on div "Rich Text Editor. Editing area: main" at bounding box center [690, 155] width 339 height 20
click at [615, 196] on p "Crafted with high-density response memory foam, this firm king mattress provide…" at bounding box center [690, 187] width 337 height 35
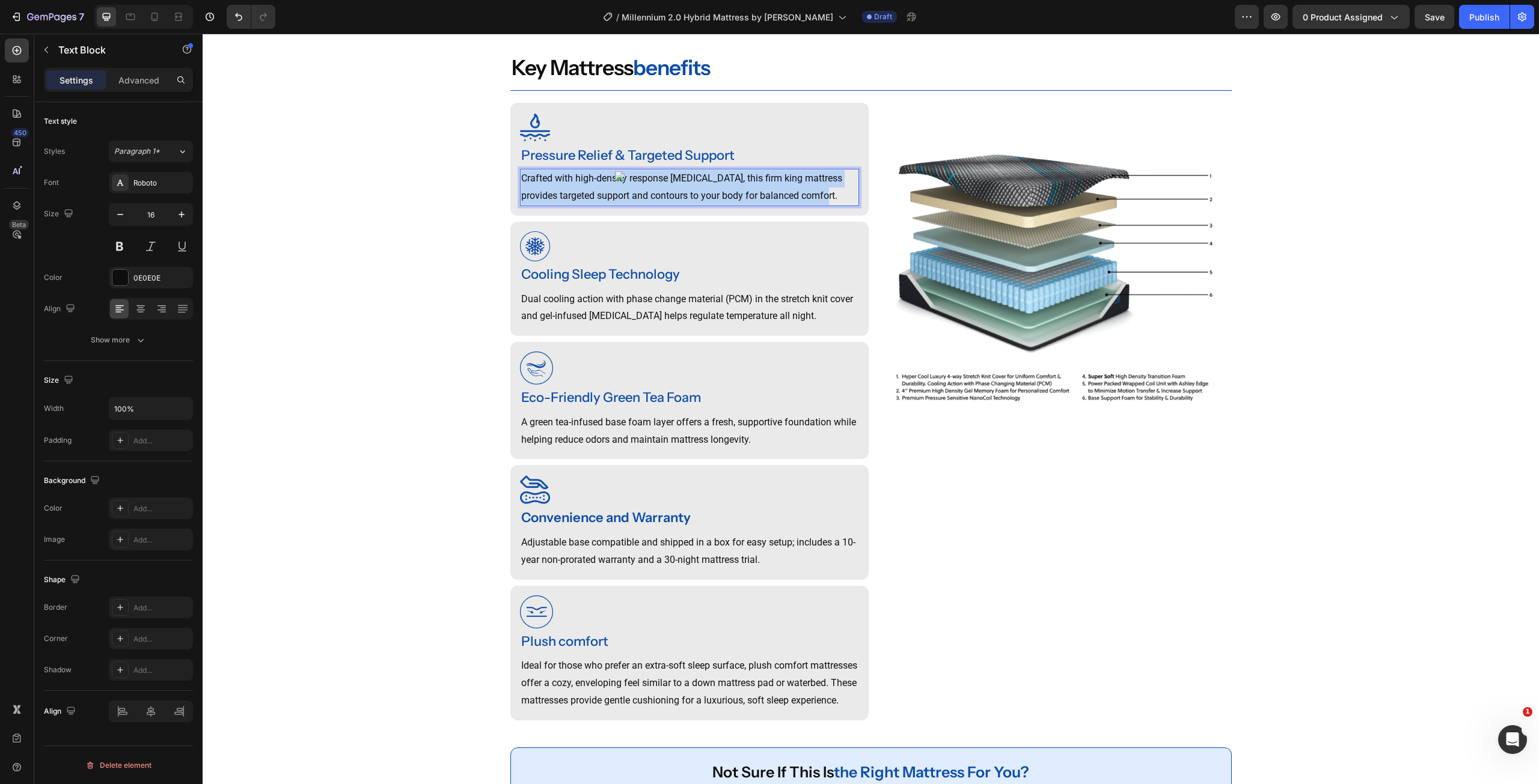
click at [615, 196] on p "Crafted with high-density response memory foam, this firm king mattress provide…" at bounding box center [690, 187] width 337 height 35
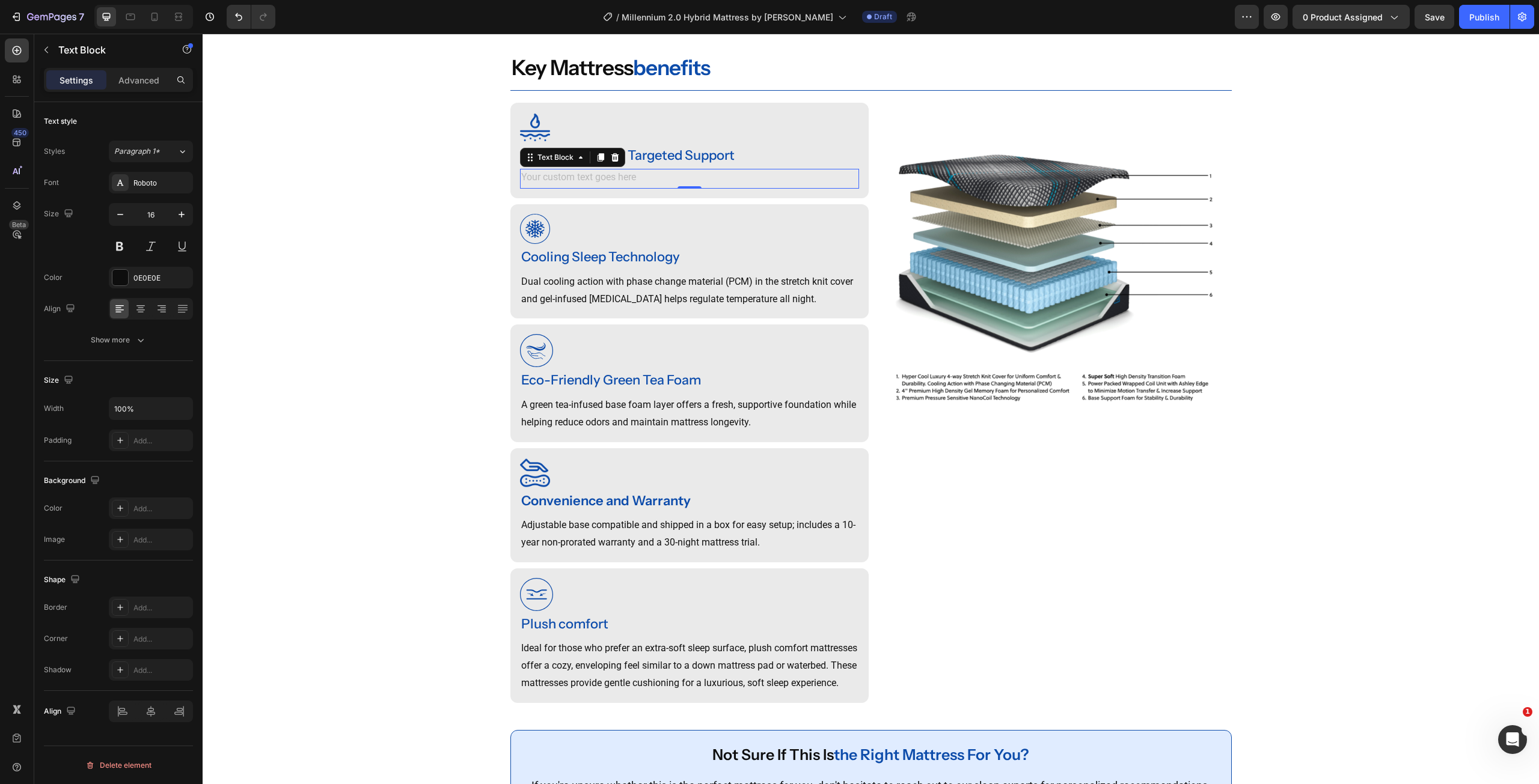
click at [614, 170] on div "Rich Text Editor. Editing area: main" at bounding box center [690, 179] width 339 height 20
click at [603, 175] on div "Rich Text Editor. Editing area: main" at bounding box center [690, 179] width 339 height 20
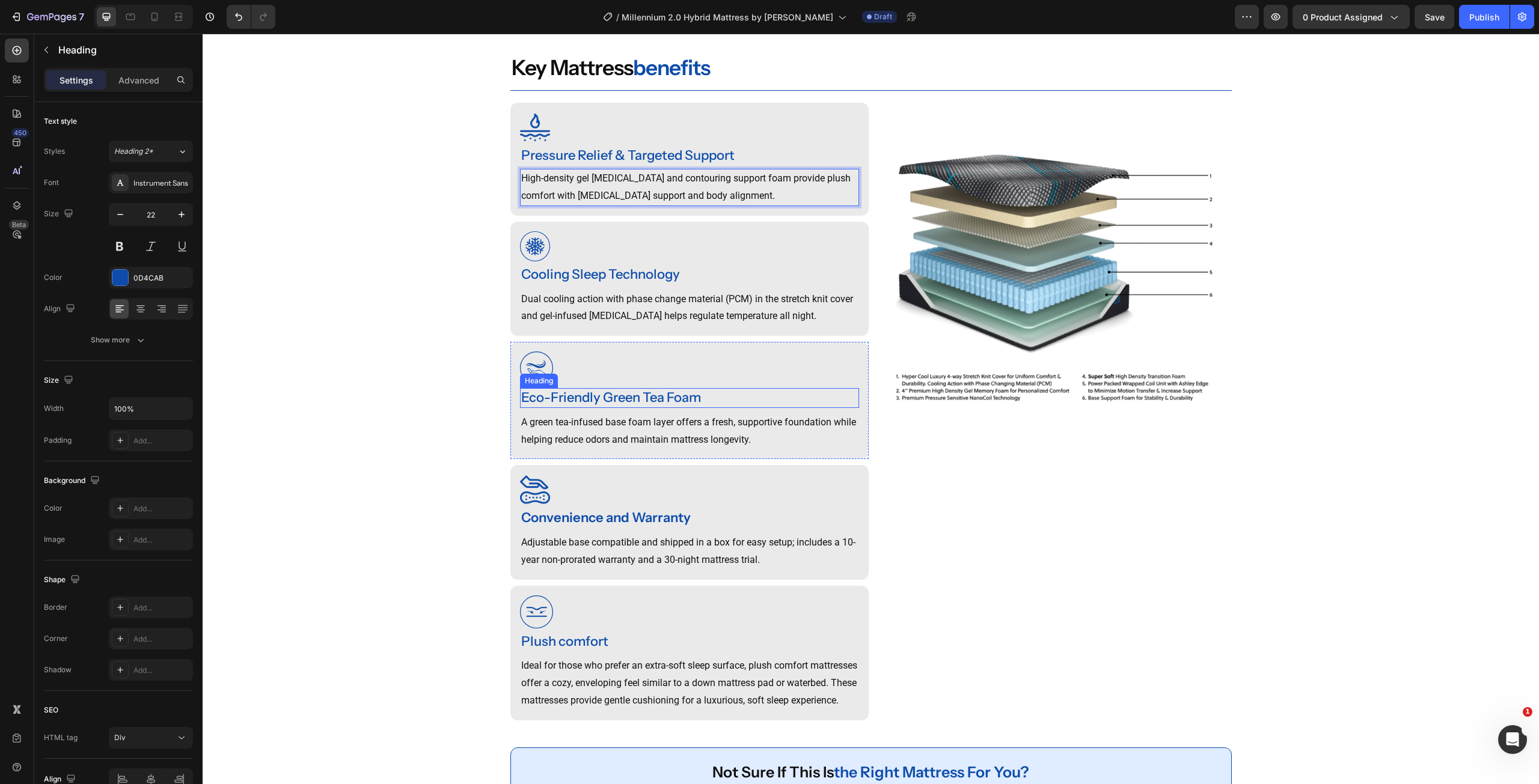
click at [577, 404] on div "Eco-Friendly Green Tea Foam" at bounding box center [690, 398] width 339 height 20
click at [577, 404] on p "Eco-Friendly Green Tea Foam" at bounding box center [690, 398] width 337 height 18
click at [569, 438] on p "A green tea-infused base foam layer offers a fresh, supportive foundation while…" at bounding box center [690, 431] width 337 height 35
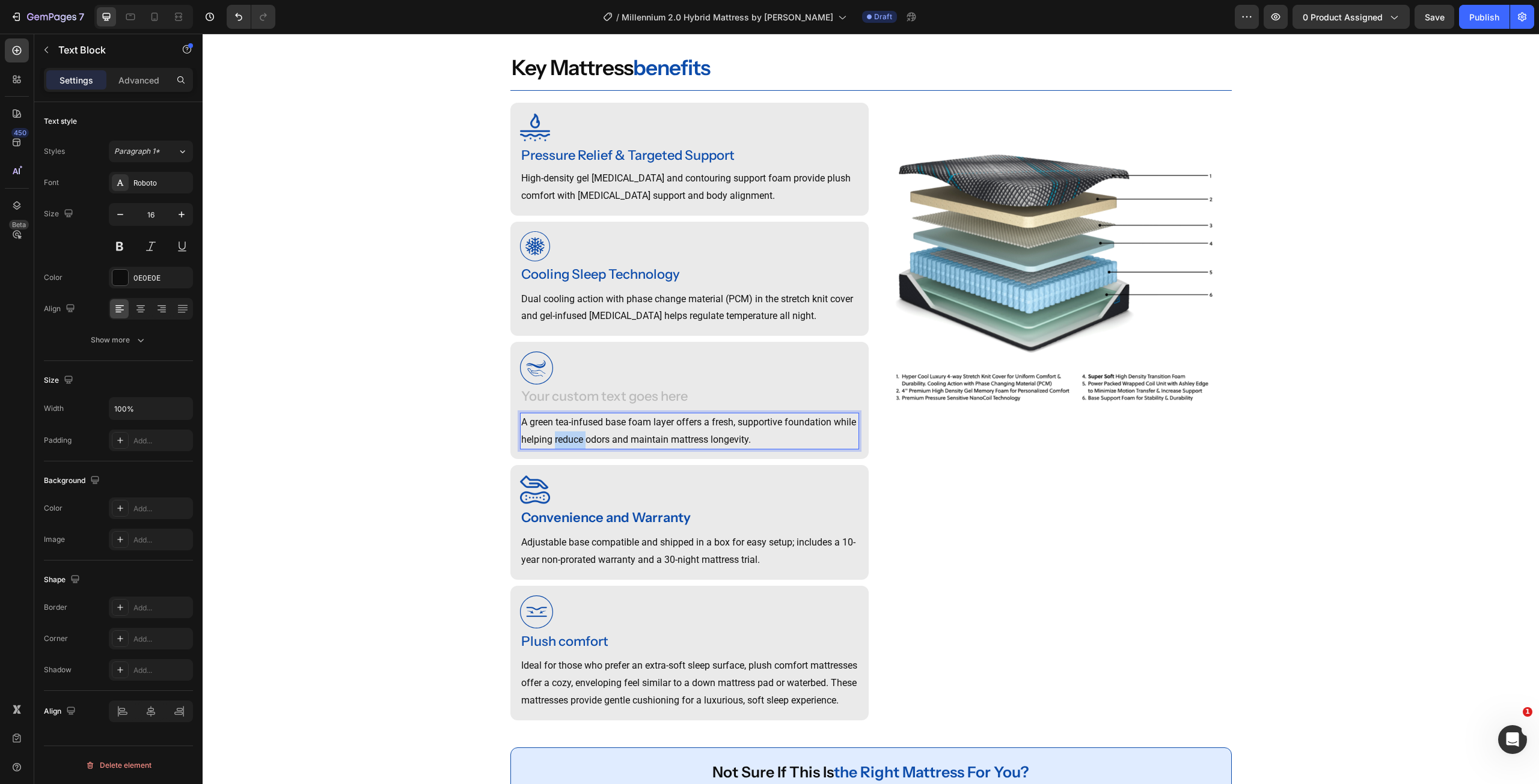
click at [569, 438] on p "A green tea-infused base foam layer offers a fresh, supportive foundation while…" at bounding box center [690, 431] width 337 height 35
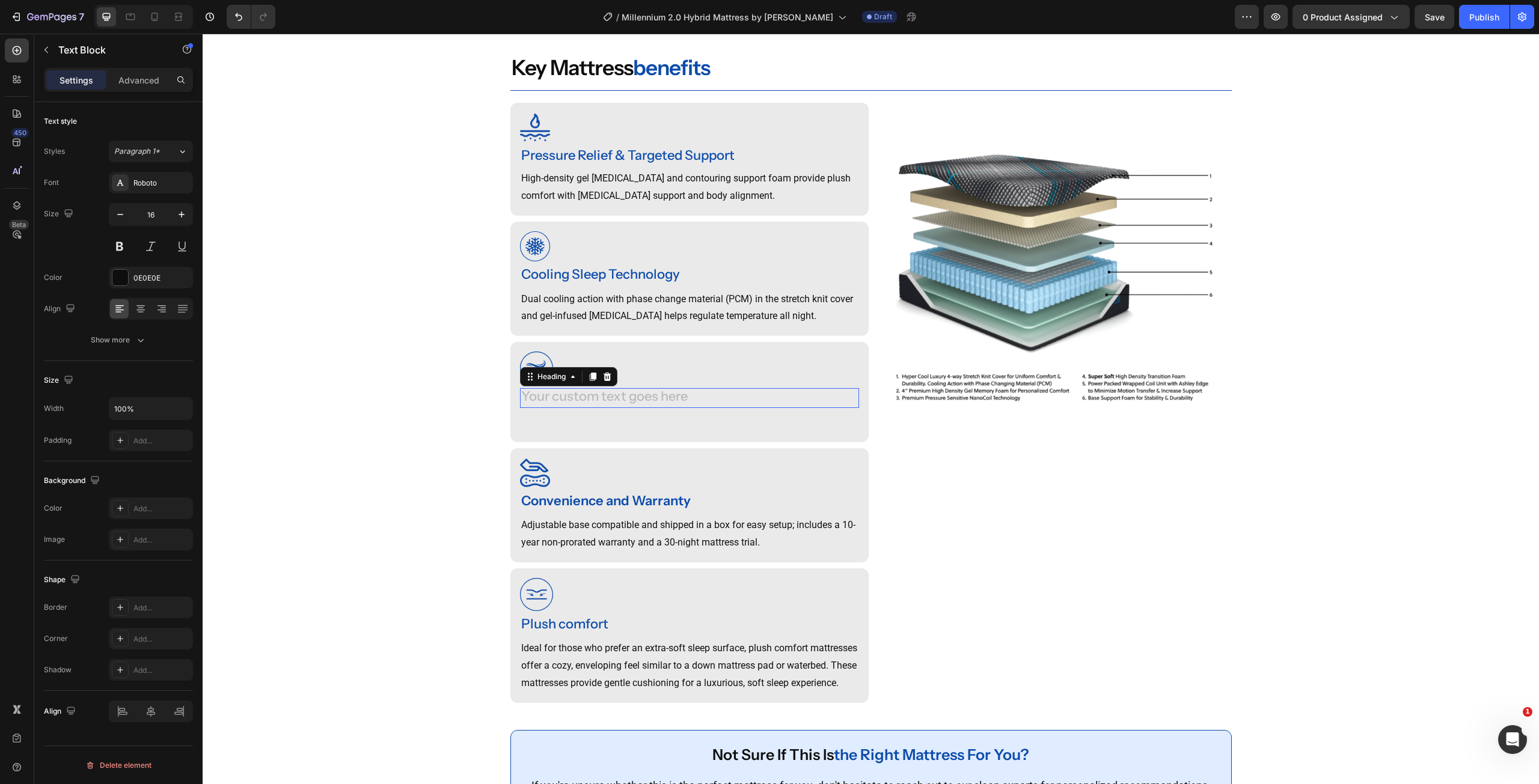
click at [664, 389] on div "Rich Text Editor. Editing area: main" at bounding box center [690, 398] width 339 height 20
click at [600, 426] on p "Rich Text Editor. Editing area: main" at bounding box center [690, 423] width 337 height 18
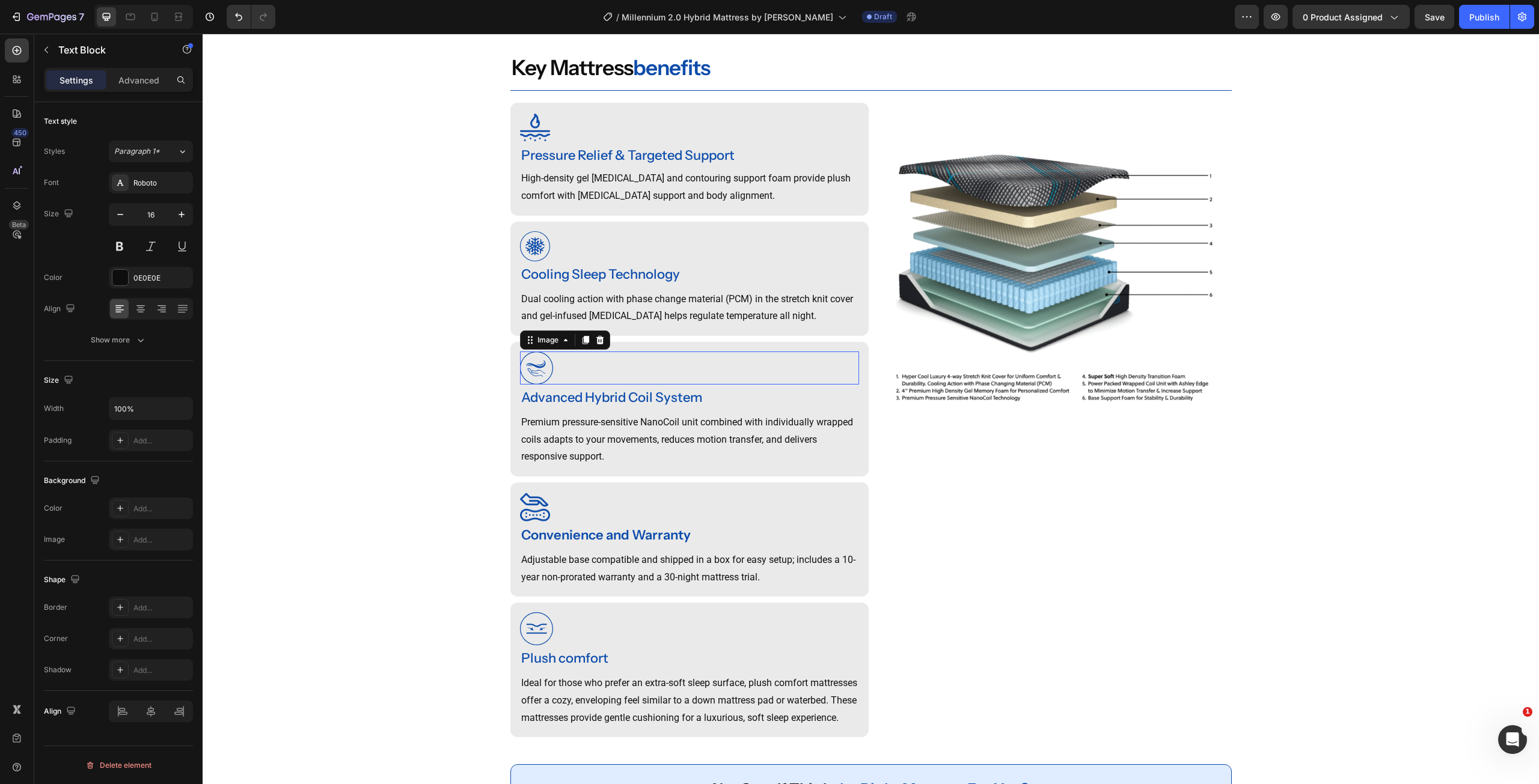
click at [528, 365] on img at bounding box center [536, 368] width 33 height 33
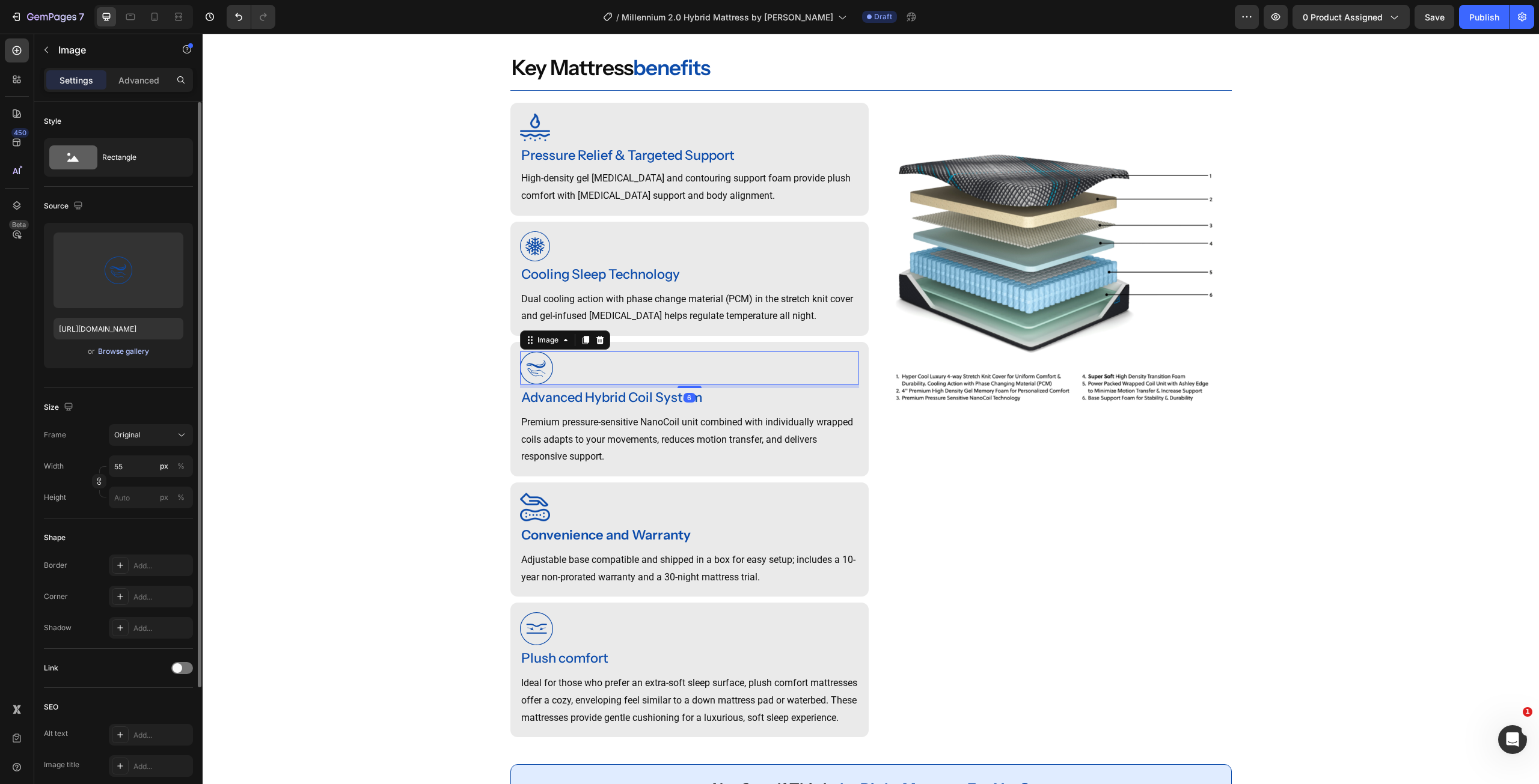
click at [114, 351] on div "Browse gallery" at bounding box center [123, 352] width 51 height 11
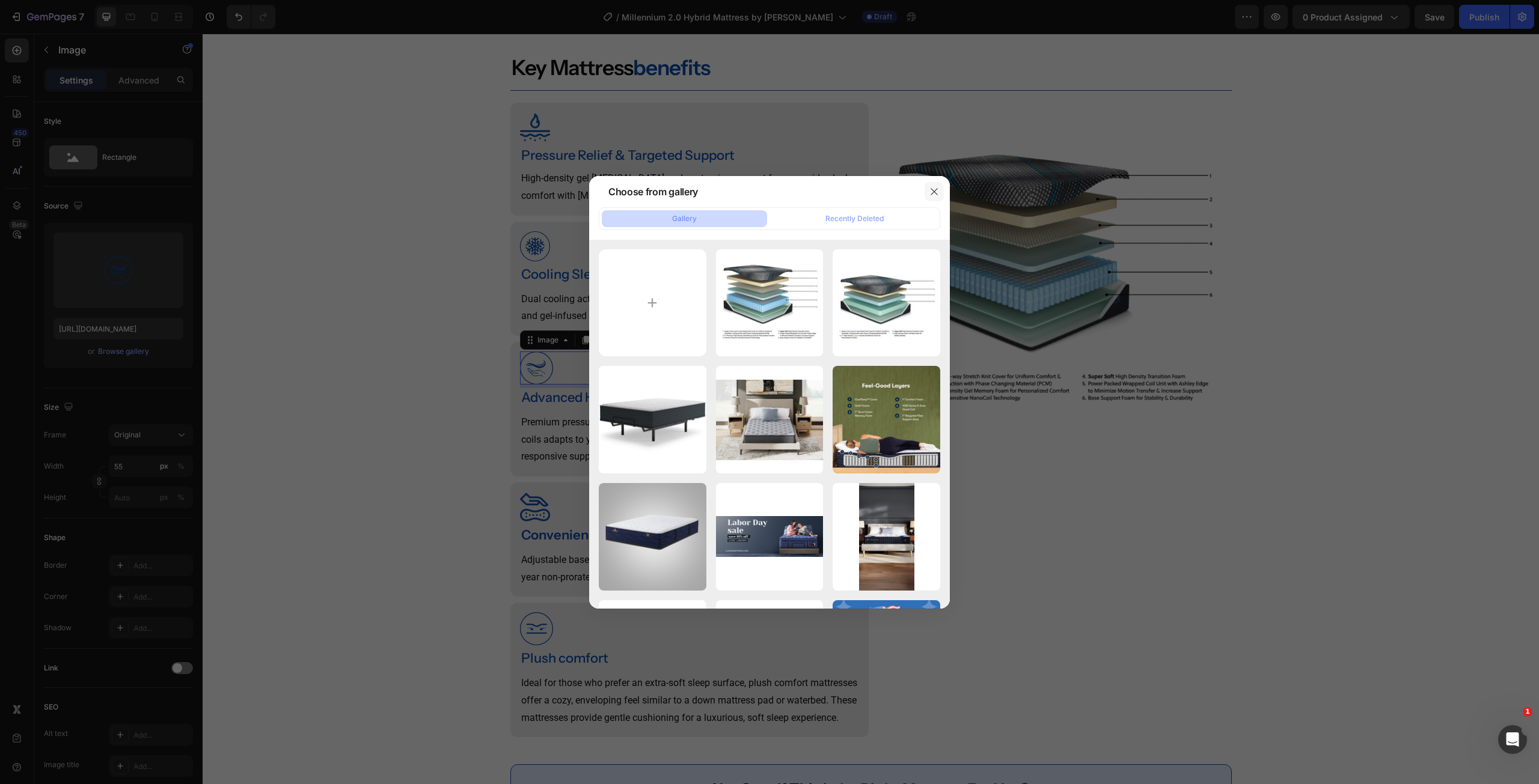
click at [935, 191] on icon "button" at bounding box center [934, 191] width 7 height 7
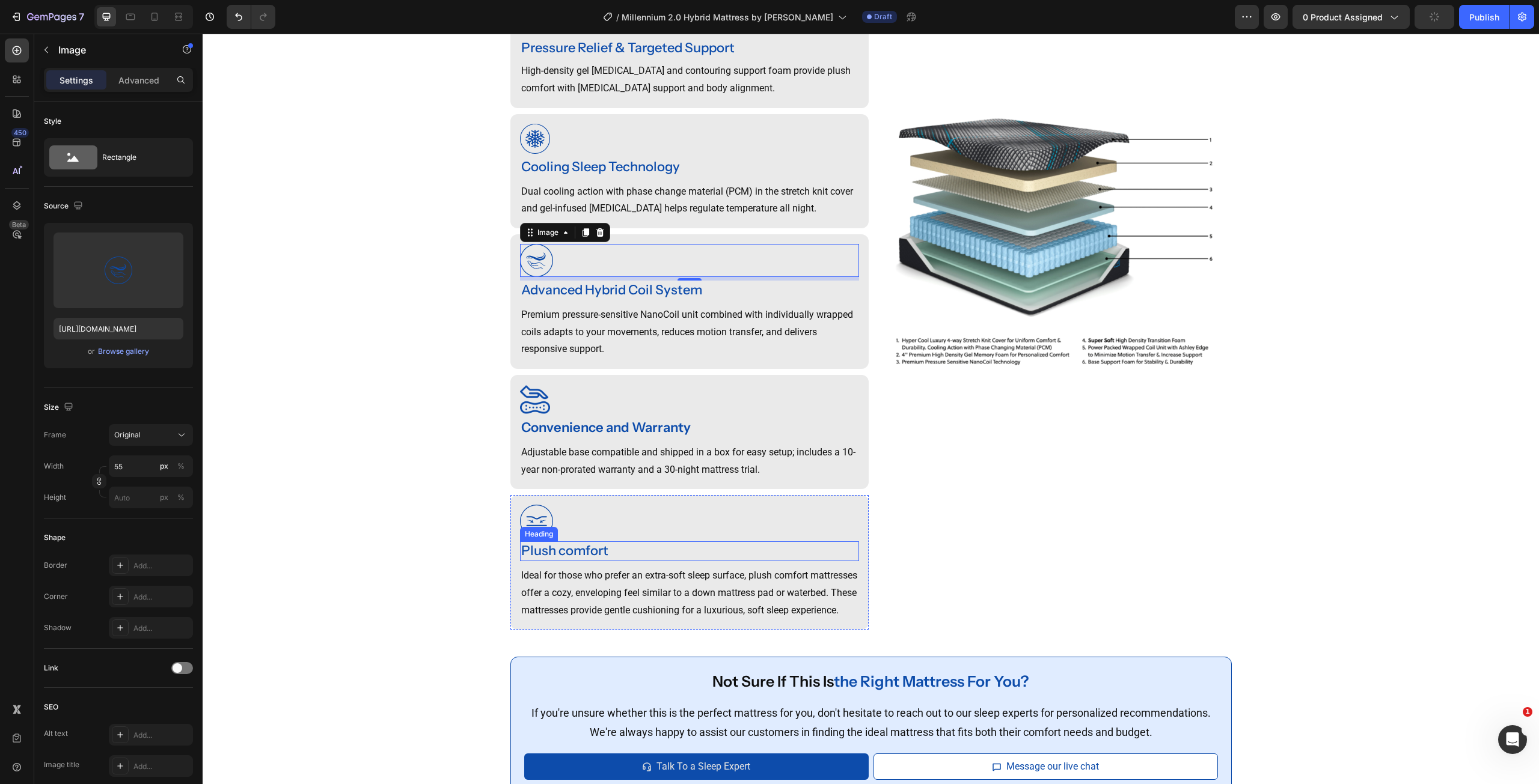
scroll to position [1125, 0]
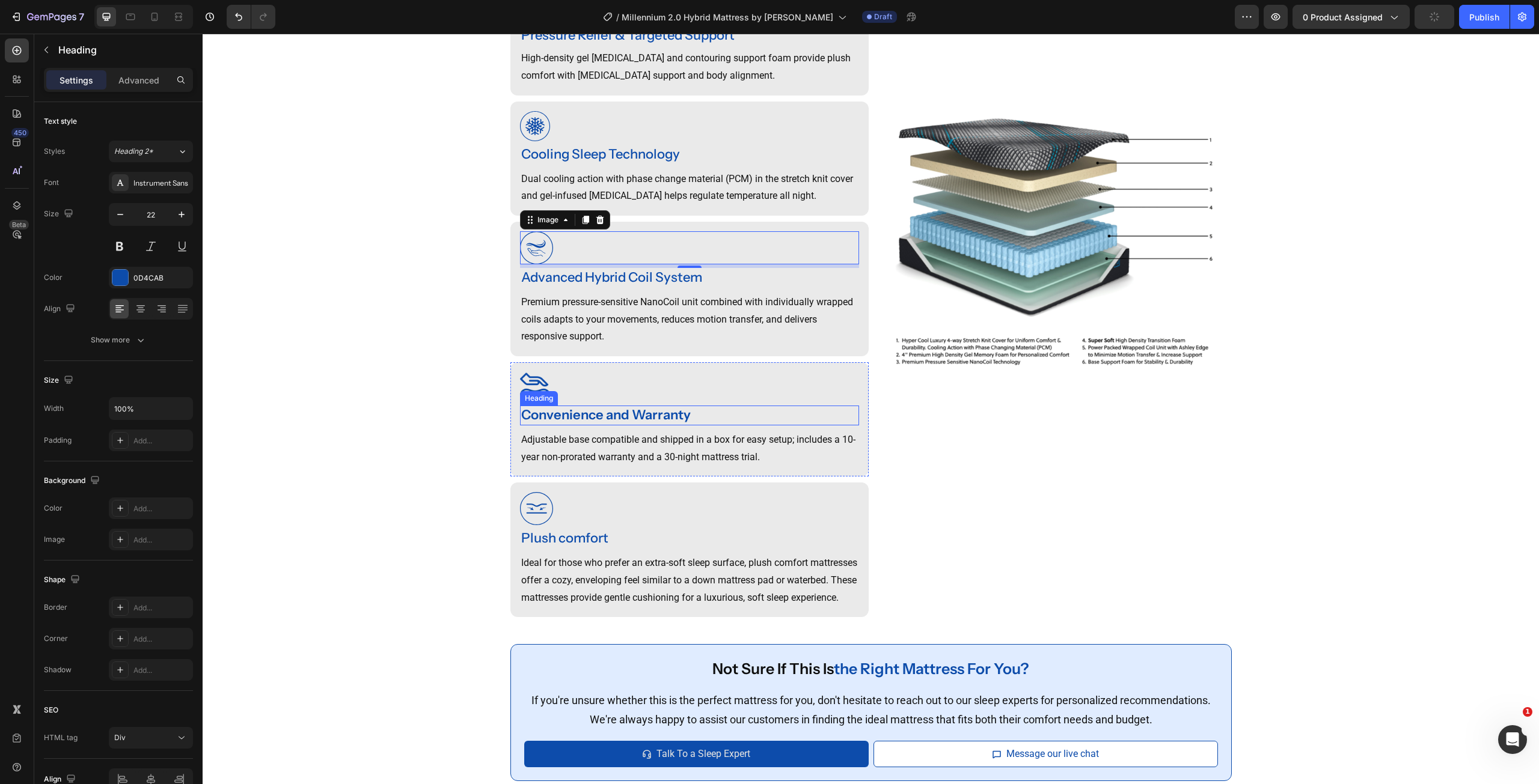
click at [616, 414] on strong "Convenience and Warranty" at bounding box center [606, 415] width 170 height 16
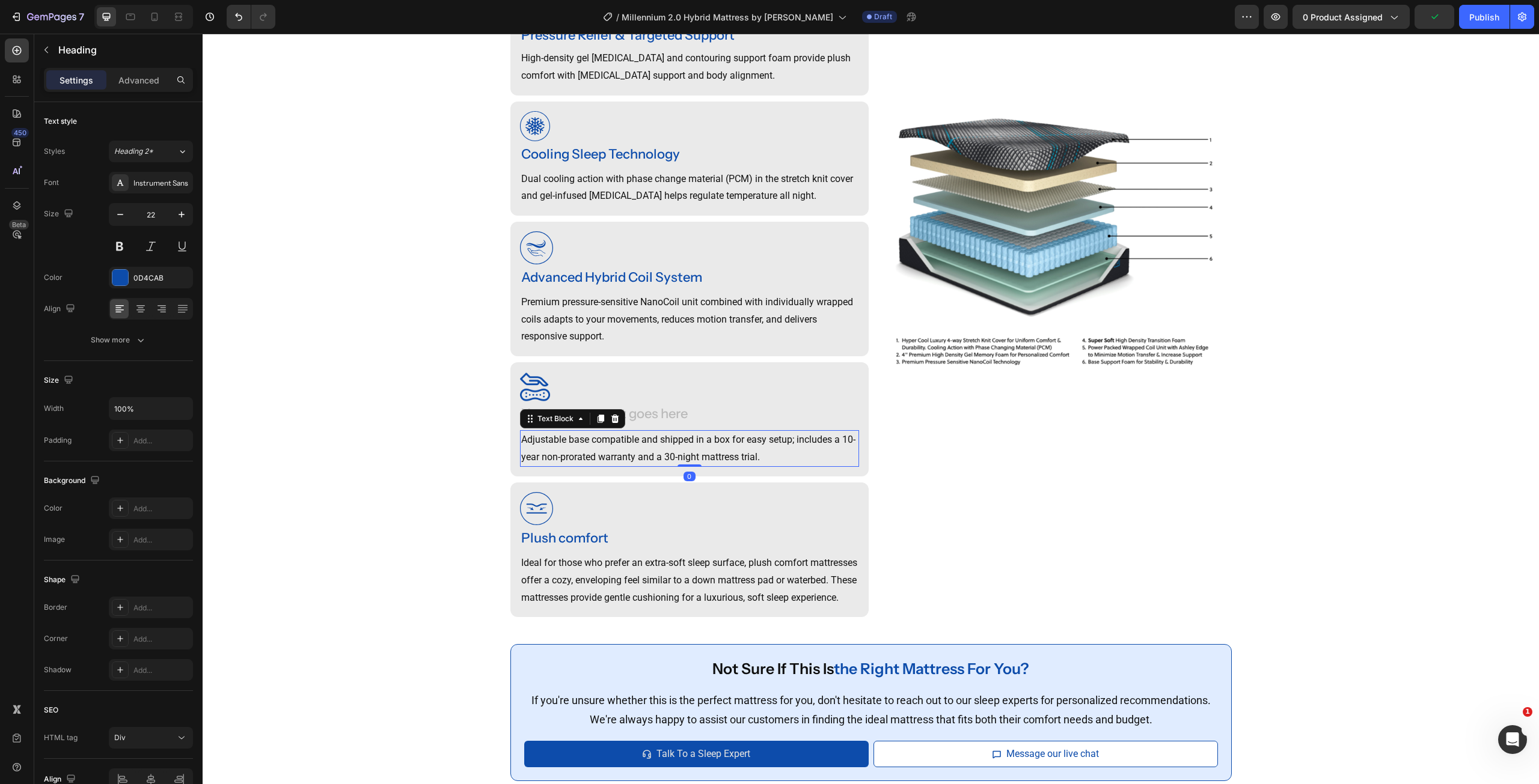
click at [625, 452] on p "Adjustable base compatible and shipped in a box for easy setup; includes a 10-y…" at bounding box center [690, 448] width 337 height 35
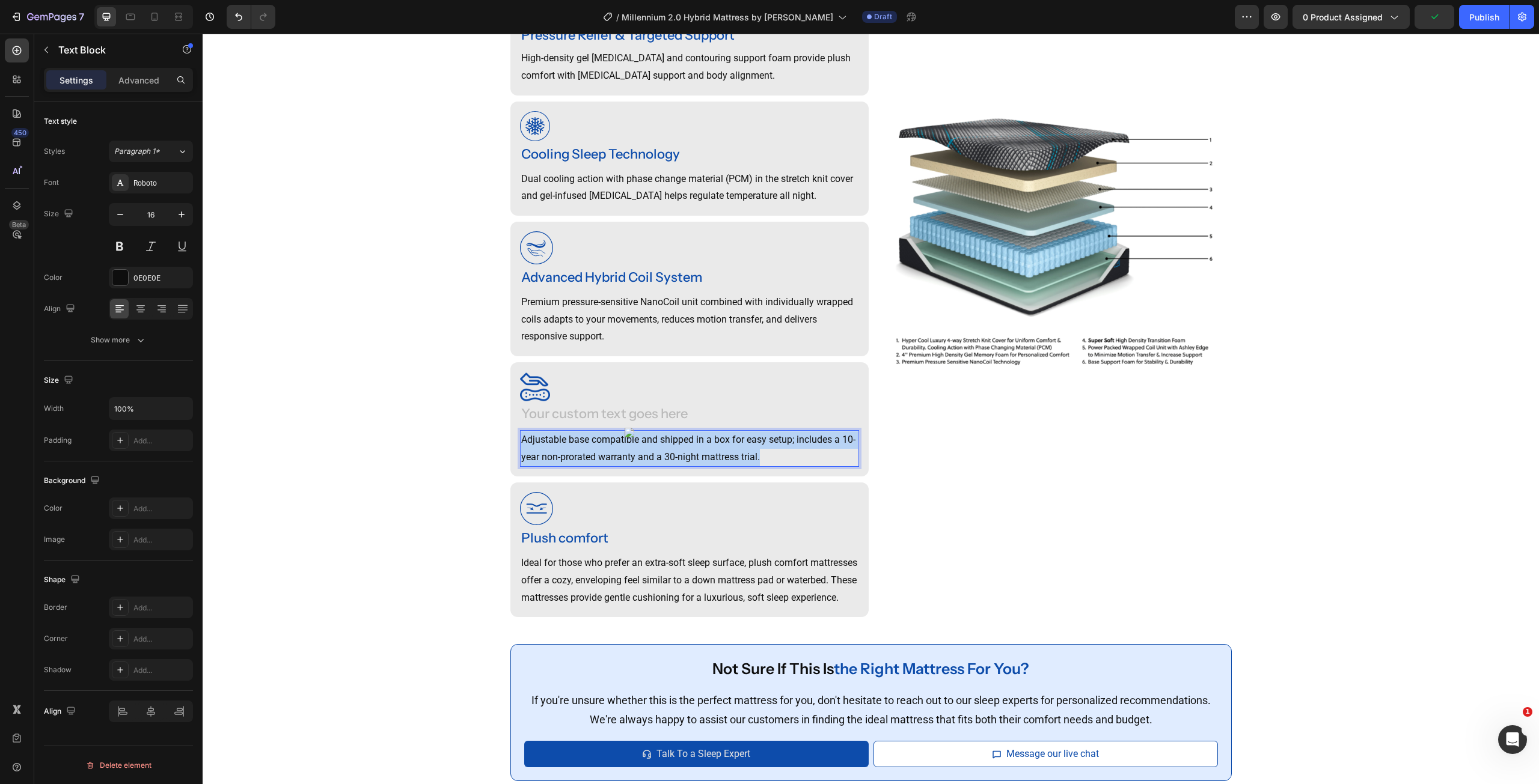
click at [625, 452] on p "Adjustable base compatible and shipped in a box for easy setup; includes a 10-y…" at bounding box center [690, 448] width 337 height 35
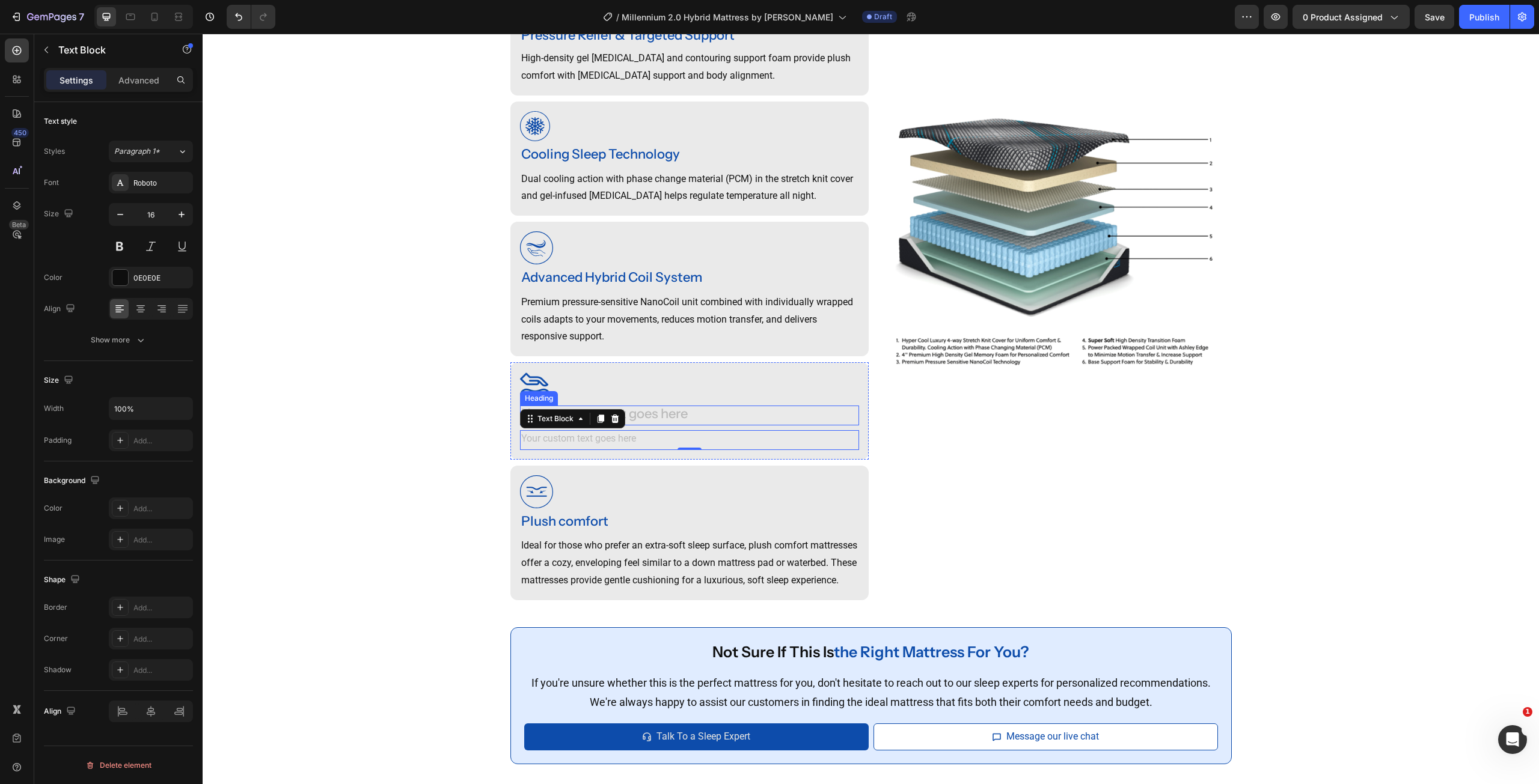
click at [672, 418] on div "Rich Text Editor. Editing area: main" at bounding box center [690, 415] width 339 height 20
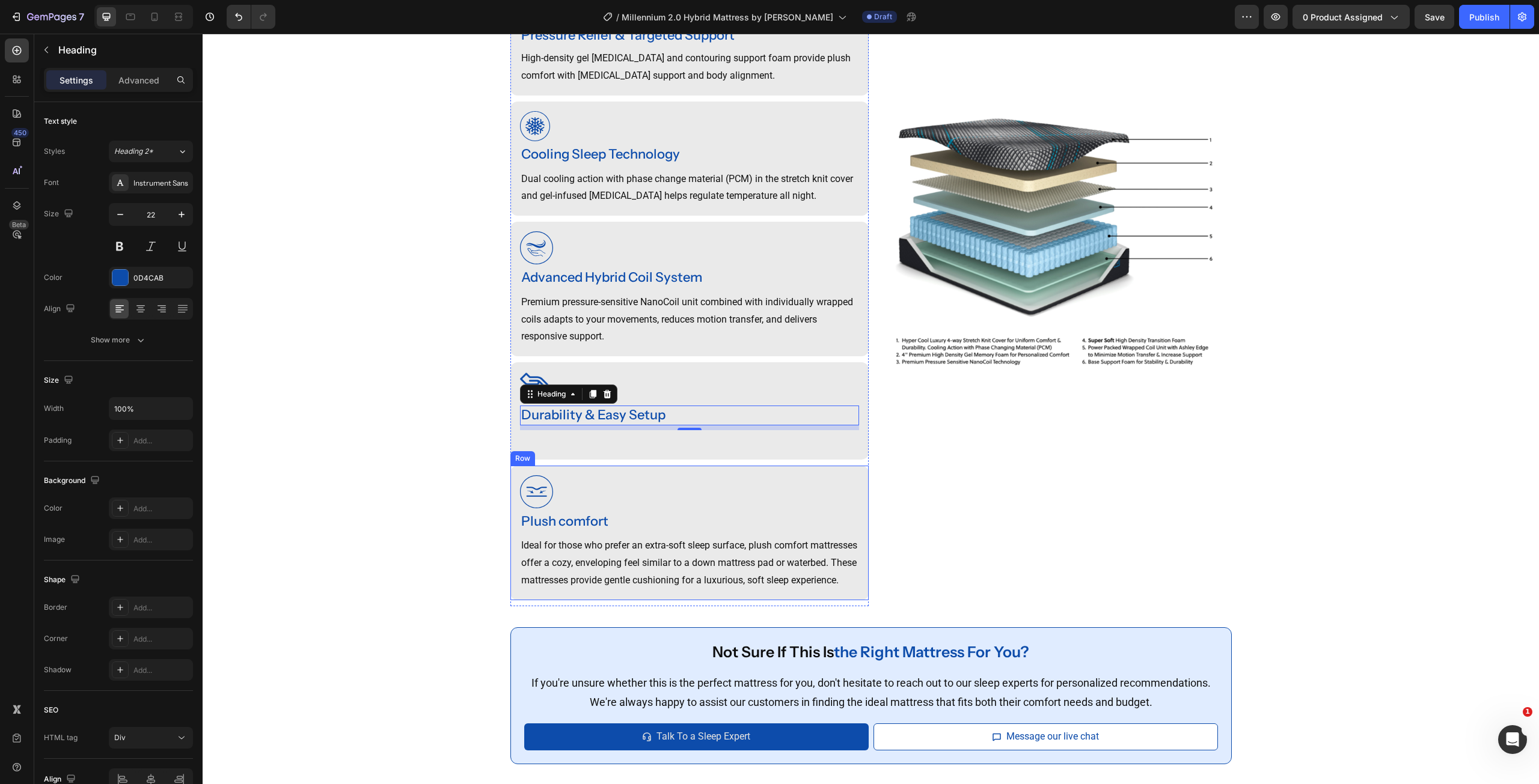
click at [614, 440] on p "Rich Text Editor. Editing area: main" at bounding box center [690, 440] width 337 height 18
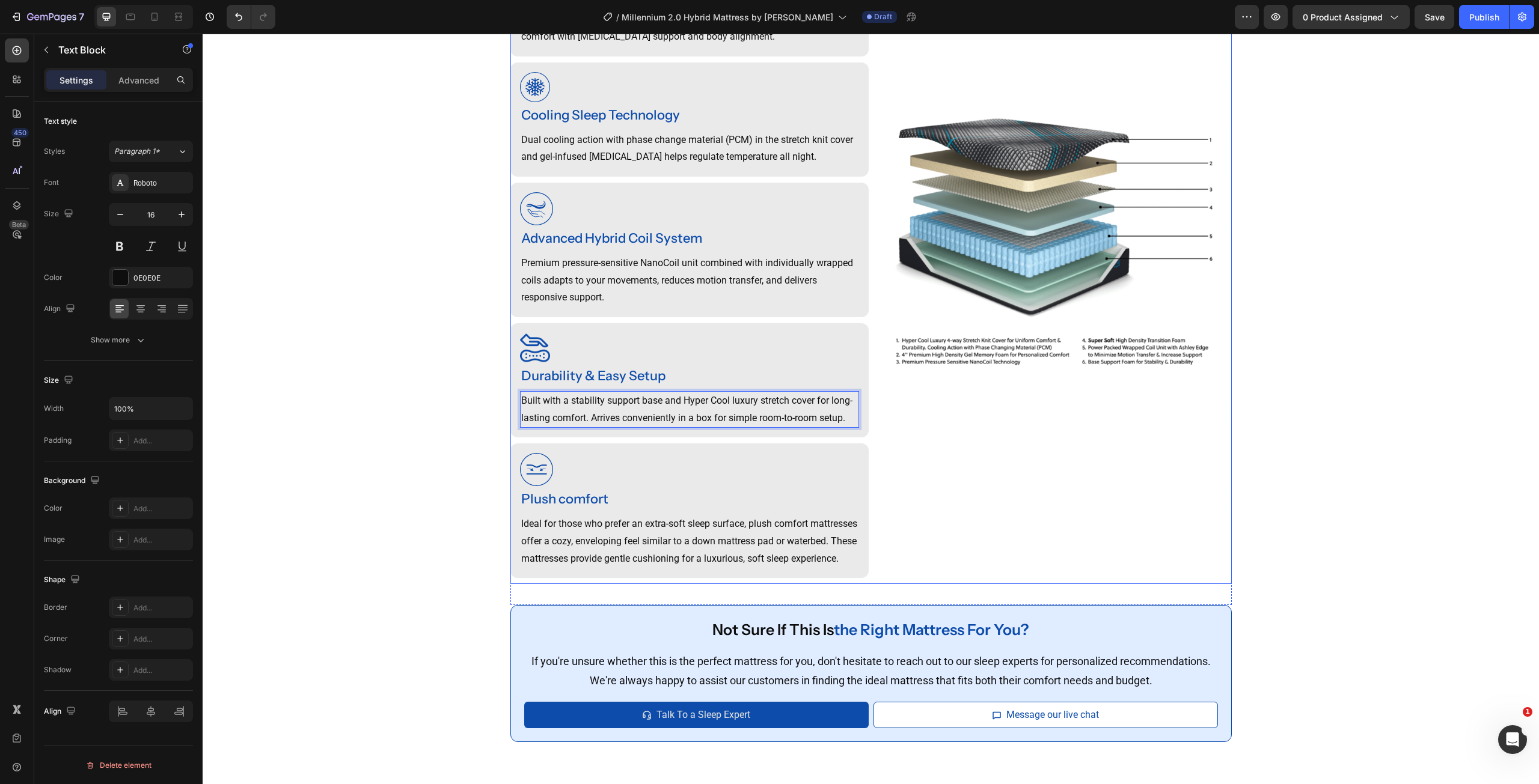
scroll to position [1185, 0]
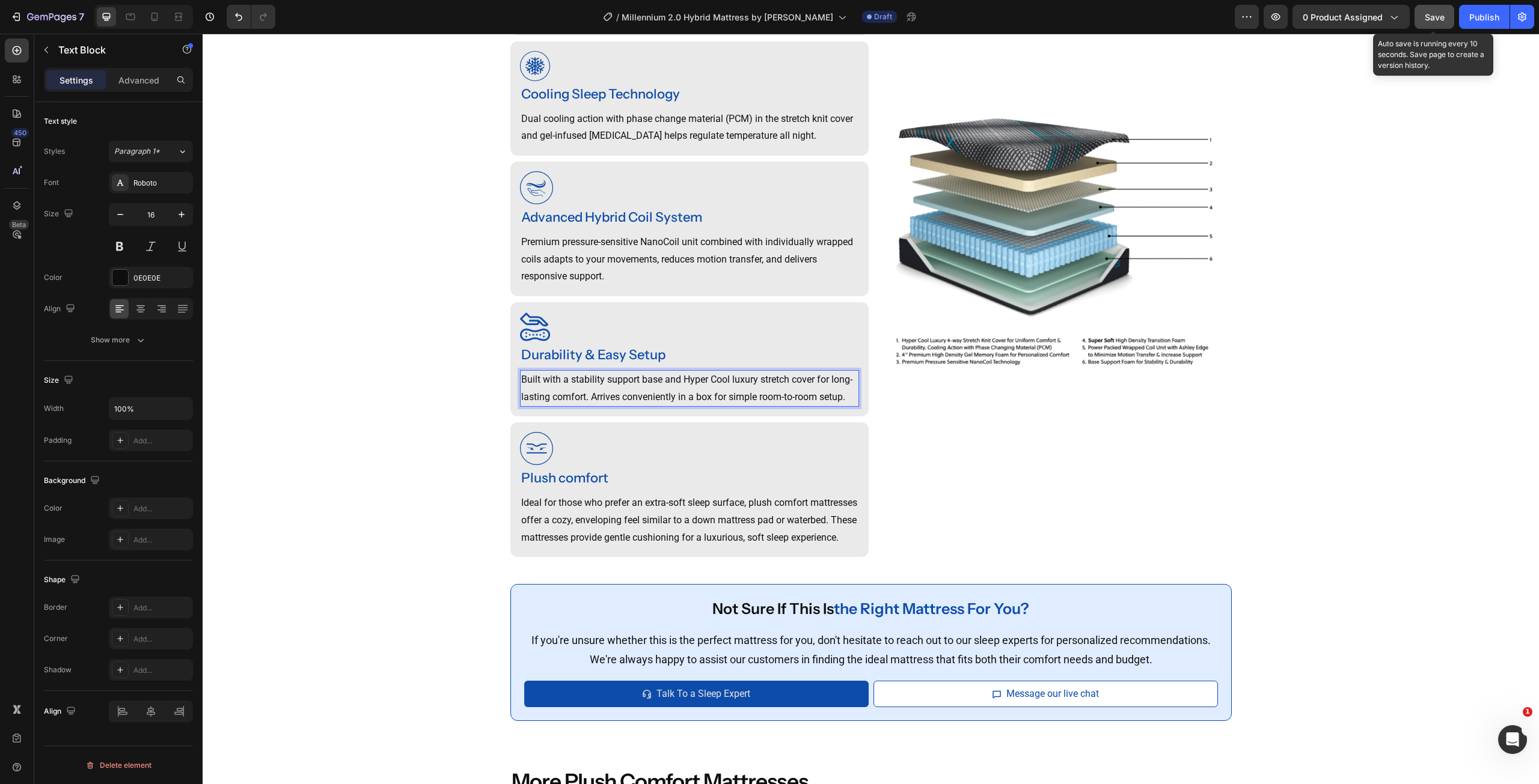
click at [1424, 25] on button "Save" at bounding box center [1434, 17] width 39 height 24
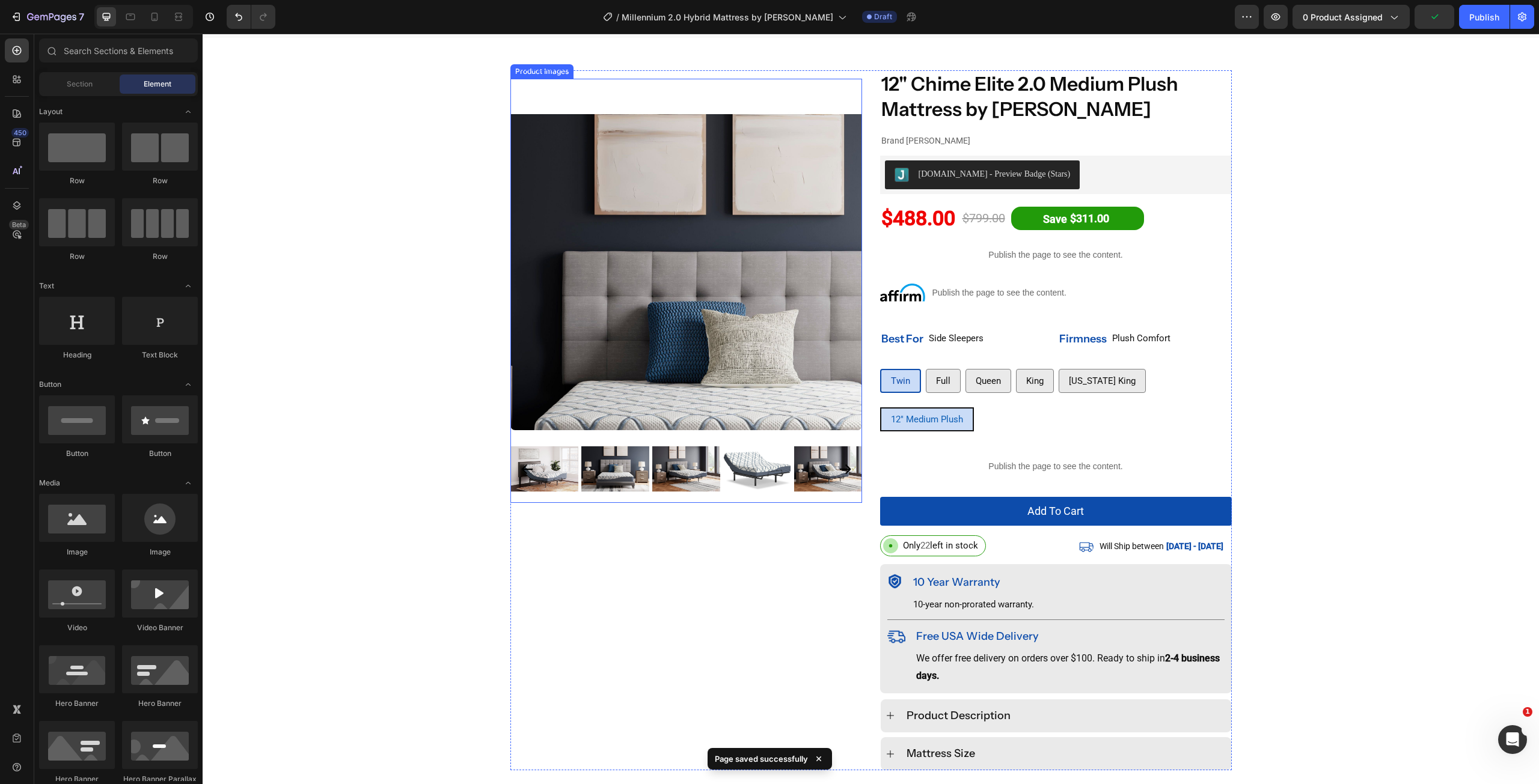
scroll to position [0, 0]
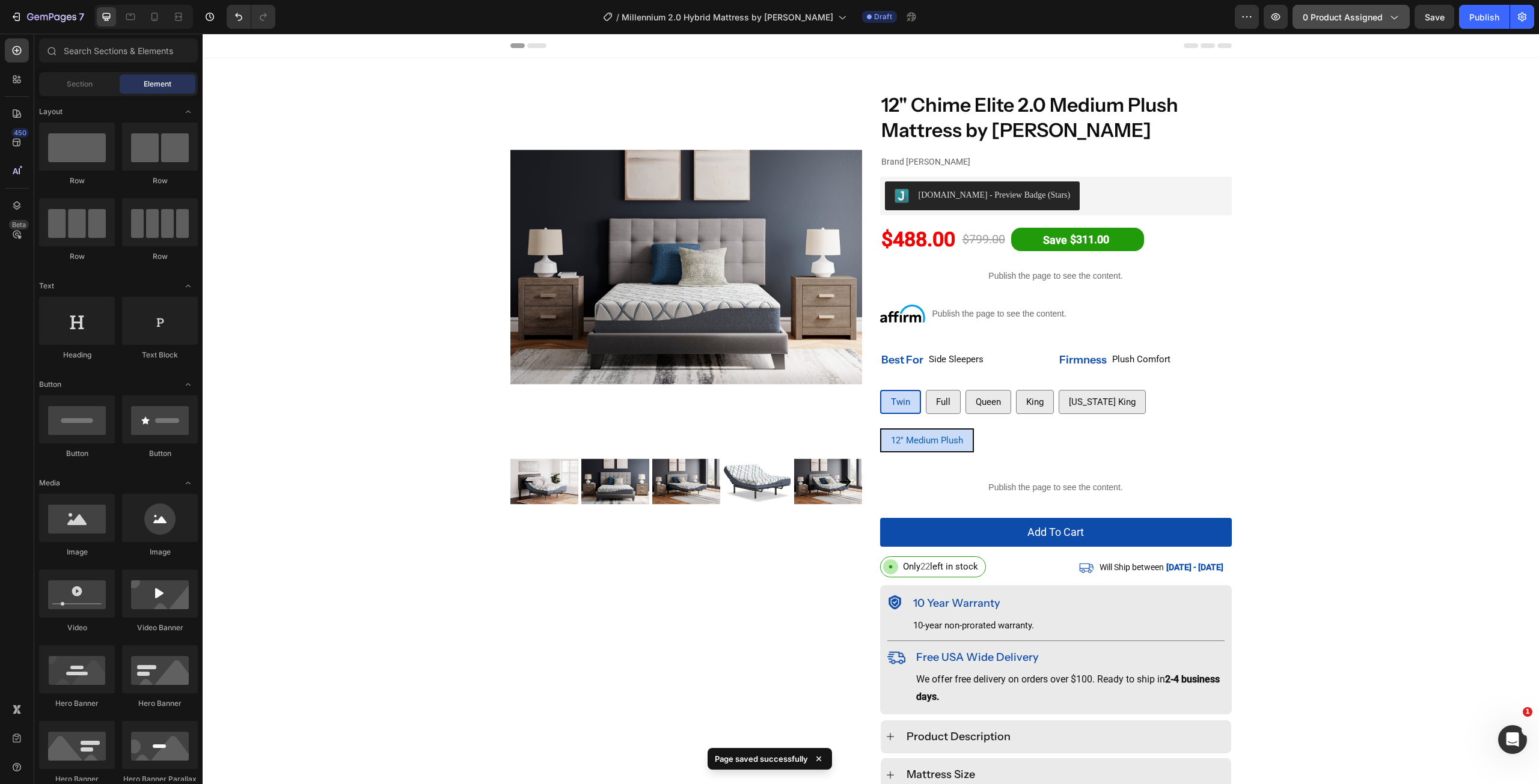
click at [1387, 25] on button "0 product assigned" at bounding box center [1351, 17] width 117 height 24
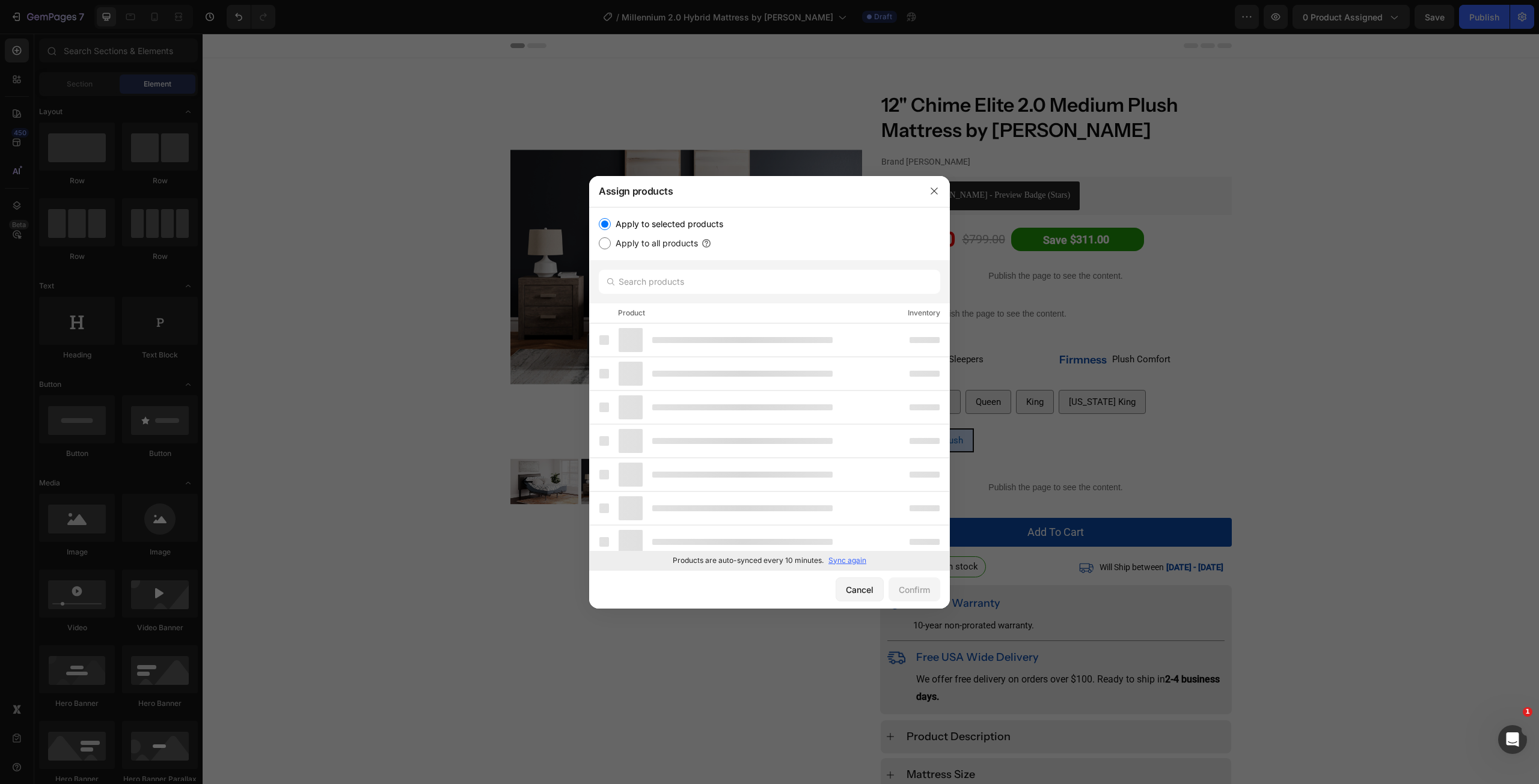
click at [1478, 32] on div at bounding box center [769, 392] width 1539 height 784
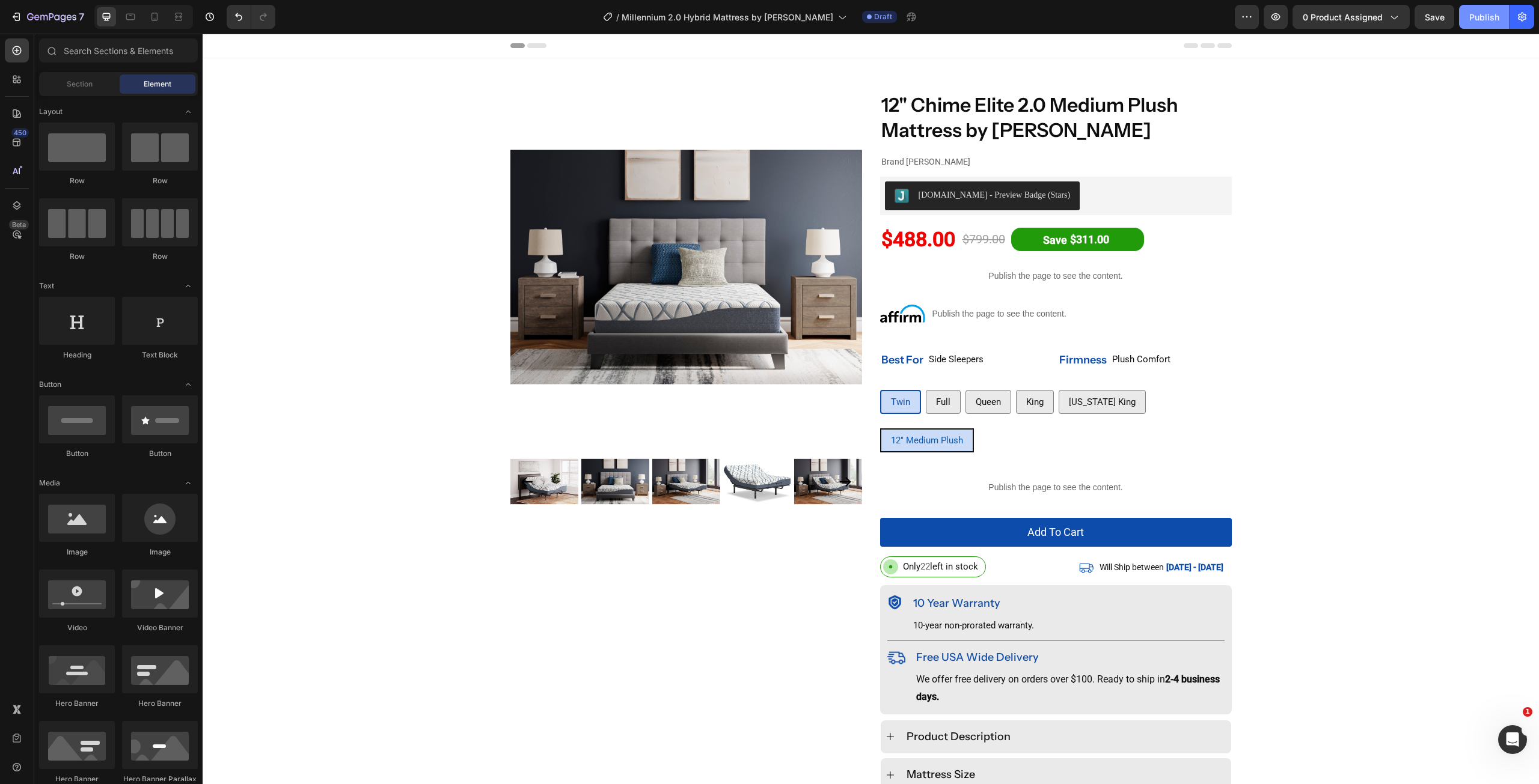
click at [1474, 25] on button "Publish" at bounding box center [1484, 17] width 50 height 24
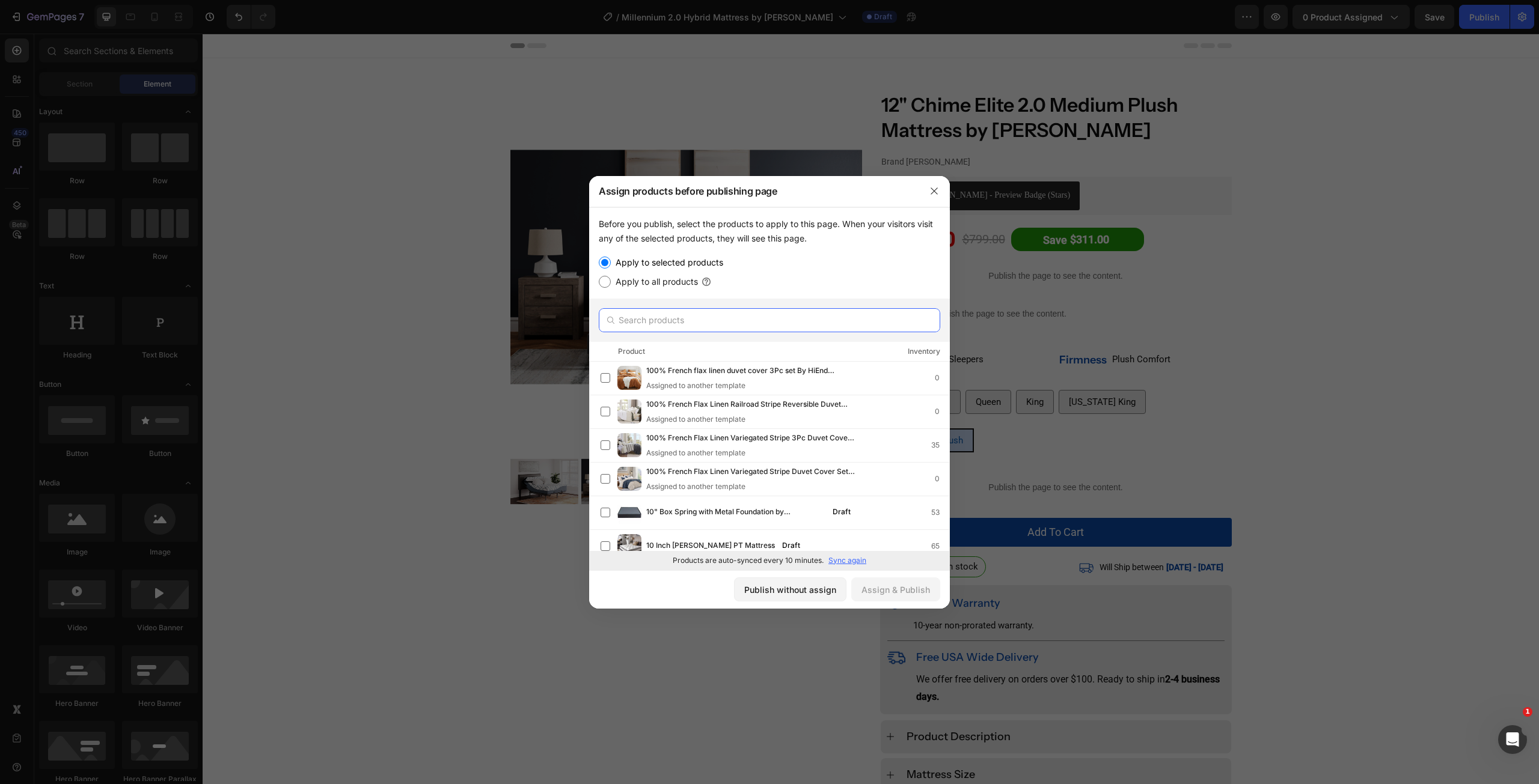
click at [657, 327] on input "text" at bounding box center [770, 321] width 341 height 24
paste input "Millennium 2.0 Hybrid Mattress by [PERSON_NAME]"
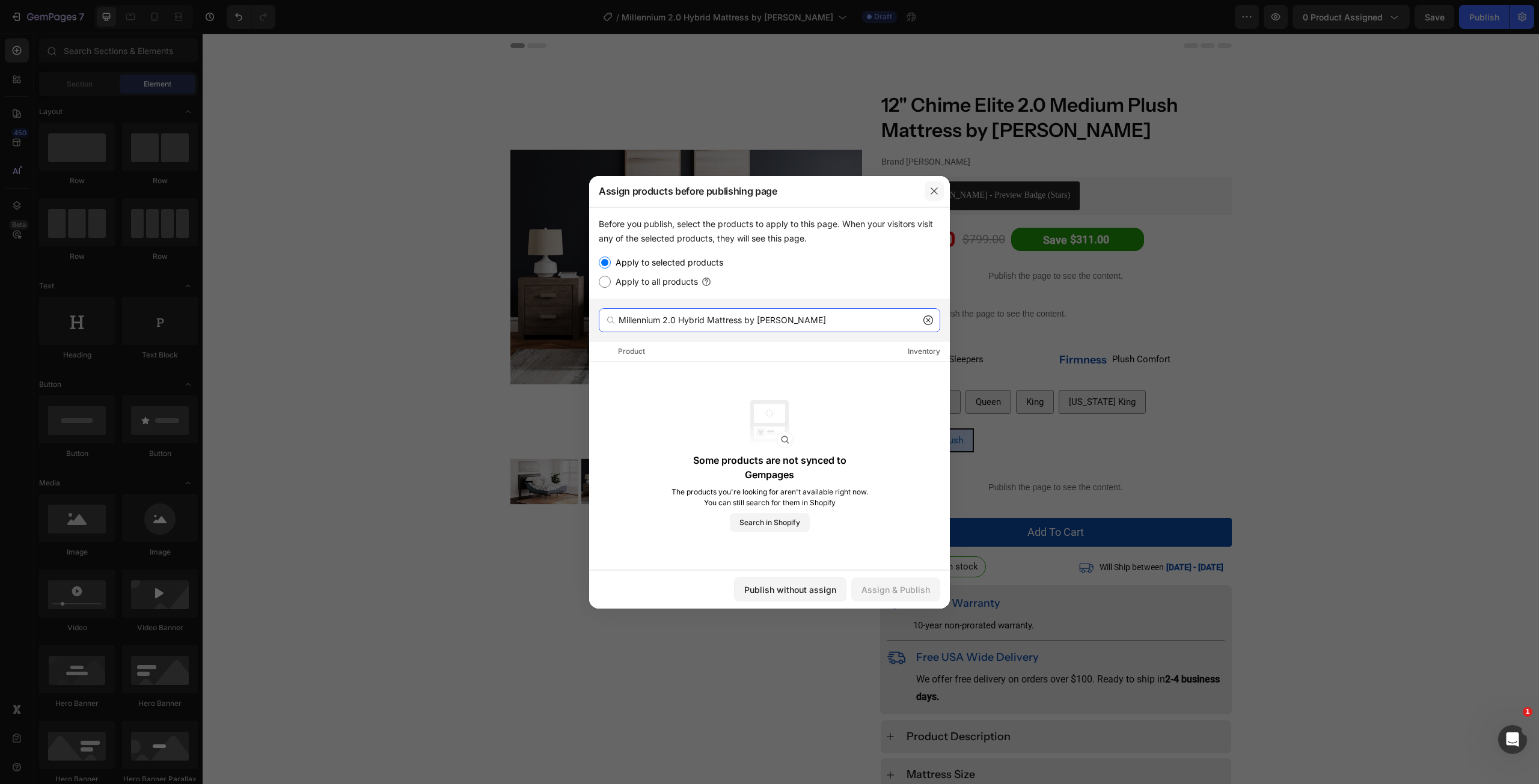
type input "Millennium 2.0 Hybrid Mattress by [PERSON_NAME]"
click at [936, 193] on icon "button" at bounding box center [934, 191] width 10 height 10
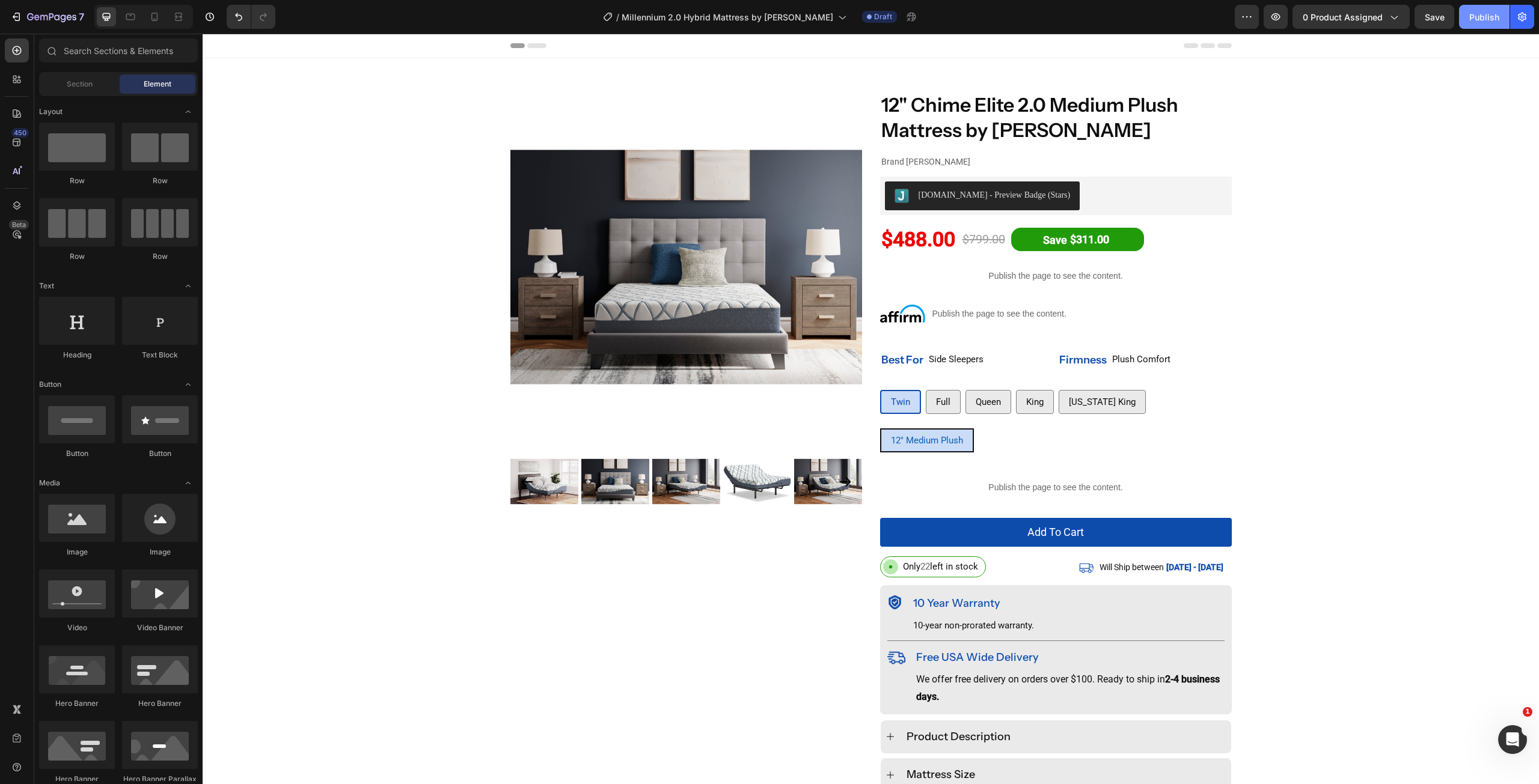
click at [1475, 16] on div "Publish" at bounding box center [1484, 17] width 30 height 13
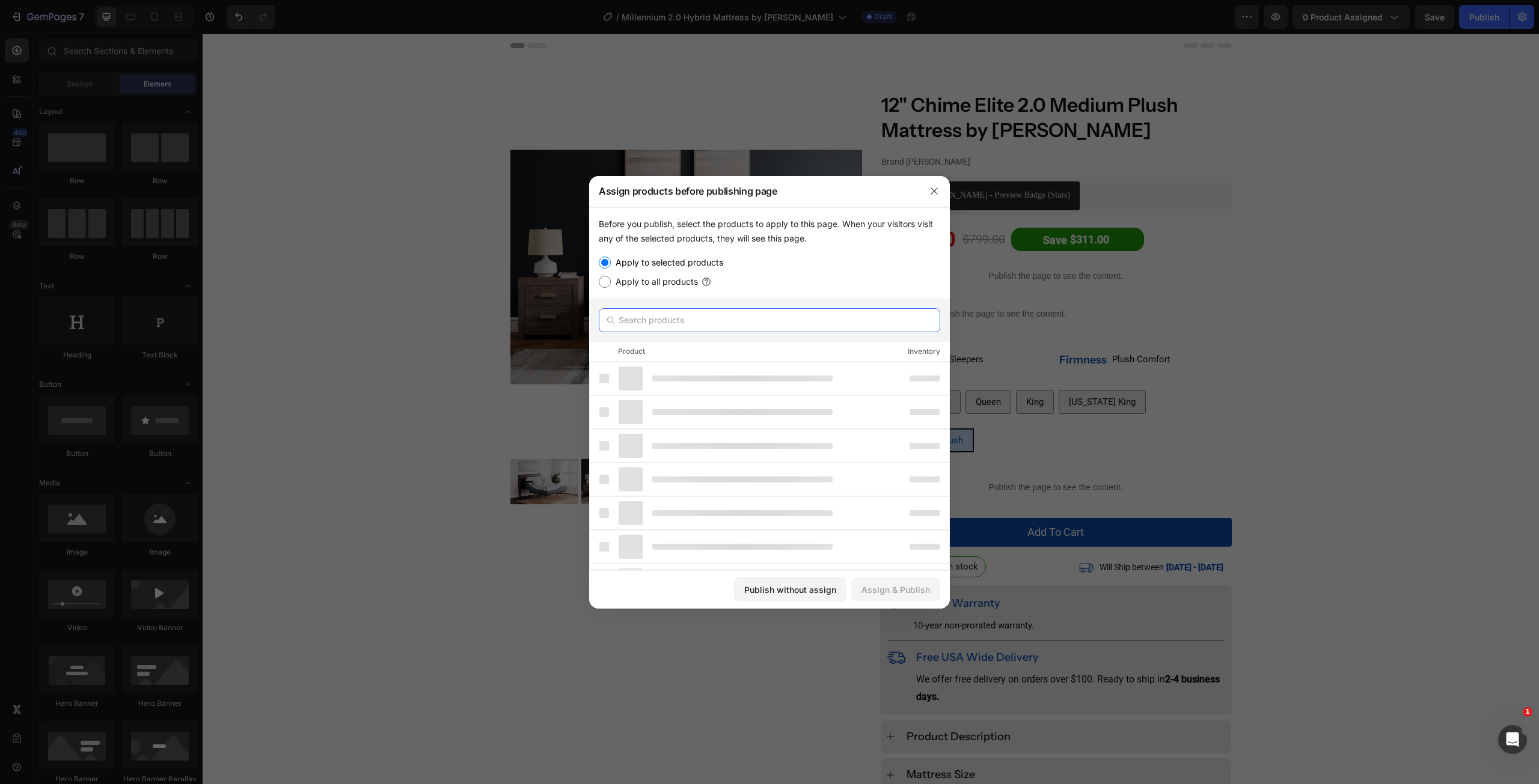
click at [711, 329] on input "text" at bounding box center [770, 321] width 341 height 24
paste input "Millennium 2.0 Hybrid Mattress by [PERSON_NAME]"
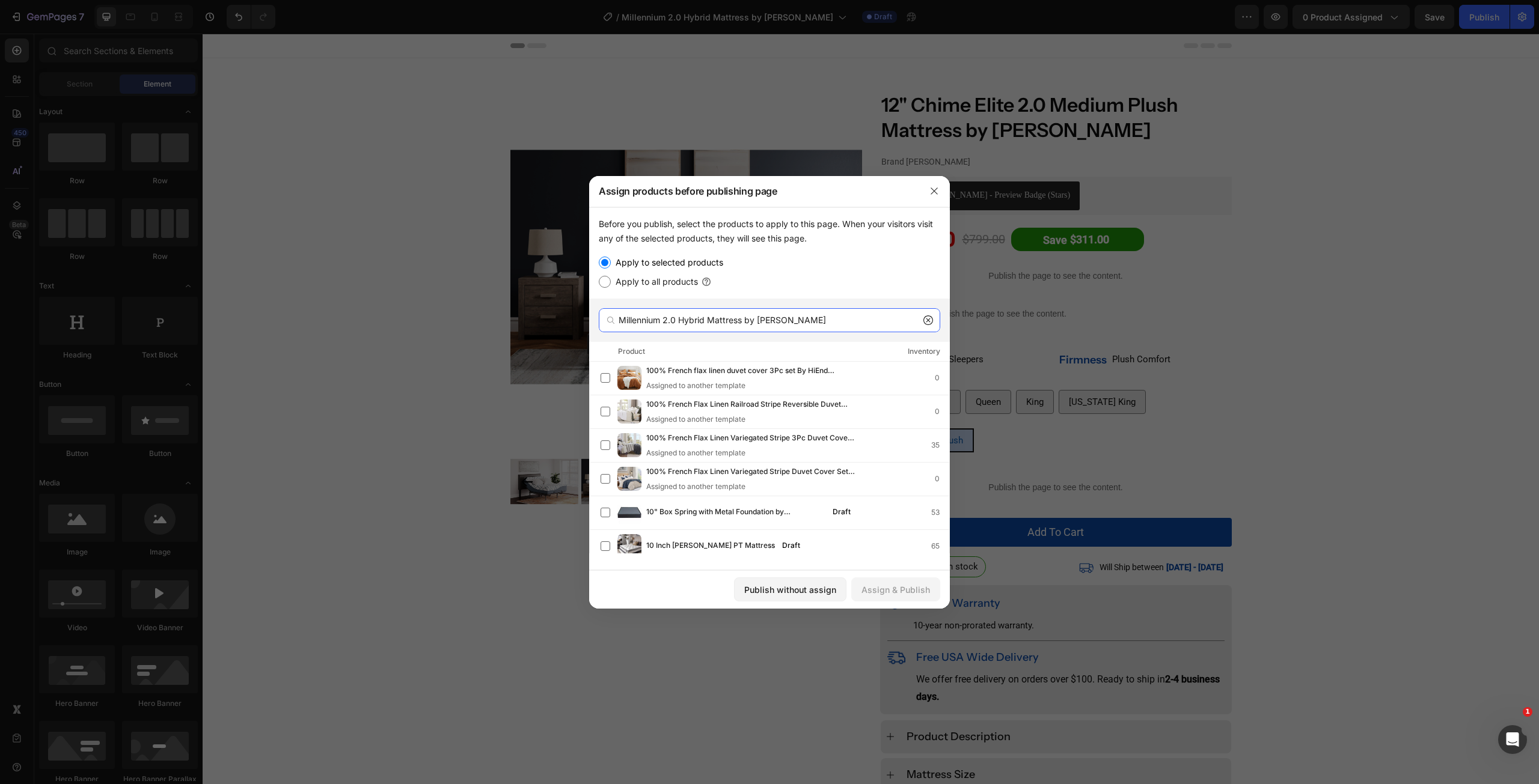
type input "Millennium 2.0 Hybrid Mattress by [PERSON_NAME]"
click at [924, 320] on icon at bounding box center [928, 320] width 10 height 10
click at [694, 322] on input "text" at bounding box center [770, 321] width 341 height 24
paste input "Millennium 2.0 Hybrid Mattress by [PERSON_NAME]"
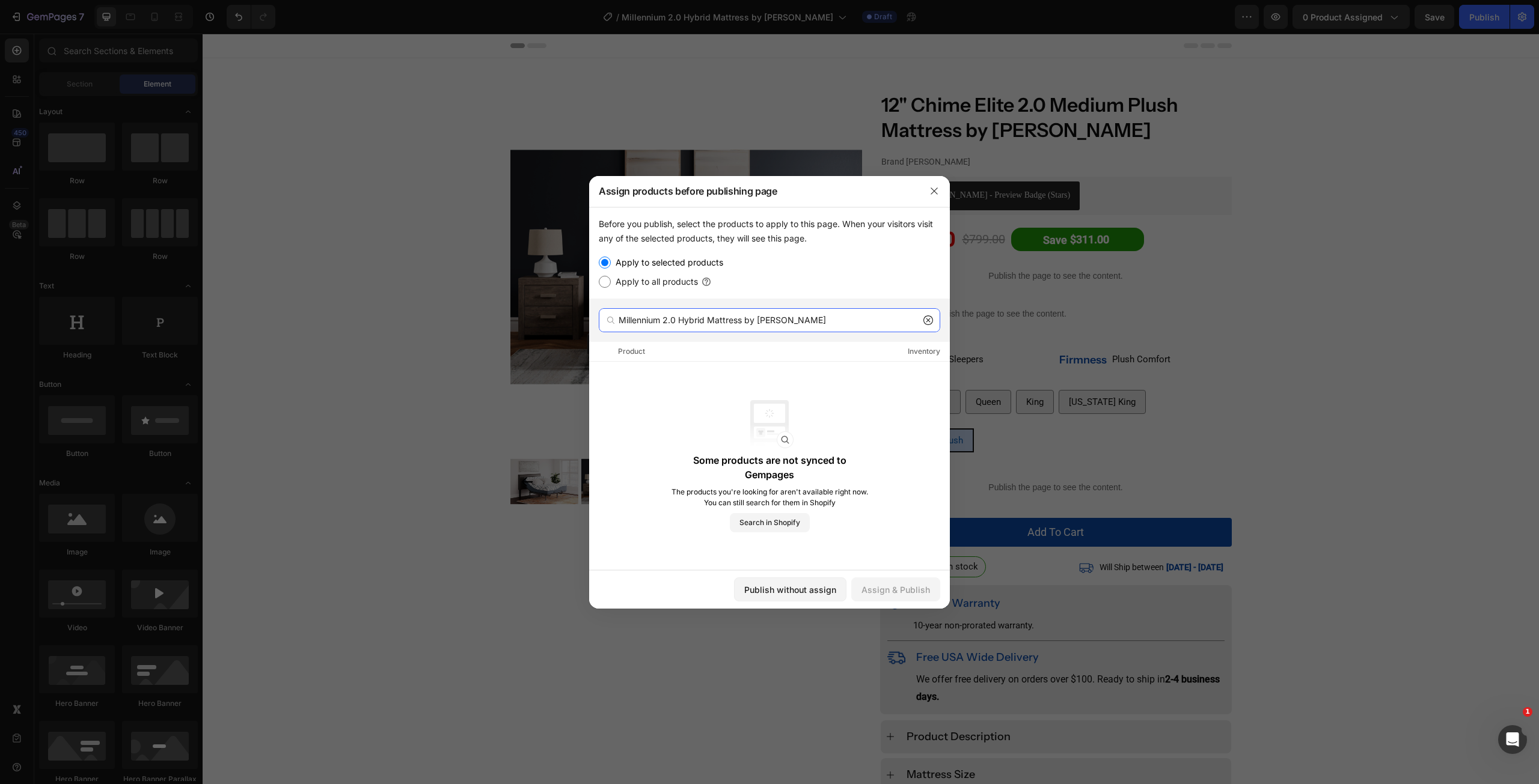
type input "Millennium 2.0 Hybrid Mattress by [PERSON_NAME]"
click at [927, 194] on button "button" at bounding box center [934, 191] width 19 height 19
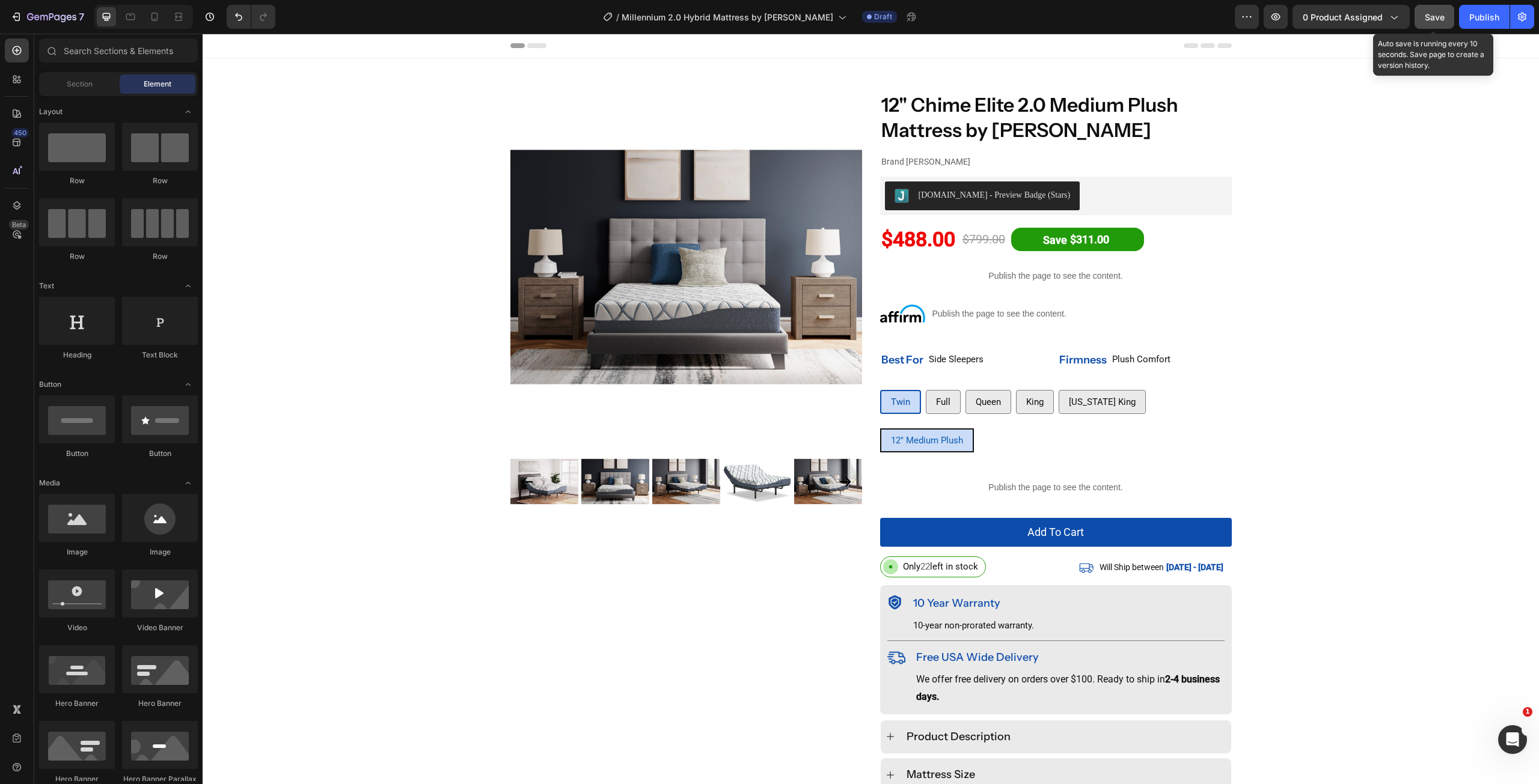
click at [1434, 16] on span "Save" at bounding box center [1434, 17] width 20 height 10
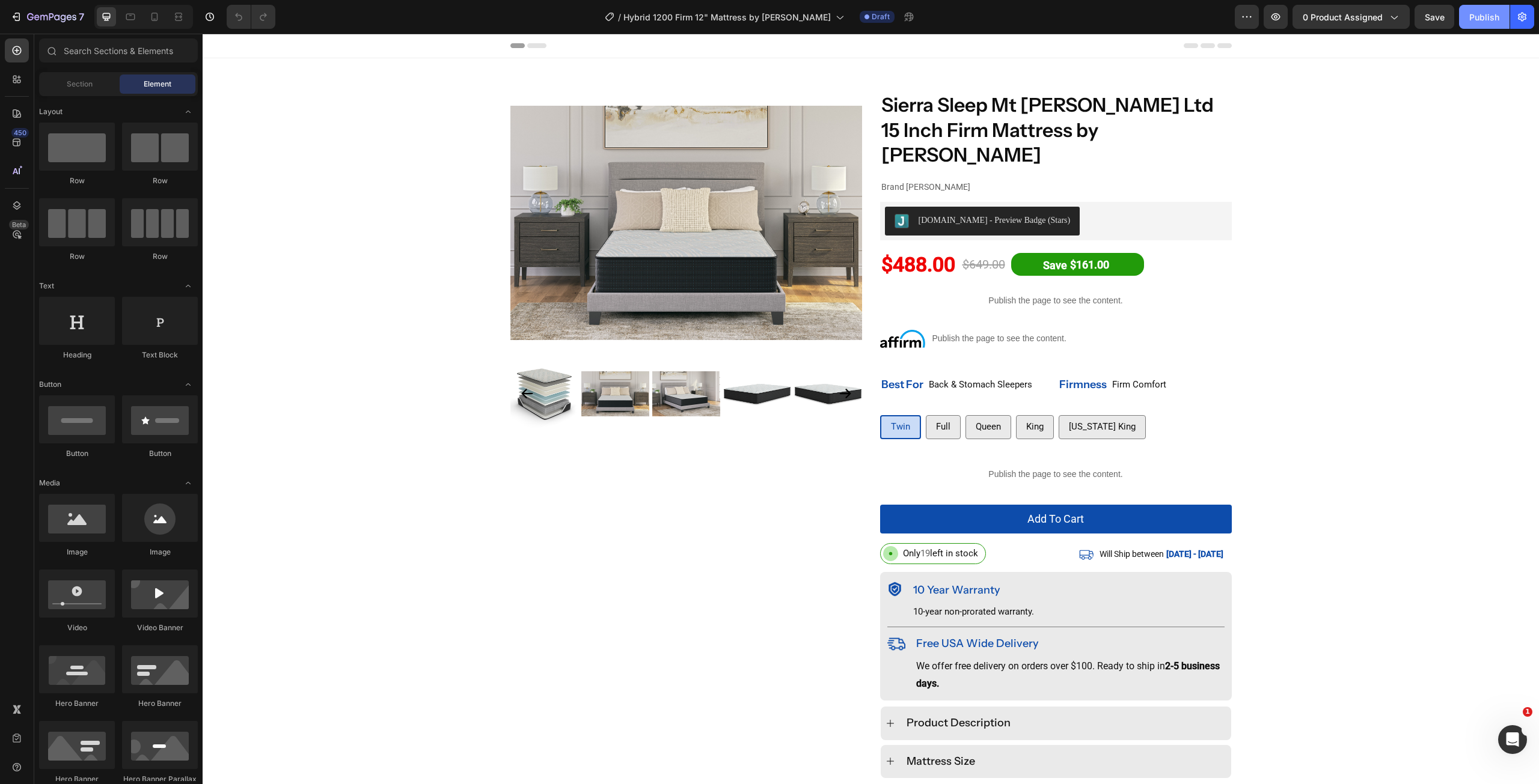
click at [1478, 20] on div "Publish" at bounding box center [1484, 17] width 30 height 13
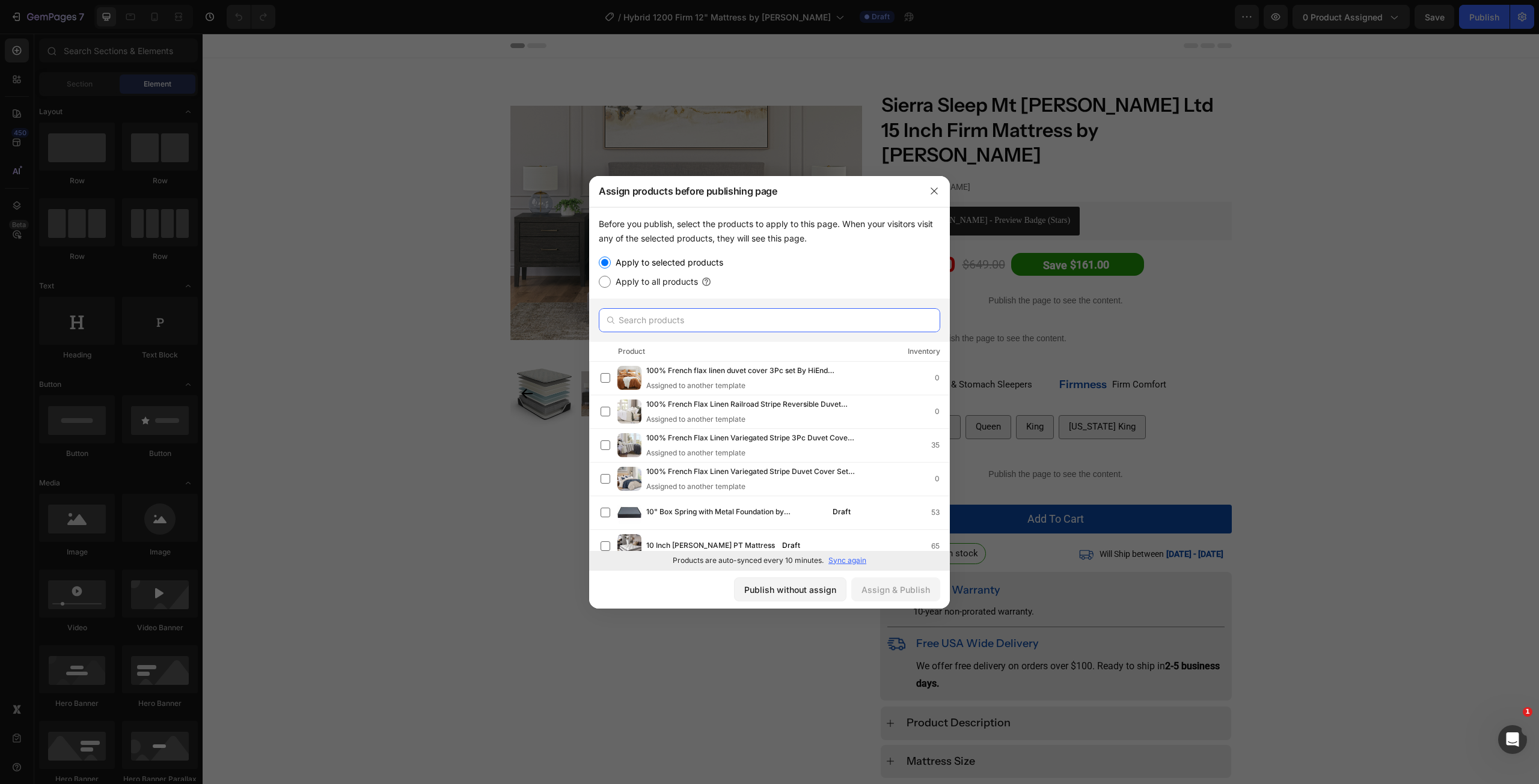
click at [645, 319] on input "text" at bounding box center [770, 321] width 341 height 24
paste input "Hybrid 1200 Firm 12" Mattress by [PERSON_NAME]"
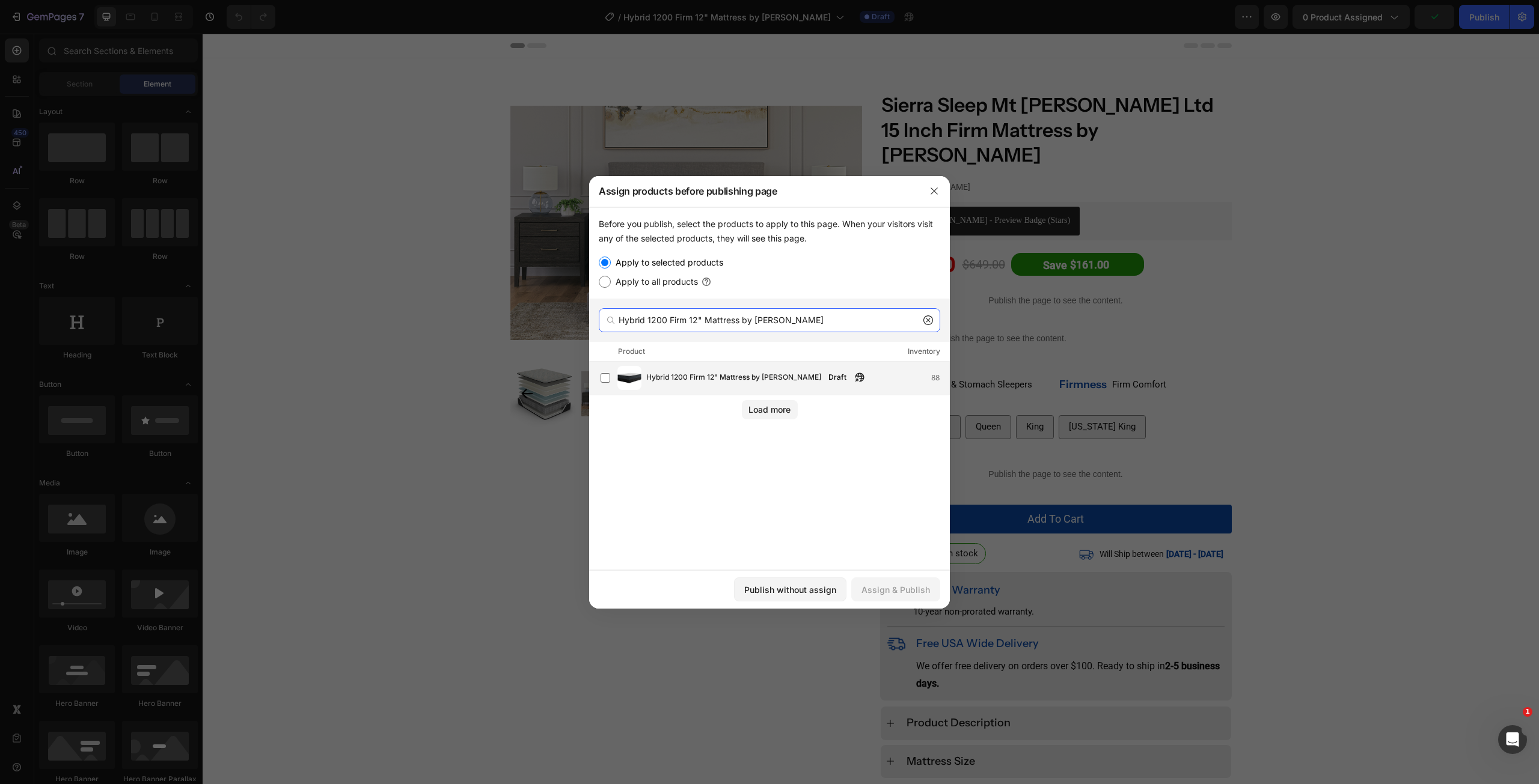
type input "Hybrid 1200 Firm 12" Mattress by [PERSON_NAME]"
click at [719, 379] on span "Hybrid 1200 Firm 12" Mattress by [PERSON_NAME]" at bounding box center [734, 378] width 175 height 13
click at [894, 593] on div "Assign & Publish" at bounding box center [896, 590] width 69 height 13
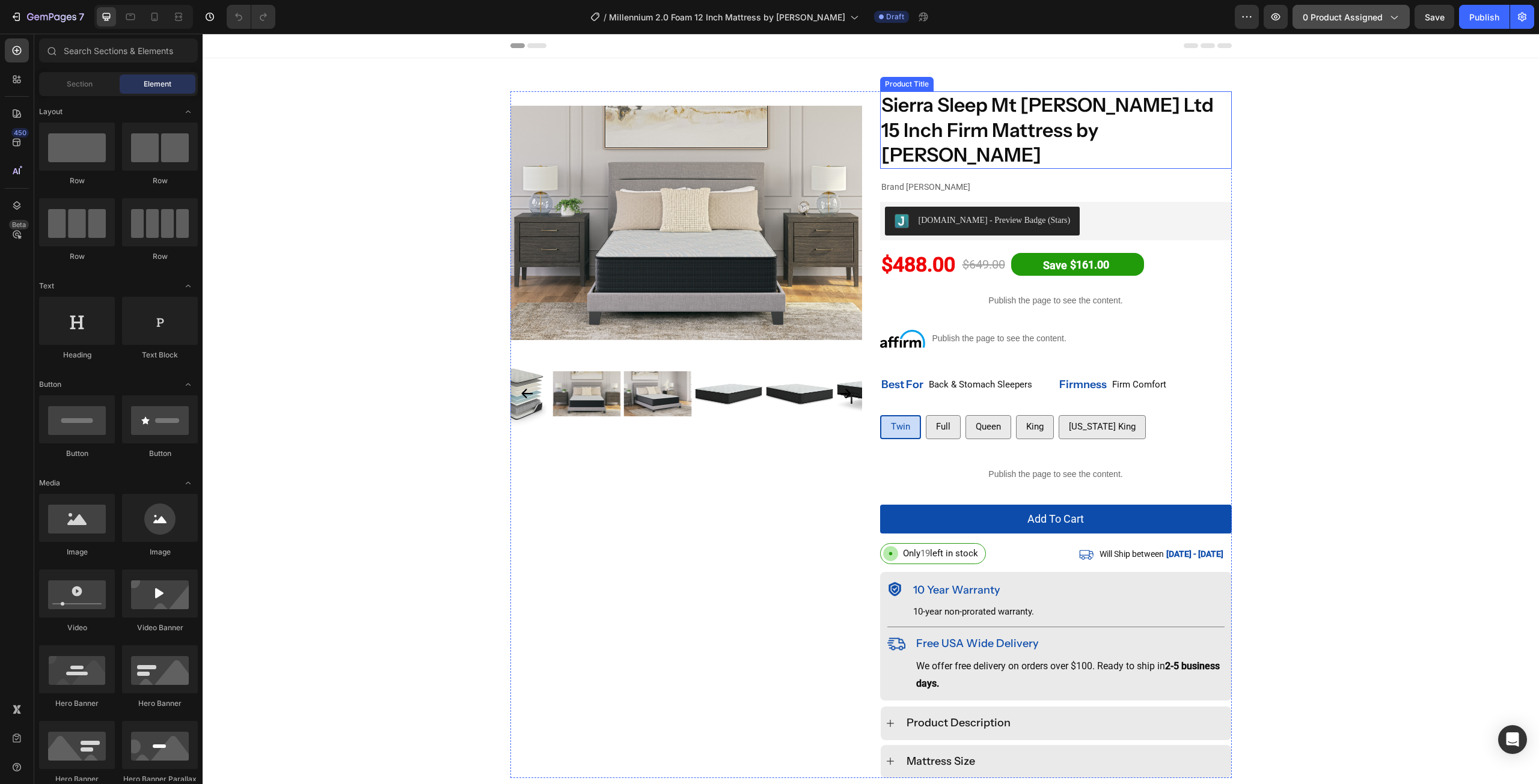
click at [1357, 16] on span "0 product assigned" at bounding box center [1343, 17] width 80 height 13
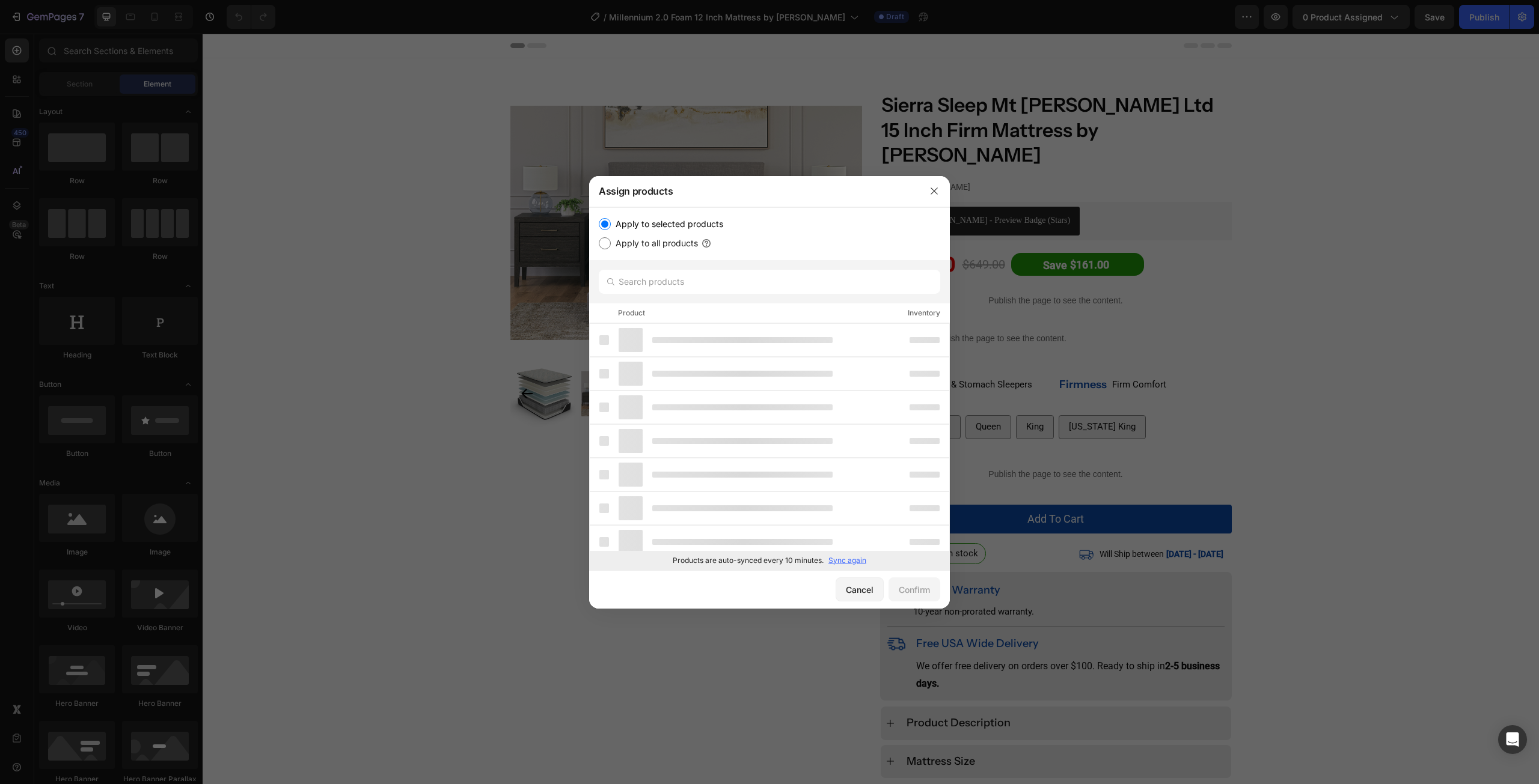
click at [1475, 30] on div at bounding box center [769, 392] width 1539 height 784
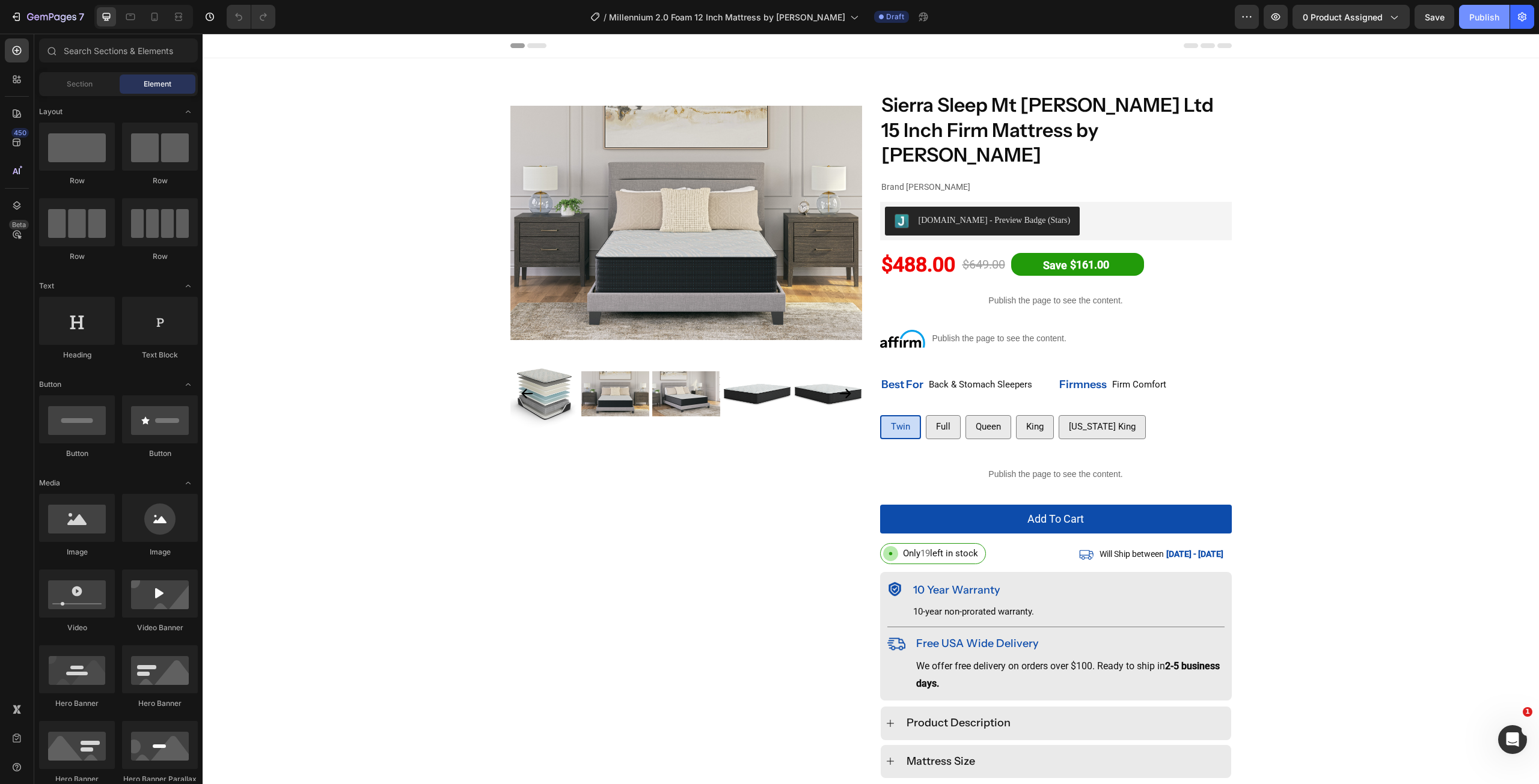
click at [1486, 20] on div "Publish" at bounding box center [1484, 17] width 30 height 13
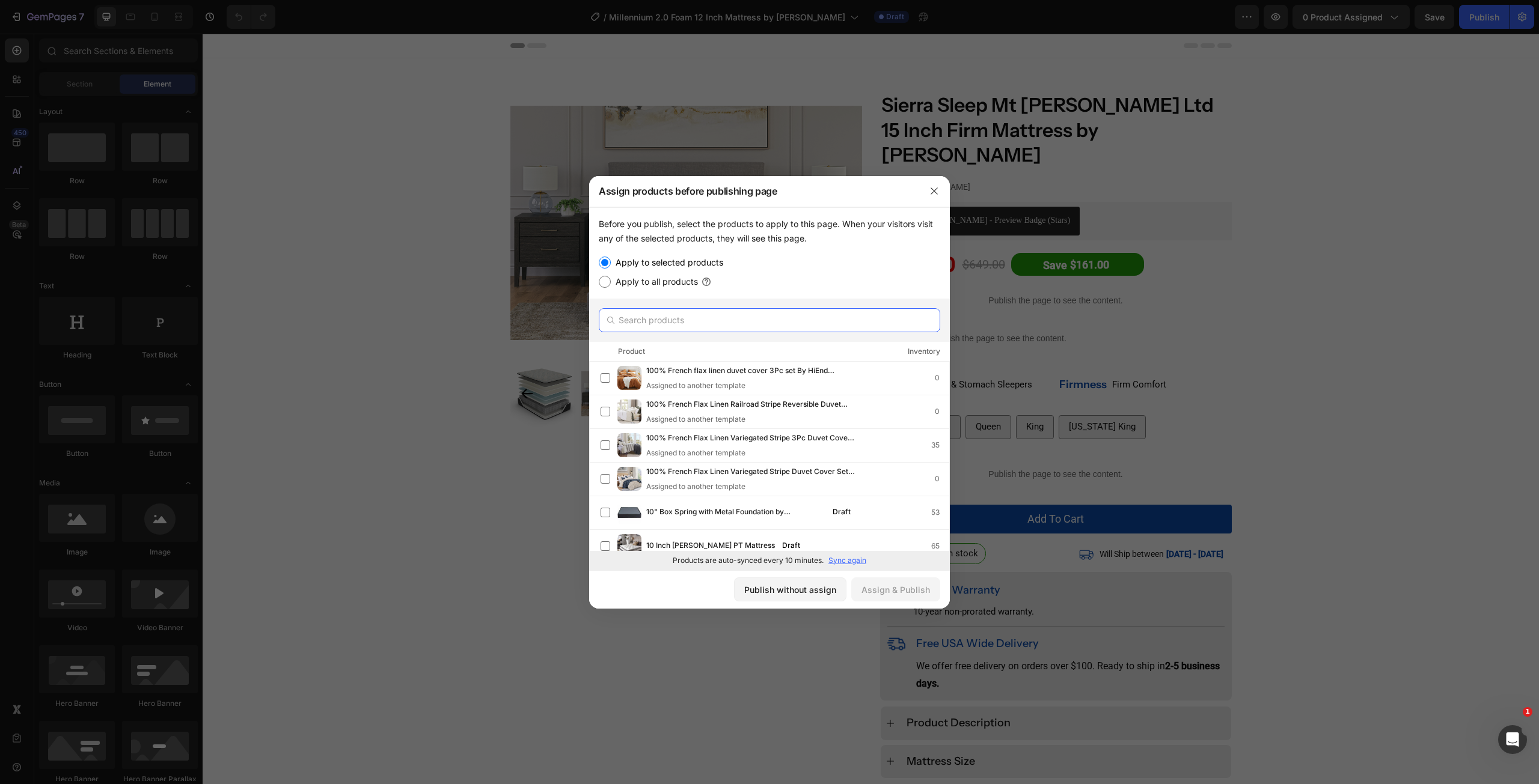
click at [784, 326] on input "text" at bounding box center [770, 321] width 341 height 24
paste input "Millennium 2.0 Foam 12 Inch Mattress by [PERSON_NAME]"
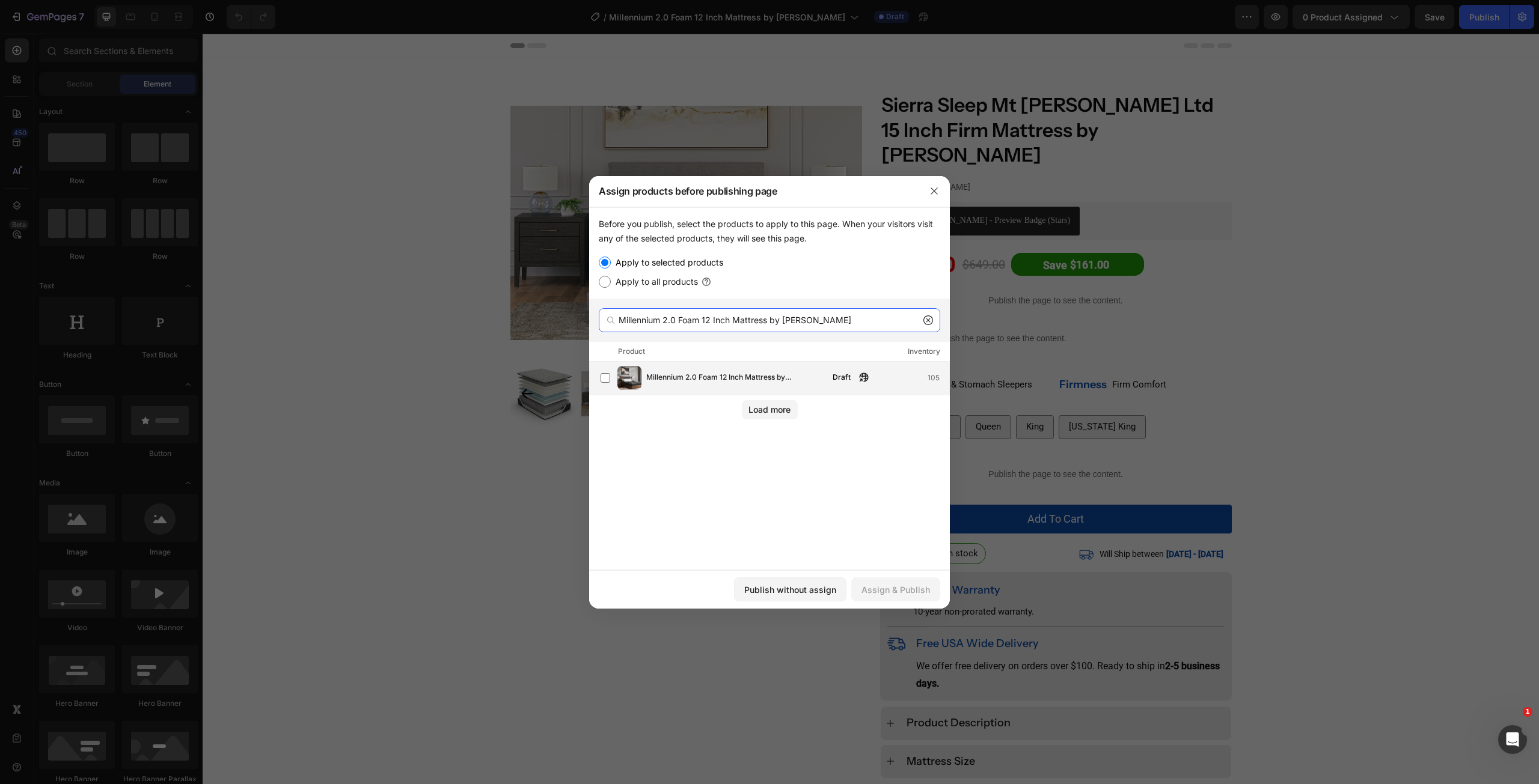
type input "Millennium 2.0 Foam 12 Inch Mattress by [PERSON_NAME]"
click at [699, 389] on div "Millennium 2.0 Foam 12 Inch Mattress by [PERSON_NAME] Draft 105" at bounding box center [775, 378] width 349 height 24
click at [884, 587] on div "Assign & Publish" at bounding box center [896, 590] width 69 height 13
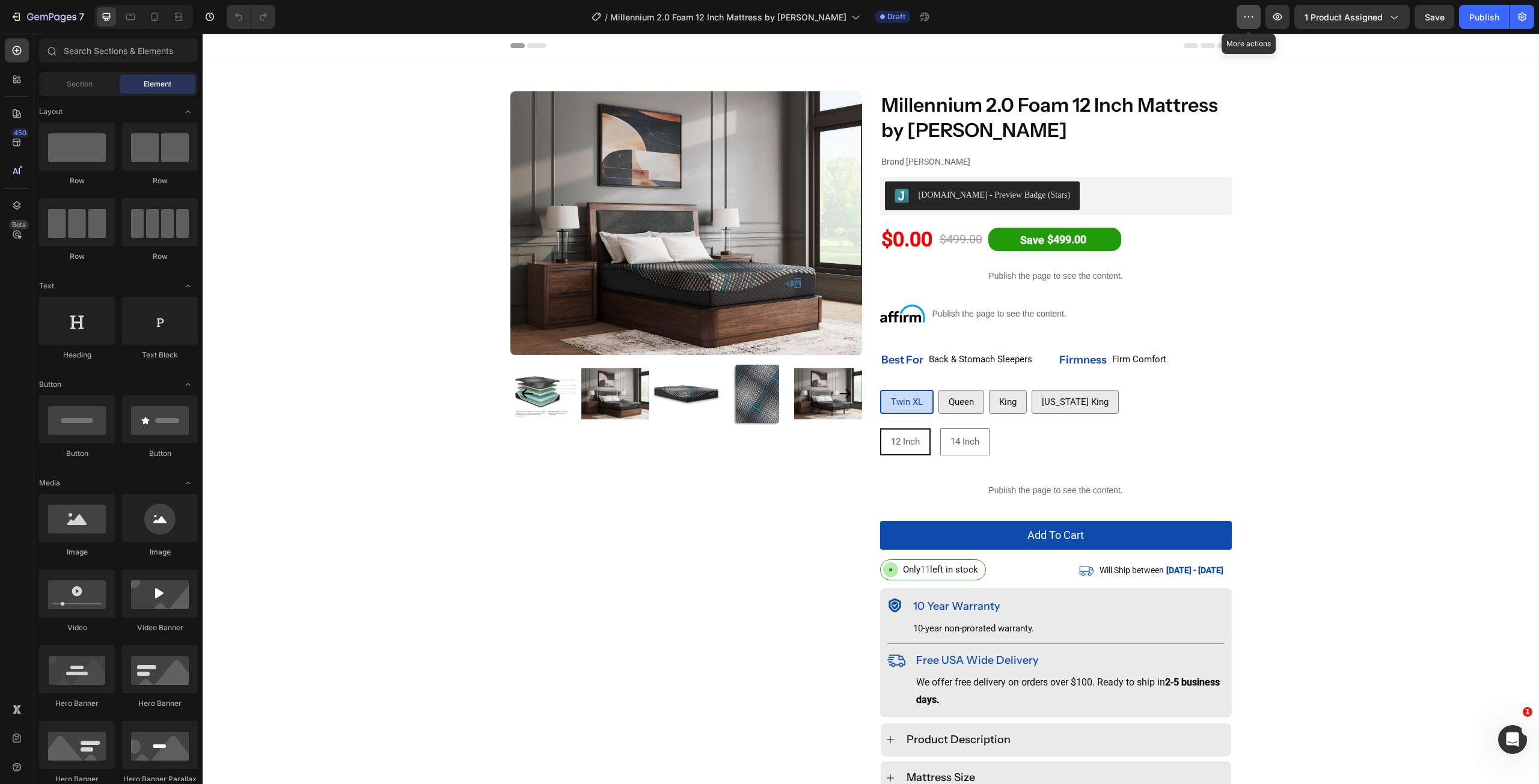
click at [1242, 18] on button "button" at bounding box center [1249, 17] width 24 height 24
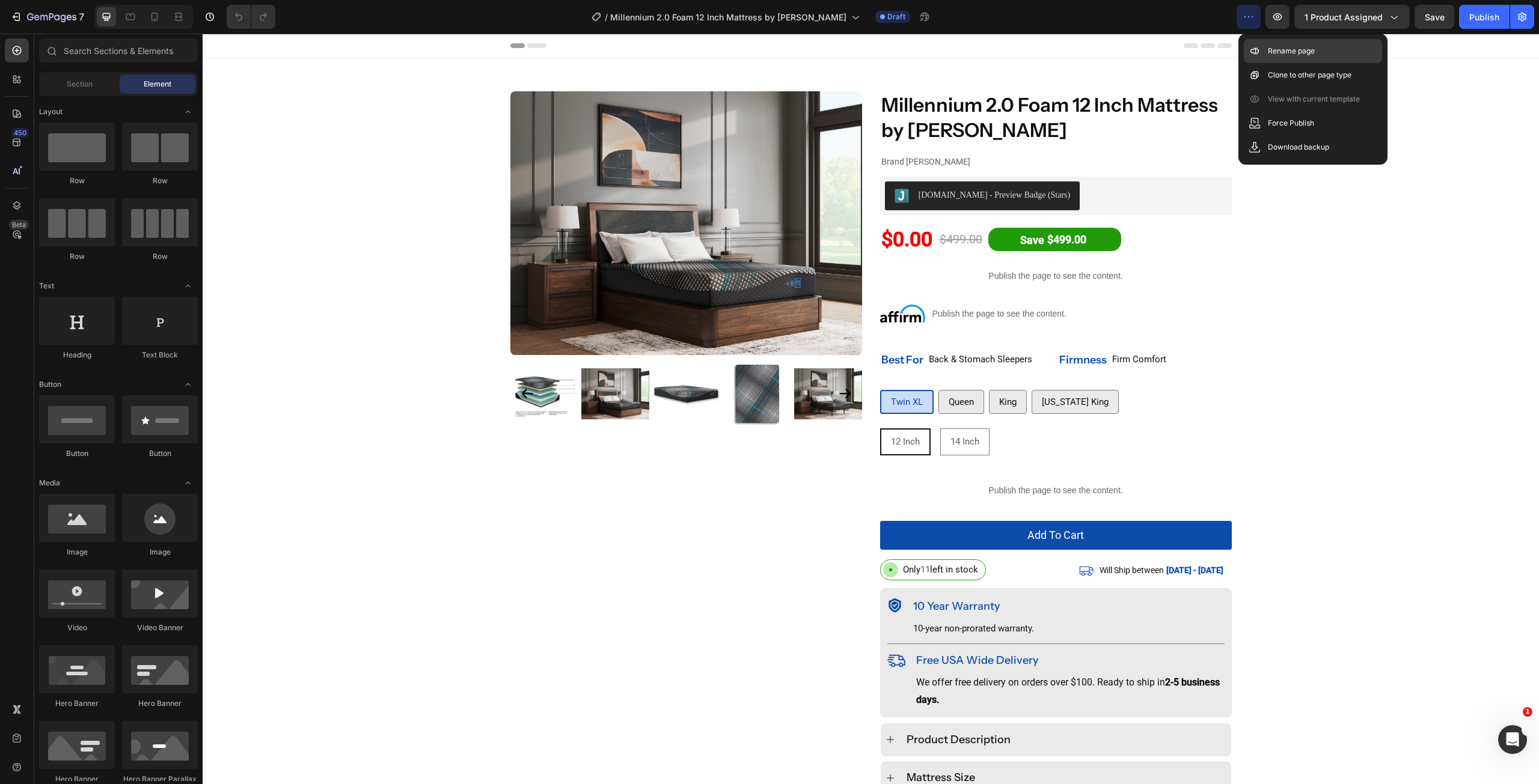
click at [1298, 51] on p "Rename page" at bounding box center [1291, 51] width 47 height 12
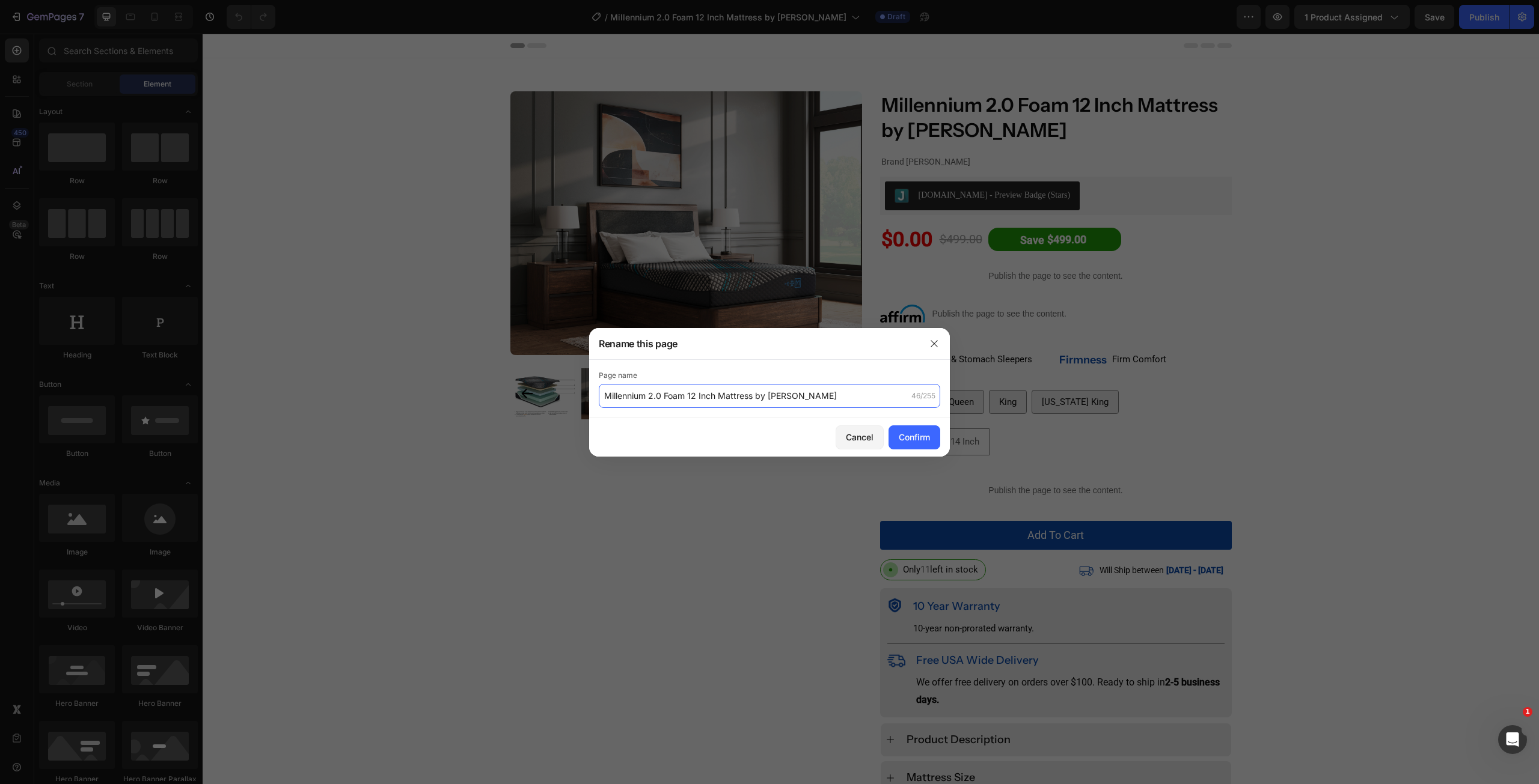
click at [721, 398] on input "Millennium 2.0 Foam 12 Inch Mattress by [PERSON_NAME]" at bounding box center [770, 396] width 341 height 24
click at [718, 396] on input "Millennium 2.0 Foam 12 Inch Mattress by [PERSON_NAME]" at bounding box center [770, 396] width 341 height 24
type input "Millennium 2.0 Foam Mattress by [PERSON_NAME]"
click at [920, 441] on div "Confirm" at bounding box center [914, 437] width 31 height 13
